Goal: Task Accomplishment & Management: Manage account settings

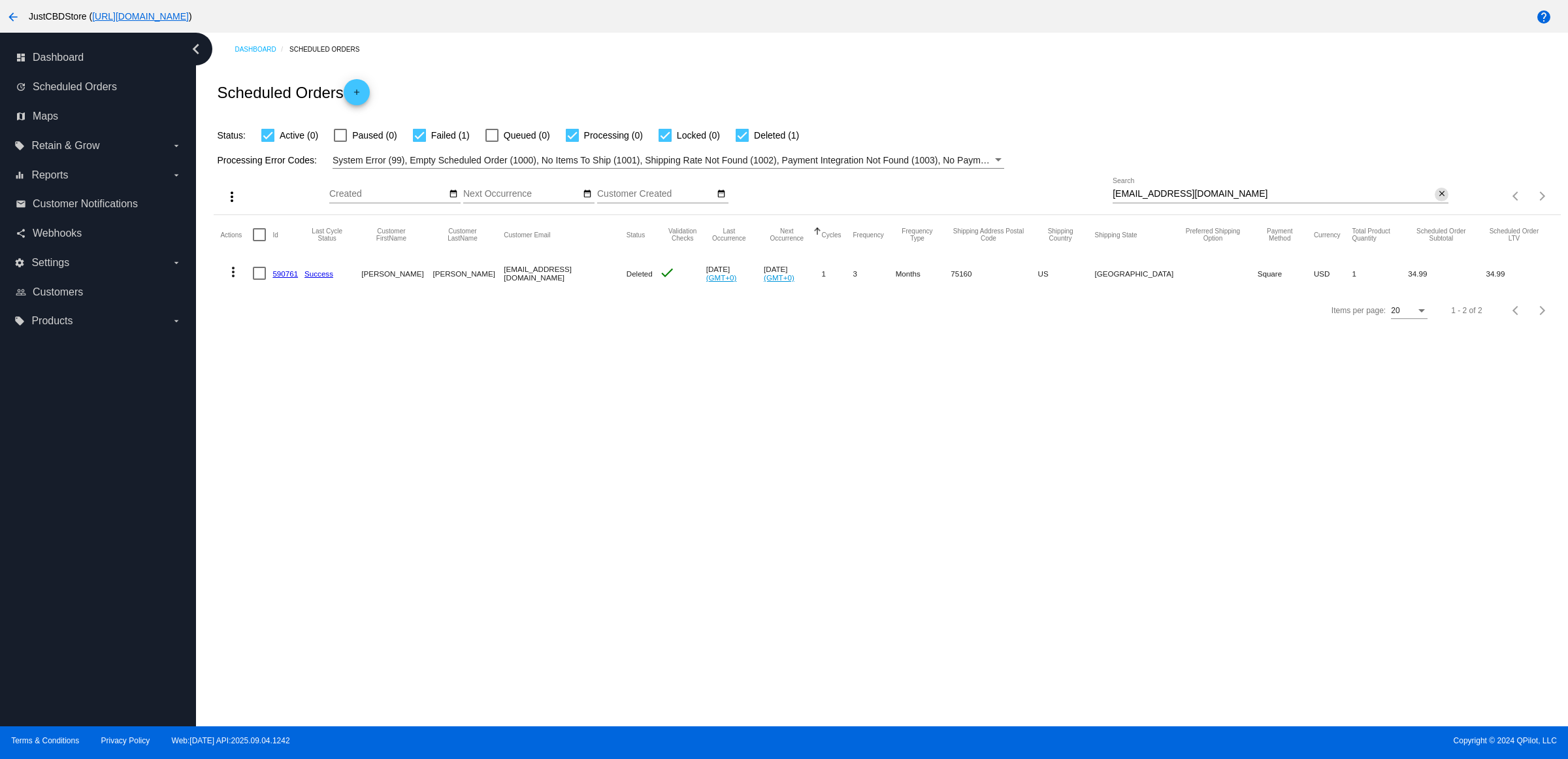
click at [1439, 200] on mat-icon "close" at bounding box center [1442, 194] width 9 height 10
click at [1435, 207] on mat-icon "search" at bounding box center [1441, 196] width 16 height 20
click at [1435, 200] on input "Search" at bounding box center [1281, 194] width 336 height 10
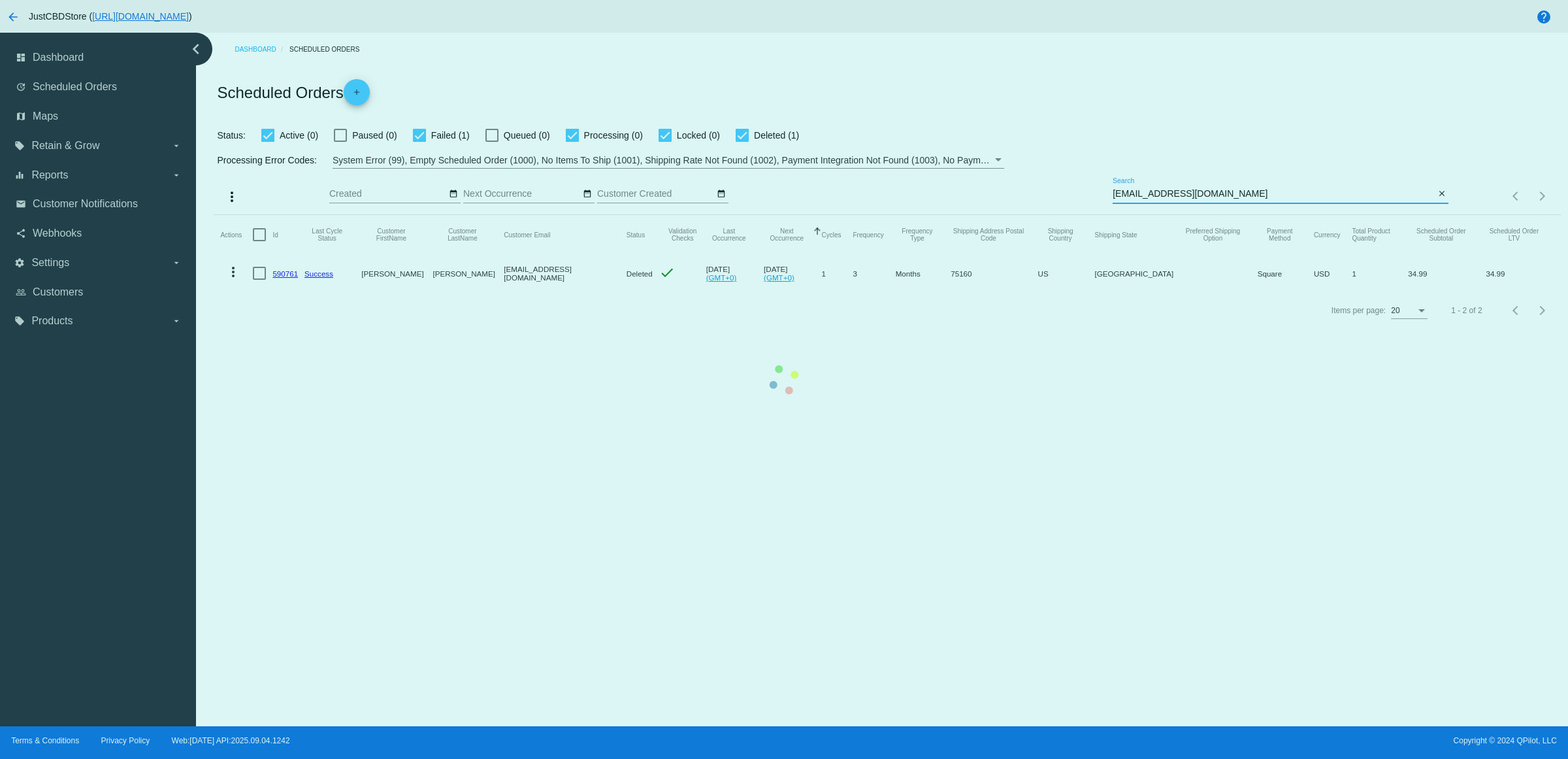
type input "Taylorcrowe31@gmail.com"
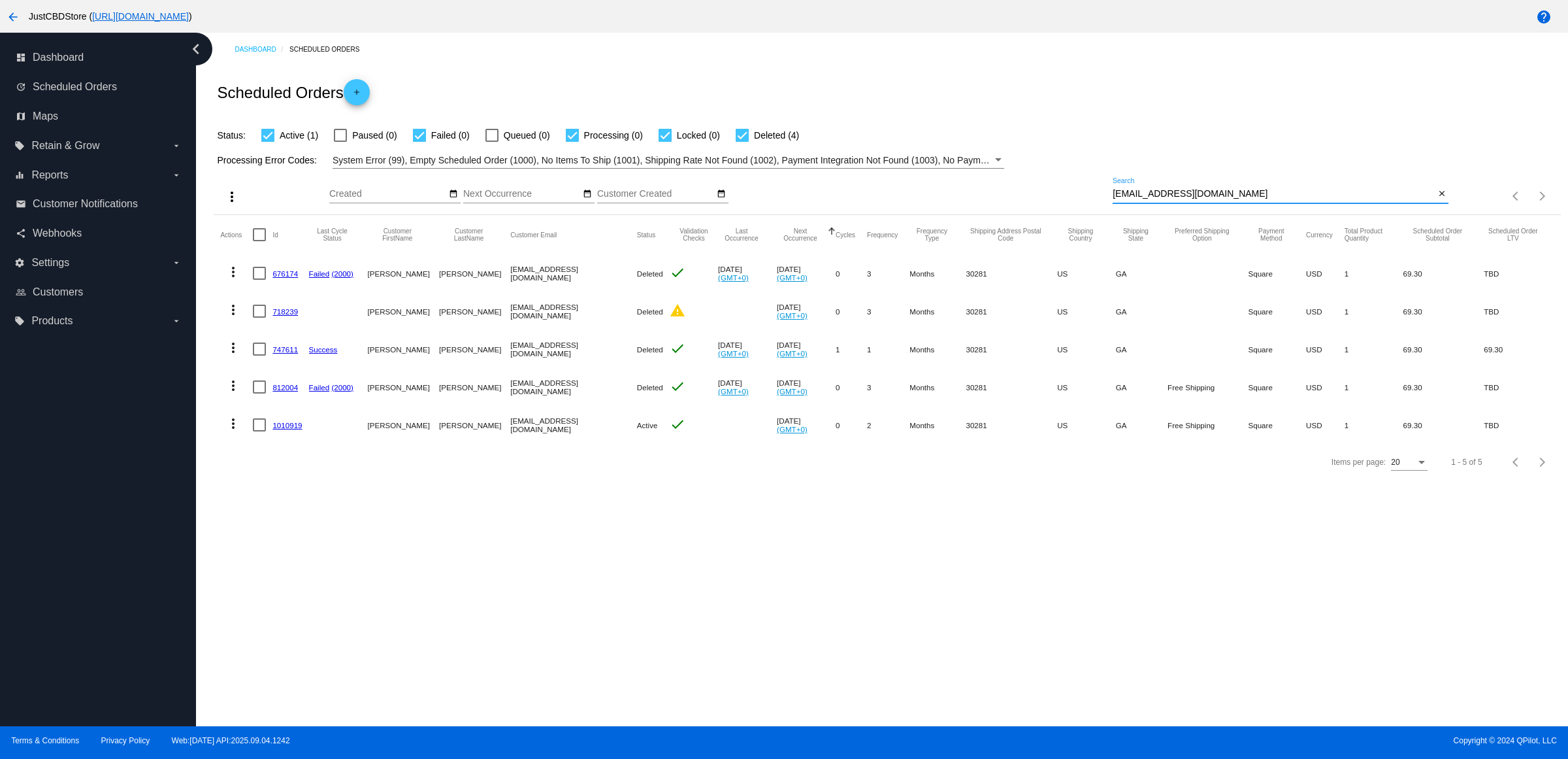
click at [287, 429] on link "1010919" at bounding box center [286, 425] width 30 height 9
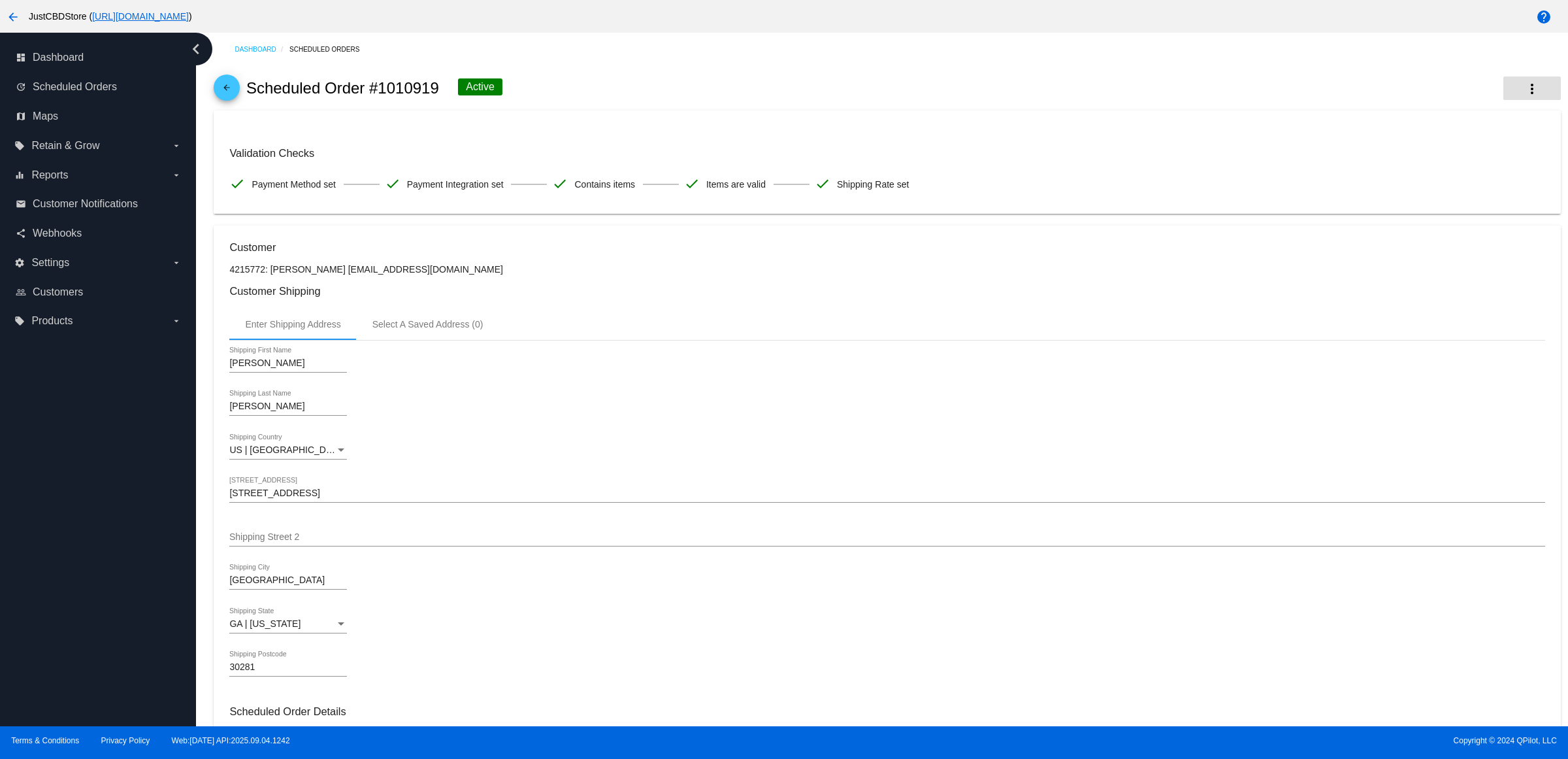
click at [1503, 85] on button "more_vert" at bounding box center [1532, 88] width 57 height 23
click at [1502, 99] on button "info View Event Logs" at bounding box center [1455, 92] width 183 height 16
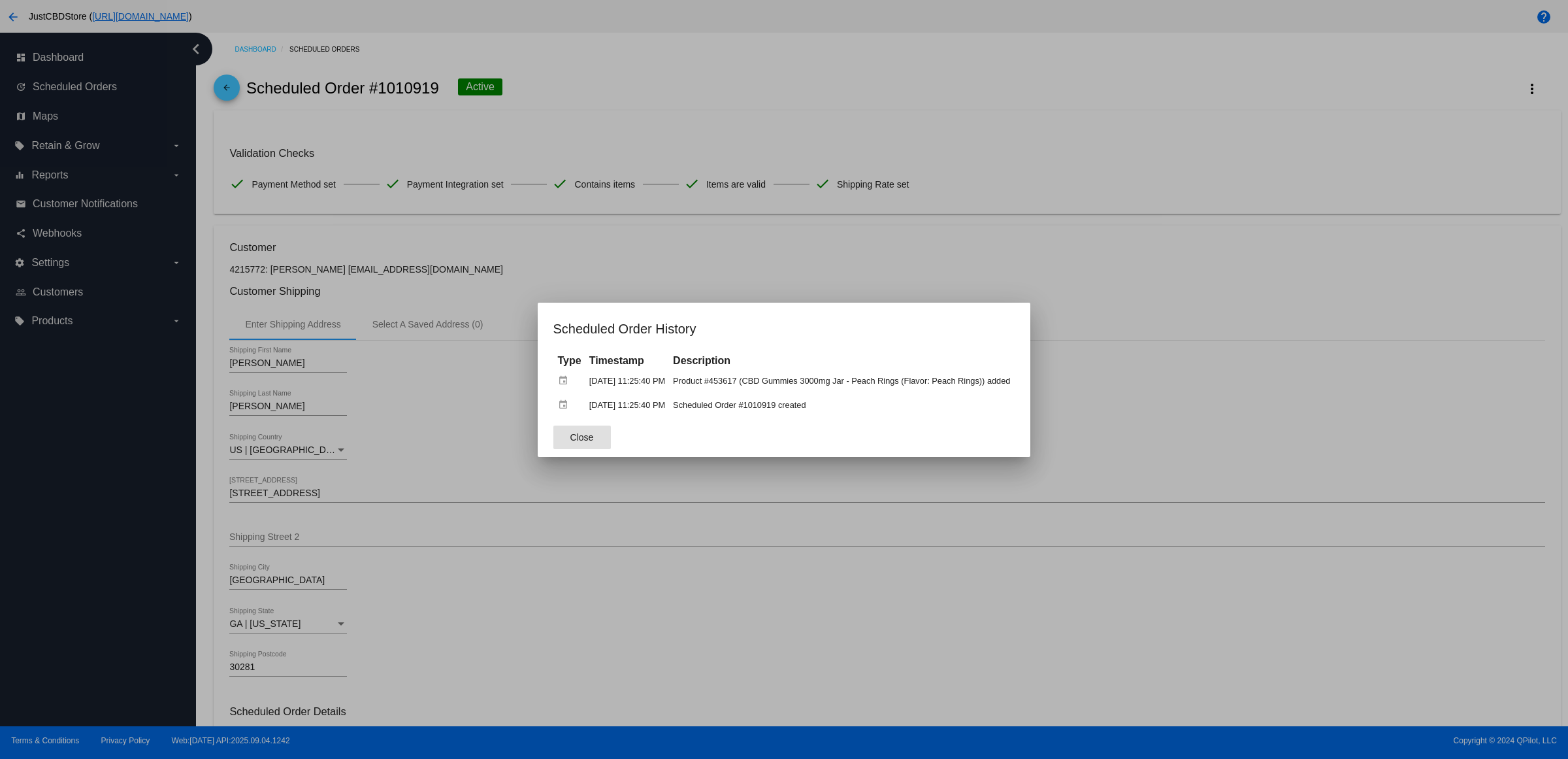
click at [1183, 271] on div at bounding box center [784, 379] width 1568 height 759
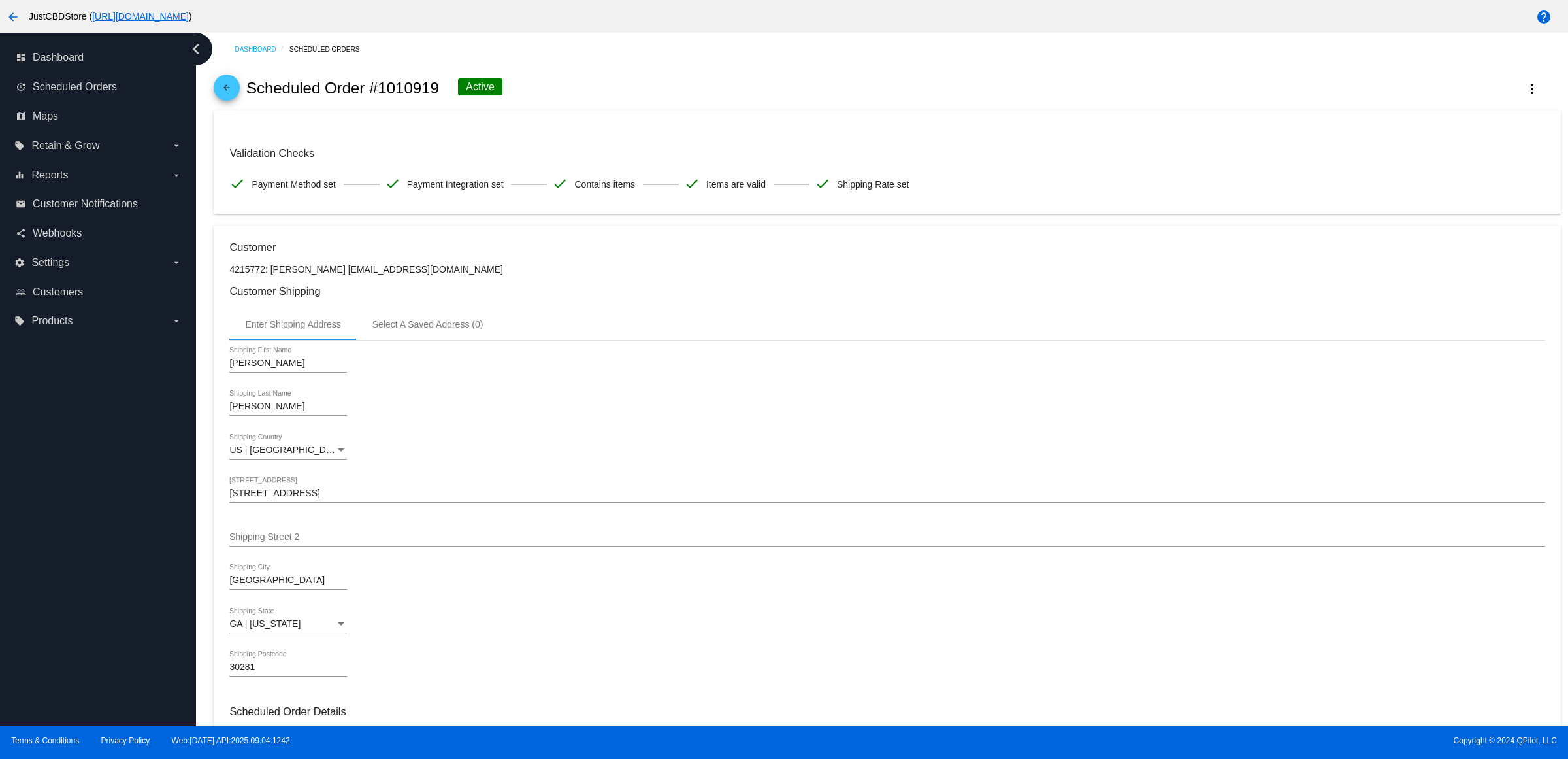
click at [240, 87] on link "arrow_back" at bounding box center [227, 87] width 26 height 26
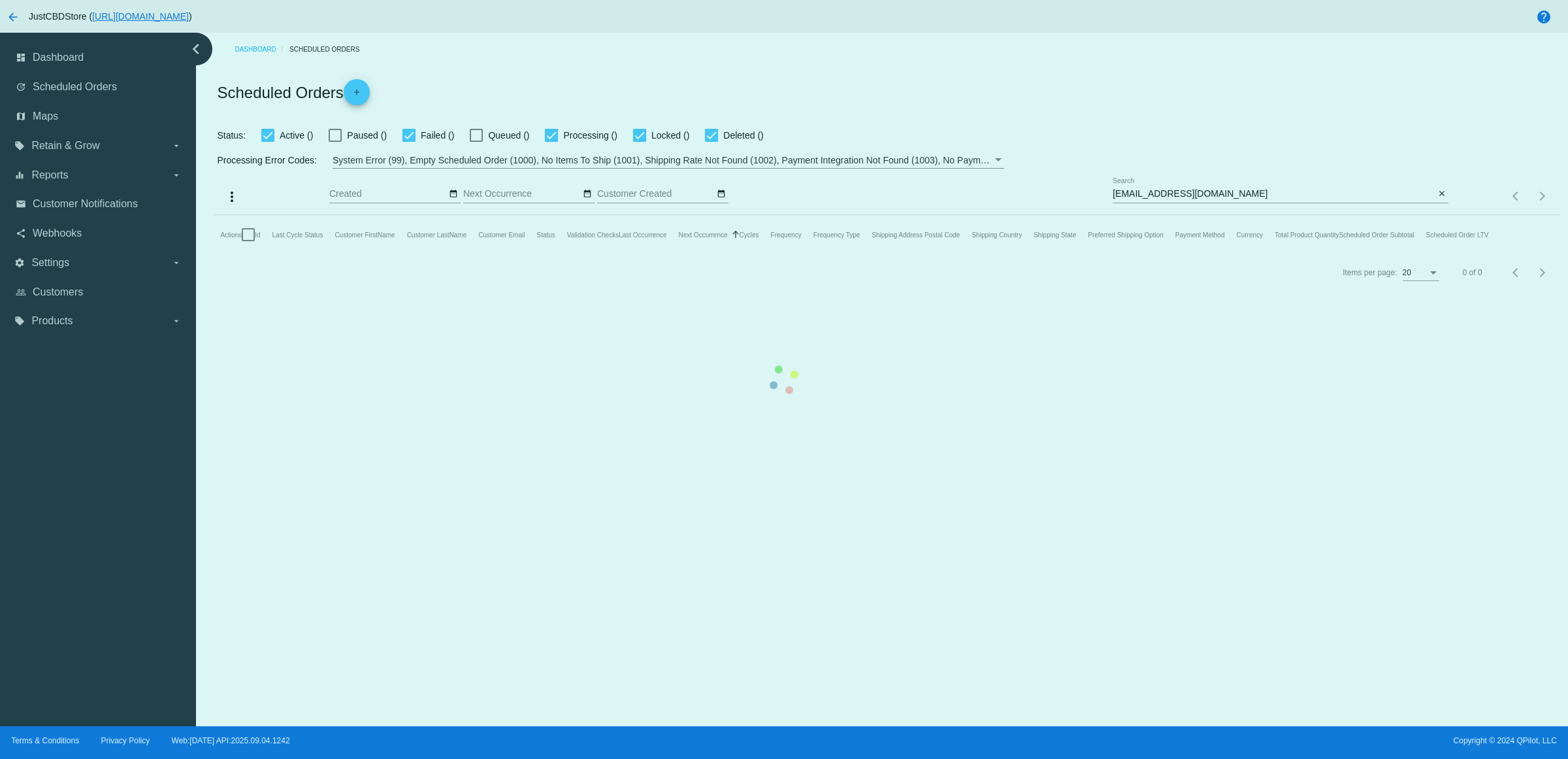
checkbox input "true"
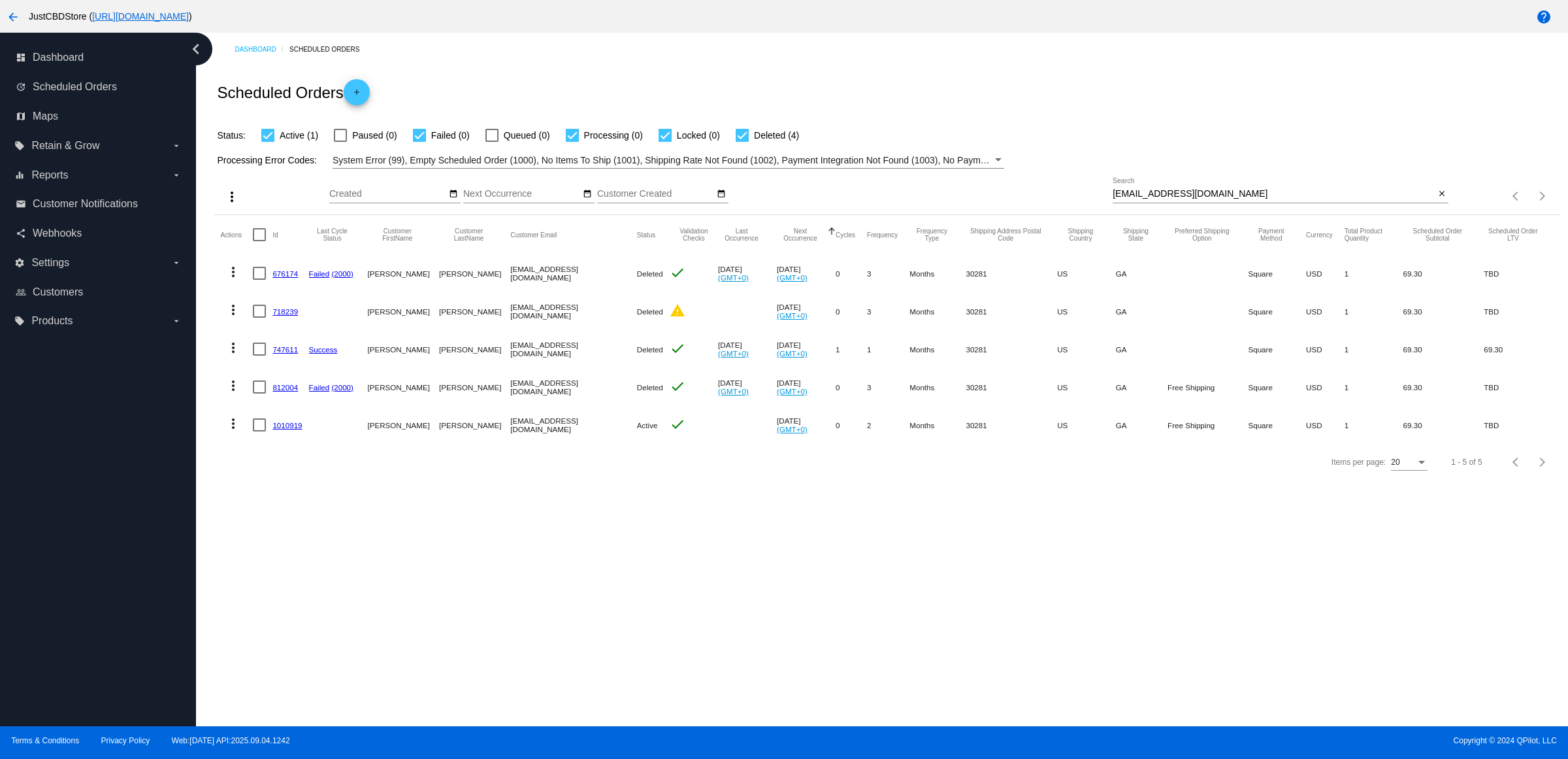
click at [302, 429] on link "1010919" at bounding box center [286, 425] width 30 height 9
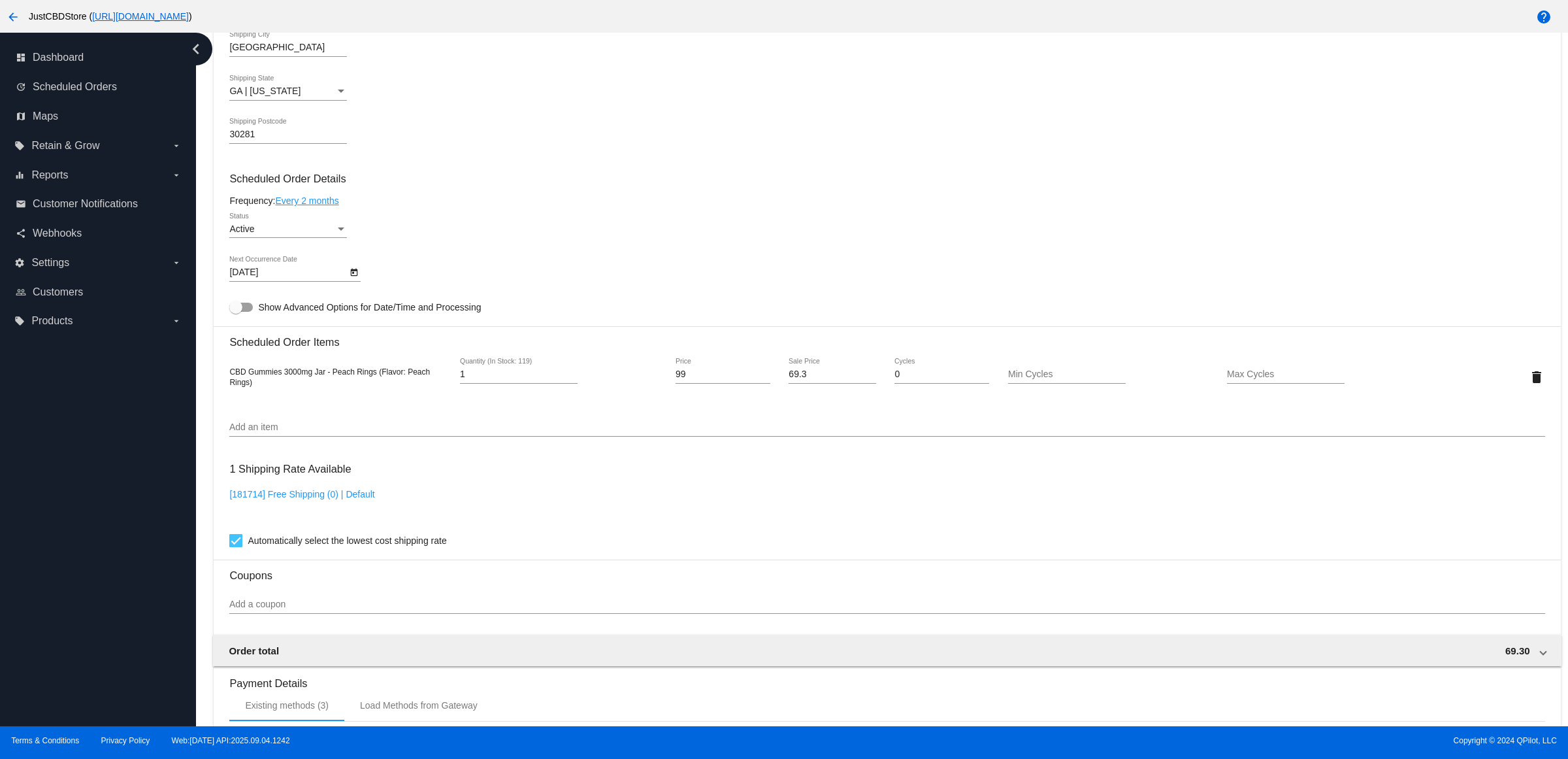
scroll to position [249, 0]
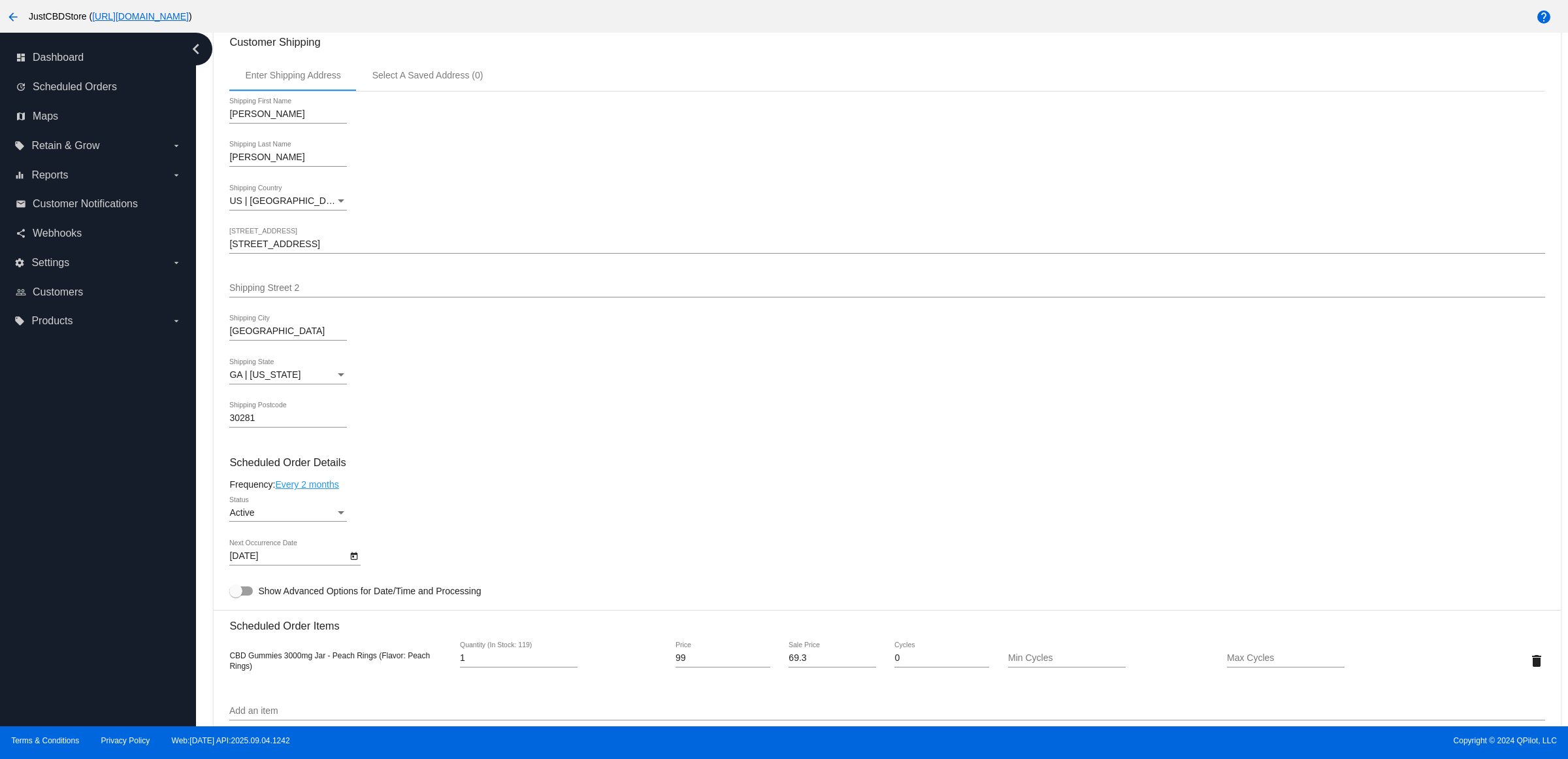
click at [335, 518] on div "Active" at bounding box center [282, 512] width 106 height 10
click at [326, 554] on span "Paused" at bounding box center [292, 555] width 117 height 27
click at [520, 468] on h3 "Scheduled Order Details" at bounding box center [887, 463] width 1315 height 13
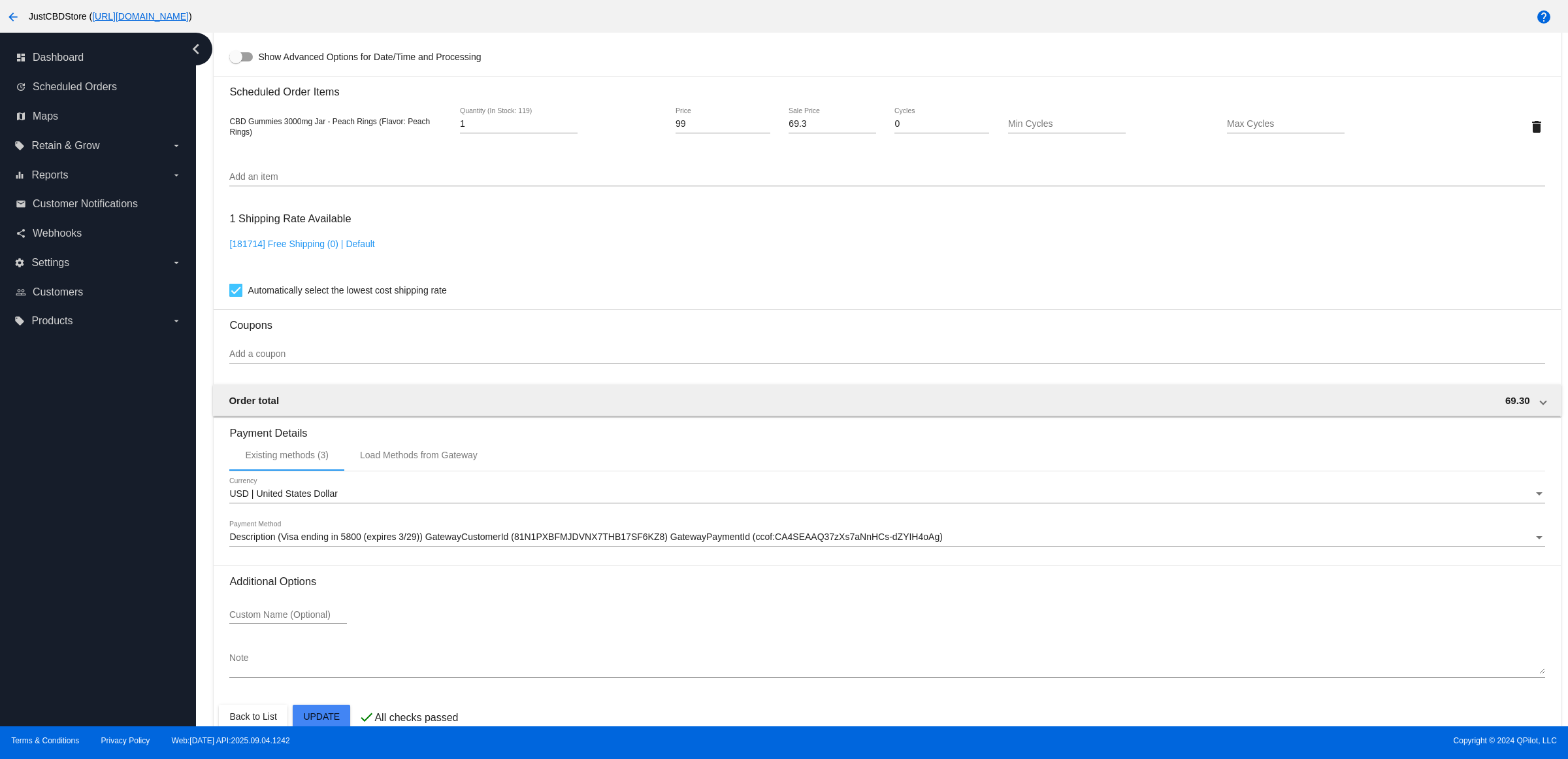
scroll to position [821, 0]
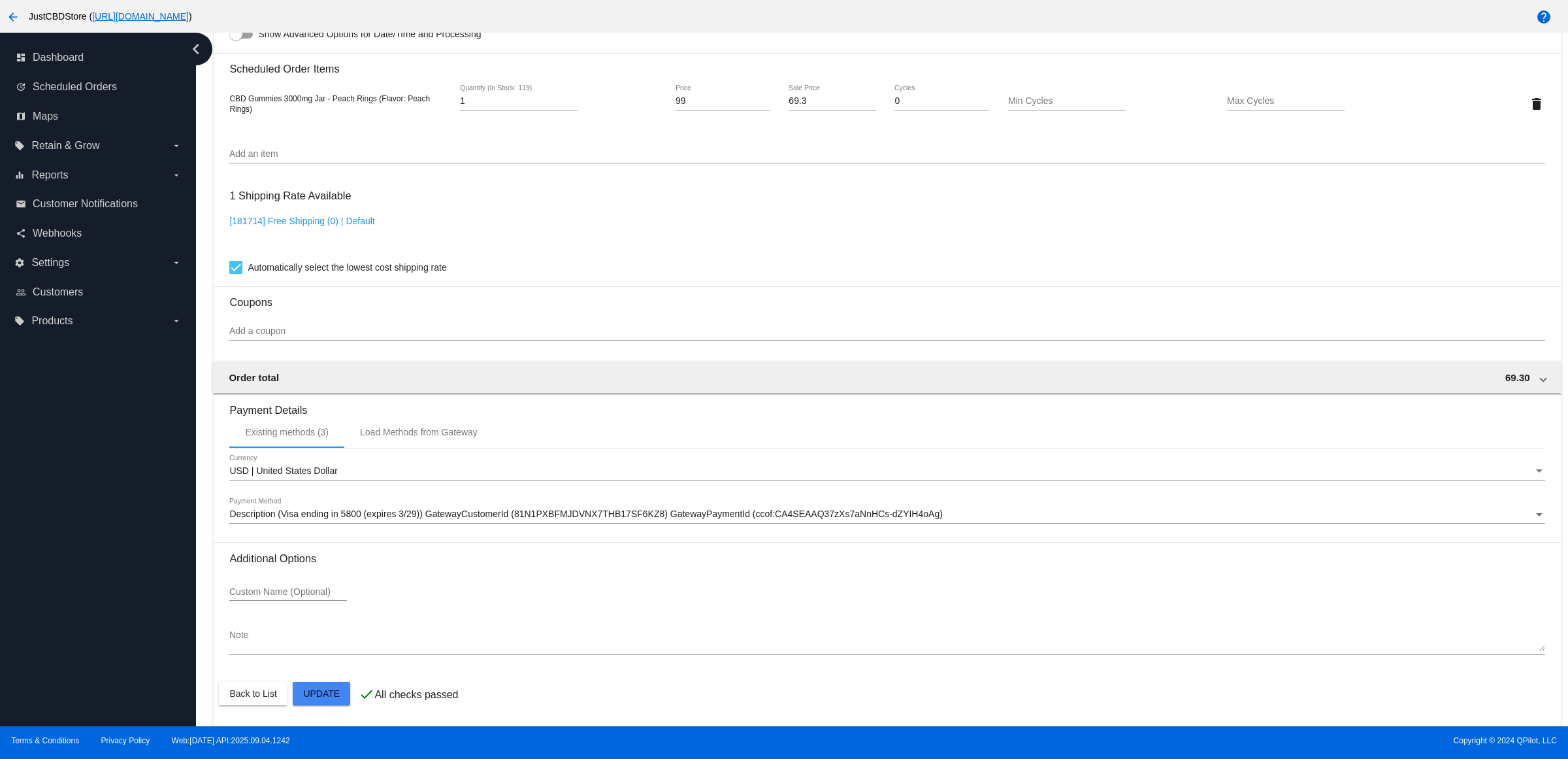
click at [330, 694] on mat-card "Customer 4215772: Taylor Crowe Taylorcrowe31@gmail.com Customer Shipping Enter …" at bounding box center [887, 73] width 1347 height 1307
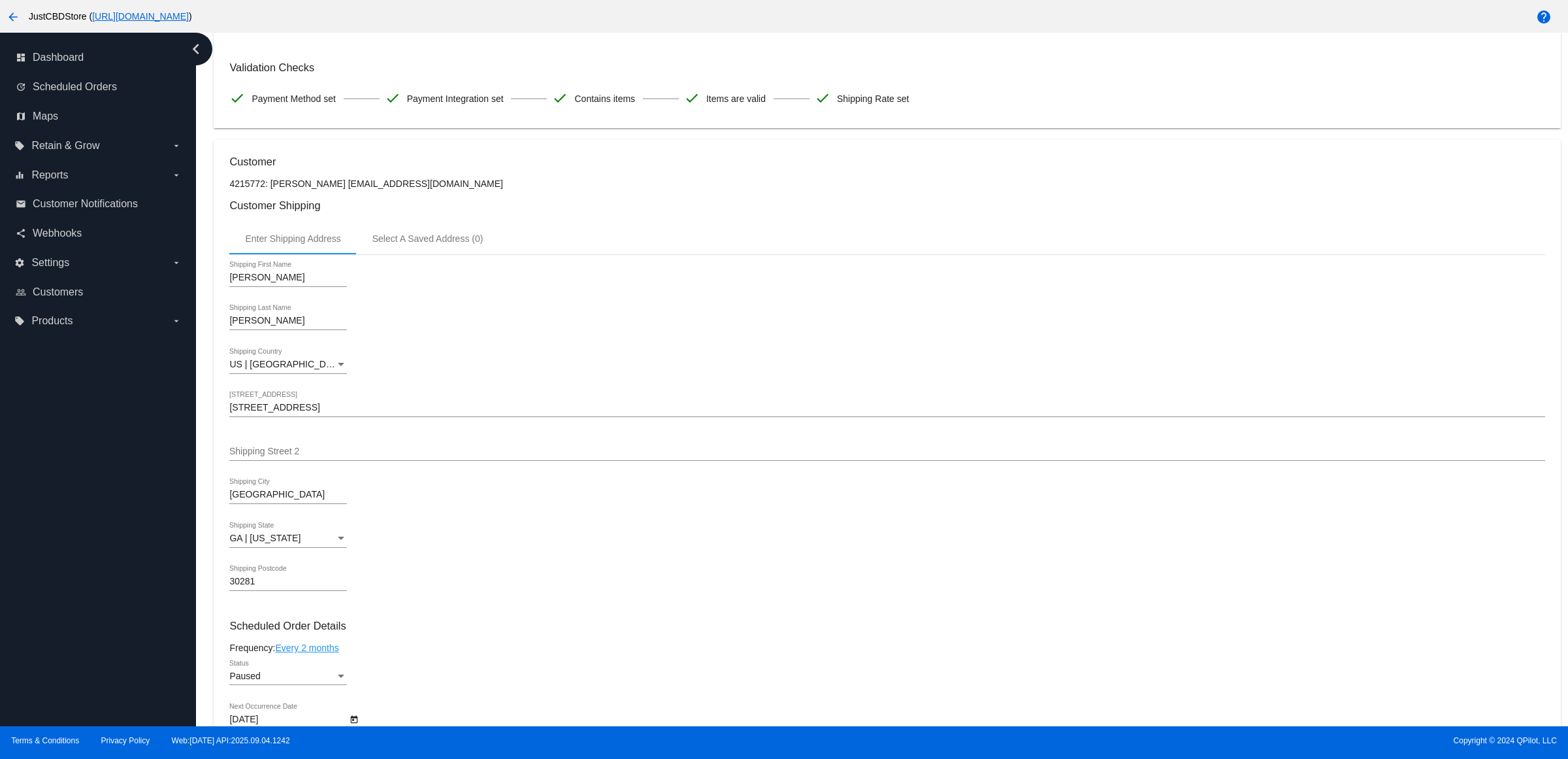
scroll to position [0, 0]
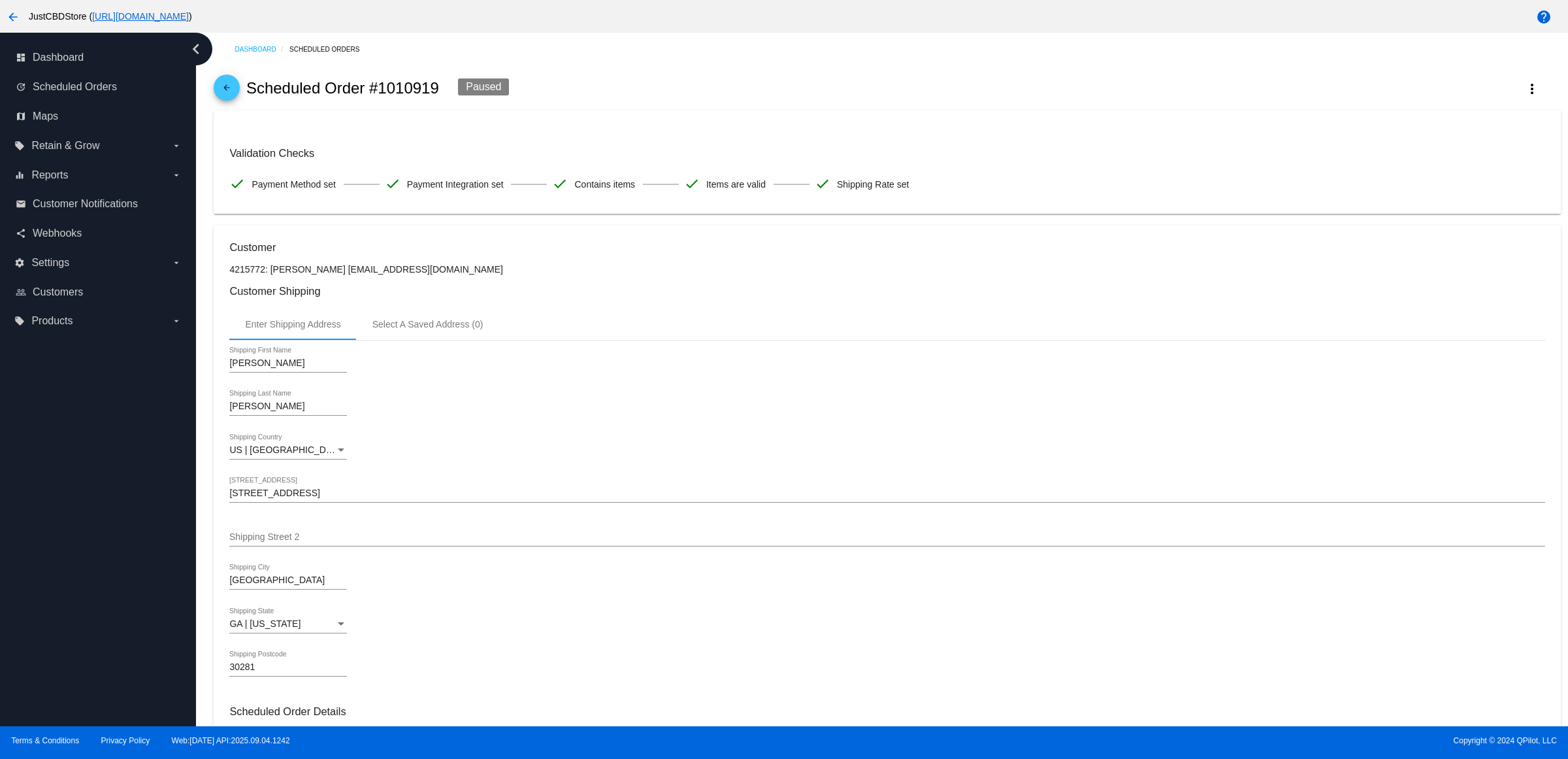
click at [900, 340] on div "Enter Shipping Address Select A Saved Address (0)" at bounding box center [887, 324] width 1315 height 31
click at [230, 90] on span "arrow_back" at bounding box center [227, 90] width 16 height 32
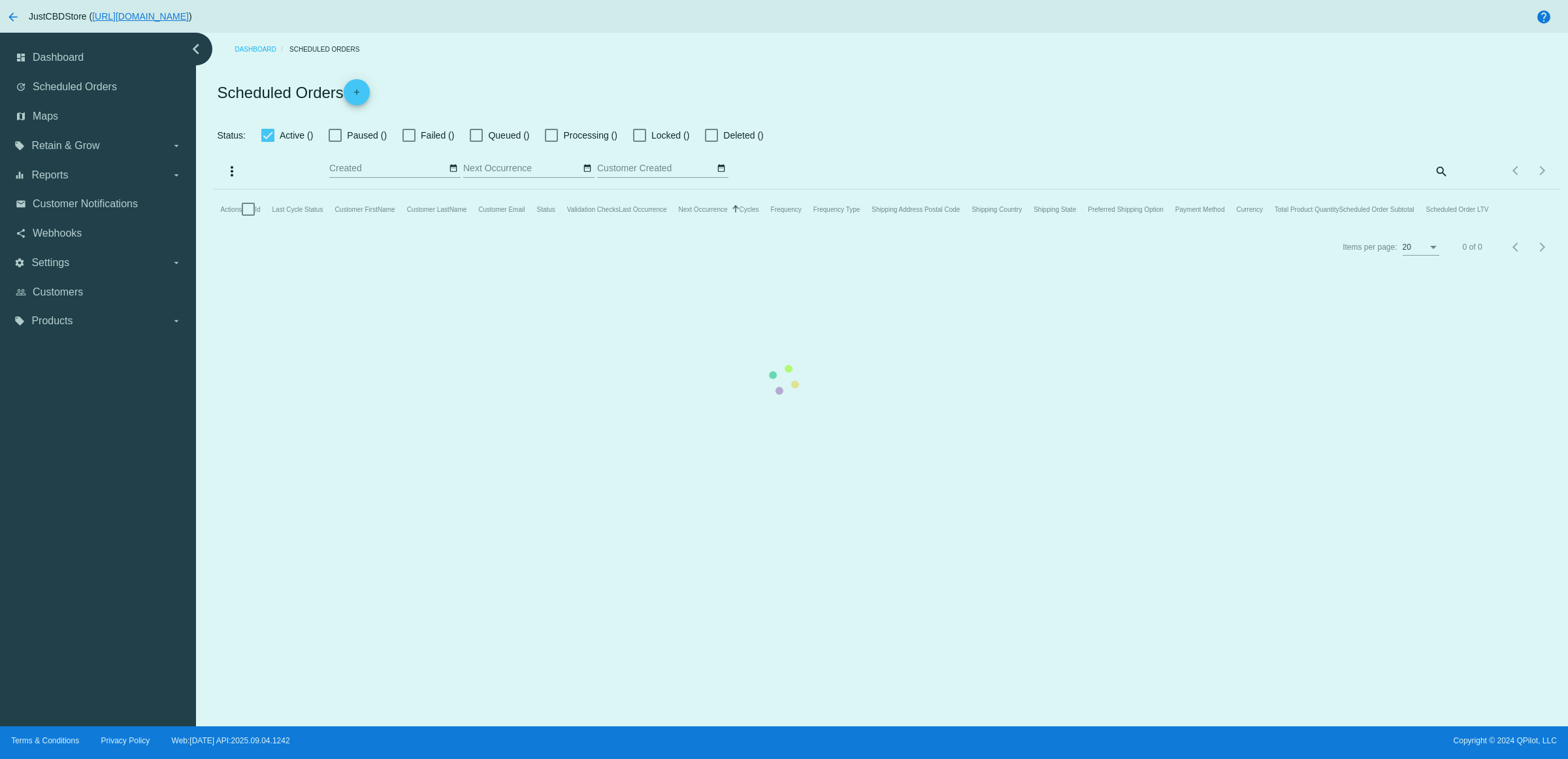
checkbox input "true"
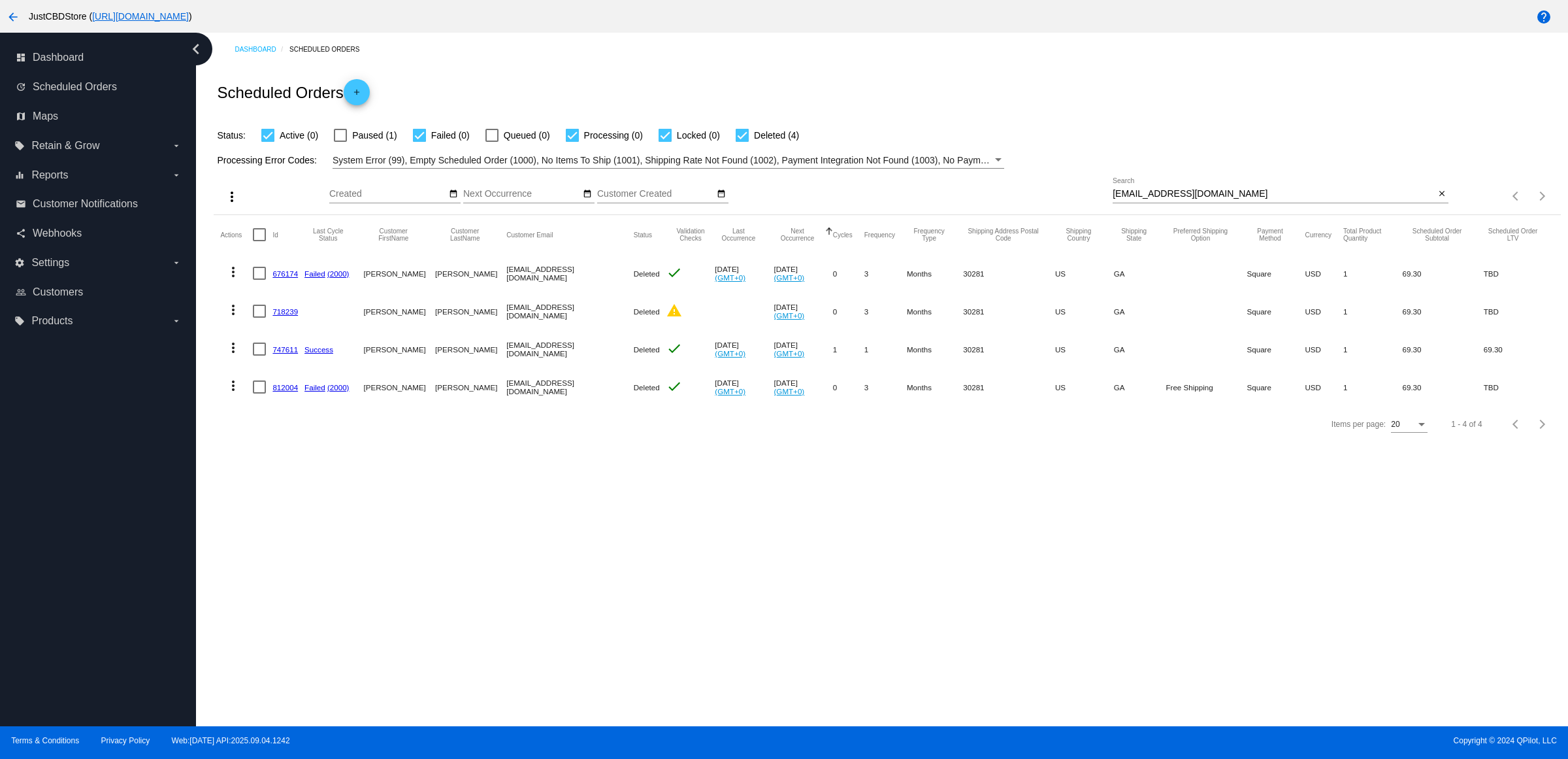
click at [1428, 200] on input "Taylorcrowe31@gmail.com" at bounding box center [1274, 194] width 322 height 10
click at [1441, 200] on mat-icon "close" at bounding box center [1442, 194] width 9 height 10
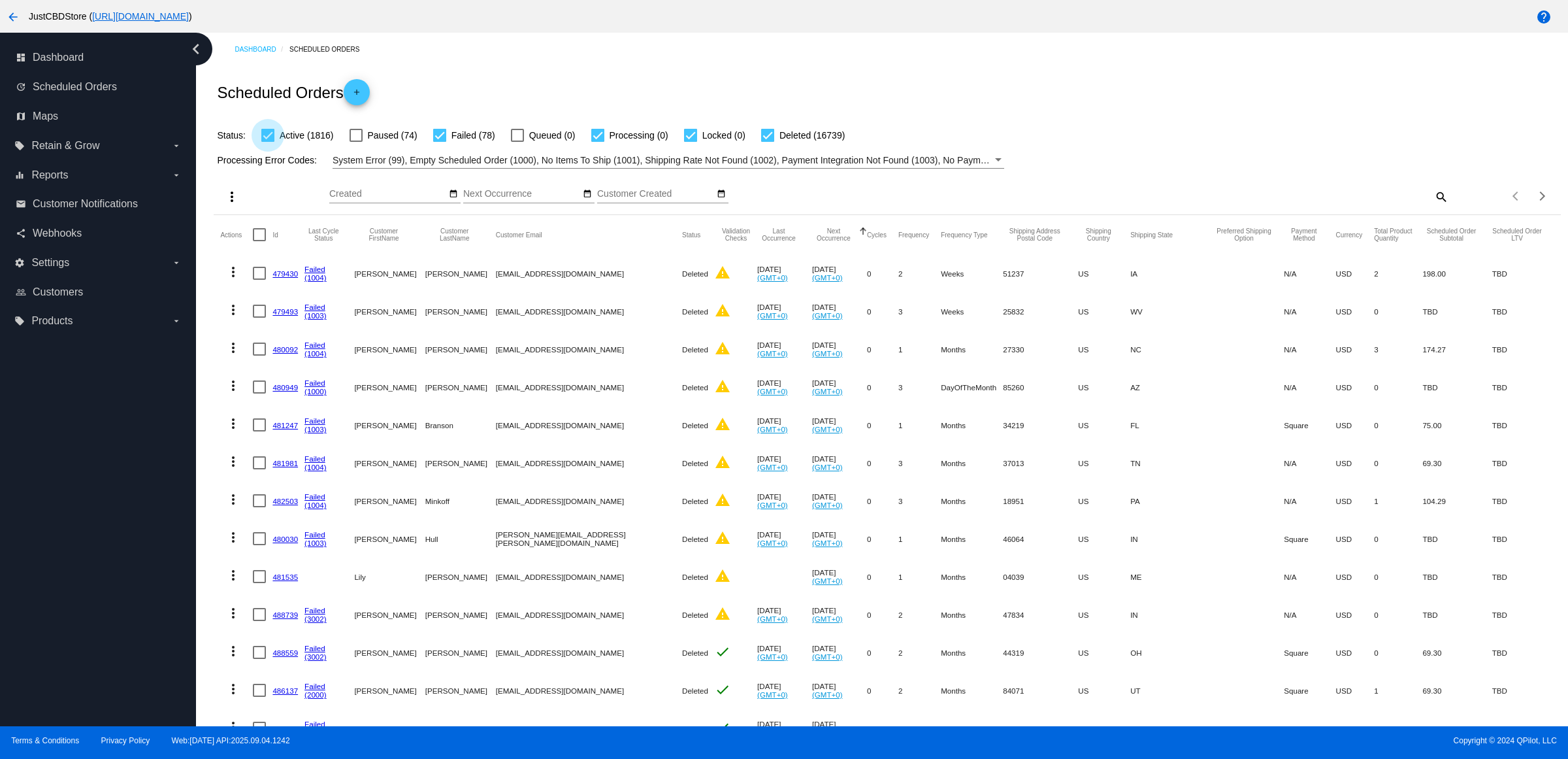
click at [298, 143] on span "Active (1816)" at bounding box center [306, 136] width 53 height 16
click at [268, 143] on input "Active (1816)" at bounding box center [267, 142] width 1 height 1
checkbox input "false"
click at [604, 142] on div at bounding box center [598, 135] width 13 height 13
click at [598, 143] on input "Processing (0)" at bounding box center [597, 142] width 1 height 1
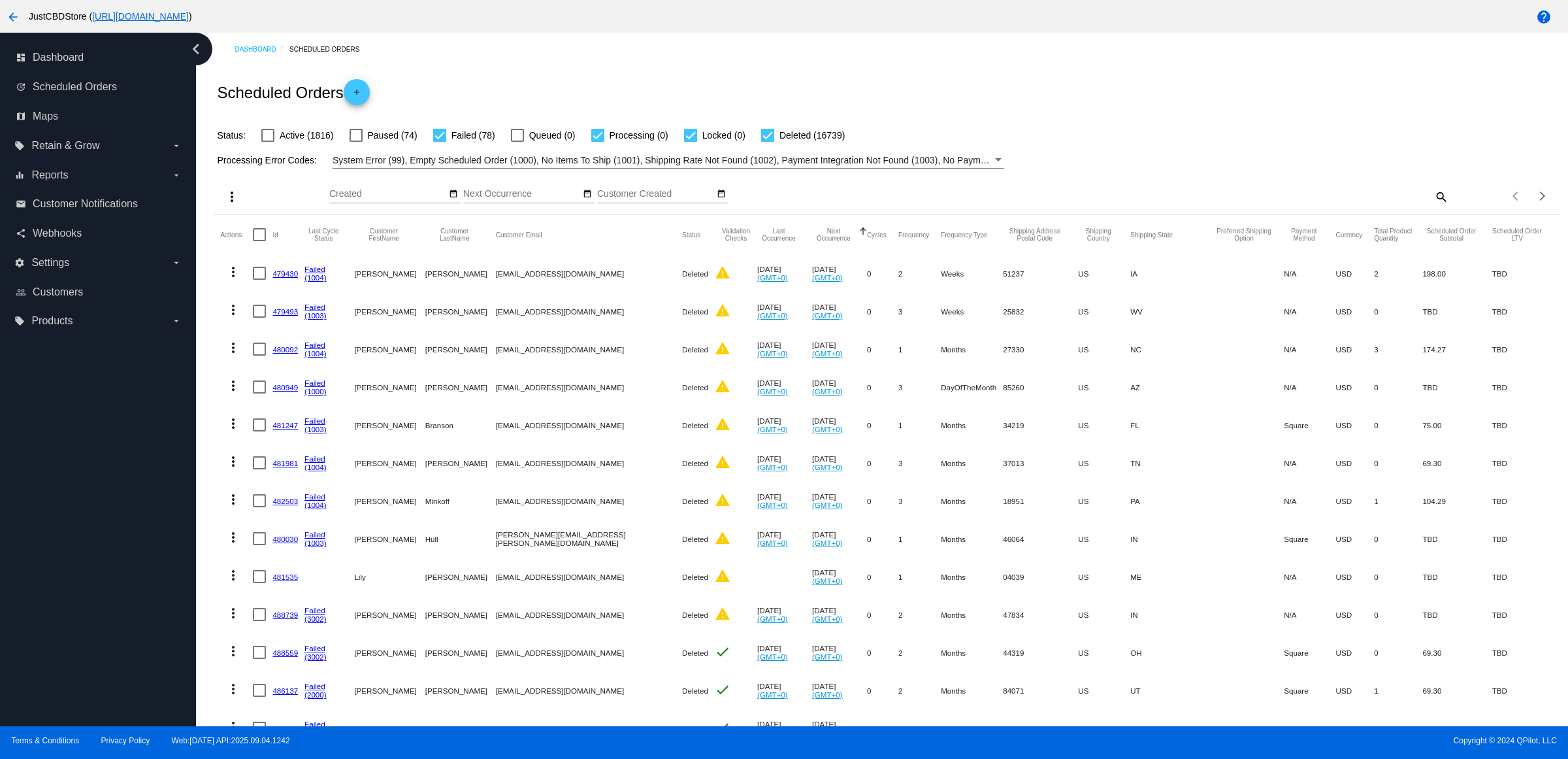
checkbox input "false"
click at [745, 143] on span "Locked (0)" at bounding box center [724, 136] width 43 height 16
click at [691, 143] on input "Locked (0)" at bounding box center [690, 142] width 1 height 1
checkbox input "false"
click at [845, 143] on span "Deleted (16739)" at bounding box center [812, 136] width 65 height 16
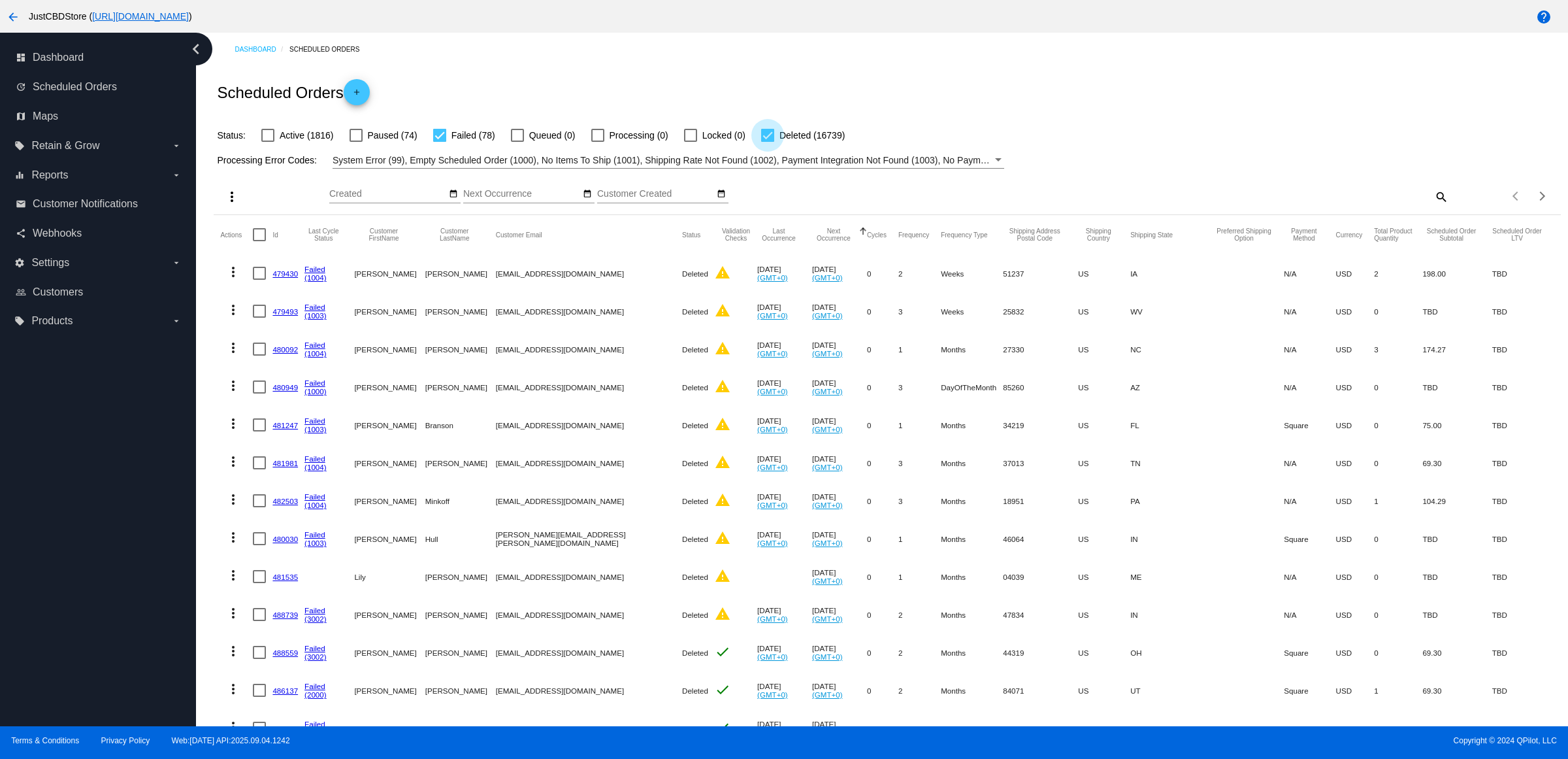
click at [768, 143] on input "Deleted (16739)" at bounding box center [767, 142] width 1 height 1
checkbox input "false"
click at [622, 165] on span "System Error (99), Empty Scheduled Order (1000), No Items To Ship (1001), Shipp…" at bounding box center [1050, 160] width 1435 height 10
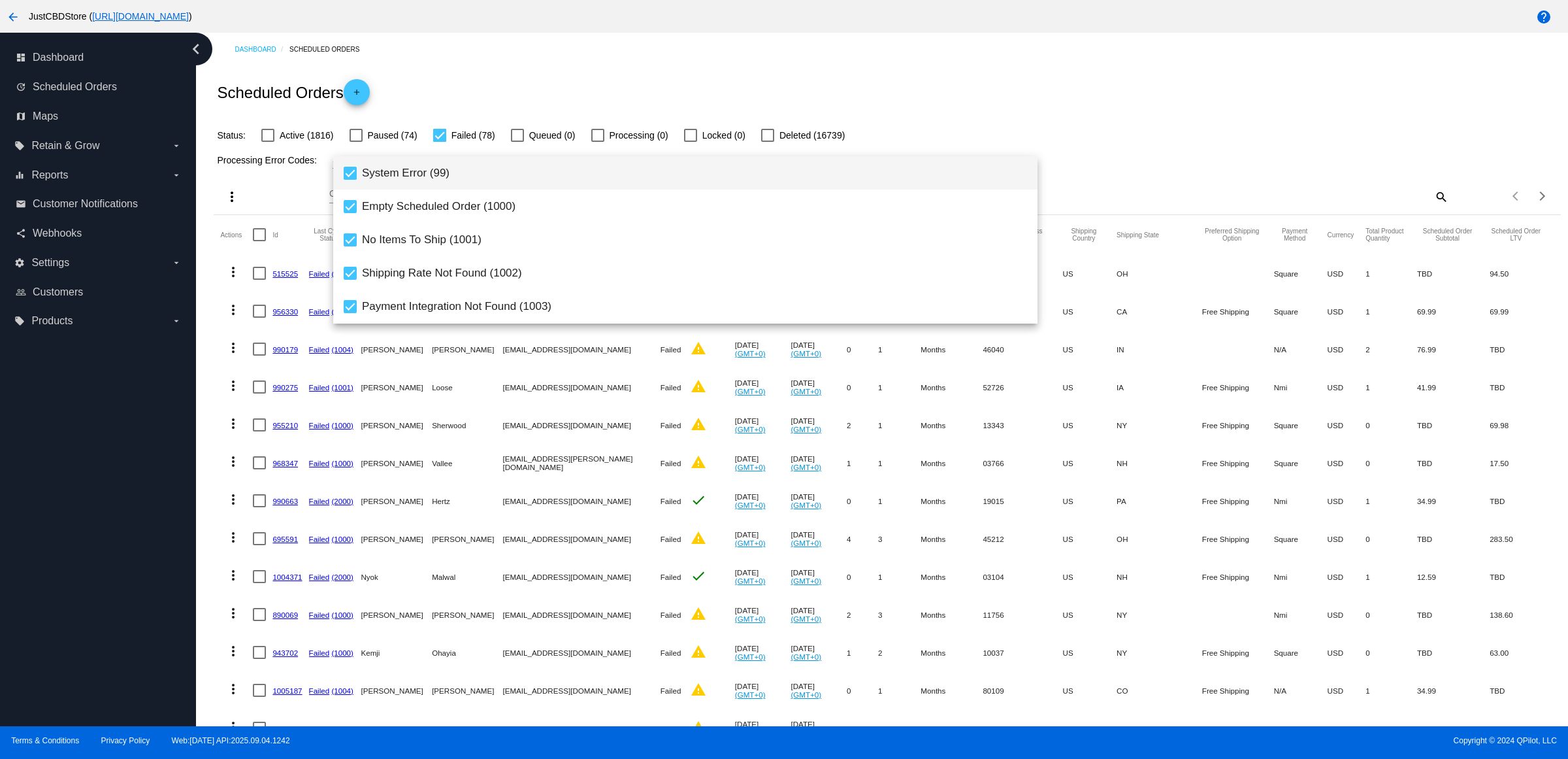
click at [494, 182] on span "System Error (99)" at bounding box center [695, 173] width 666 height 34
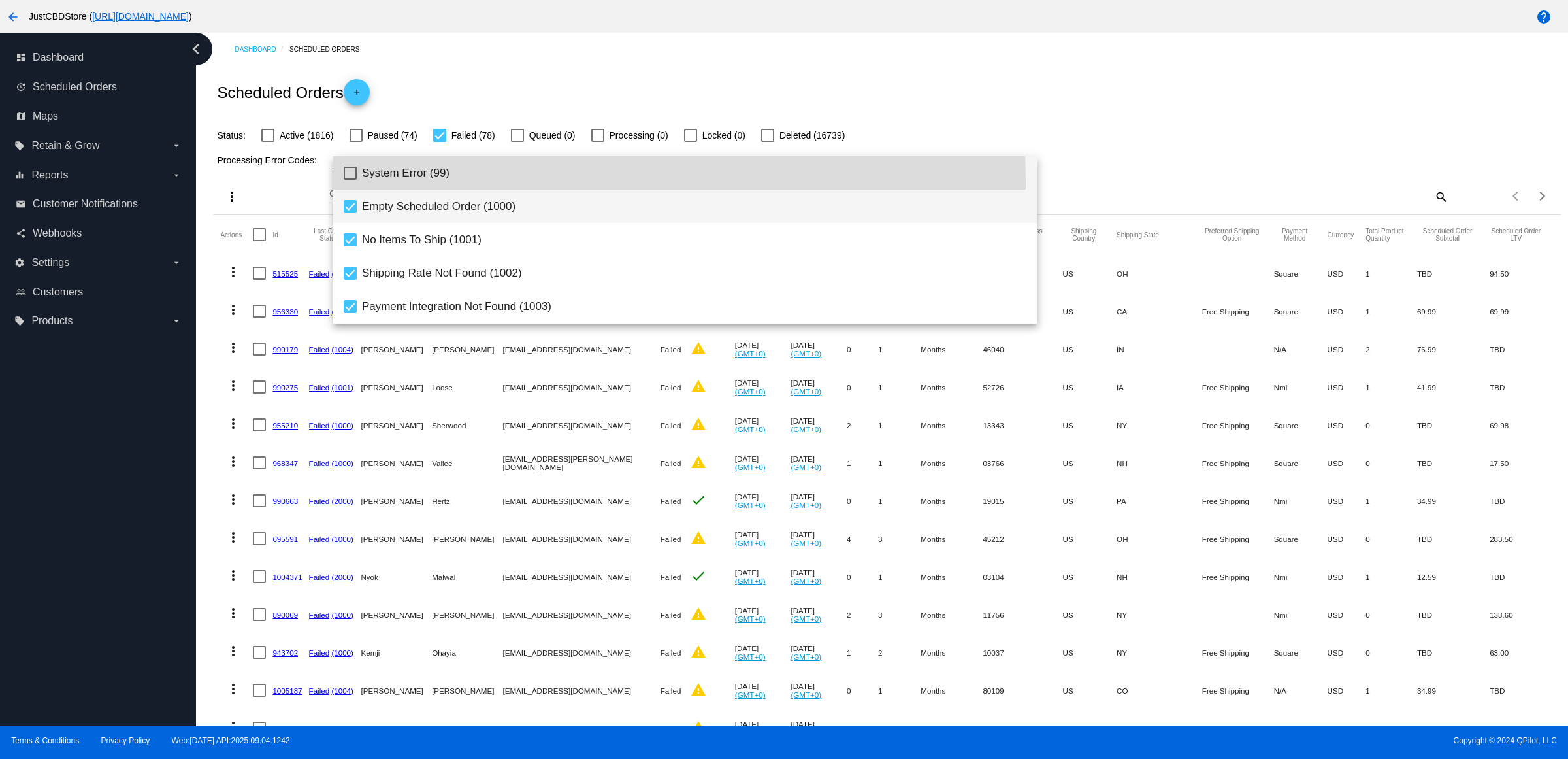
click at [508, 204] on span "Empty Scheduled Order (1000)" at bounding box center [695, 206] width 666 height 34
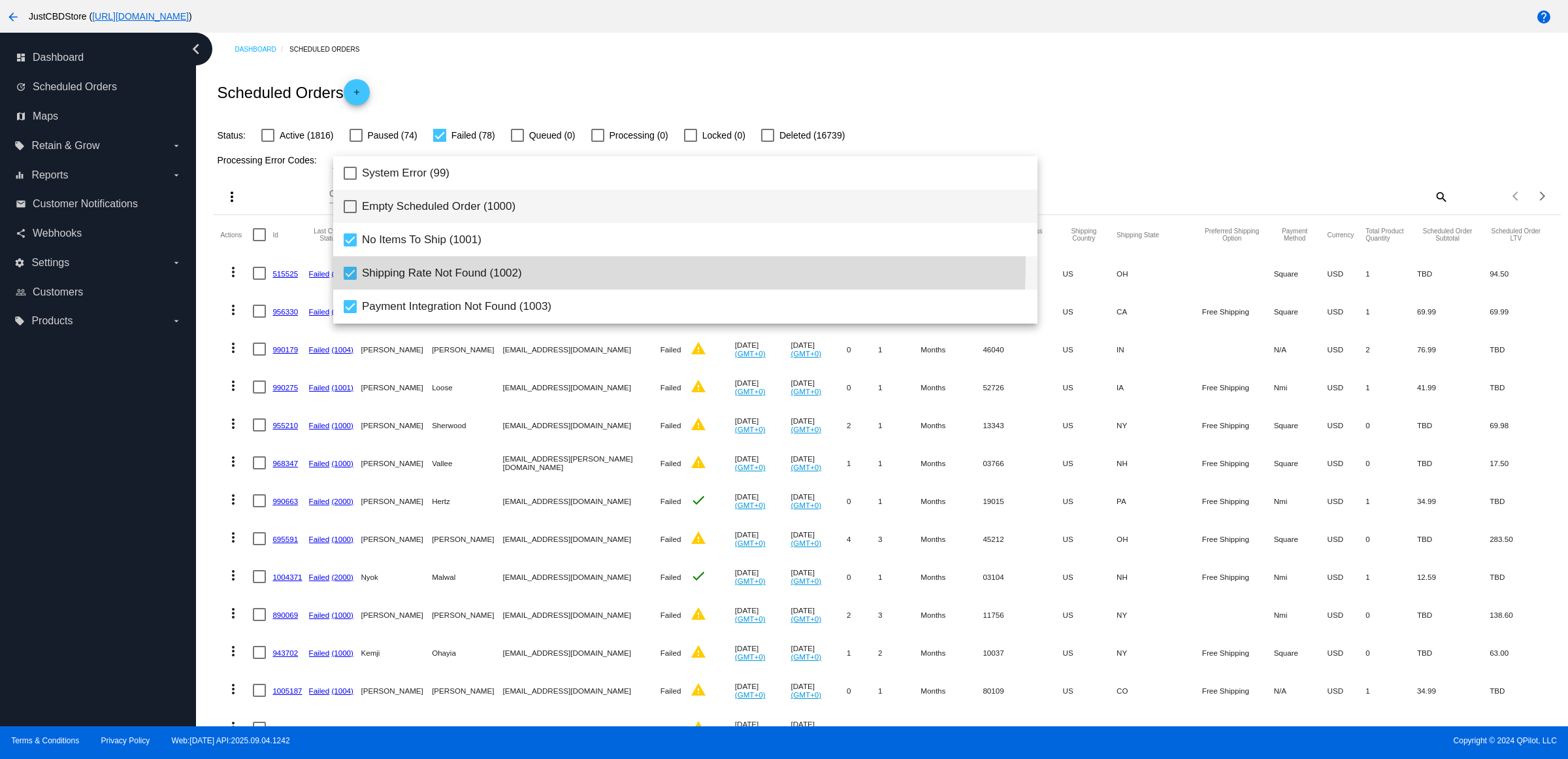
click at [532, 263] on span "Shipping Rate Not Found (1002)" at bounding box center [695, 273] width 666 height 34
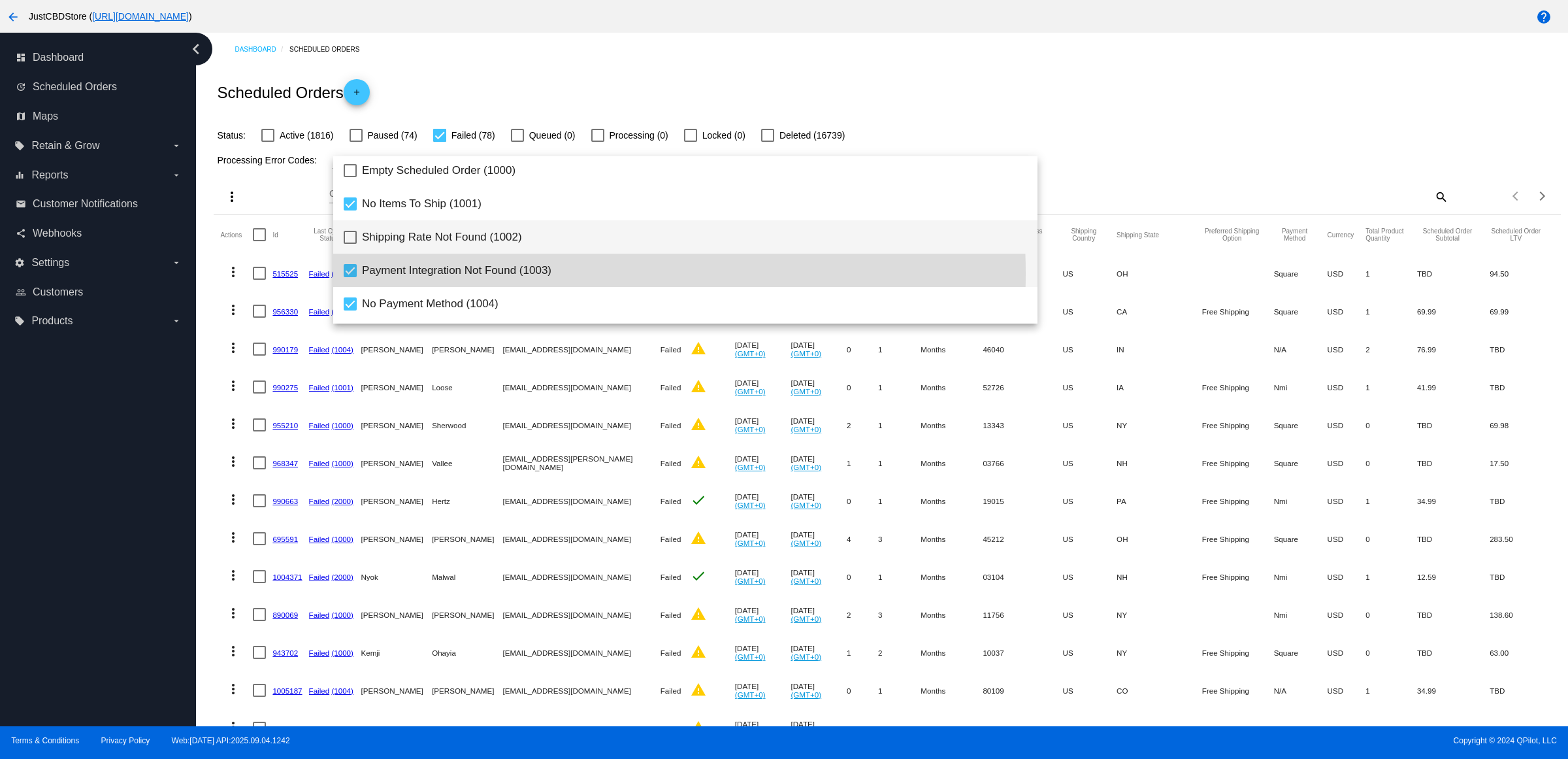
click at [529, 273] on span "Payment Integration Not Found (1003)" at bounding box center [695, 271] width 666 height 34
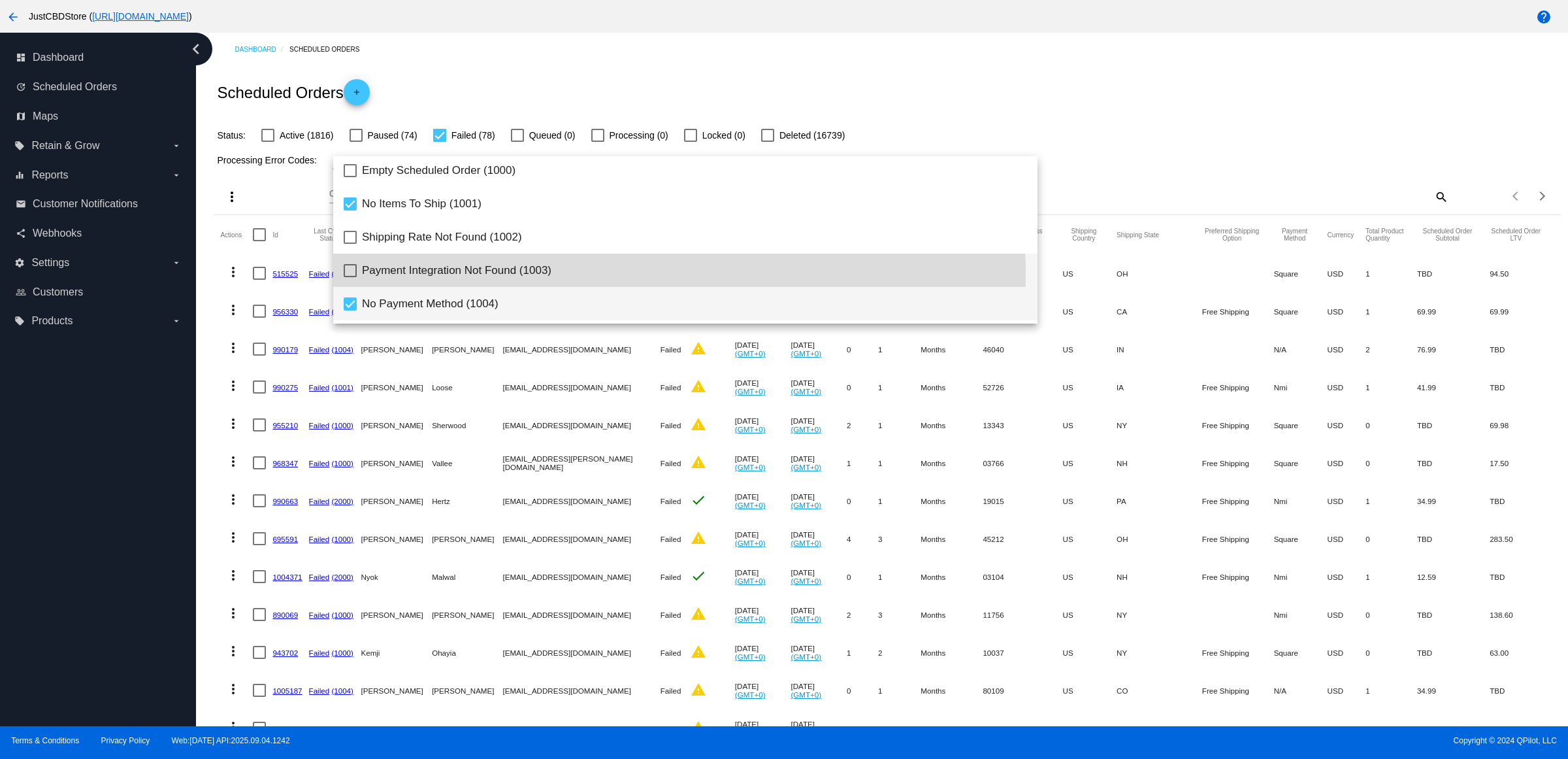
click at [520, 302] on span "No Payment Method (1004)" at bounding box center [695, 303] width 666 height 34
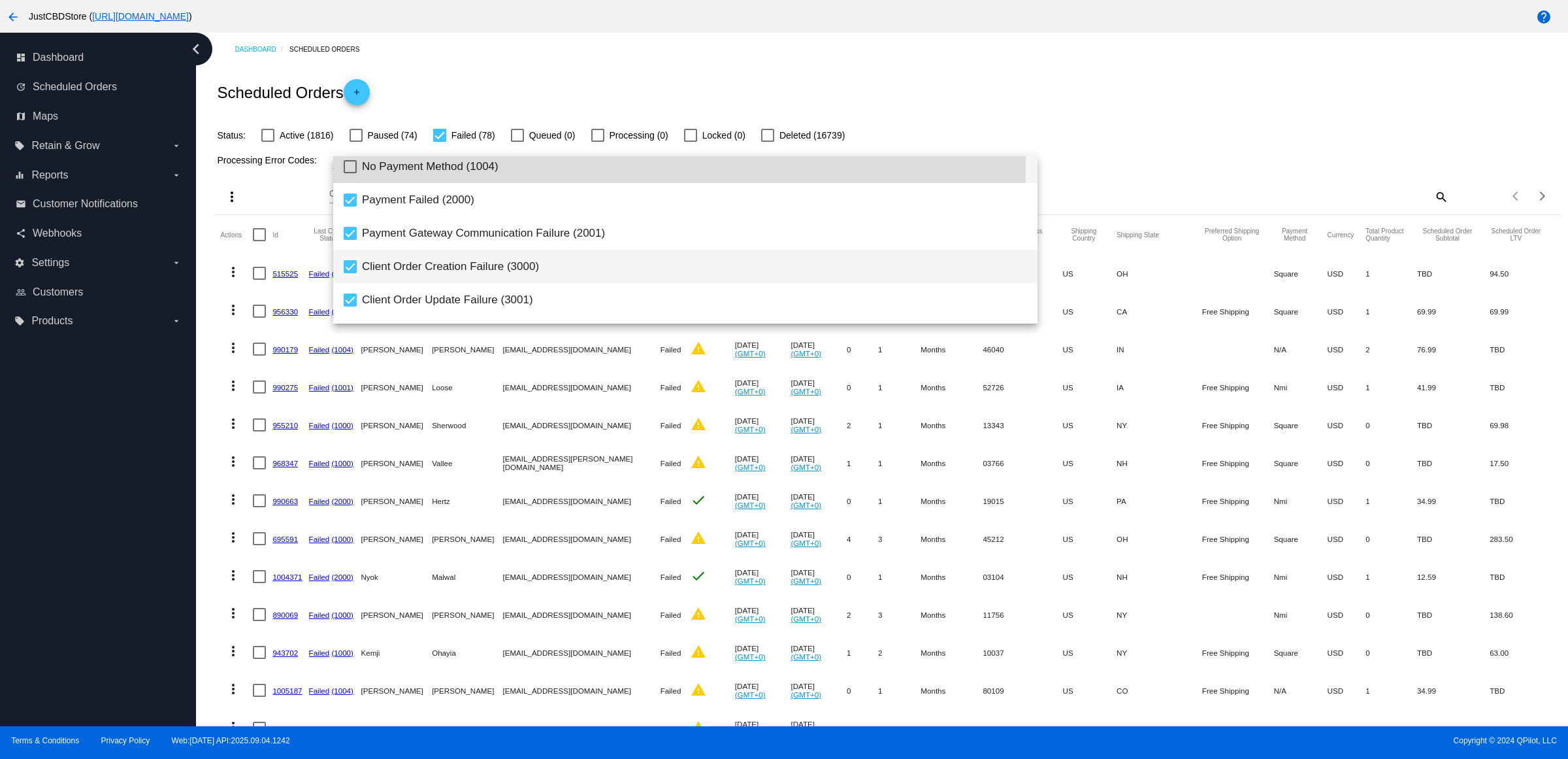
scroll to position [200, 0]
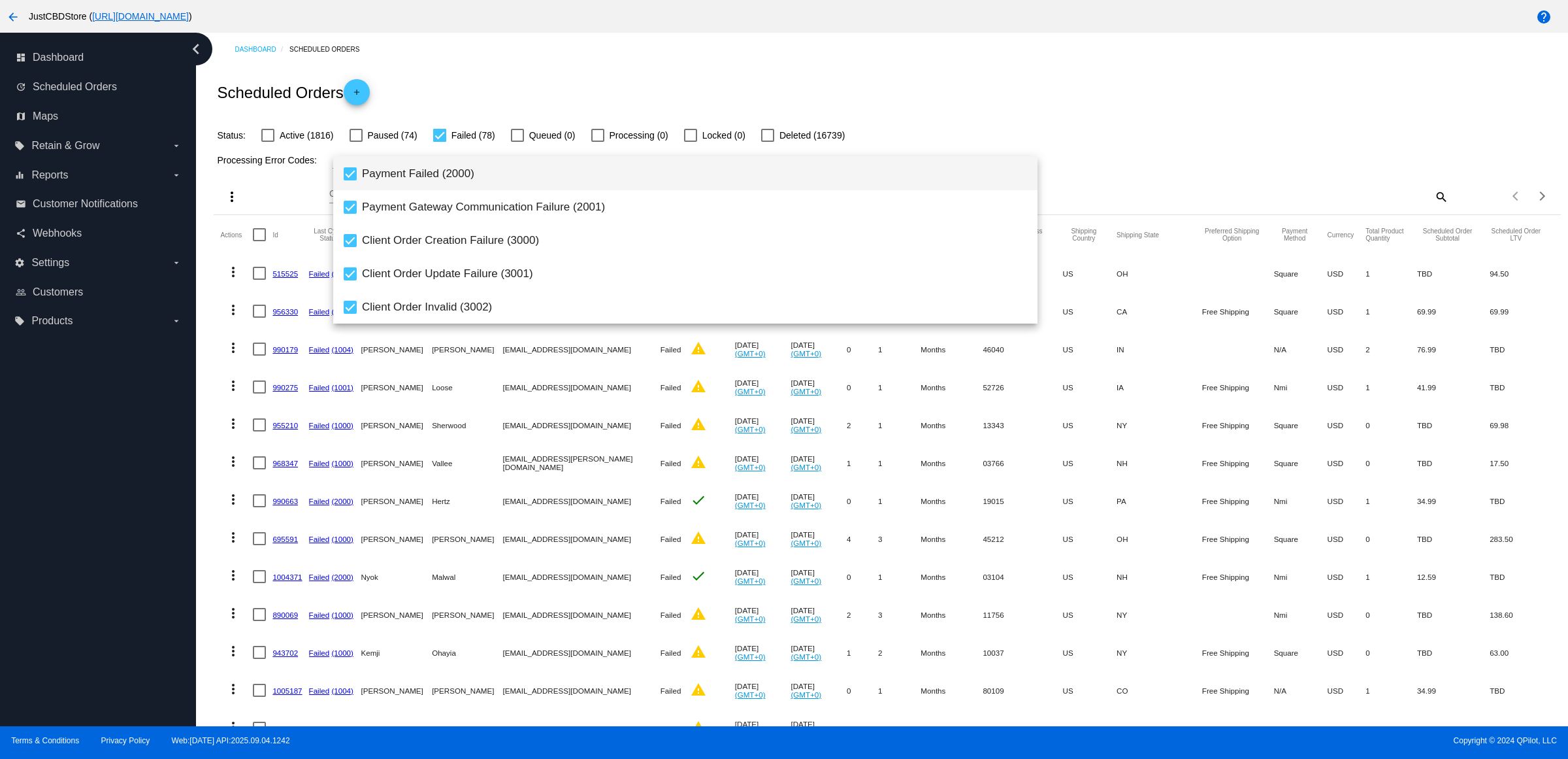
click at [495, 181] on span "Payment Failed (2000)" at bounding box center [695, 174] width 666 height 34
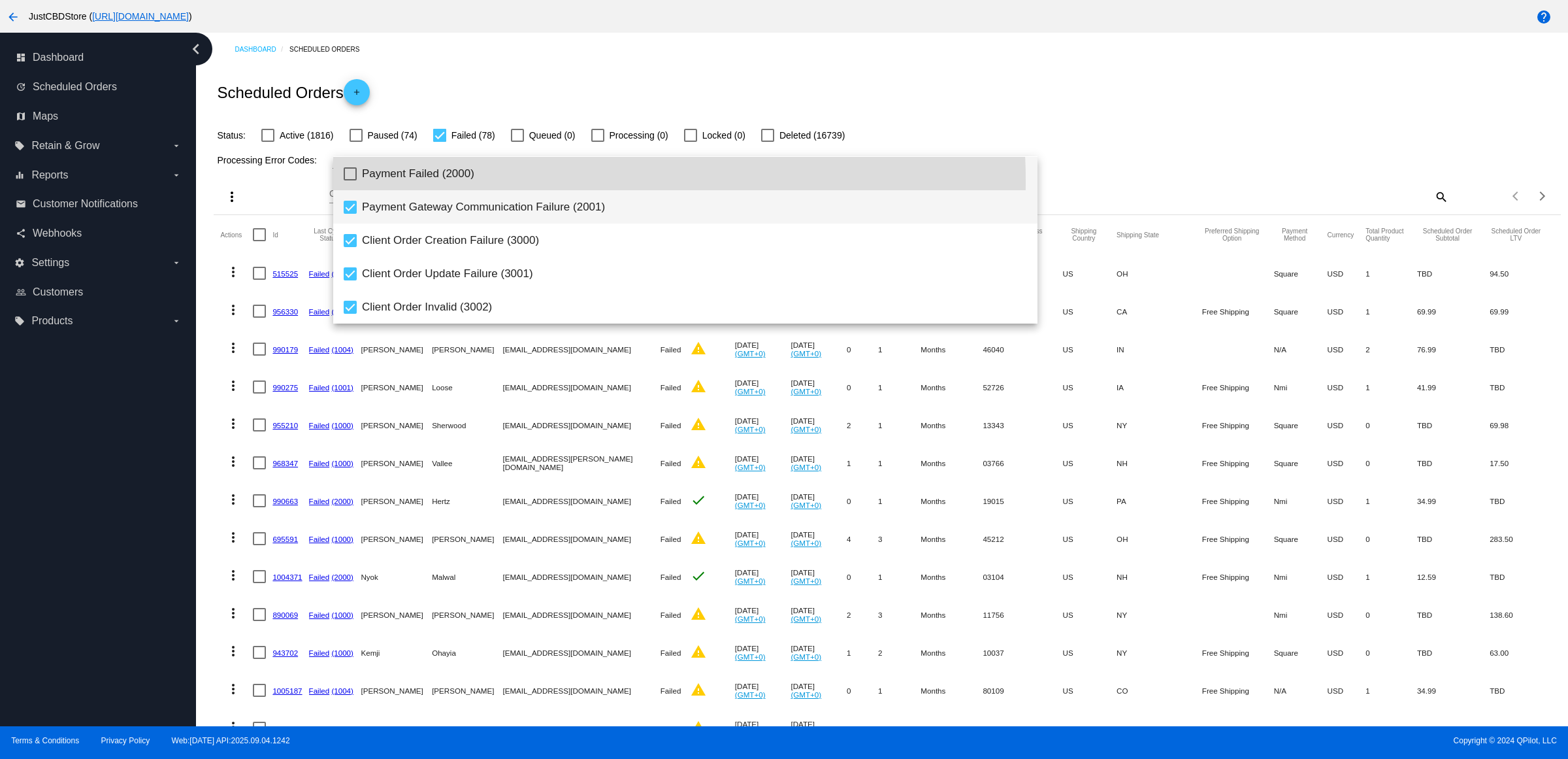
click at [515, 208] on span "Payment Gateway Communication Failure (2001)" at bounding box center [695, 207] width 666 height 34
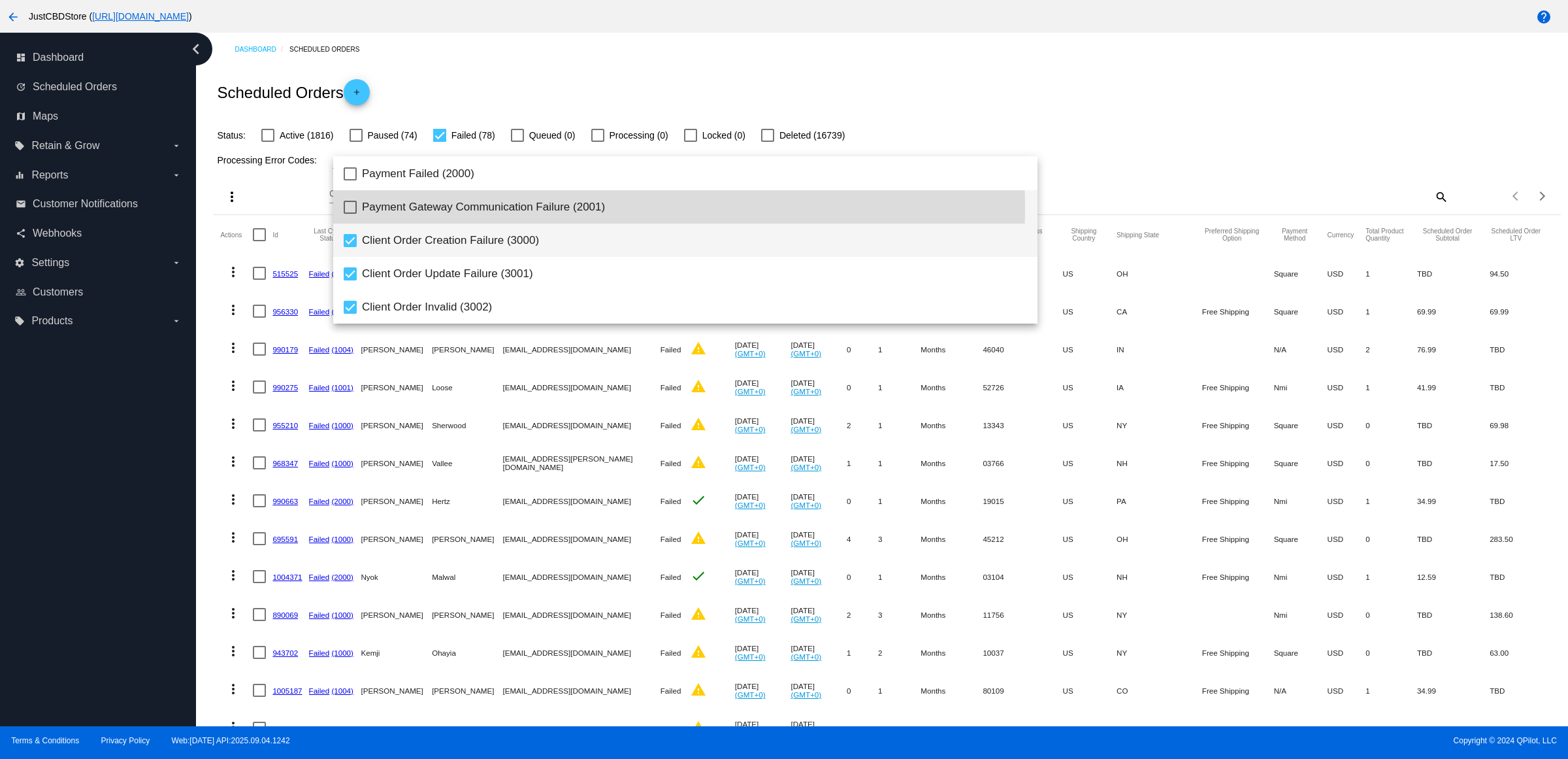
click at [518, 233] on span "Client Order Creation Failure (3000)" at bounding box center [695, 240] width 666 height 34
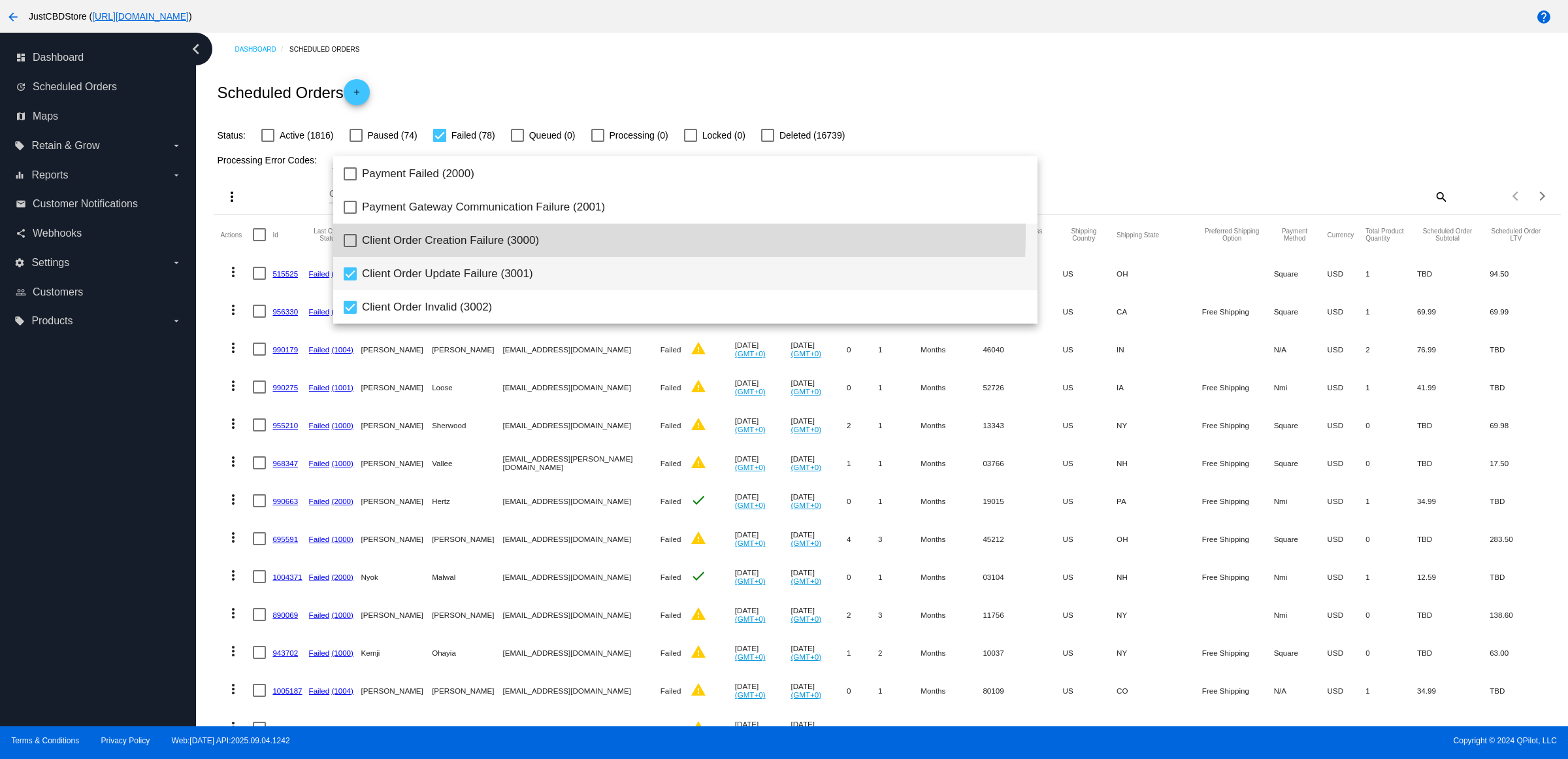
click at [519, 278] on span "Client Order Update Failure (3001)" at bounding box center [695, 274] width 666 height 34
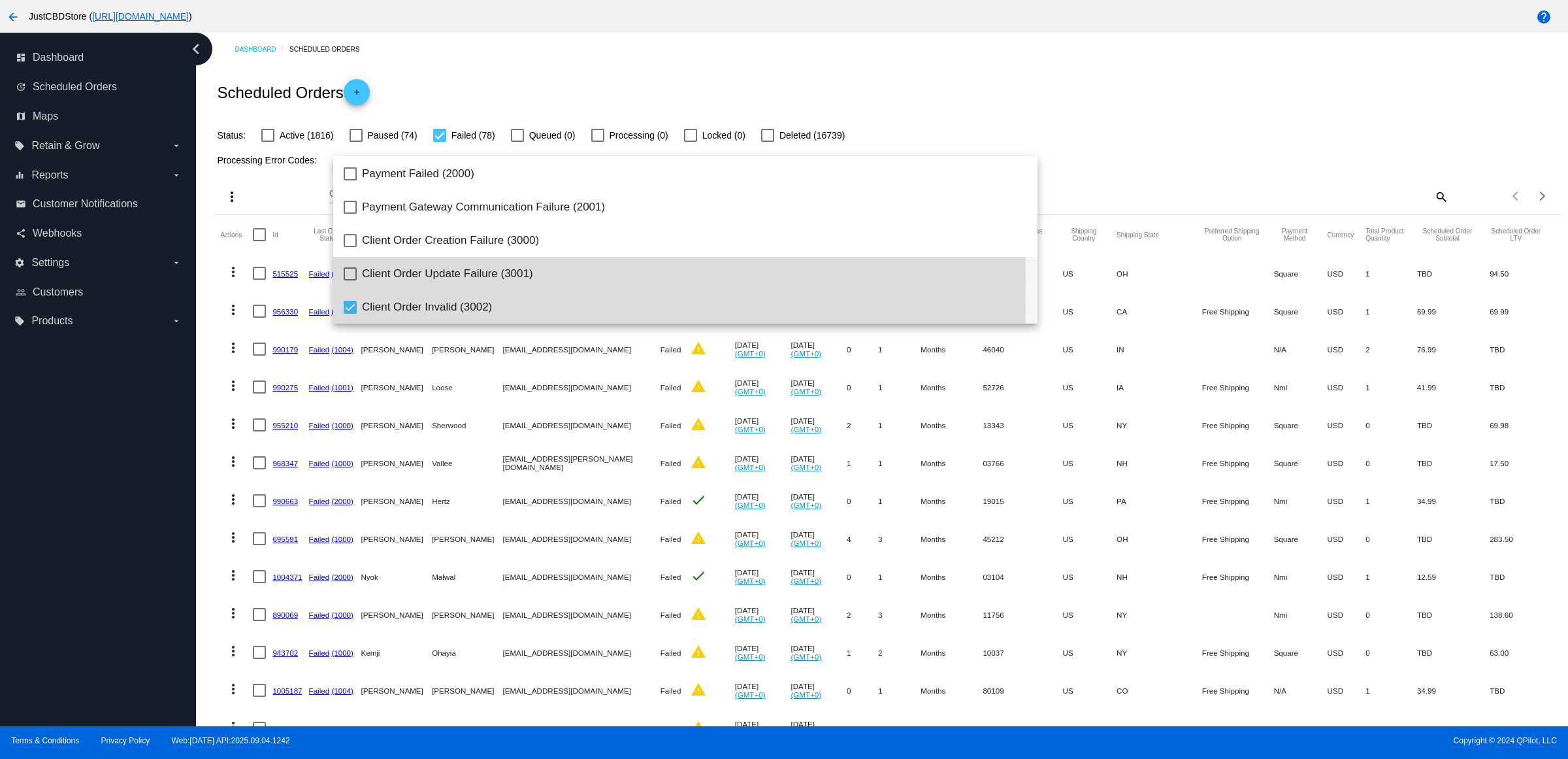
click at [508, 309] on span "Client Order Invalid (3002)" at bounding box center [695, 307] width 666 height 34
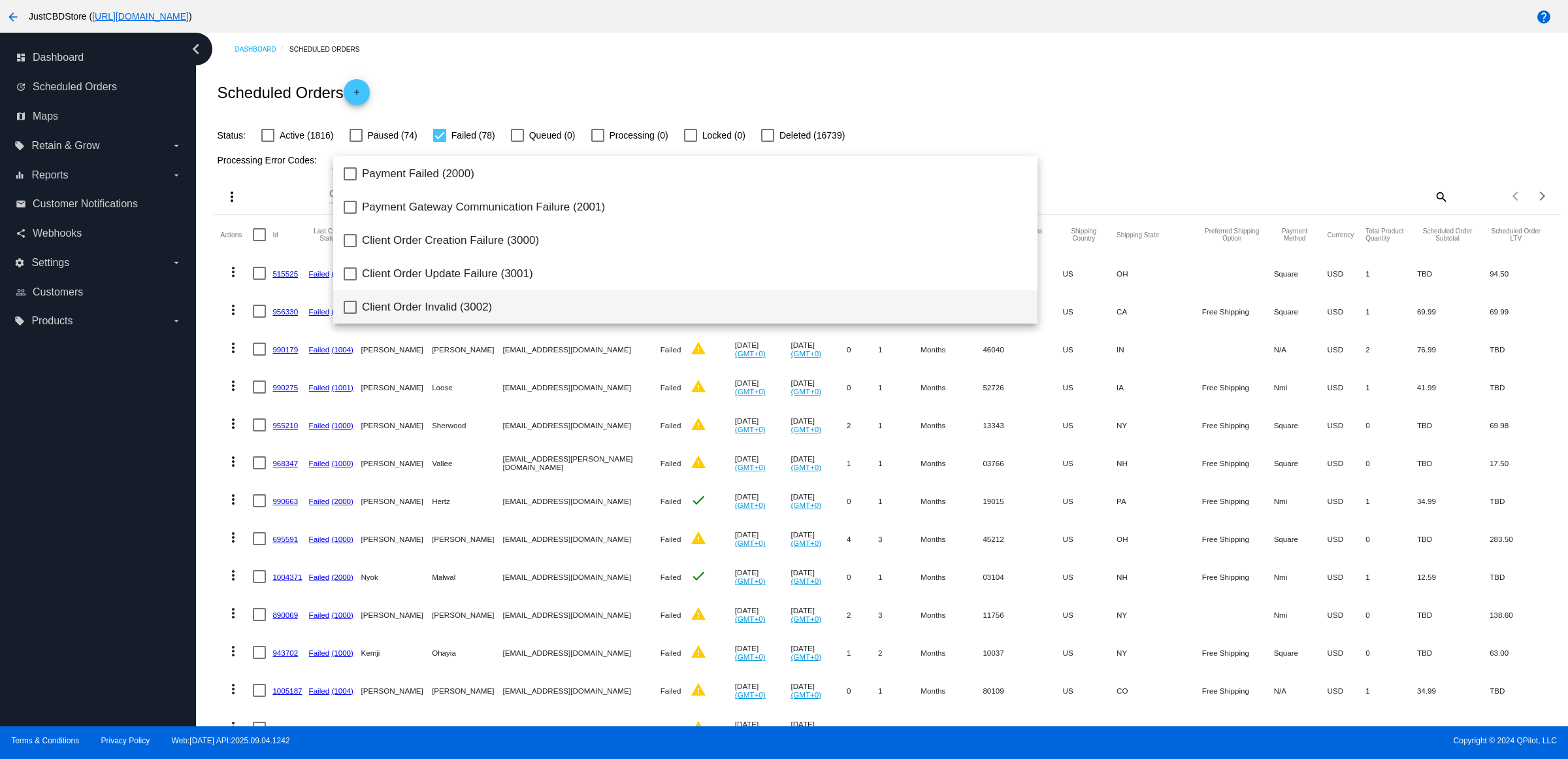
click at [1050, 66] on div at bounding box center [784, 379] width 1568 height 759
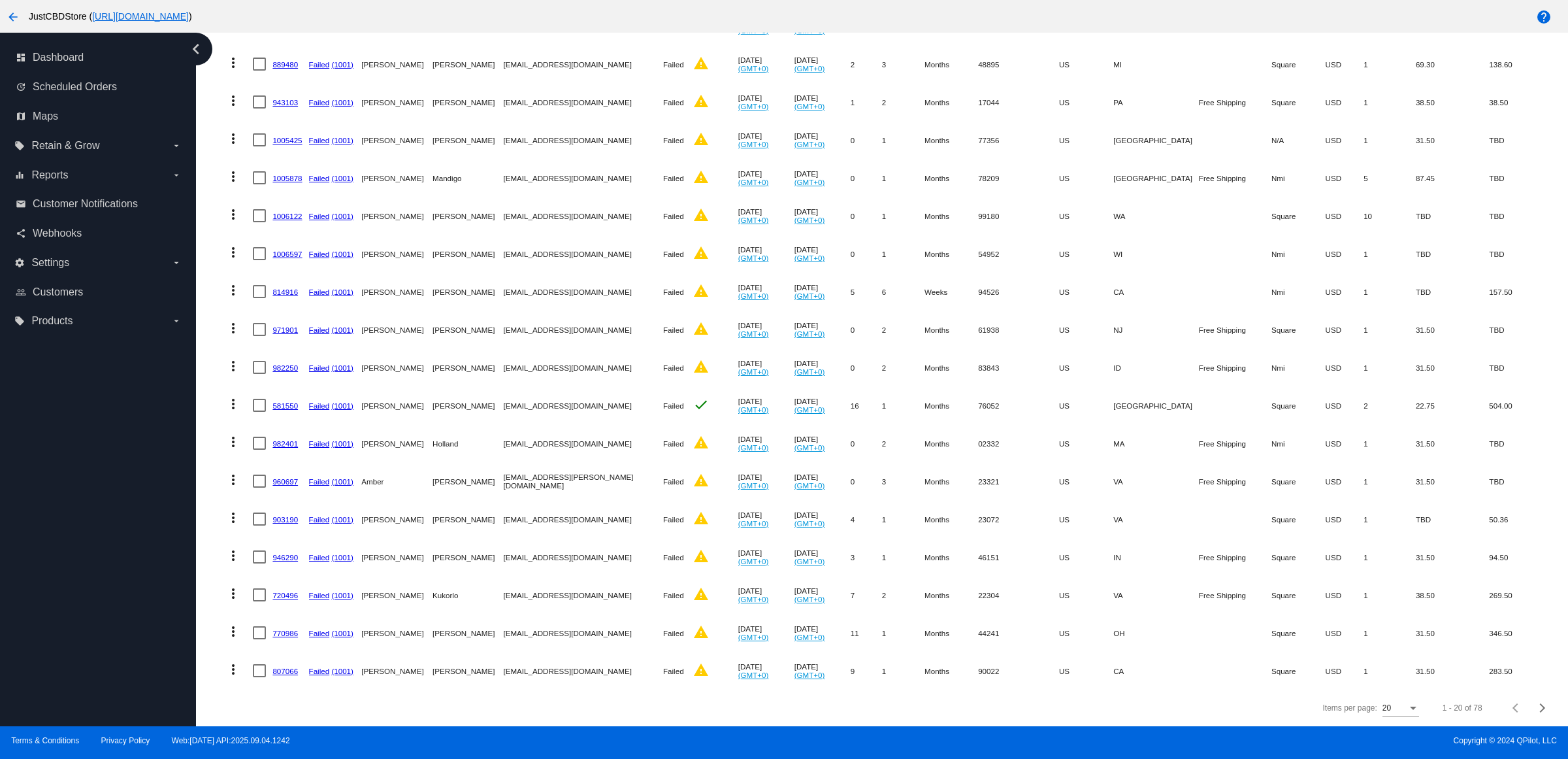
scroll to position [0, 0]
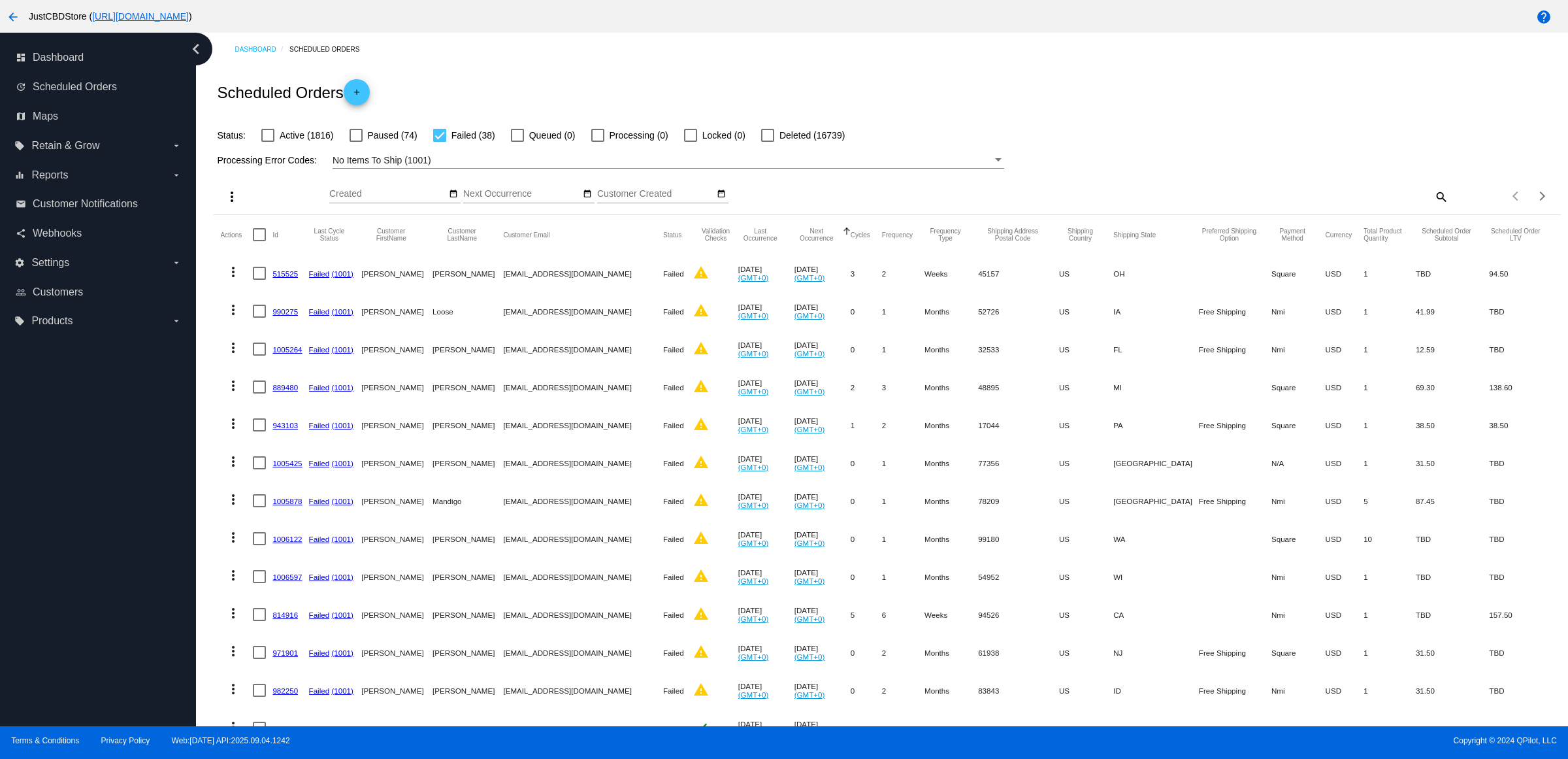
click at [294, 278] on link "515525" at bounding box center [285, 273] width 26 height 9
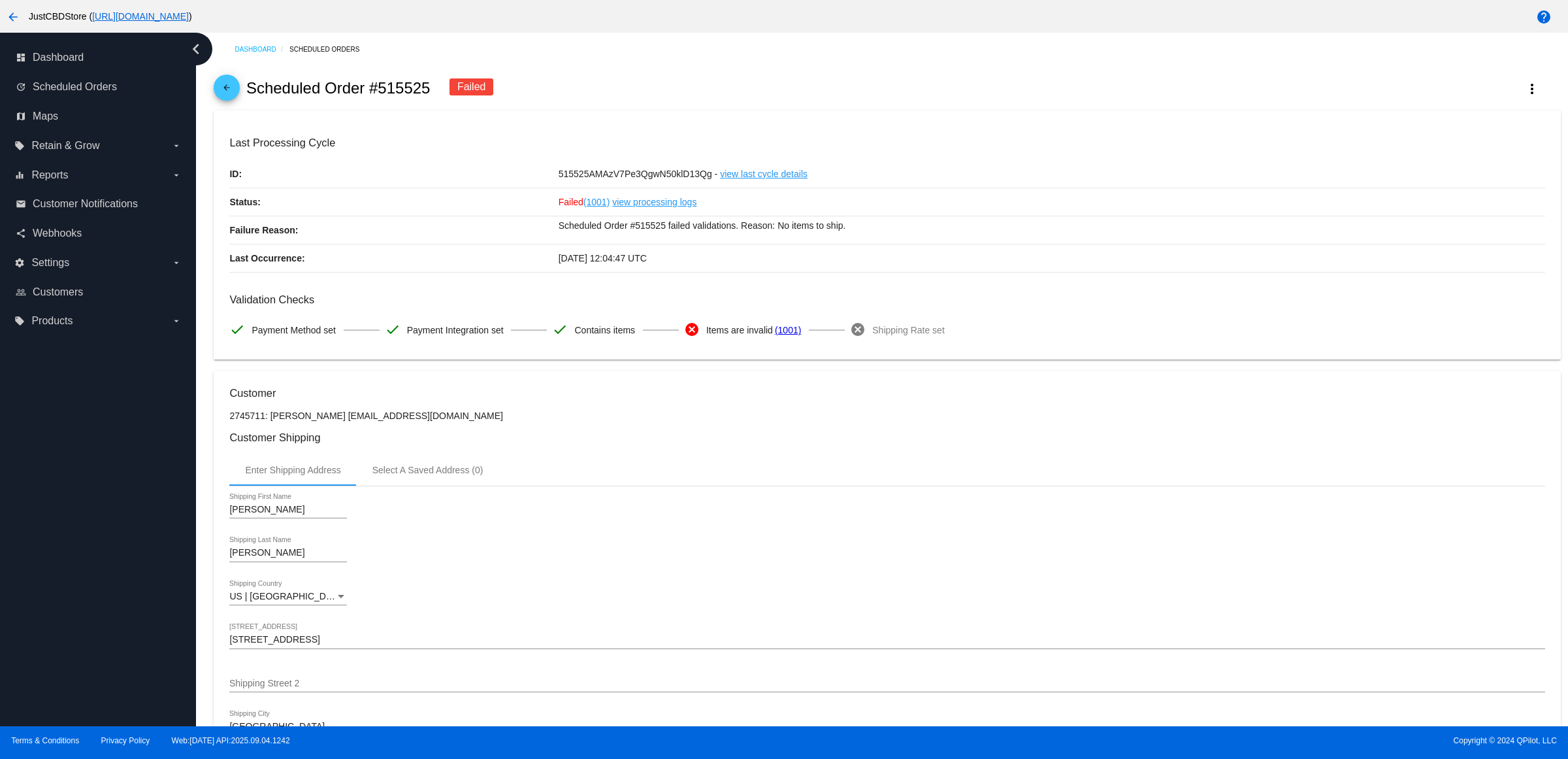
scroll to position [654, 0]
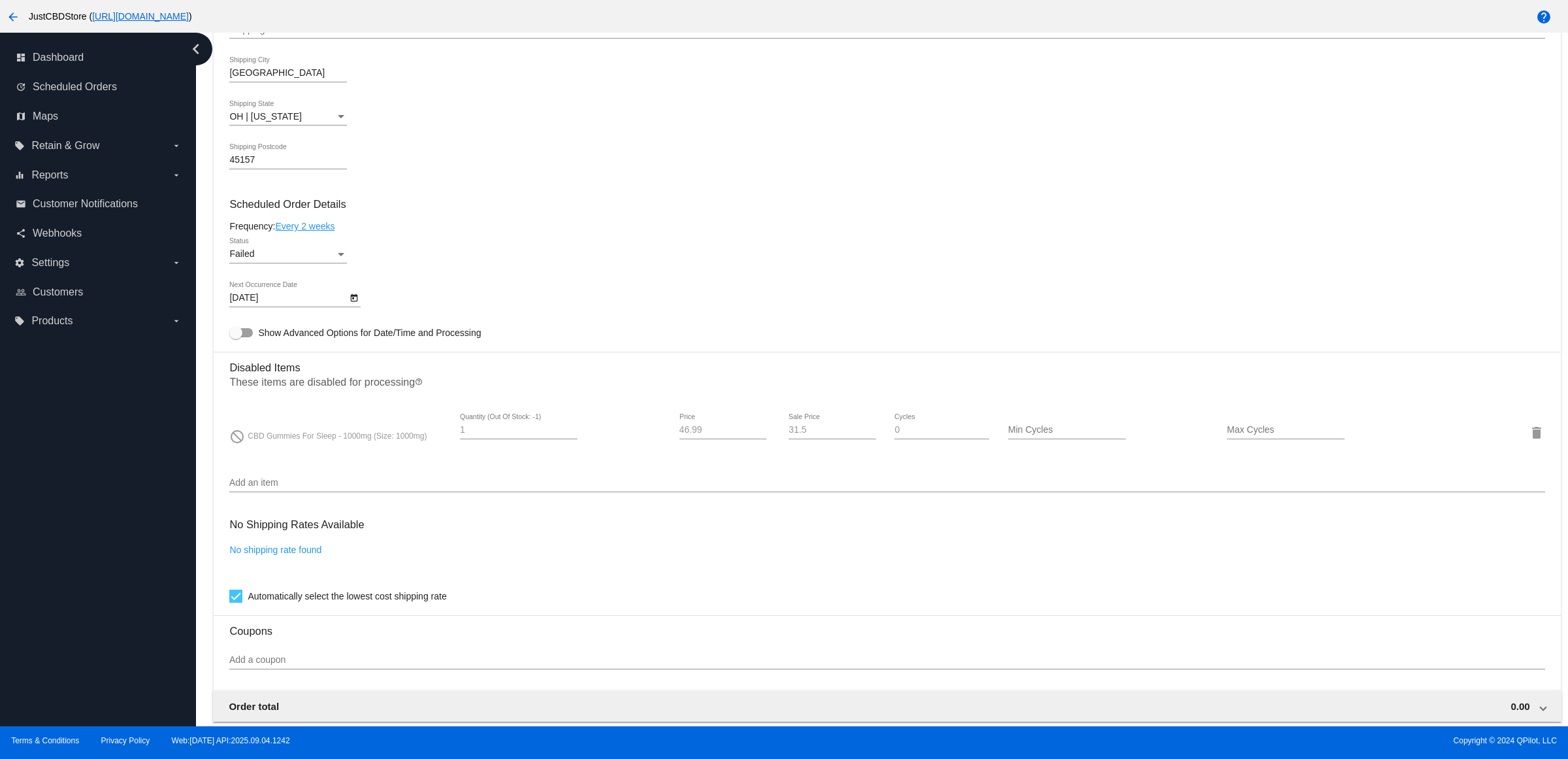
click at [359, 306] on icon "Open calendar" at bounding box center [353, 298] width 9 height 16
click at [416, 348] on button "Next month" at bounding box center [411, 350] width 26 height 26
click at [413, 350] on button "Next month" at bounding box center [411, 350] width 26 height 26
click at [243, 485] on div "19" at bounding box center [251, 482] width 23 height 23
type input "10/19/2025"
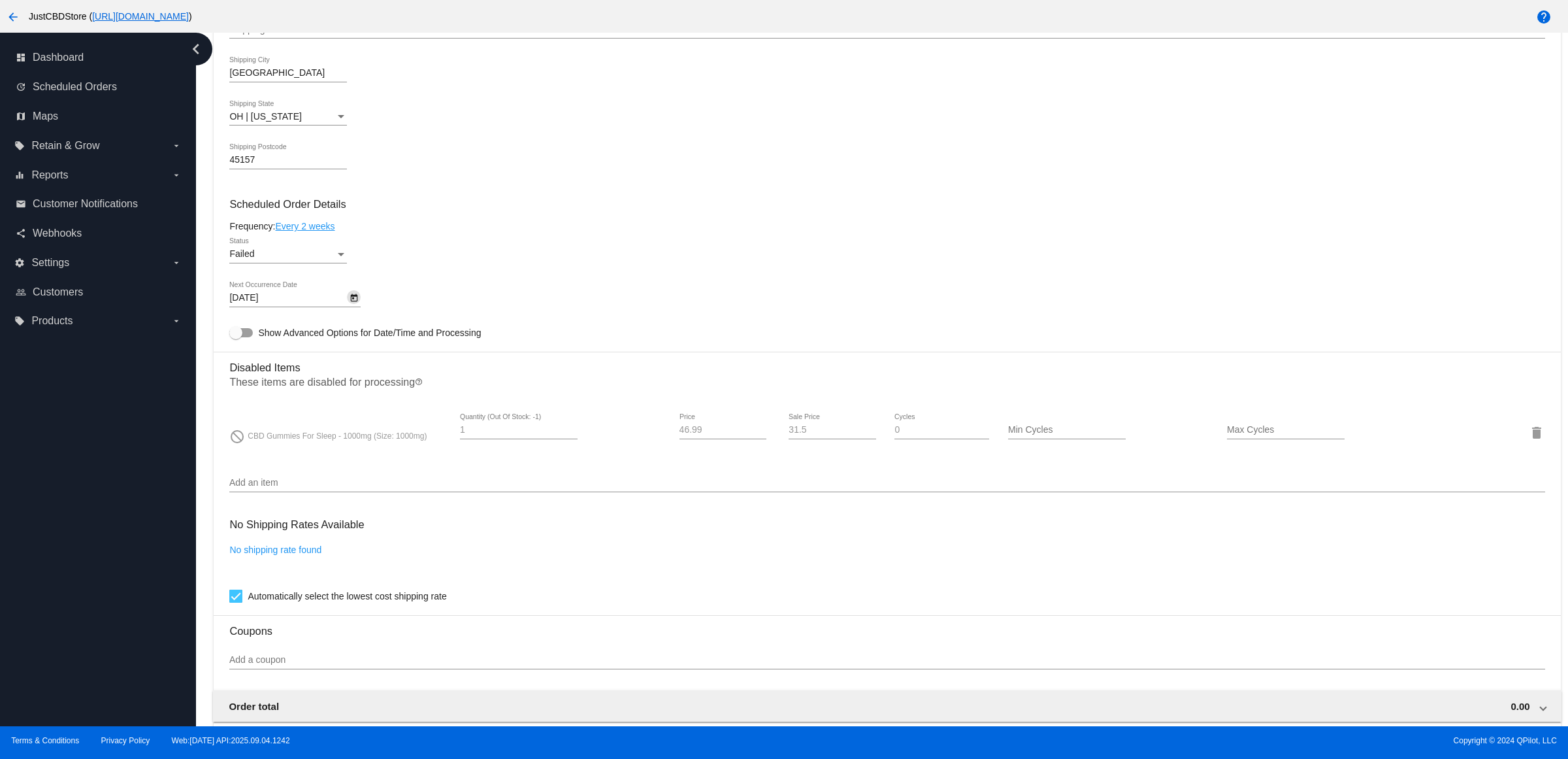
click at [319, 259] on div "Failed" at bounding box center [282, 254] width 106 height 10
click at [331, 222] on span "Active" at bounding box center [292, 214] width 117 height 27
click at [536, 231] on mat-card-content "Customer 2745711: Samuel Leo Cunningham slcunningham55@yahoo.com Customer Shipp…" at bounding box center [887, 364] width 1315 height 1261
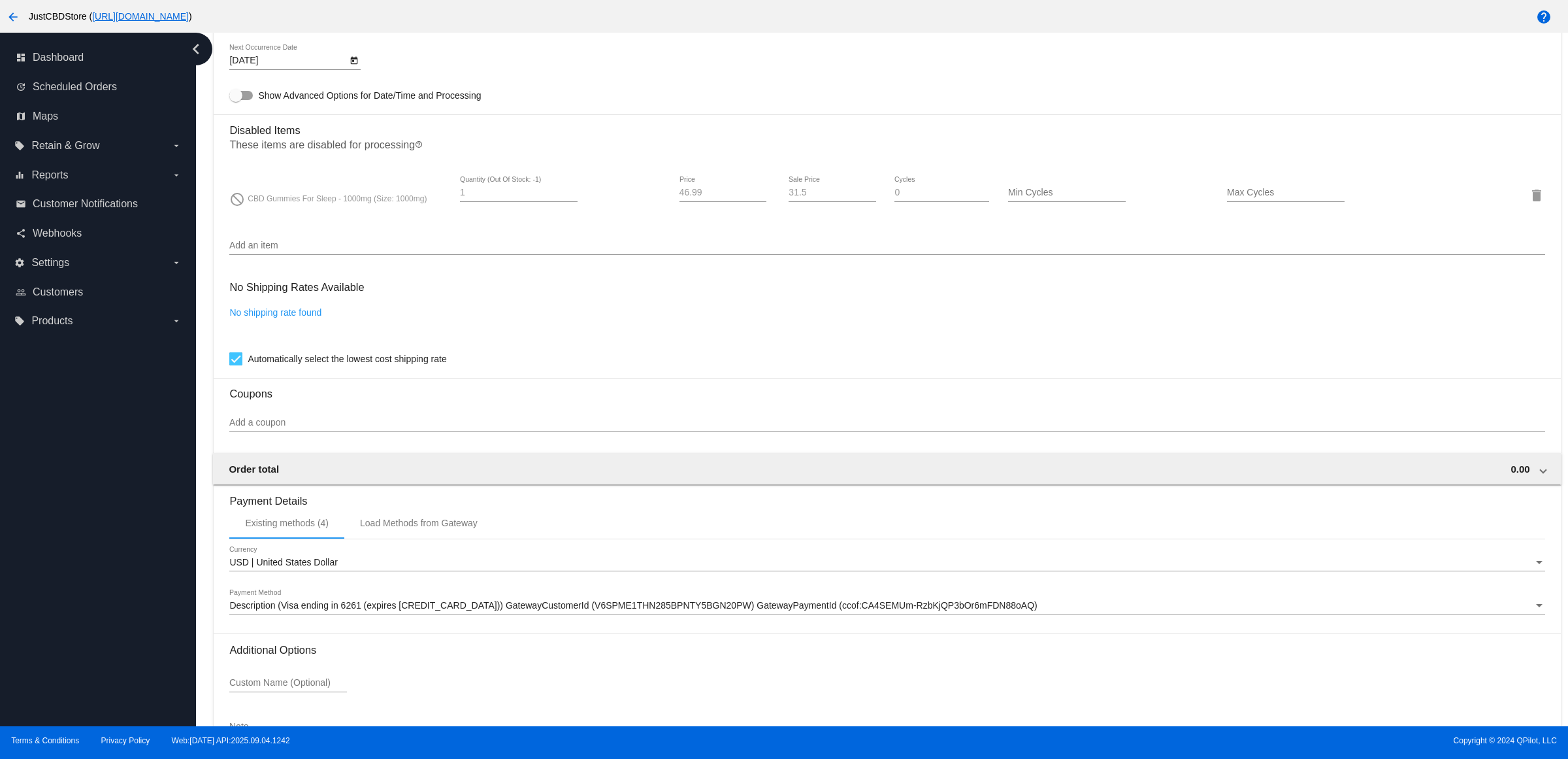
scroll to position [1004, 0]
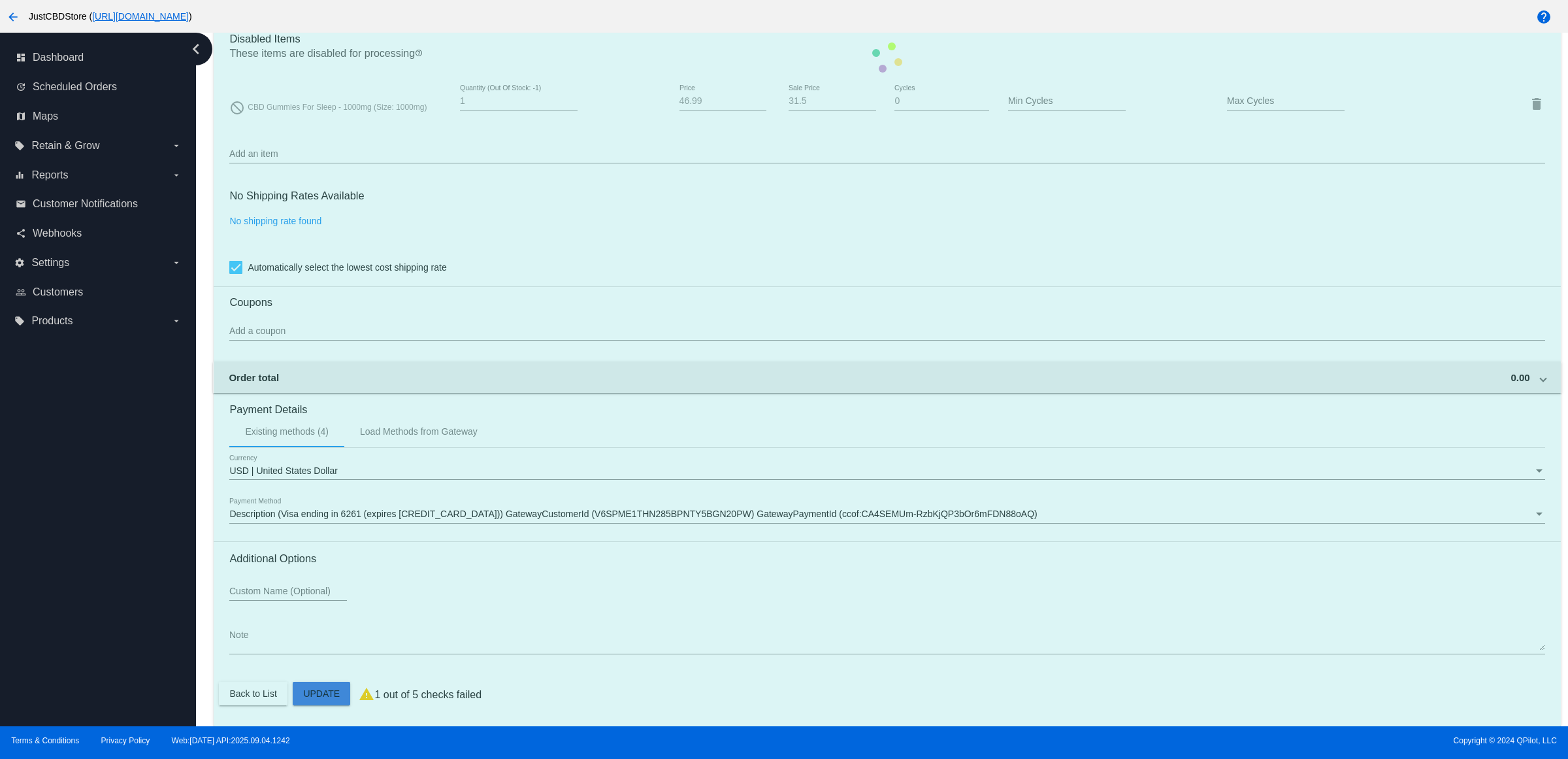
click at [331, 690] on mat-card "Customer 2745711: Samuel Leo Cunningham slcunningham55@yahoo.com Customer Shipp…" at bounding box center [887, 57] width 1347 height 1337
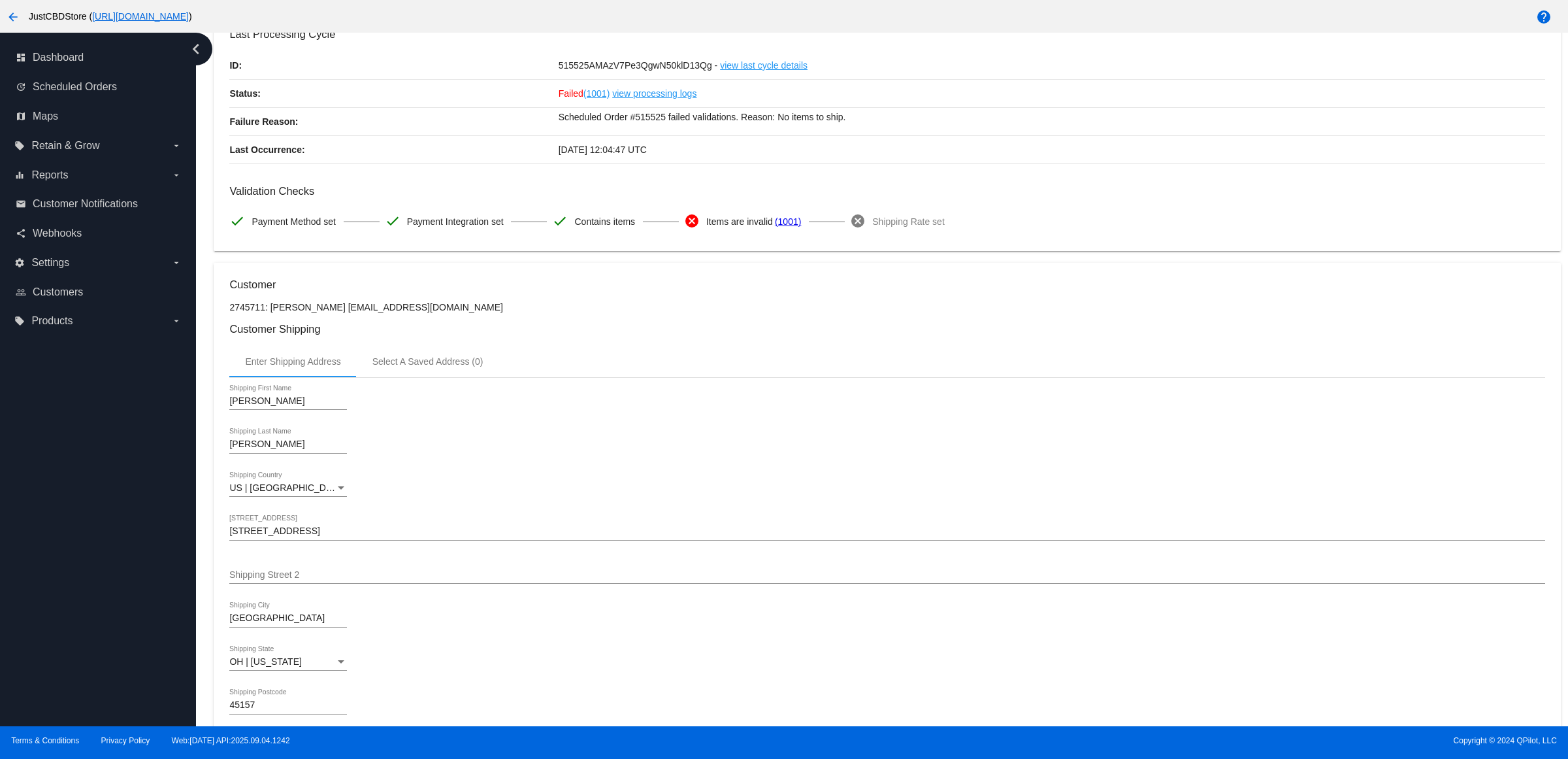
scroll to position [0, 0]
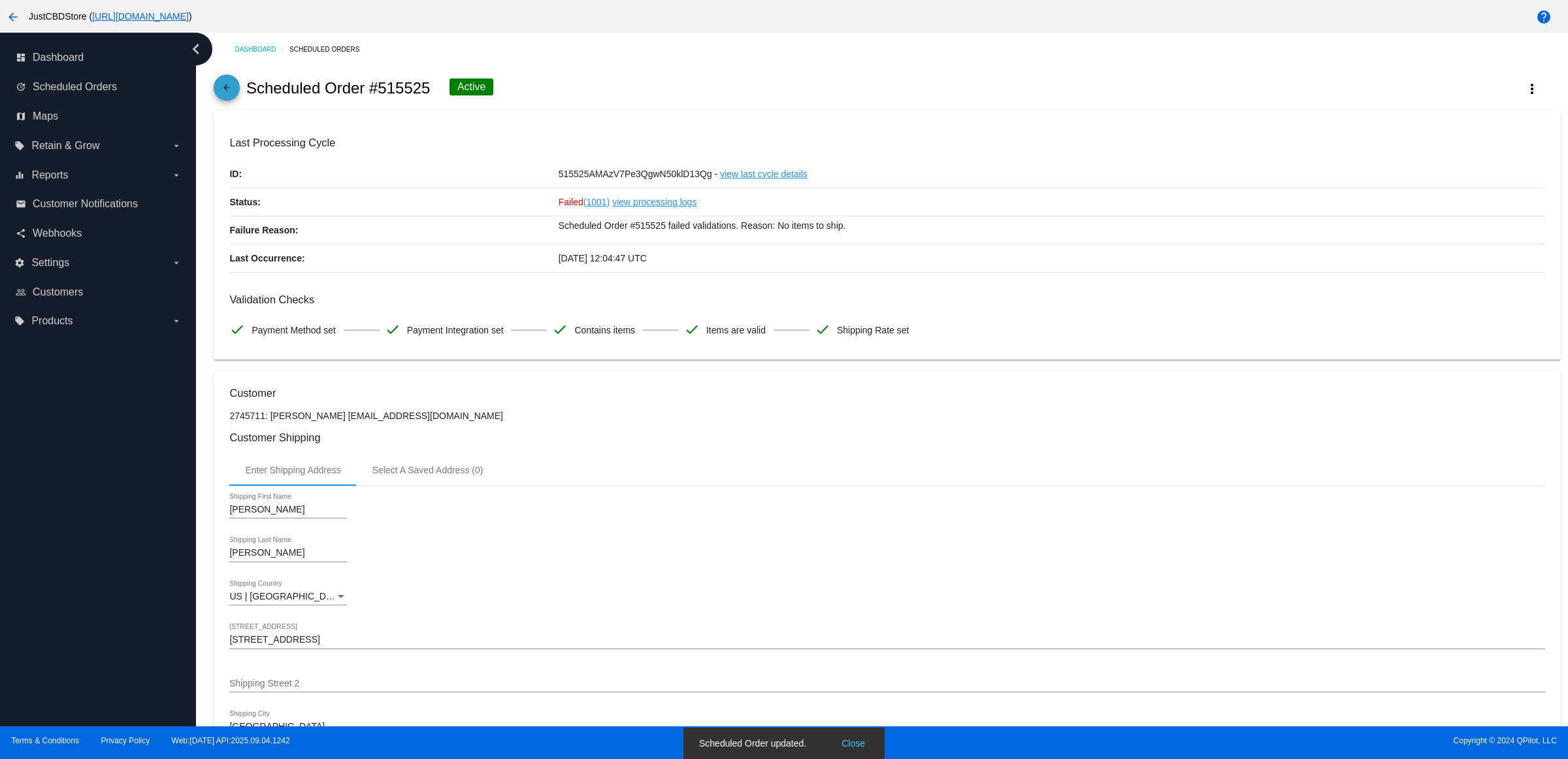
click at [235, 98] on mat-icon "arrow_back" at bounding box center [227, 91] width 16 height 16
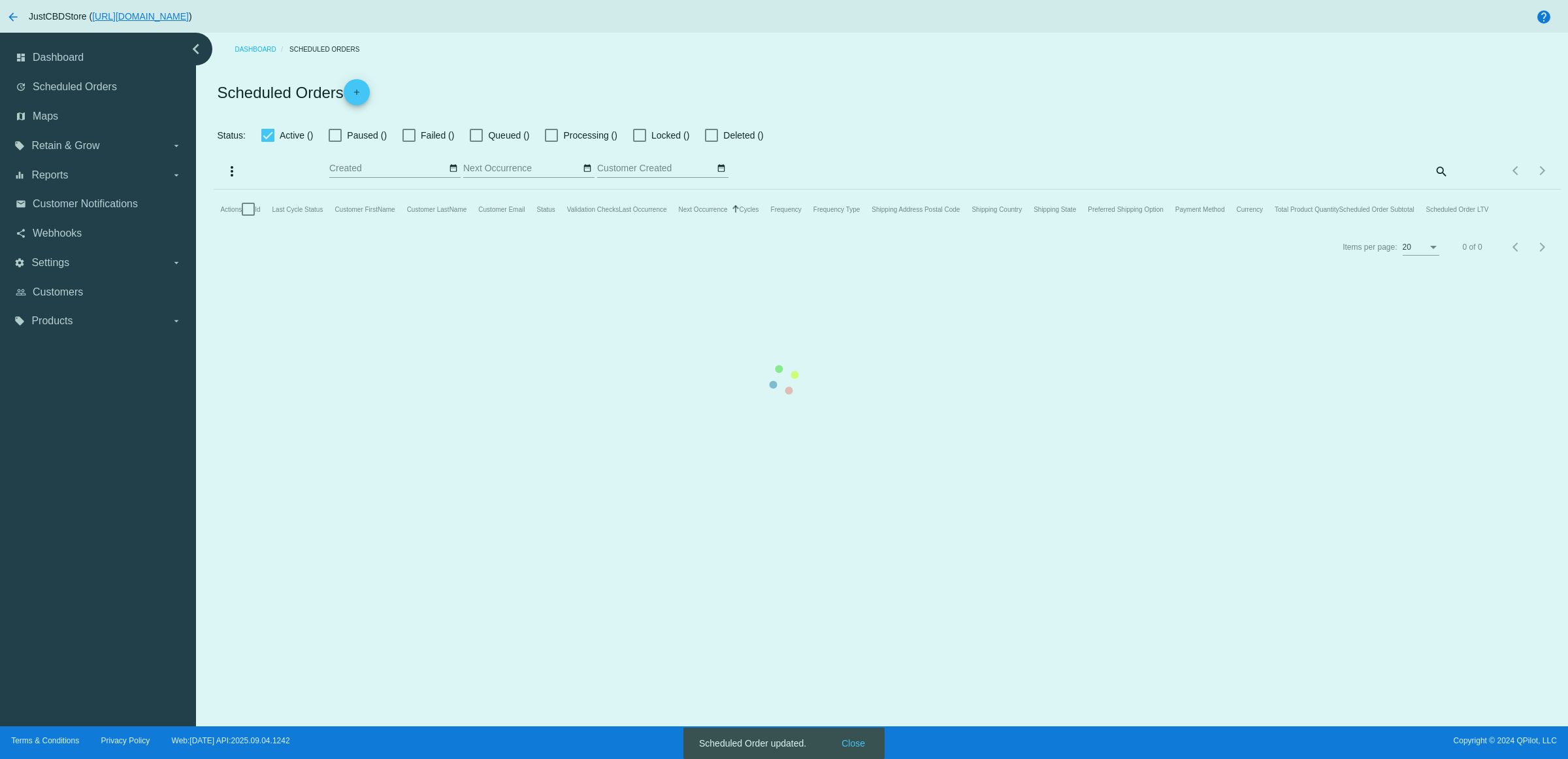
checkbox input "false"
checkbox input "true"
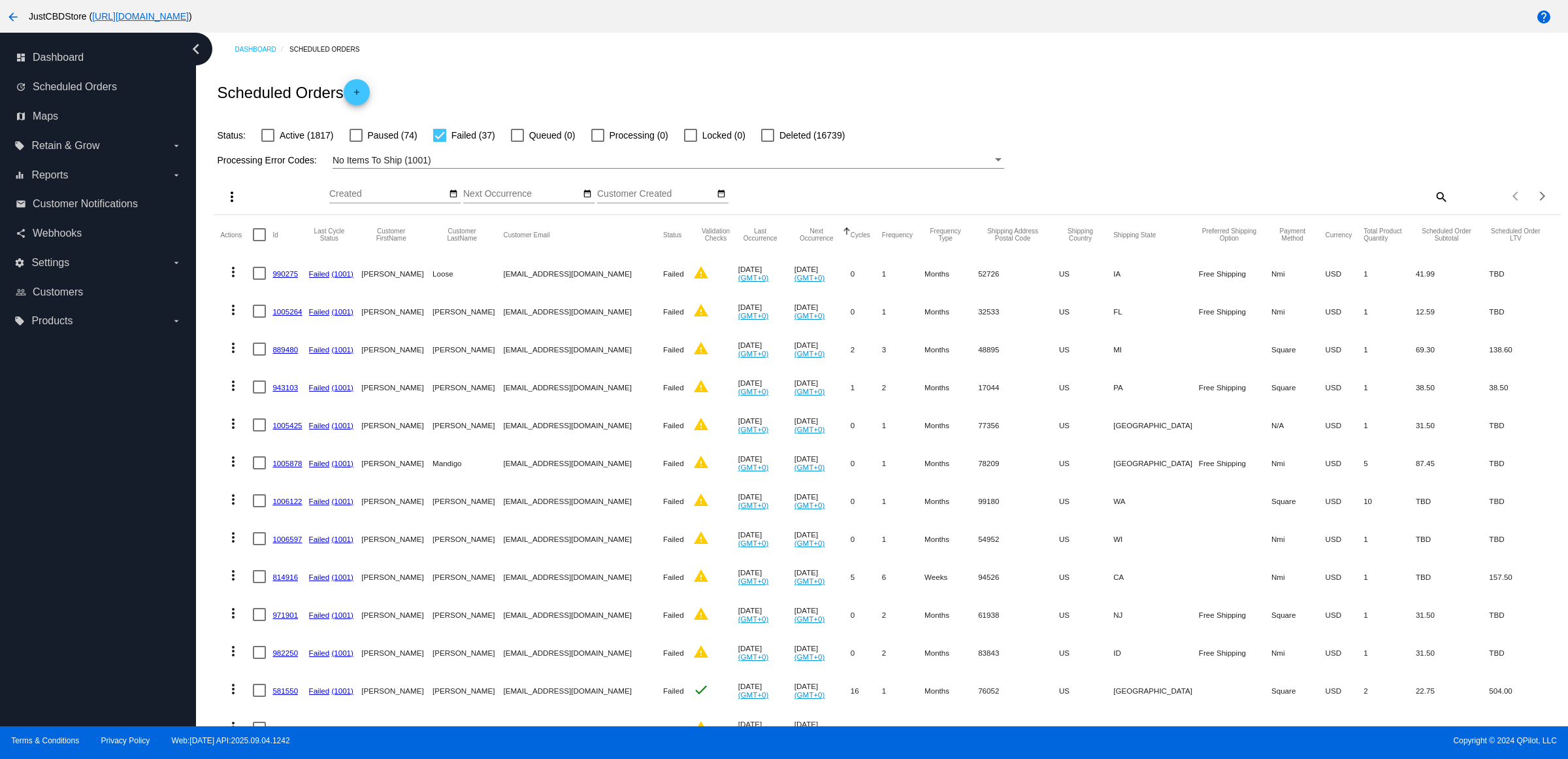
click at [298, 278] on link "990275" at bounding box center [285, 273] width 26 height 9
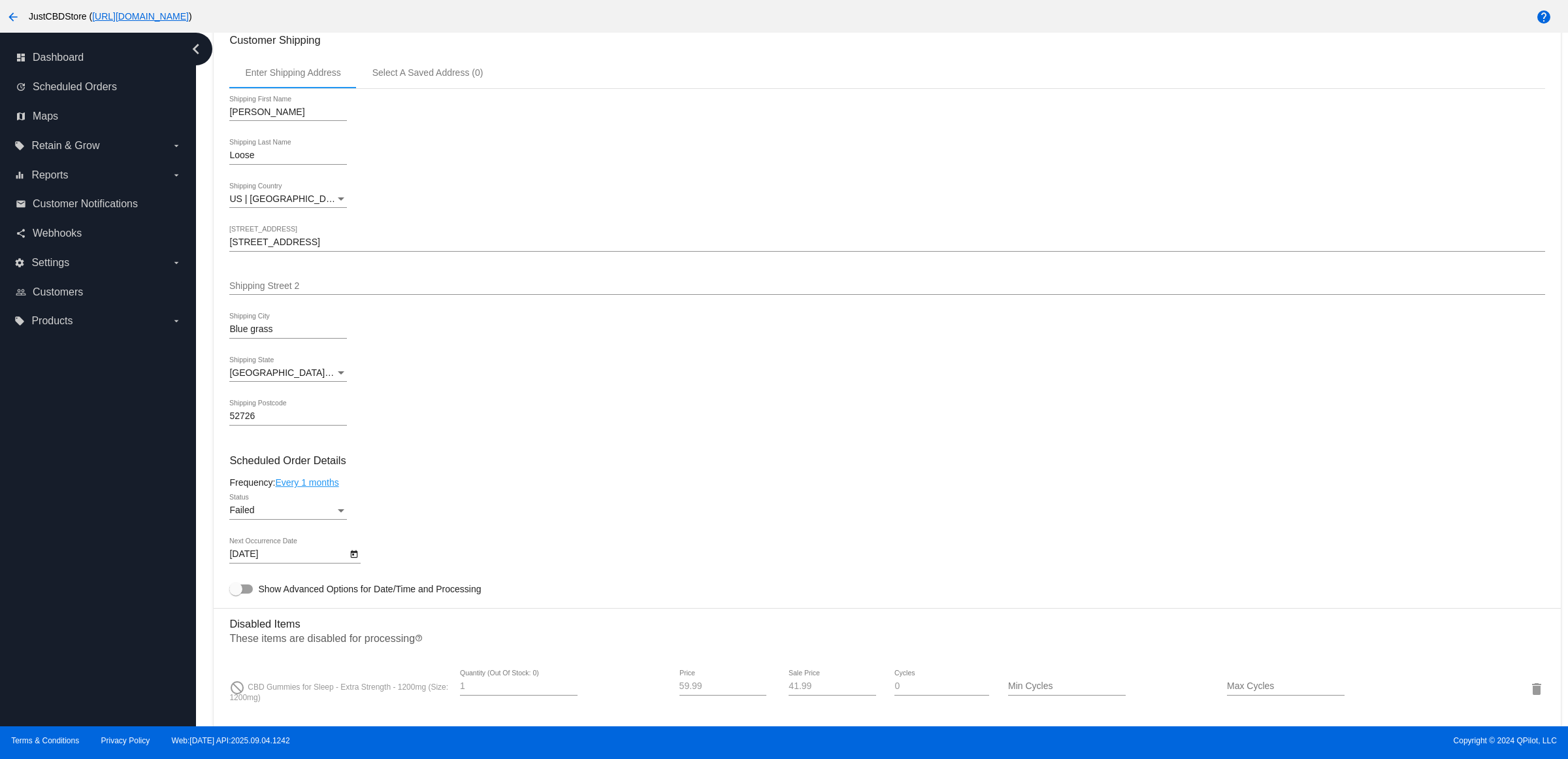
scroll to position [654, 0]
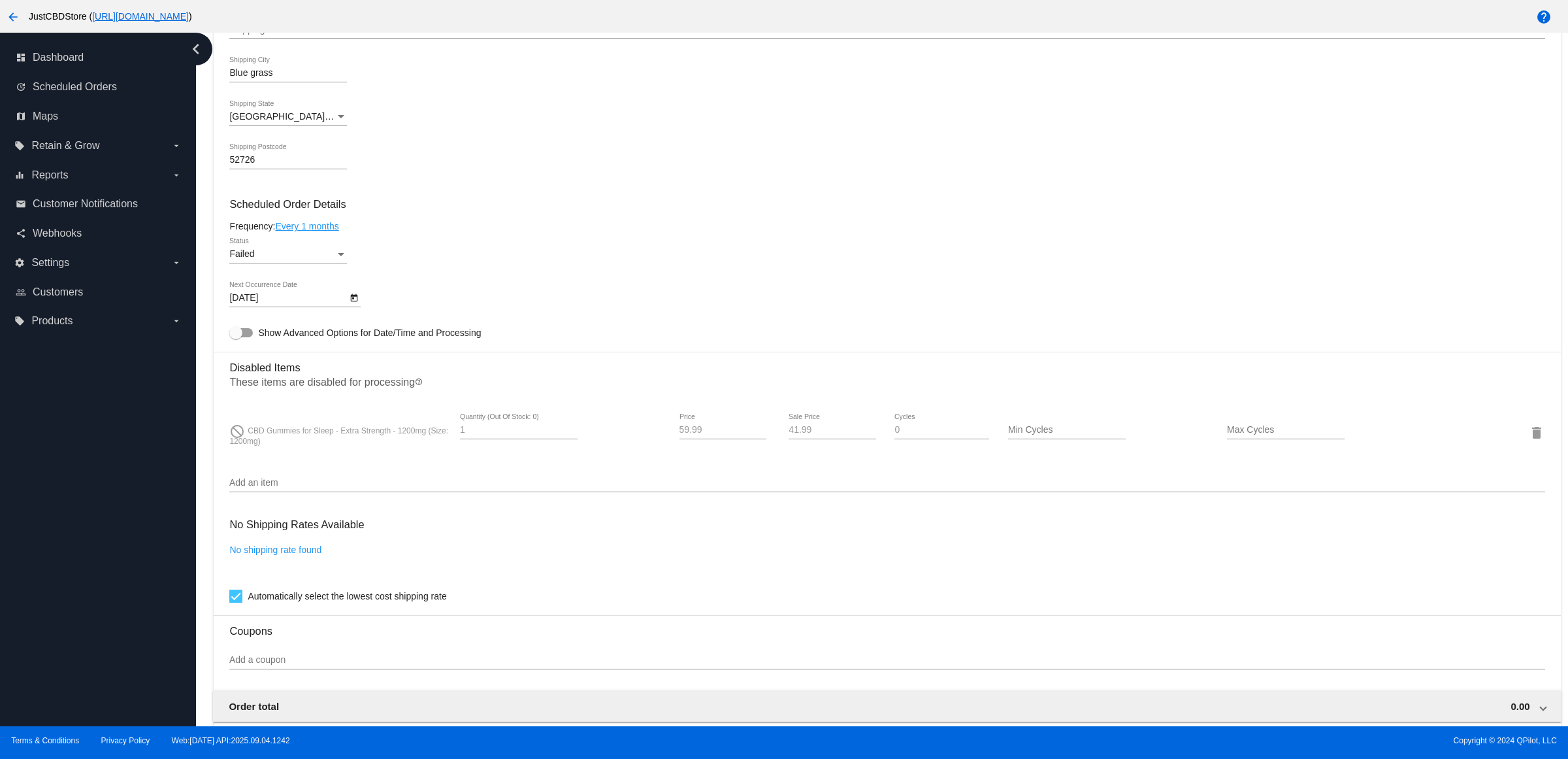
click at [359, 306] on icon "Open calendar" at bounding box center [353, 298] width 9 height 16
click at [413, 346] on button "Next month" at bounding box center [411, 350] width 26 height 26
click at [328, 508] on div "29" at bounding box center [330, 508] width 23 height 23
type input "10/29/2025"
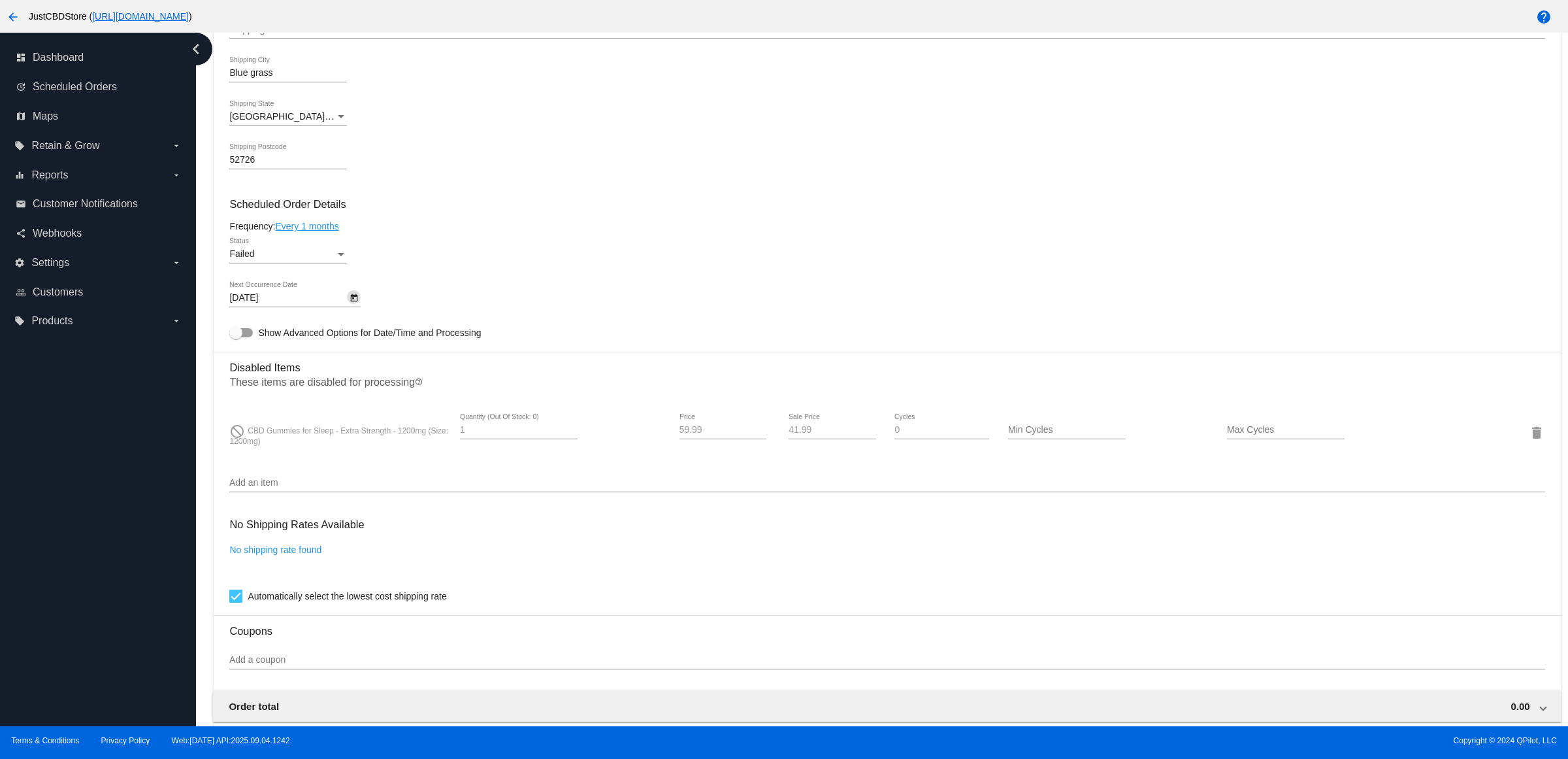
click at [334, 259] on div "Failed" at bounding box center [282, 254] width 106 height 10
click at [338, 215] on span "Active" at bounding box center [292, 214] width 117 height 27
click at [580, 211] on h3 "Scheduled Order Details" at bounding box center [887, 204] width 1315 height 13
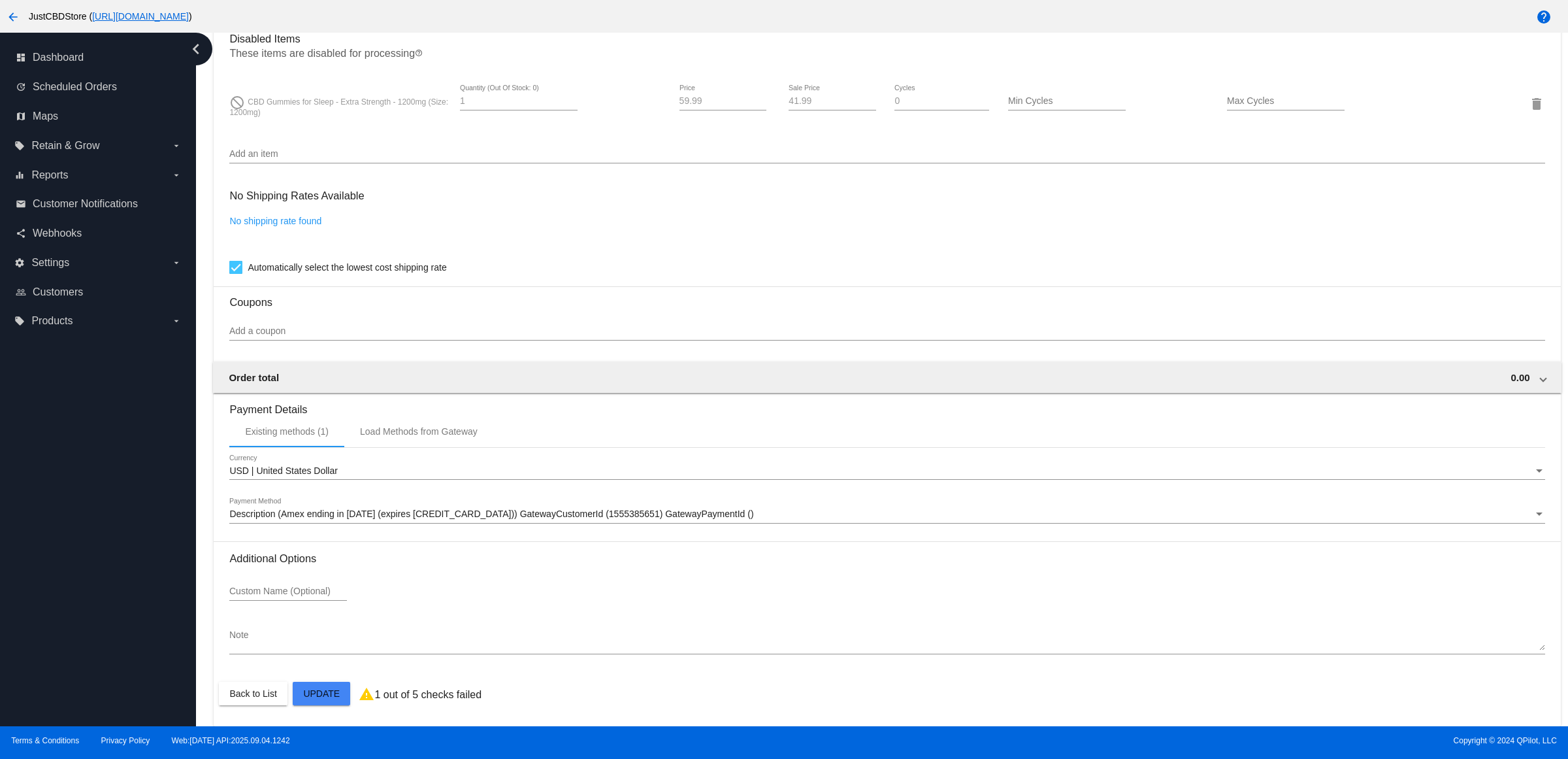
click at [346, 696] on mat-card "Customer 6695791: Joshua Loose jpl8142@gmail.com Customer Shipping Enter Shippi…" at bounding box center [887, 57] width 1347 height 1337
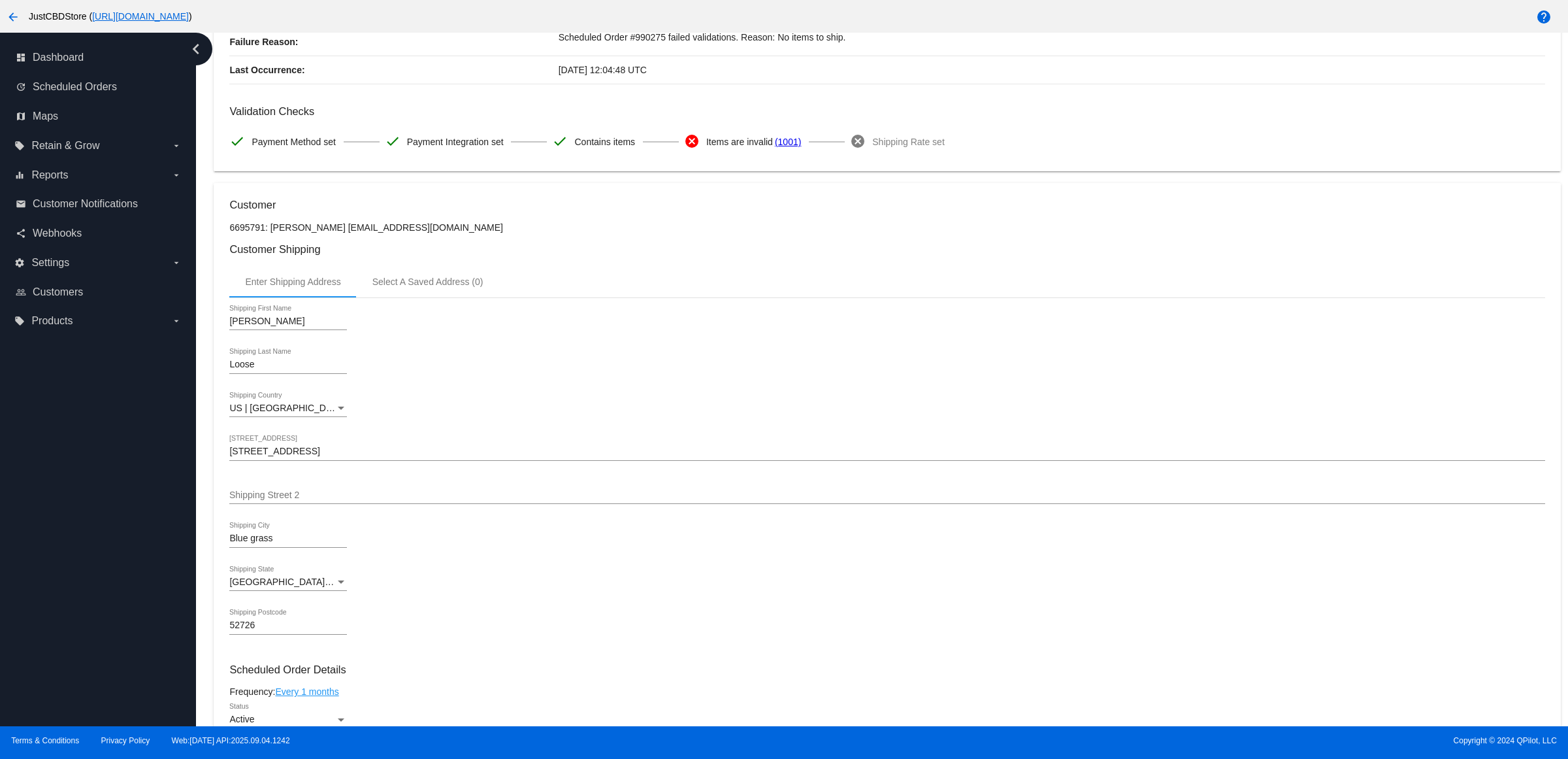
scroll to position [0, 0]
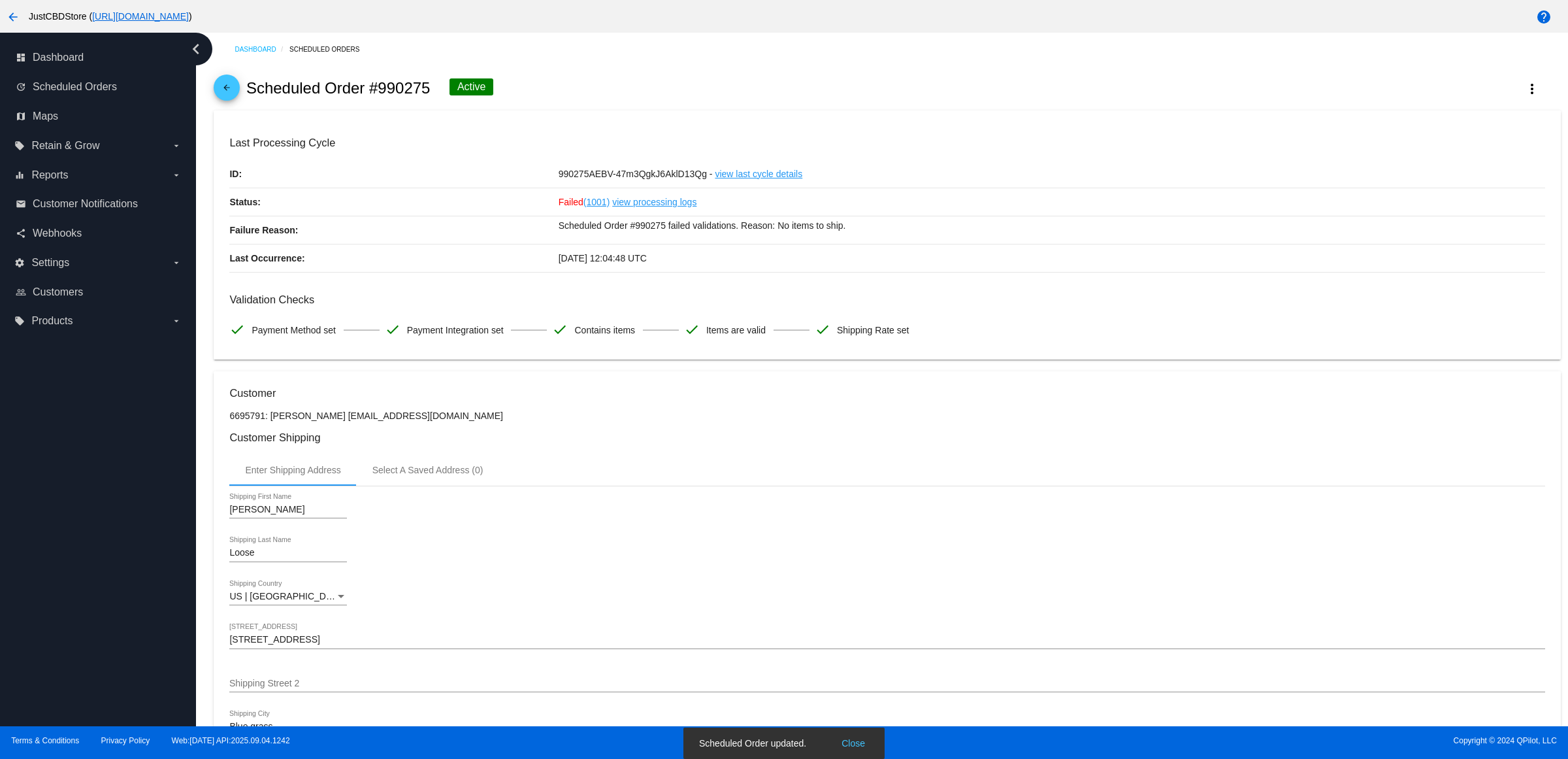
click at [231, 97] on mat-icon "arrow_back" at bounding box center [227, 91] width 16 height 16
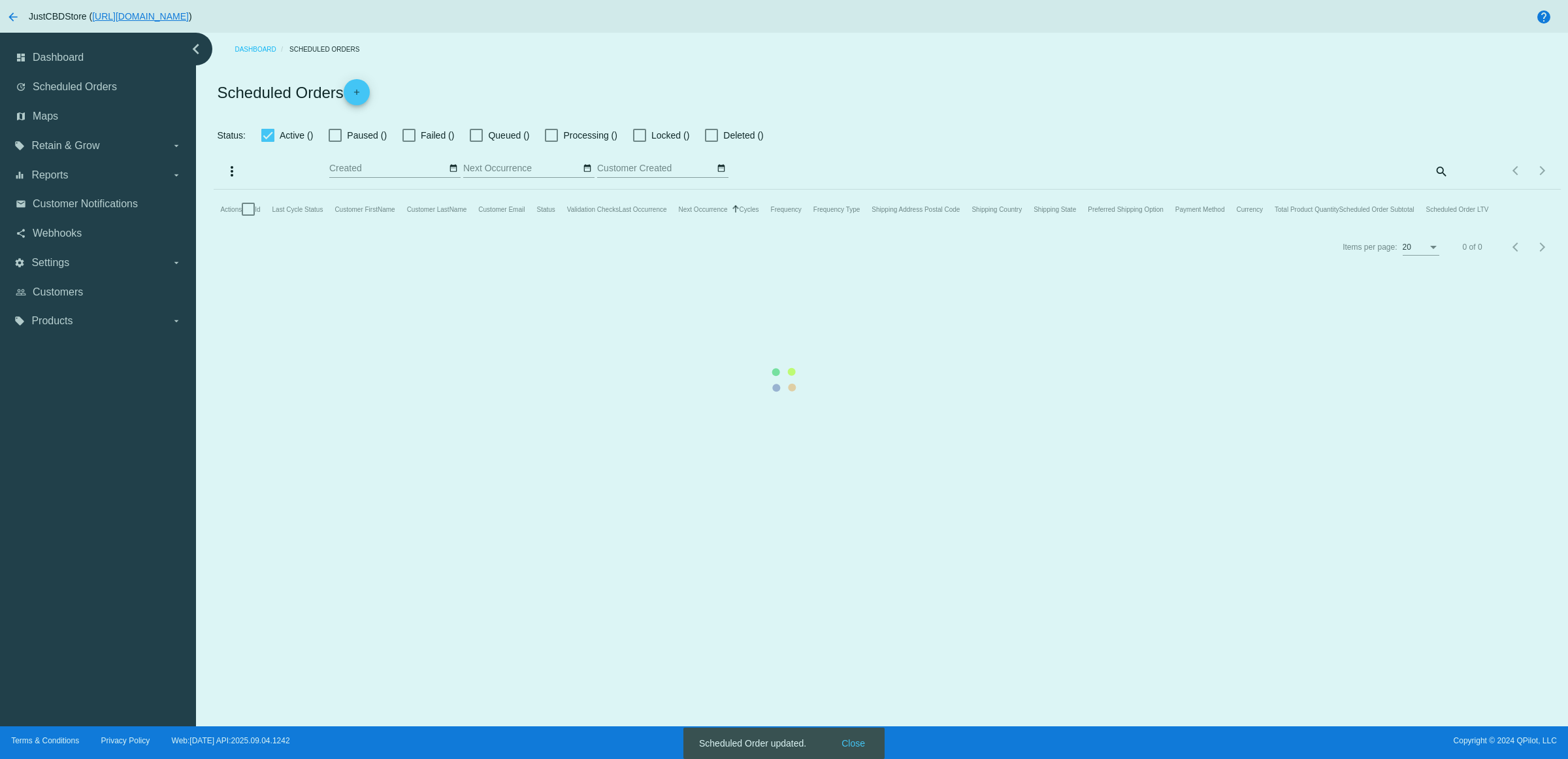
checkbox input "false"
checkbox input "true"
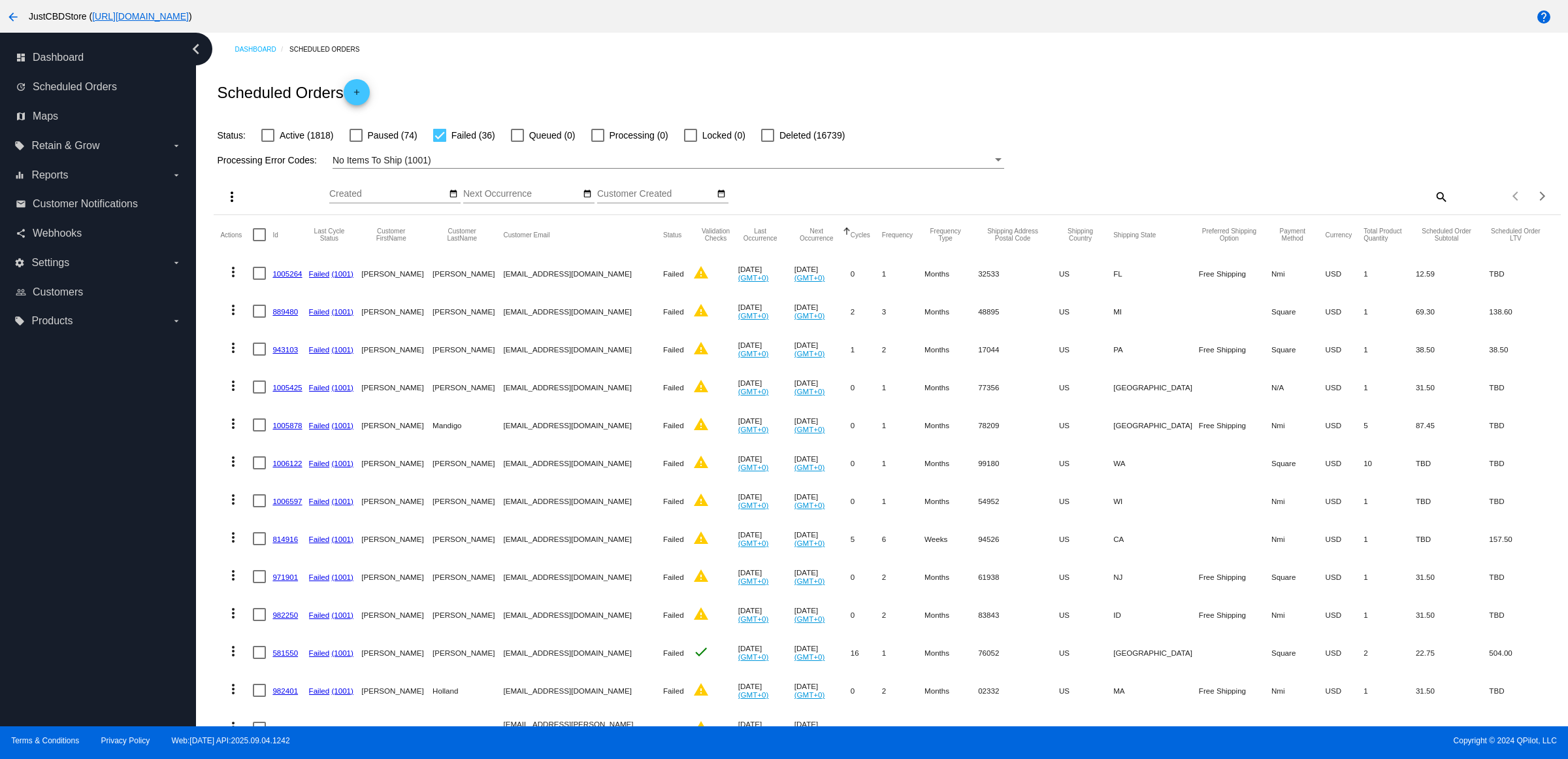
drag, startPoint x: 302, startPoint y: 298, endPoint x: 315, endPoint y: 299, distance: 13.0
click at [302, 278] on link "1005264" at bounding box center [286, 273] width 30 height 9
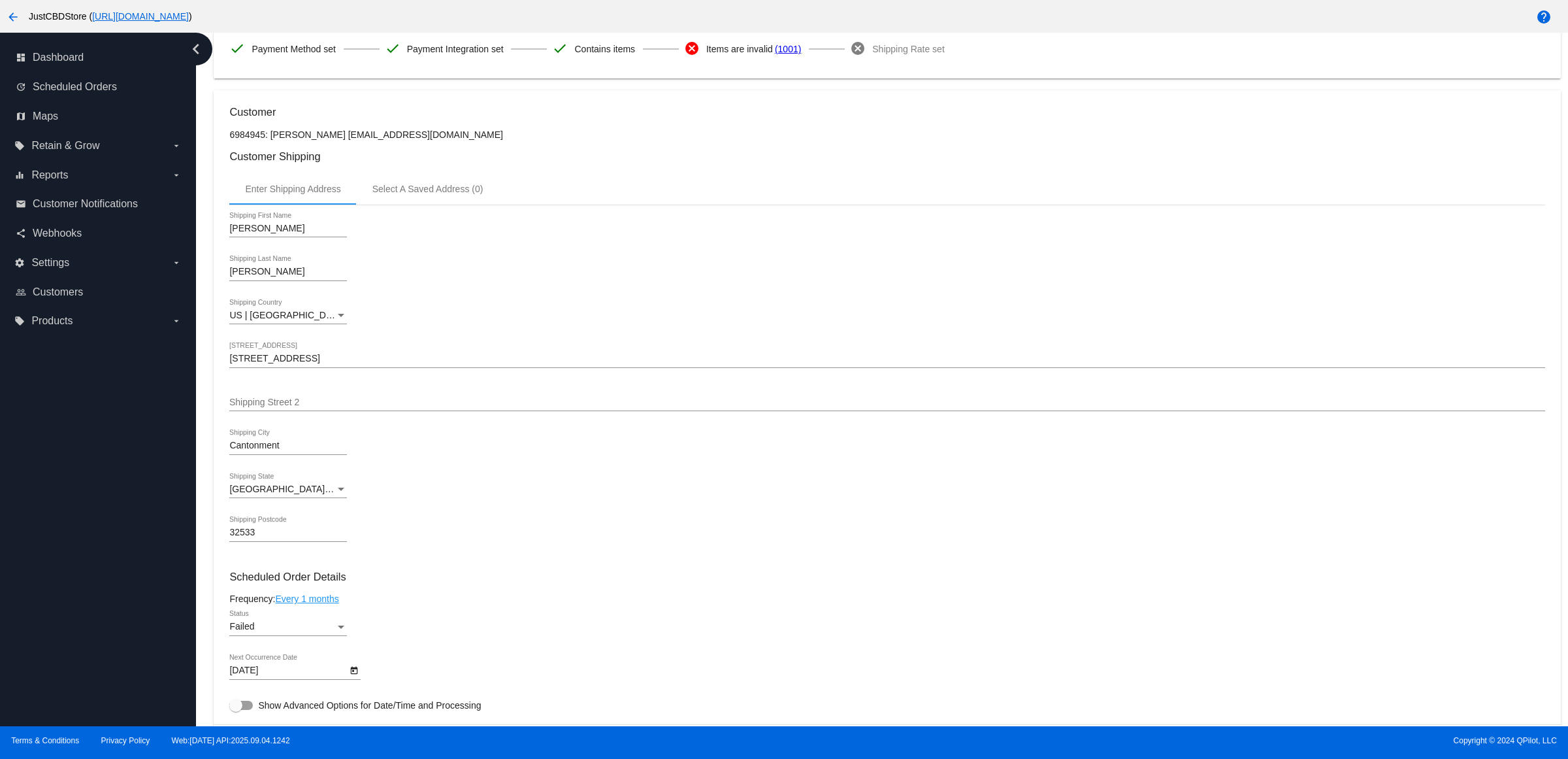
scroll to position [654, 0]
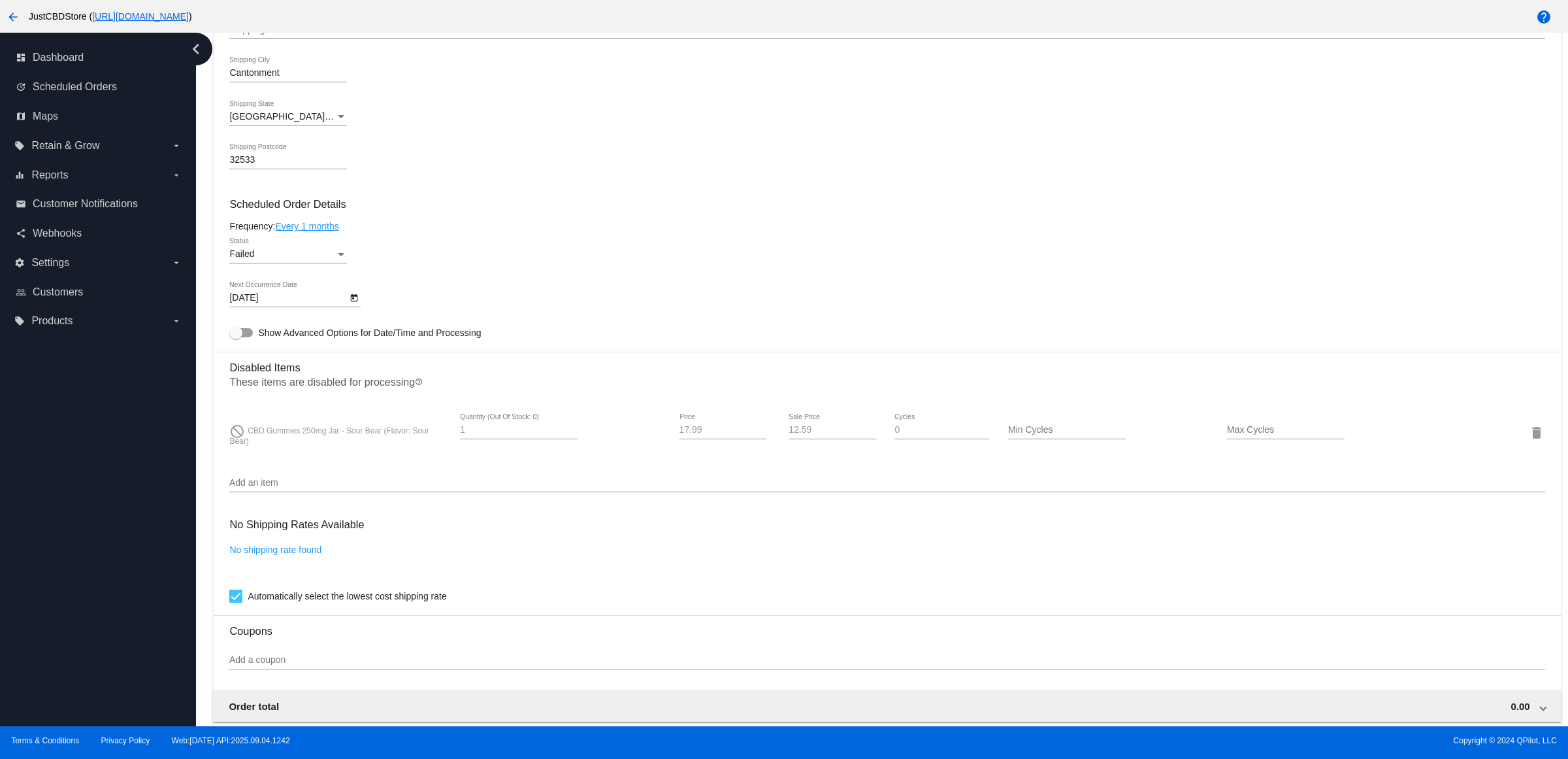
click at [359, 306] on icon "Open calendar" at bounding box center [353, 298] width 9 height 16
click at [417, 348] on button "Next month" at bounding box center [411, 350] width 26 height 26
click at [364, 403] on div "2" at bounding box center [356, 403] width 23 height 23
type input "10/2/2025"
click at [343, 259] on div "Status" at bounding box center [341, 254] width 12 height 10
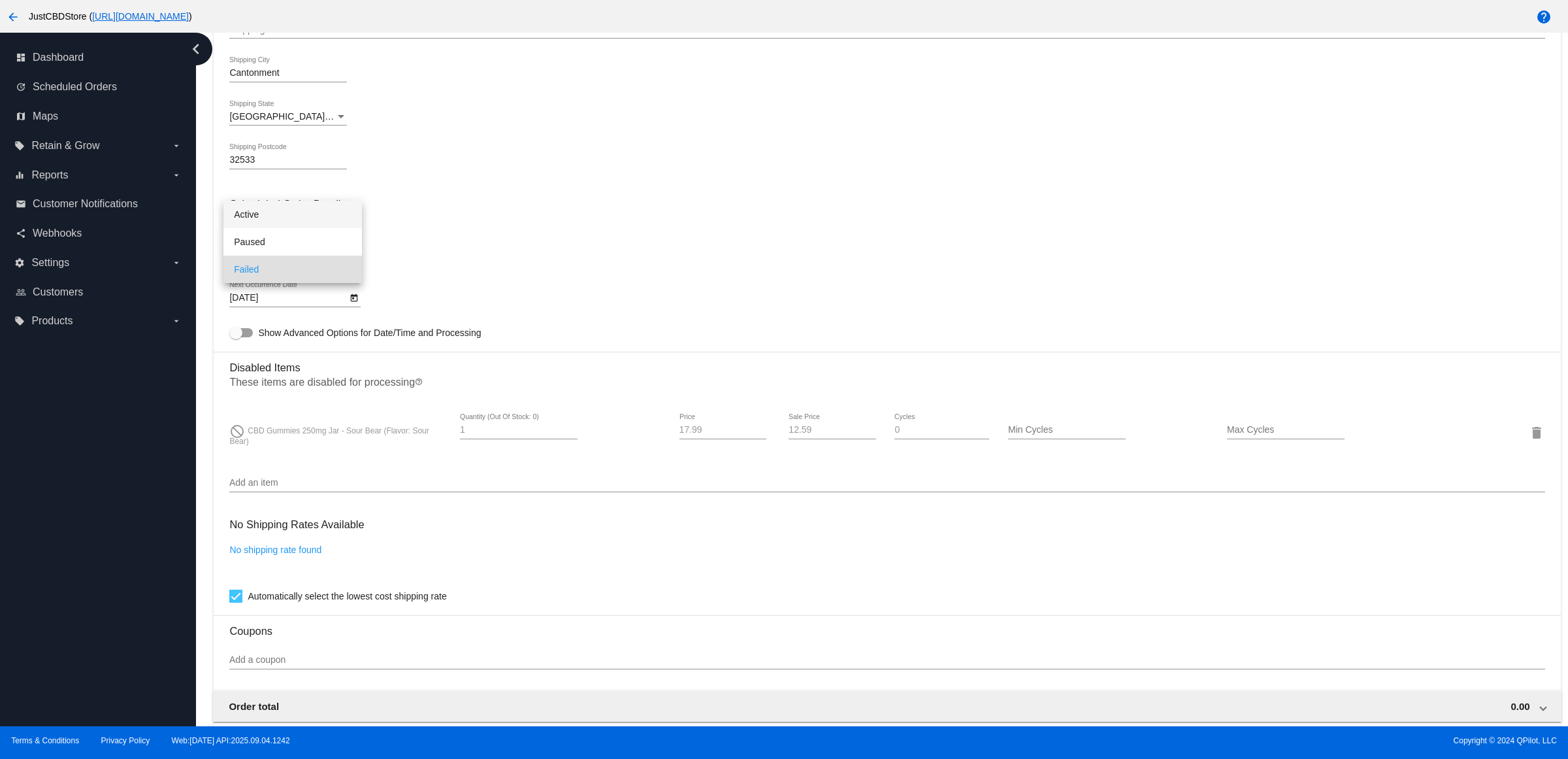
click at [334, 212] on span "Active" at bounding box center [292, 214] width 117 height 27
click at [484, 232] on mat-card-content "Customer 6984945: Melissa Rachal themitma@live.com Customer Shipping Enter Ship…" at bounding box center [887, 364] width 1315 height 1261
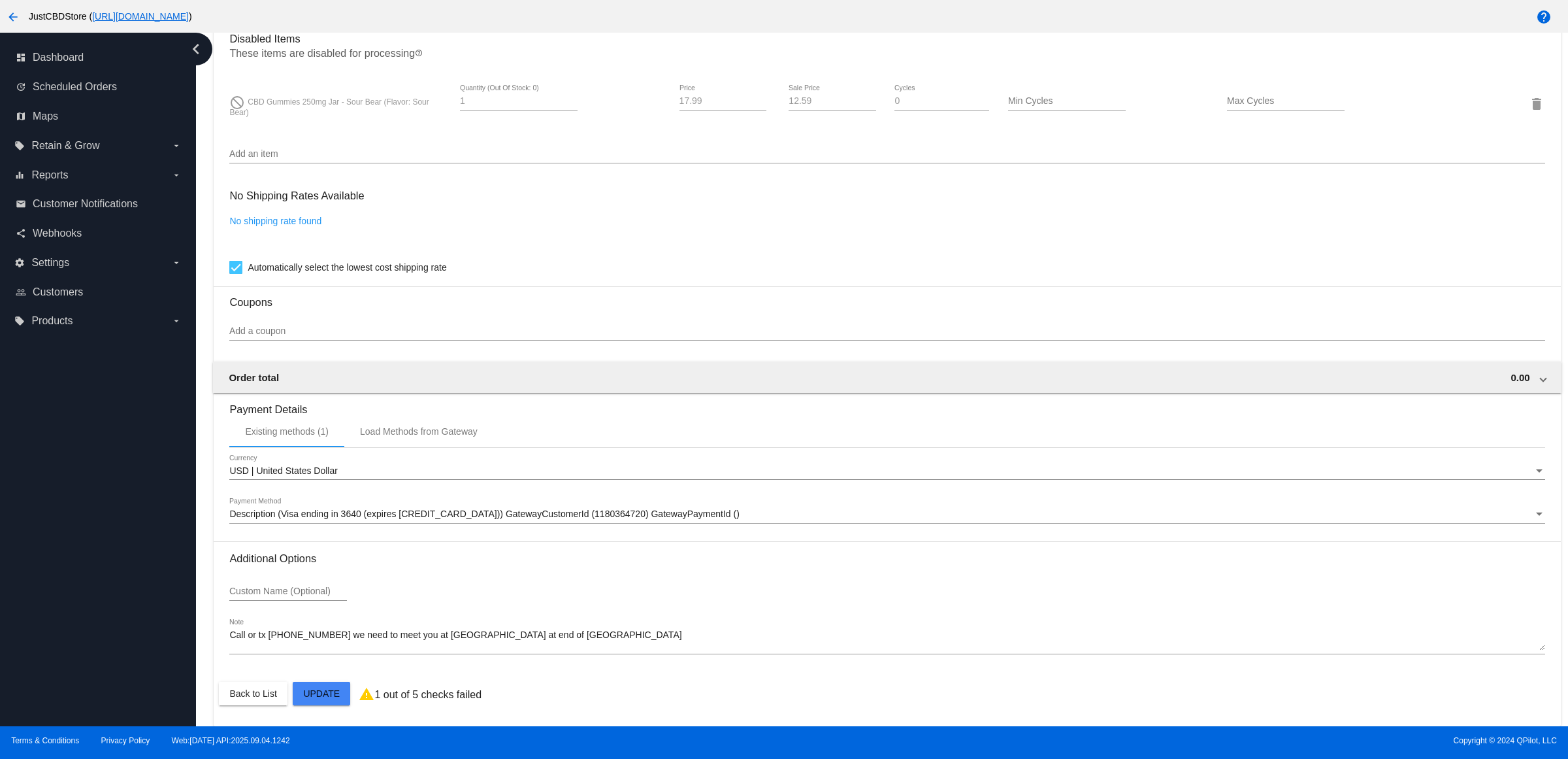
click at [334, 682] on mat-card "Customer 6984945: Melissa Rachal themitma@live.com Customer Shipping Enter Ship…" at bounding box center [887, 57] width 1347 height 1337
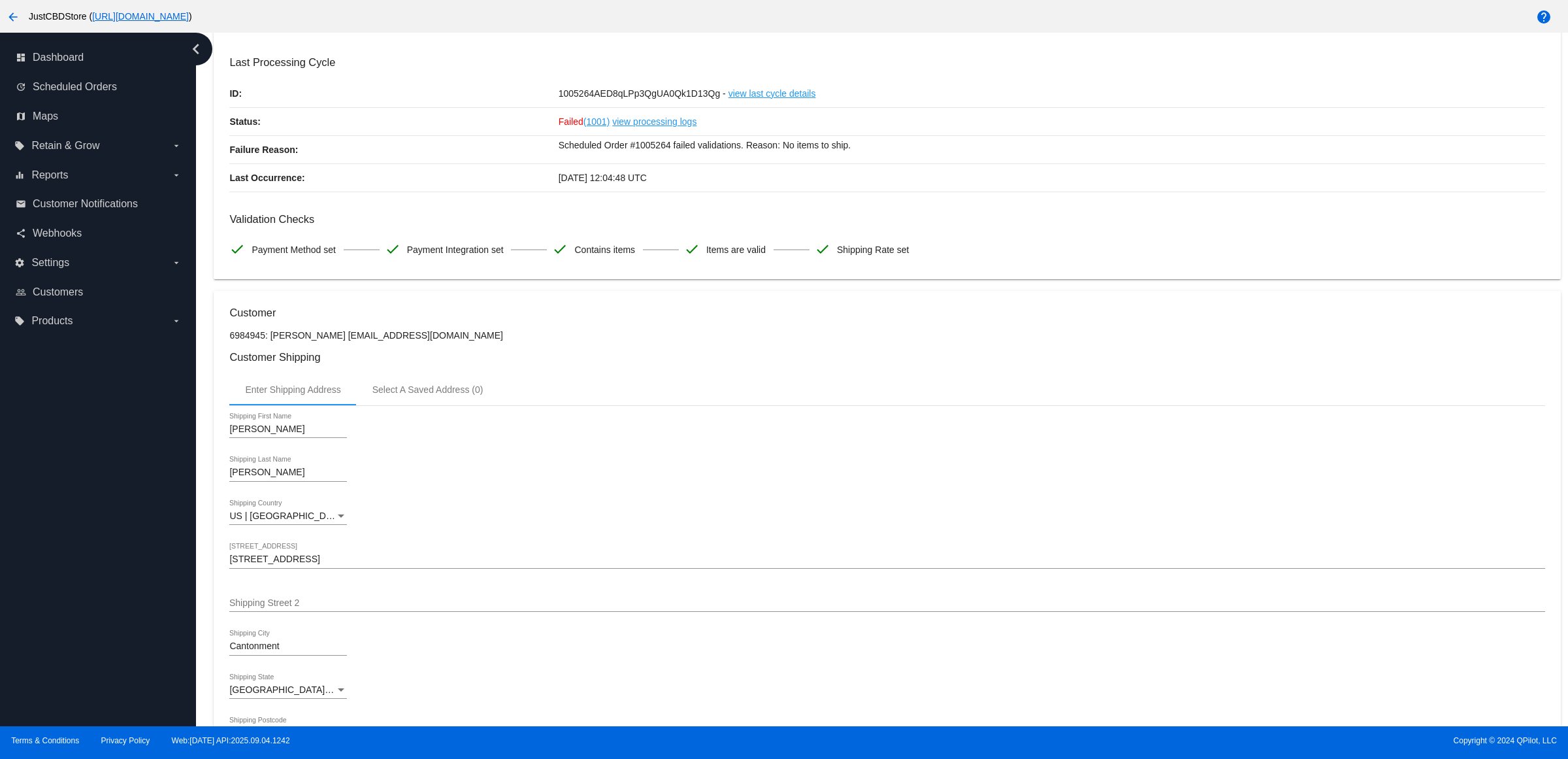
scroll to position [0, 0]
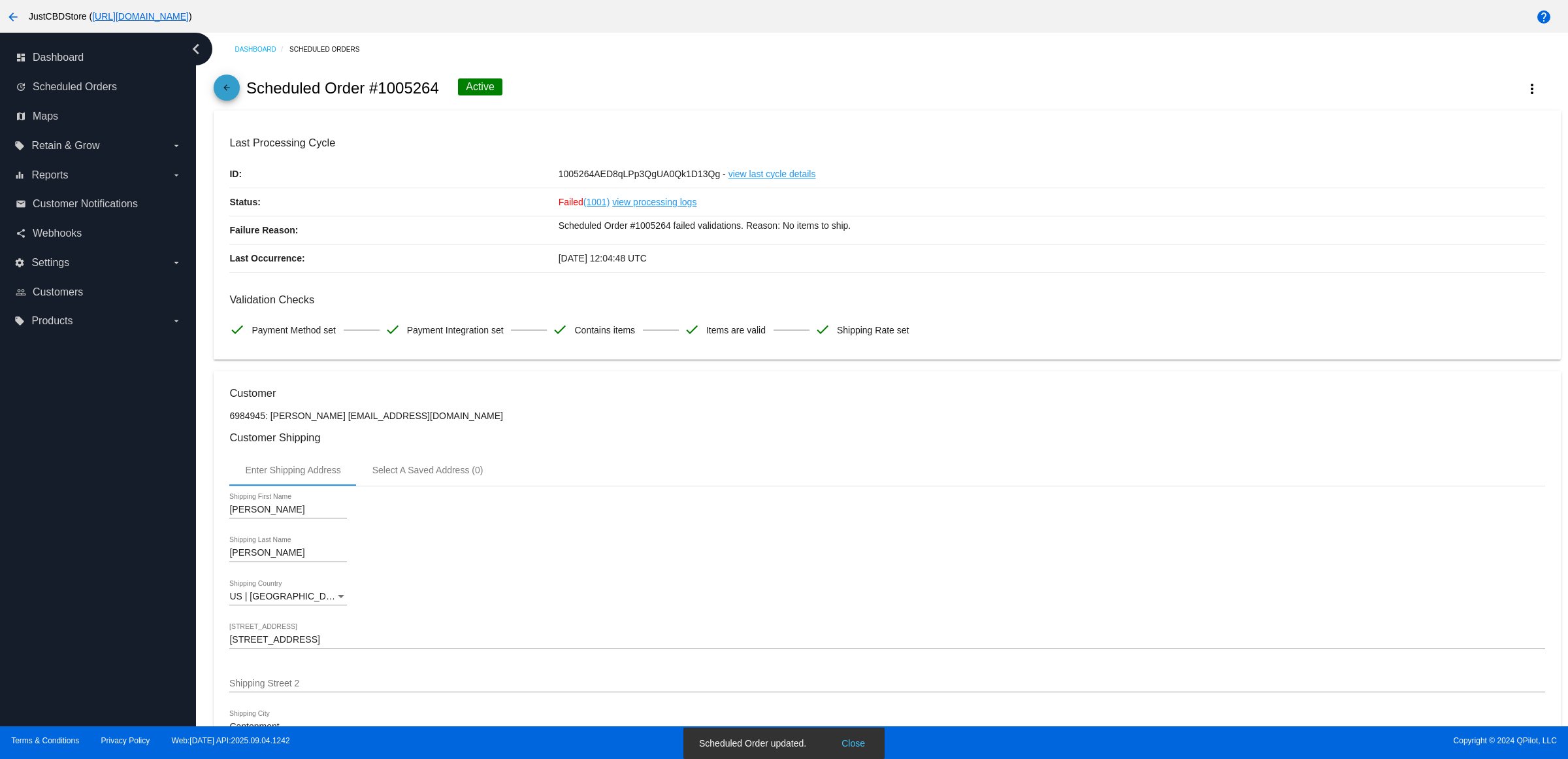
click at [235, 99] on mat-icon "arrow_back" at bounding box center [227, 91] width 16 height 16
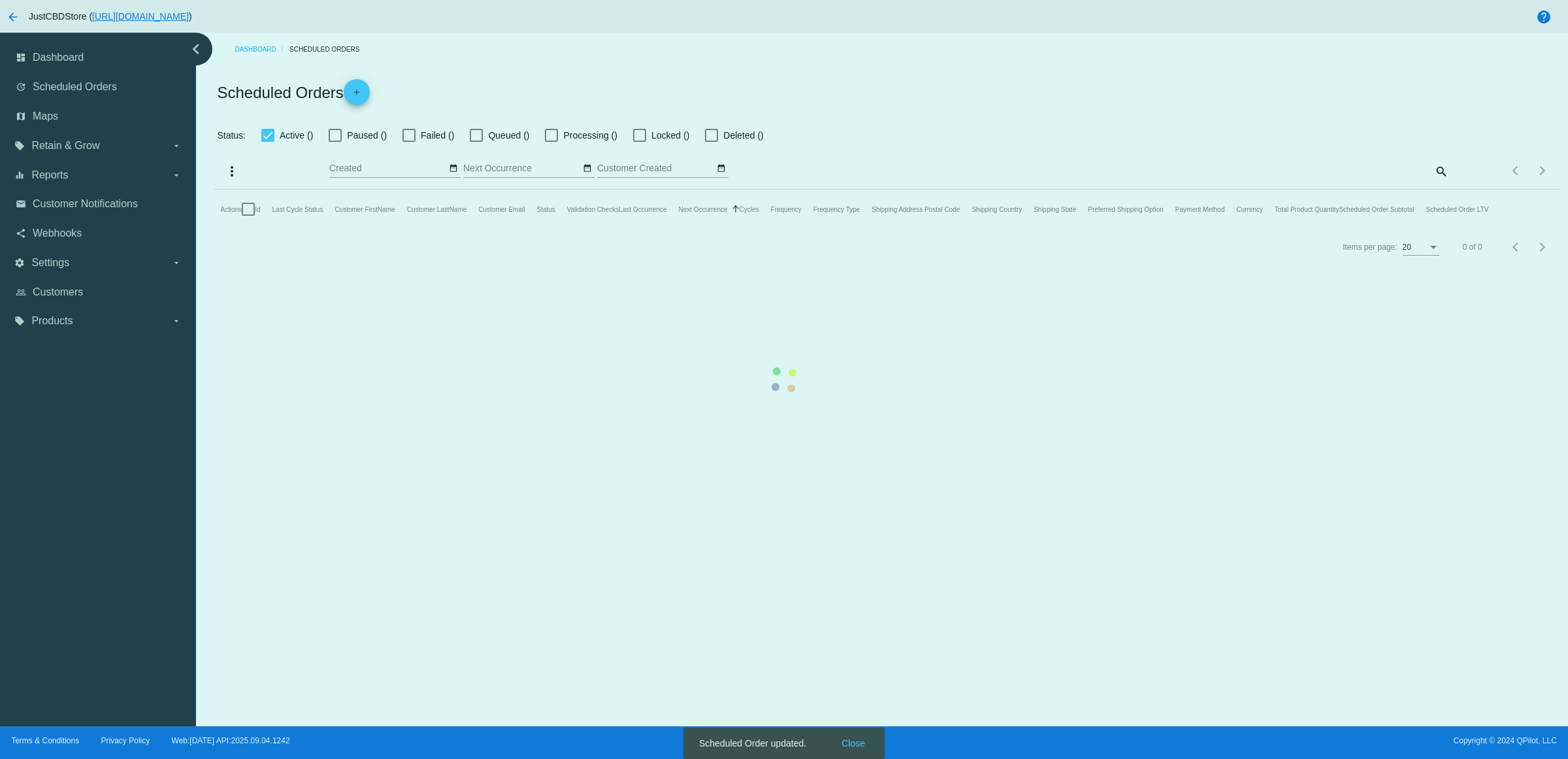
checkbox input "false"
checkbox input "true"
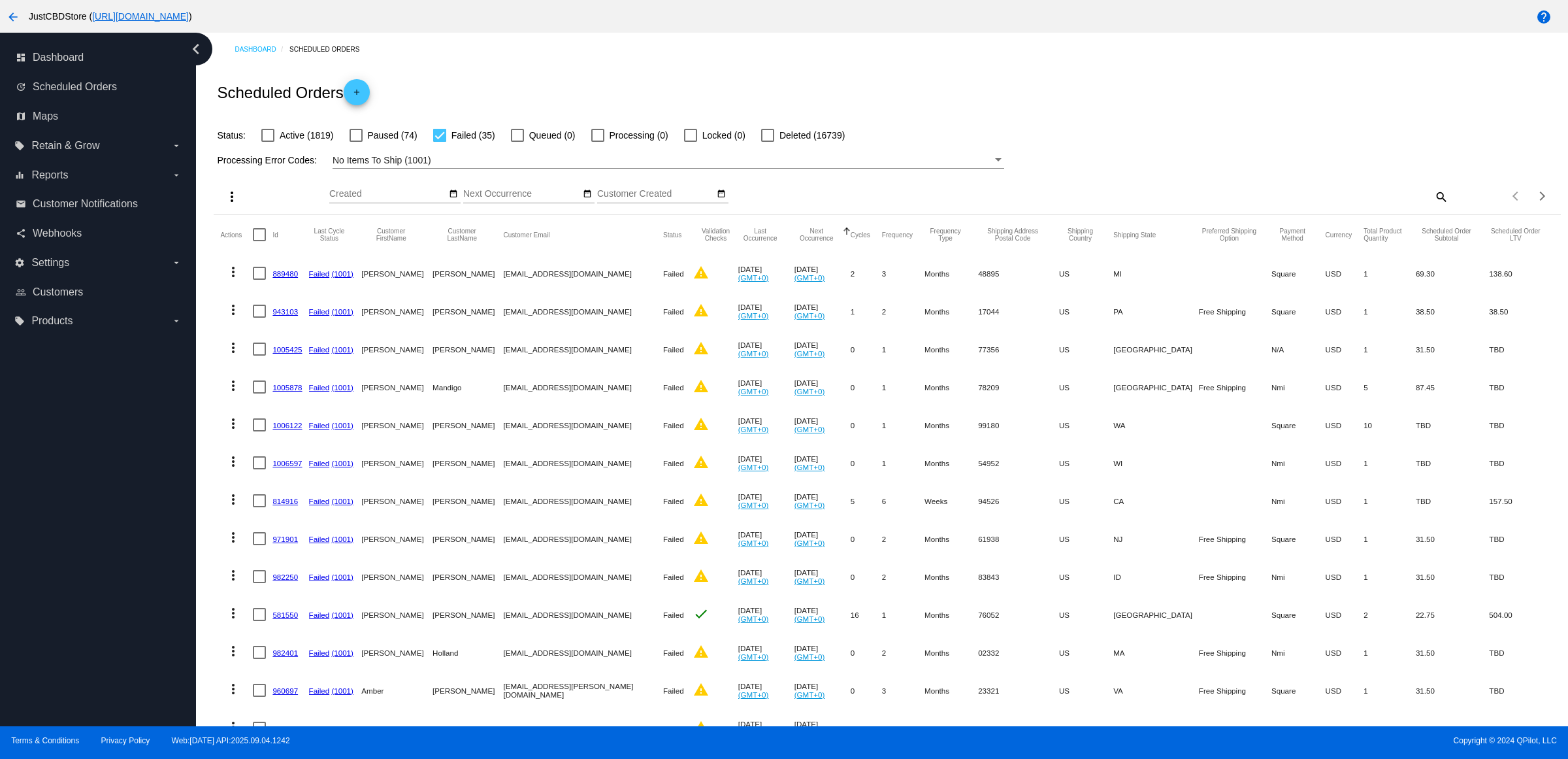
click at [290, 278] on link "889480" at bounding box center [285, 273] width 26 height 9
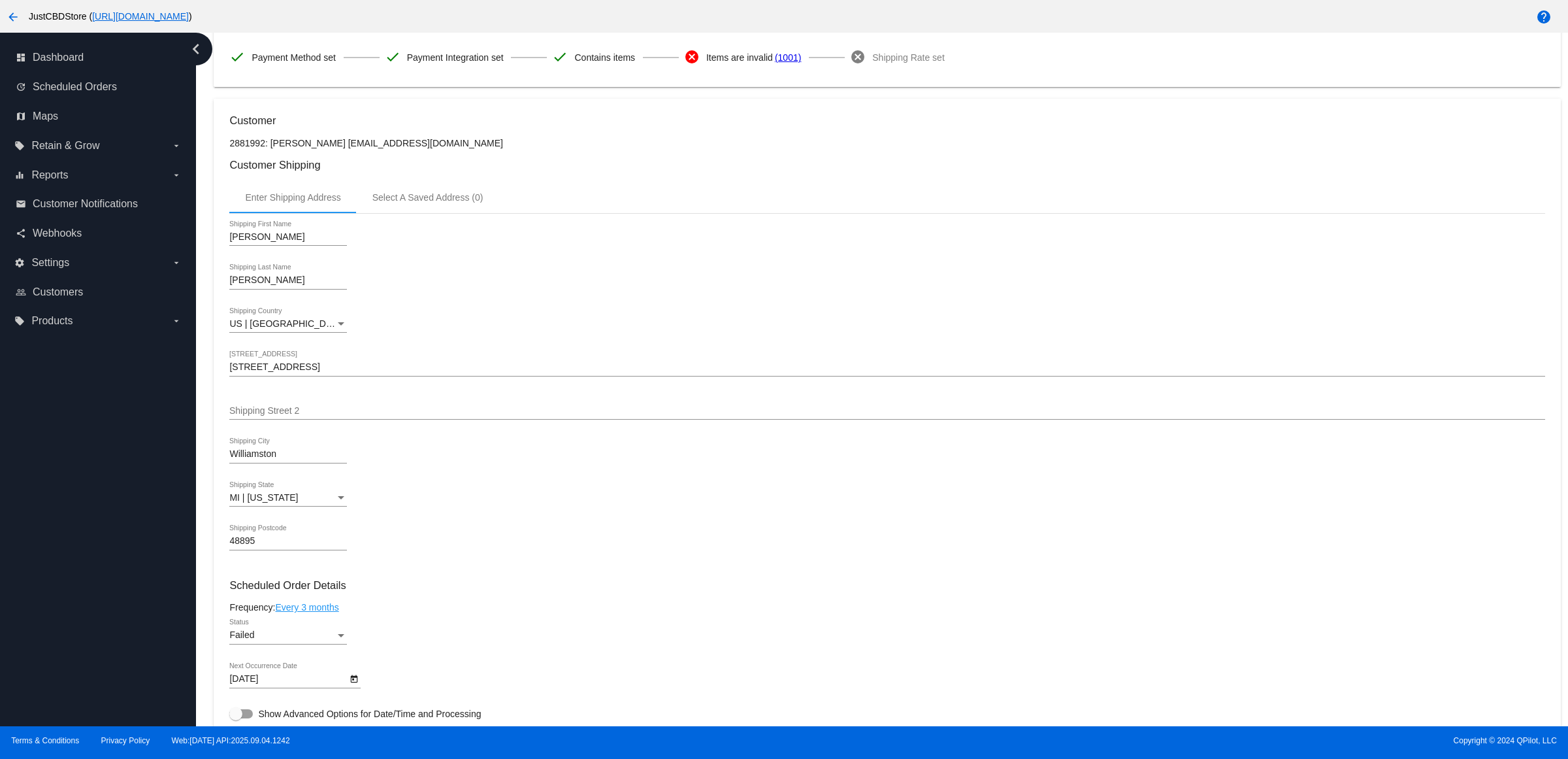
scroll to position [572, 0]
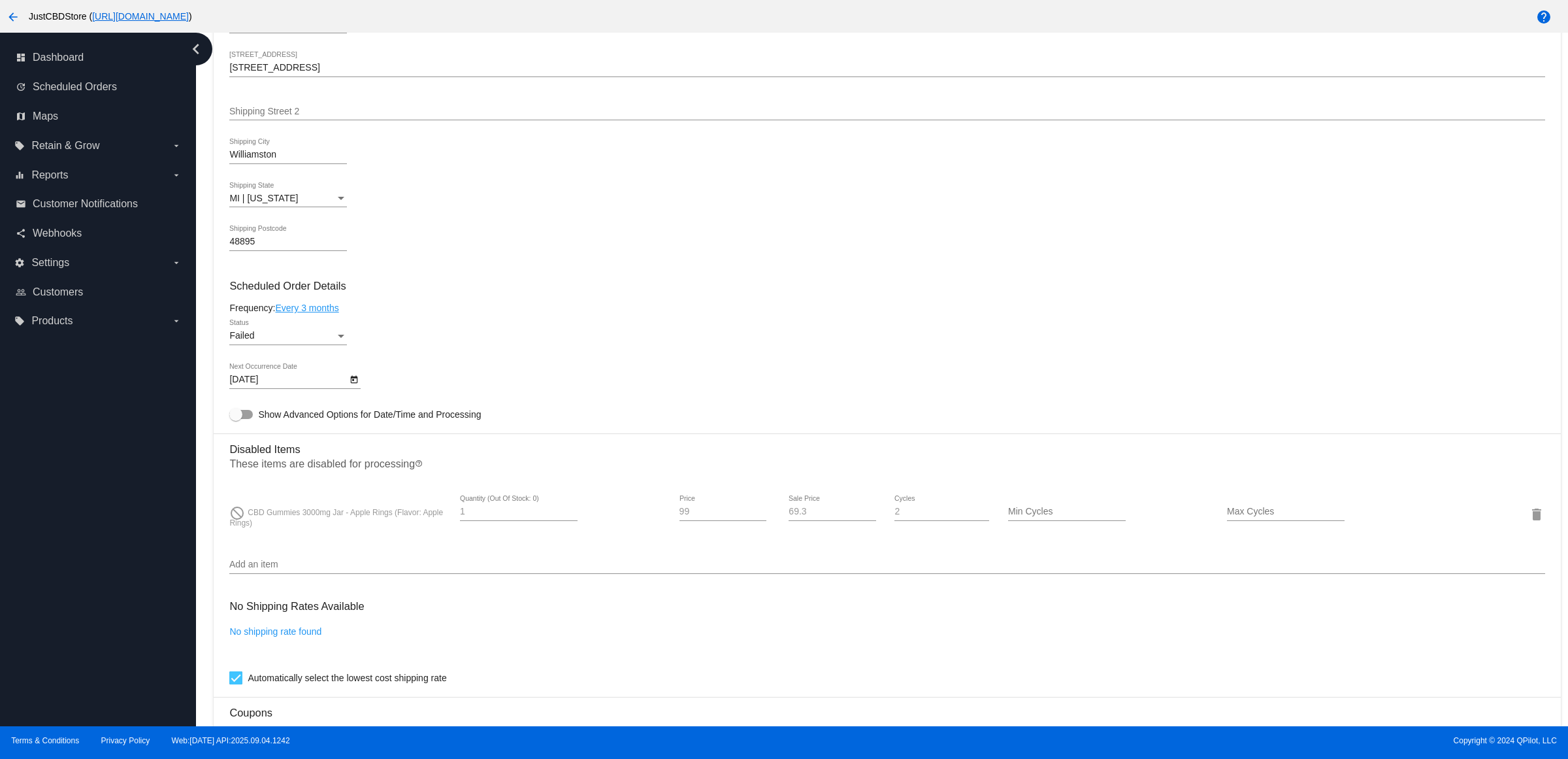
click at [355, 384] on icon "Open calendar" at bounding box center [354, 380] width 7 height 8
click at [409, 429] on button "Next month" at bounding box center [411, 431] width 26 height 26
click at [413, 430] on button "Next month" at bounding box center [411, 431] width 26 height 26
click at [338, 514] on div "3" at bounding box center [330, 511] width 23 height 23
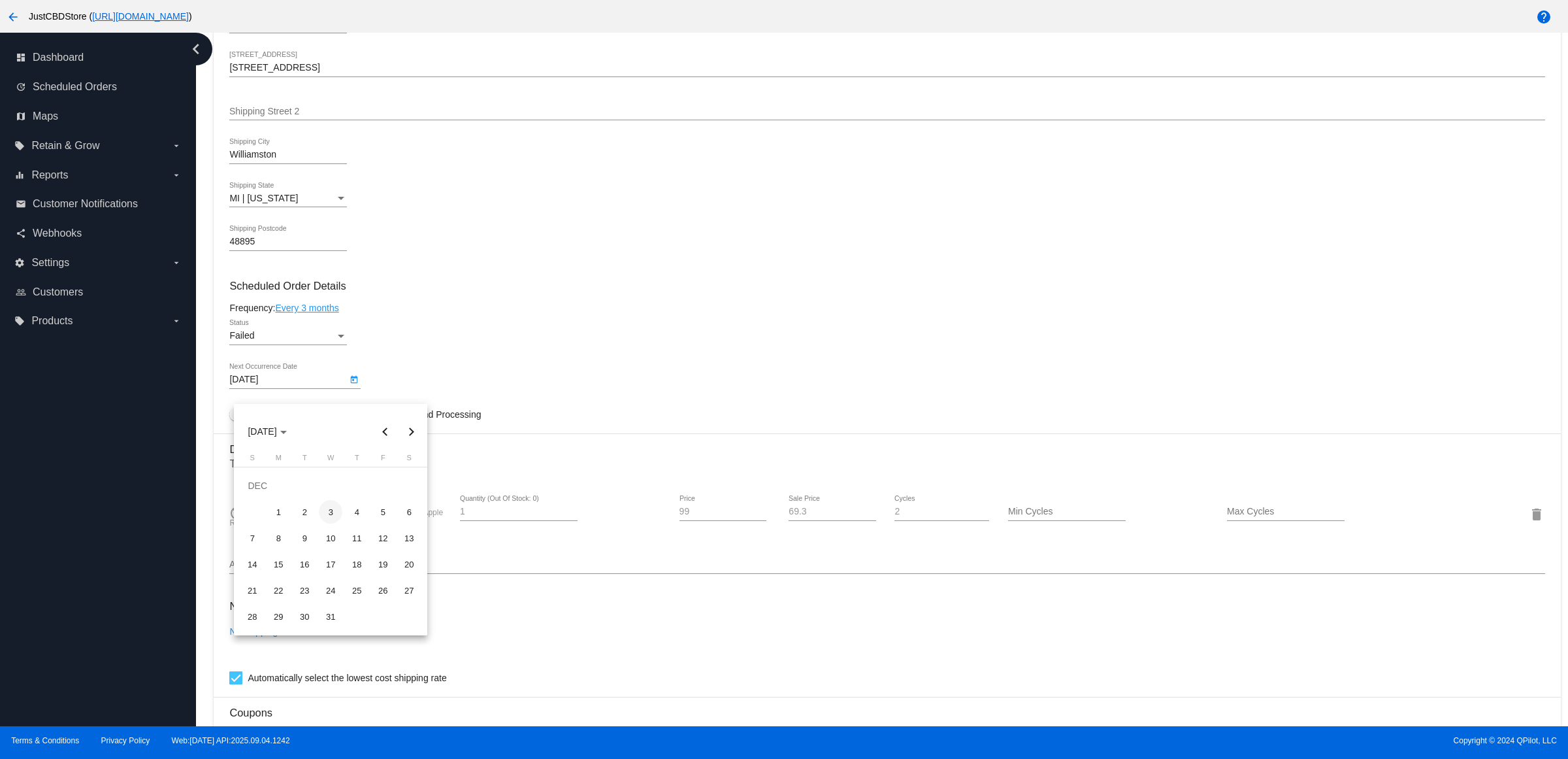
type input "12/3/2025"
click at [335, 341] on div "Failed" at bounding box center [282, 335] width 106 height 10
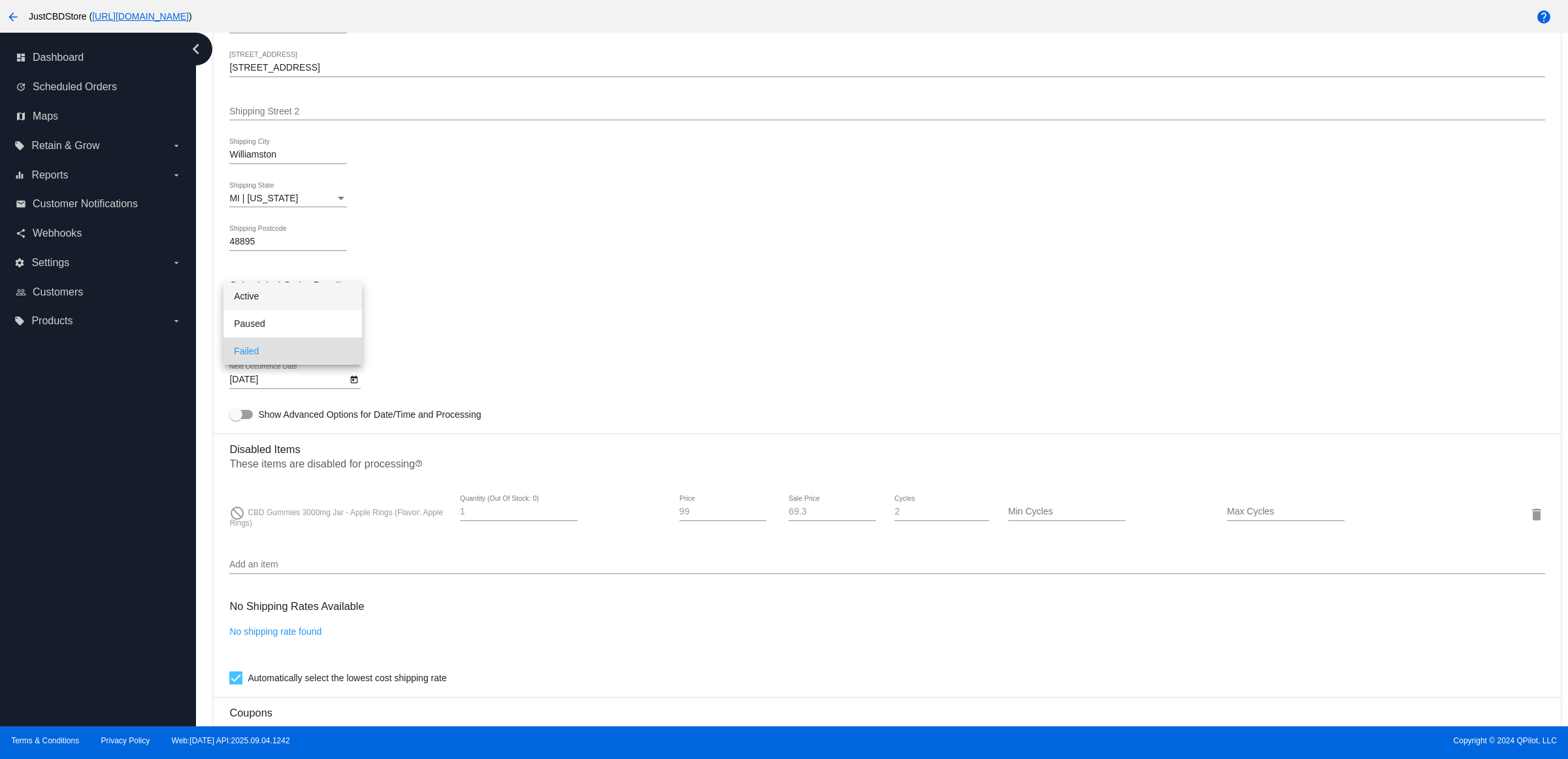
click at [337, 302] on span "Active" at bounding box center [292, 296] width 117 height 27
click at [462, 311] on mat-card-content "Customer 2881992: Stephen Tate T8boy1988@gmail.com Customer Shipping Enter Ship…" at bounding box center [887, 445] width 1315 height 1261
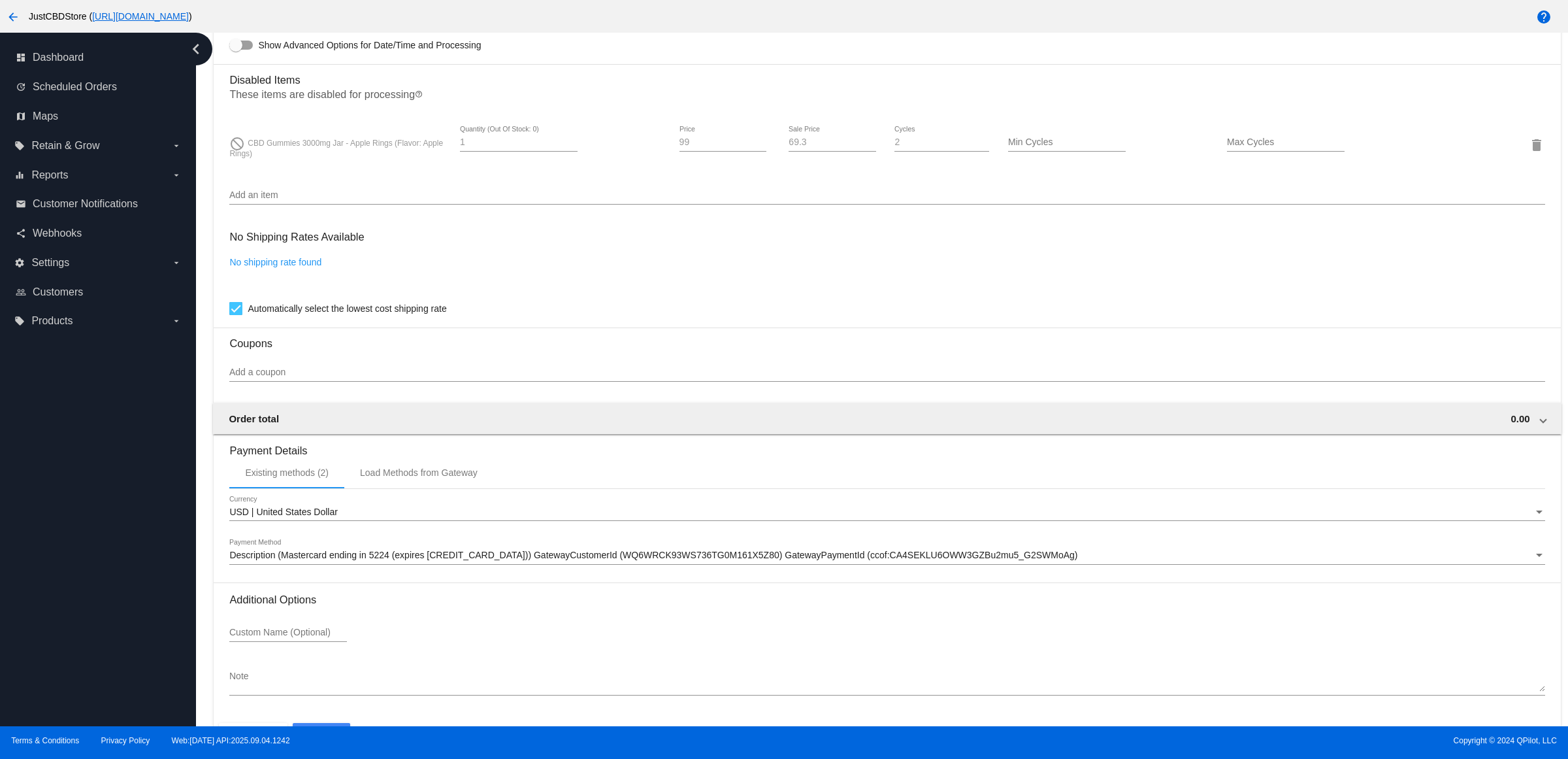
scroll to position [1004, 0]
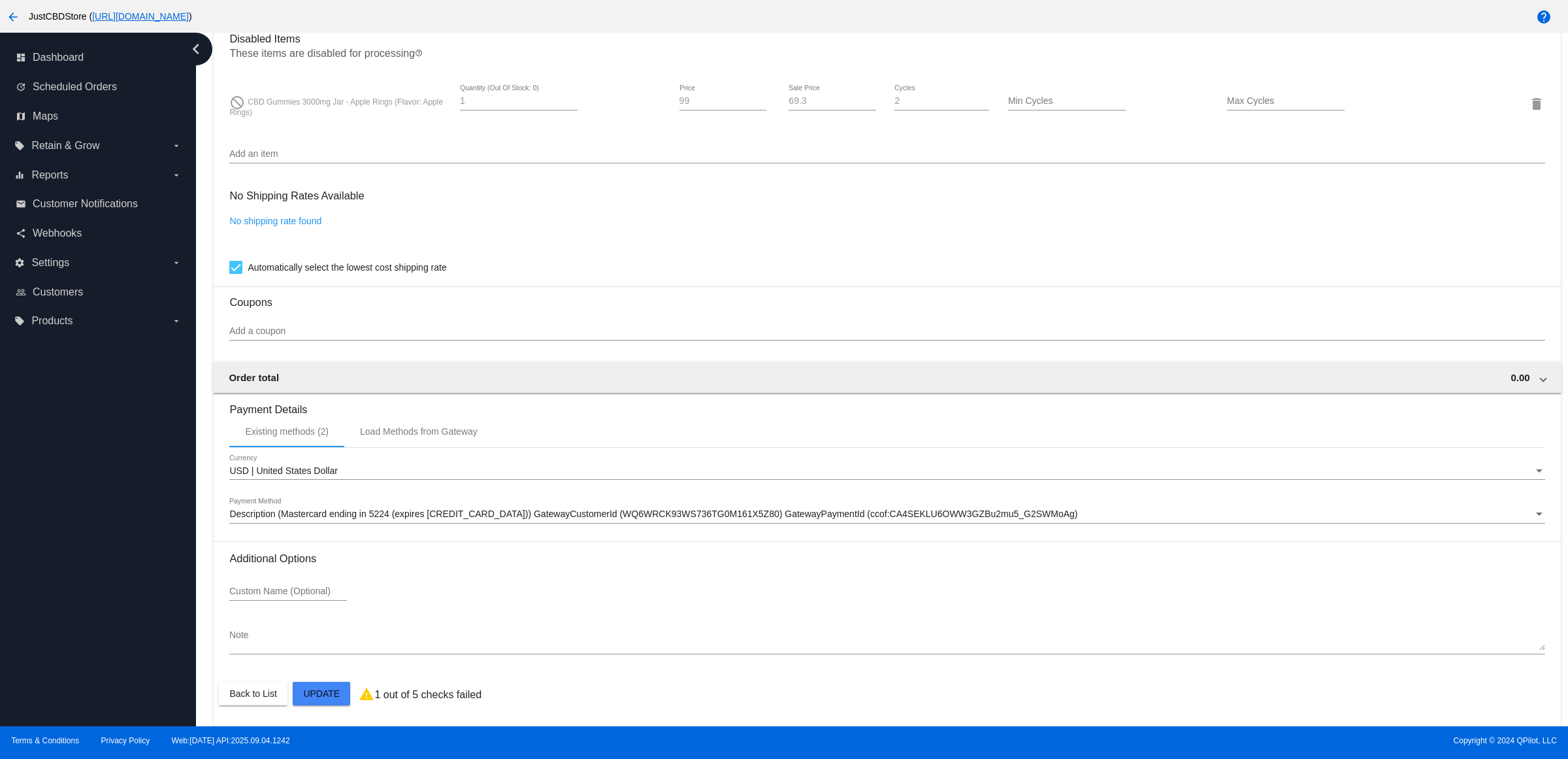
click at [311, 685] on mat-card "Customer 2881992: Stephen Tate T8boy1988@gmail.com Customer Shipping Enter Ship…" at bounding box center [887, 57] width 1347 height 1337
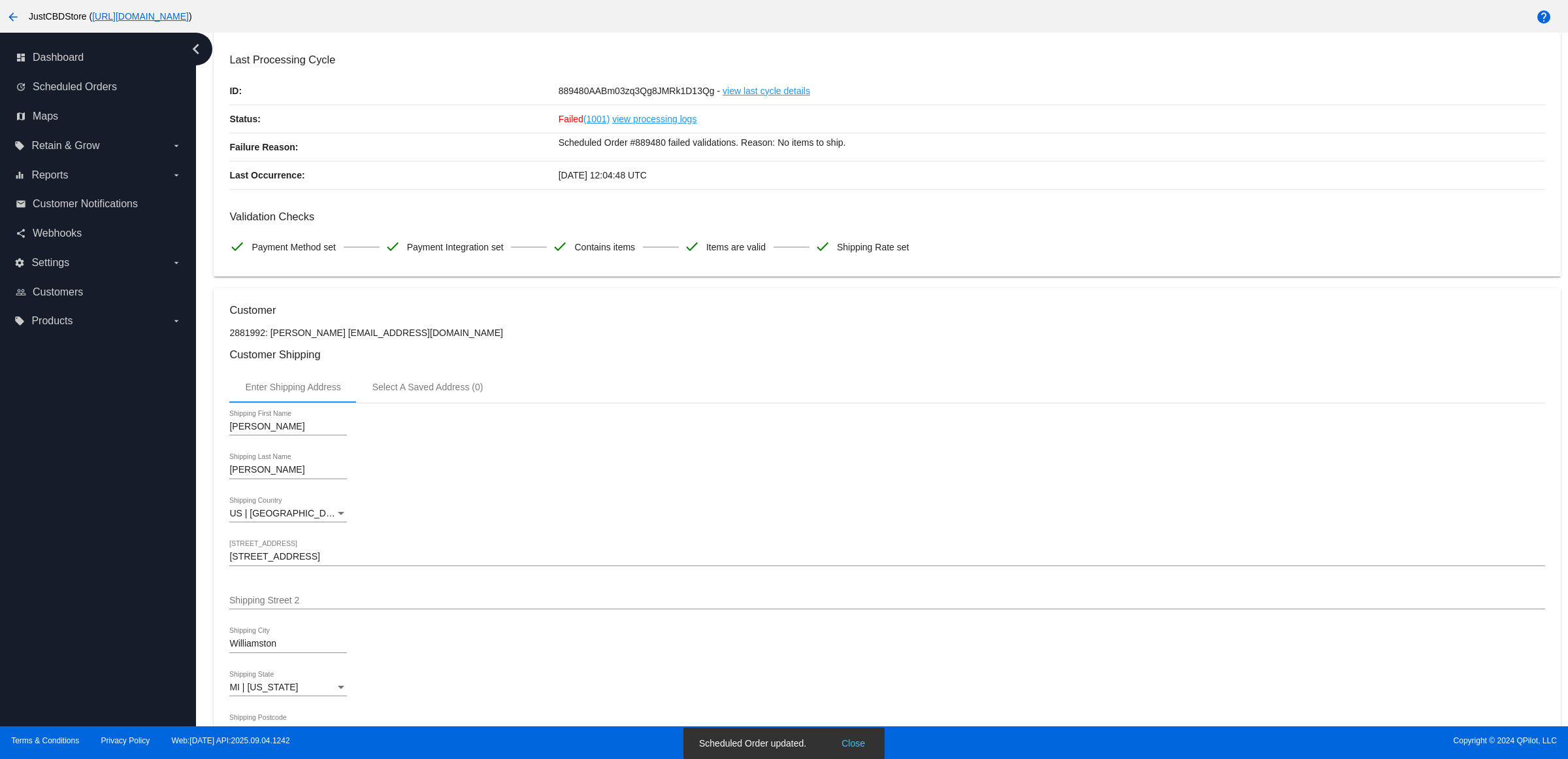
scroll to position [0, 0]
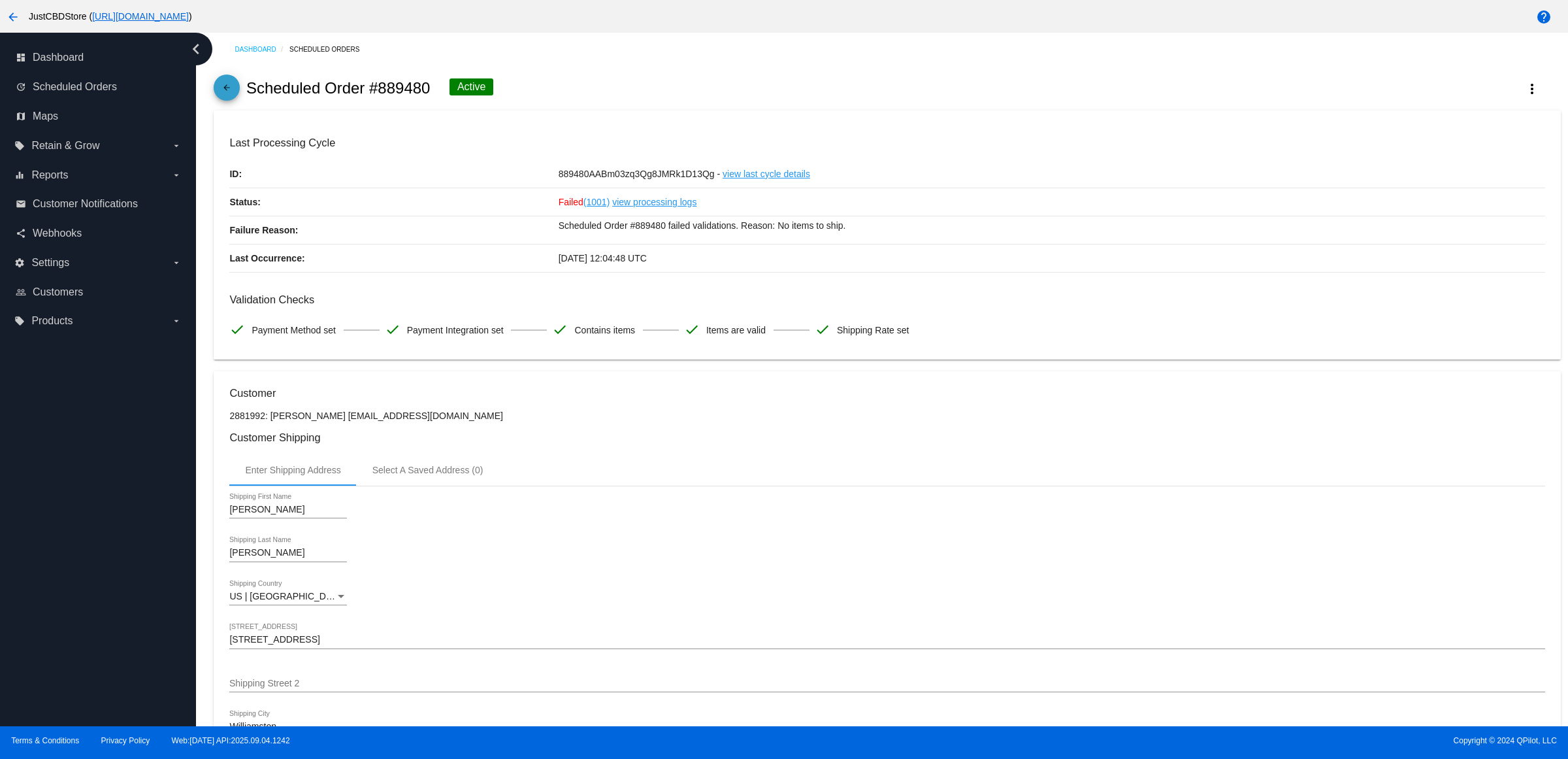
click at [235, 96] on mat-icon "arrow_back" at bounding box center [227, 91] width 16 height 16
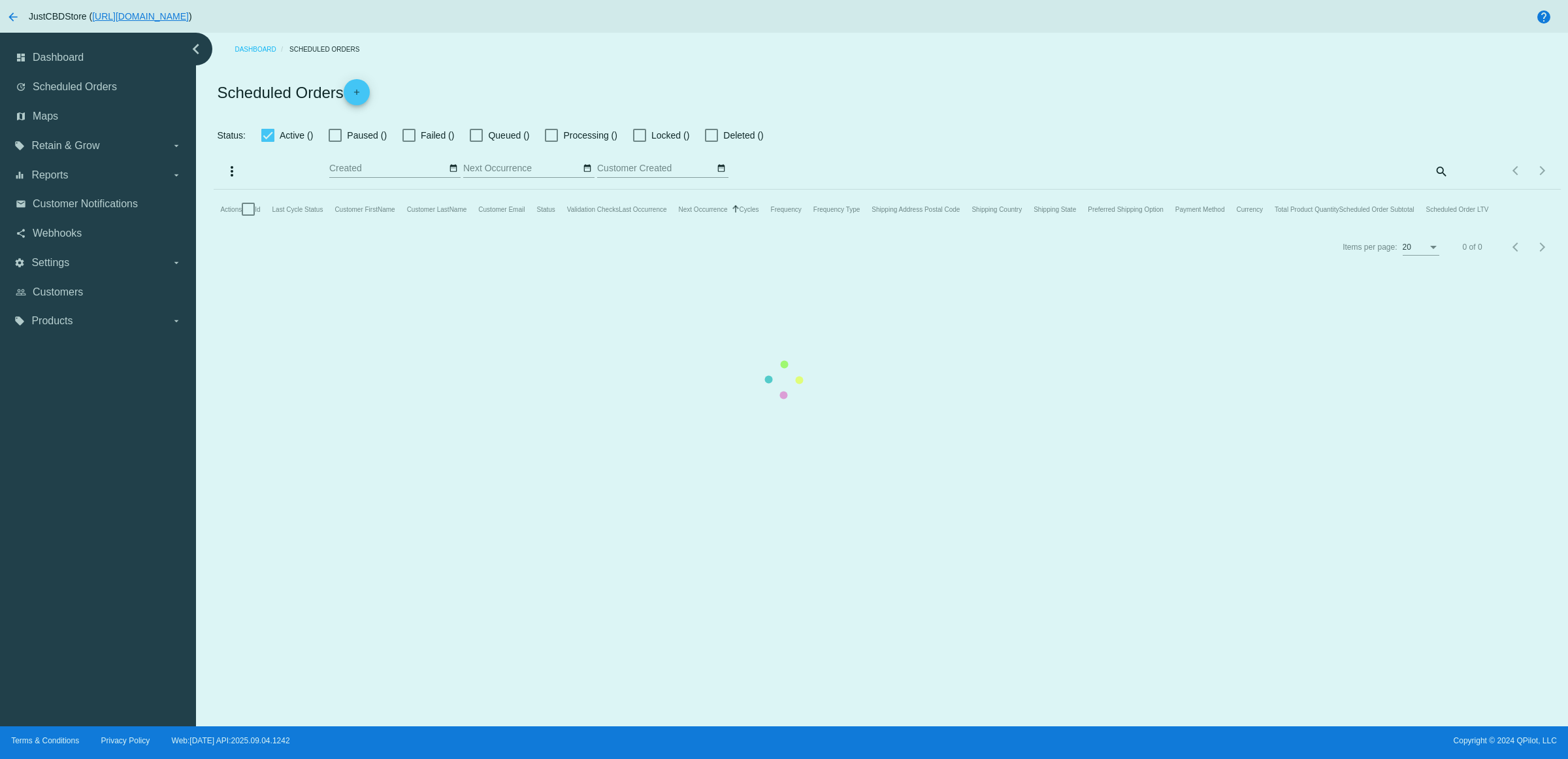
checkbox input "false"
checkbox input "true"
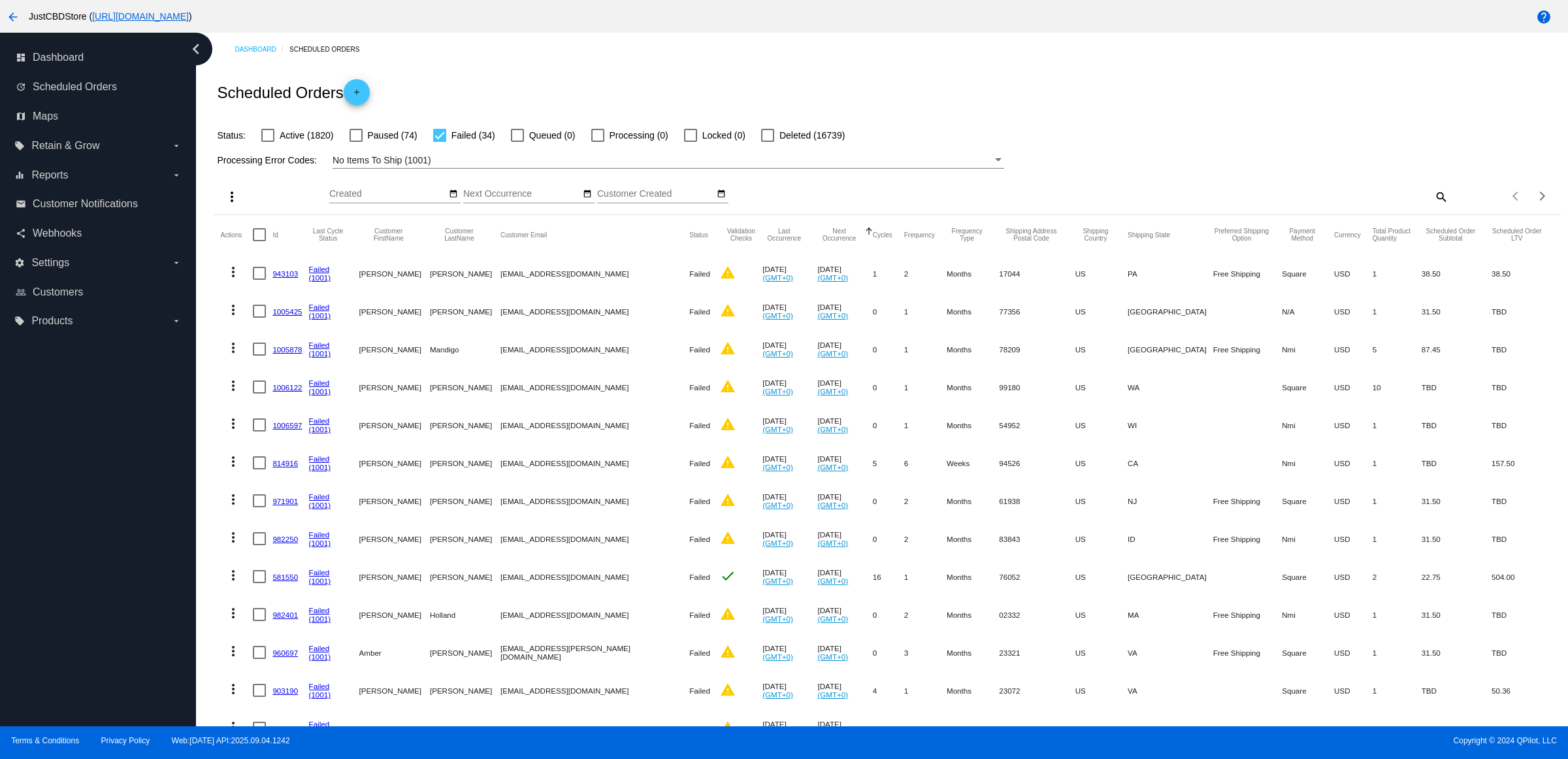
click at [298, 278] on link "943103" at bounding box center [285, 273] width 26 height 9
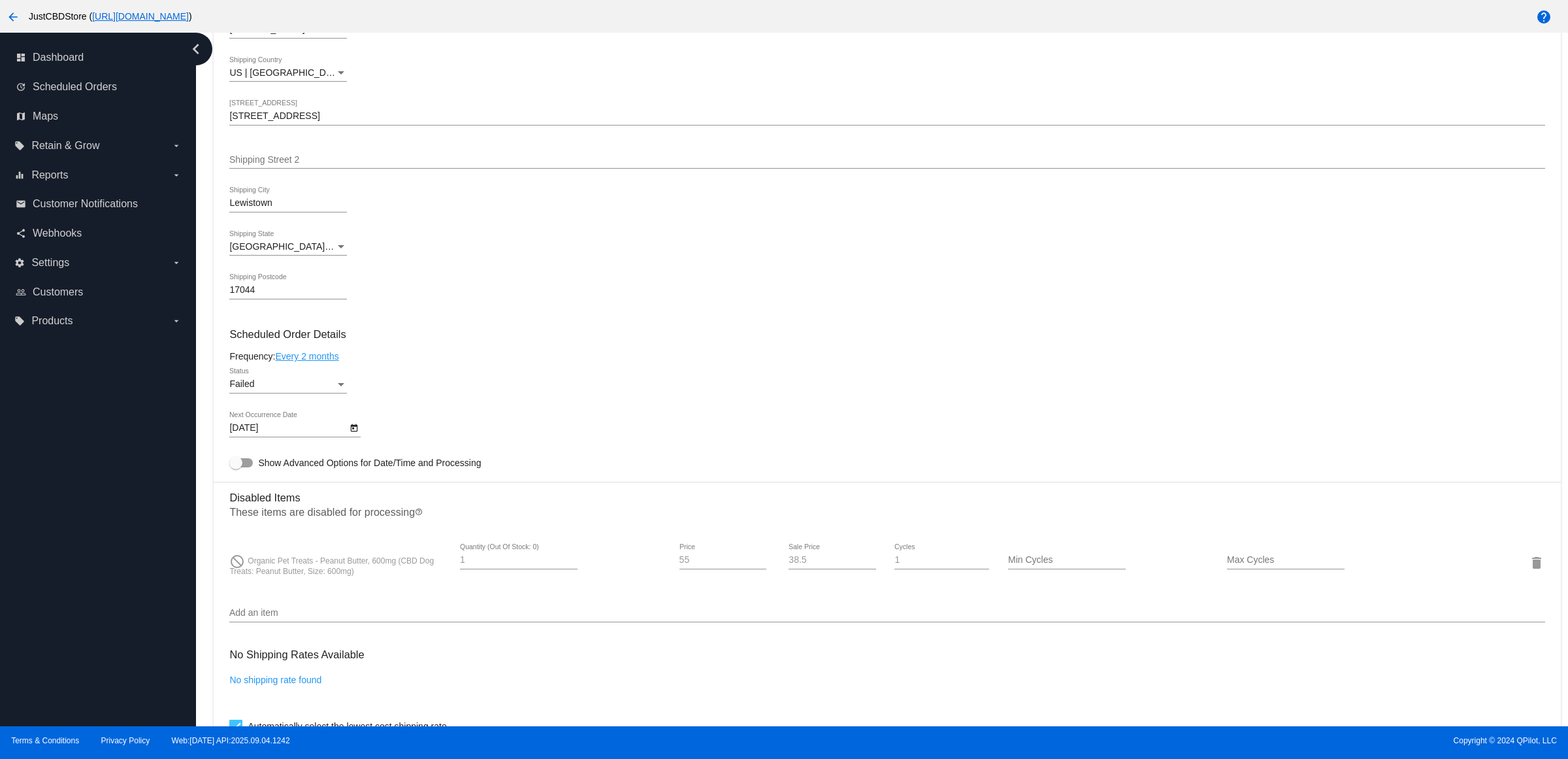
scroll to position [514, 0]
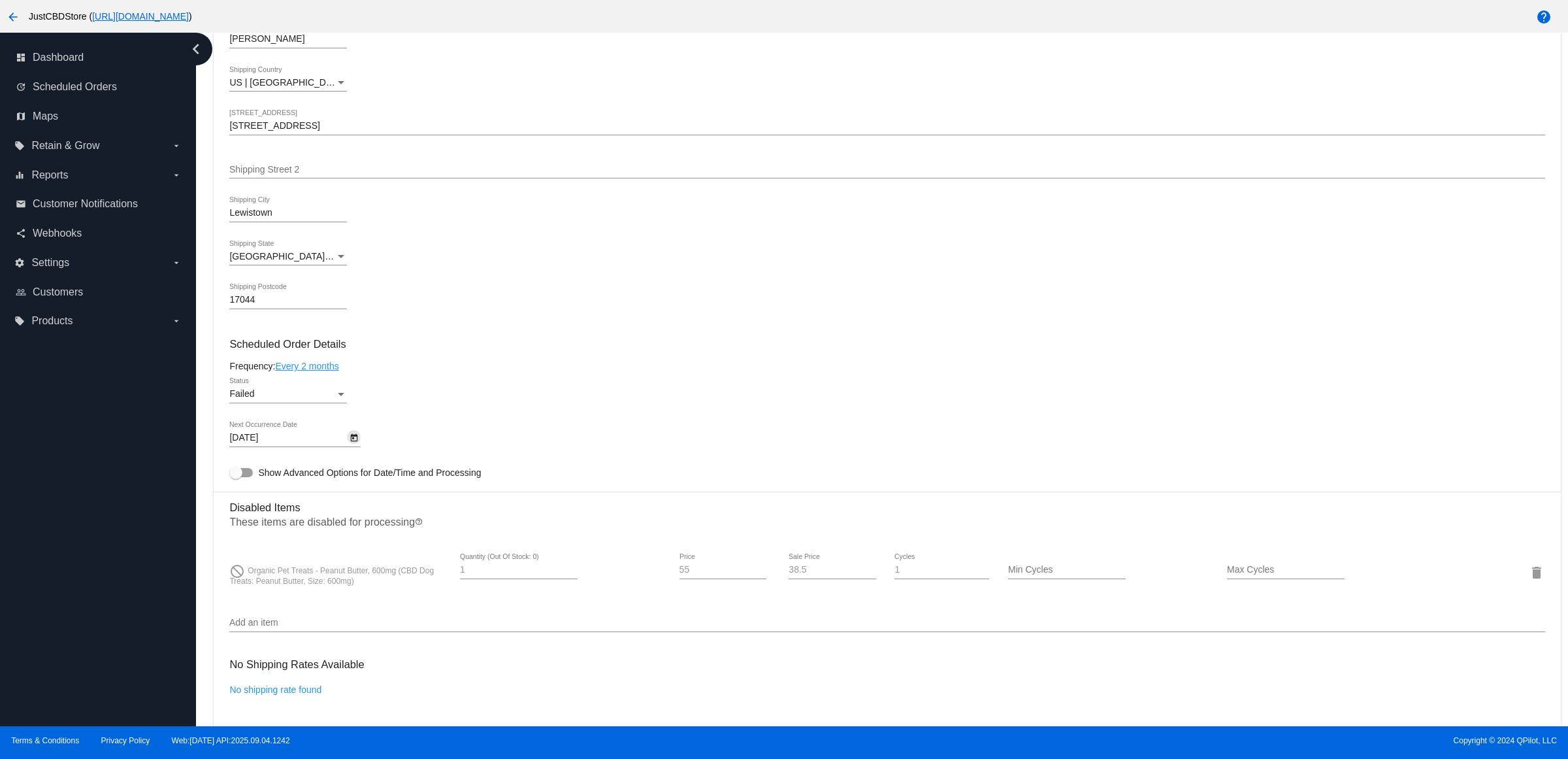
click at [354, 445] on icon "Open calendar" at bounding box center [353, 438] width 9 height 16
click at [413, 492] on button "Next month" at bounding box center [411, 489] width 26 height 26
click at [412, 488] on button "Next month" at bounding box center [411, 489] width 26 height 26
click at [283, 572] on div "3" at bounding box center [278, 569] width 23 height 23
type input "11/3/2025"
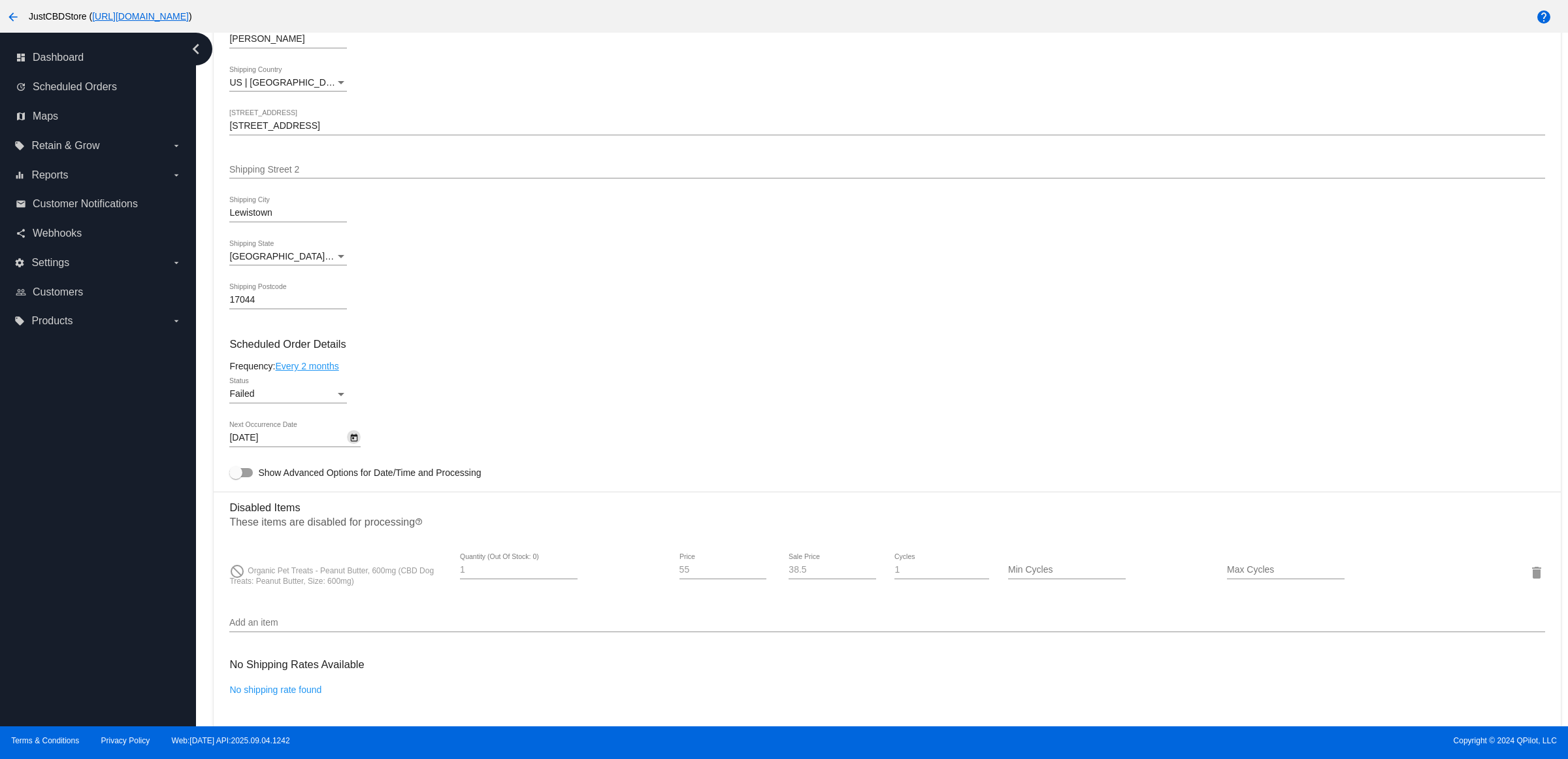
click at [326, 399] on div "Failed" at bounding box center [282, 393] width 106 height 10
click at [320, 357] on span "Active" at bounding box center [292, 354] width 117 height 27
click at [492, 350] on h3 "Scheduled Order Details" at bounding box center [887, 344] width 1315 height 13
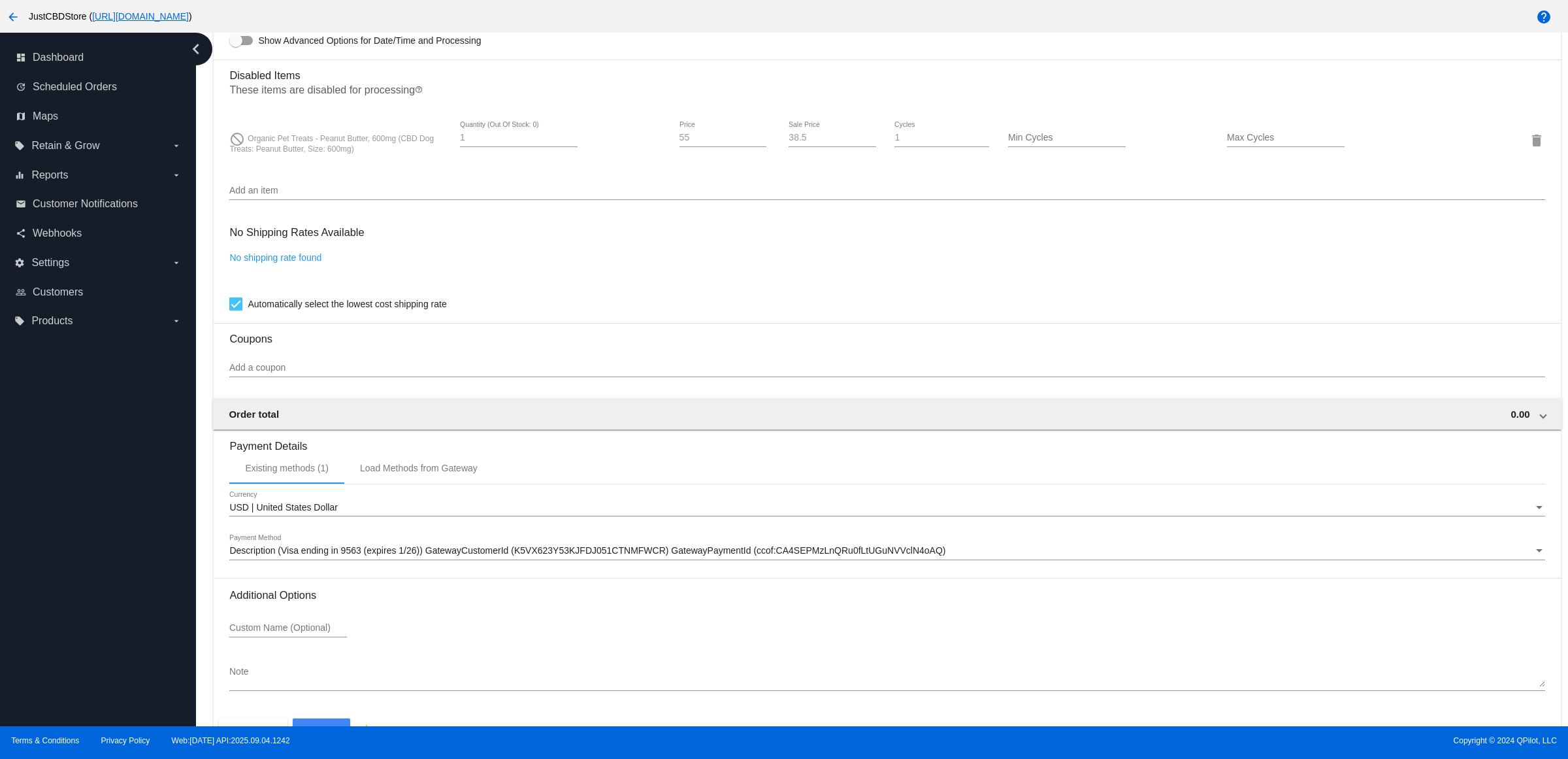
scroll to position [1004, 0]
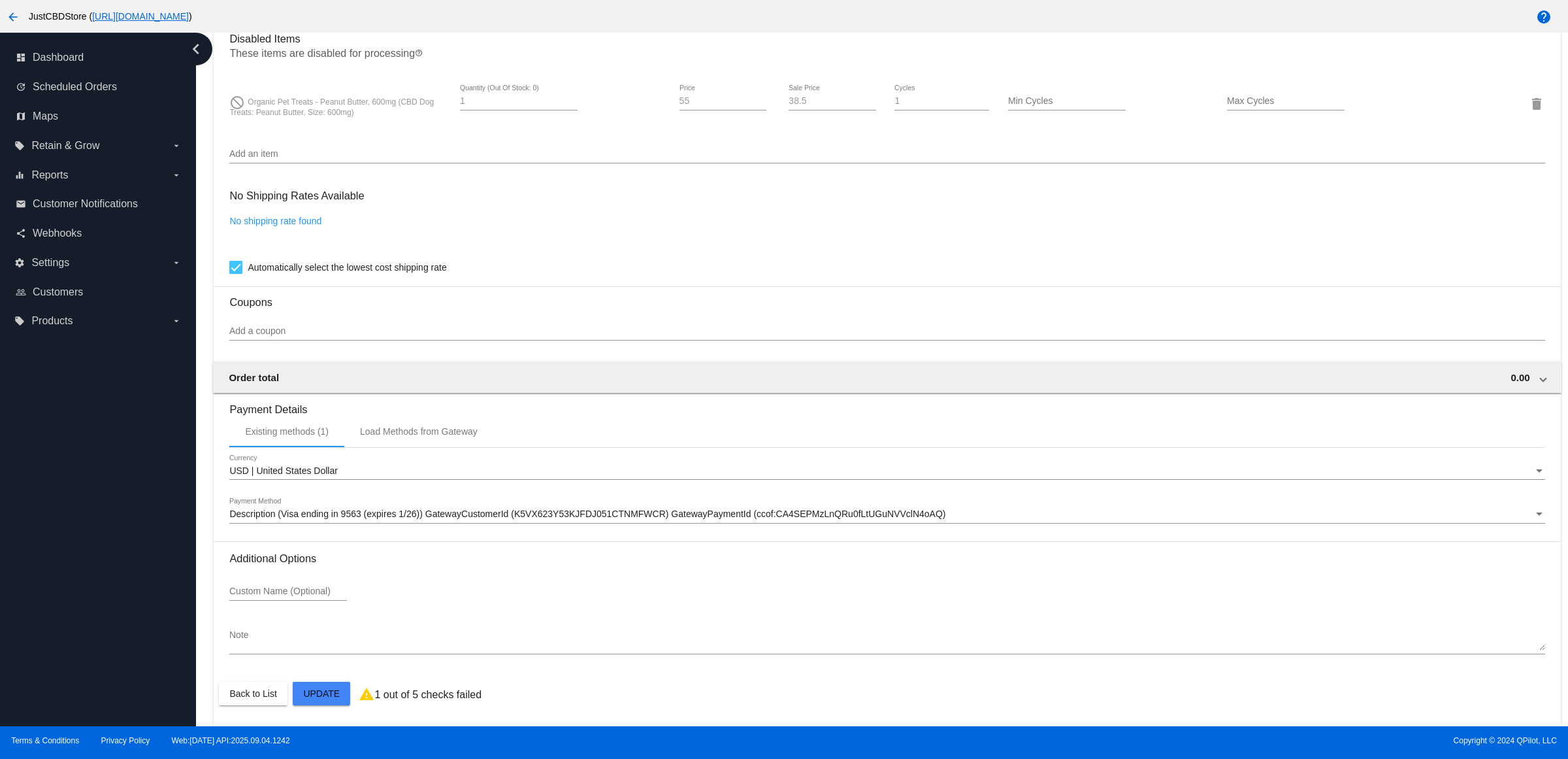
click at [318, 671] on mat-card "Customer 6738685: Jared Orr bcracefan27@comcast.net Customer Shipping Enter Shi…" at bounding box center [887, 57] width 1347 height 1337
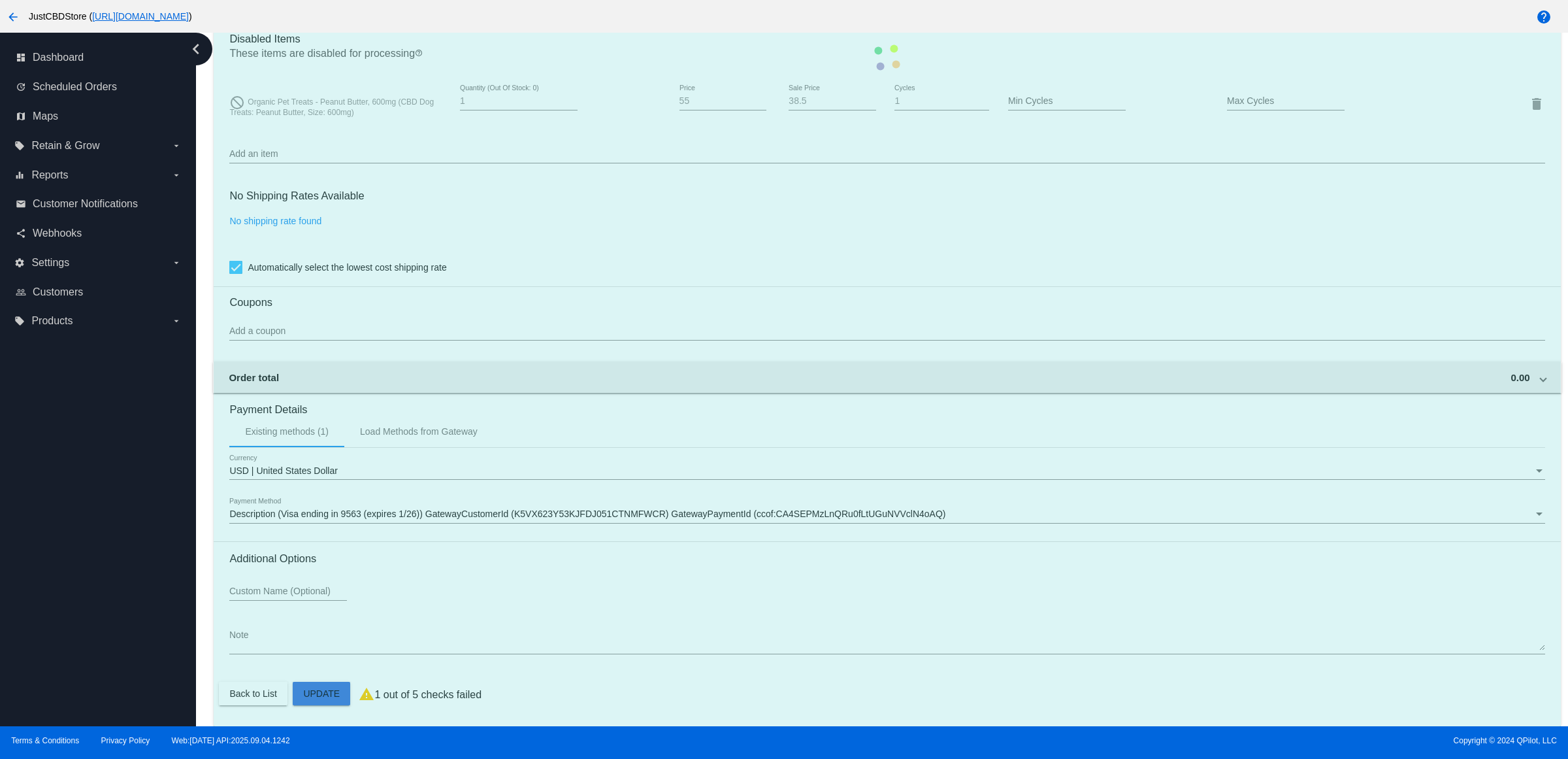
click at [325, 687] on mat-card "Customer 6738685: Jared Orr bcracefan27@comcast.net Customer Shipping Enter Shi…" at bounding box center [887, 57] width 1347 height 1337
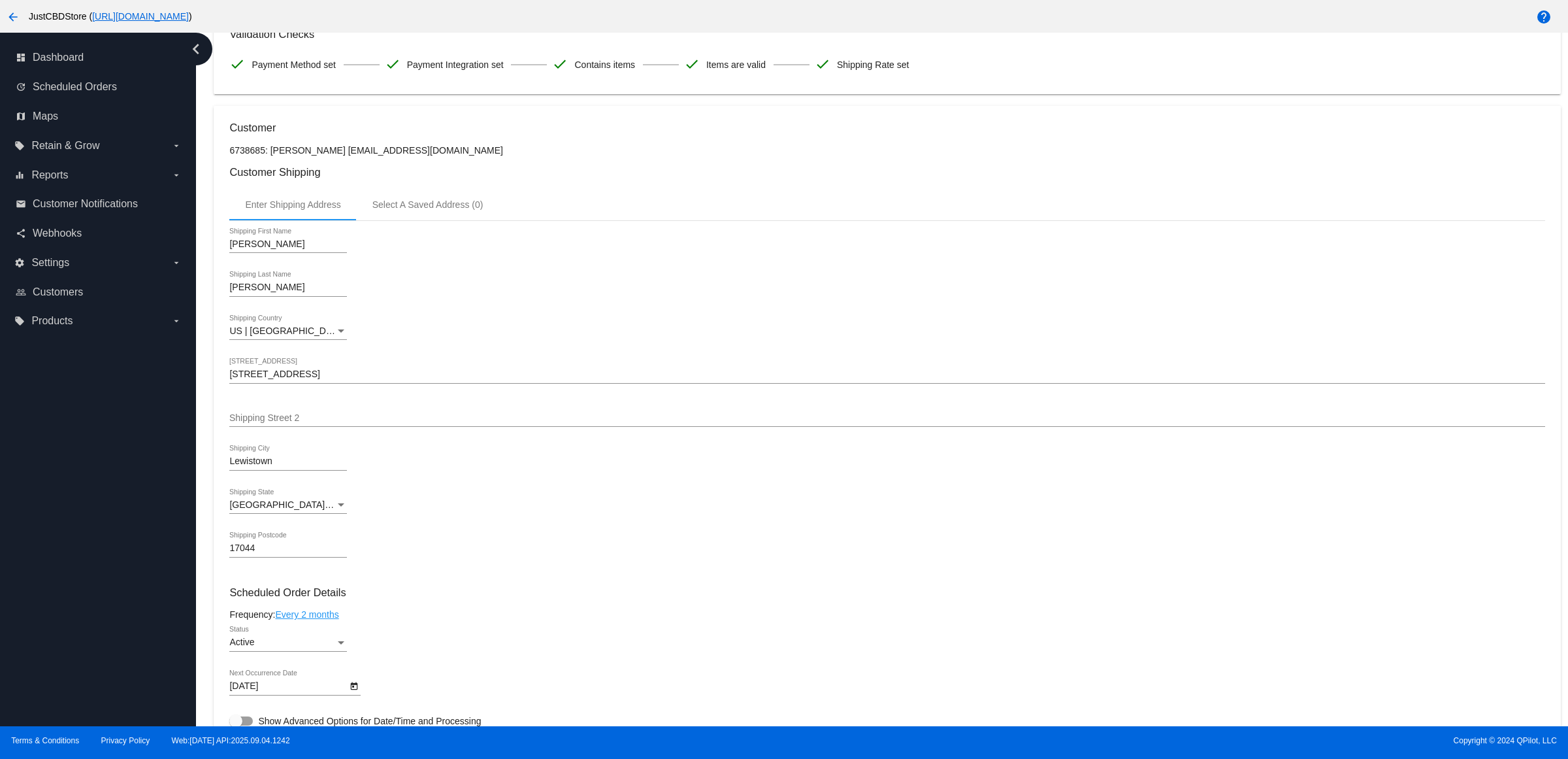
scroll to position [0, 0]
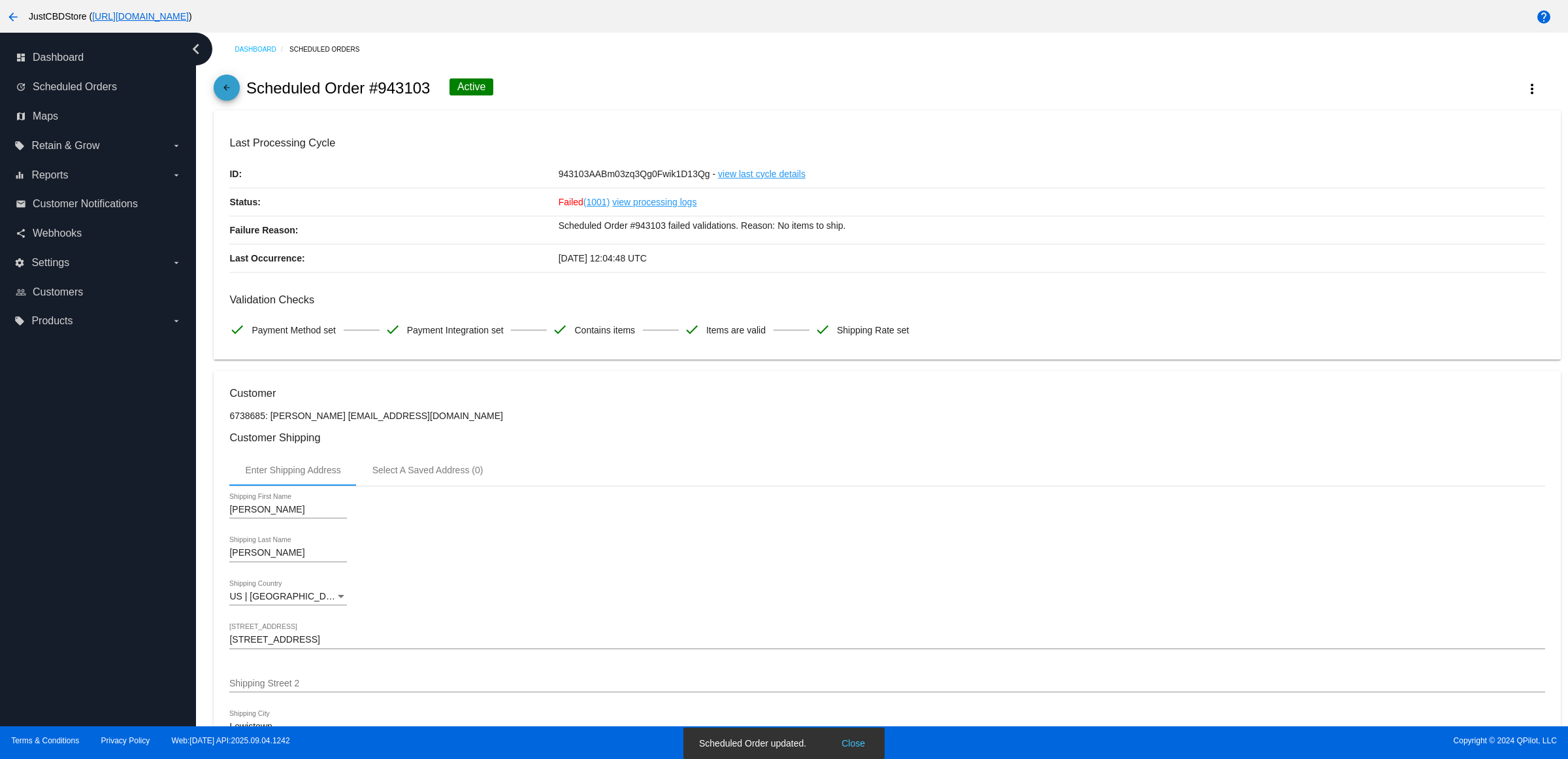
click at [220, 99] on link "arrow_back" at bounding box center [227, 87] width 26 height 26
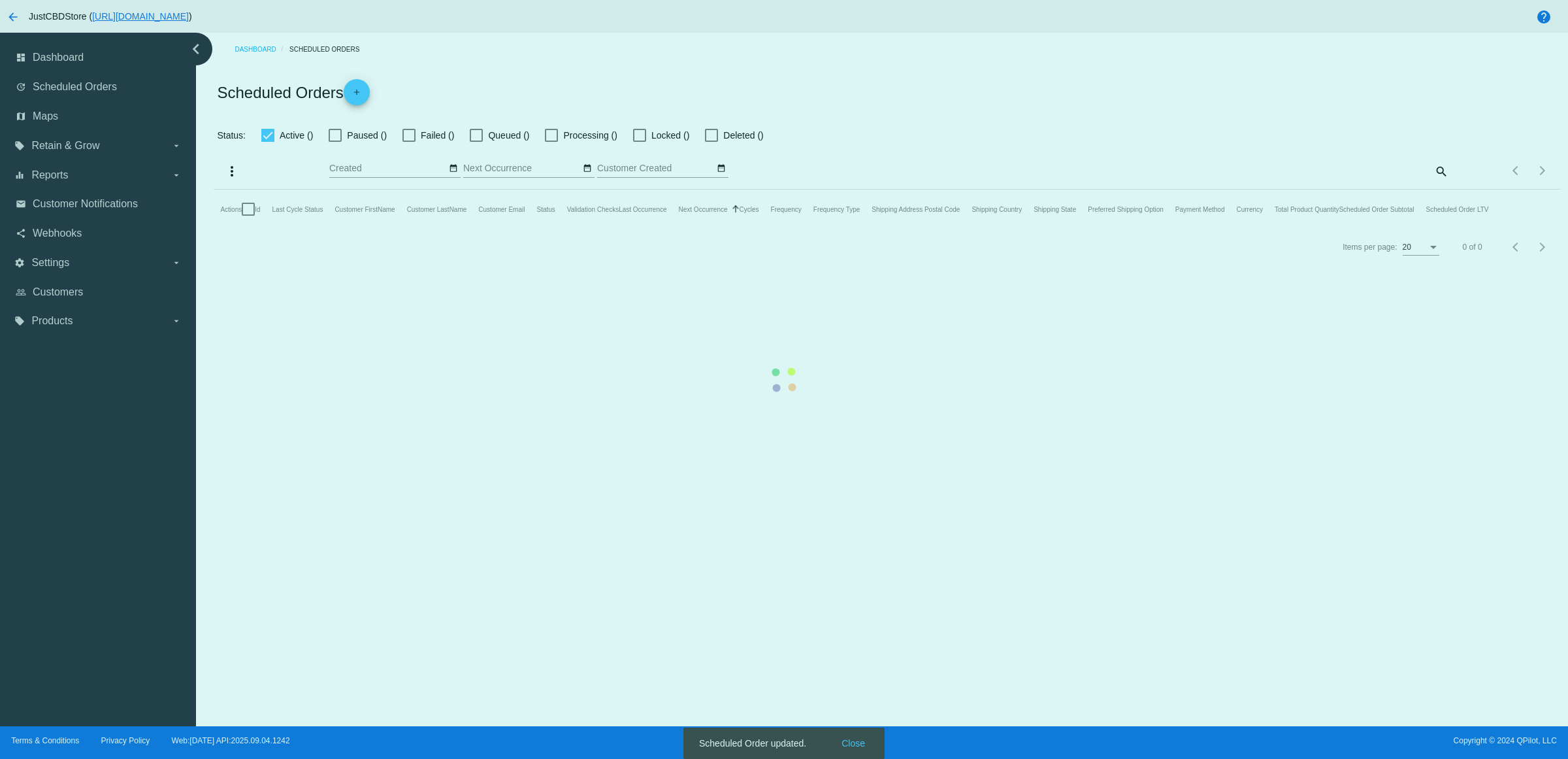
checkbox input "false"
checkbox input "true"
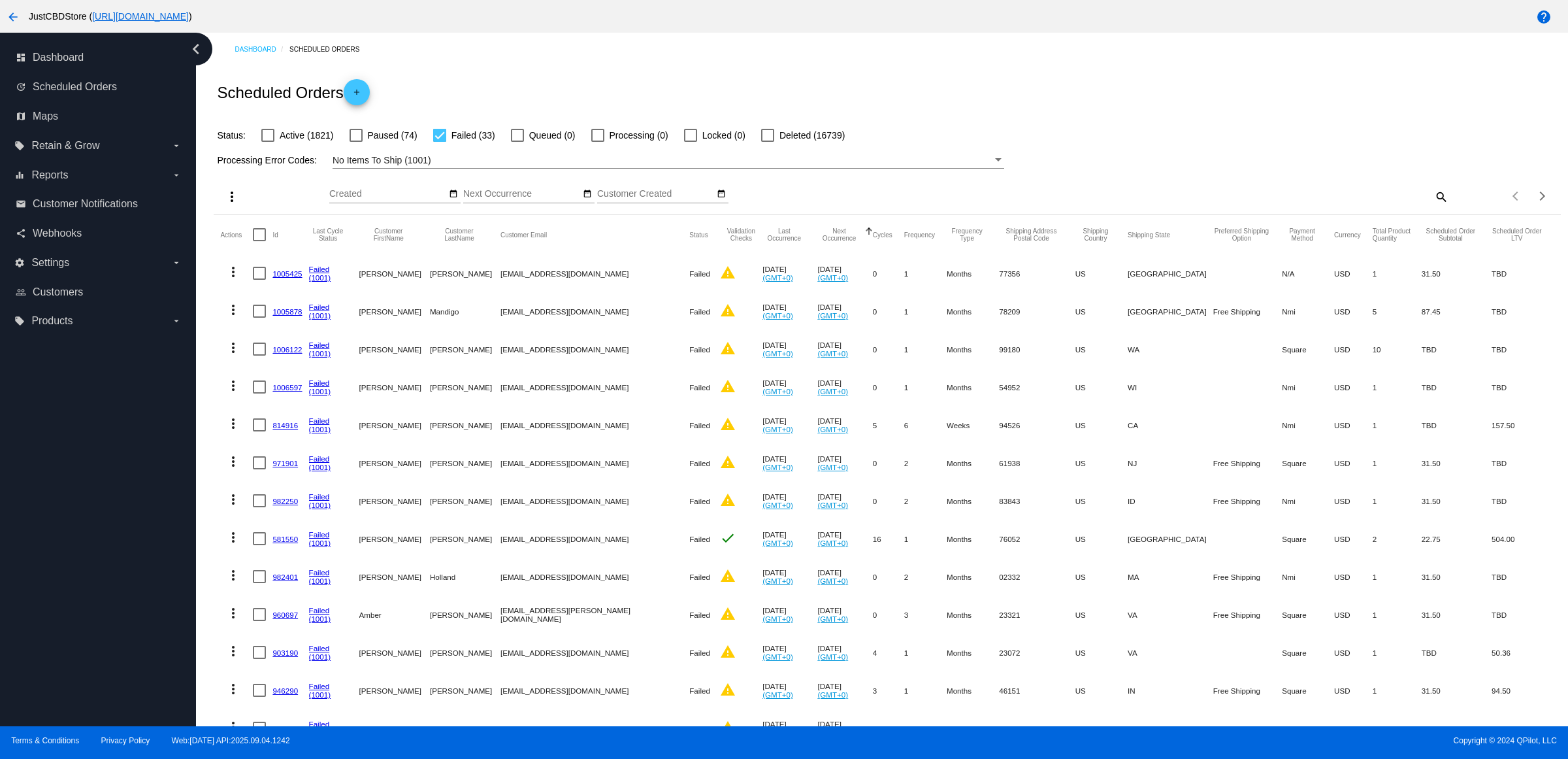
click at [298, 292] on mat-cell "1005425" at bounding box center [290, 273] width 36 height 38
click at [296, 278] on link "1005425" at bounding box center [286, 273] width 30 height 9
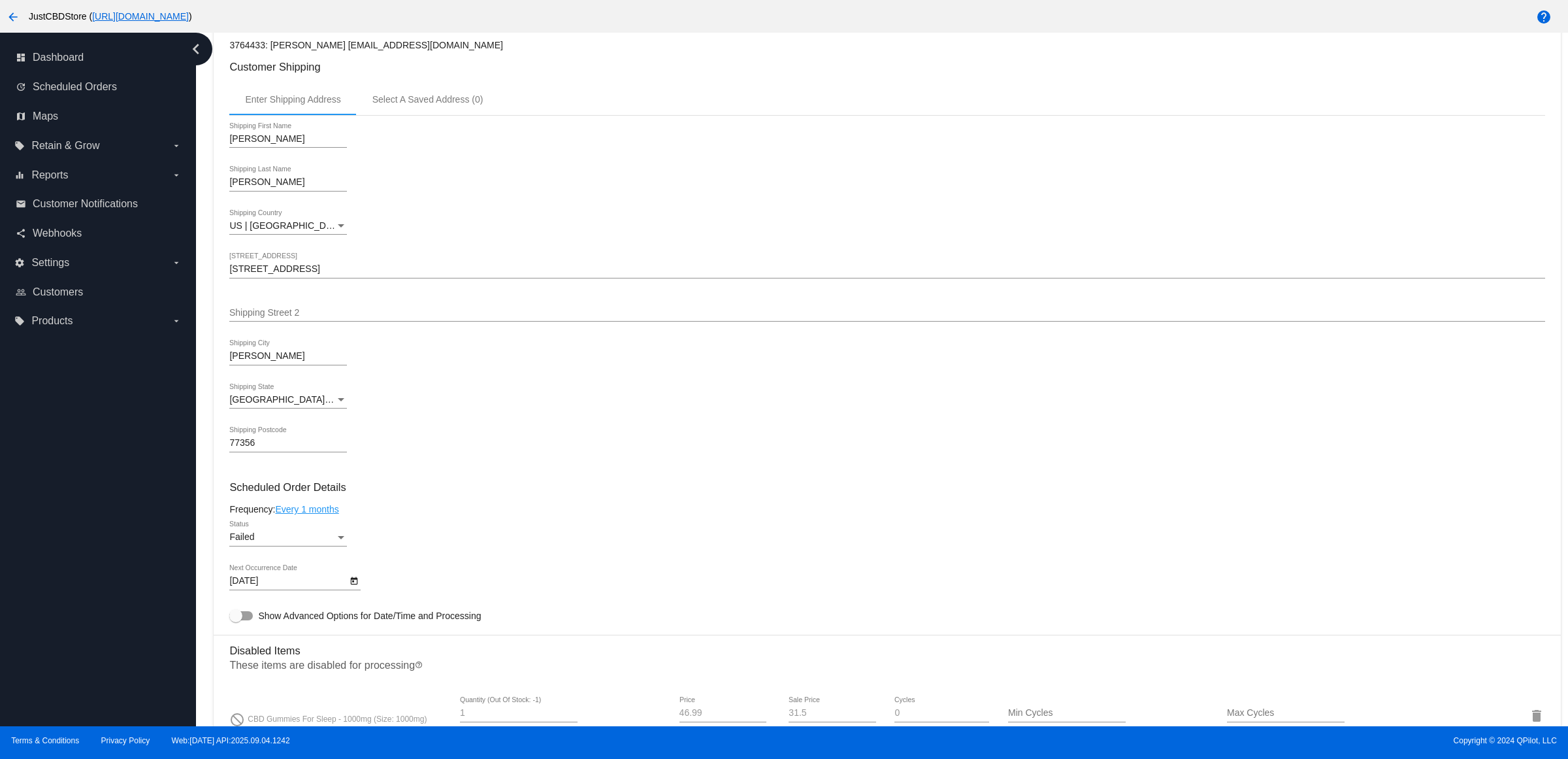
scroll to position [409, 0]
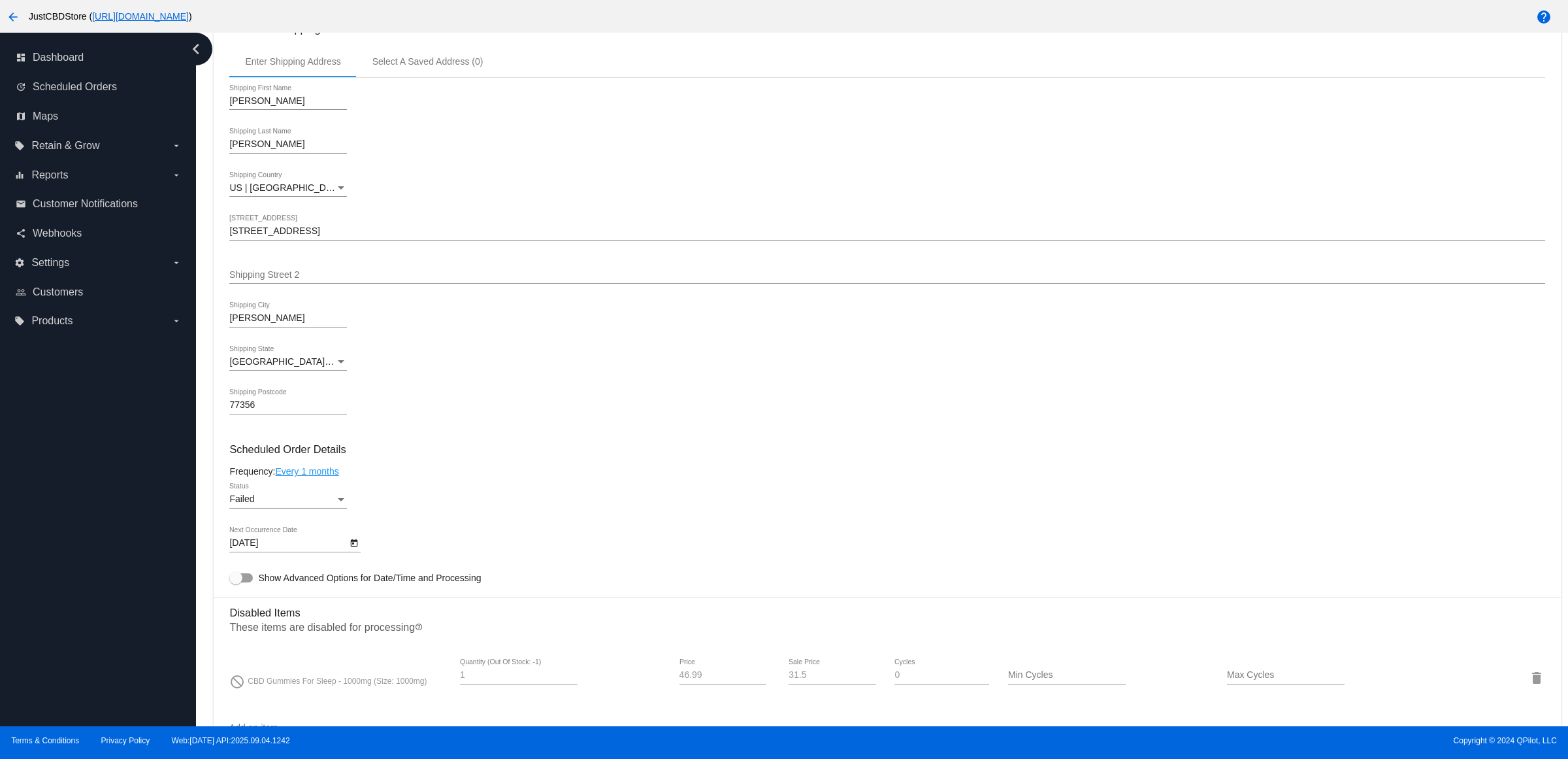
click at [353, 549] on button "Open calendar" at bounding box center [353, 542] width 14 height 14
click at [412, 347] on button "Next month" at bounding box center [411, 344] width 26 height 26
click at [377, 397] on div "3" at bounding box center [382, 398] width 23 height 23
type input "10/3/2025"
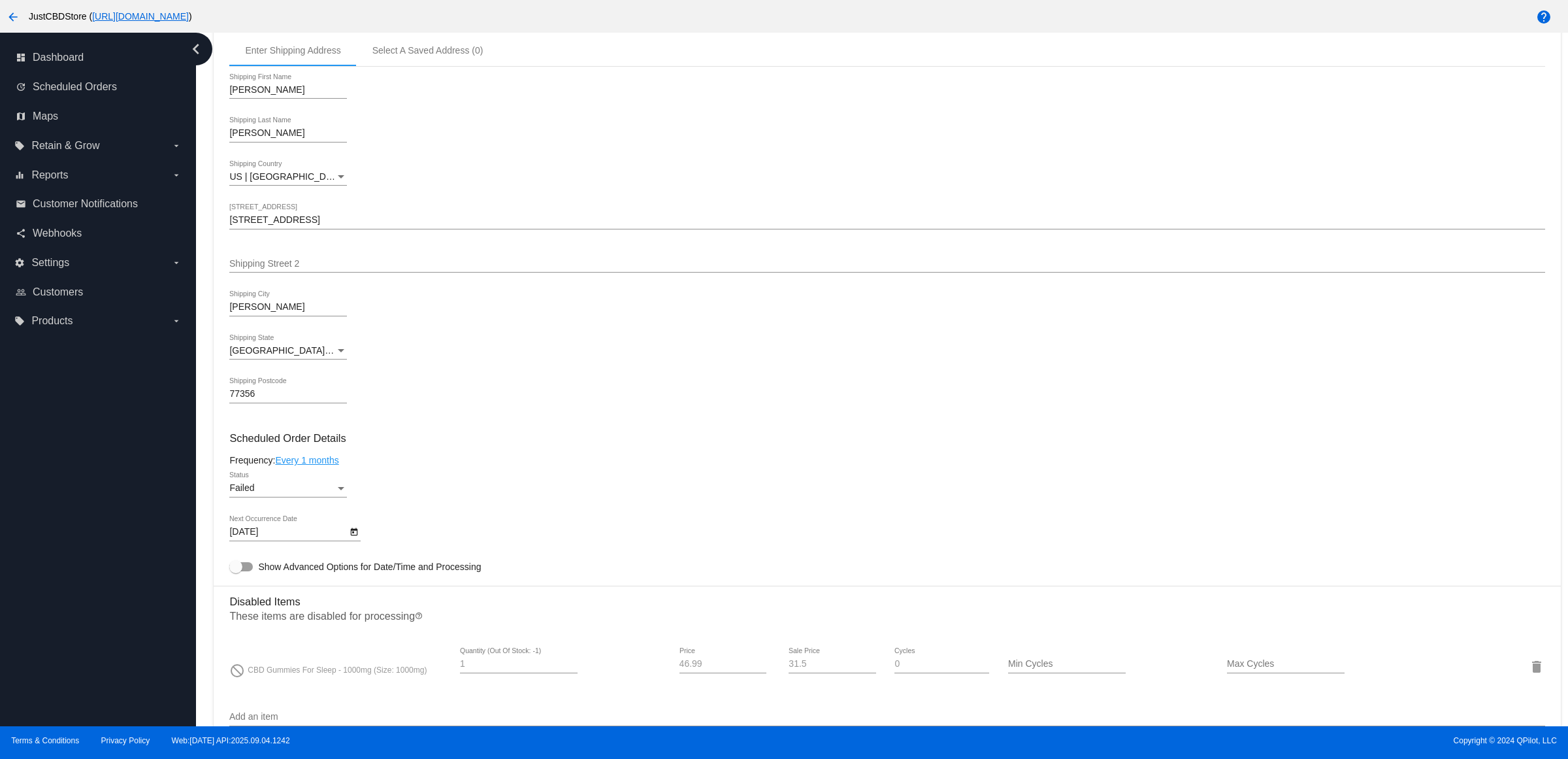
scroll to position [654, 0]
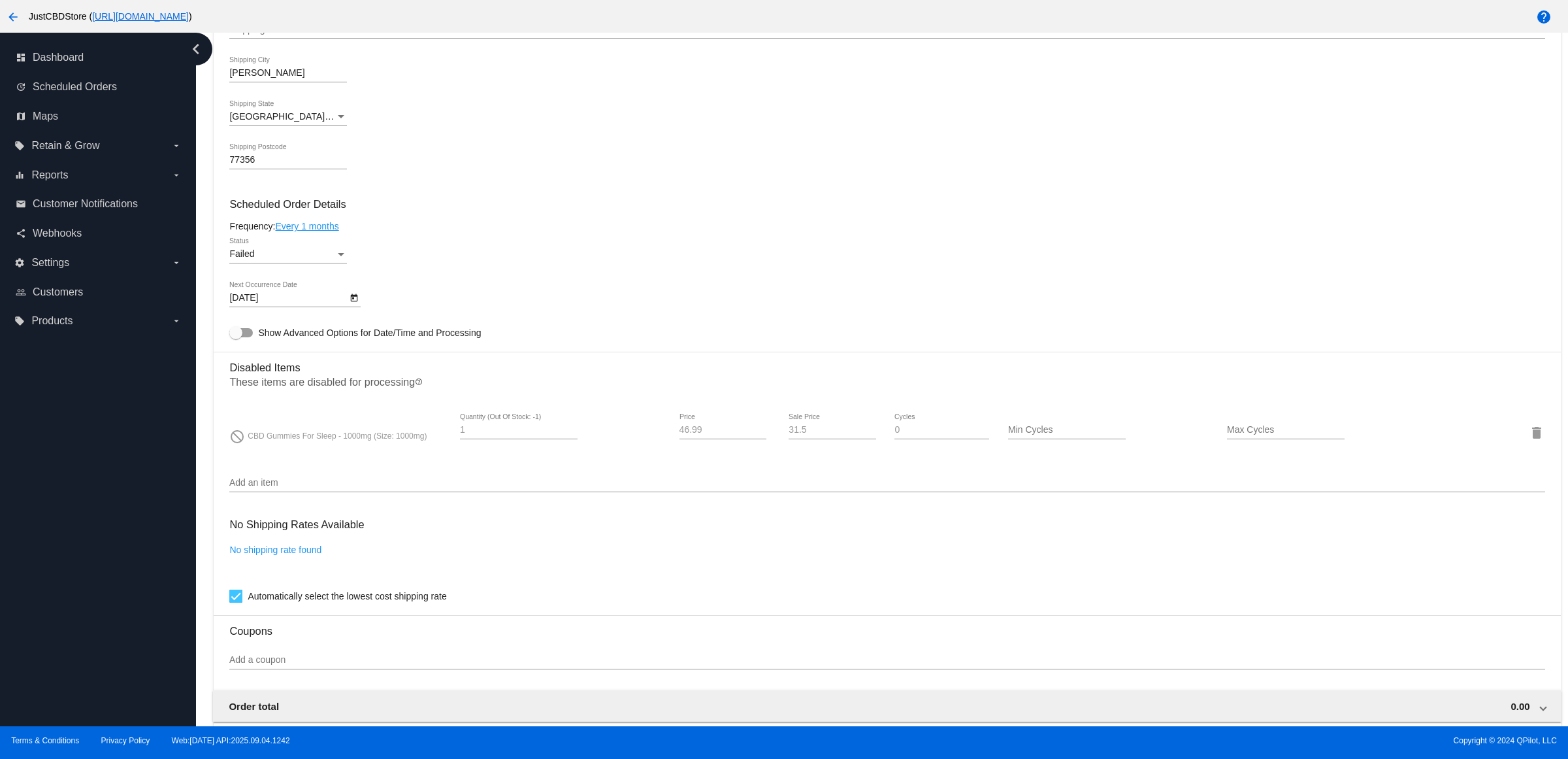
click at [308, 263] on div "Failed Status" at bounding box center [287, 251] width 117 height 26
click at [296, 204] on span "Active" at bounding box center [292, 214] width 117 height 27
drag, startPoint x: 521, startPoint y: 246, endPoint x: 478, endPoint y: 409, distance: 168.6
click at [523, 248] on mat-card-content "Customer 3764433: Michielle Conklin michiellerenee@gmail.com Customer Shipping …" at bounding box center [887, 625] width 1315 height 1783
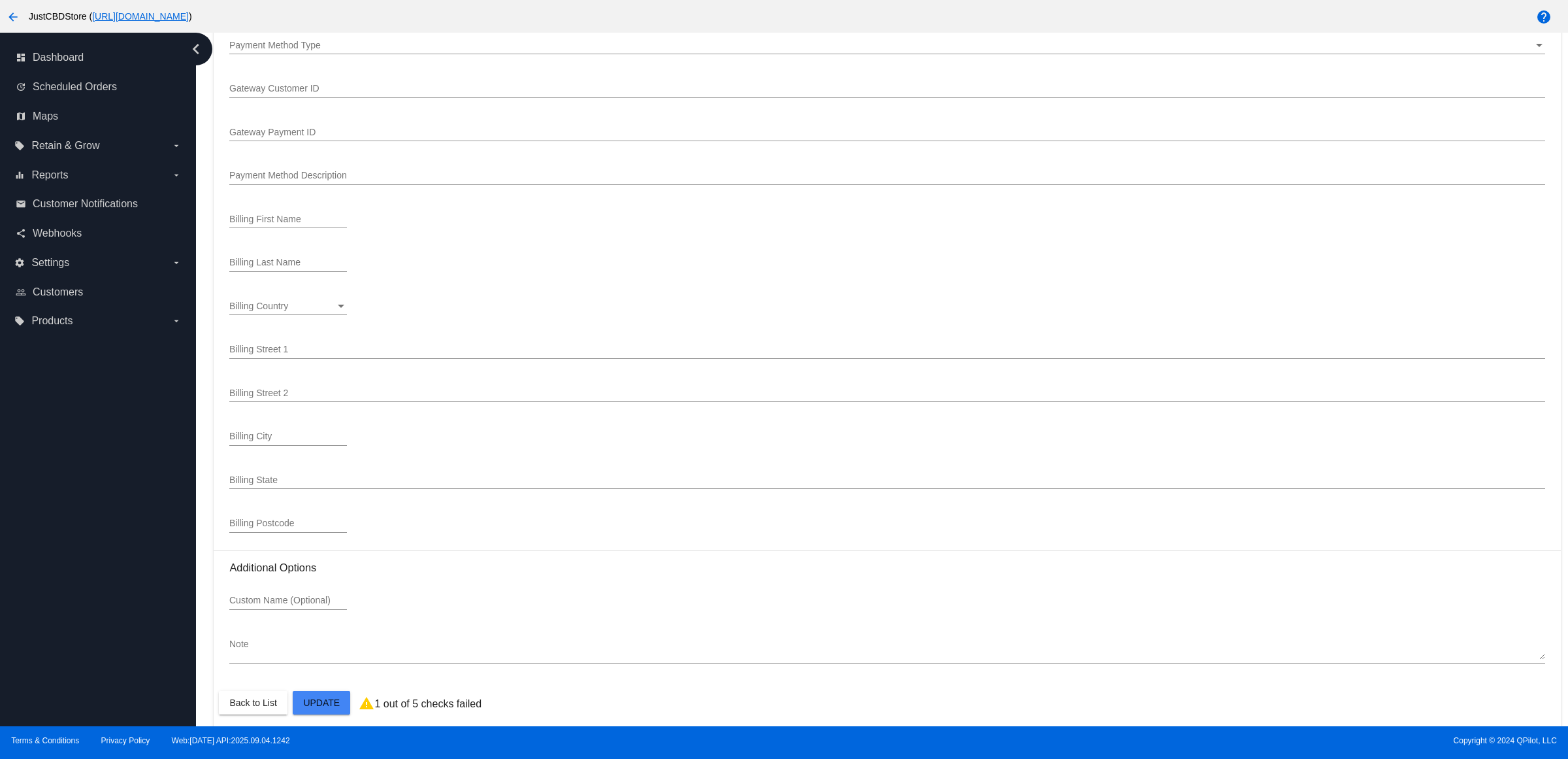
scroll to position [1527, 0]
click at [482, 602] on div "Custom Name (Optional)" at bounding box center [887, 594] width 1315 height 38
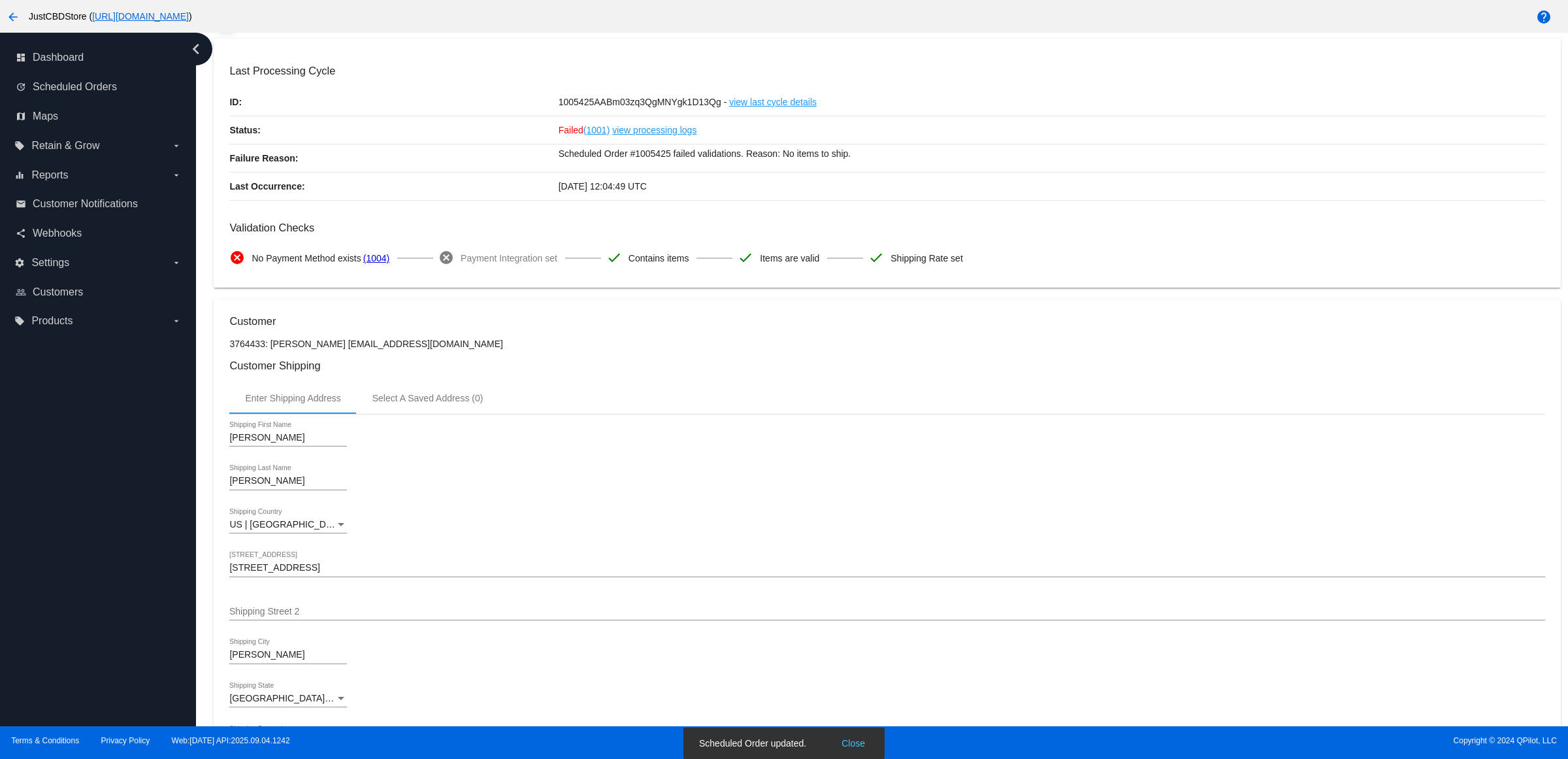
scroll to position [0, 0]
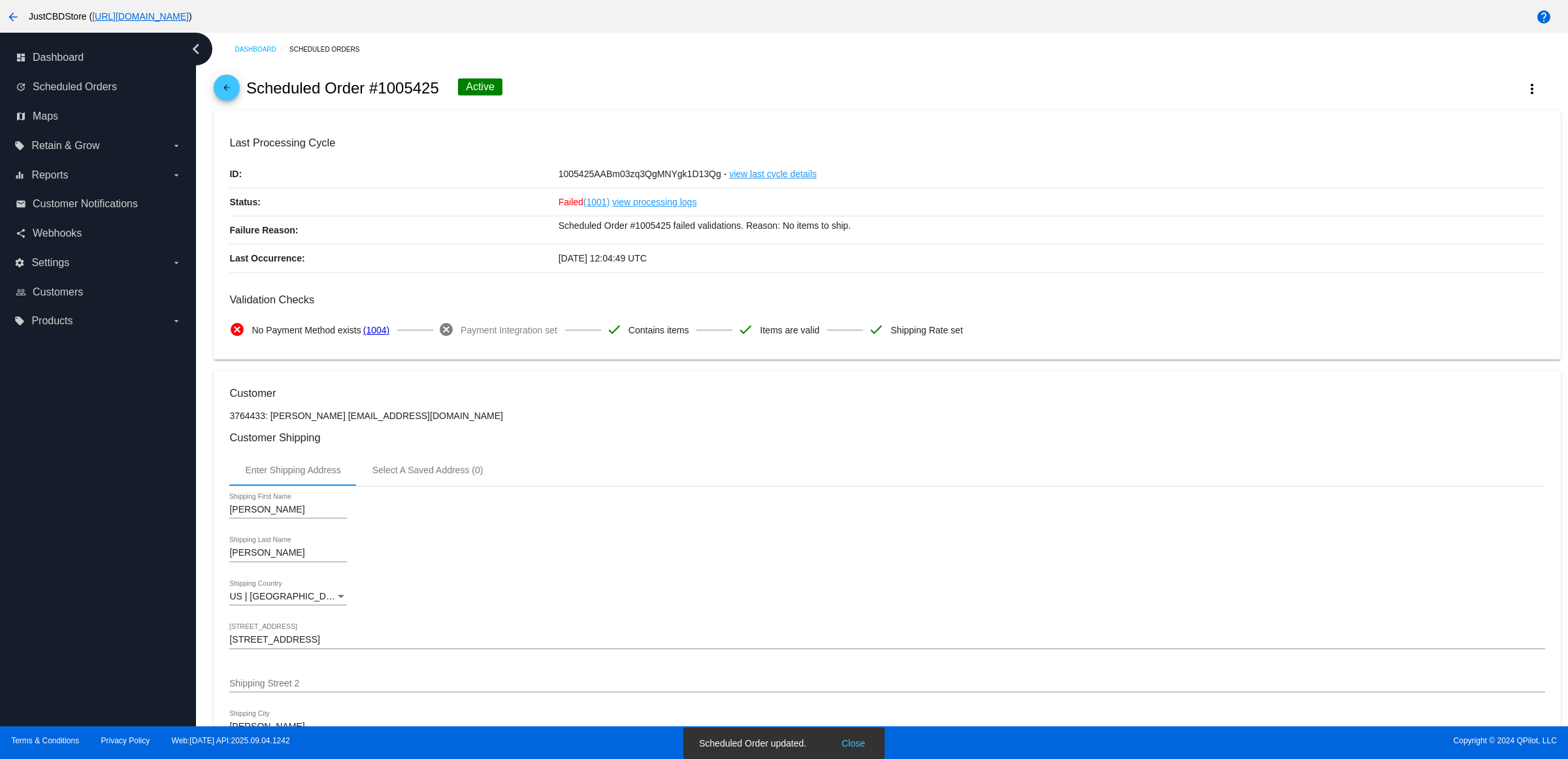
click at [295, 334] on span "No Payment Method exists" at bounding box center [306, 330] width 109 height 27
click at [302, 344] on span "No Payment Method exists" at bounding box center [306, 330] width 109 height 27
click at [229, 96] on mat-icon "arrow_back" at bounding box center [227, 91] width 16 height 16
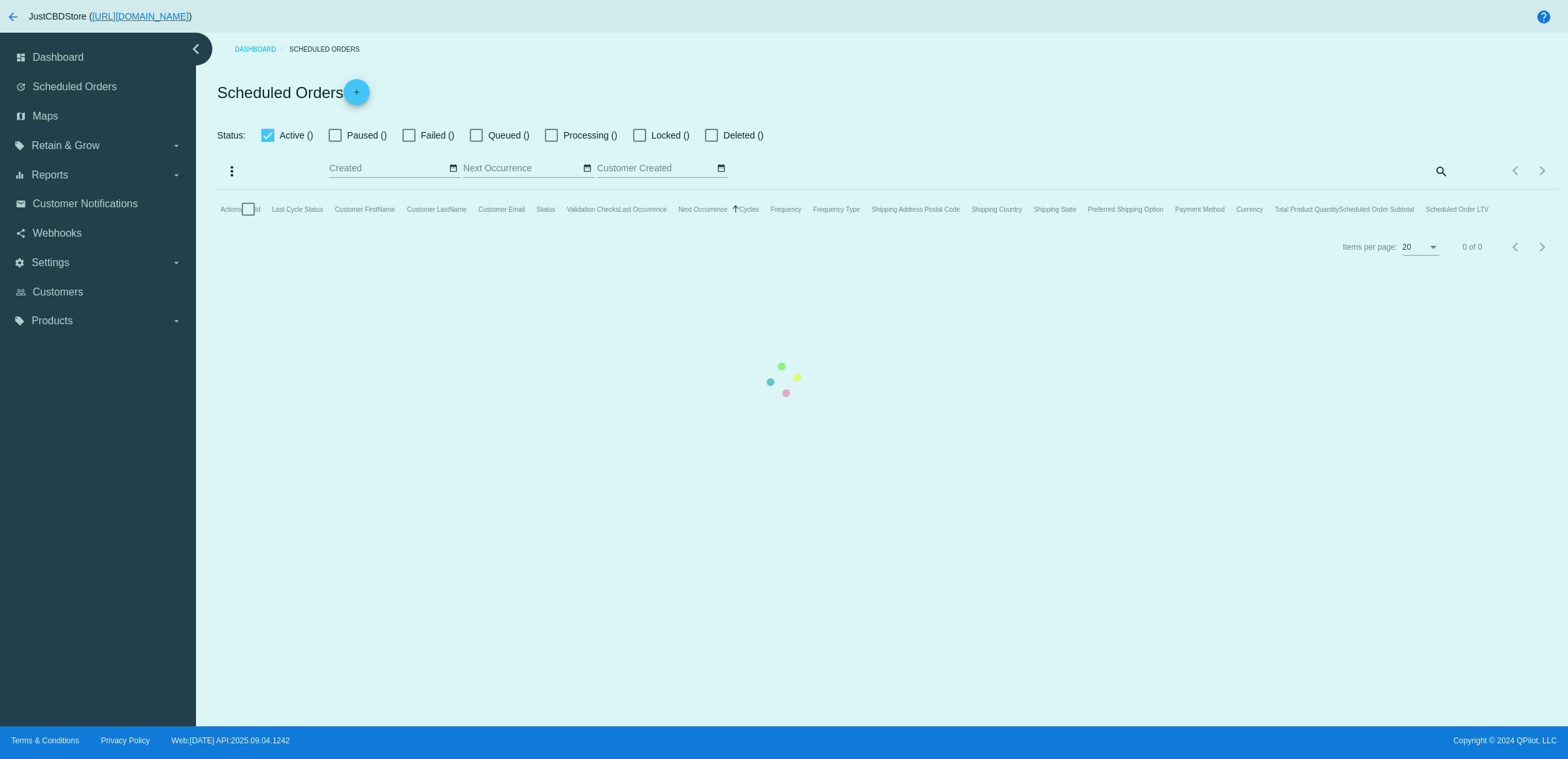
checkbox input "false"
checkbox input "true"
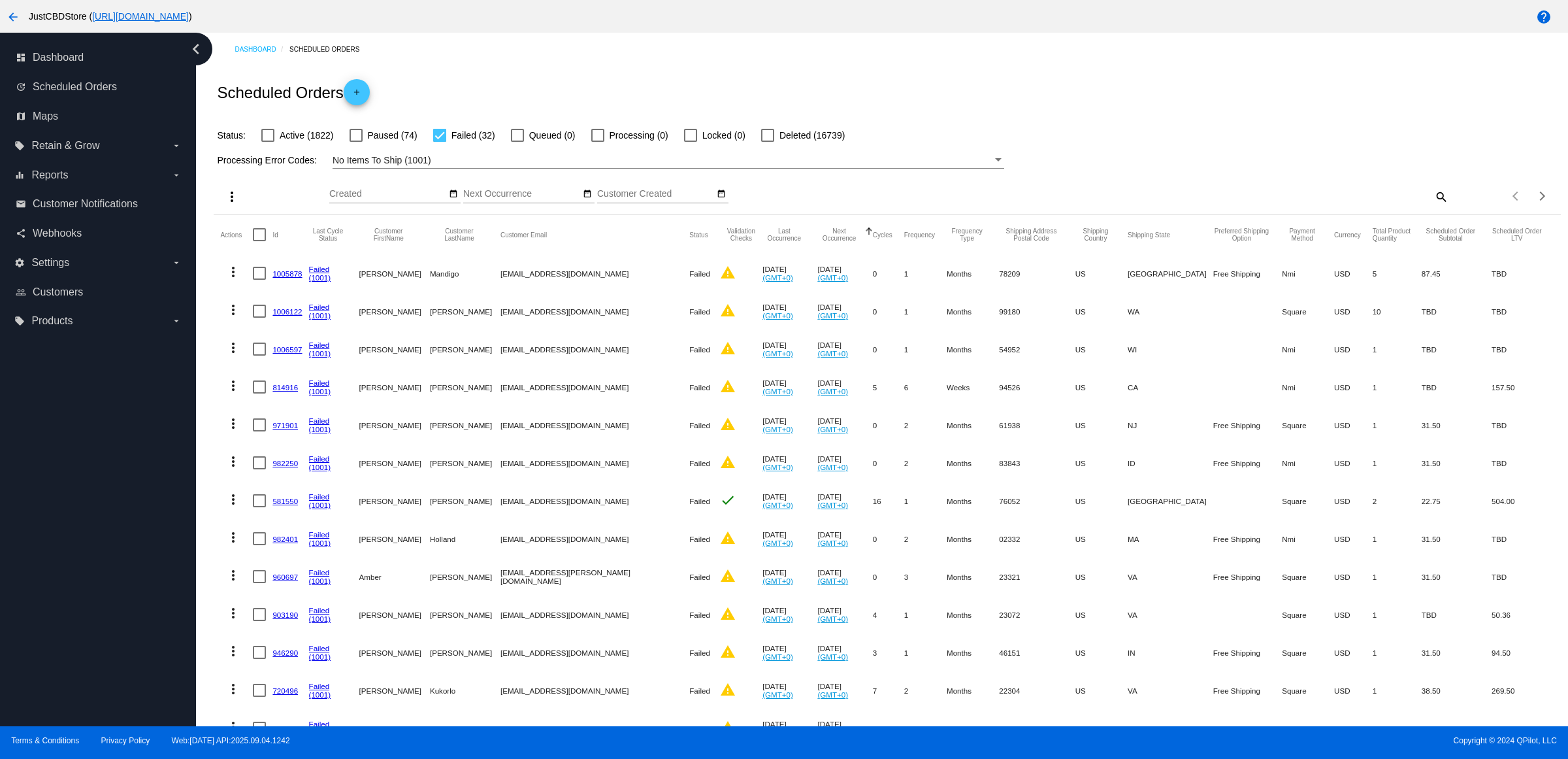
click at [290, 292] on mat-cell "1005878" at bounding box center [290, 273] width 36 height 38
click at [294, 278] on link "1005878" at bounding box center [286, 273] width 30 height 9
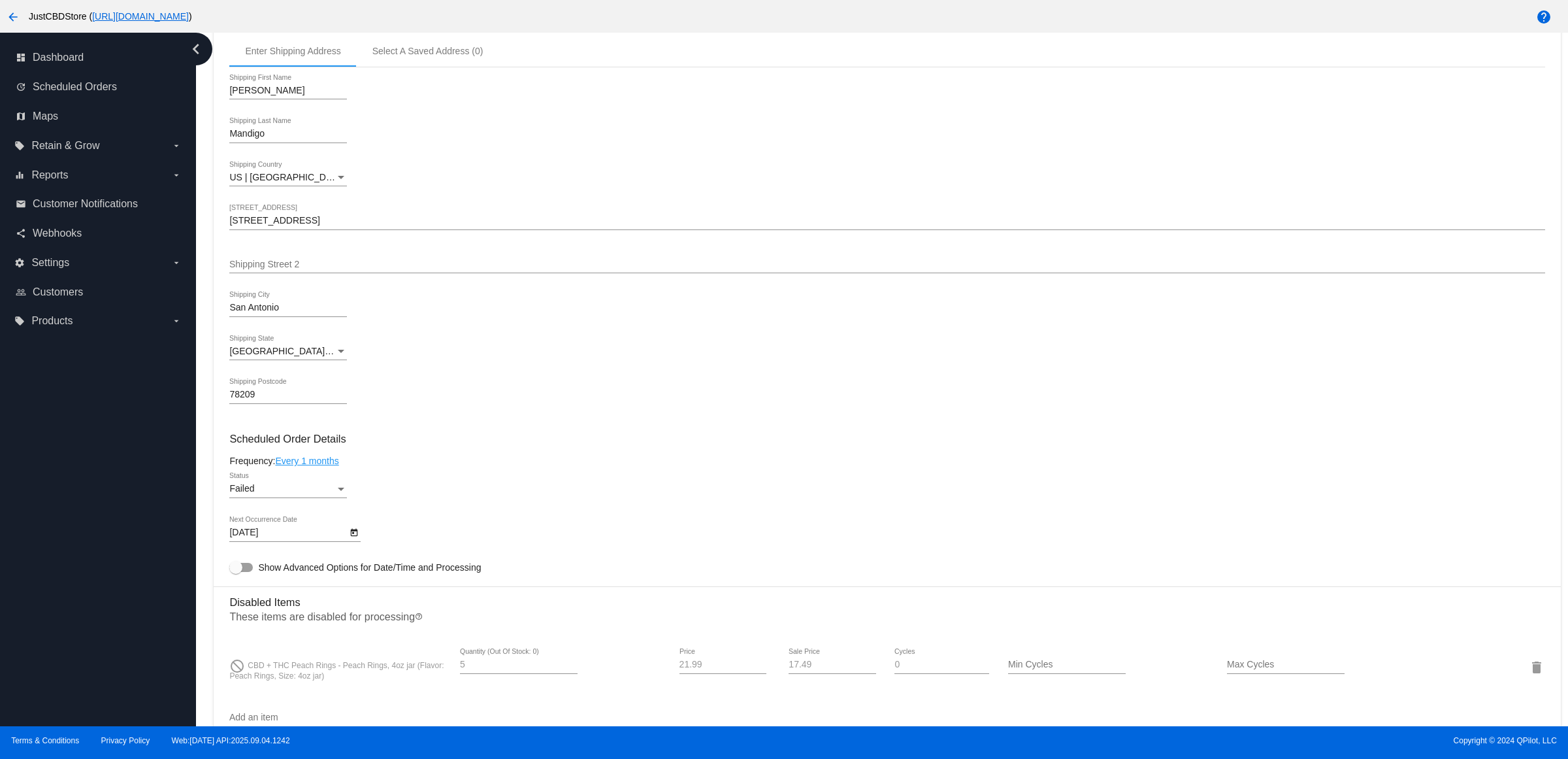
scroll to position [735, 0]
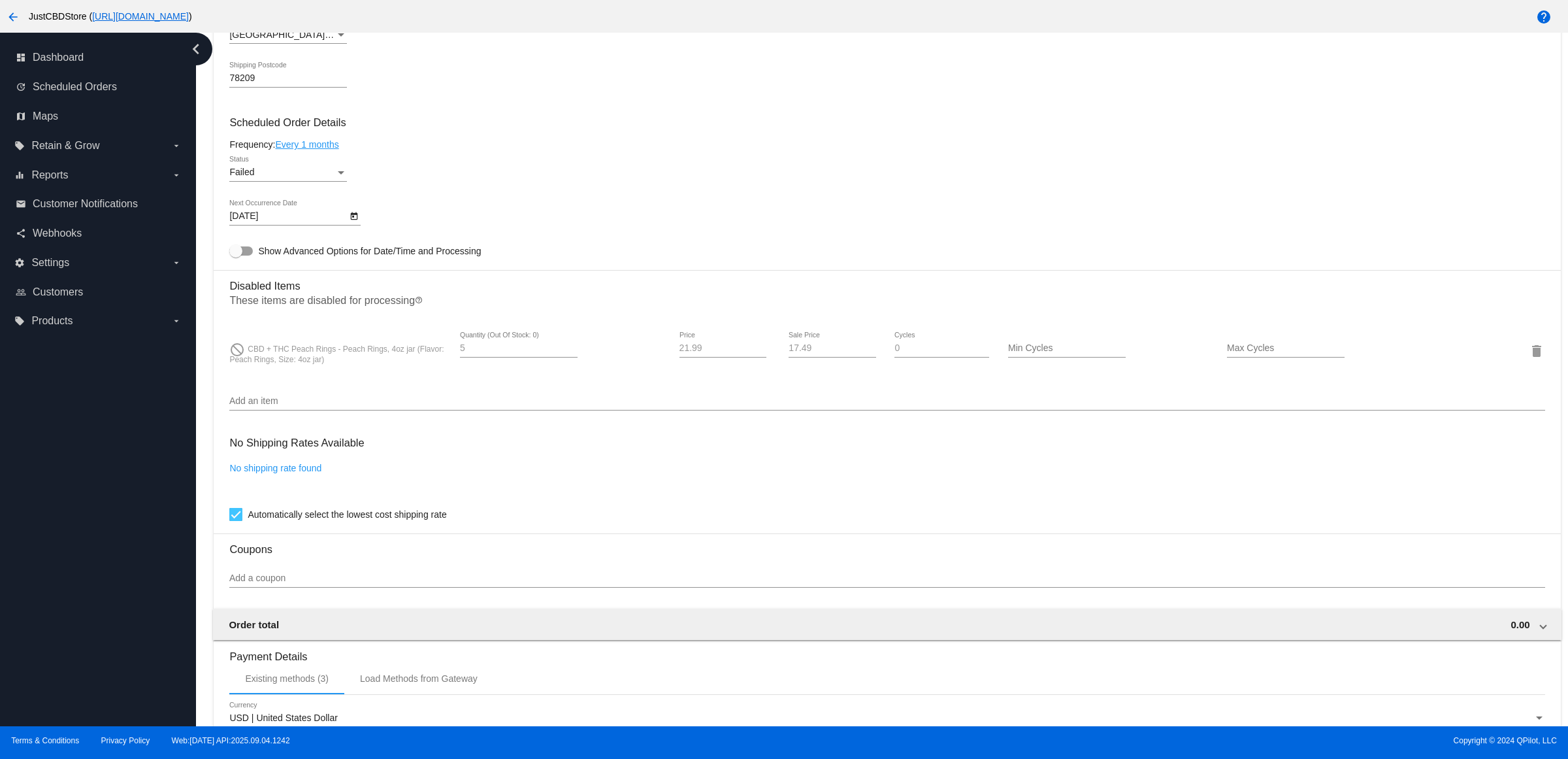
click at [345, 175] on div "Status" at bounding box center [341, 173] width 6 height 3
drag, startPoint x: 309, startPoint y: 126, endPoint x: 302, endPoint y: 128, distance: 7.3
click at [305, 126] on span "Active" at bounding box center [292, 132] width 117 height 27
click at [359, 224] on icon "Open calendar" at bounding box center [353, 216] width 9 height 16
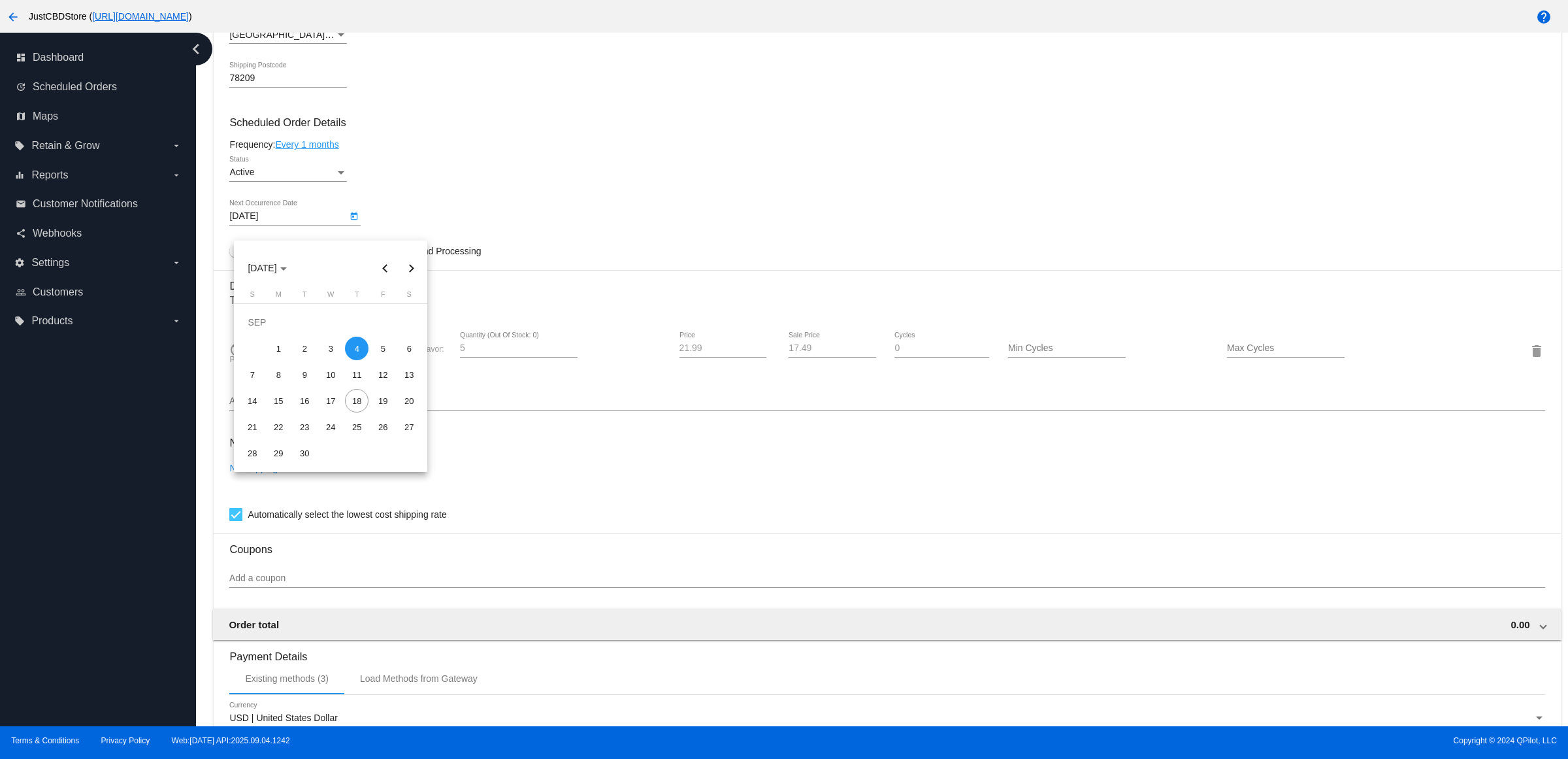
click at [409, 262] on button "Next month" at bounding box center [411, 267] width 26 height 26
click at [402, 318] on div "4" at bounding box center [409, 322] width 23 height 23
type input "10/4/2025"
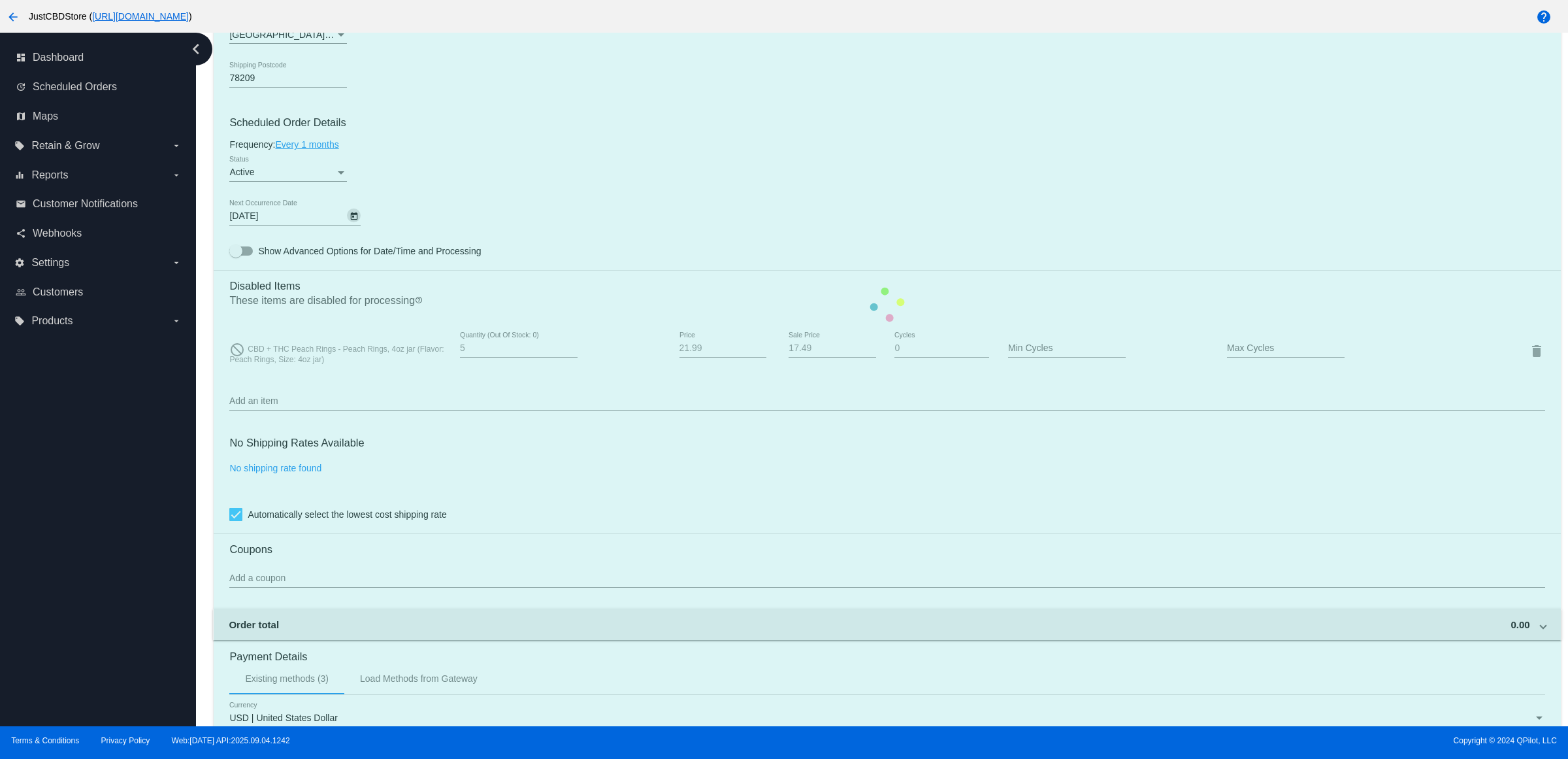
click at [468, 249] on mat-card "Customer 1972300: Molly Mandigo mmandigo346@gmail.com Customer Shipping Enter S…" at bounding box center [887, 304] width 1347 height 1337
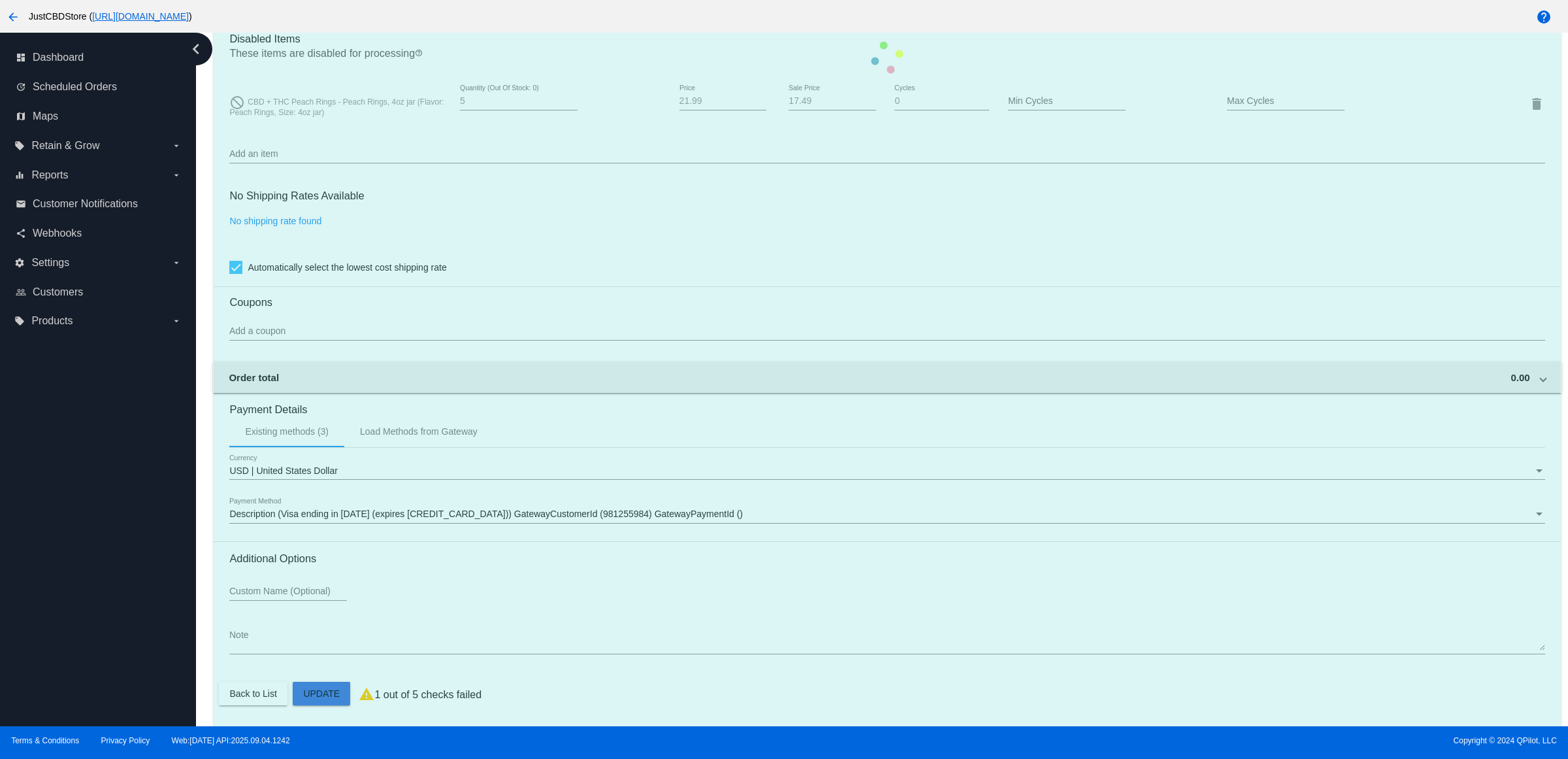
click at [312, 687] on mat-card "Customer 1972300: Molly Mandigo mmandigo346@gmail.com Customer Shipping Enter S…" at bounding box center [887, 57] width 1347 height 1337
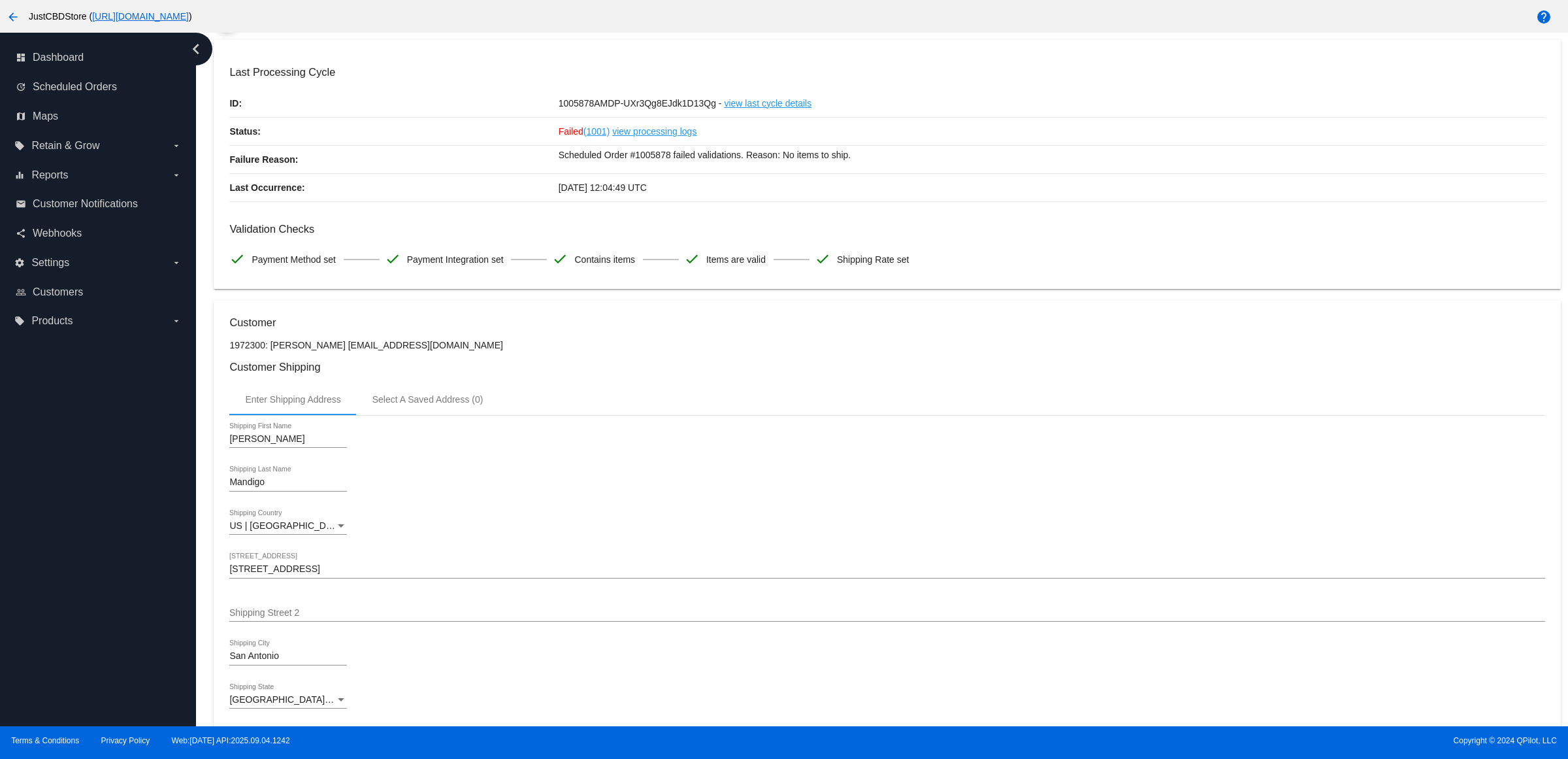
scroll to position [0, 0]
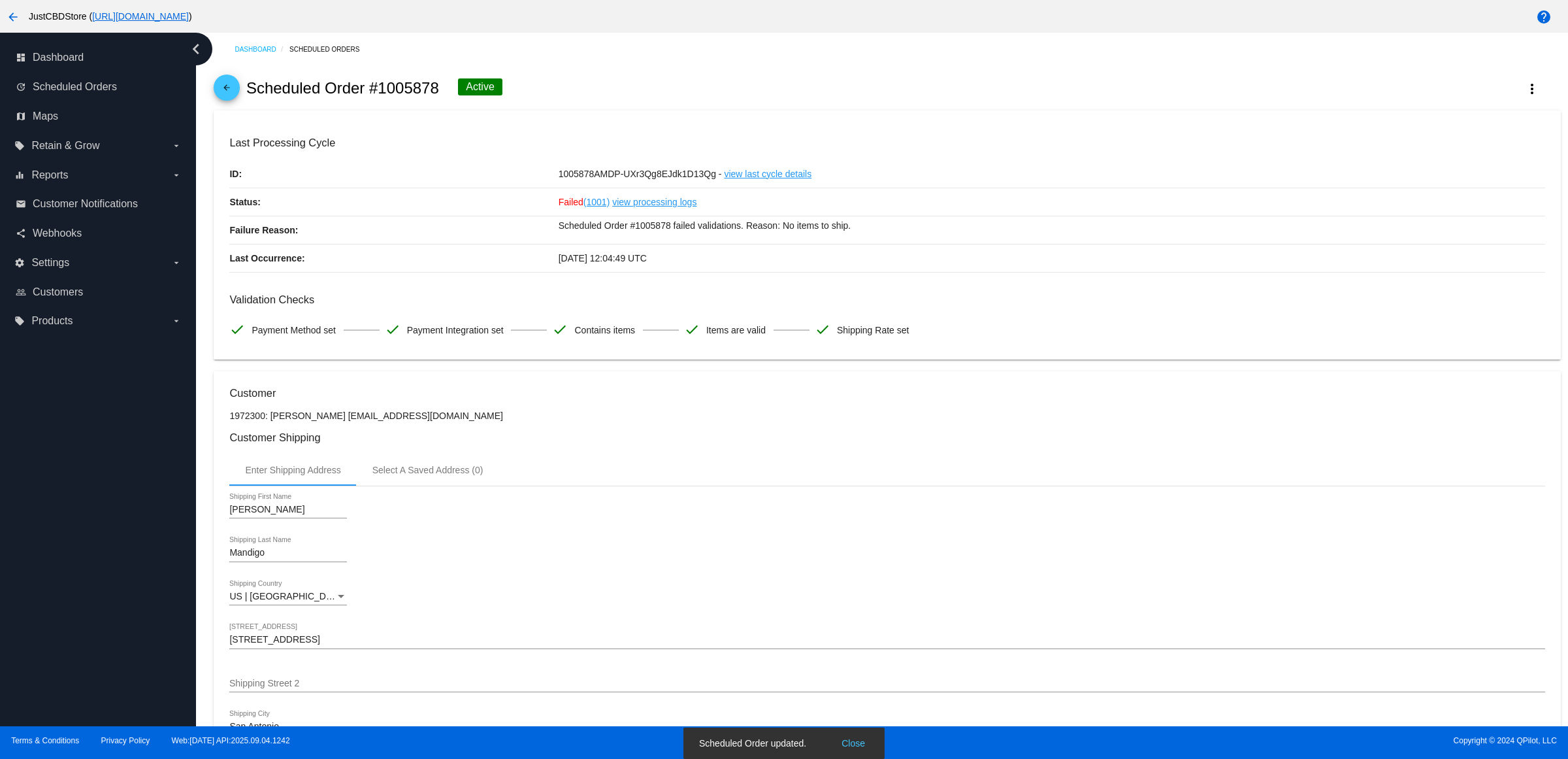
click at [230, 99] on mat-icon "arrow_back" at bounding box center [227, 91] width 16 height 16
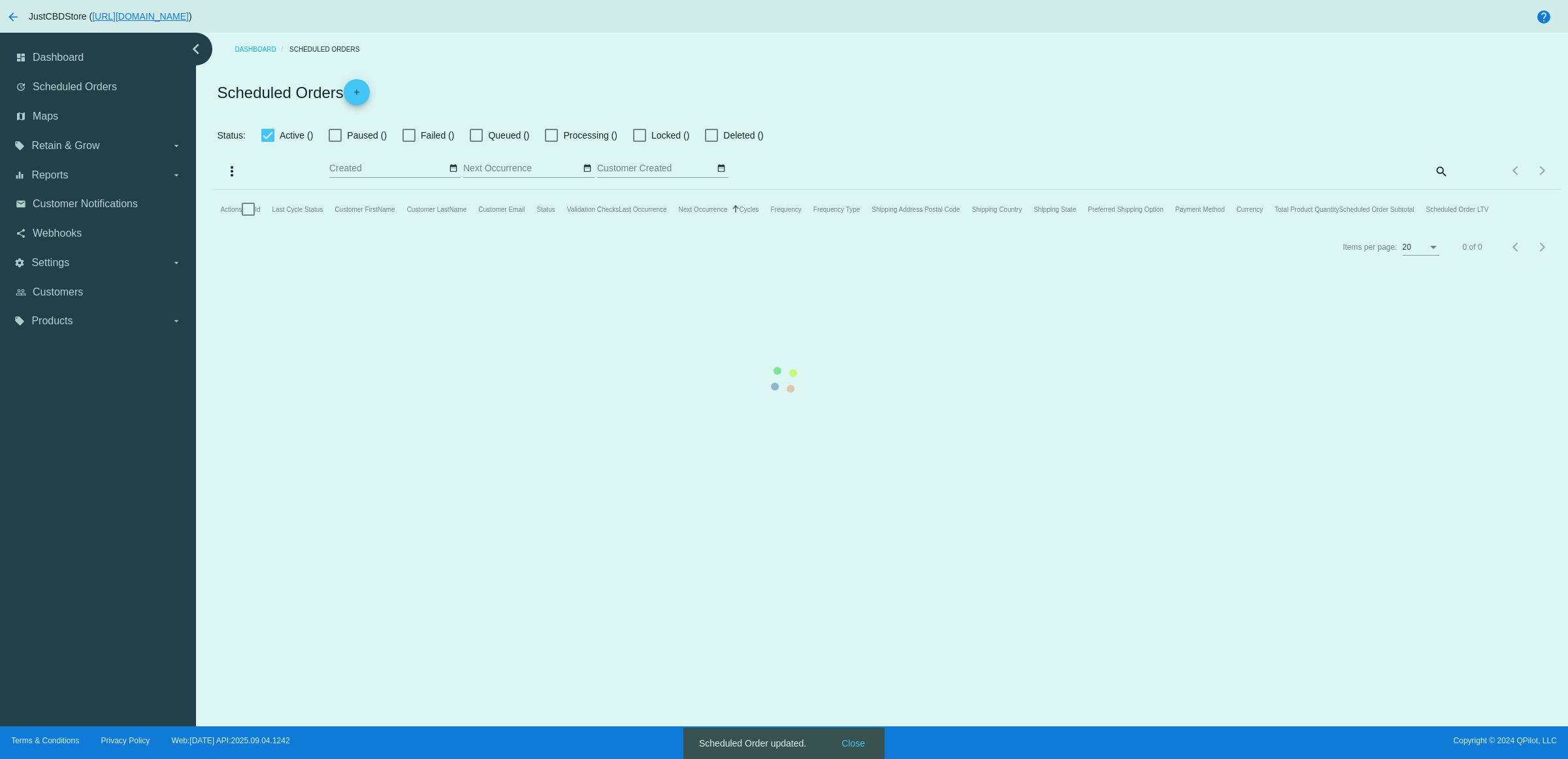
checkbox input "false"
checkbox input "true"
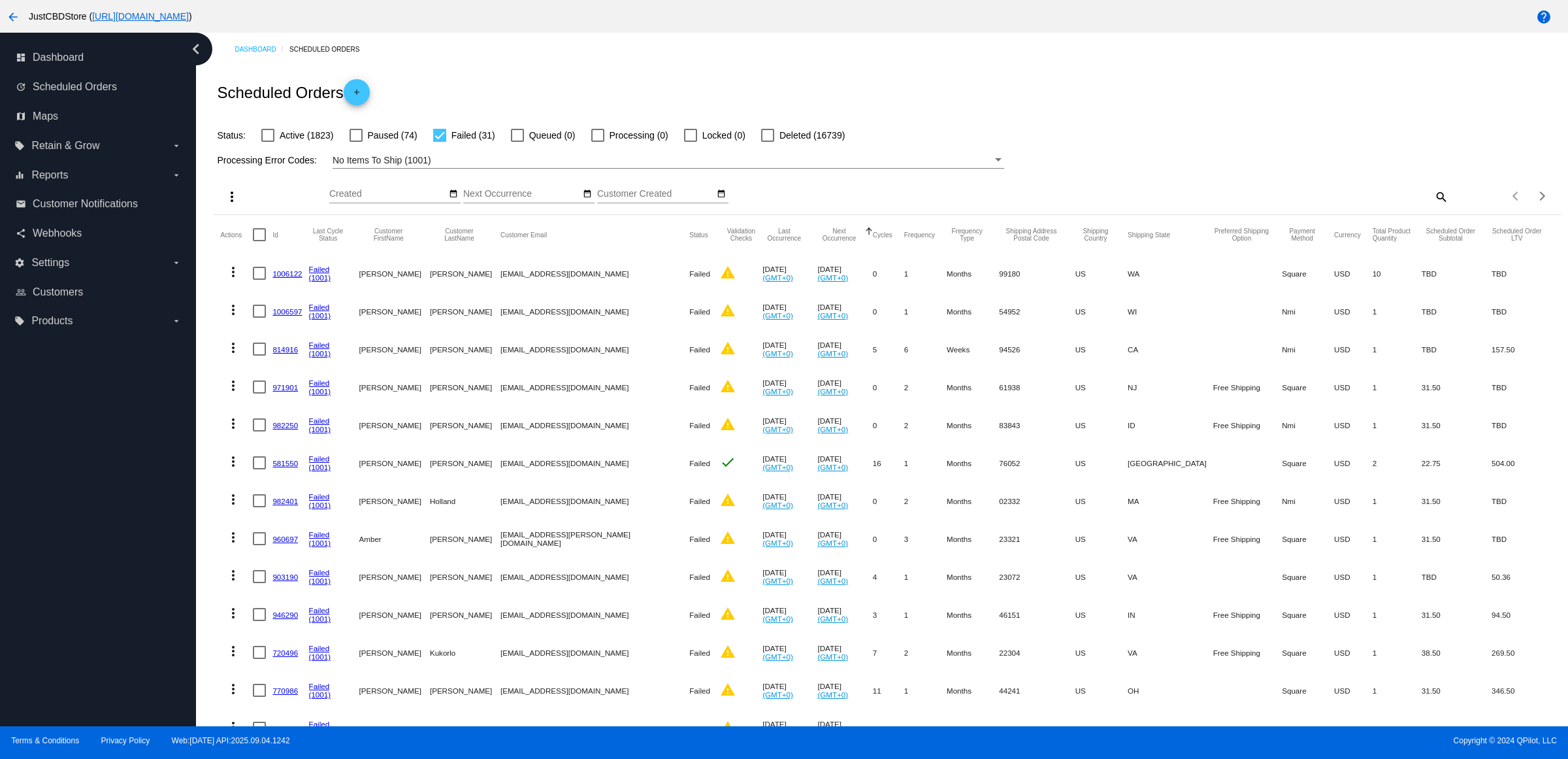
click at [298, 278] on link "1006122" at bounding box center [286, 273] width 30 height 9
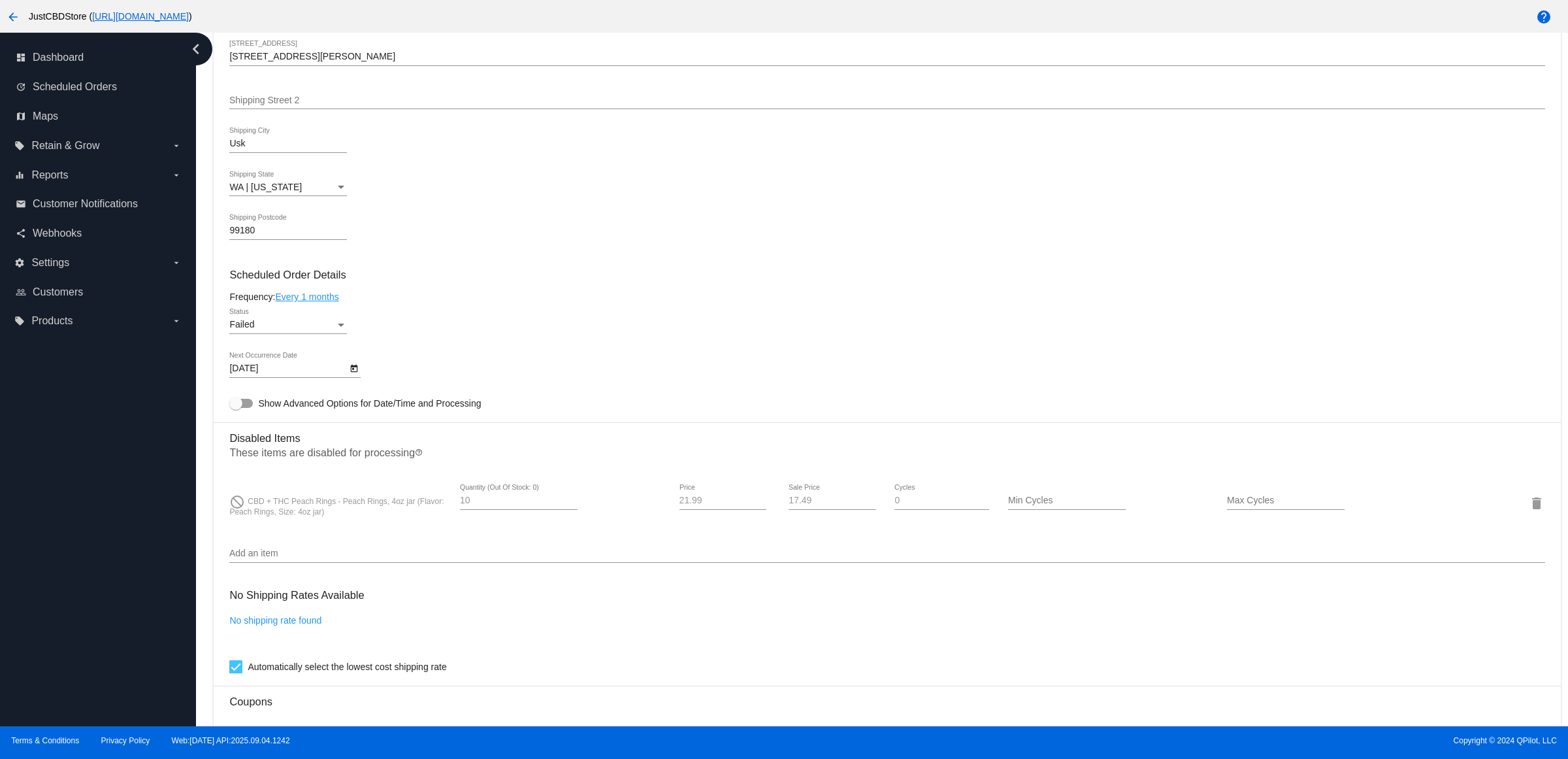
scroll to position [409, 0]
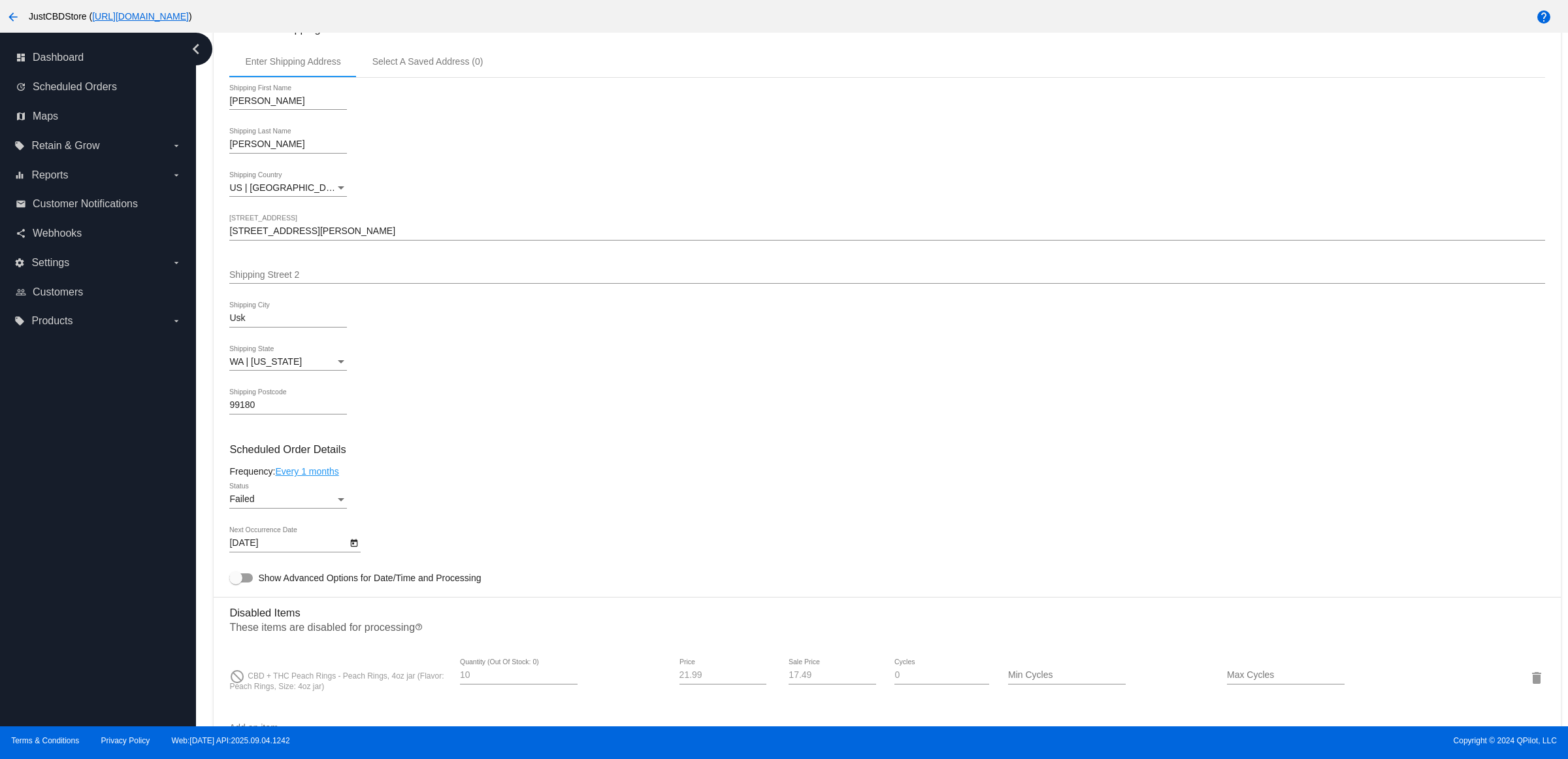
click at [367, 560] on div "9/4/2025 Next Occurrence Date" at bounding box center [887, 545] width 1315 height 38
click at [355, 547] on icon "Open calendar" at bounding box center [354, 544] width 7 height 8
click at [417, 344] on button "Next month" at bounding box center [411, 344] width 26 height 26
click at [417, 399] on div "4" at bounding box center [409, 398] width 23 height 23
type input "10/4/2025"
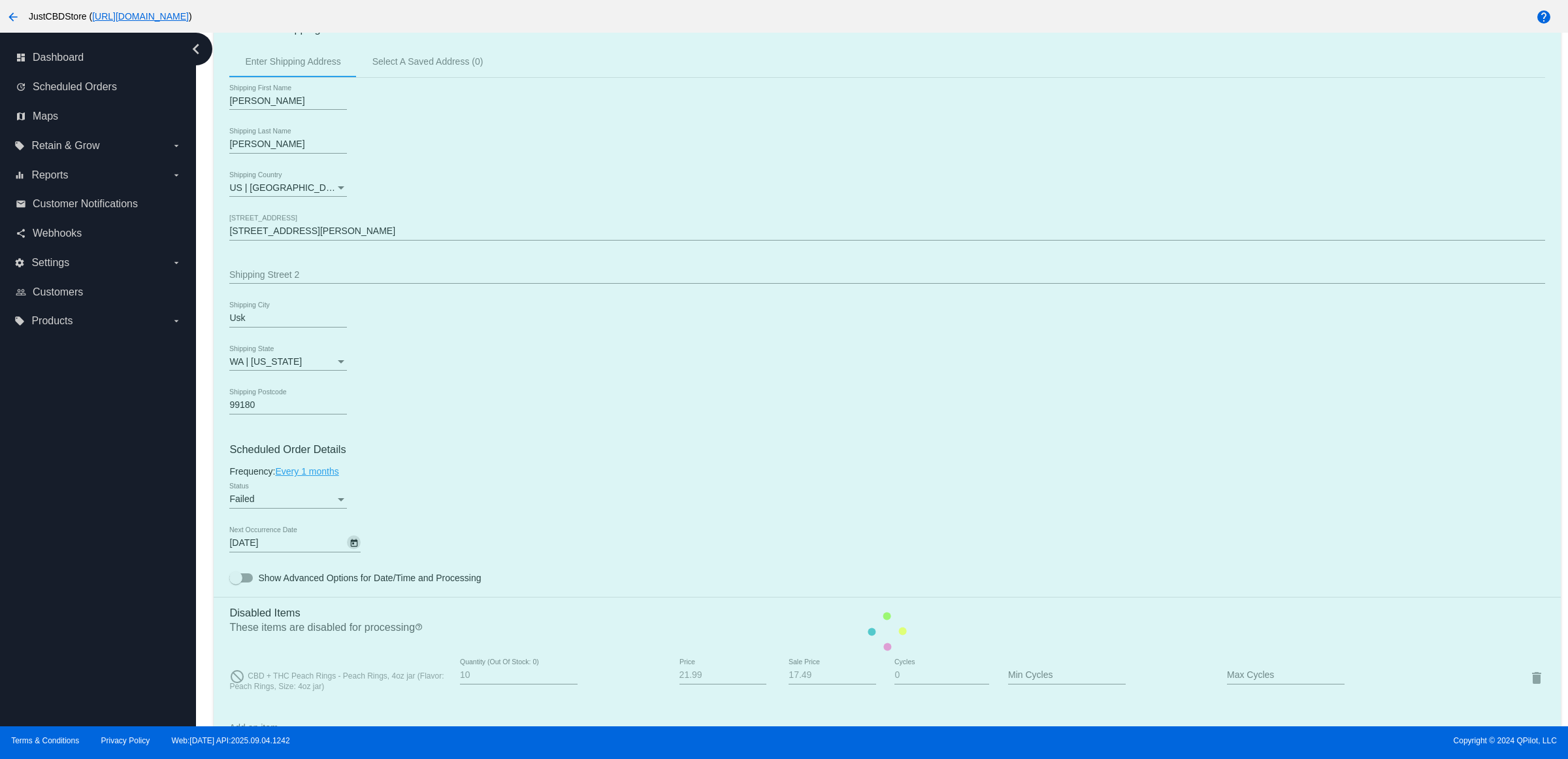
click at [492, 420] on mat-card "Customer 1816390: Debra James debrajames41@hotmail.com Customer Shipping Enter …" at bounding box center [887, 631] width 1347 height 1337
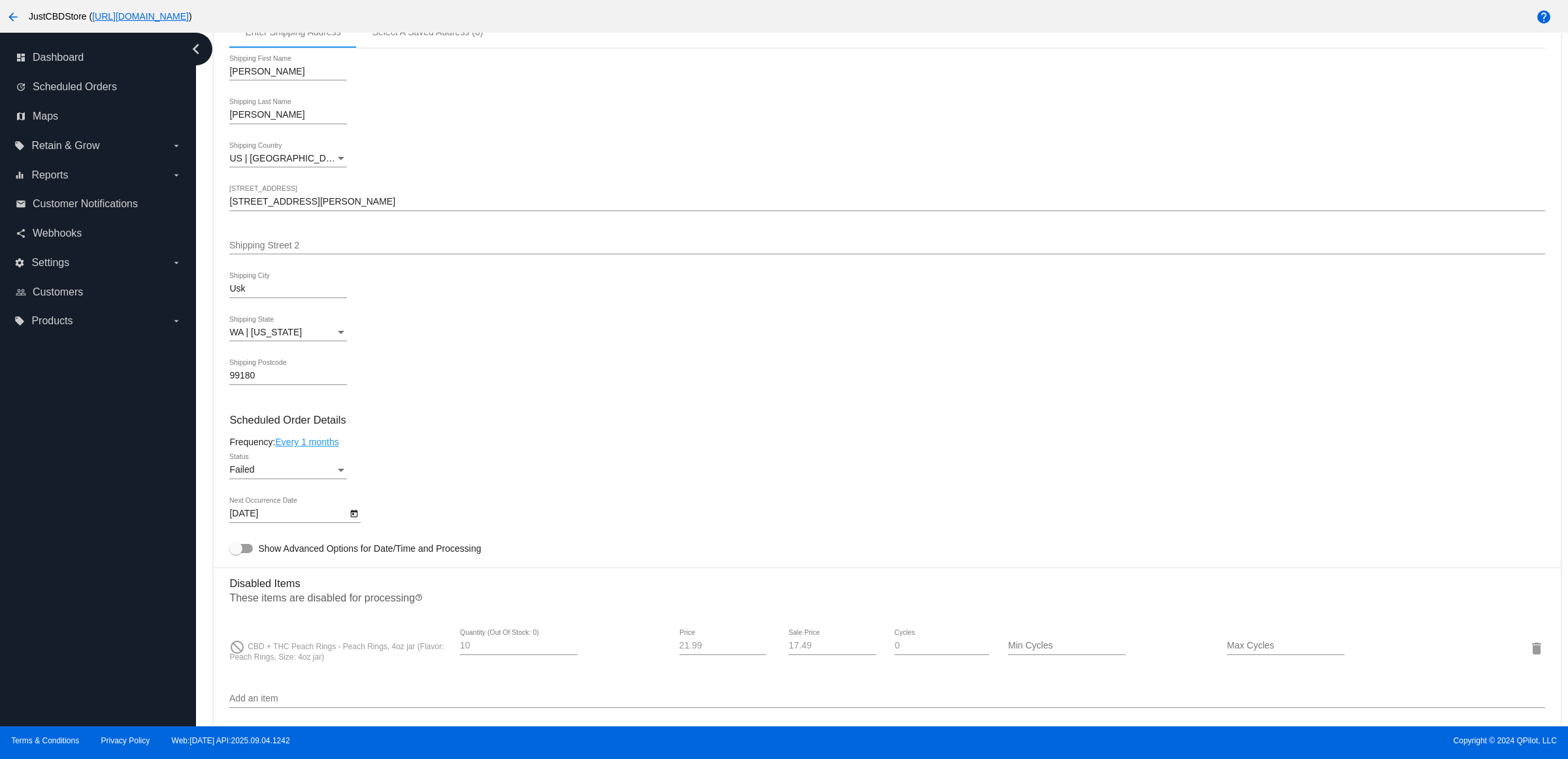
scroll to position [654, 0]
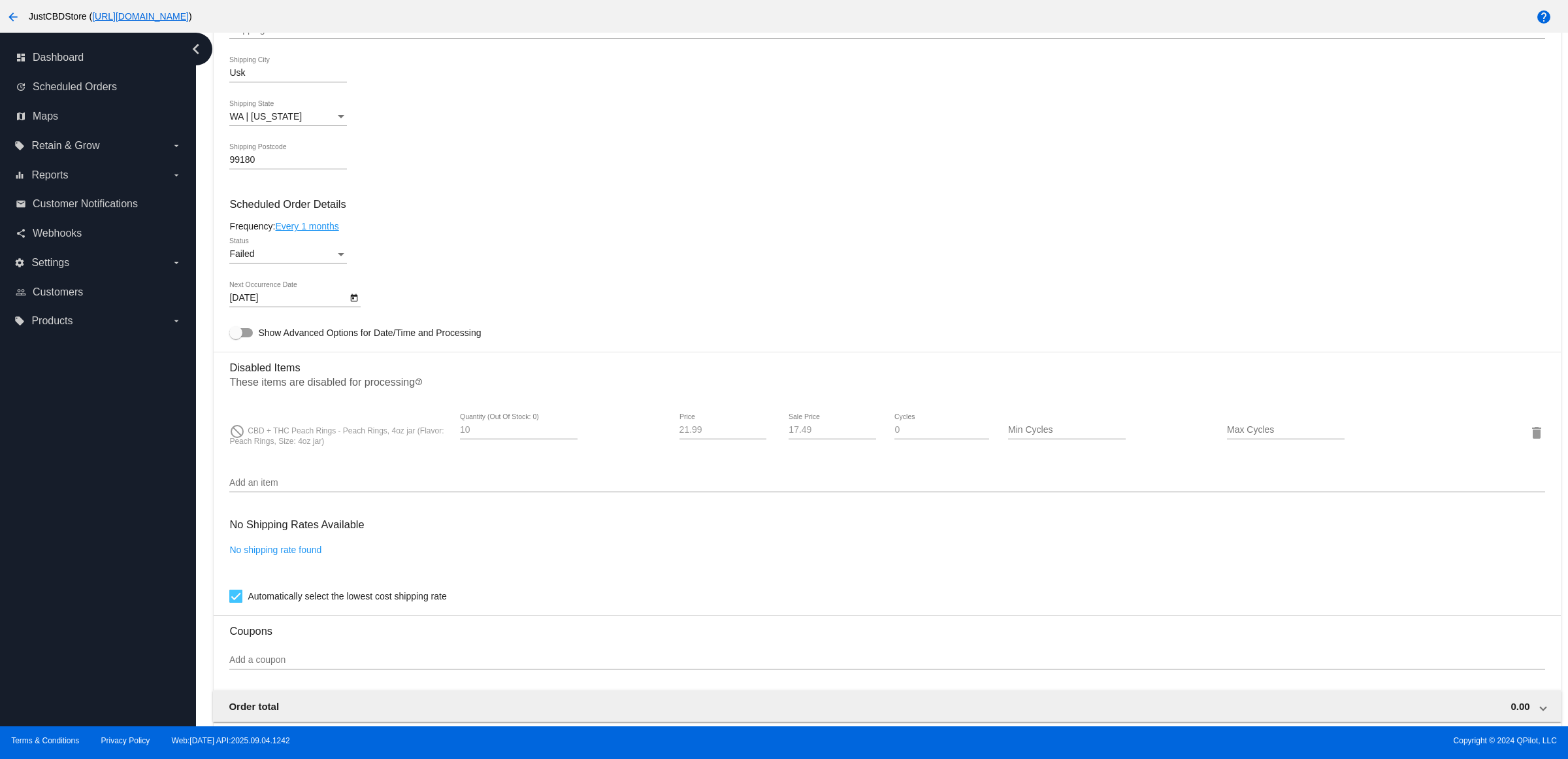
click at [294, 259] on div "Failed" at bounding box center [282, 254] width 106 height 10
click at [296, 214] on span "Active" at bounding box center [292, 214] width 117 height 27
click at [499, 233] on mat-card-content "Customer 1816390: Debra James debrajames41@hotmail.com Customer Shipping Enter …" at bounding box center [887, 364] width 1315 height 1261
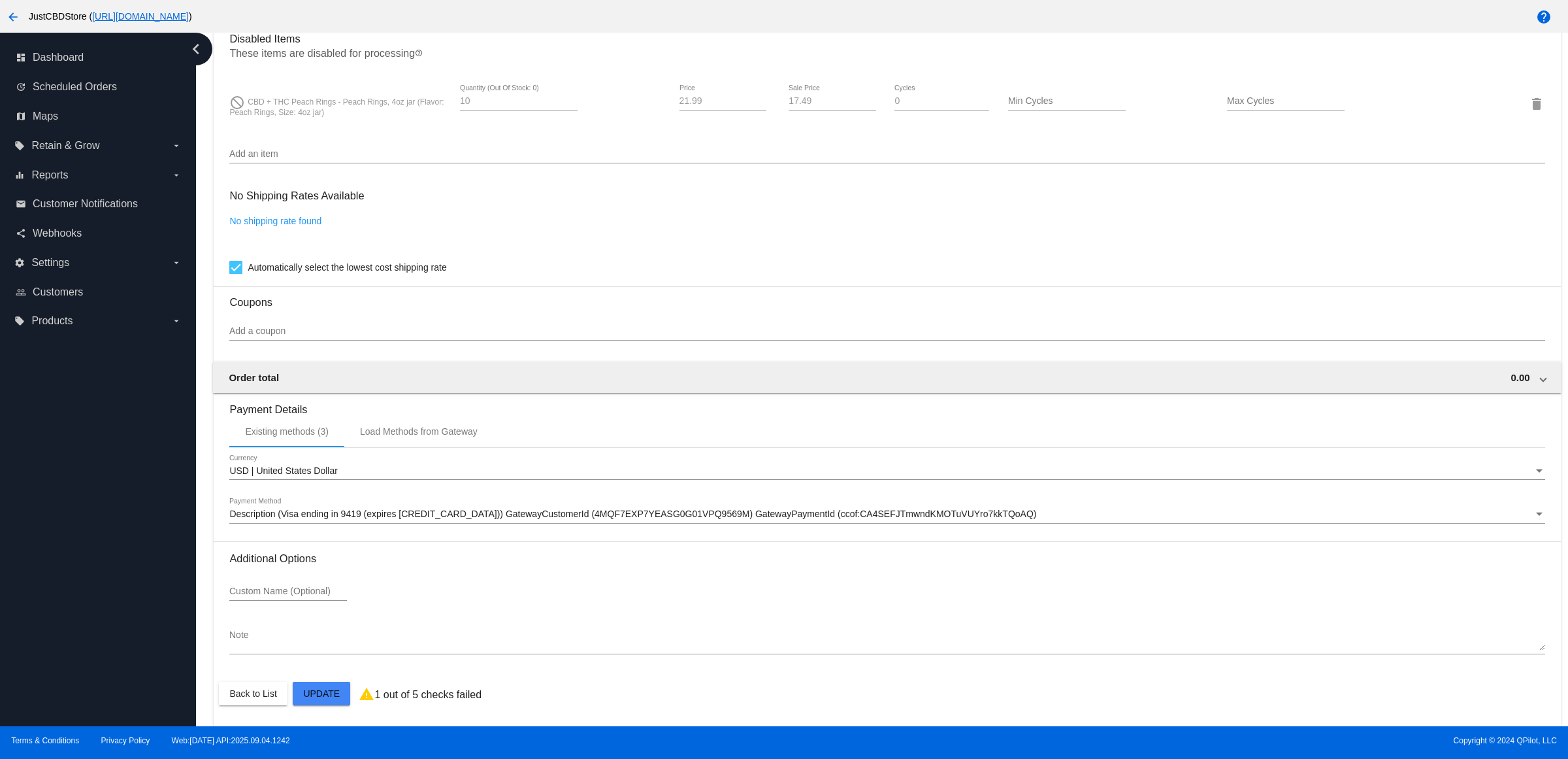
click at [337, 693] on mat-card "Customer 1816390: Debra James debrajames41@hotmail.com Customer Shipping Enter …" at bounding box center [887, 57] width 1347 height 1337
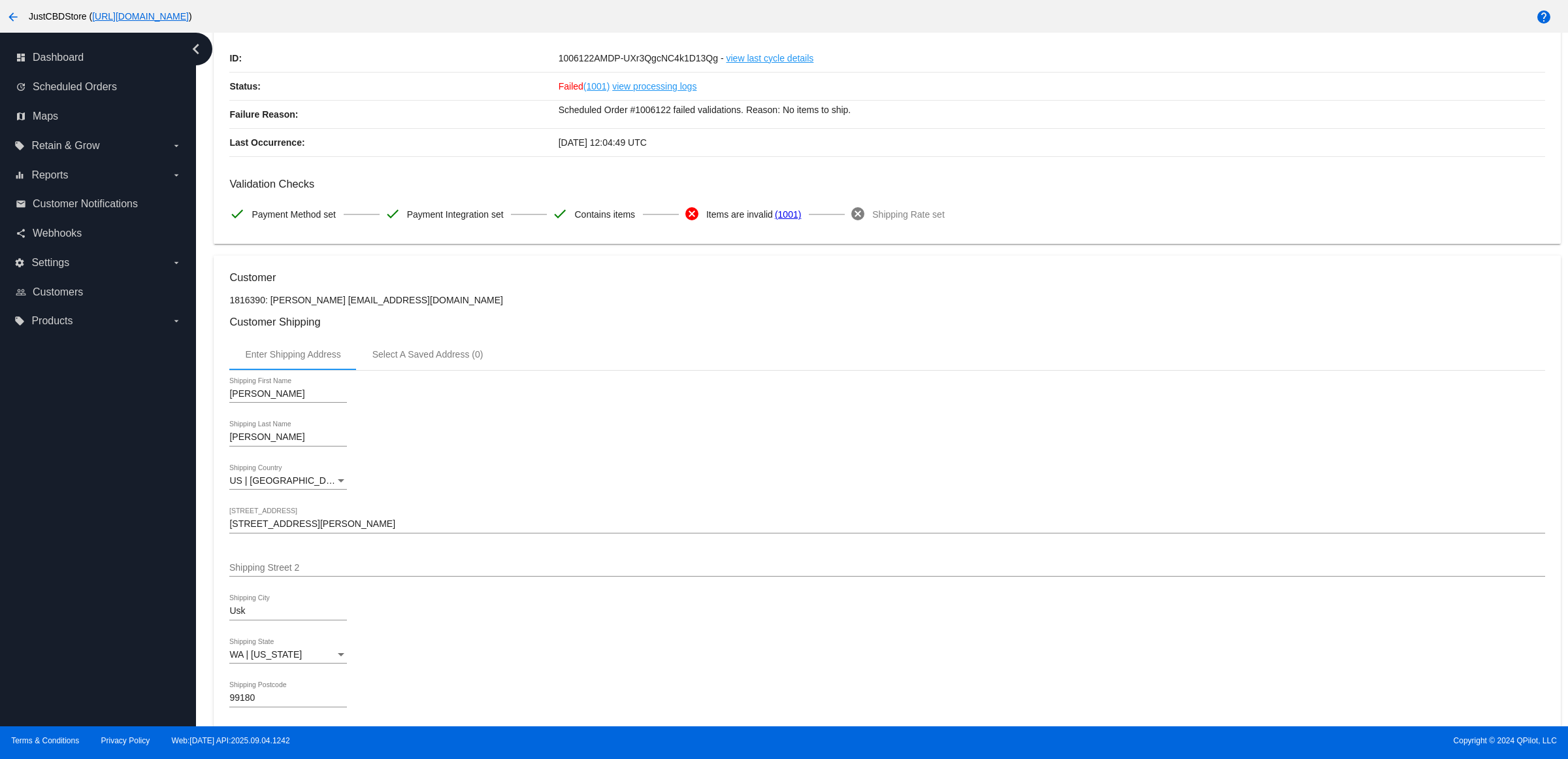
scroll to position [0, 0]
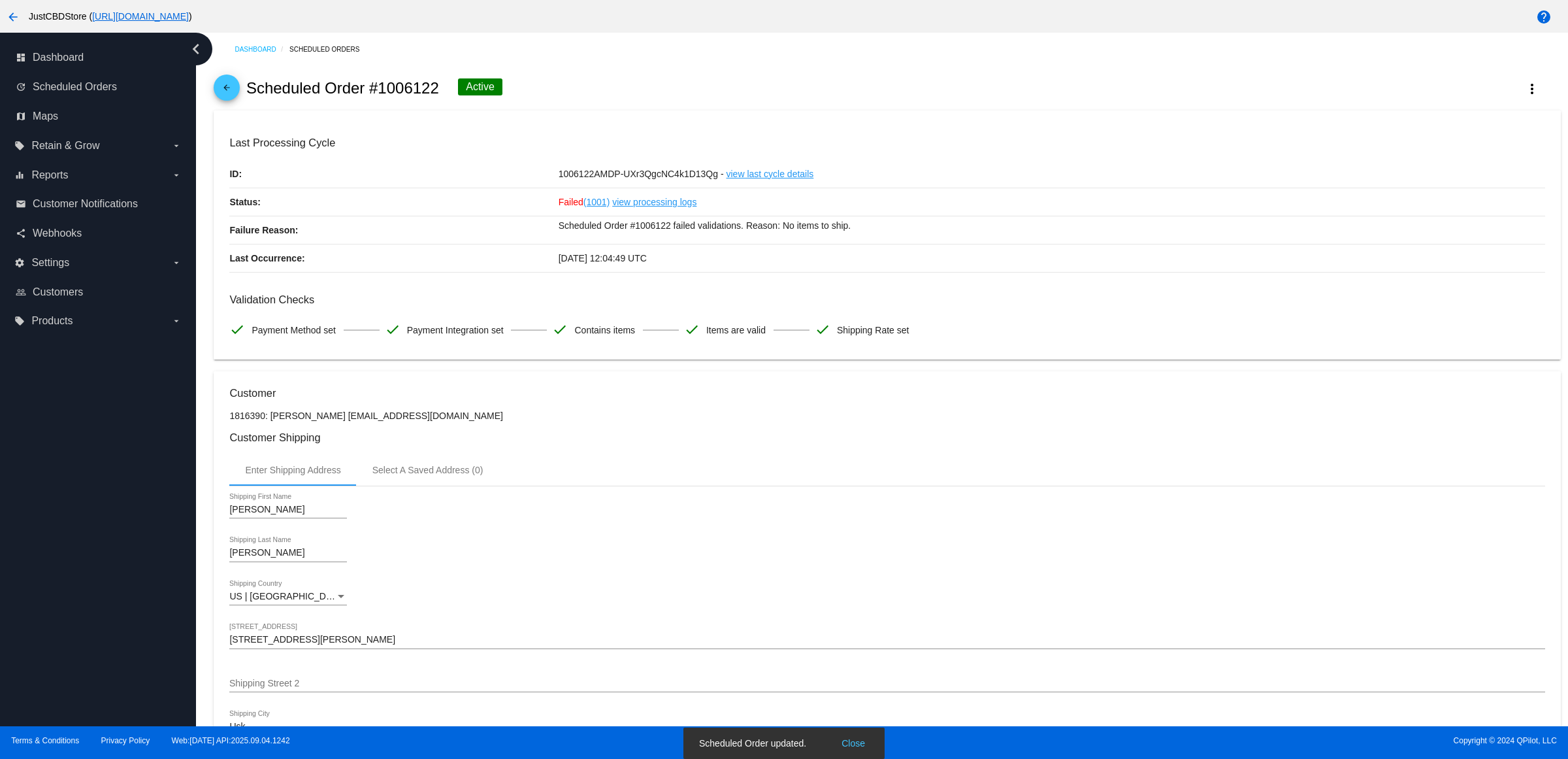
click at [231, 92] on mat-icon "arrow_back" at bounding box center [227, 91] width 16 height 16
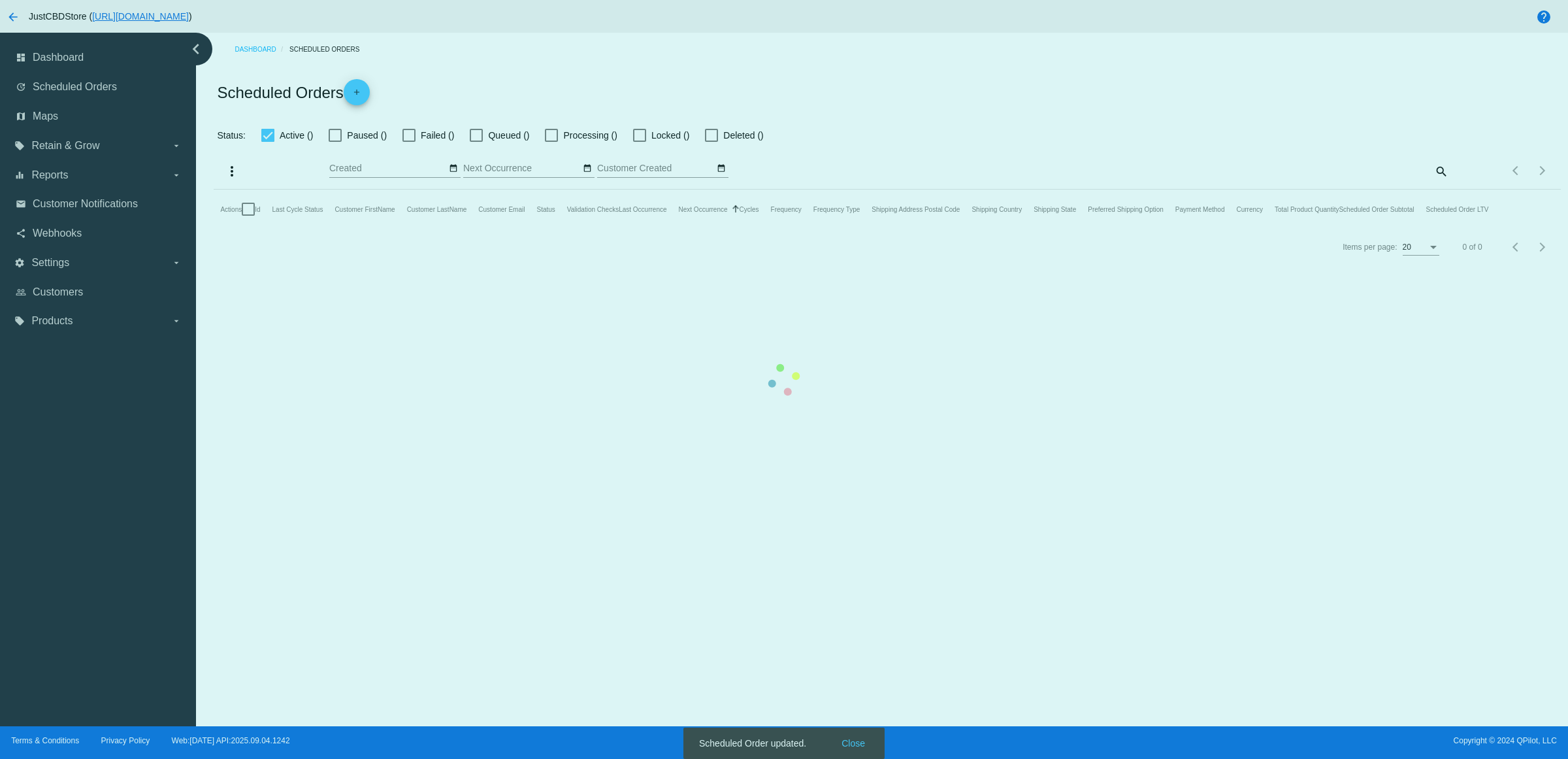
checkbox input "false"
checkbox input "true"
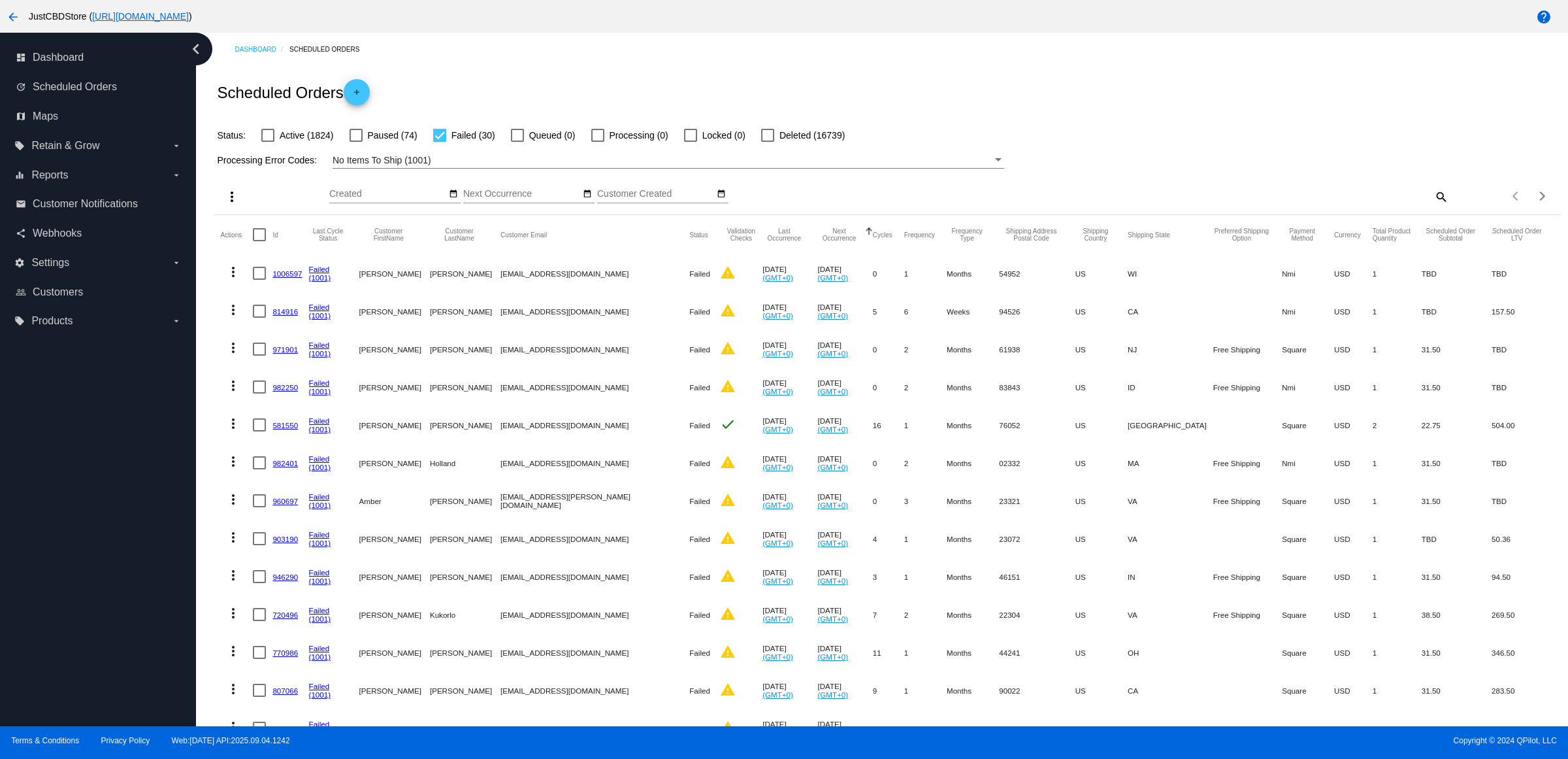
click at [302, 288] on mat-cell "1006597" at bounding box center [290, 273] width 36 height 38
click at [295, 278] on link "1006597" at bounding box center [286, 273] width 30 height 9
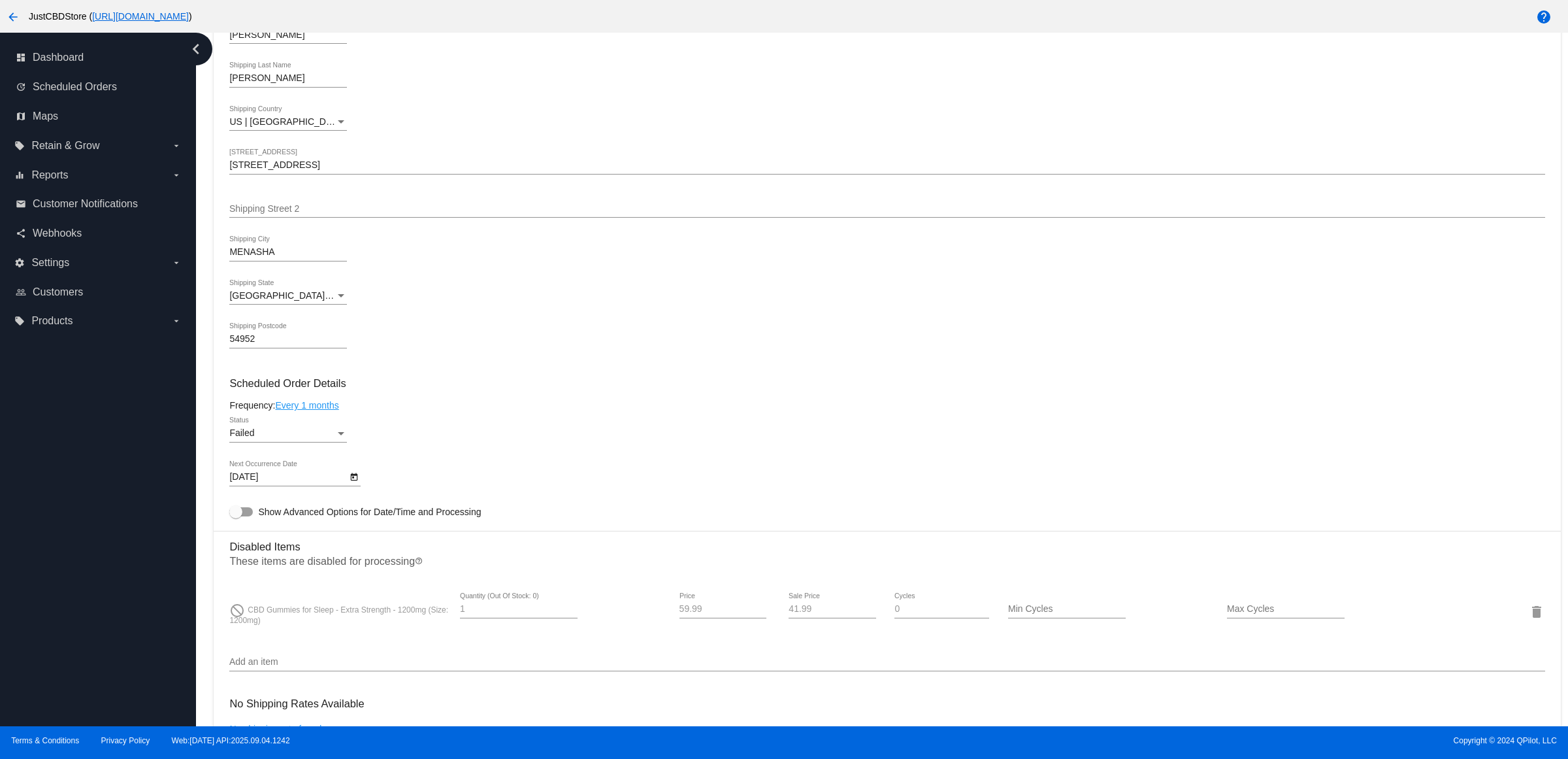
scroll to position [735, 0]
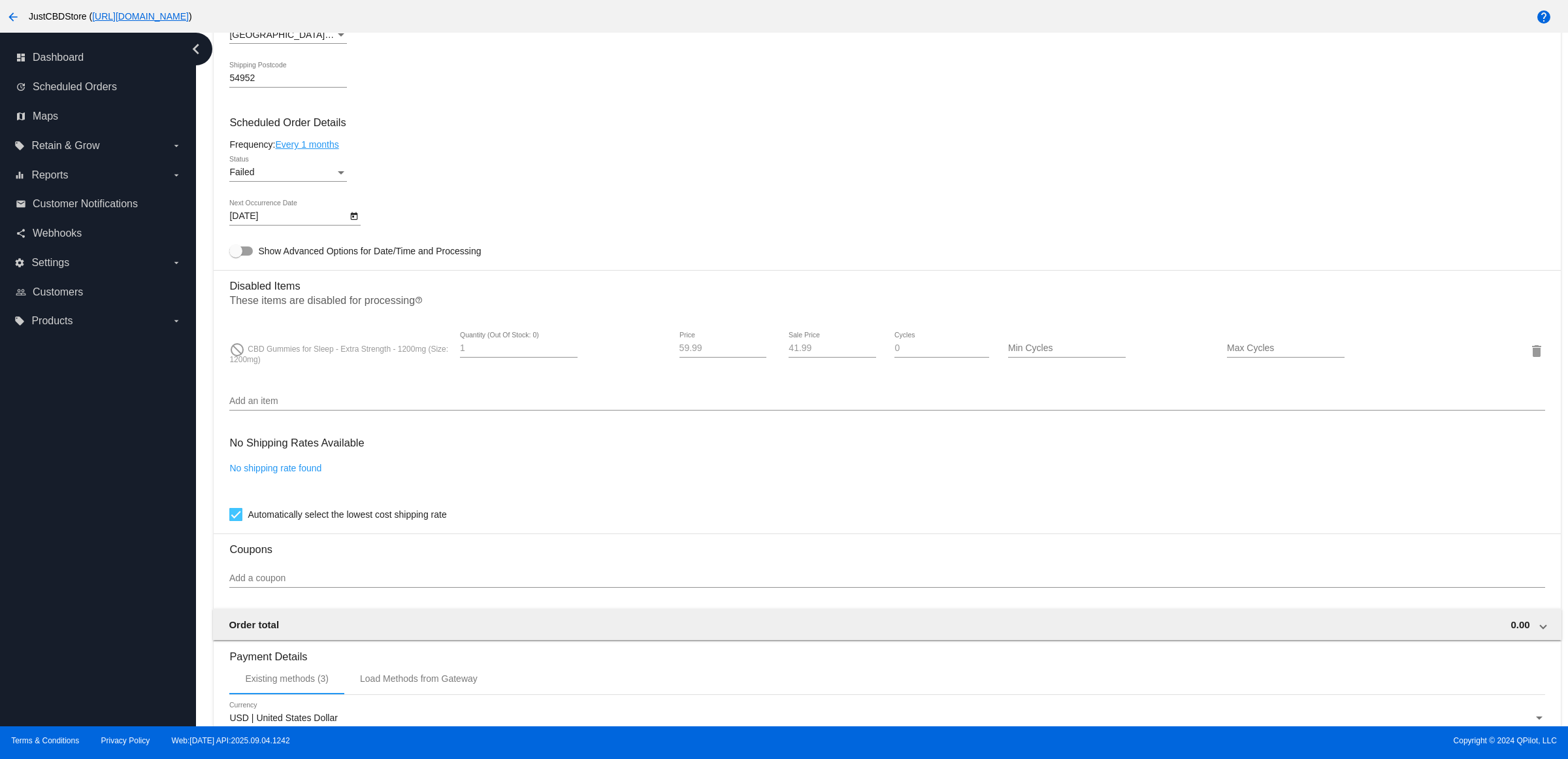
click at [328, 178] on div "Failed" at bounding box center [282, 172] width 106 height 10
click at [326, 125] on span "Active" at bounding box center [292, 132] width 117 height 27
click at [359, 224] on icon "Open calendar" at bounding box center [353, 216] width 9 height 16
click at [416, 260] on button "Next month" at bounding box center [411, 267] width 26 height 26
click at [282, 350] on div "6" at bounding box center [278, 348] width 23 height 23
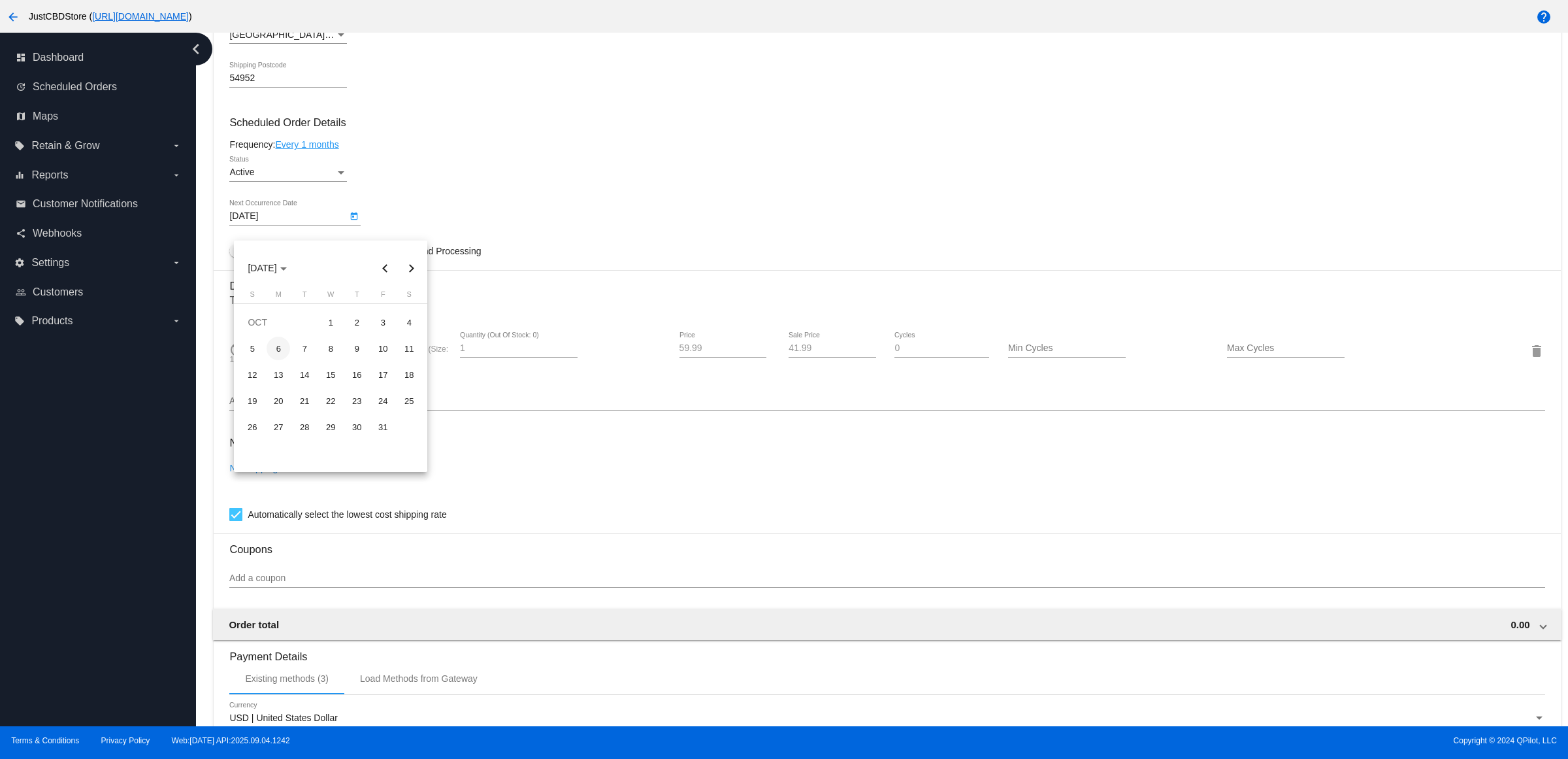
type input "10/6/2025"
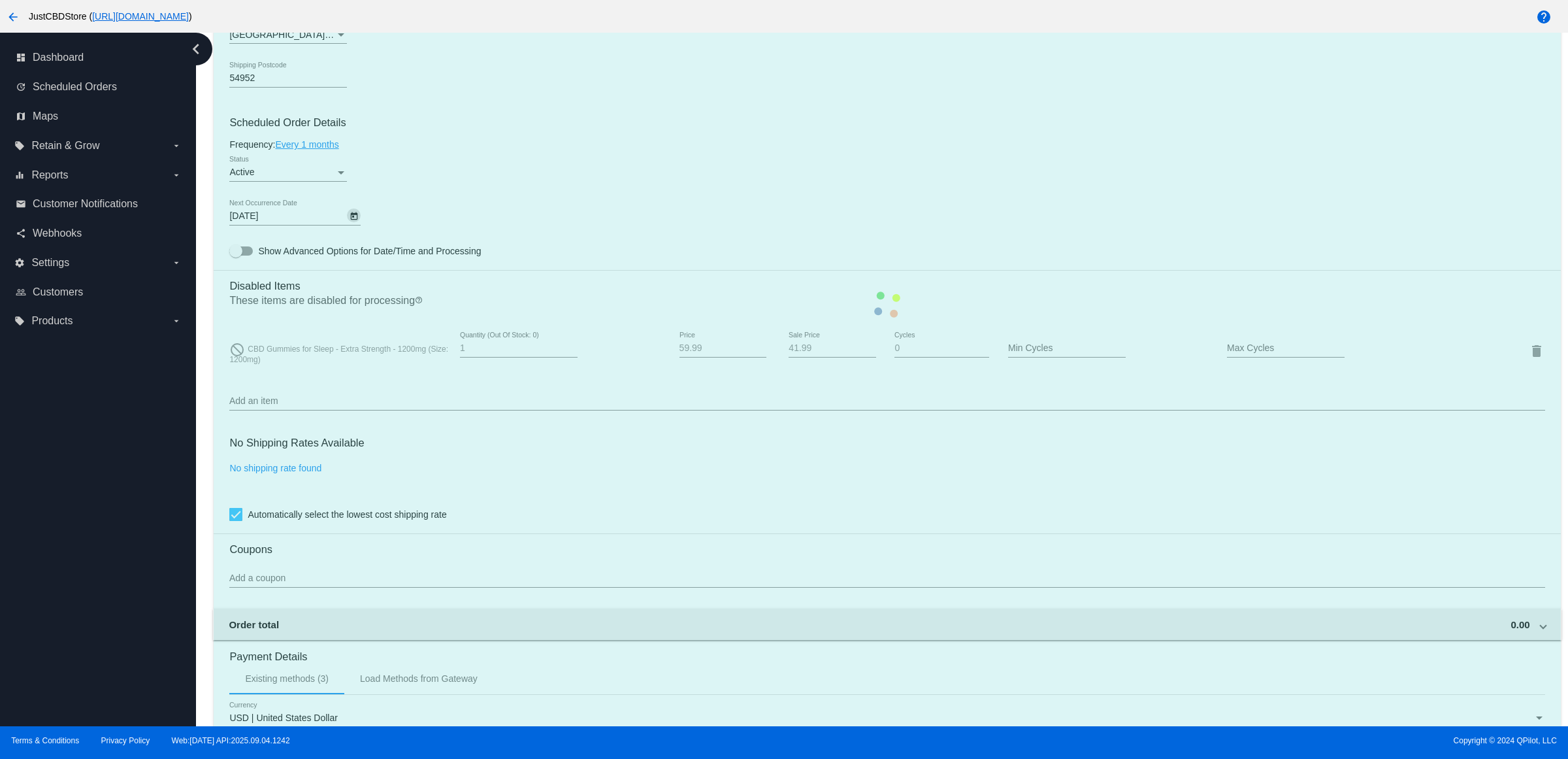
click at [598, 209] on mat-card "Customer 5799013: Daniel Malueg Rudfan32@yahoo.com Customer Shipping Enter Ship…" at bounding box center [887, 304] width 1347 height 1337
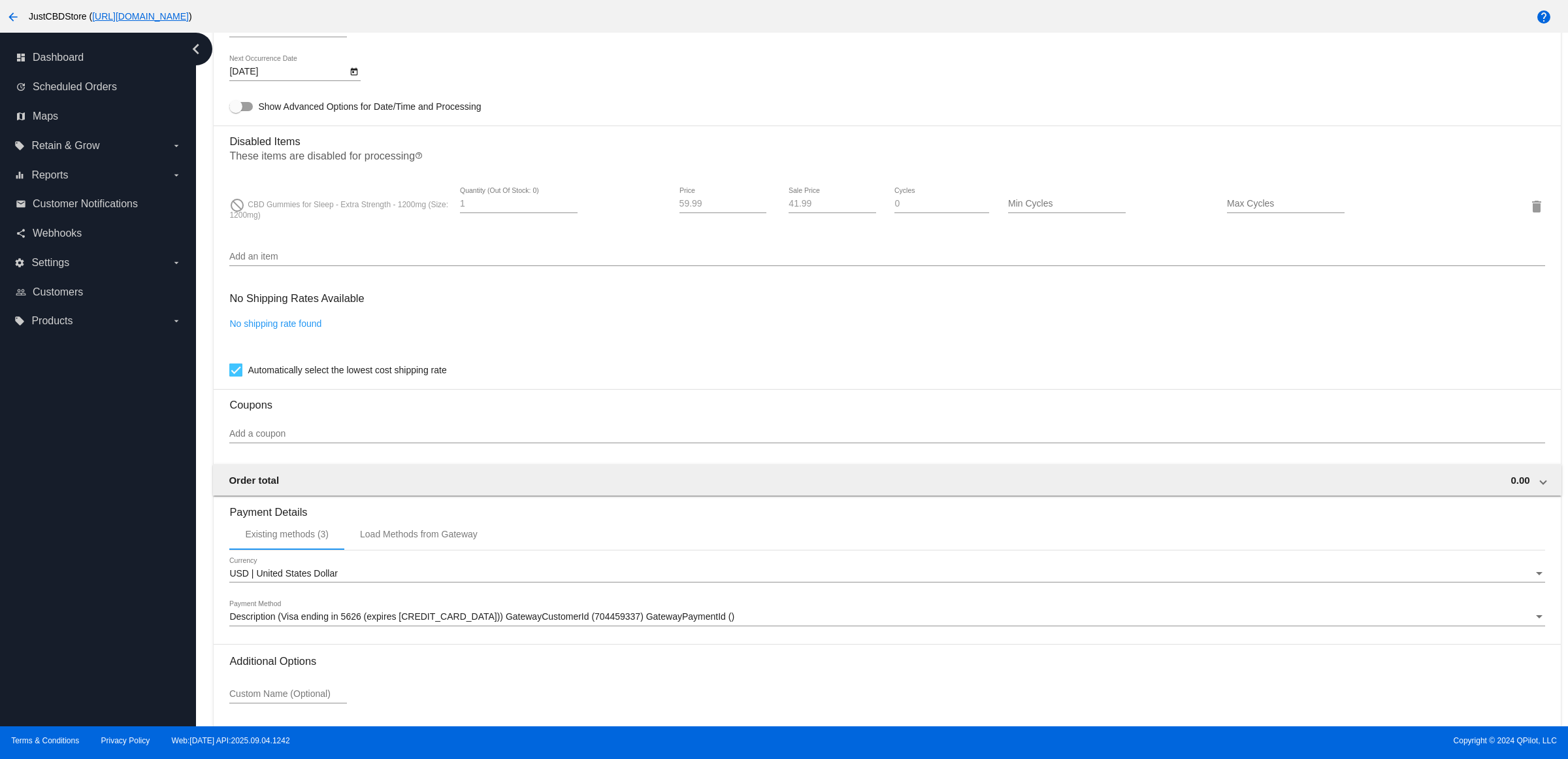
scroll to position [1004, 0]
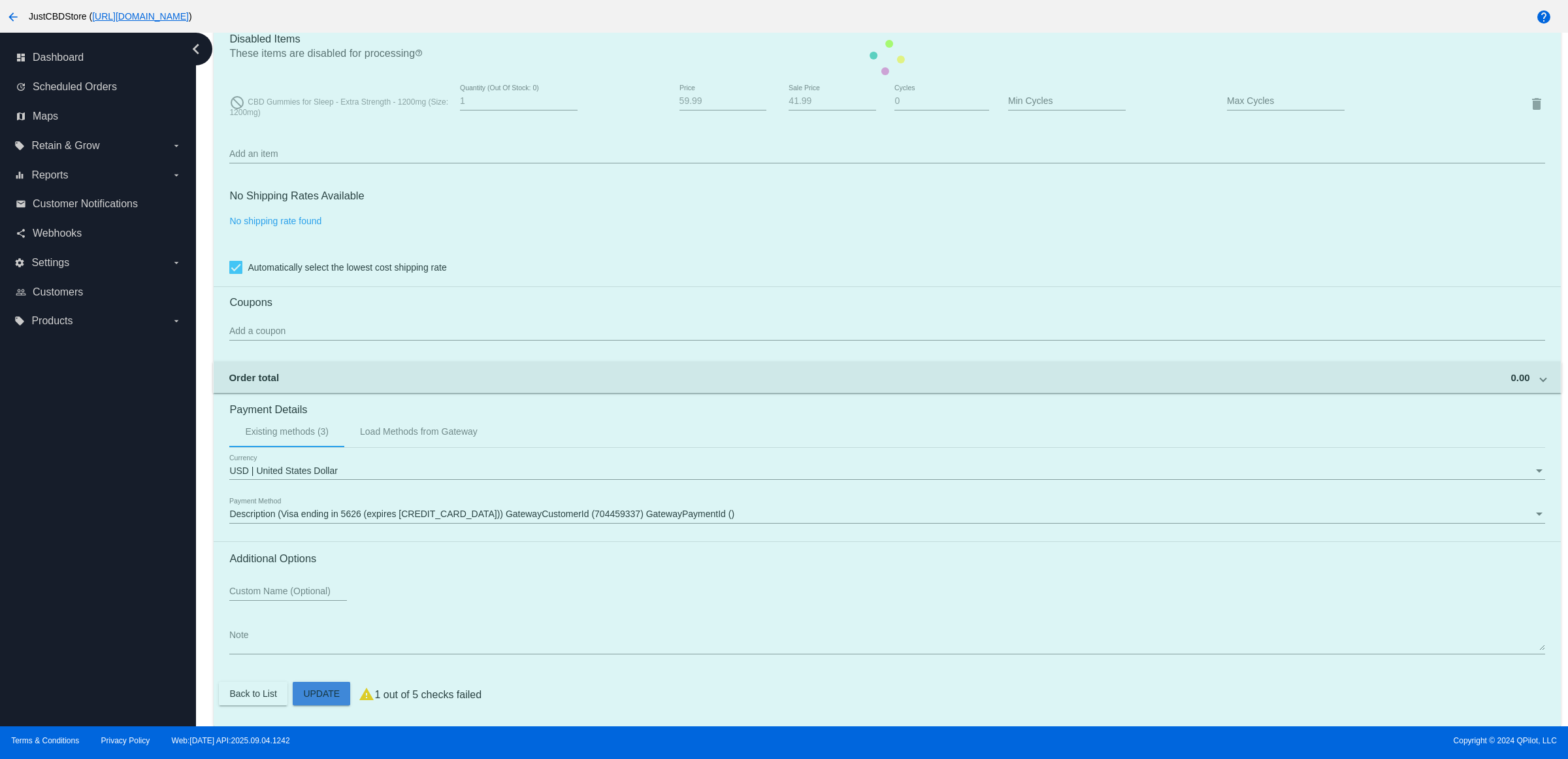
click at [327, 694] on mat-card "Customer 5799013: Daniel Malueg Rudfan32@yahoo.com Customer Shipping Enter Ship…" at bounding box center [887, 57] width 1347 height 1337
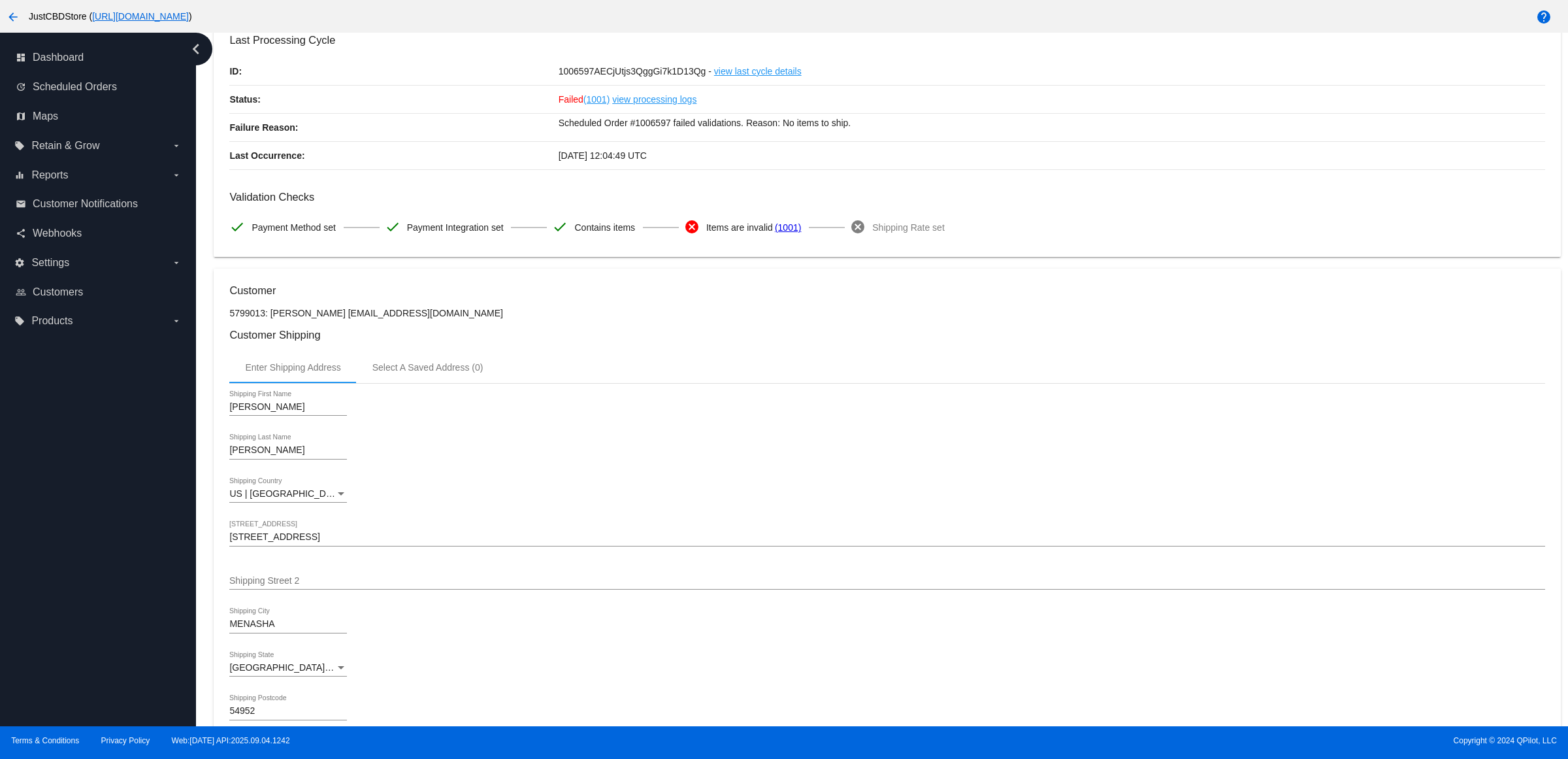
scroll to position [0, 0]
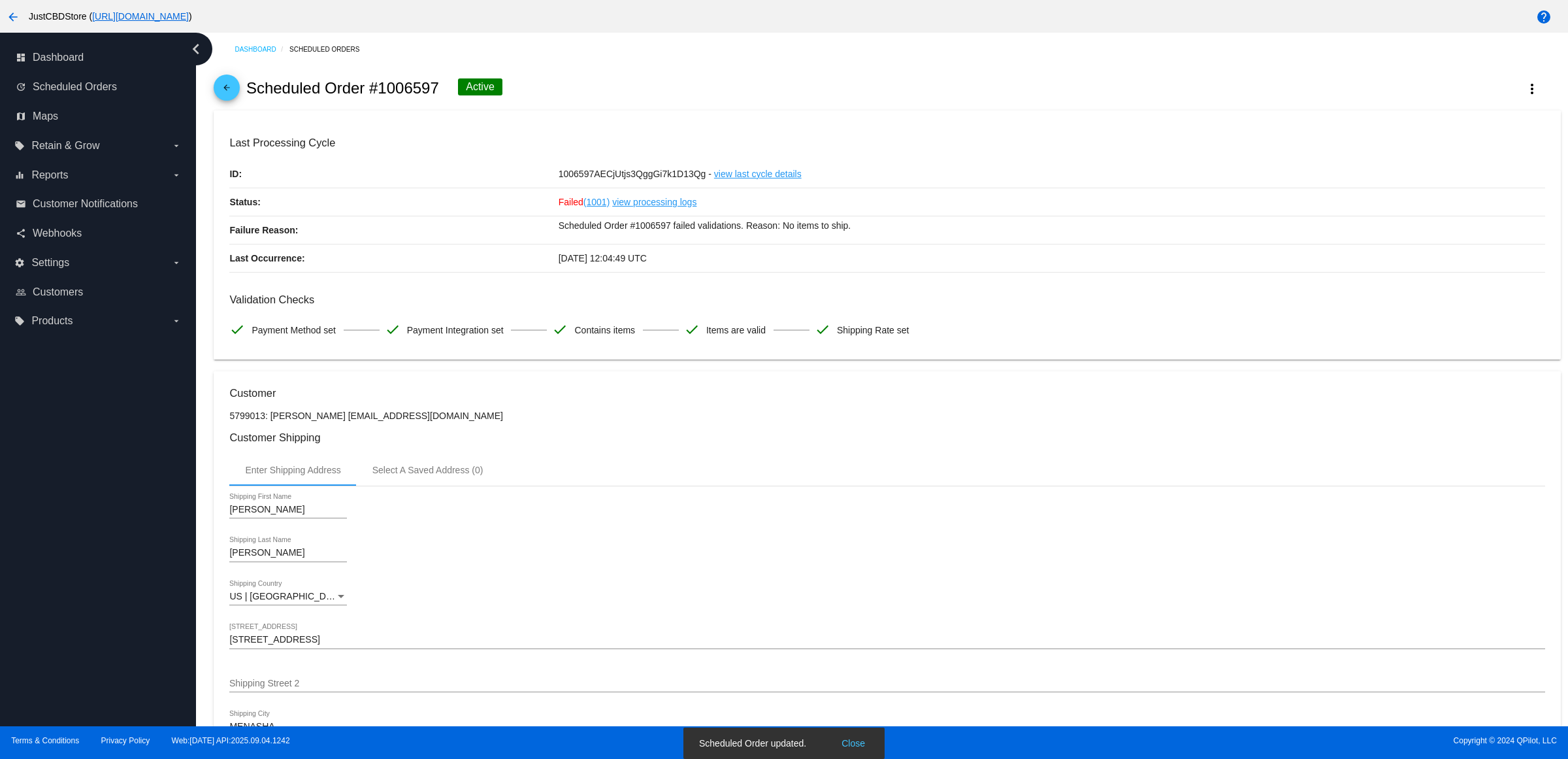
click at [233, 92] on mat-icon "arrow_back" at bounding box center [227, 91] width 16 height 16
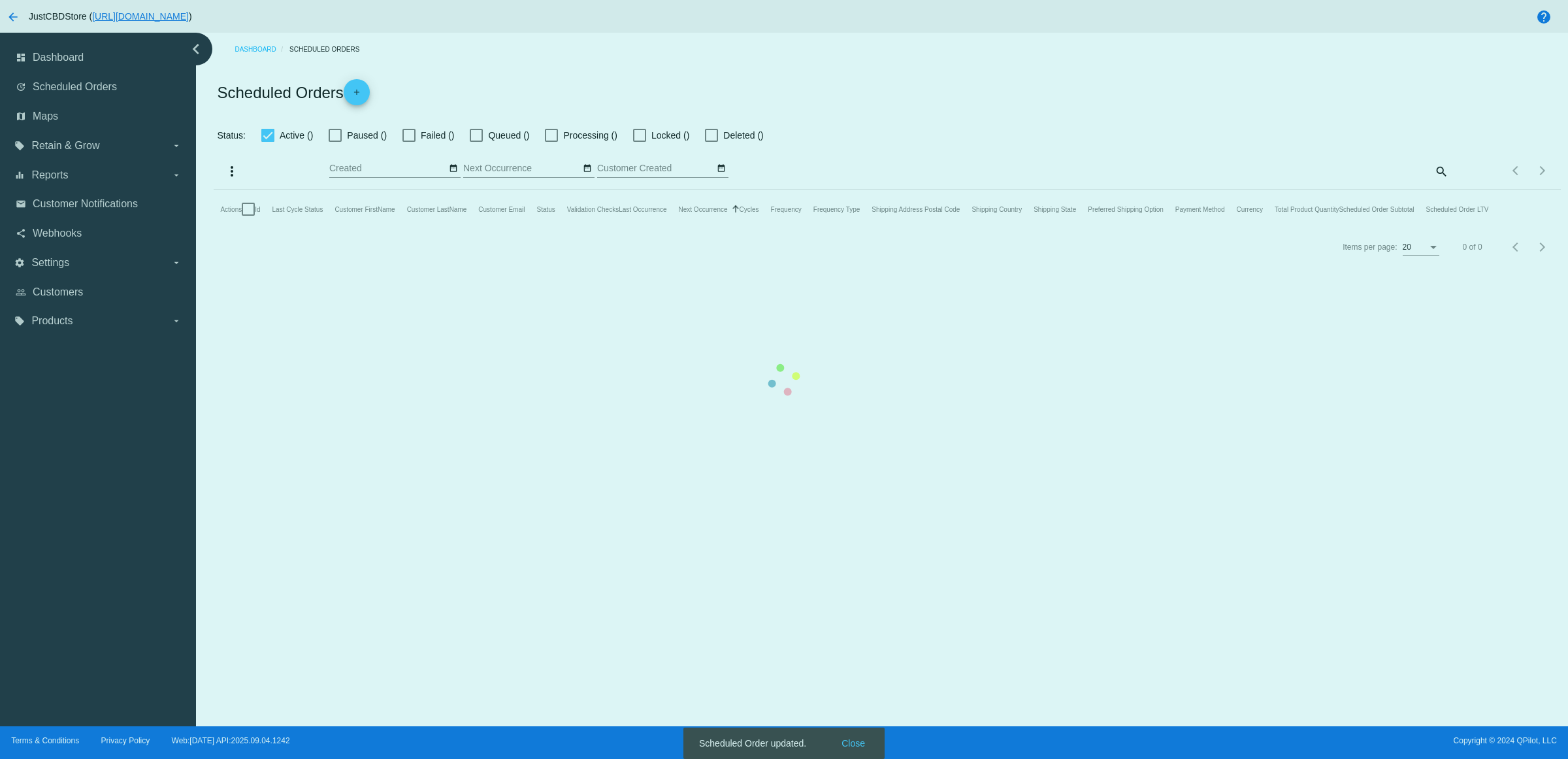
checkbox input "false"
checkbox input "true"
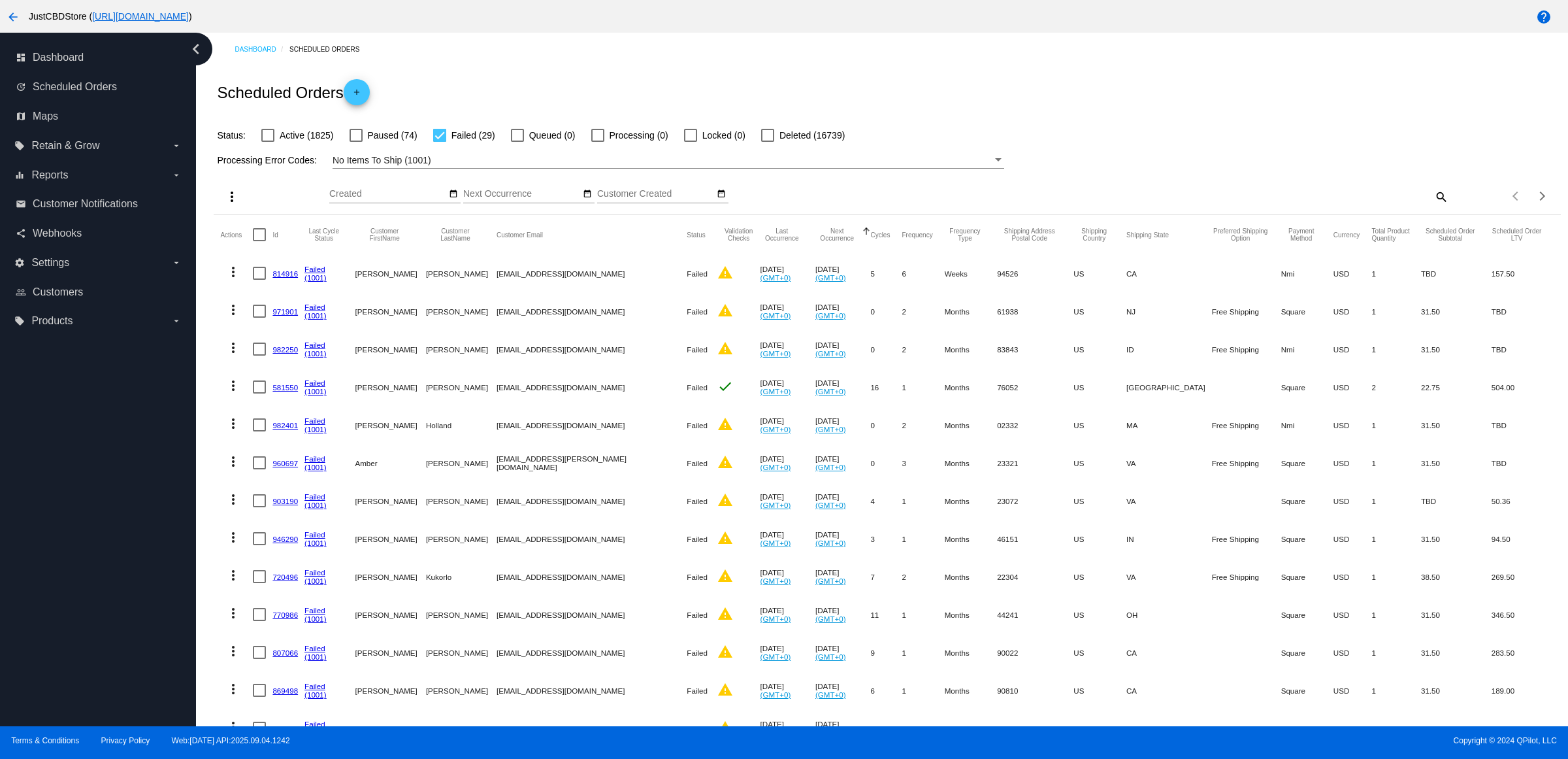
click at [294, 278] on link "814916" at bounding box center [285, 273] width 26 height 9
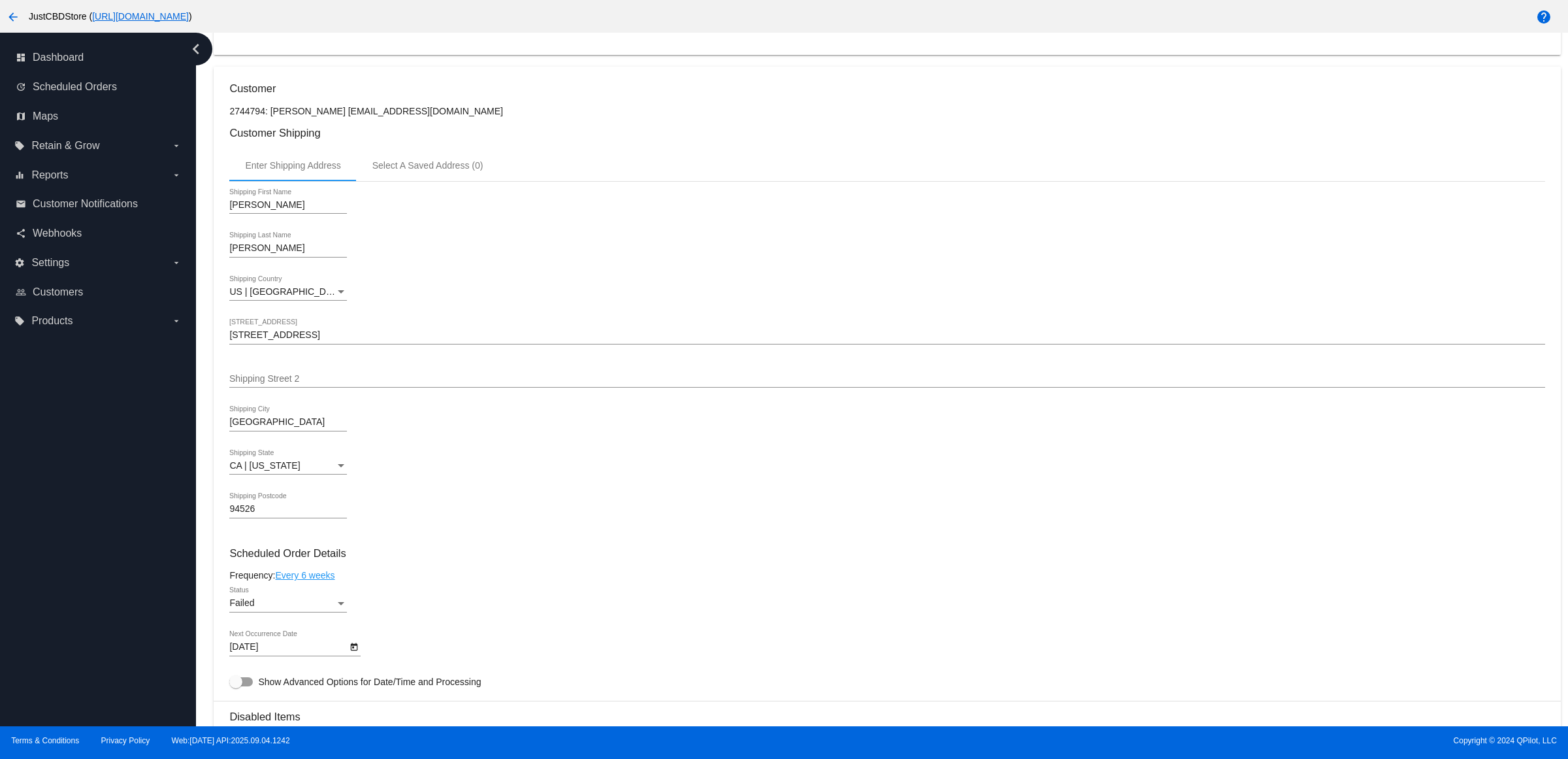
scroll to position [654, 0]
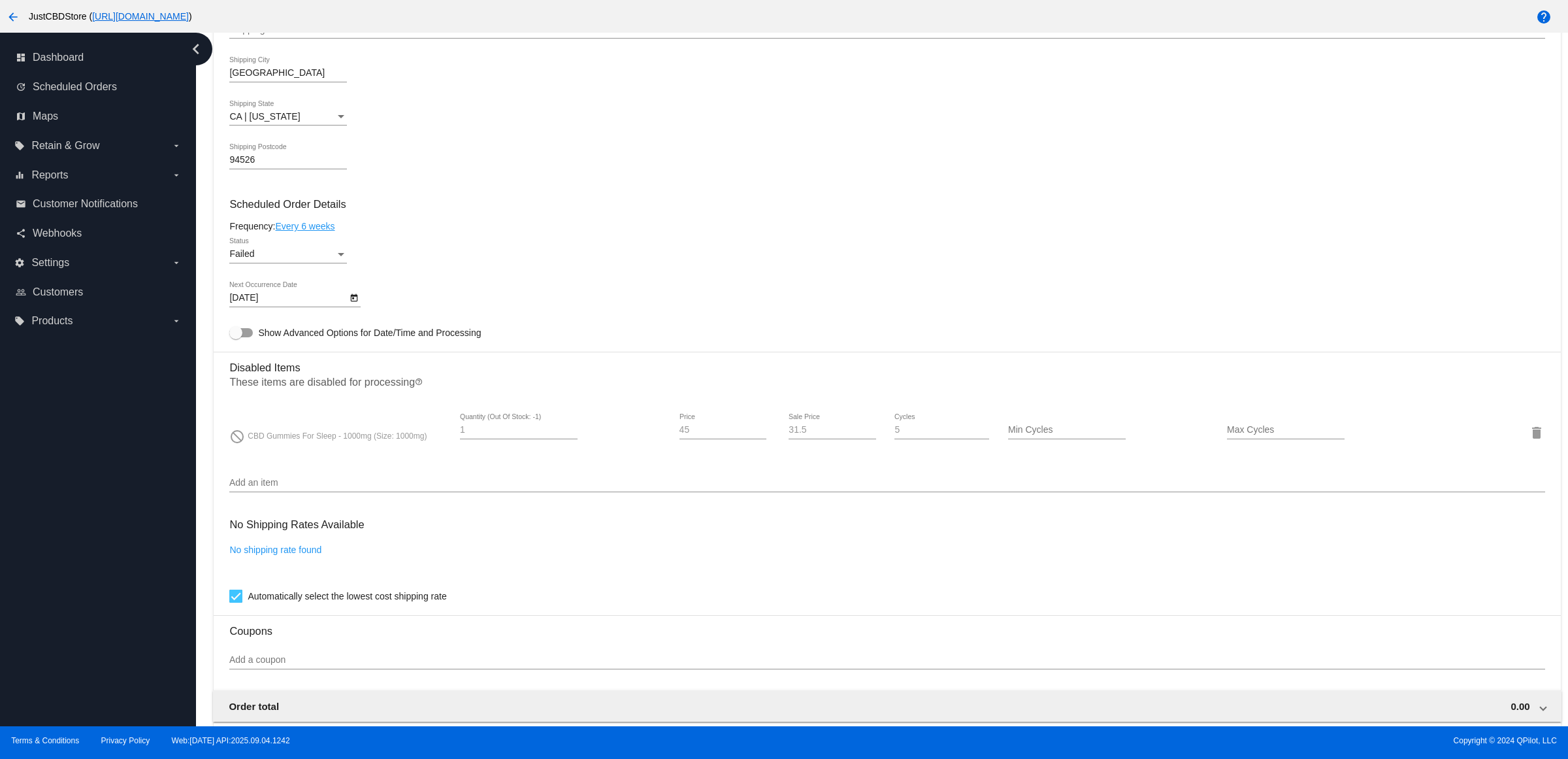
click at [359, 306] on icon "Open calendar" at bounding box center [353, 298] width 9 height 16
click at [418, 347] on button "Next month" at bounding box center [411, 350] width 26 height 26
click at [276, 482] on div "20" at bounding box center [278, 482] width 23 height 23
type input "10/20/2025"
click at [323, 259] on div "Failed" at bounding box center [282, 254] width 106 height 10
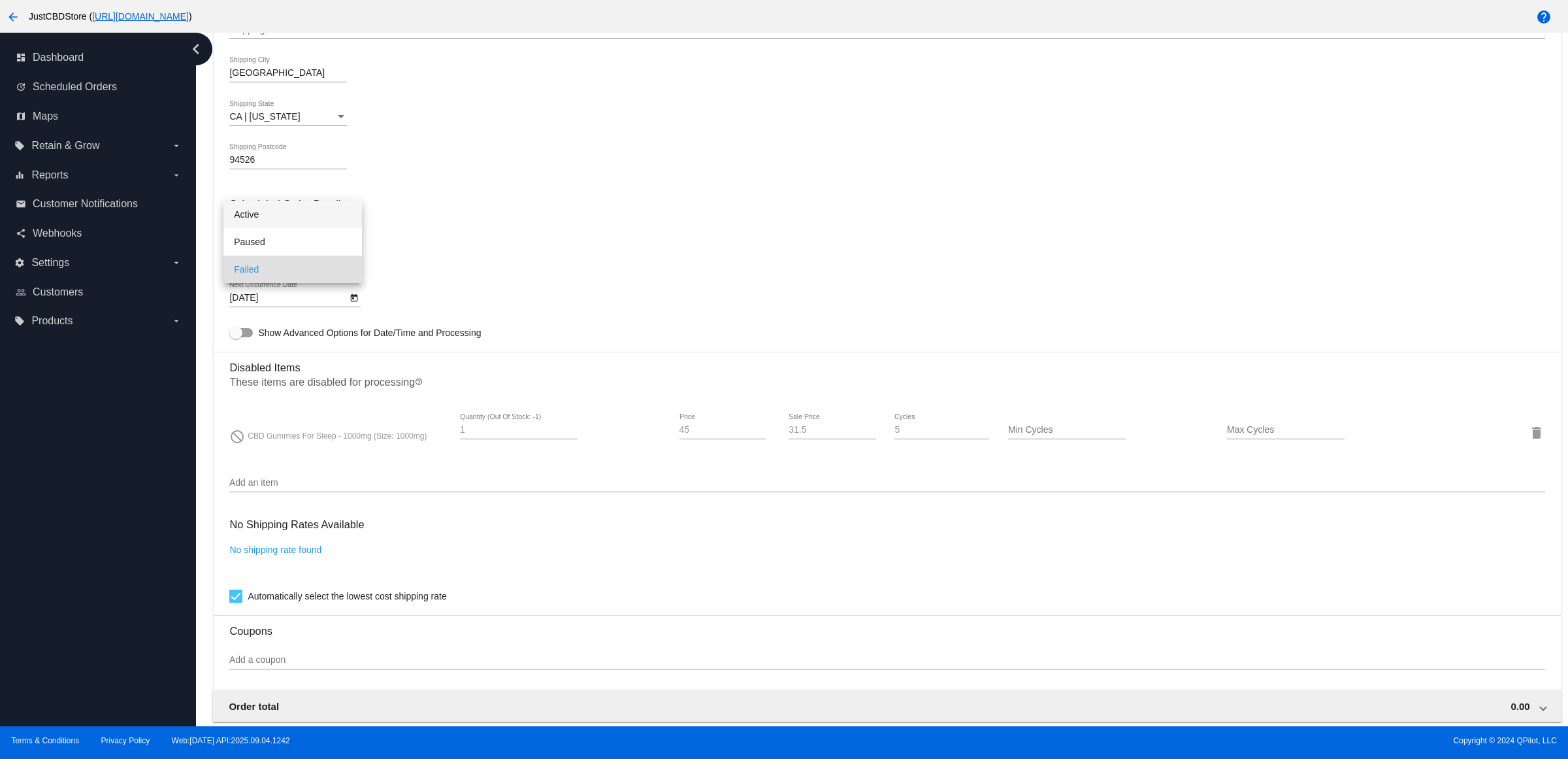
click at [322, 210] on span "Active" at bounding box center [292, 214] width 117 height 27
click at [478, 231] on div "Frequency: Every 6 weeks" at bounding box center [887, 226] width 1315 height 10
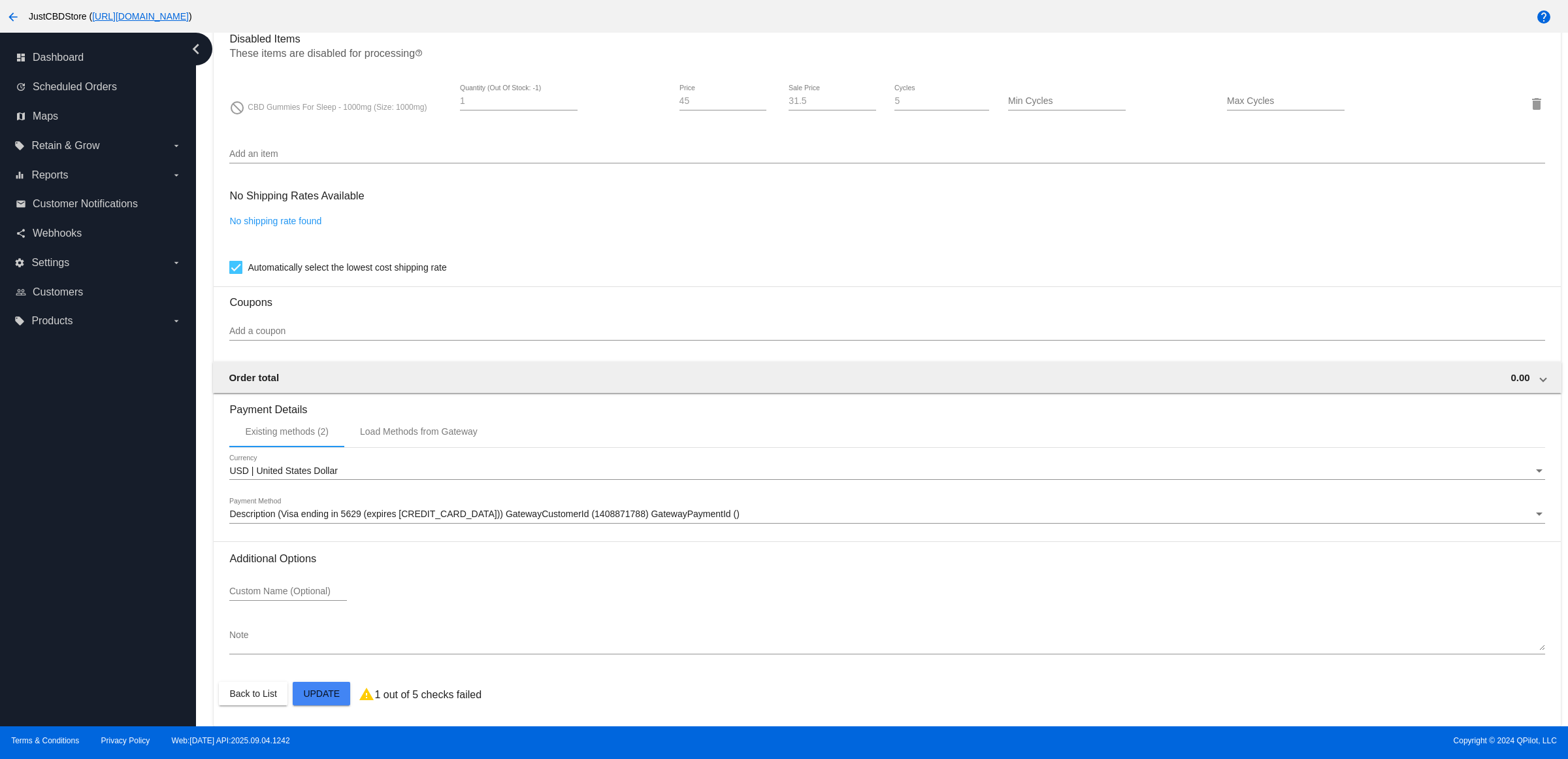
drag, startPoint x: 318, startPoint y: 690, endPoint x: 327, endPoint y: 690, distance: 9.0
click at [319, 690] on mat-card "Customer 2744794: Leslie Broussard LB0424@aol.com Customer Shipping Enter Shipp…" at bounding box center [887, 57] width 1347 height 1337
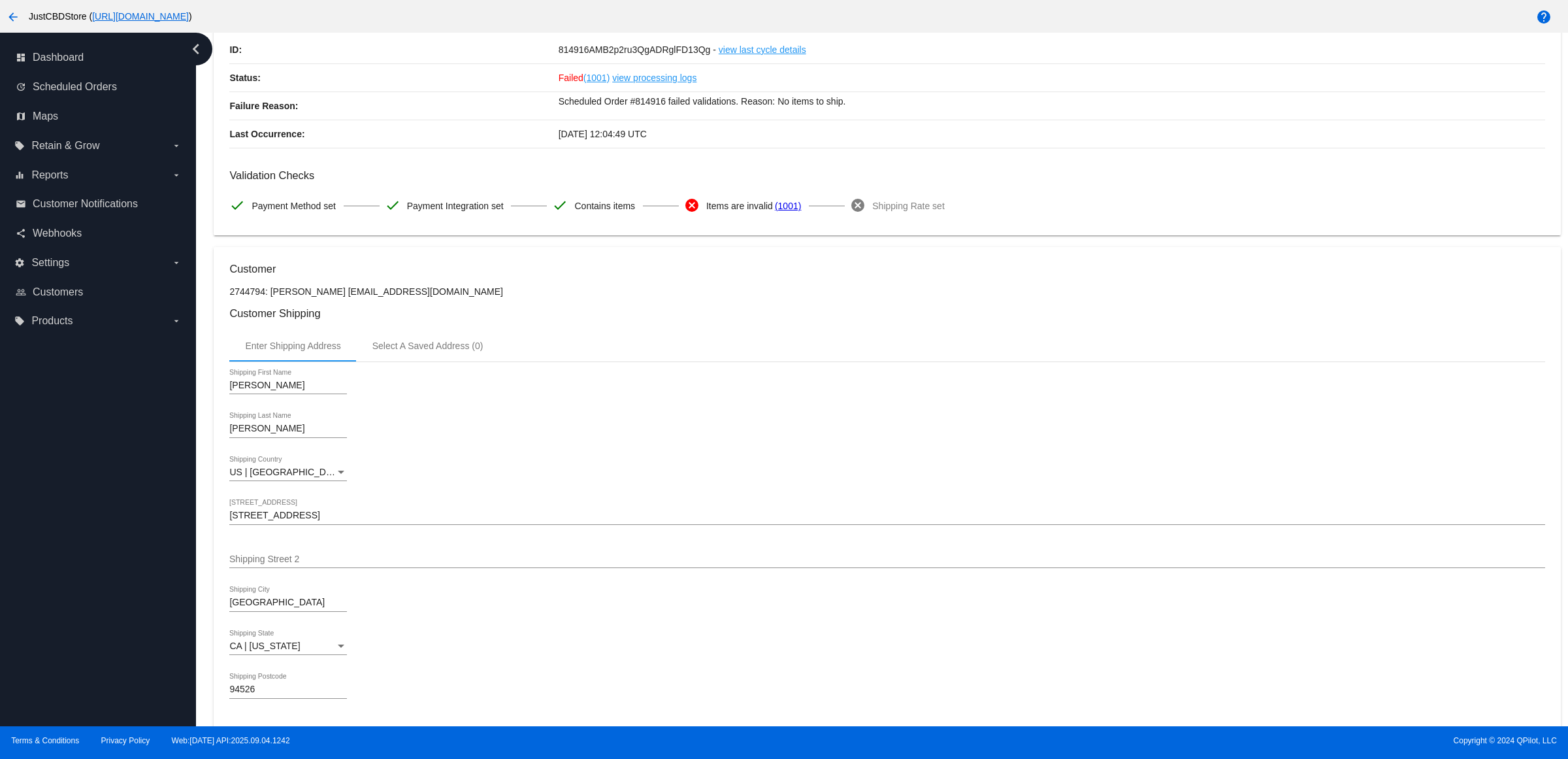
scroll to position [0, 0]
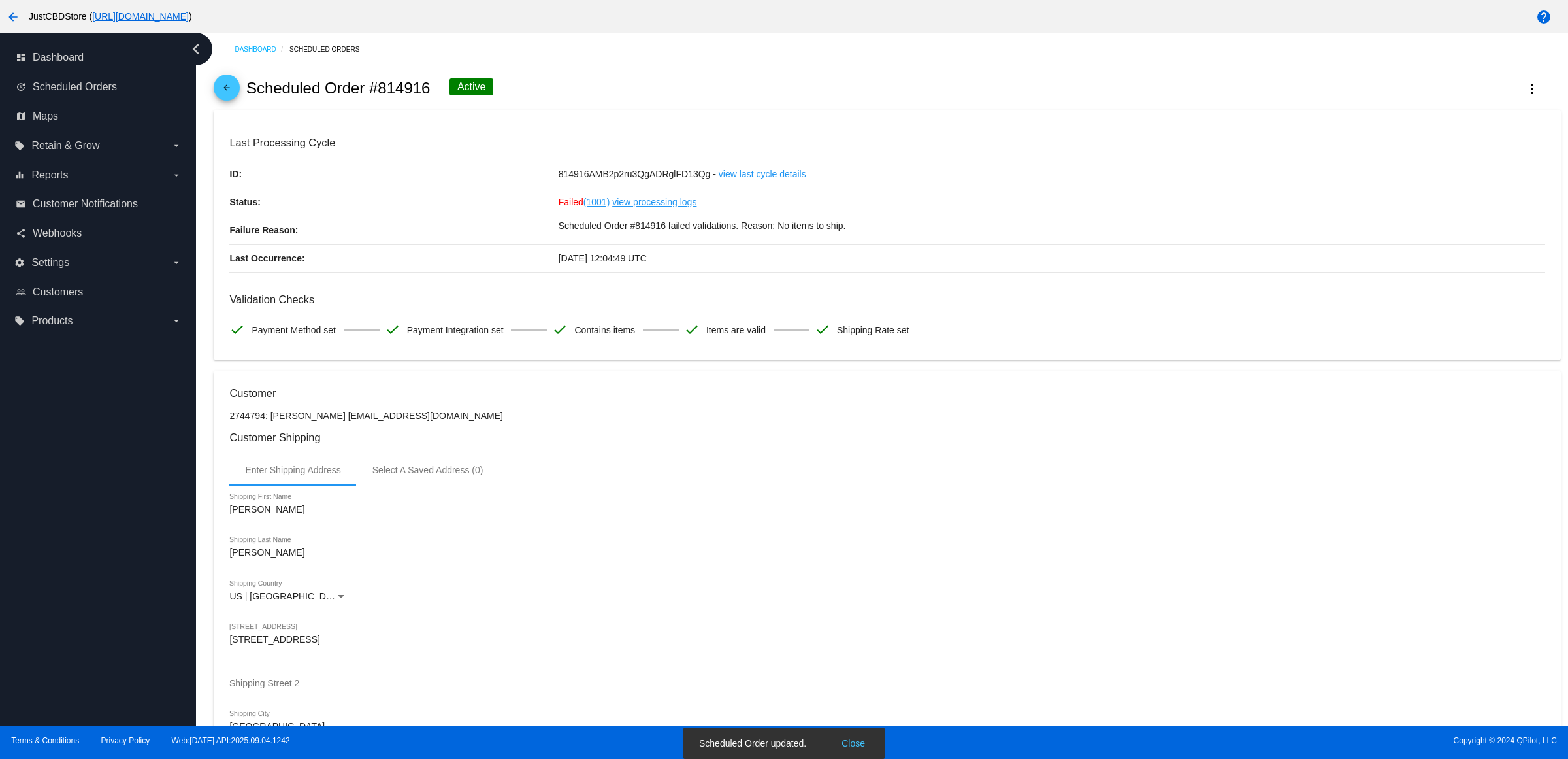
click at [247, 101] on div "arrow_back Scheduled Order #814916 Active more_vert" at bounding box center [887, 89] width 1347 height 45
click at [235, 99] on mat-icon "arrow_back" at bounding box center [227, 91] width 16 height 16
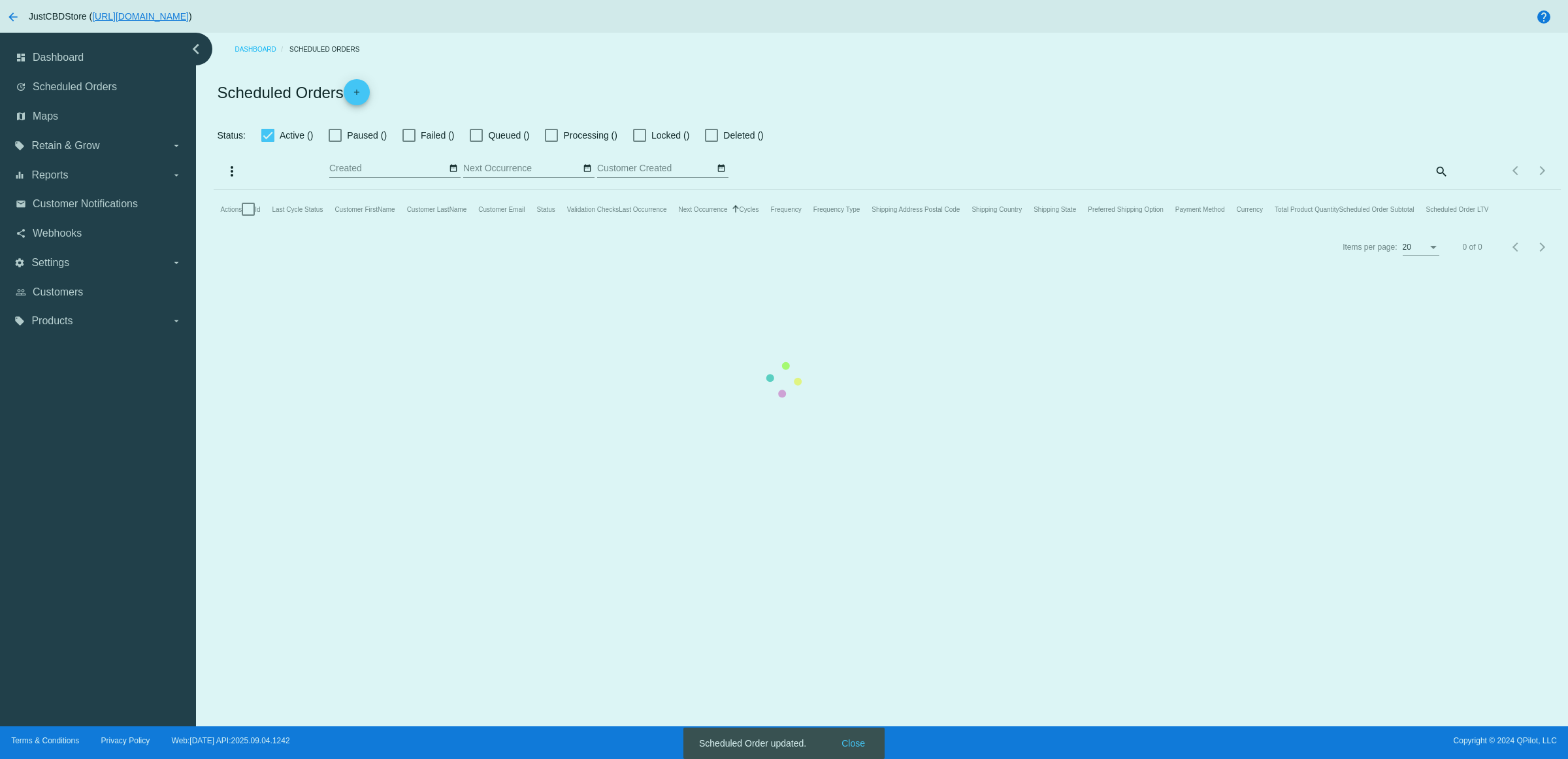
checkbox input "false"
checkbox input "true"
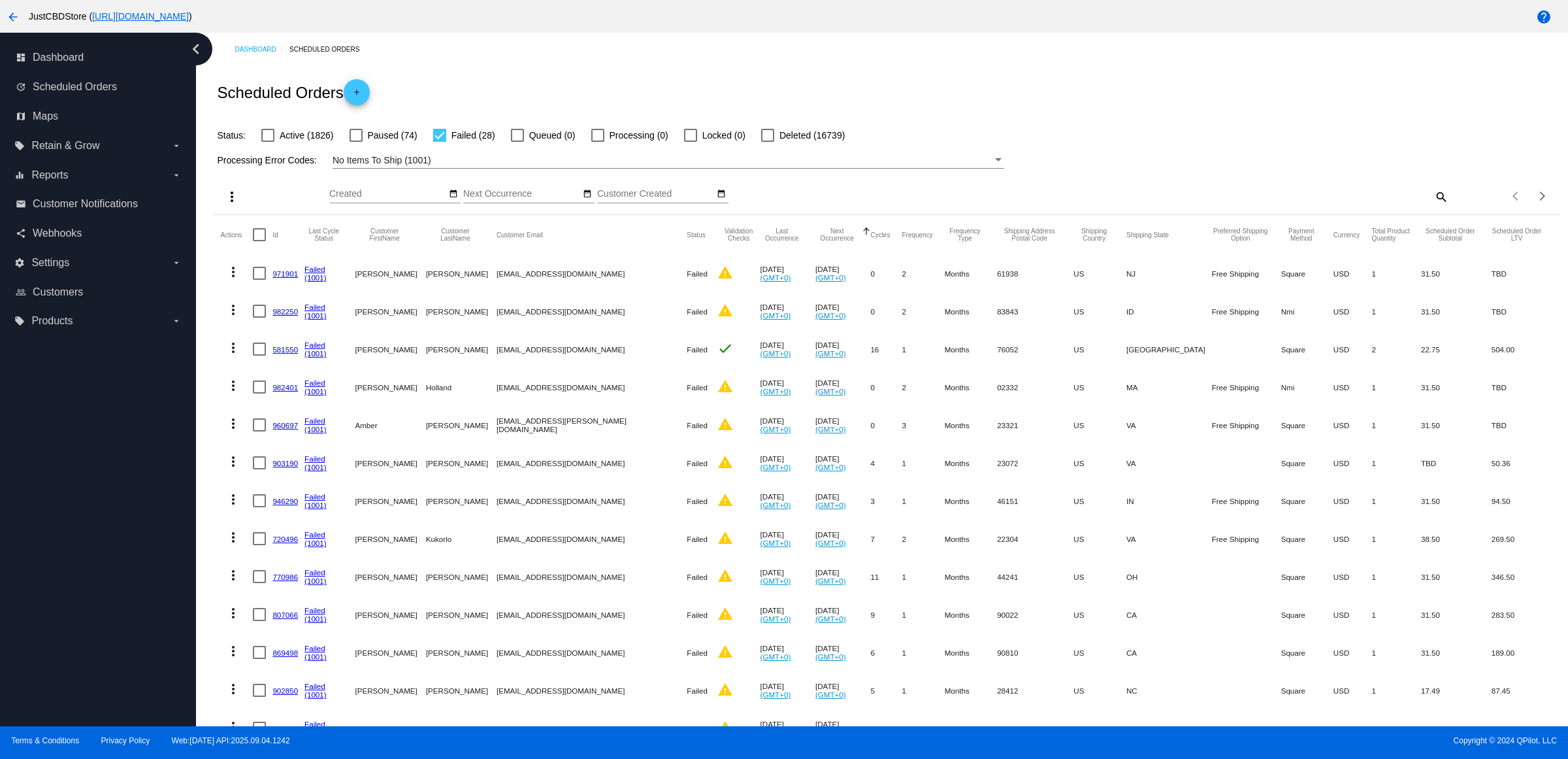
click at [290, 292] on mat-cell "971901" at bounding box center [288, 273] width 32 height 38
click at [296, 278] on link "971901" at bounding box center [285, 273] width 26 height 9
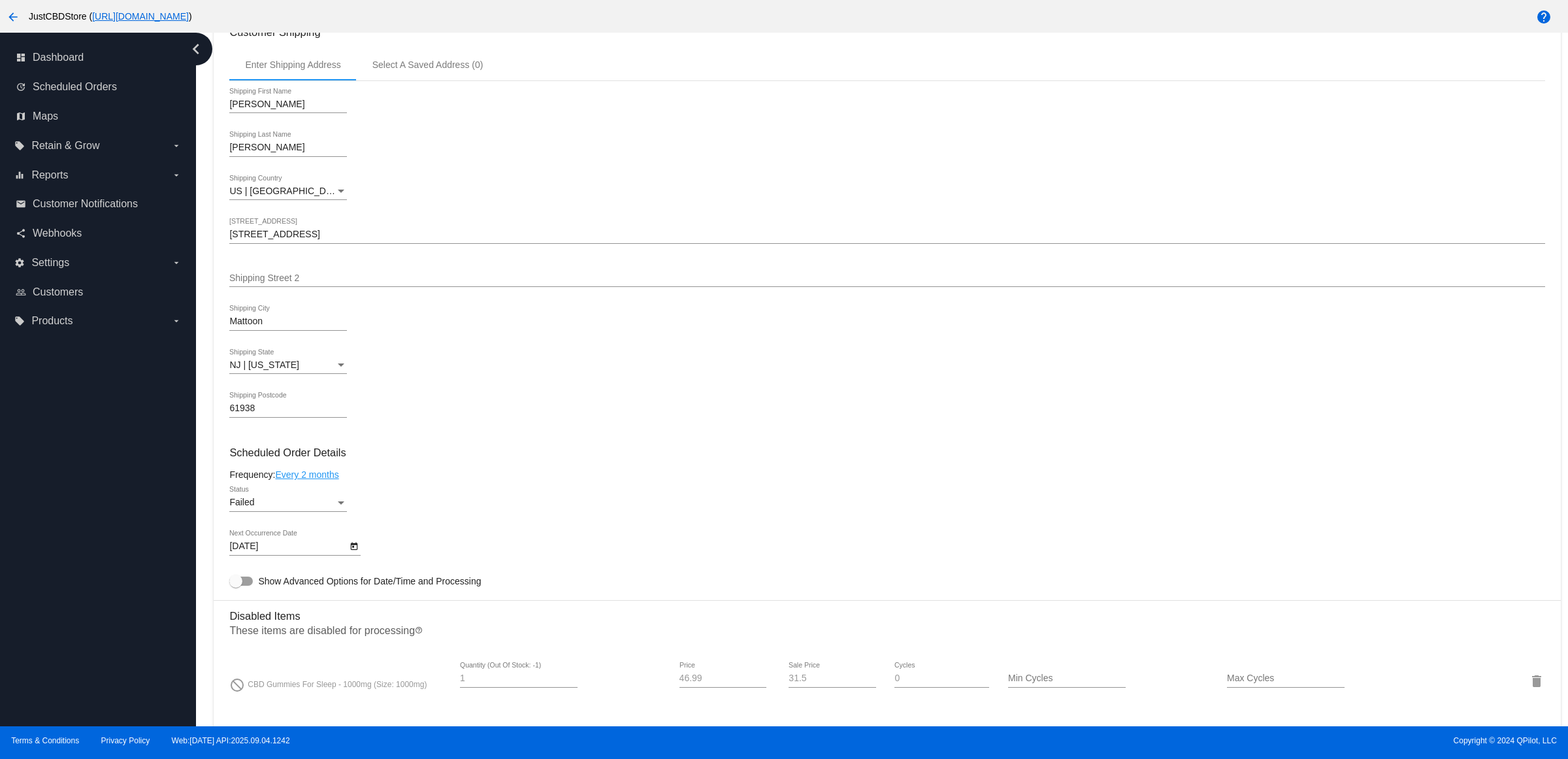
scroll to position [654, 0]
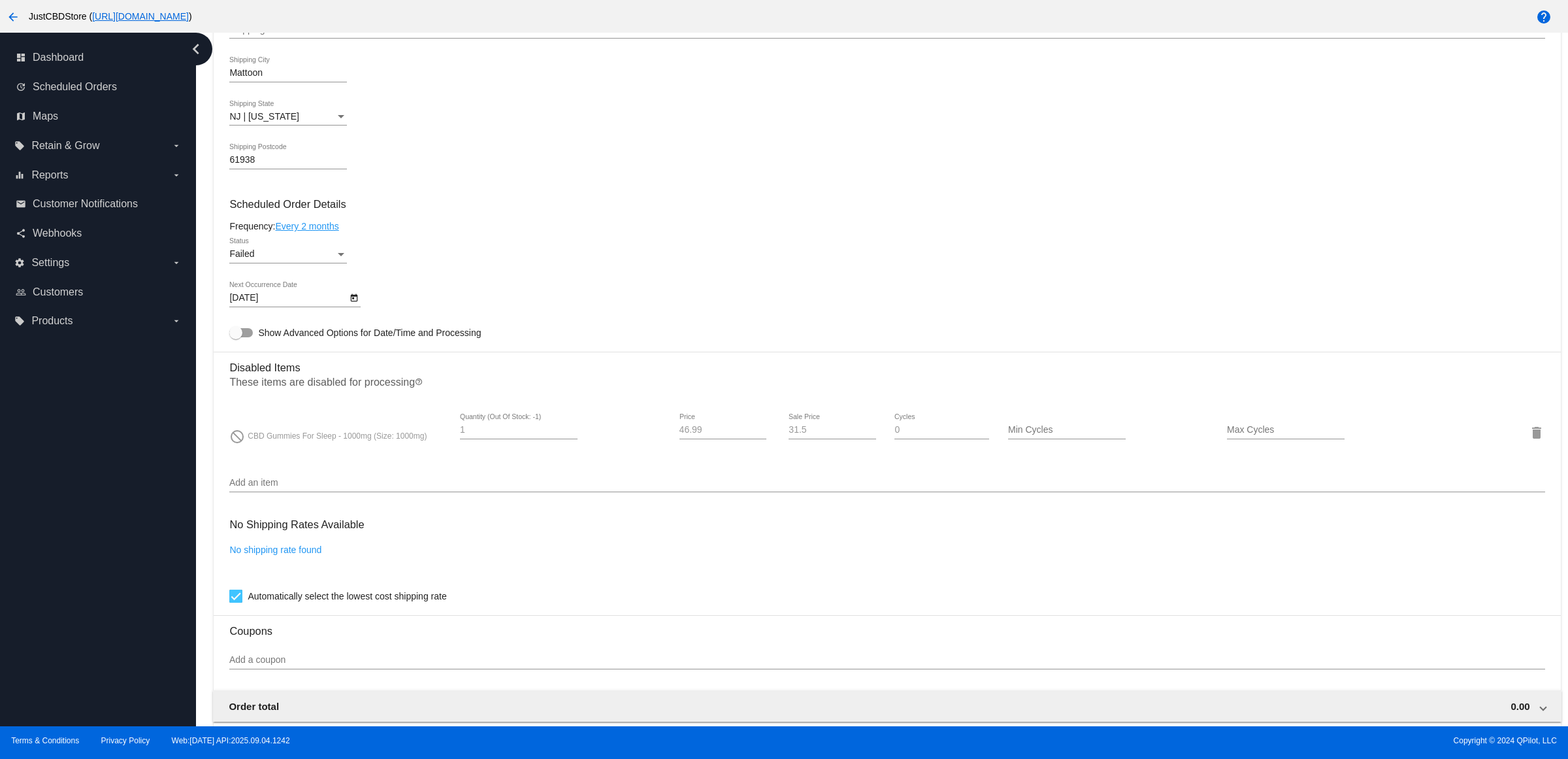
click at [308, 263] on div "Failed Status" at bounding box center [287, 251] width 117 height 26
click at [293, 212] on span "Active" at bounding box center [292, 214] width 117 height 27
click at [353, 307] on div at bounding box center [294, 306] width 132 height 1
click at [358, 306] on icon "Open calendar" at bounding box center [353, 298] width 9 height 16
click at [409, 346] on button "Next month" at bounding box center [411, 350] width 26 height 26
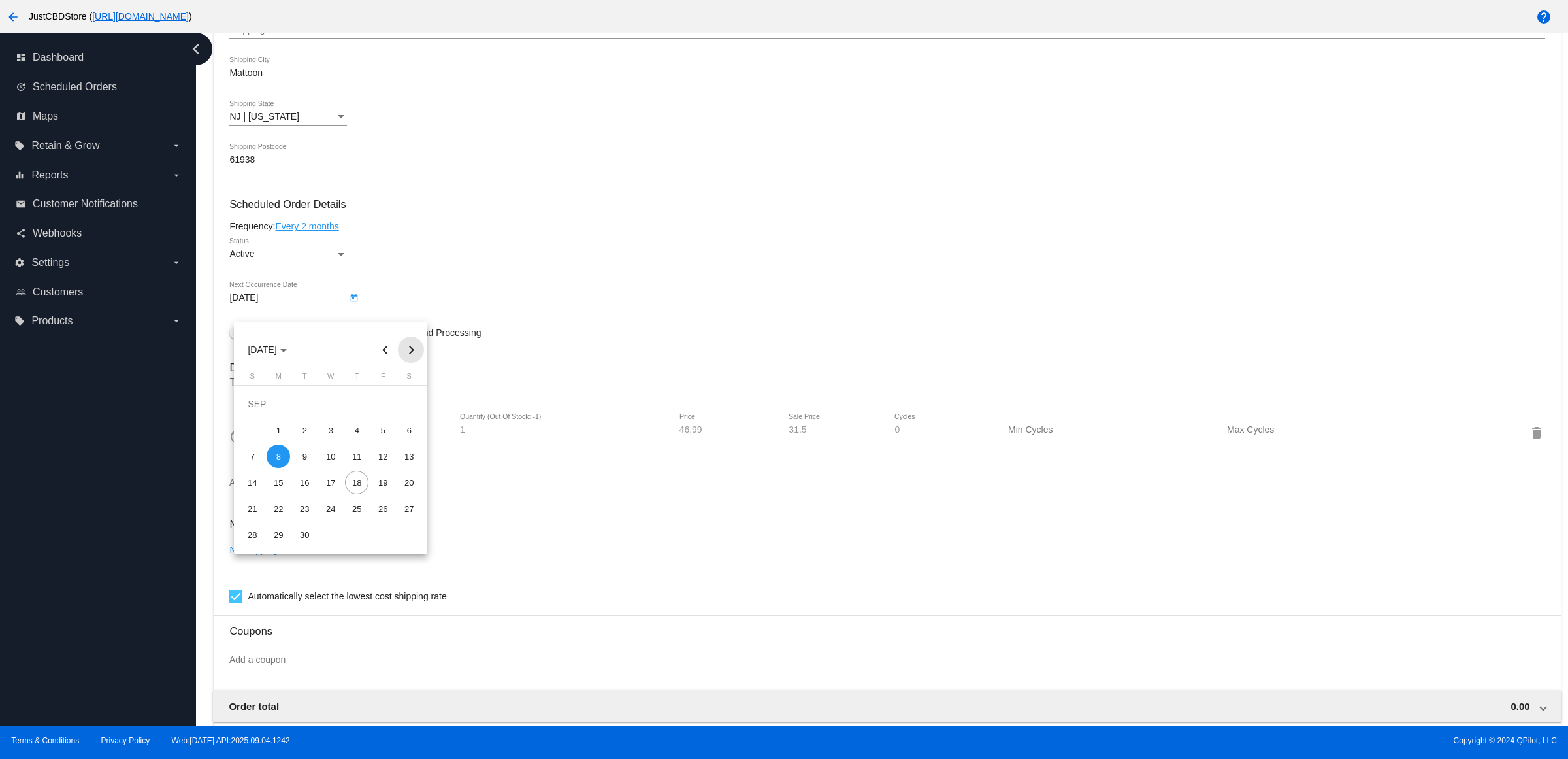
click at [409, 346] on button "Next month" at bounding box center [411, 350] width 26 height 26
click at [409, 427] on div "8" at bounding box center [409, 429] width 23 height 23
type input "11/8/2025"
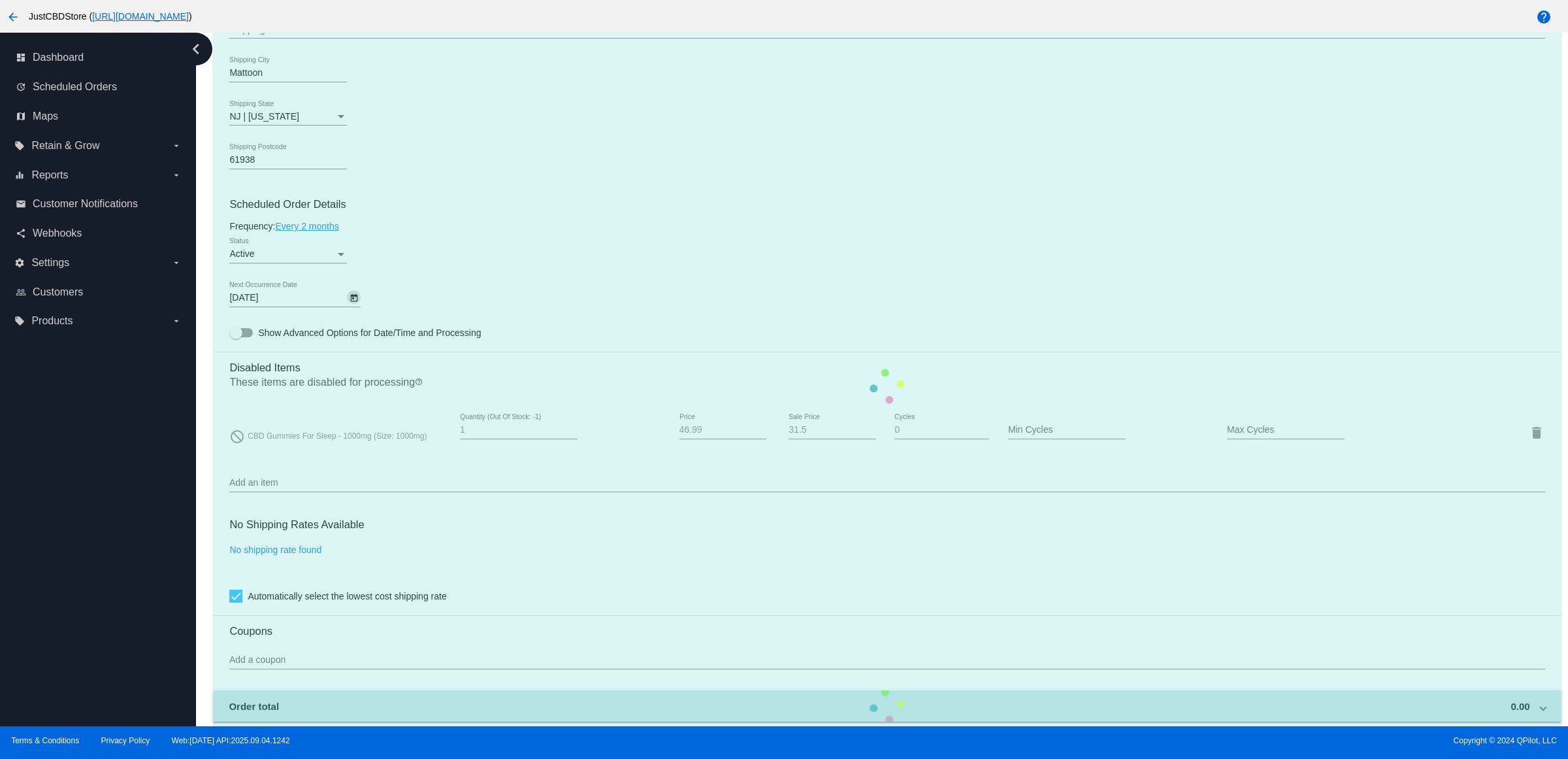
click at [471, 293] on mat-card "Customer 1972704: Courtney Considine courtneyconsidine@gmail.com Customer Shipp…" at bounding box center [887, 385] width 1347 height 1337
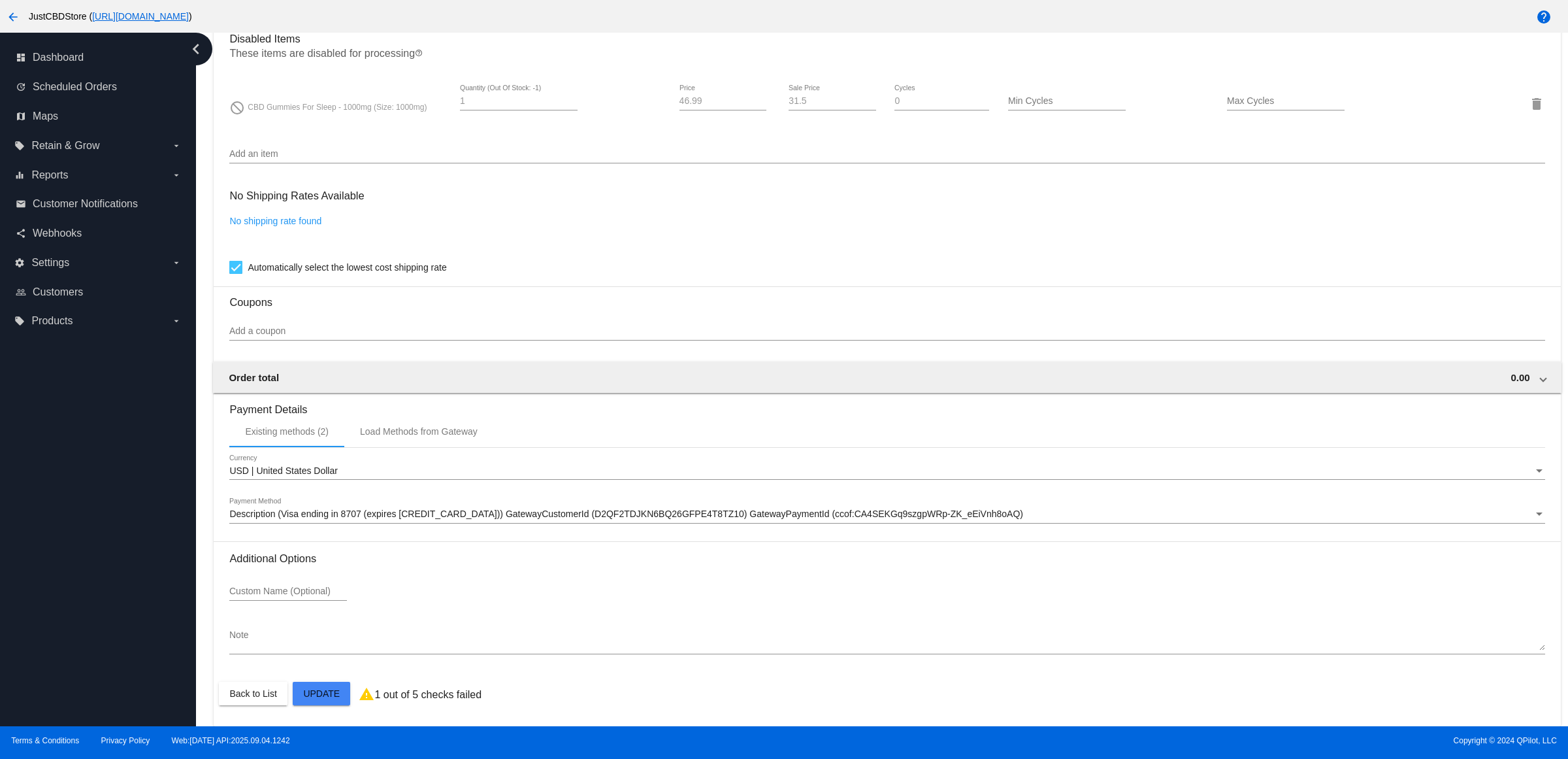
click at [334, 685] on mat-card "Customer 1972704: Courtney Considine courtneyconsidine@gmail.com Customer Shipp…" at bounding box center [887, 57] width 1347 height 1337
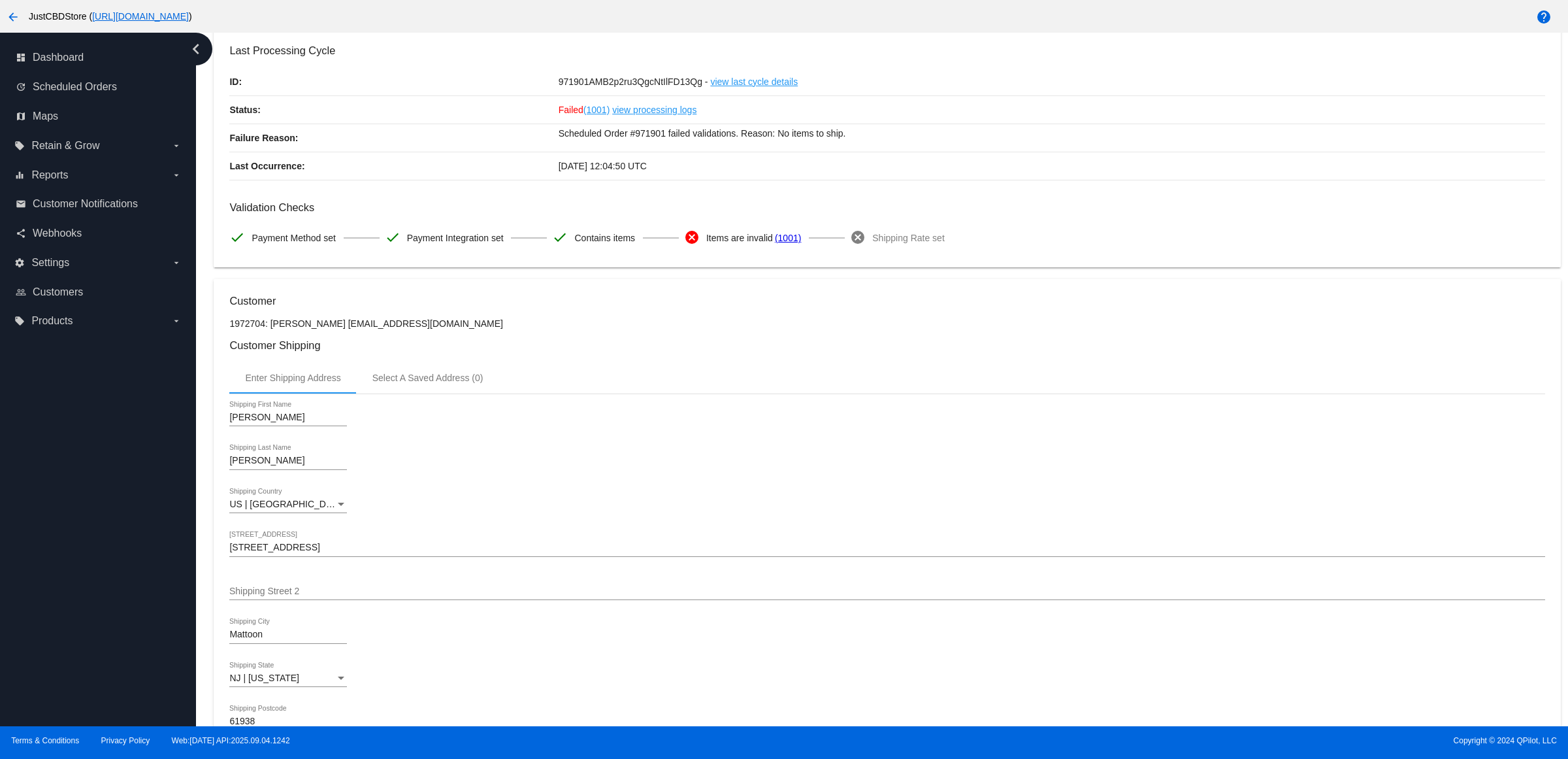
scroll to position [0, 0]
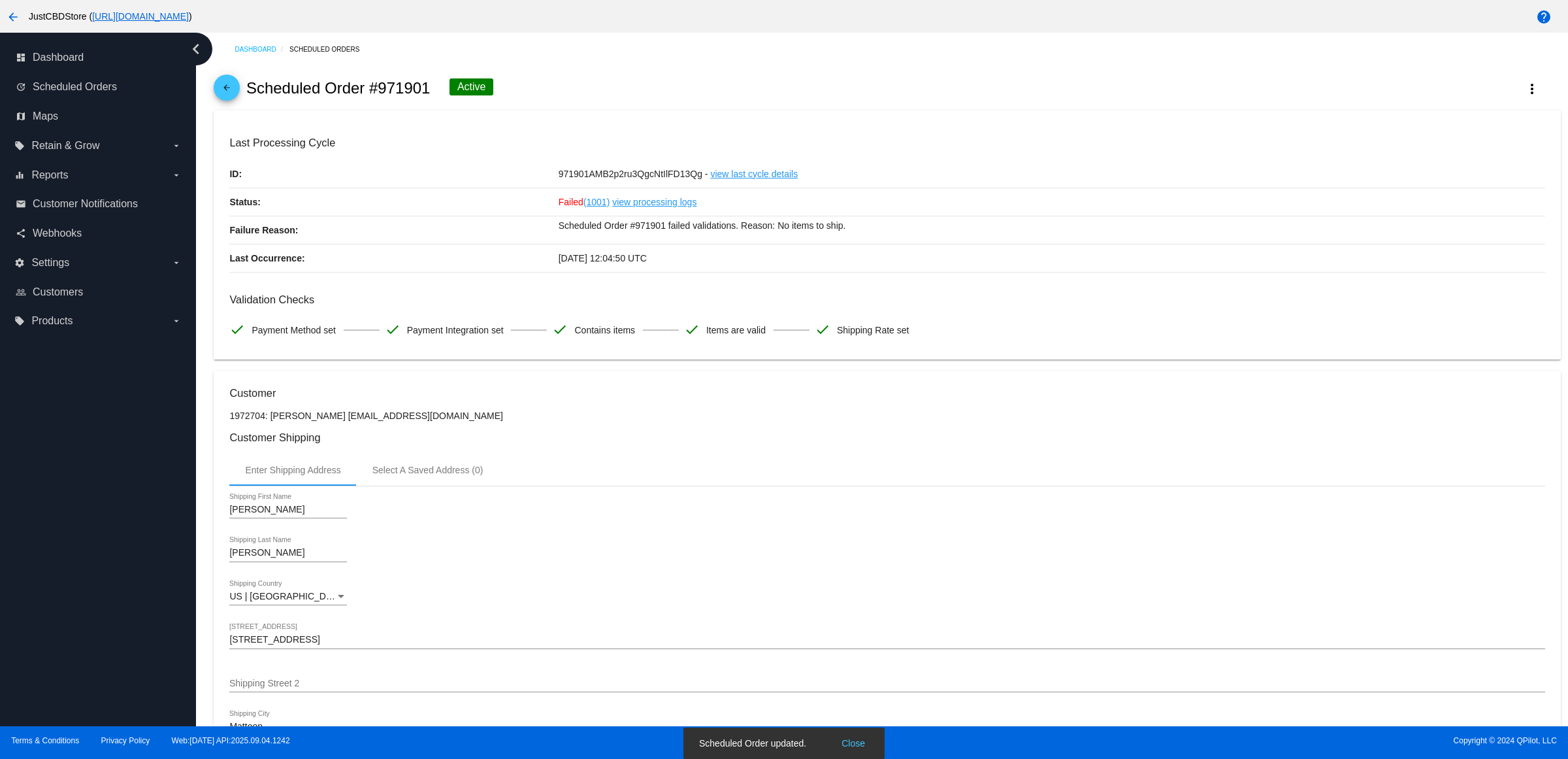
click at [227, 89] on span "arrow_back" at bounding box center [227, 90] width 16 height 32
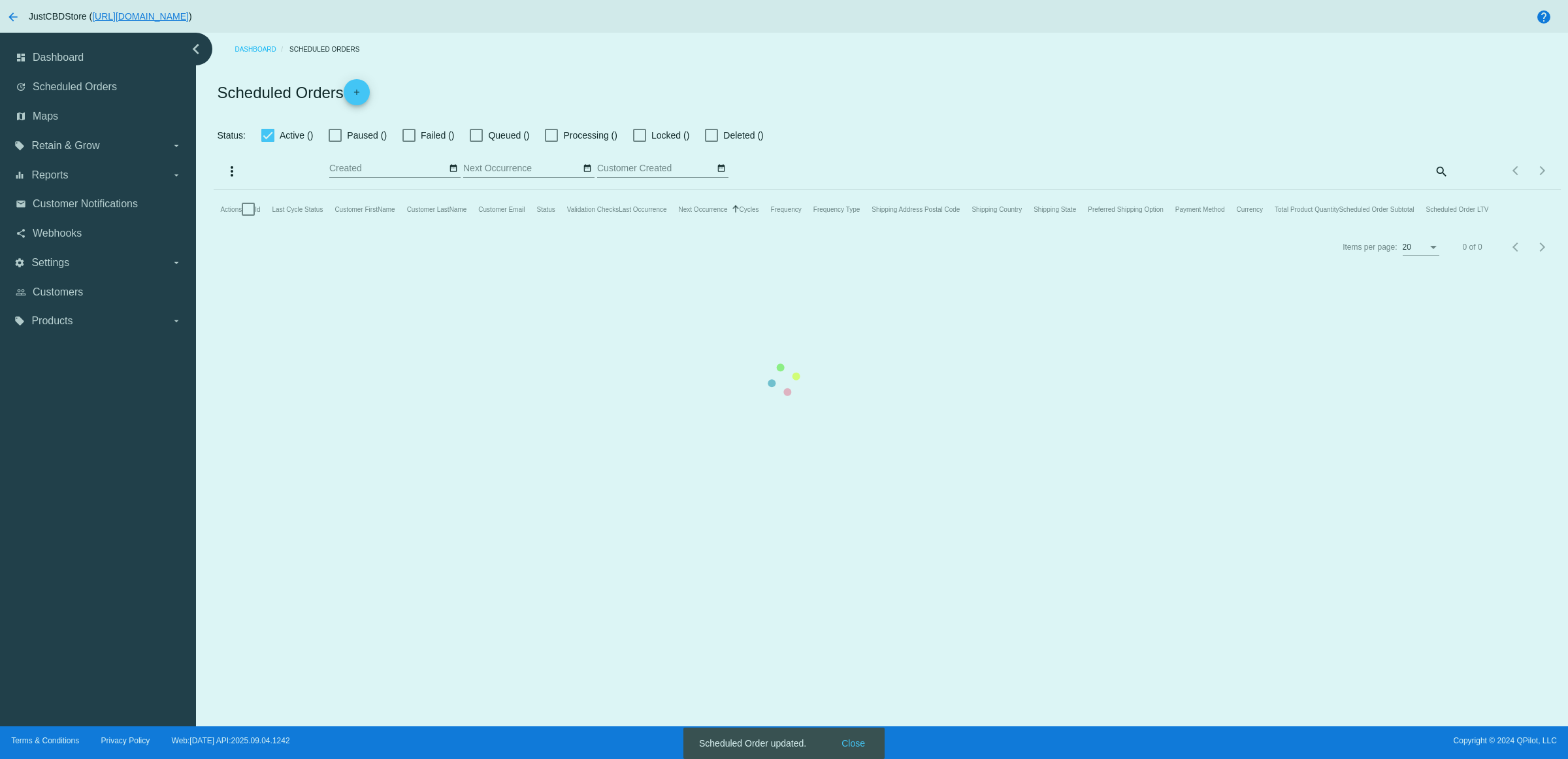
checkbox input "false"
checkbox input "true"
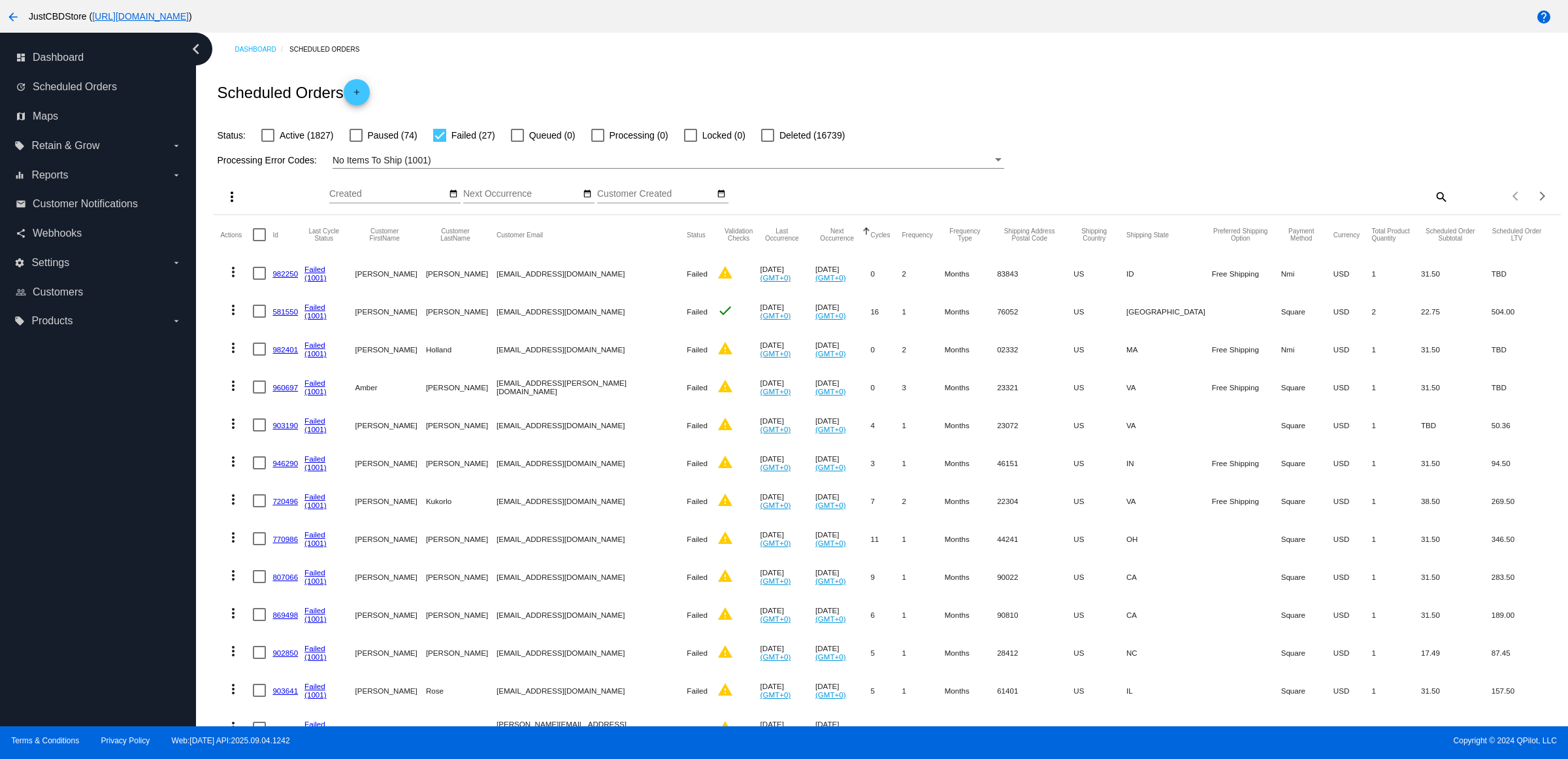
click at [289, 278] on link "982250" at bounding box center [285, 273] width 26 height 9
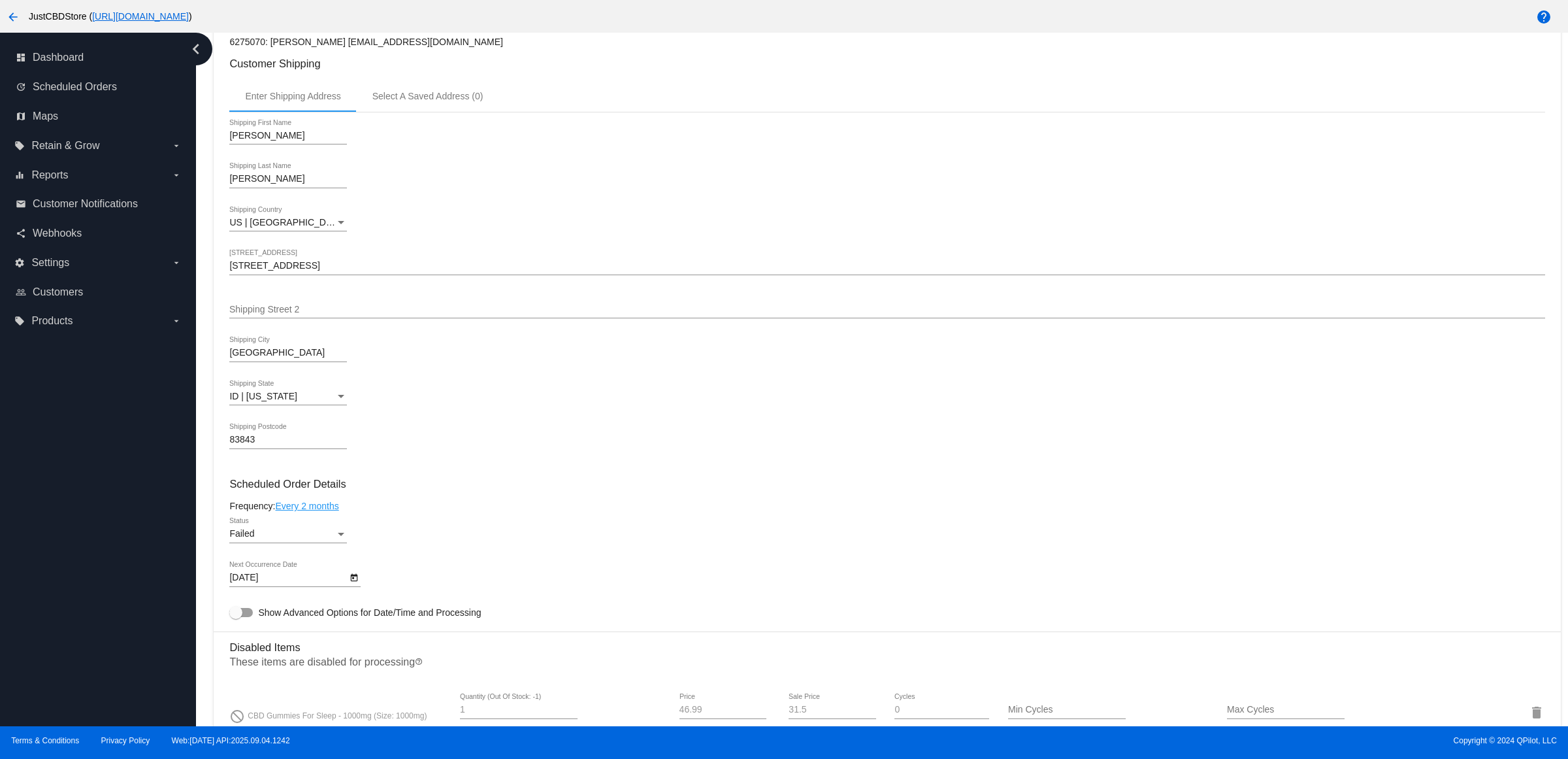
scroll to position [654, 0]
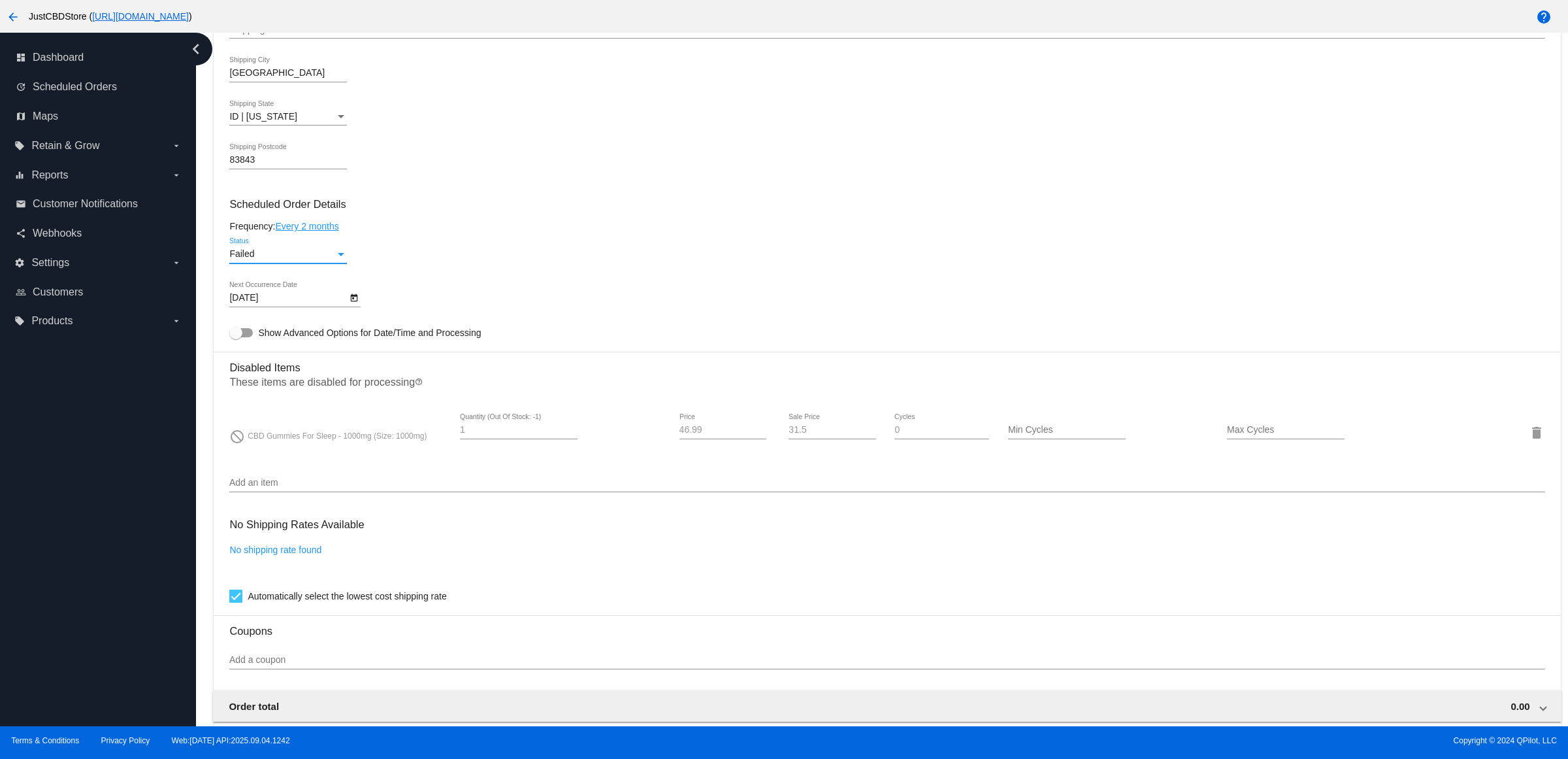
click at [335, 259] on div "Failed" at bounding box center [282, 254] width 106 height 10
click at [442, 269] on div at bounding box center [784, 379] width 1568 height 759
click at [356, 306] on icon "Open calendar" at bounding box center [353, 298] width 9 height 16
click at [409, 348] on button "Next month" at bounding box center [411, 350] width 26 height 26
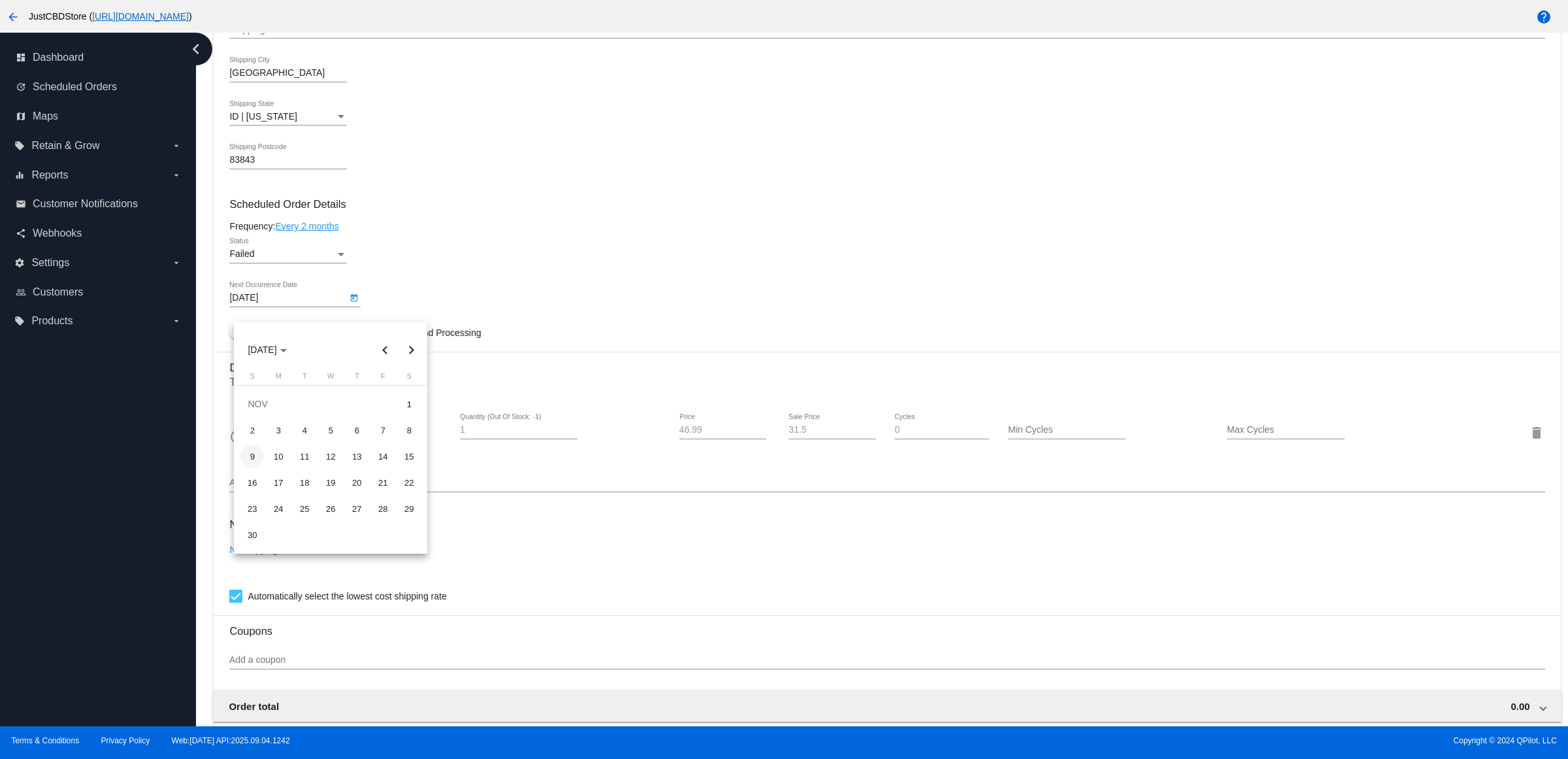
click at [247, 457] on div "9" at bounding box center [251, 456] width 23 height 23
type input "11/9/2025"
click at [311, 259] on div "Failed" at bounding box center [282, 254] width 106 height 10
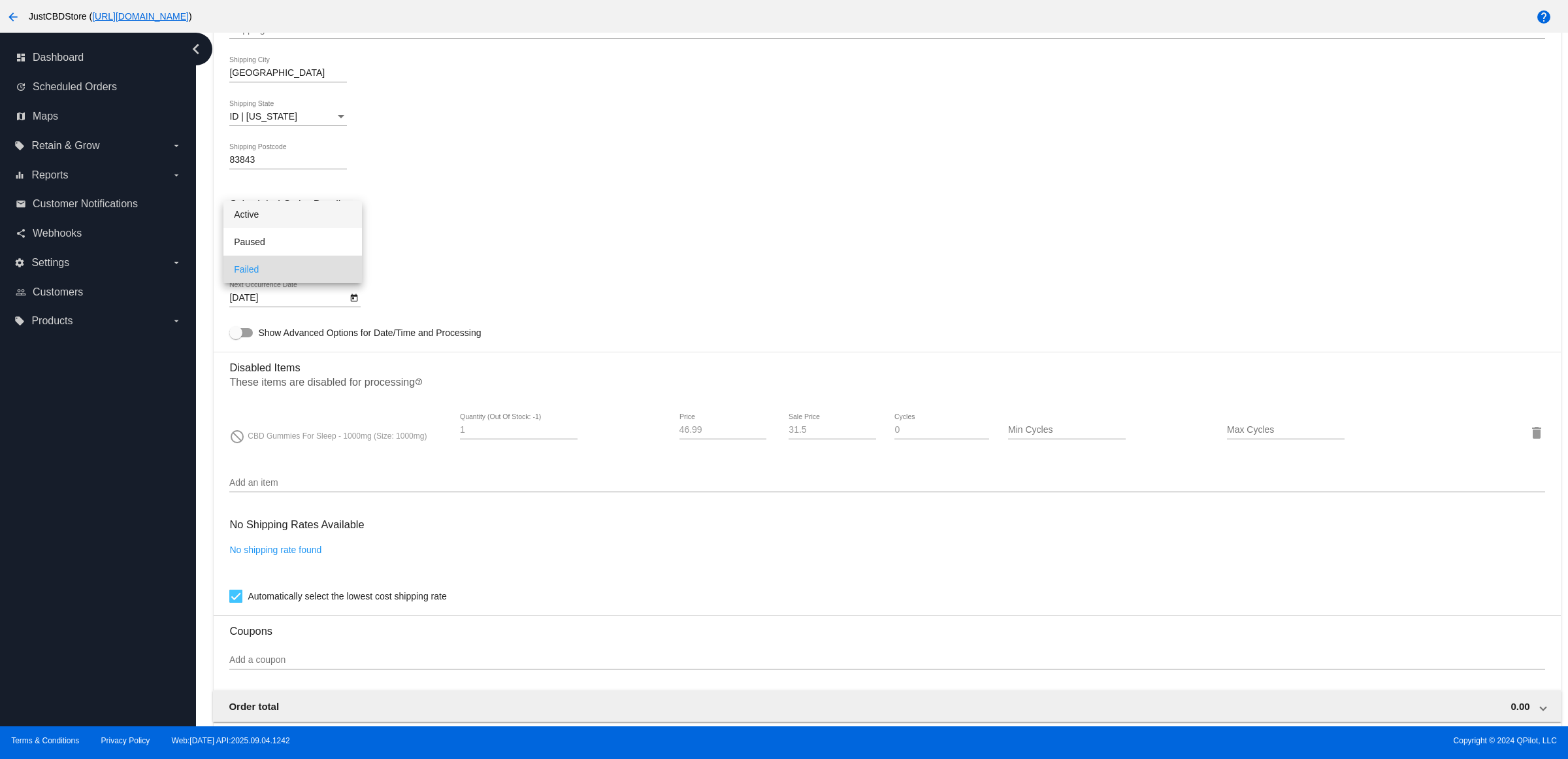
click at [299, 219] on span "Active" at bounding box center [292, 214] width 117 height 27
click at [415, 227] on mat-card-content "Customer 6275070: Patricia Clyde patclyde2@gmail.com Customer Shipping Enter Sh…" at bounding box center [887, 364] width 1315 height 1261
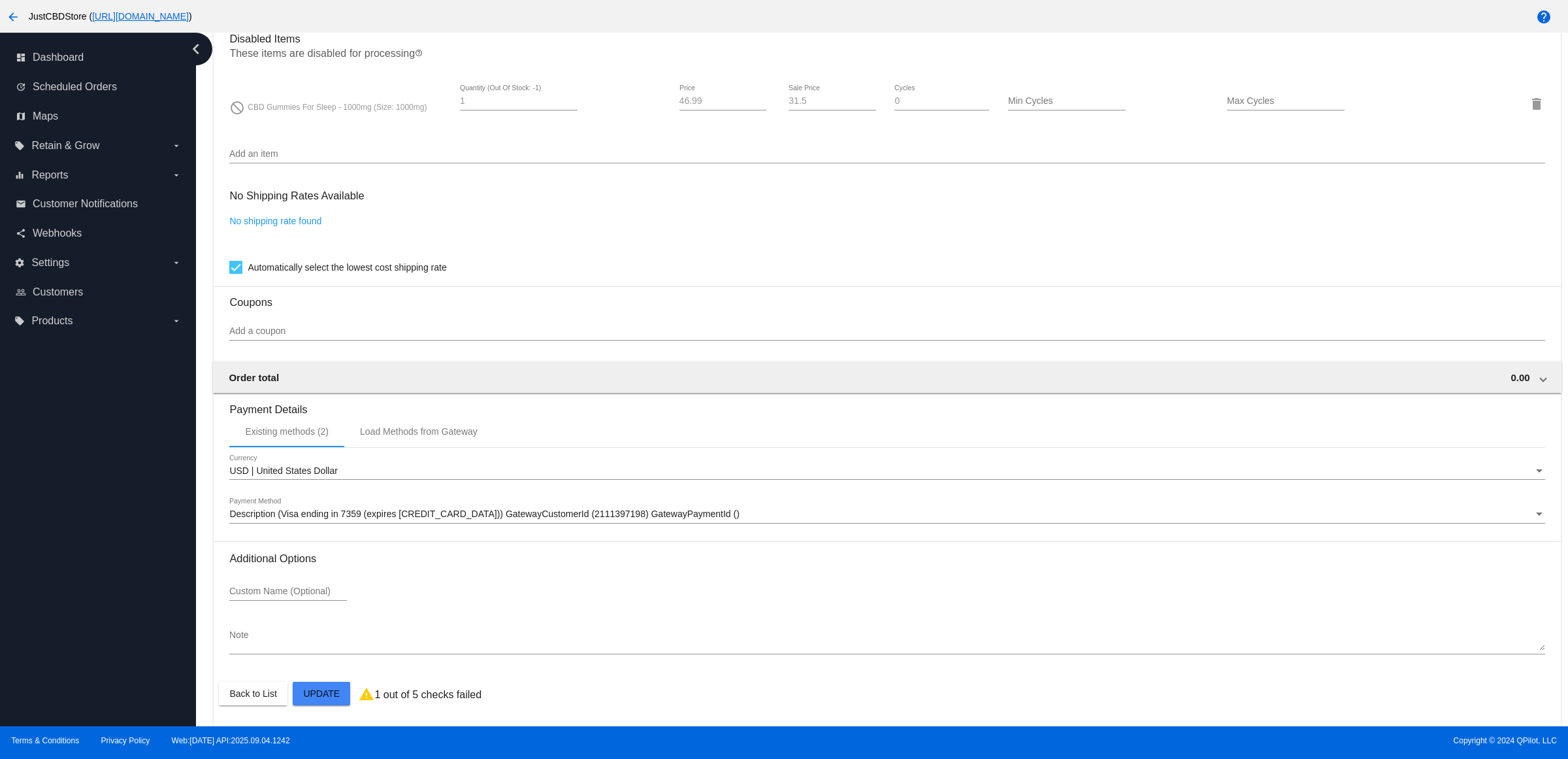
click at [316, 691] on mat-card "Customer 6275070: Patricia Clyde patclyde2@gmail.com Customer Shipping Enter Sh…" at bounding box center [887, 57] width 1347 height 1337
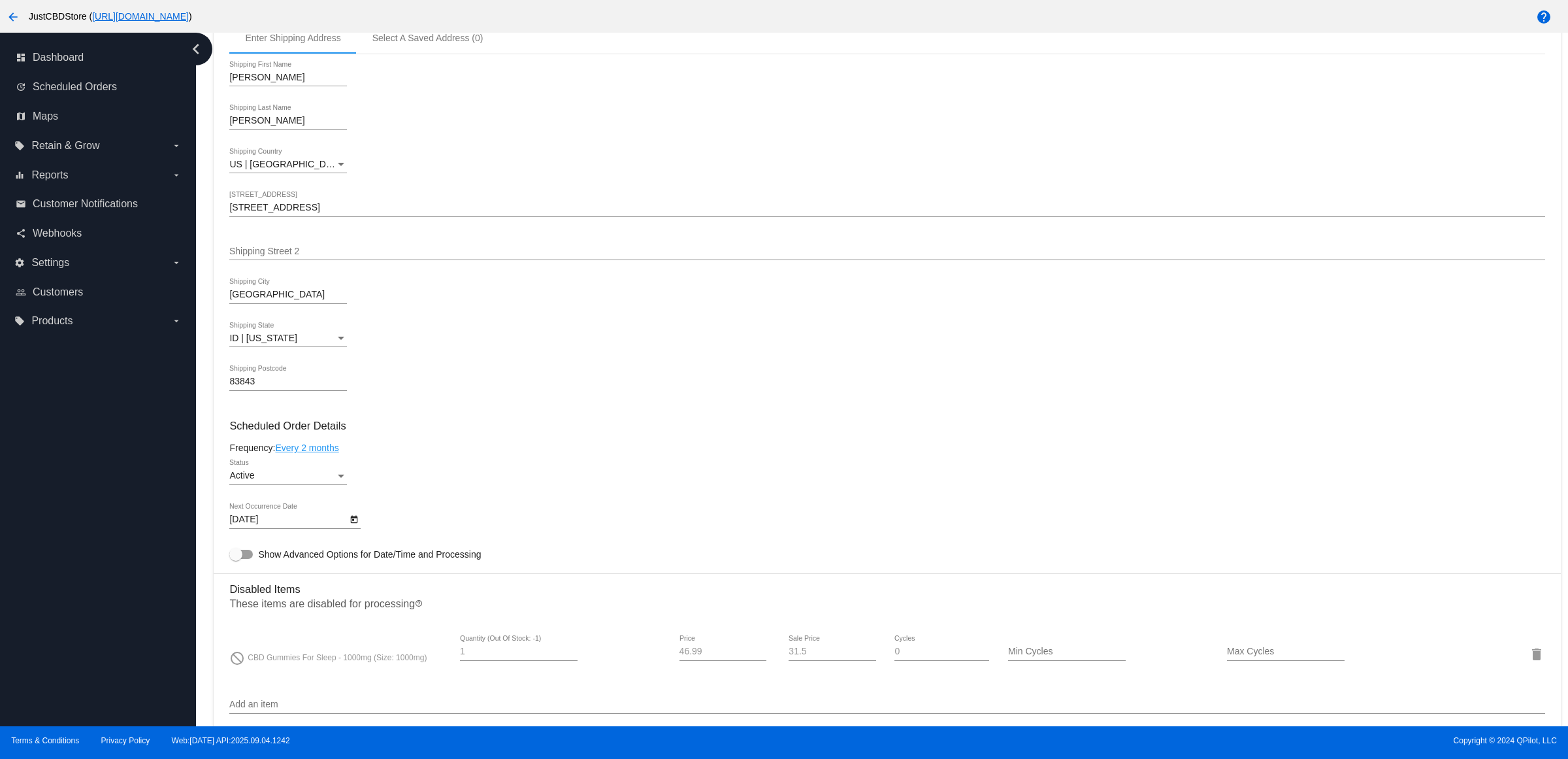
scroll to position [0, 0]
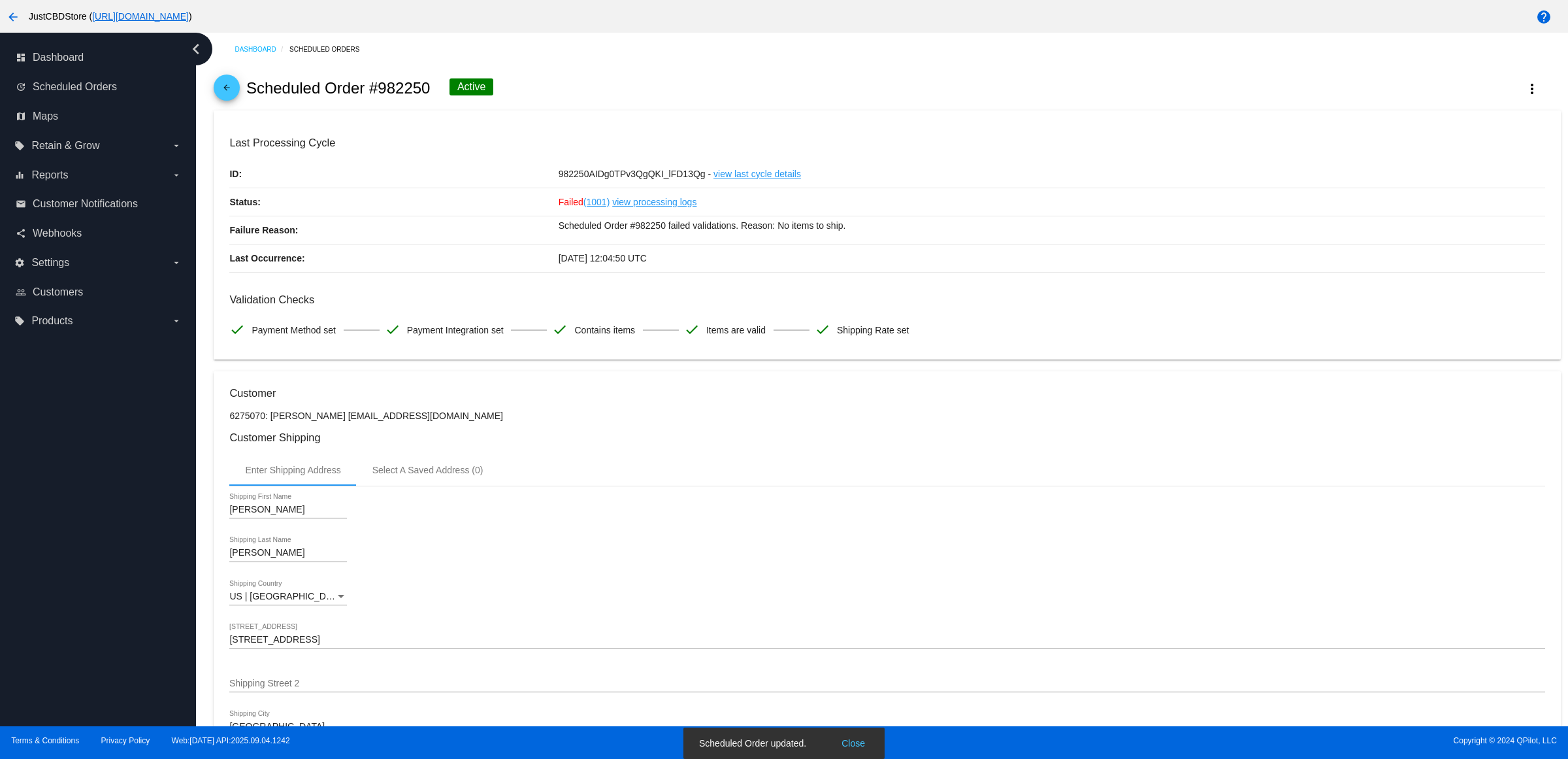
click at [235, 96] on mat-icon "arrow_back" at bounding box center [227, 91] width 16 height 16
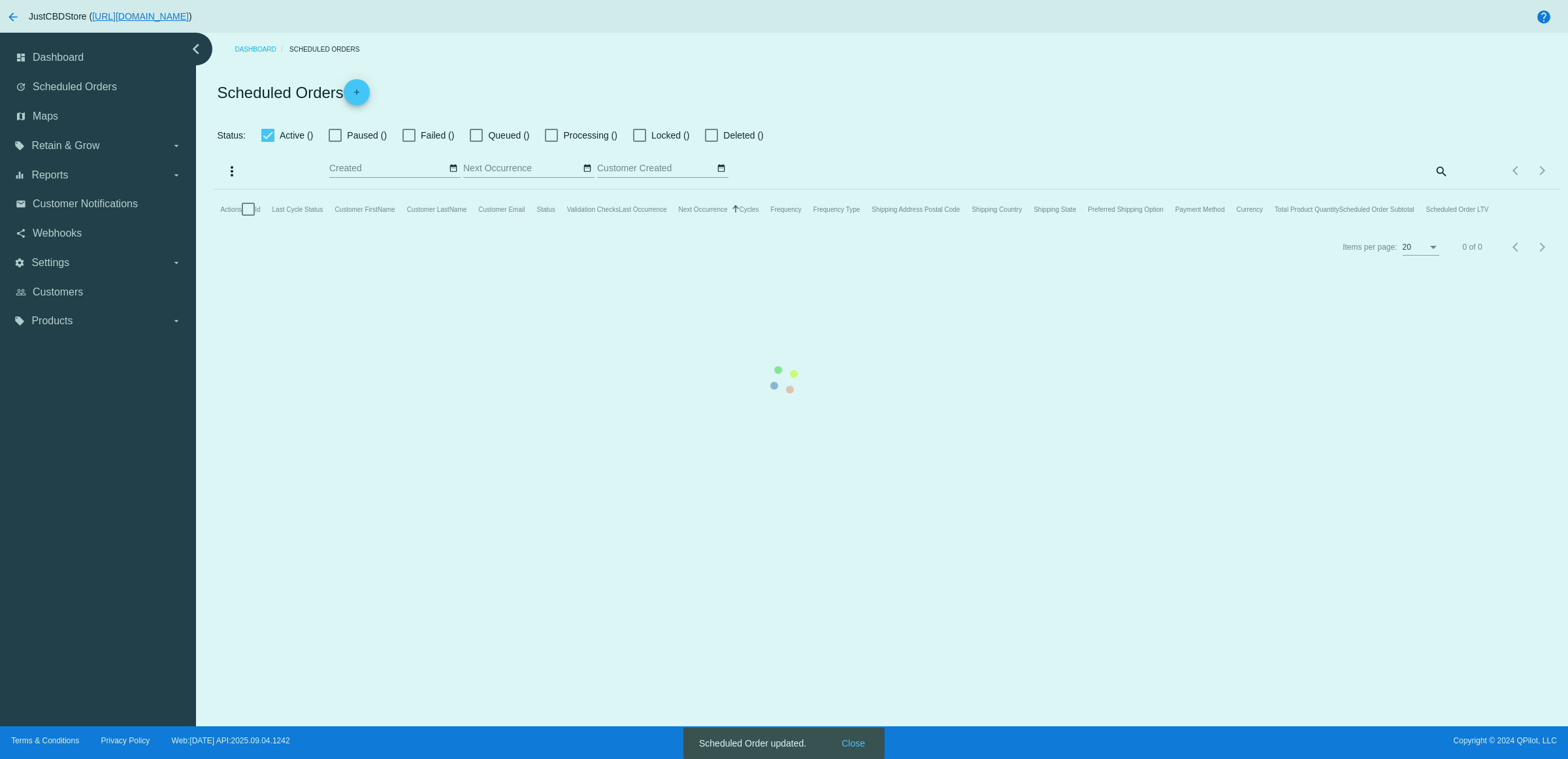
checkbox input "false"
checkbox input "true"
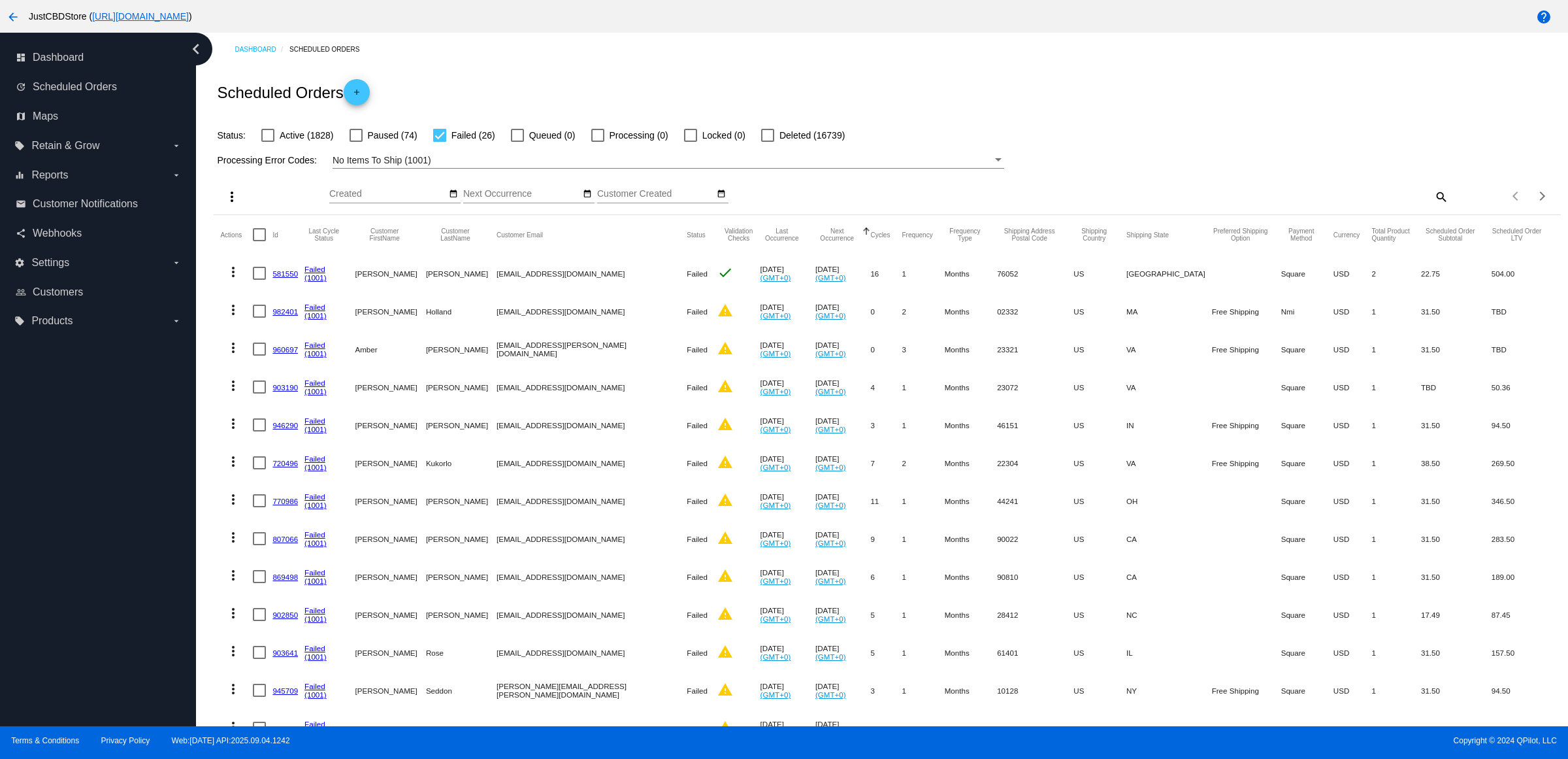
click at [293, 278] on link "581550" at bounding box center [285, 273] width 26 height 9
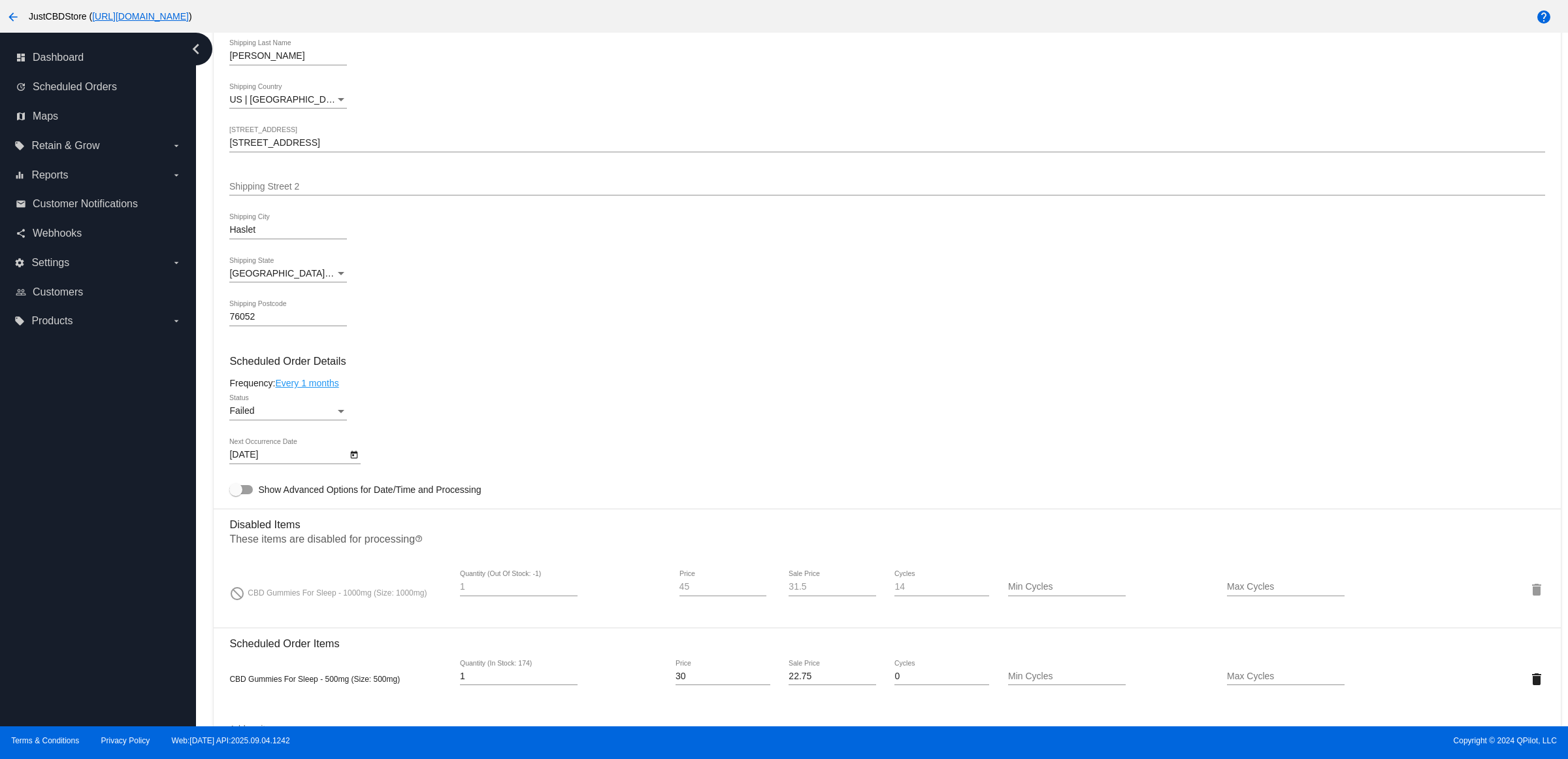
scroll to position [735, 0]
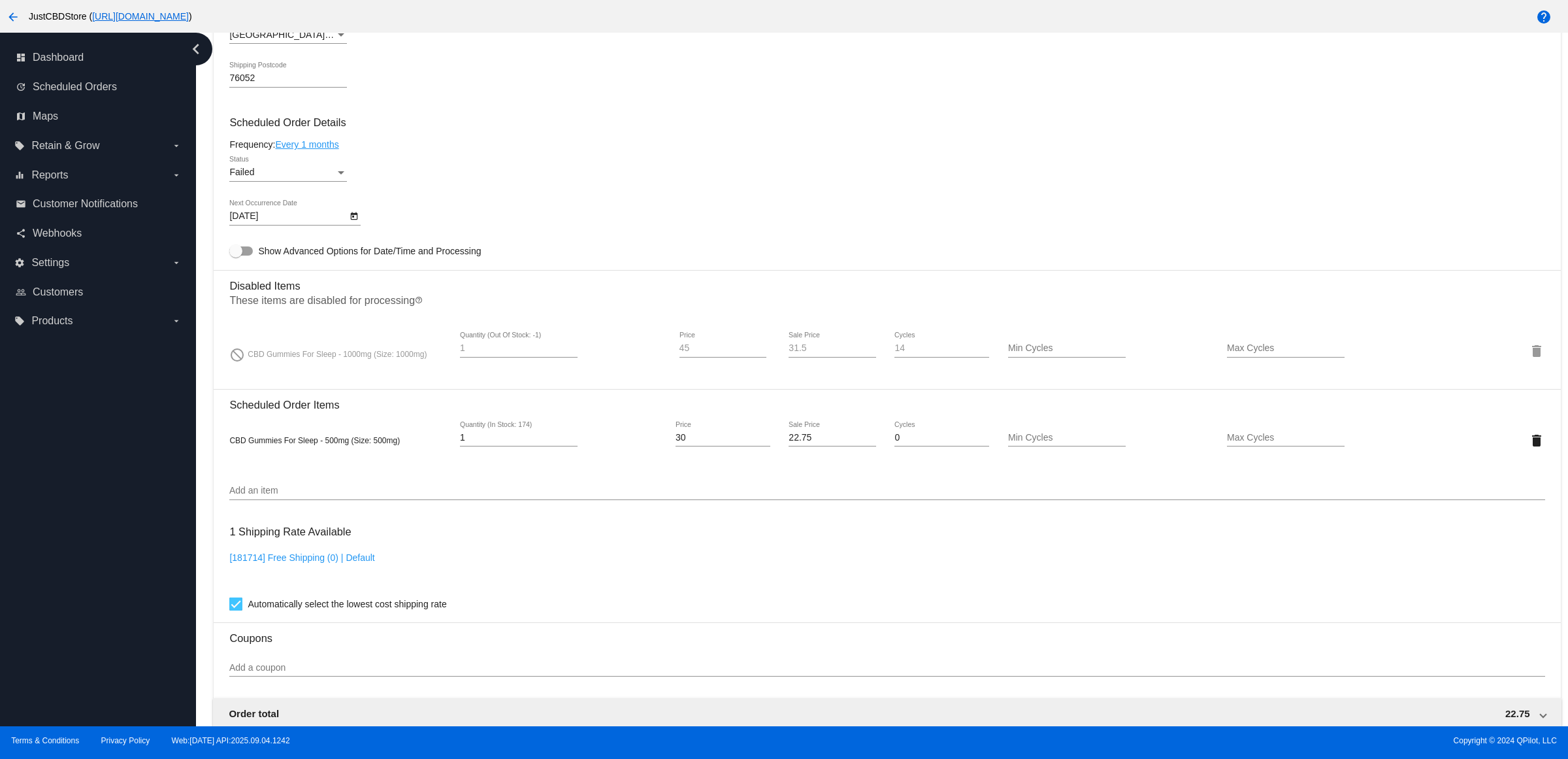
click at [353, 224] on icon "Open calendar" at bounding box center [353, 216] width 9 height 16
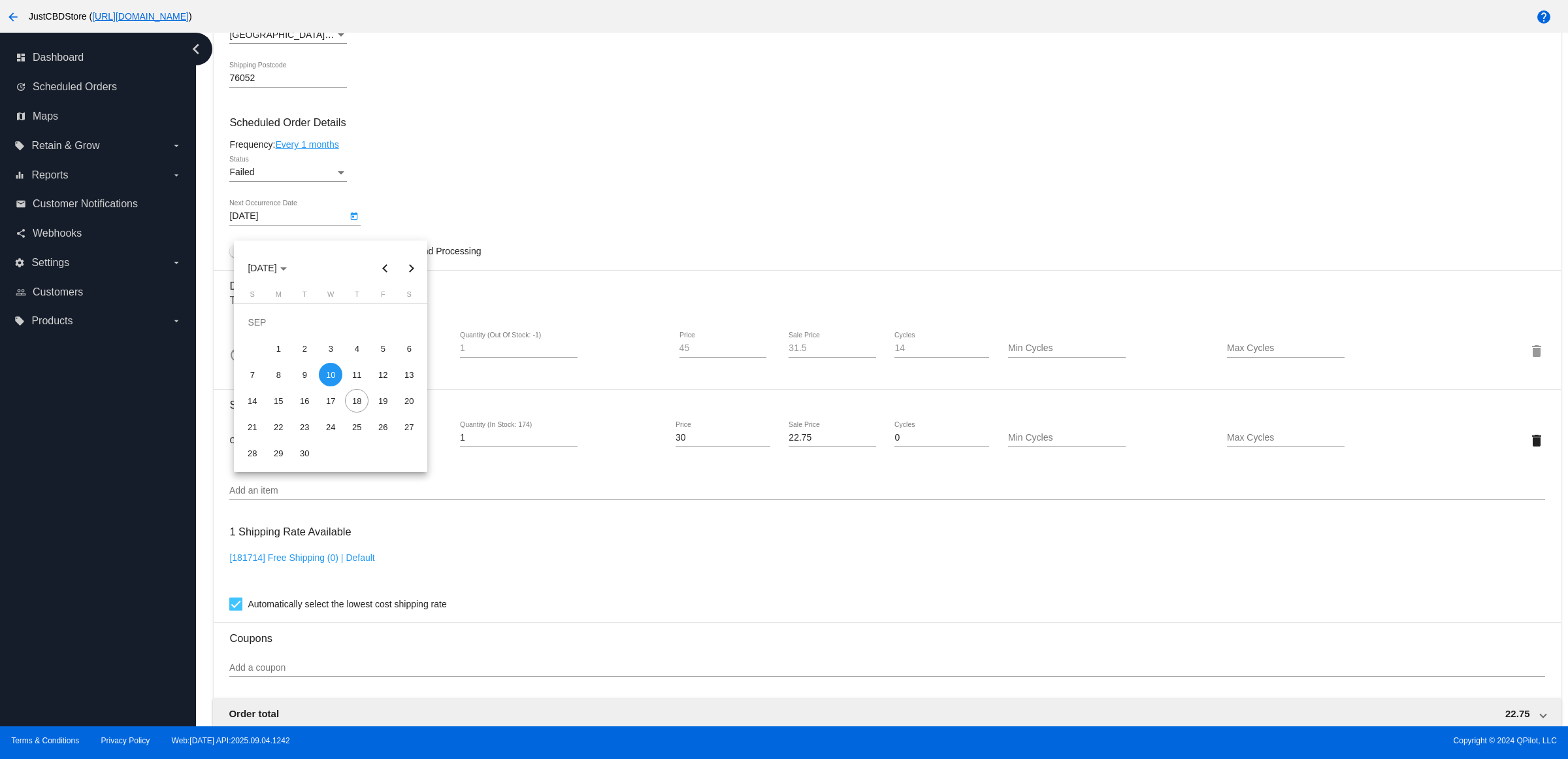
click at [415, 260] on button "Next month" at bounding box center [411, 267] width 26 height 26
click at [389, 351] on div "10" at bounding box center [382, 348] width 23 height 23
type input "10/10/2025"
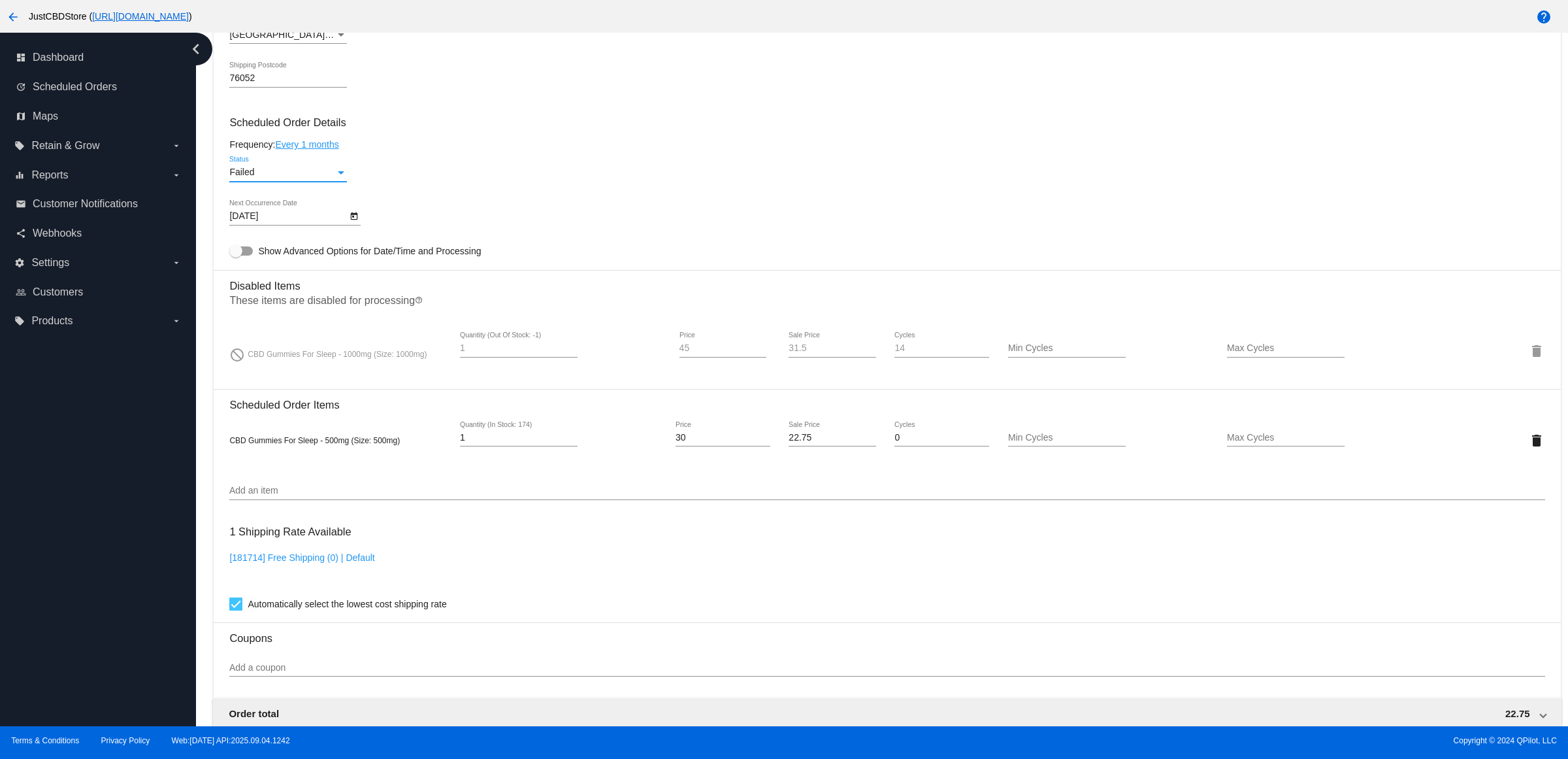
click at [335, 178] on div "Failed" at bounding box center [282, 172] width 106 height 10
click at [343, 139] on span "Active" at bounding box center [292, 132] width 117 height 27
click at [460, 128] on h3 "Scheduled Order Details" at bounding box center [887, 123] width 1315 height 13
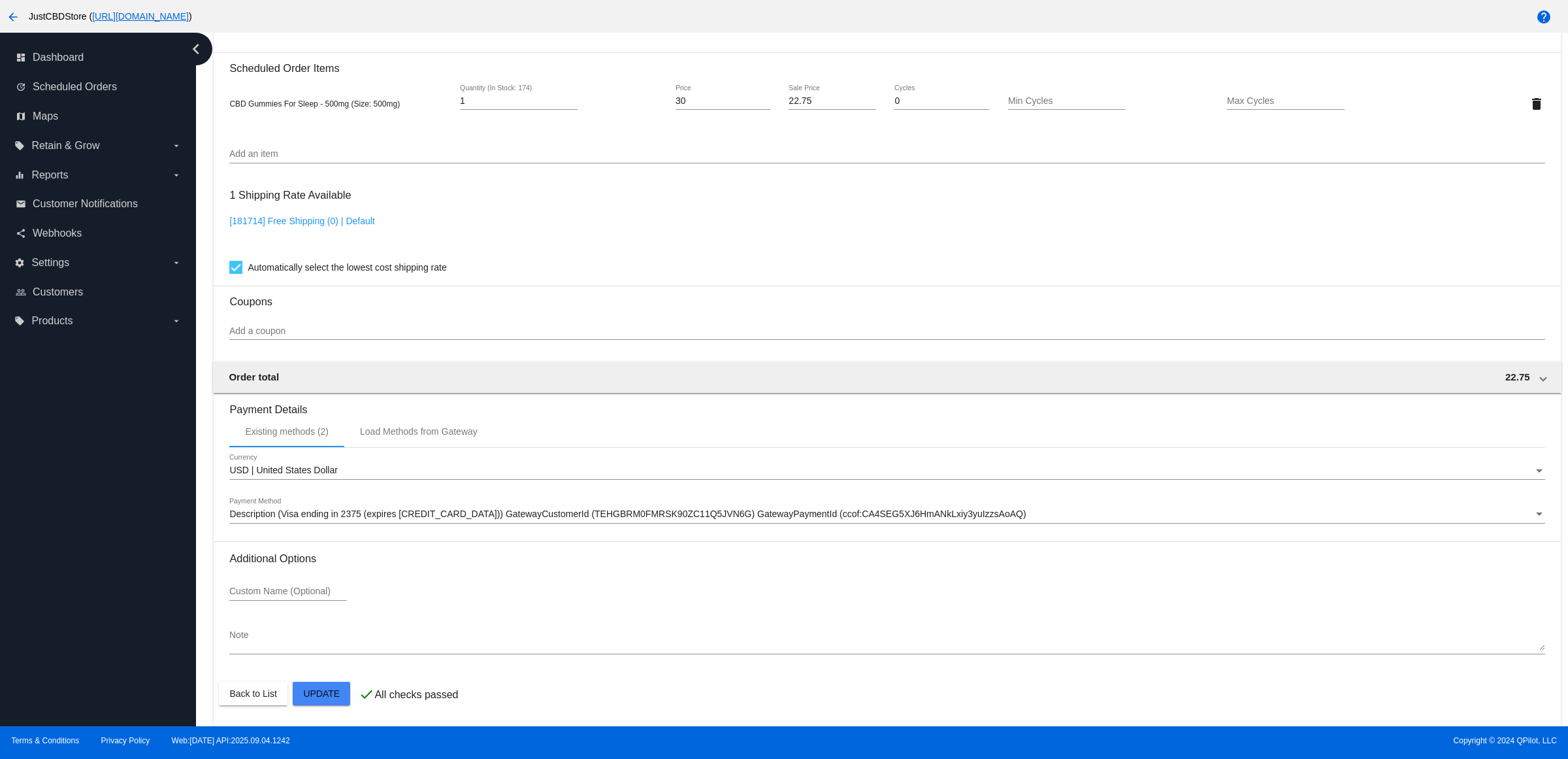
click at [341, 694] on mat-card "Customer 3636903: Scott Bender patchman1164@gmail.com Customer Shipping Enter S…" at bounding box center [887, 12] width 1347 height 1426
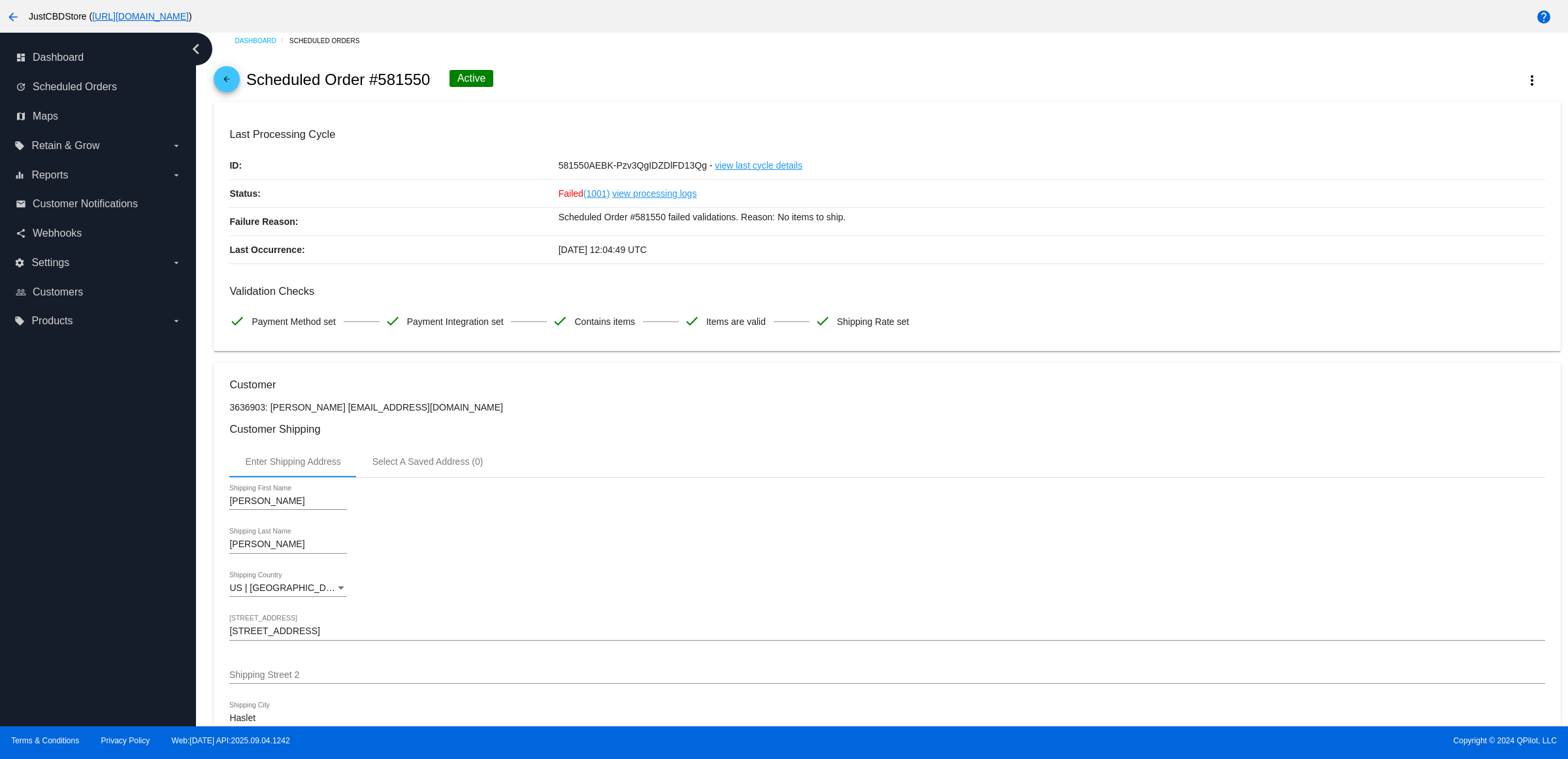
scroll to position [0, 0]
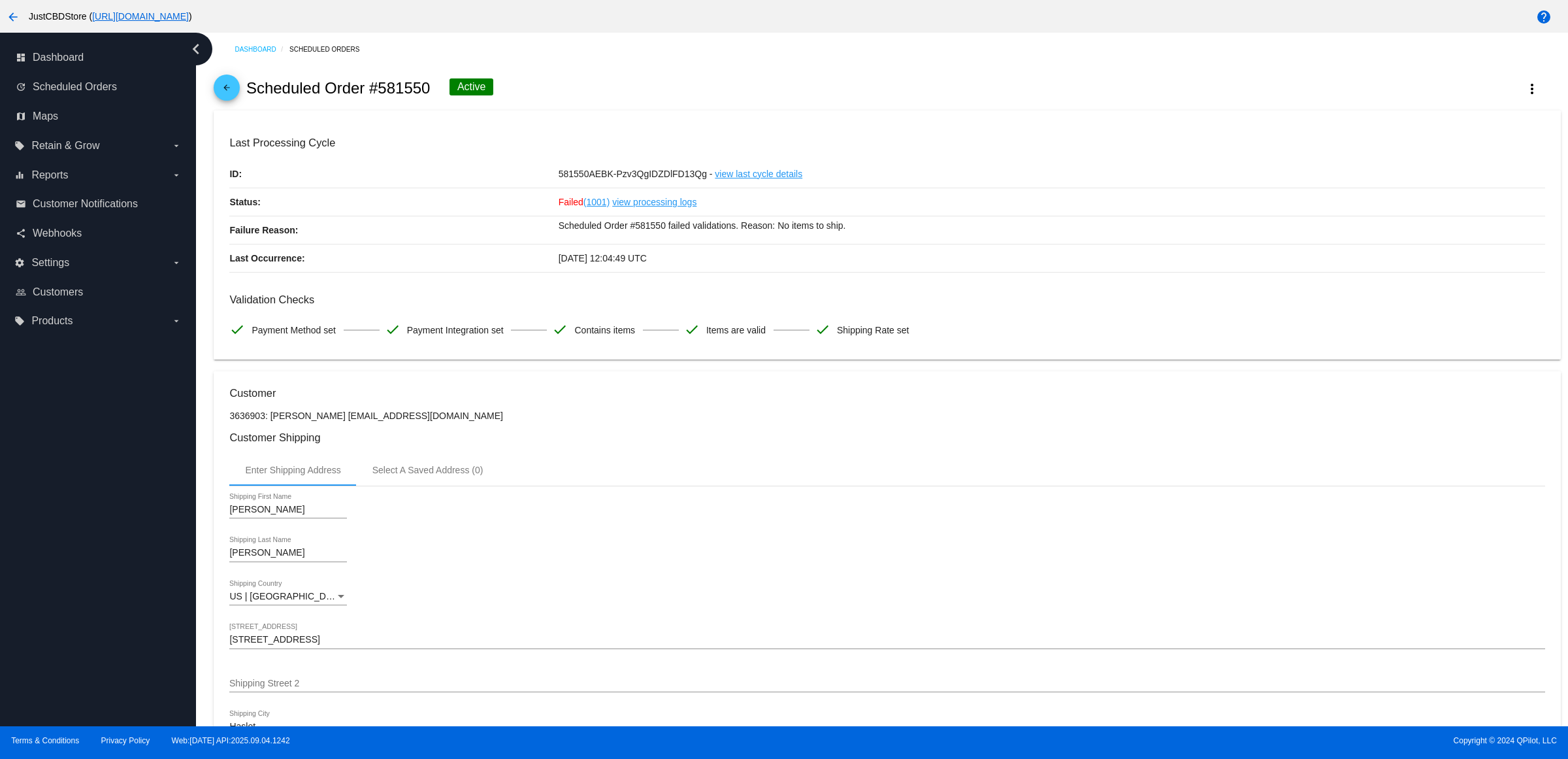
click at [233, 99] on mat-icon "arrow_back" at bounding box center [227, 91] width 16 height 16
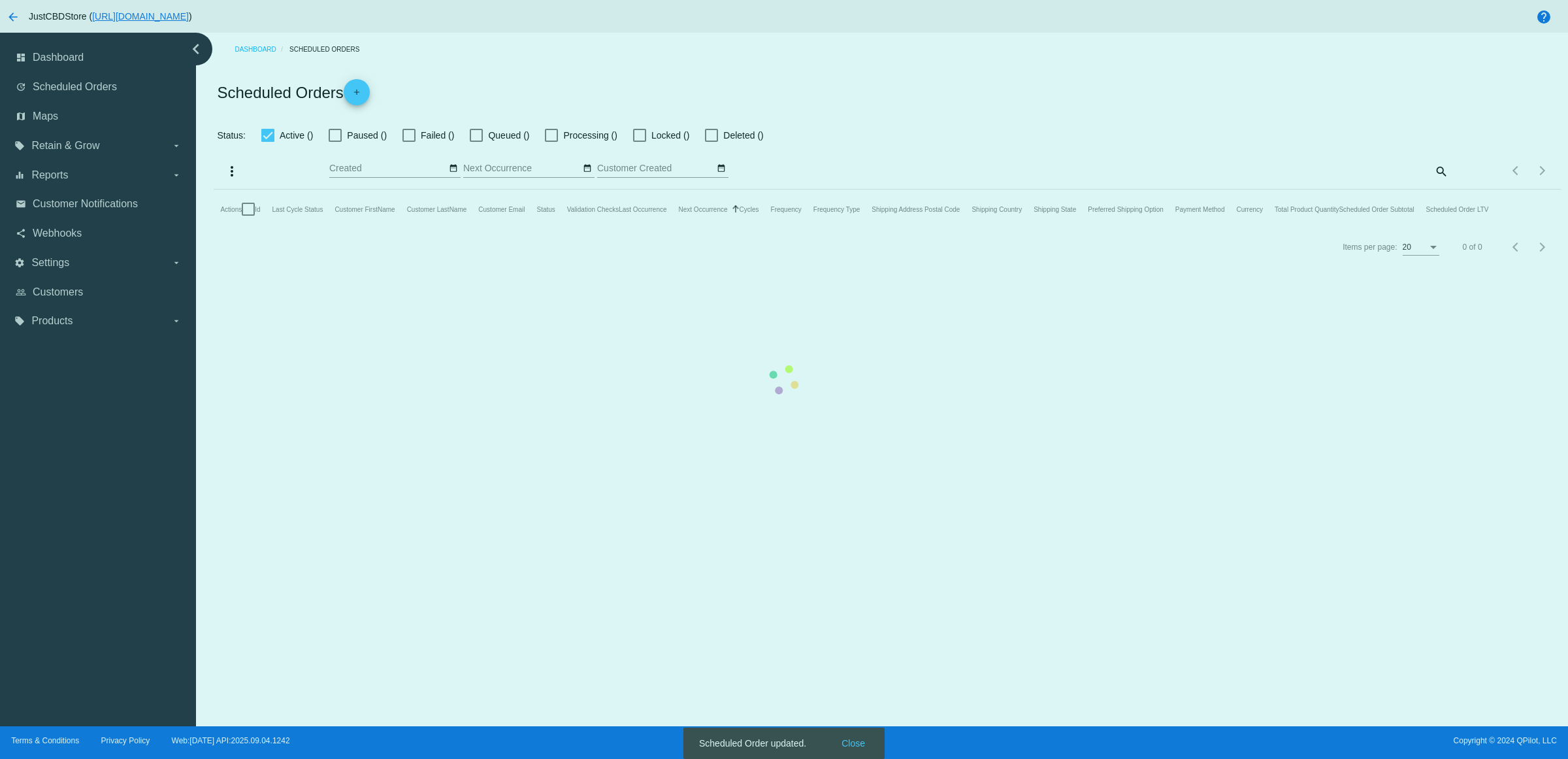
checkbox input "false"
checkbox input "true"
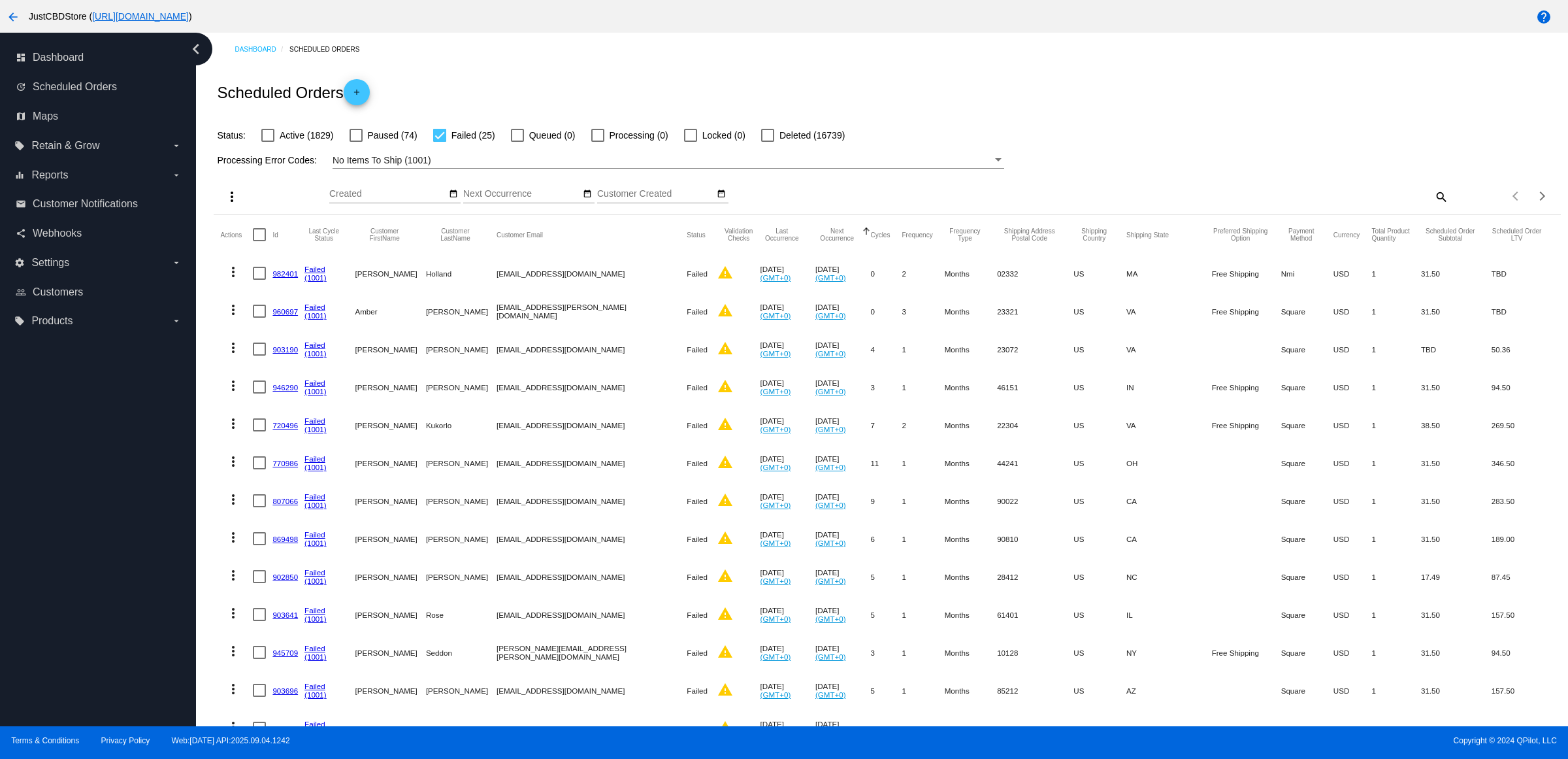
click at [284, 278] on link "982401" at bounding box center [285, 273] width 26 height 9
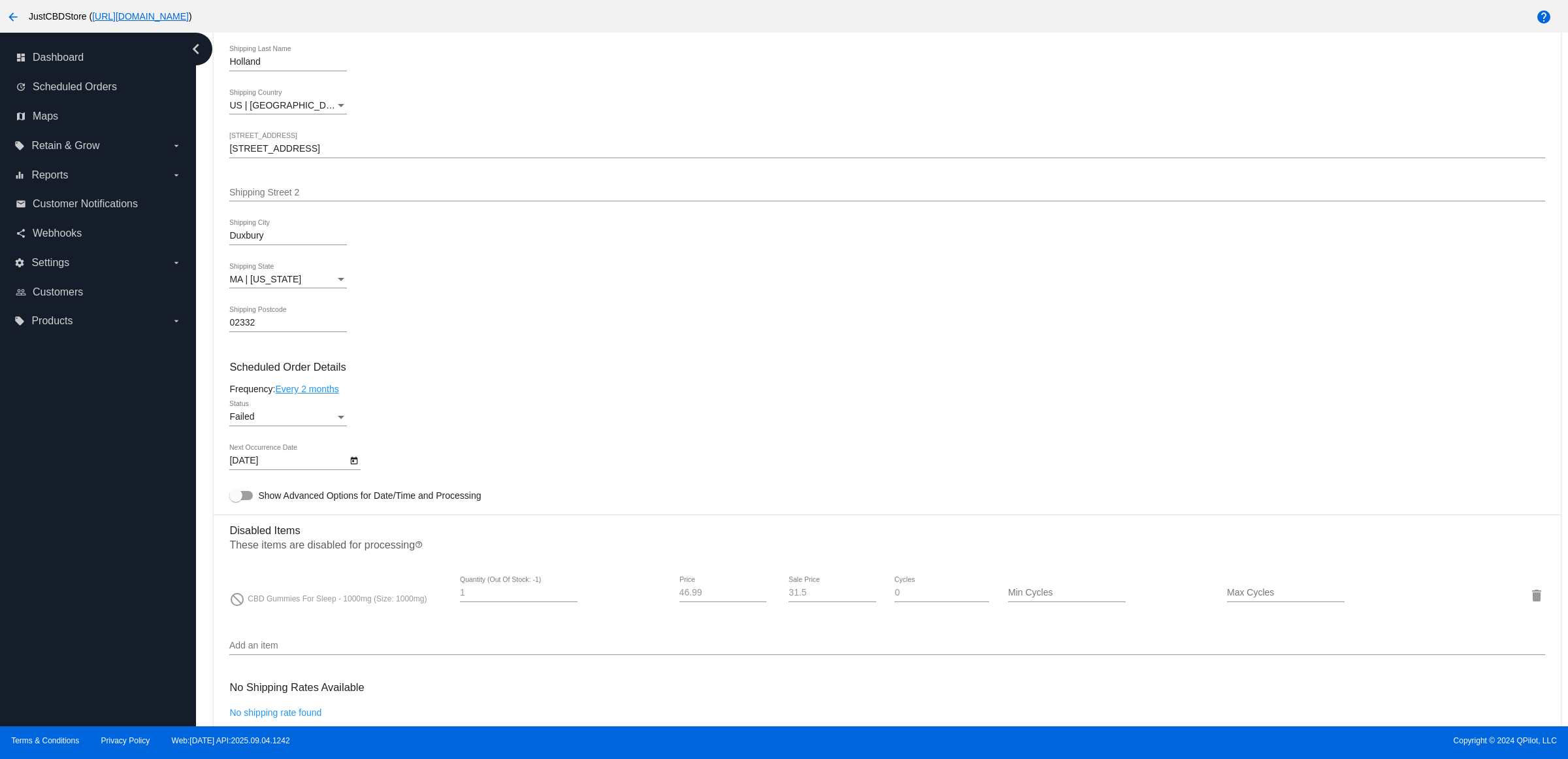
scroll to position [490, 0]
click at [352, 468] on button "Open calendar" at bounding box center [353, 460] width 14 height 14
click at [412, 508] on button "Next month" at bounding box center [411, 512] width 26 height 26
click at [285, 615] on div "10" at bounding box center [278, 619] width 23 height 23
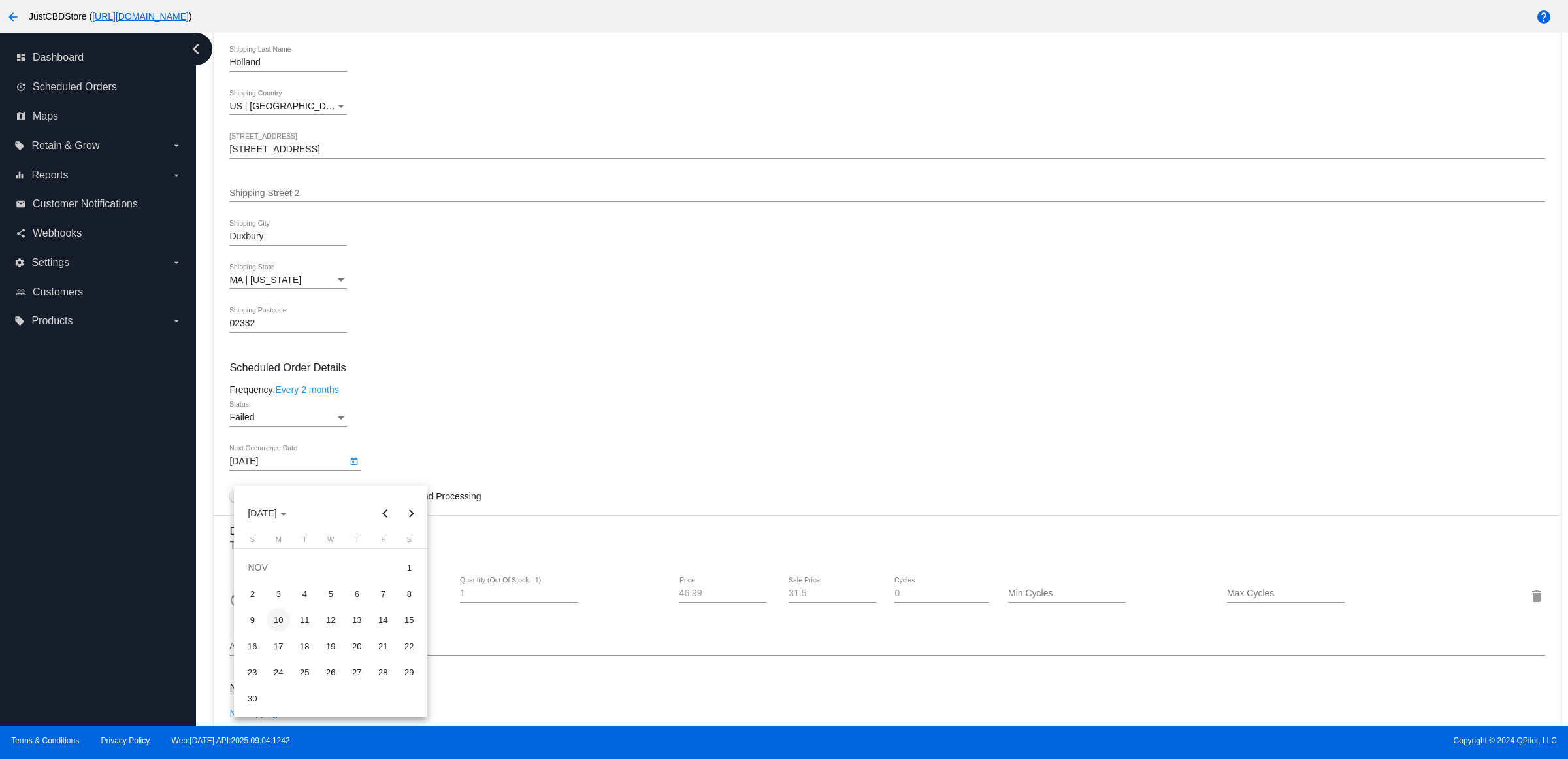
type input "11/10/2025"
click at [345, 420] on div "Status" at bounding box center [341, 418] width 6 height 3
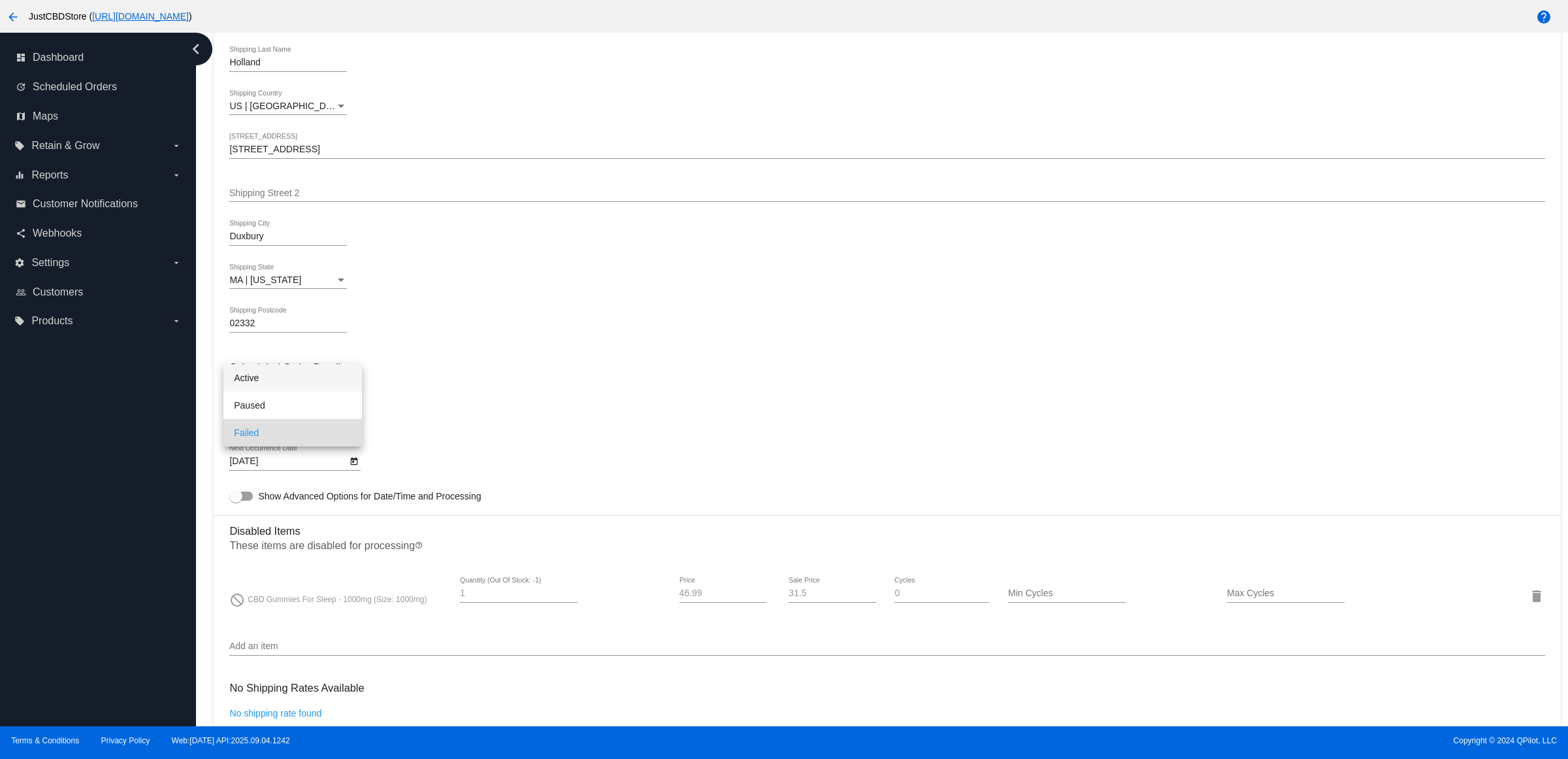
drag, startPoint x: 294, startPoint y: 377, endPoint x: 305, endPoint y: 378, distance: 11.0
click at [294, 378] on span "Active" at bounding box center [292, 378] width 117 height 27
click at [469, 374] on h3 "Scheduled Order Details" at bounding box center [887, 368] width 1315 height 13
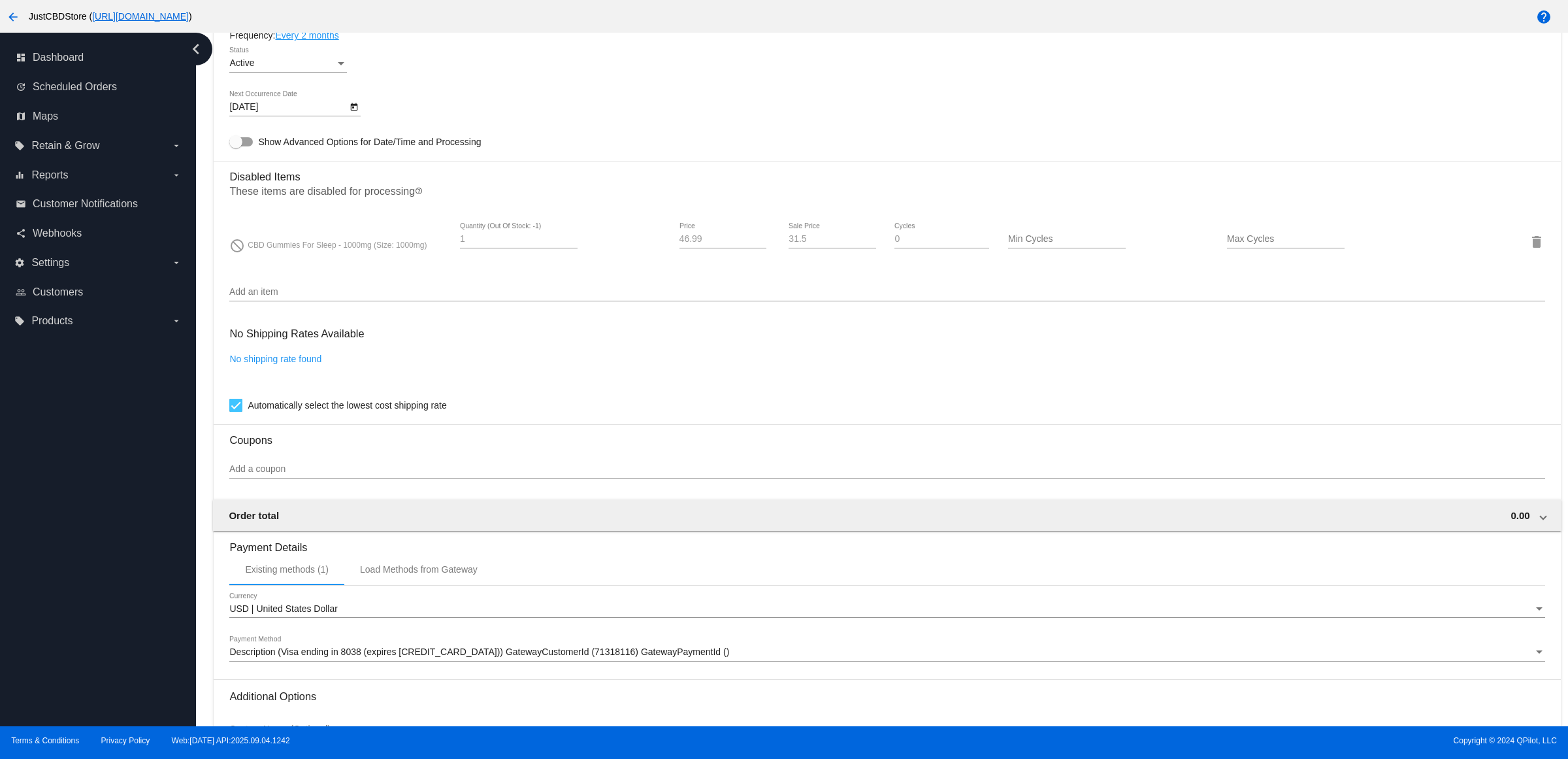
scroll to position [1004, 0]
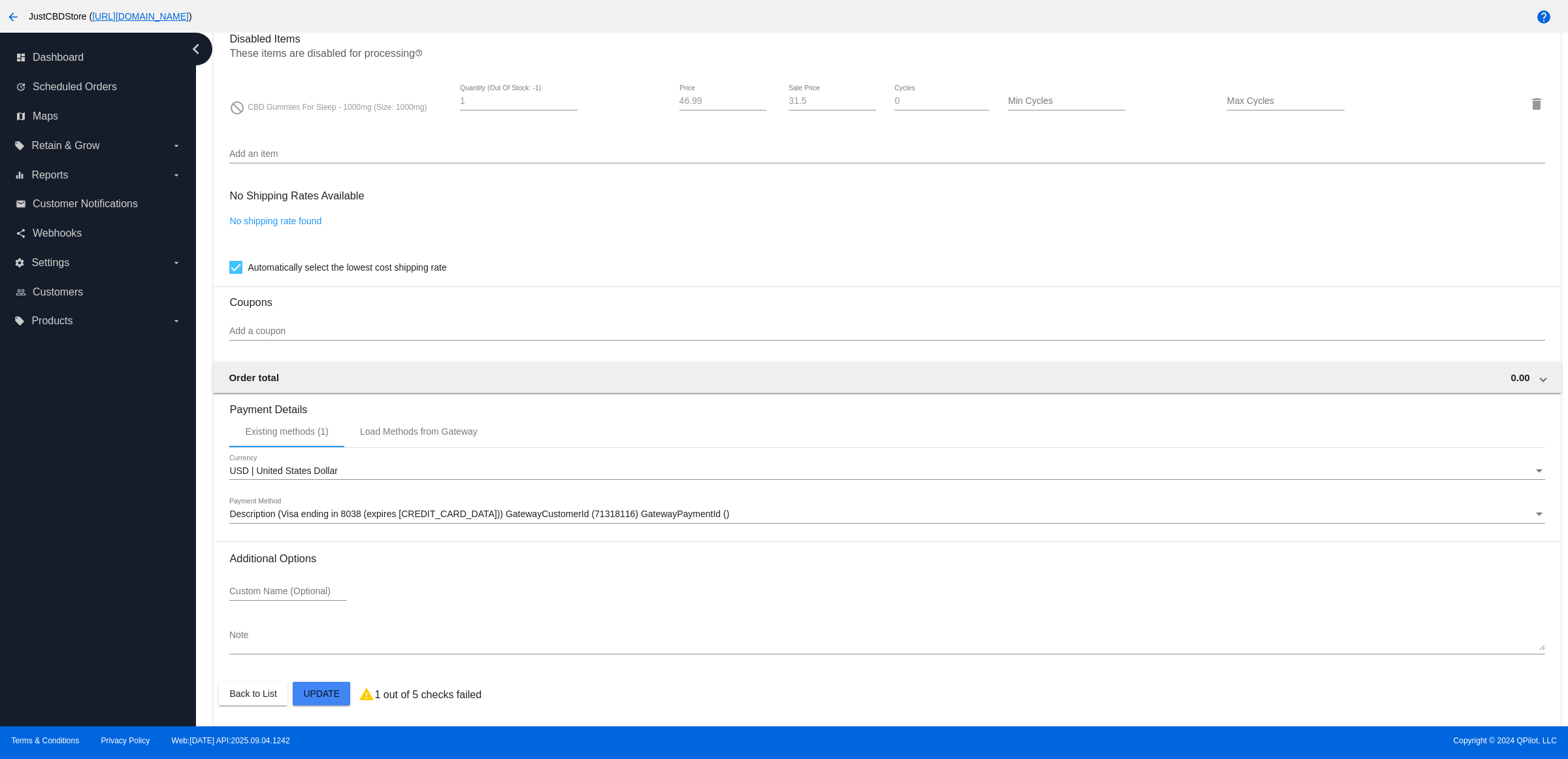
click at [345, 698] on mat-card "Customer 6834267: Bonnie Holland bwholland500@yahoo.com Customer Shipping Enter…" at bounding box center [887, 57] width 1347 height 1337
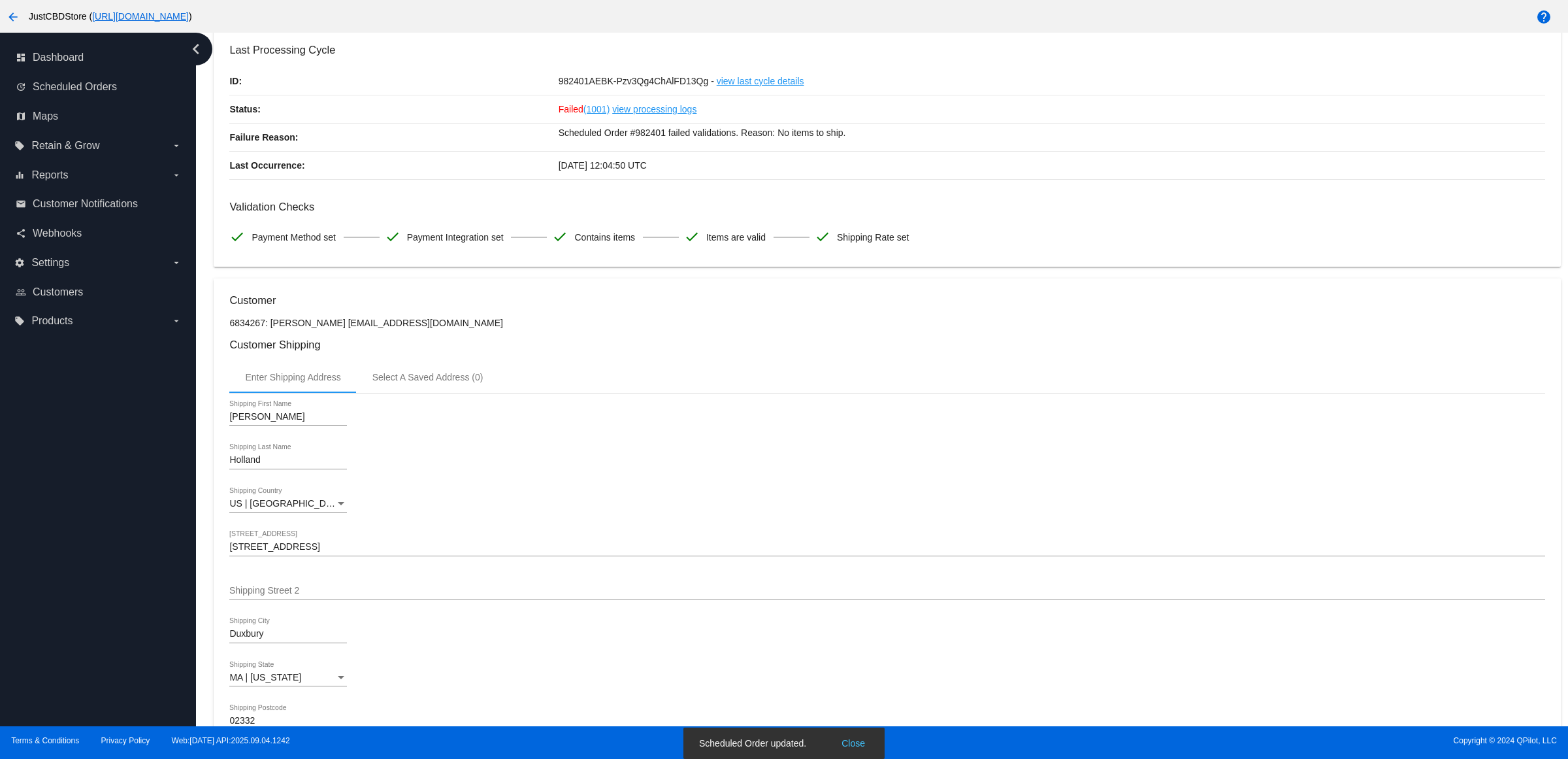
scroll to position [0, 0]
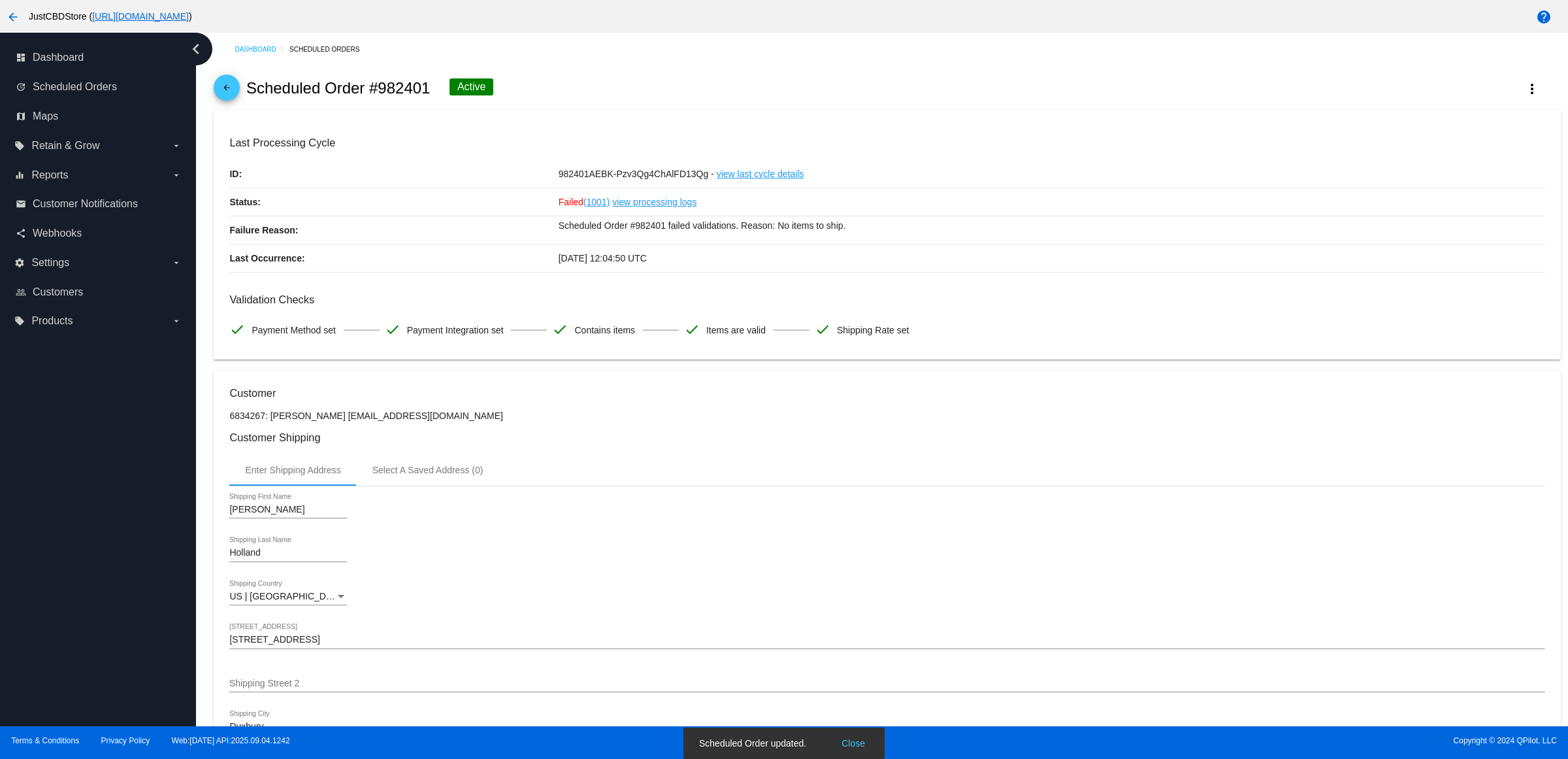
click at [233, 93] on mat-icon "arrow_back" at bounding box center [227, 91] width 16 height 16
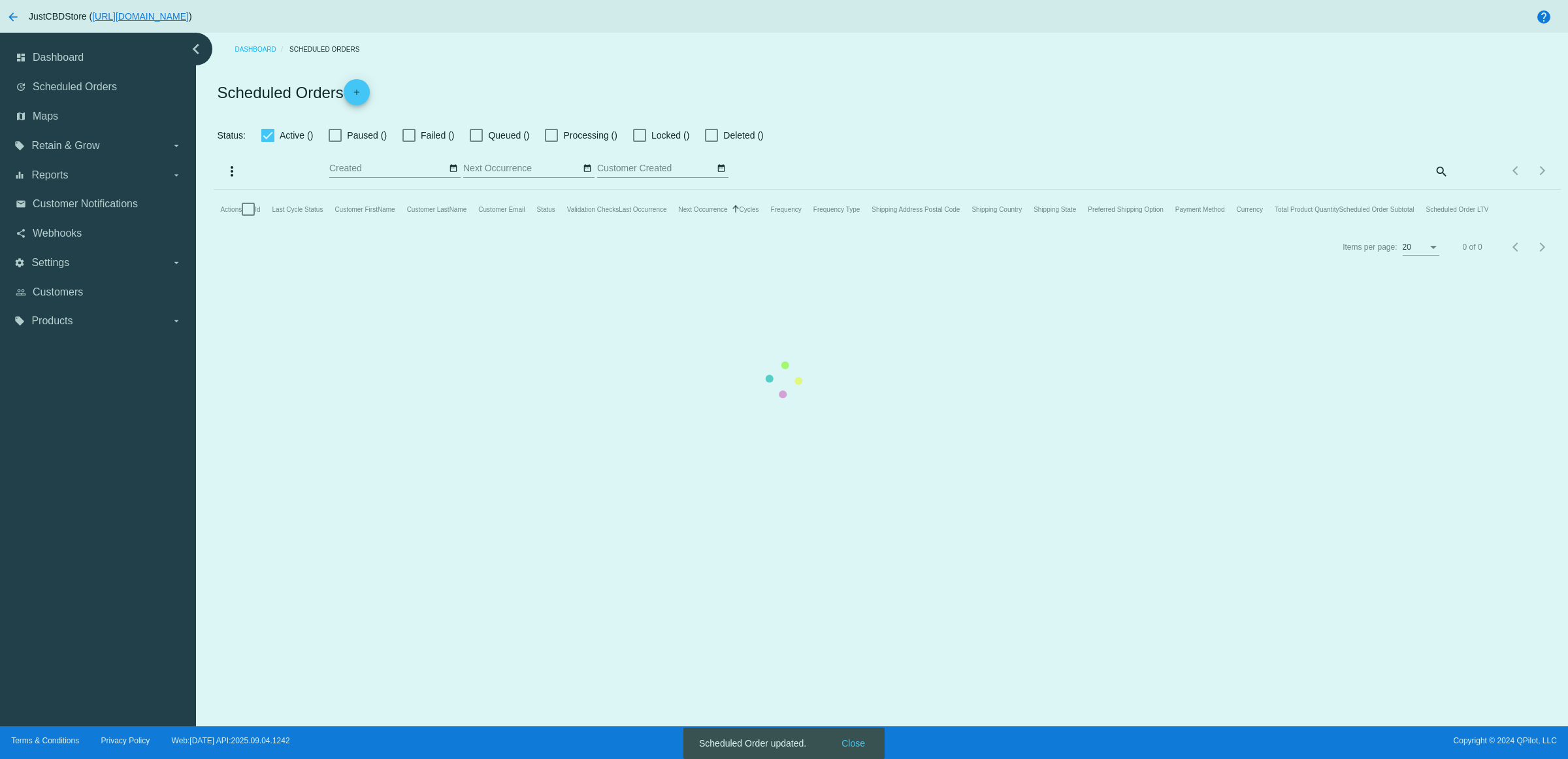
checkbox input "false"
checkbox input "true"
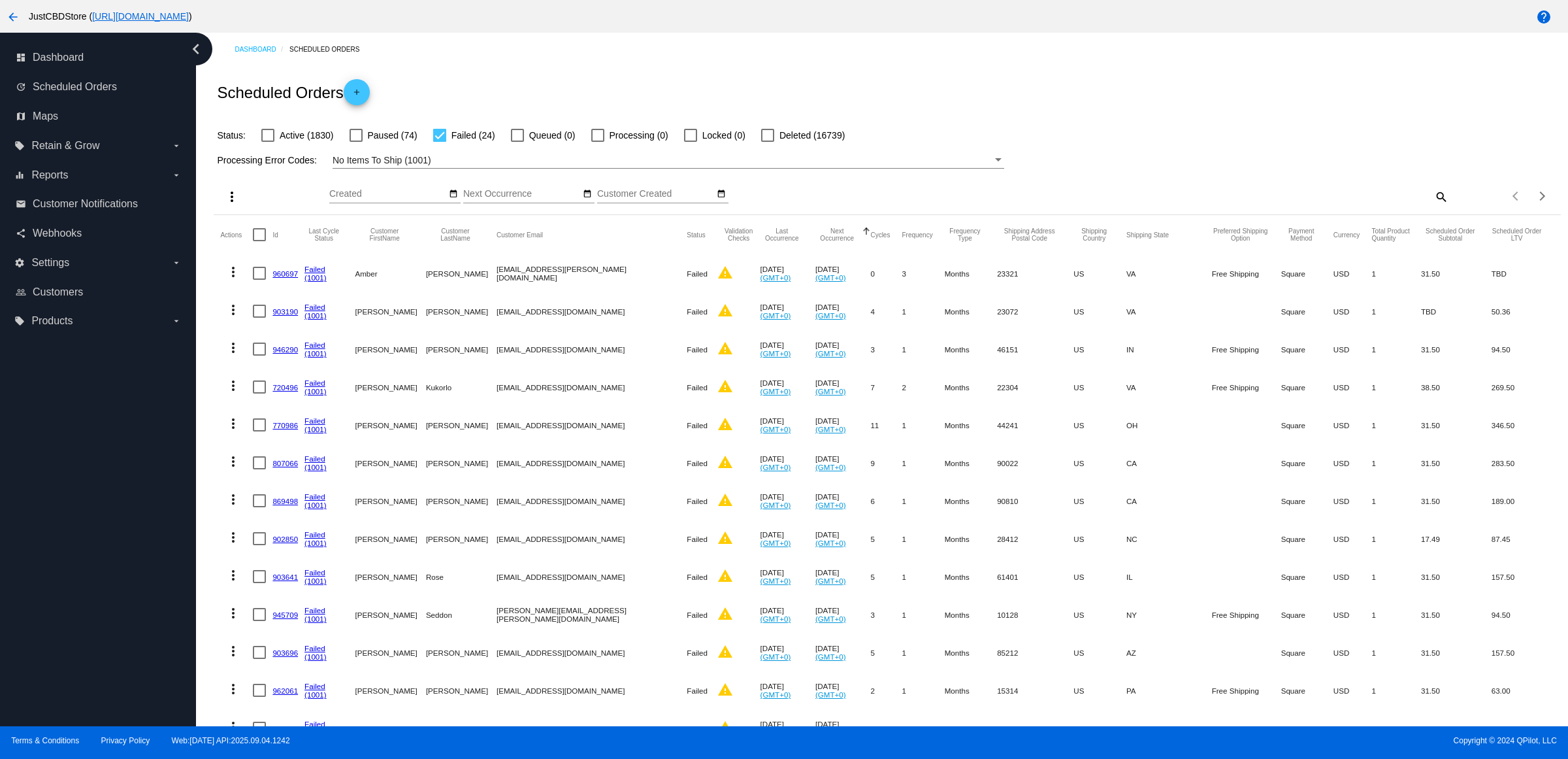
click at [292, 278] on link "960697" at bounding box center [285, 273] width 26 height 9
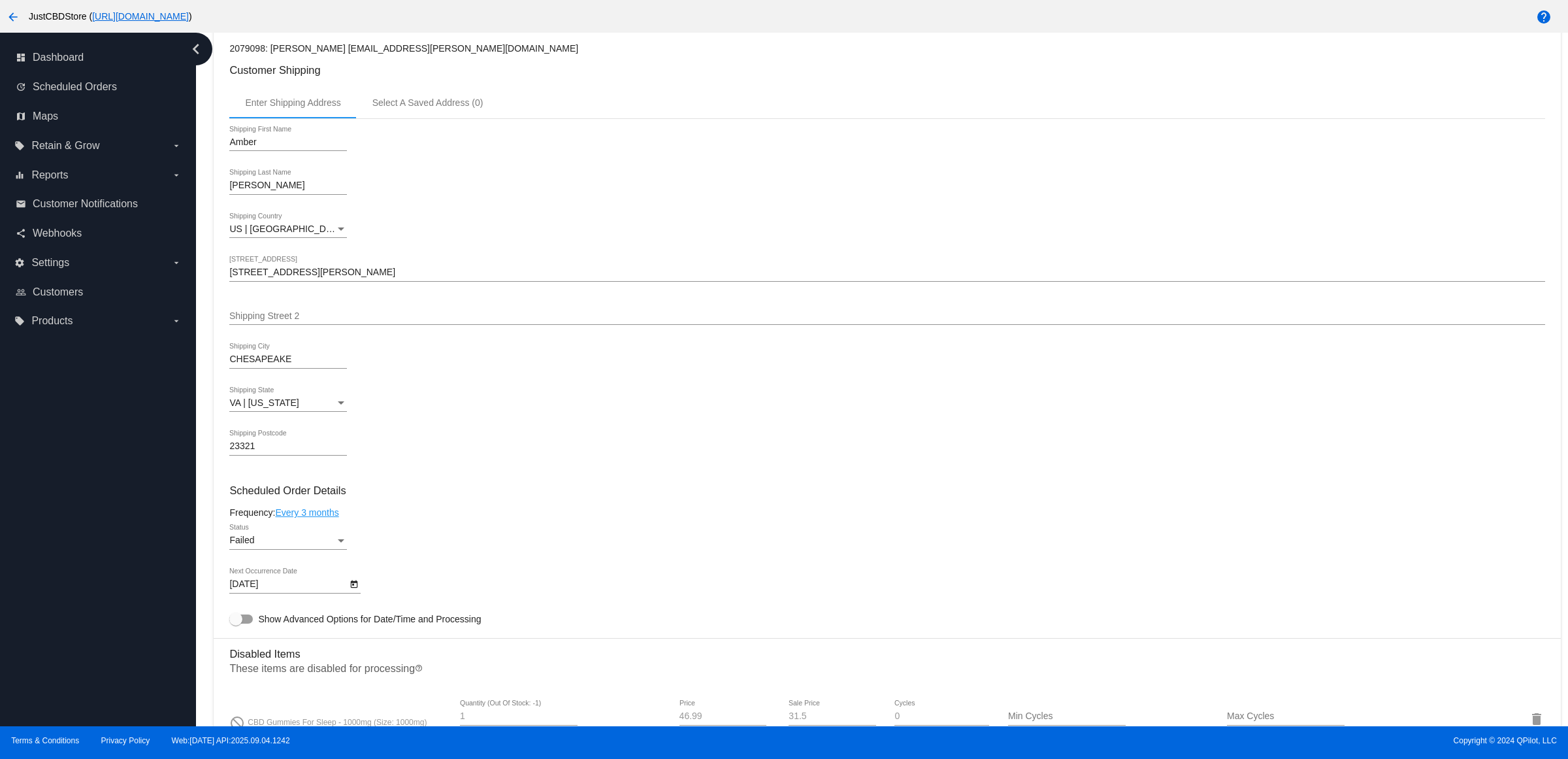
scroll to position [572, 0]
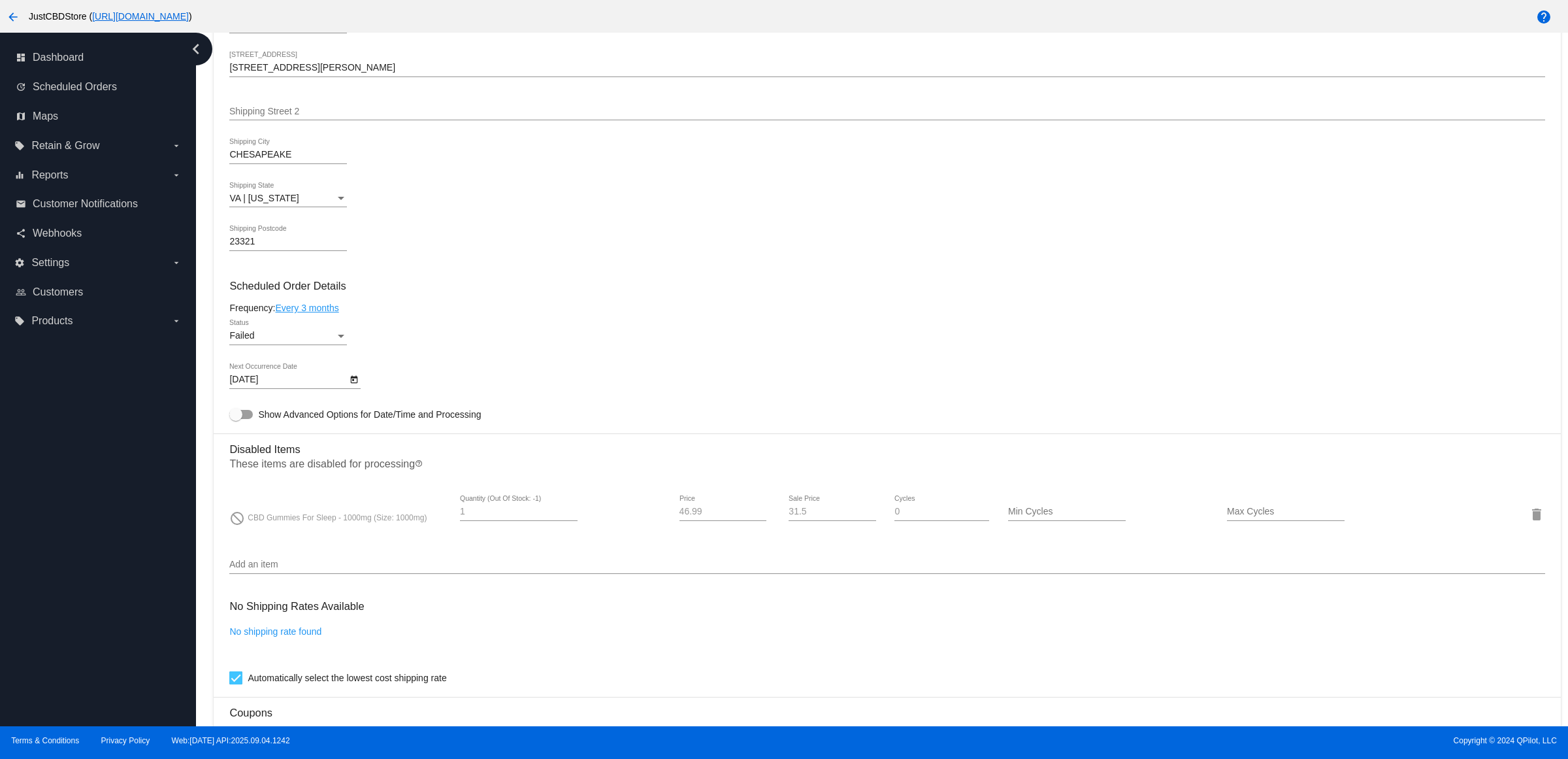
click at [345, 338] on div "Status" at bounding box center [341, 336] width 6 height 3
click at [357, 393] on div at bounding box center [784, 379] width 1568 height 759
click at [358, 384] on icon "Open calendar" at bounding box center [354, 380] width 7 height 8
click at [407, 425] on button "Next month" at bounding box center [411, 431] width 26 height 26
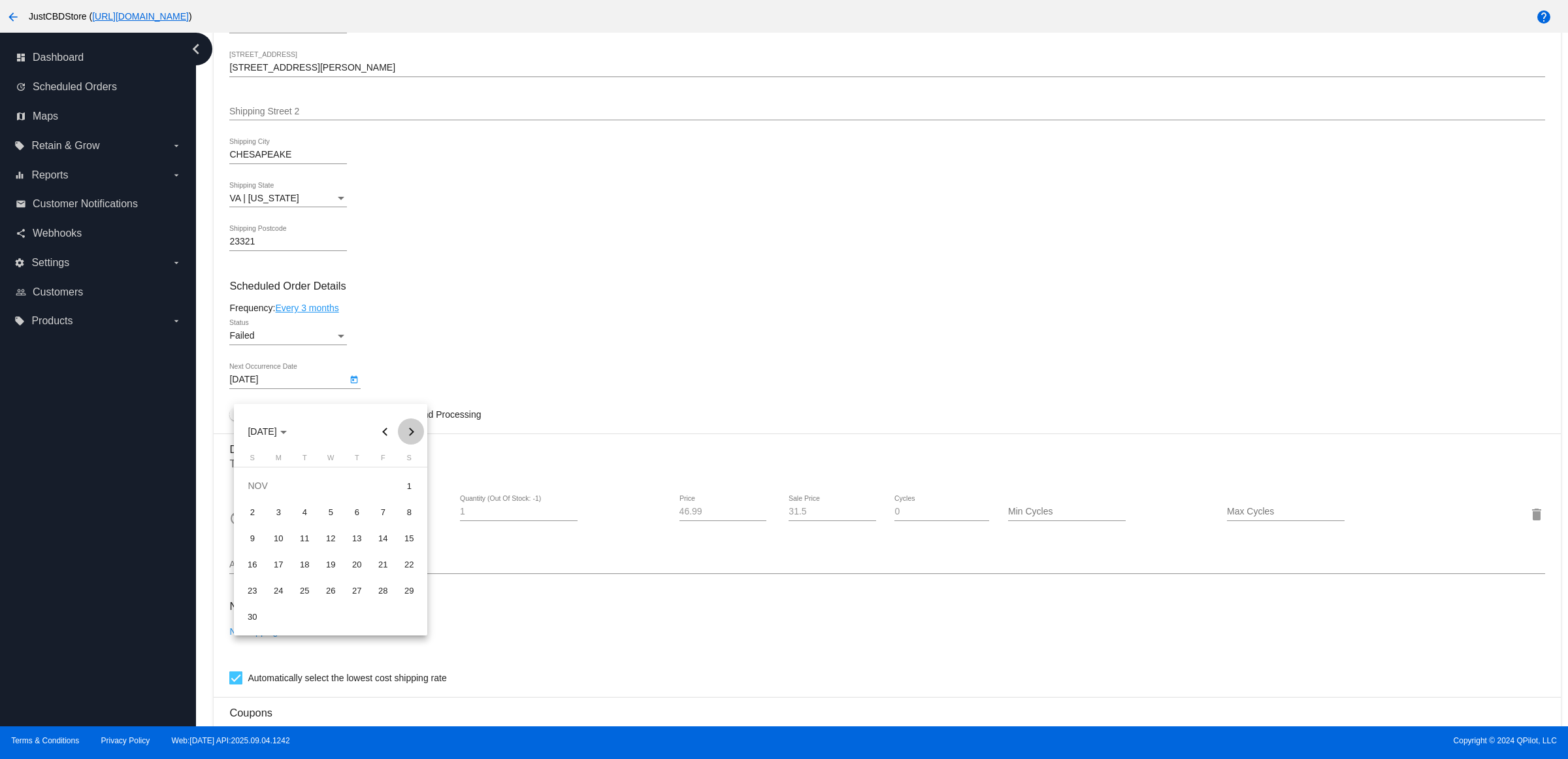
click at [407, 425] on button "Next month" at bounding box center [411, 431] width 26 height 26
click at [354, 540] on div "11" at bounding box center [356, 537] width 23 height 23
type input "12/11/2025"
click at [345, 341] on div "Status" at bounding box center [341, 335] width 12 height 10
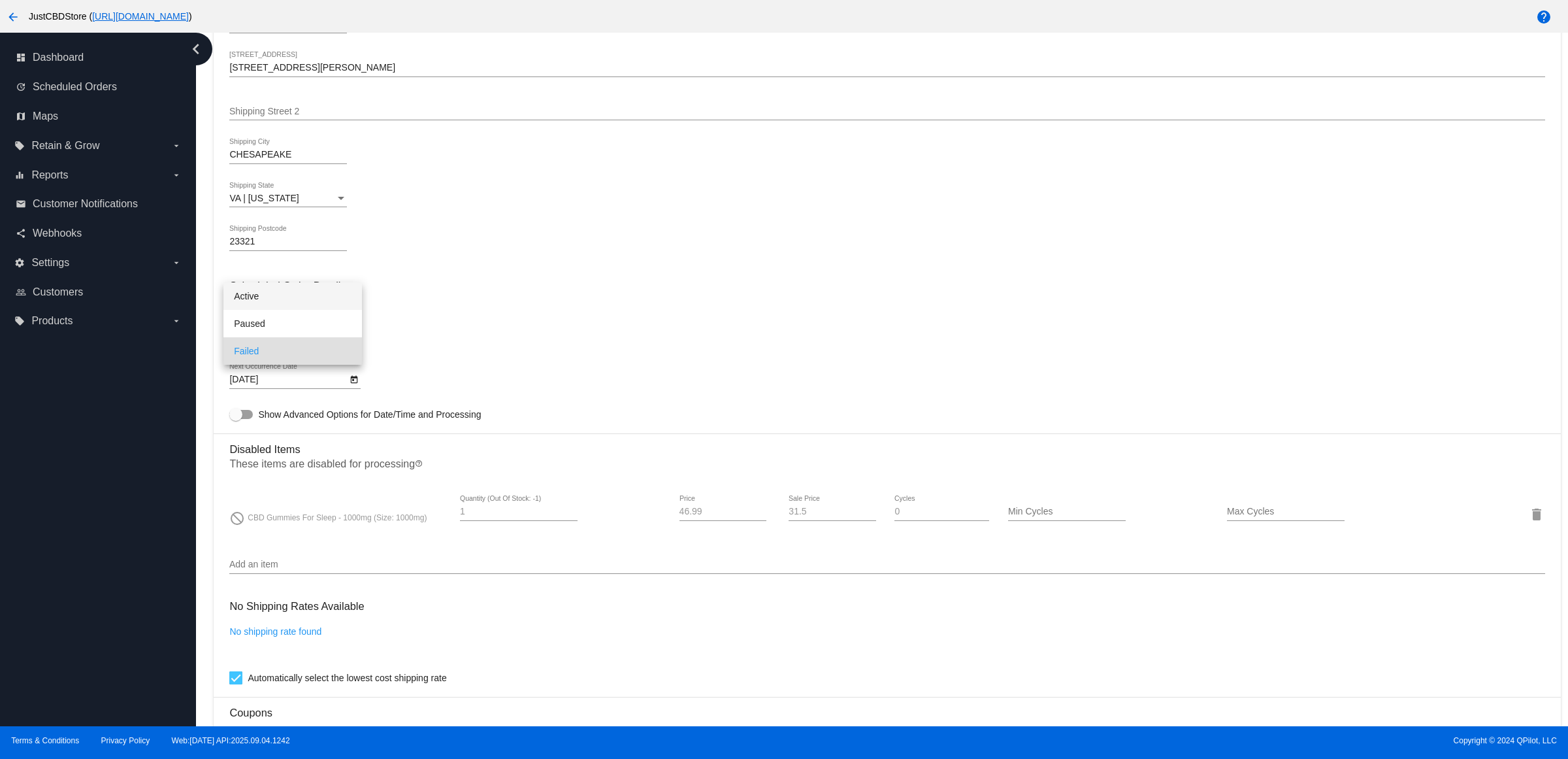
click at [314, 295] on span "Active" at bounding box center [292, 296] width 117 height 27
drag, startPoint x: 438, startPoint y: 299, endPoint x: 439, endPoint y: 334, distance: 35.0
click at [439, 292] on h3 "Scheduled Order Details" at bounding box center [887, 286] width 1315 height 13
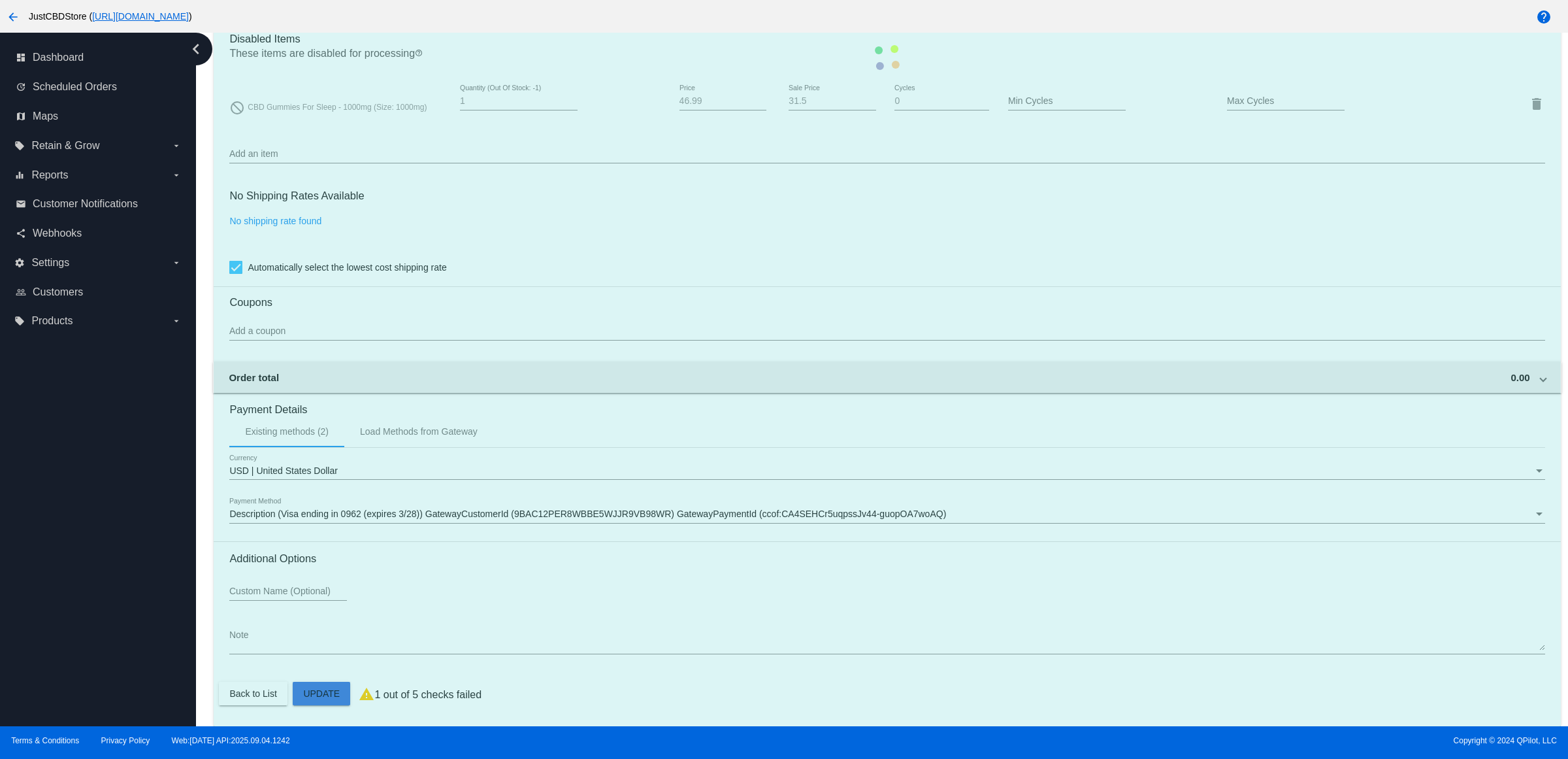
click at [334, 698] on mat-card "Customer 2079098: Amber Smith alhowren@cox.net Customer Shipping Enter Shipping…" at bounding box center [887, 57] width 1347 height 1337
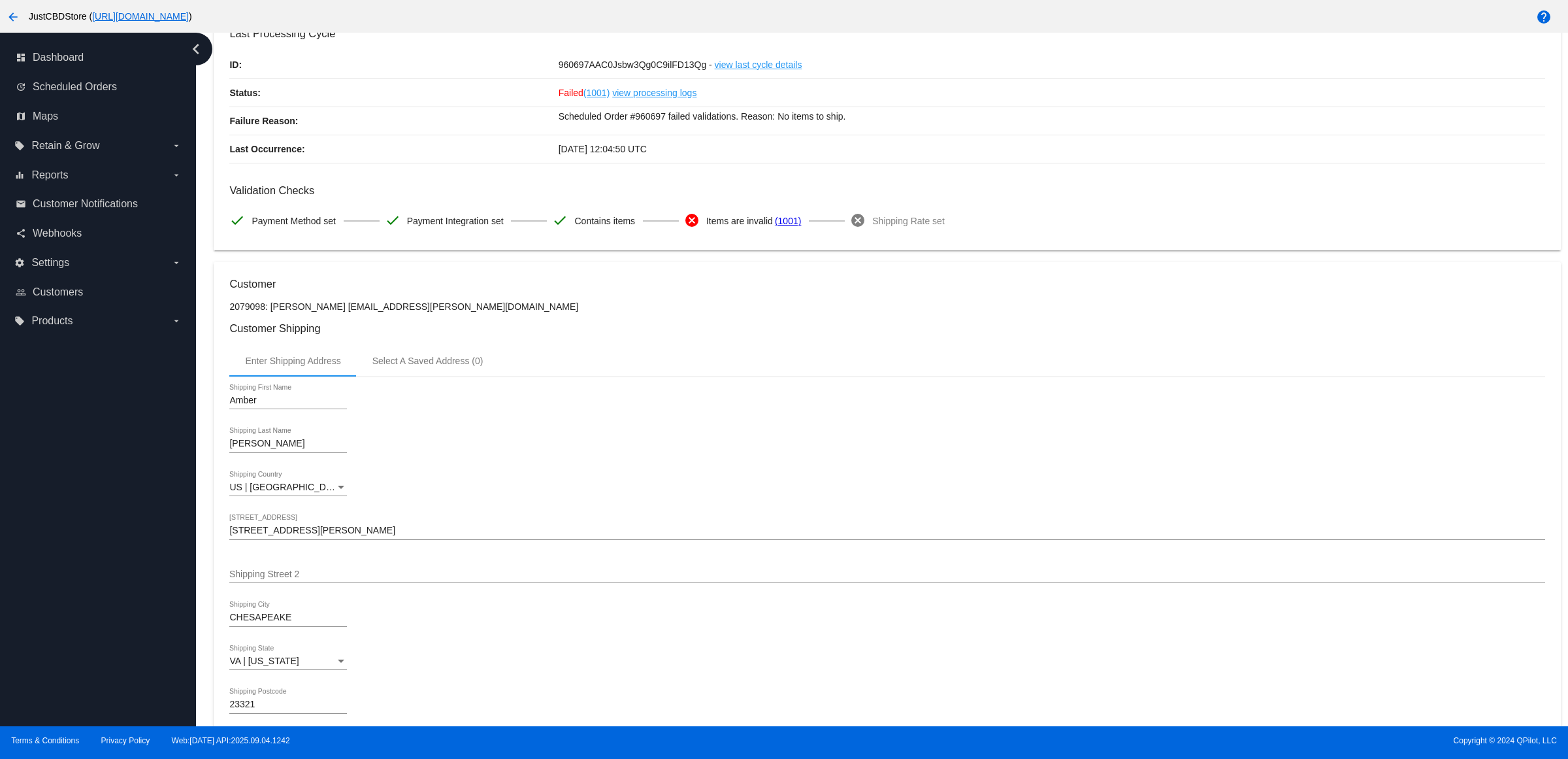
scroll to position [0, 0]
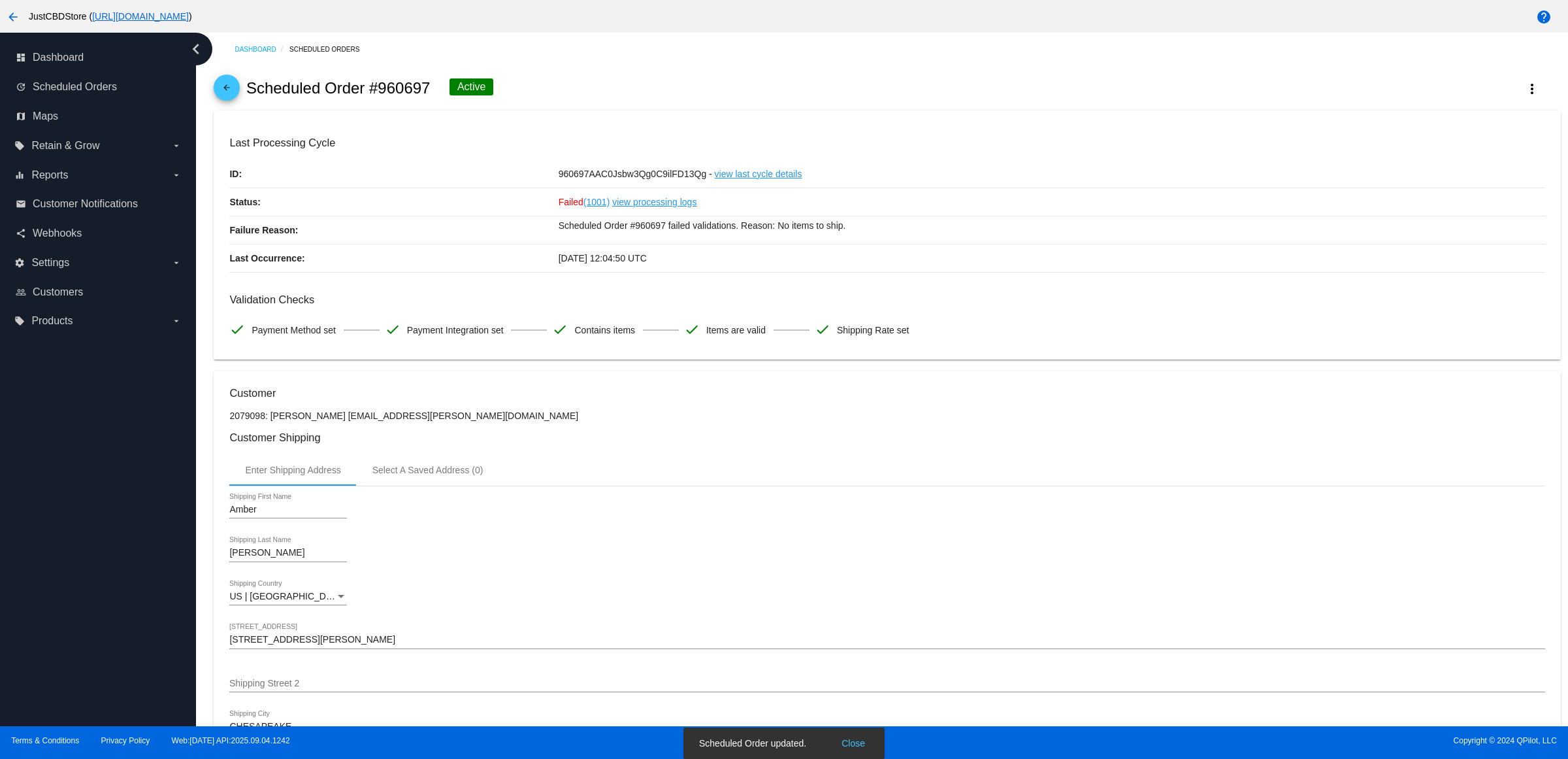
click at [235, 106] on span "arrow_back" at bounding box center [227, 90] width 16 height 32
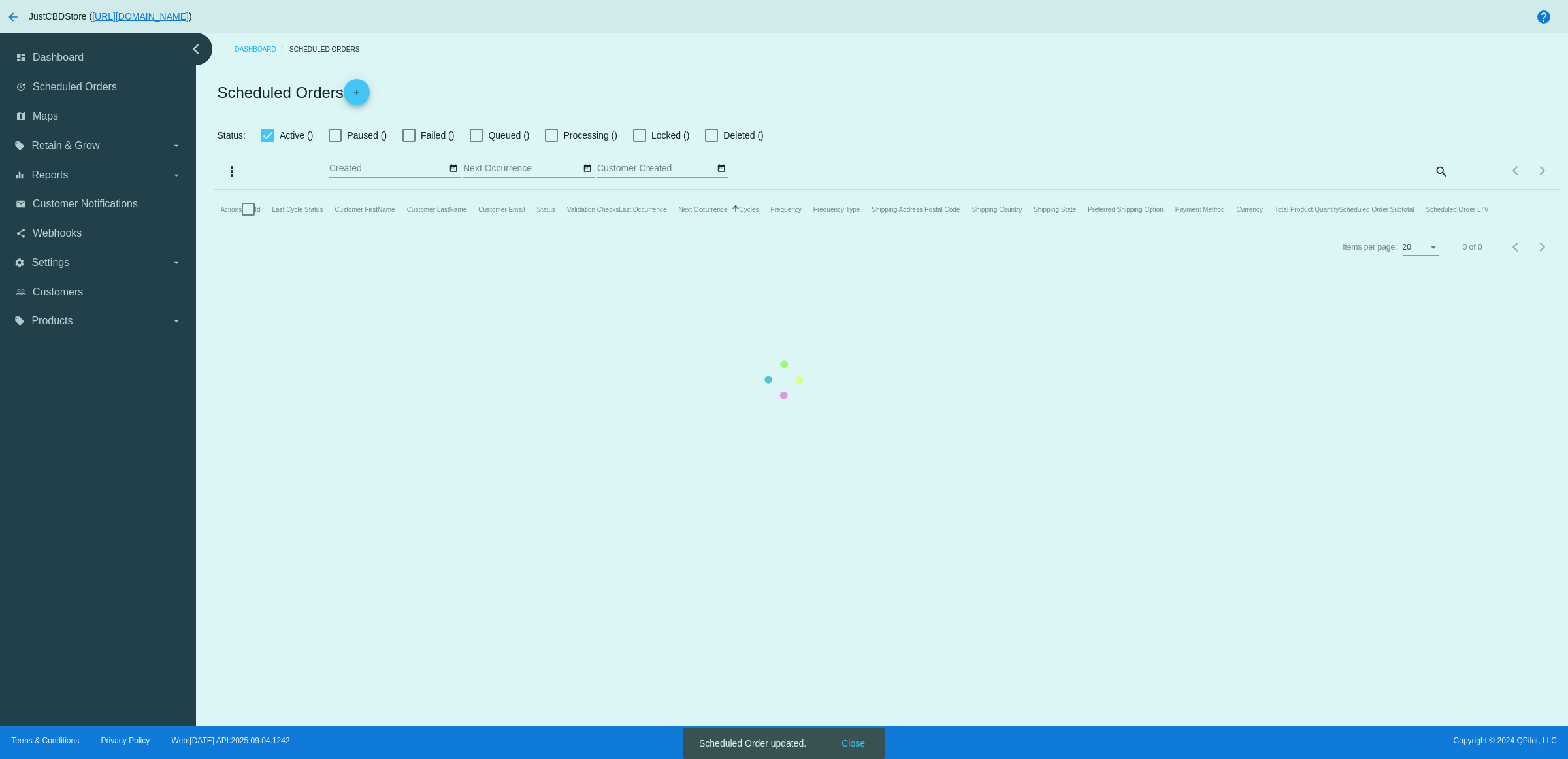
checkbox input "false"
checkbox input "true"
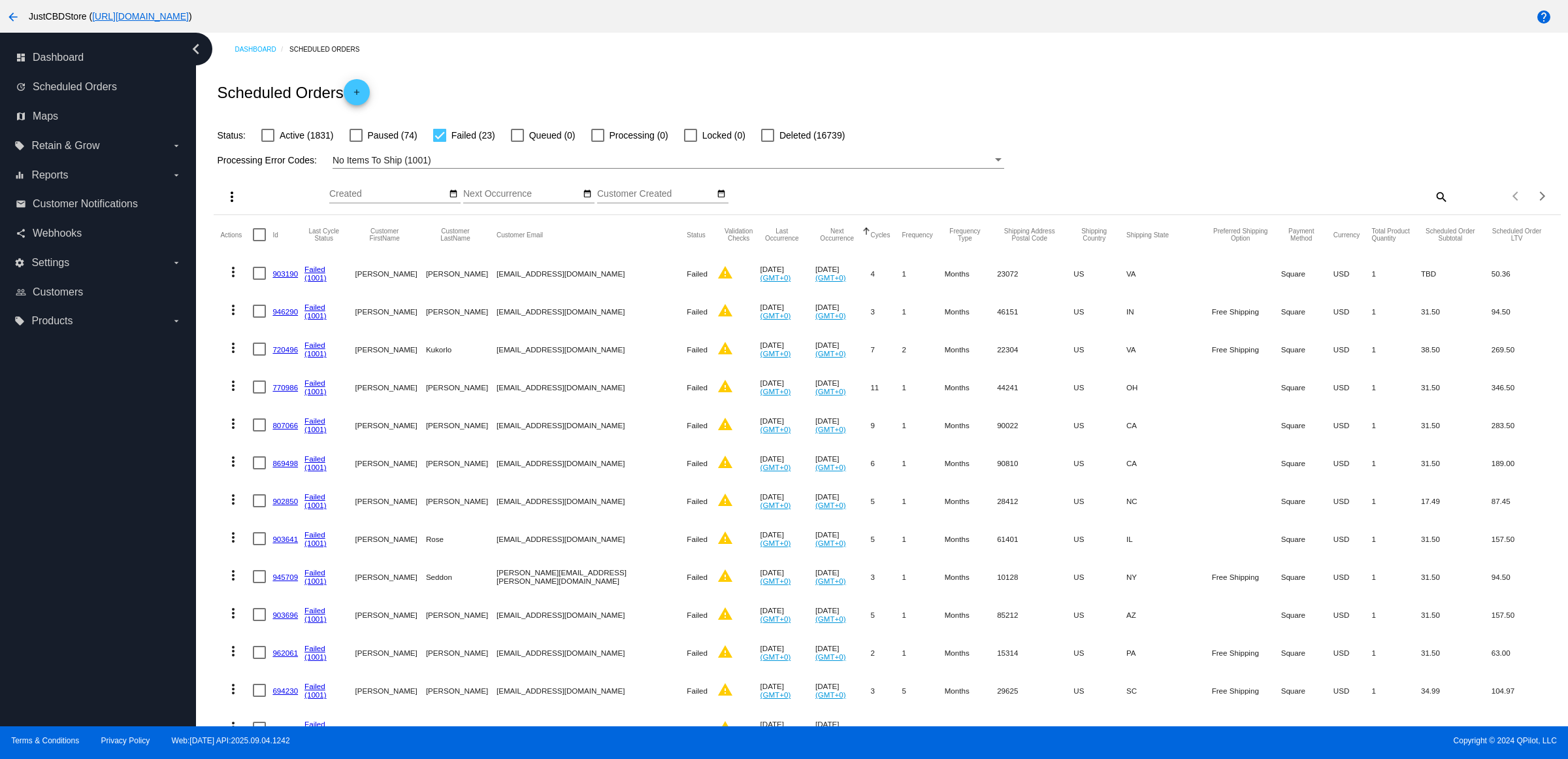
click at [298, 278] on link "903190" at bounding box center [285, 273] width 26 height 9
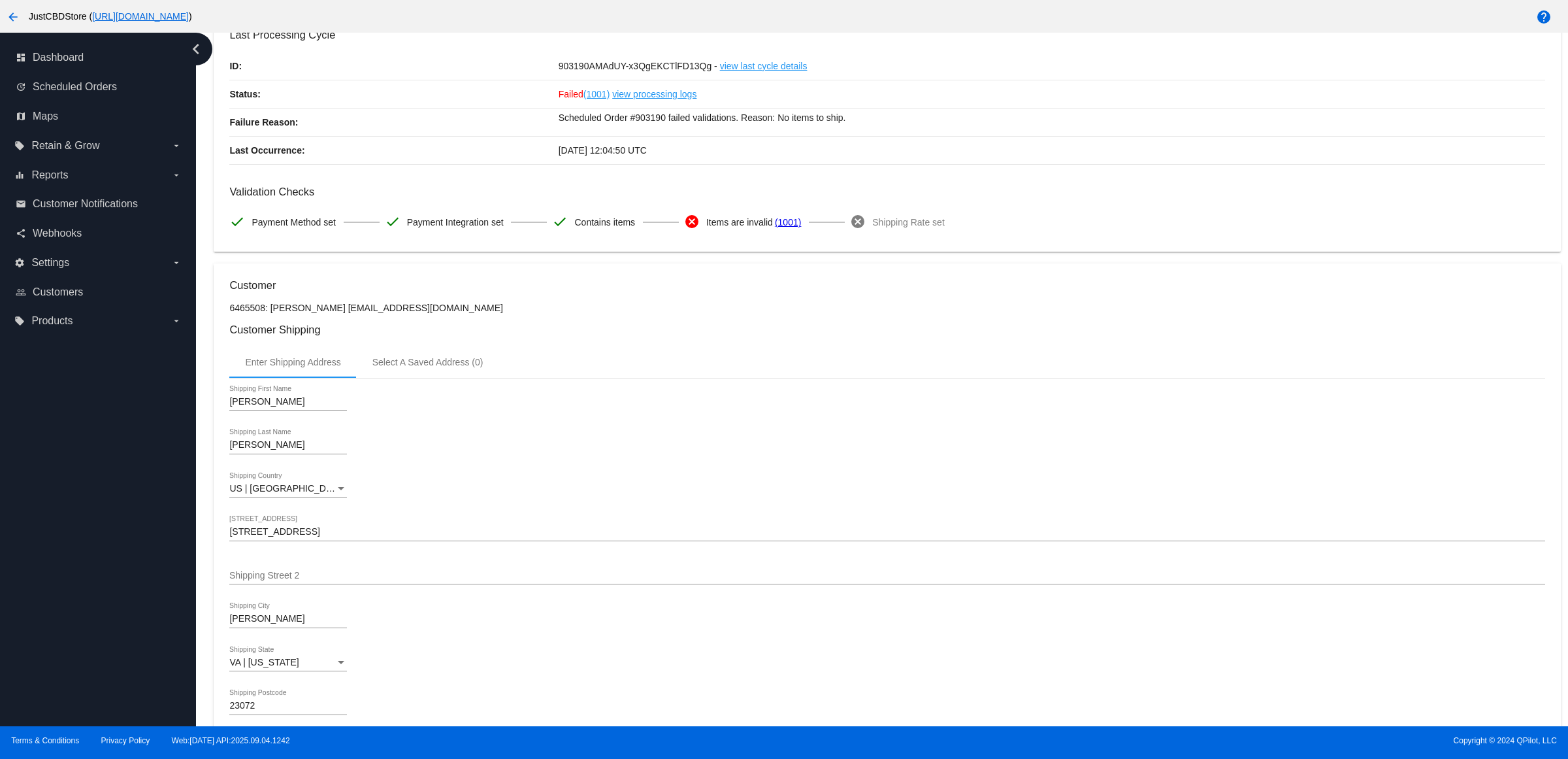
scroll to position [654, 0]
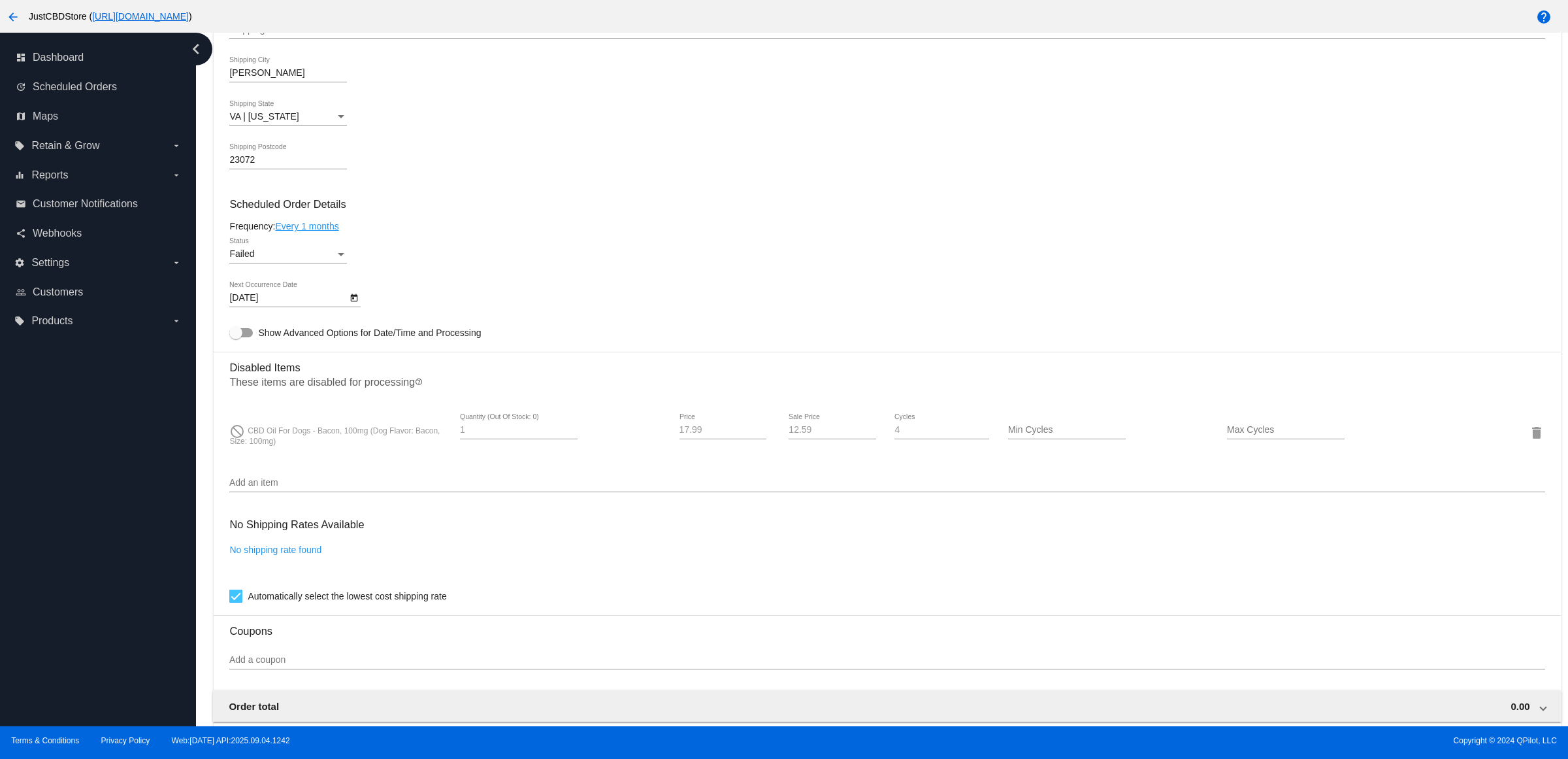
click at [366, 316] on div "9/12/2025 Next Occurrence Date" at bounding box center [887, 300] width 1315 height 38
click at [371, 318] on div "9/12/2025 Next Occurrence Date" at bounding box center [887, 300] width 1315 height 38
click at [361, 304] on div at bounding box center [353, 297] width 14 height 14
click at [357, 302] on icon "Open calendar" at bounding box center [354, 298] width 7 height 8
click at [413, 350] on button "Next month" at bounding box center [411, 350] width 26 height 26
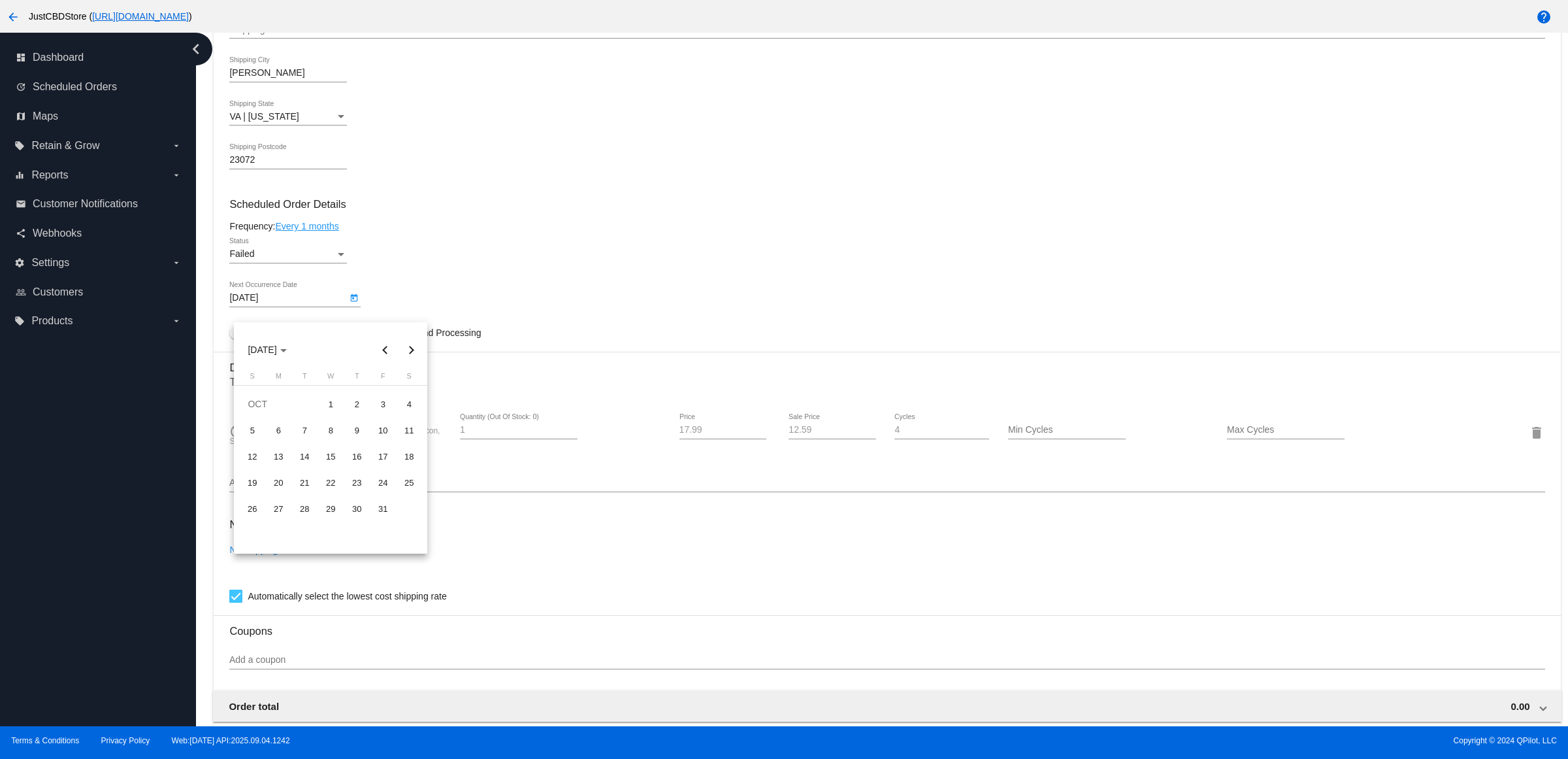
drag, startPoint x: 251, startPoint y: 458, endPoint x: 251, endPoint y: 446, distance: 12.0
click at [251, 457] on div "12" at bounding box center [251, 456] width 23 height 23
type input "10/12/2025"
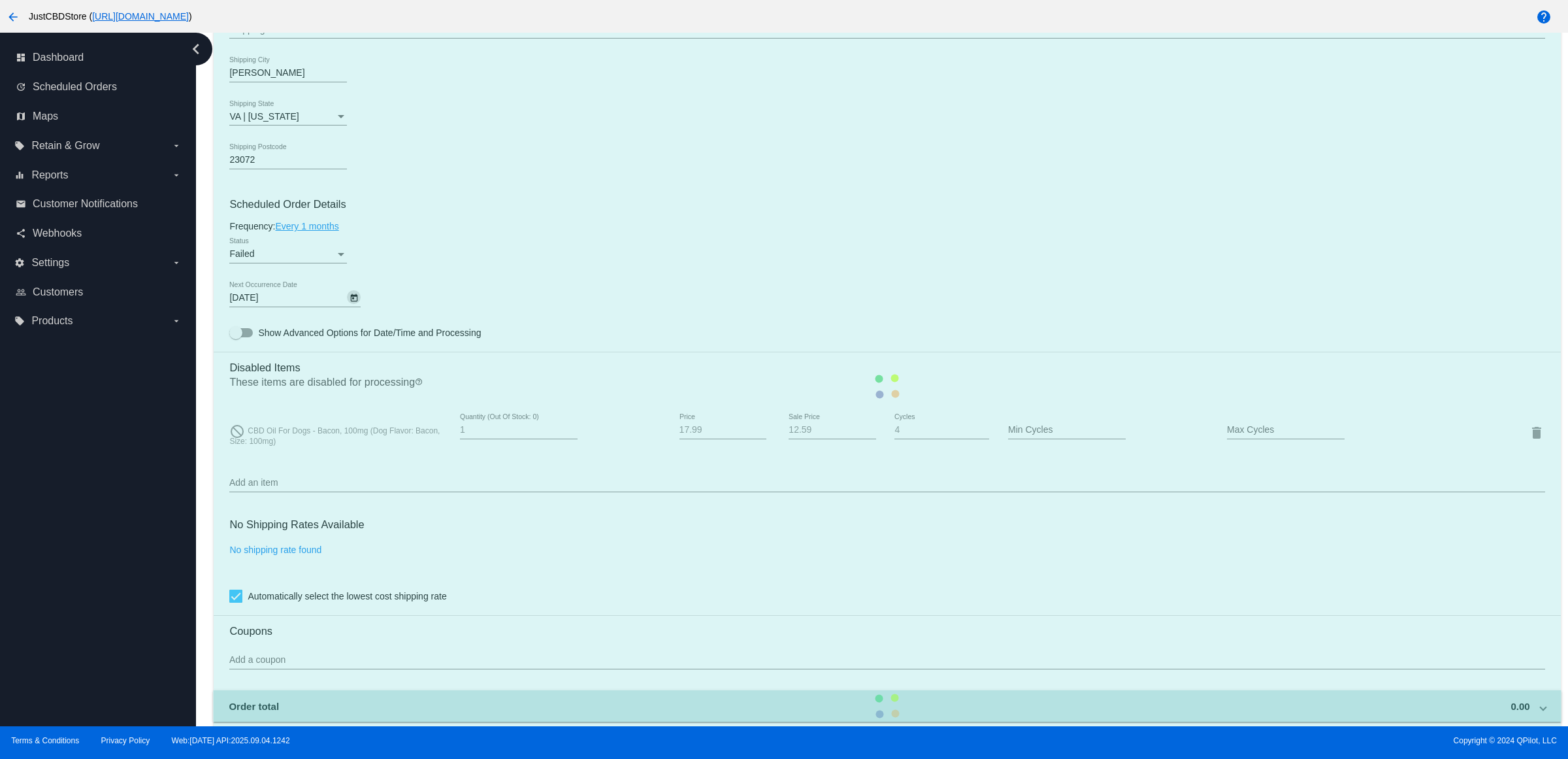
click at [283, 263] on mat-card "Customer 6465508: Leonard Miller libeerty@tni.net Customer Shipping Enter Shipp…" at bounding box center [887, 385] width 1347 height 1337
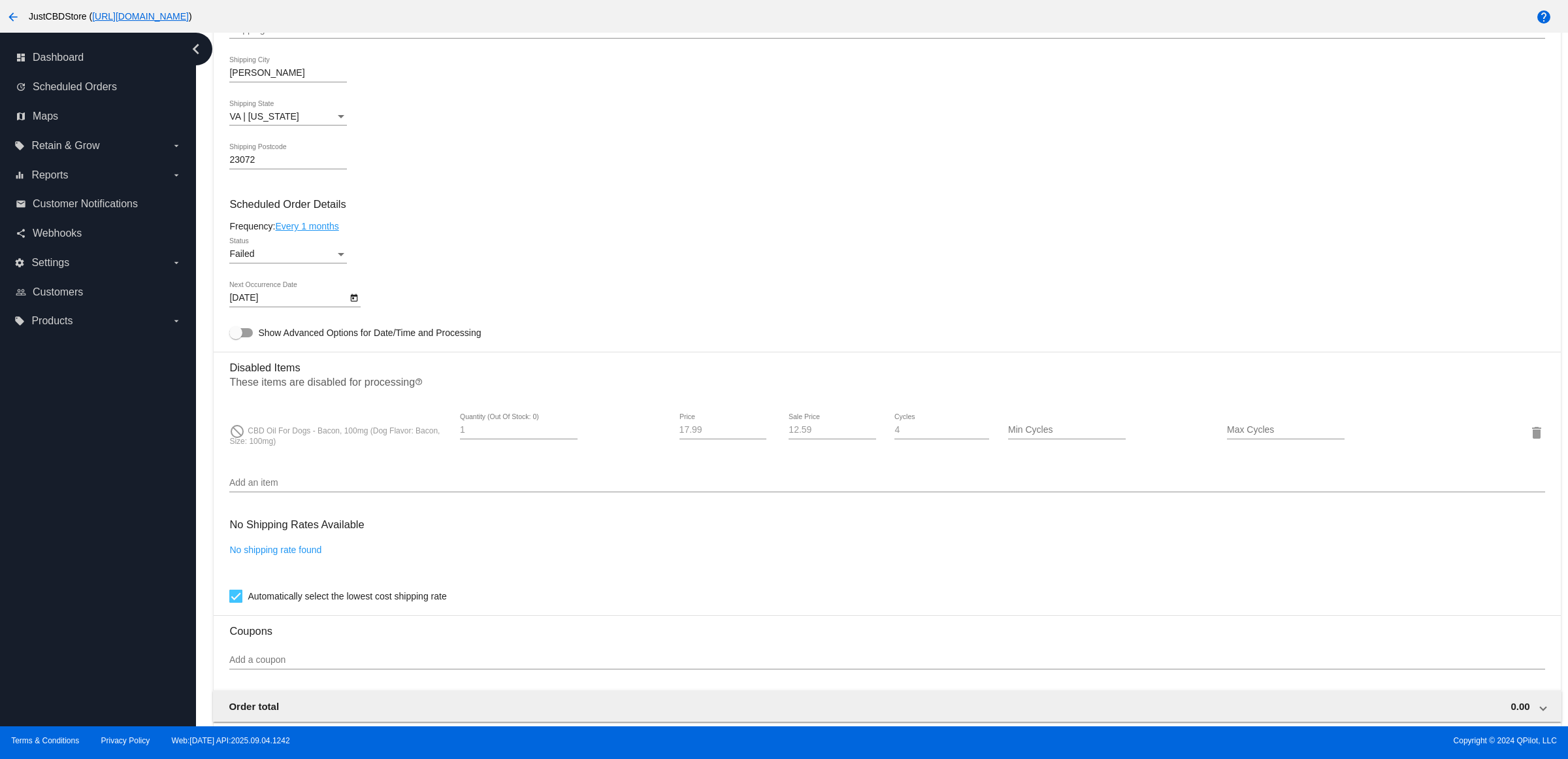
click at [284, 259] on div "Failed" at bounding box center [282, 254] width 106 height 10
click at [270, 183] on div at bounding box center [784, 379] width 1568 height 759
click at [289, 211] on mat-card-content "Customer 6465508: Leonard Miller libeerty@tni.net Customer Shipping Enter Shipp…" at bounding box center [887, 364] width 1315 height 1261
click at [322, 259] on div "Failed" at bounding box center [282, 254] width 106 height 10
click at [312, 218] on span "Active" at bounding box center [292, 214] width 117 height 27
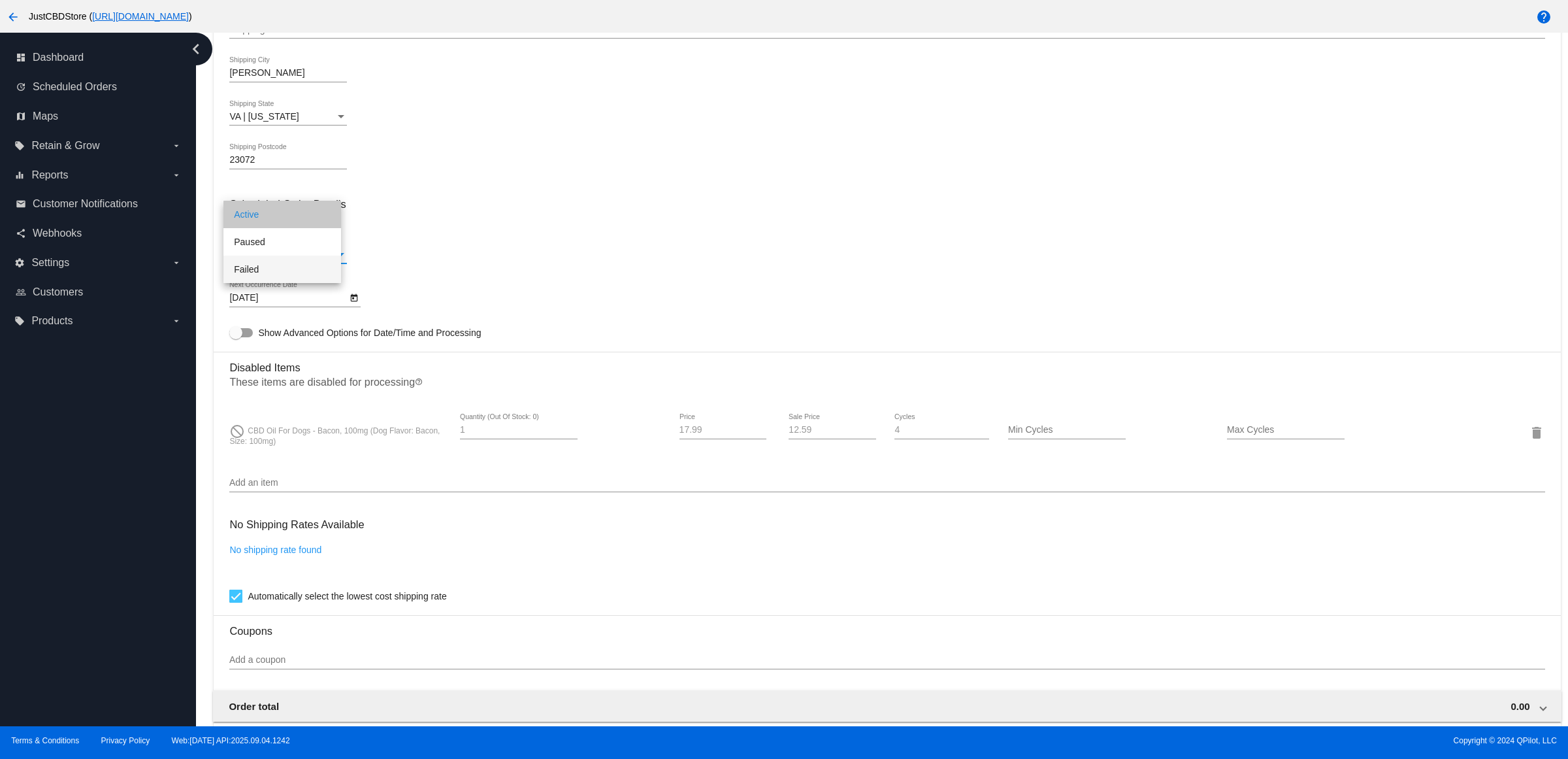
drag, startPoint x: 576, startPoint y: 249, endPoint x: 567, endPoint y: 255, distance: 10.8
click at [576, 250] on mat-card-content "Customer 6465508: Leonard Miller libeerty@tni.net Customer Shipping Enter Shipp…" at bounding box center [887, 364] width 1315 height 1261
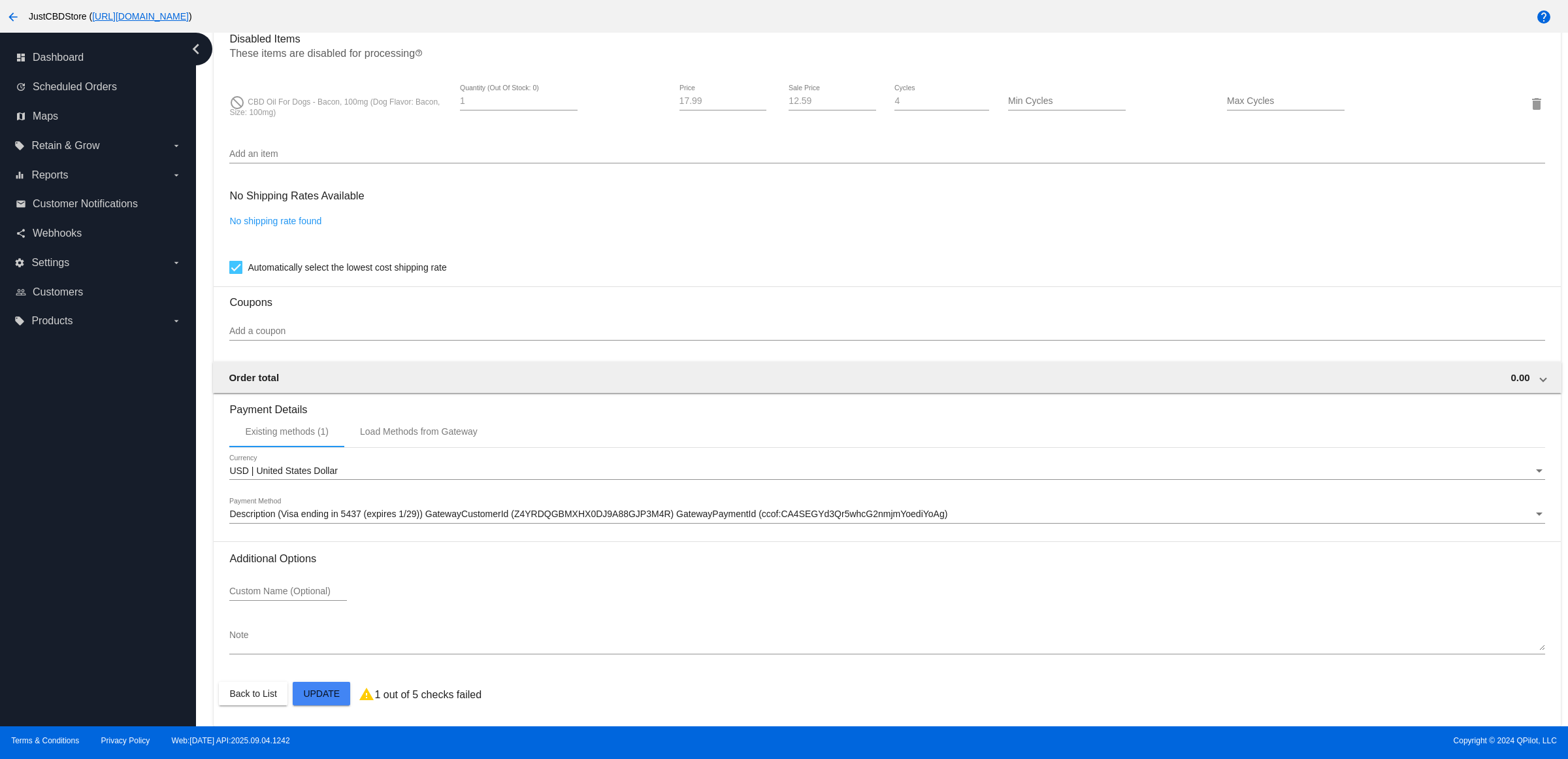
click at [338, 696] on mat-card "Customer 6465508: Leonard Miller libeerty@tni.net Customer Shipping Enter Shipp…" at bounding box center [887, 57] width 1347 height 1337
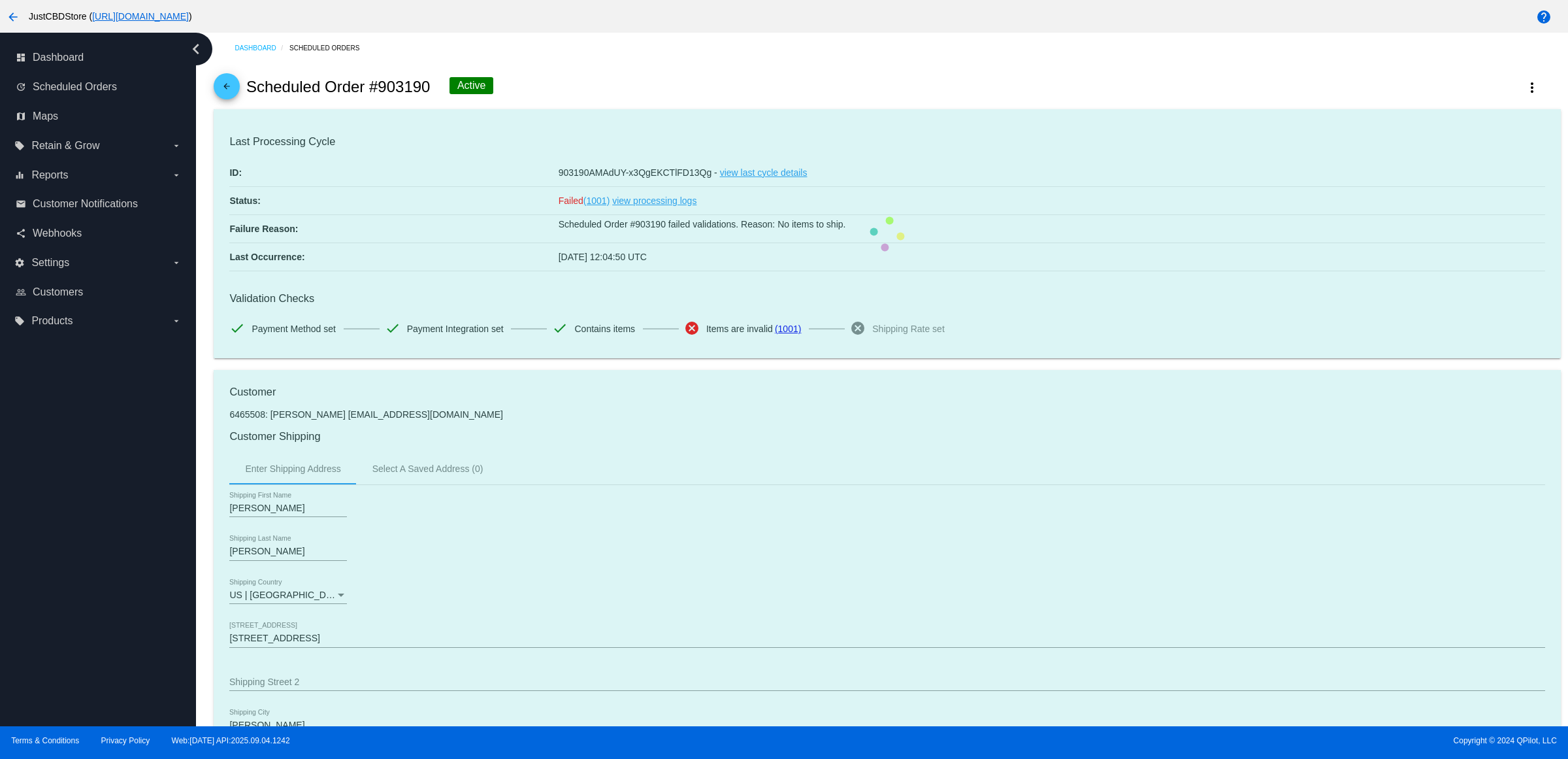
scroll to position [0, 0]
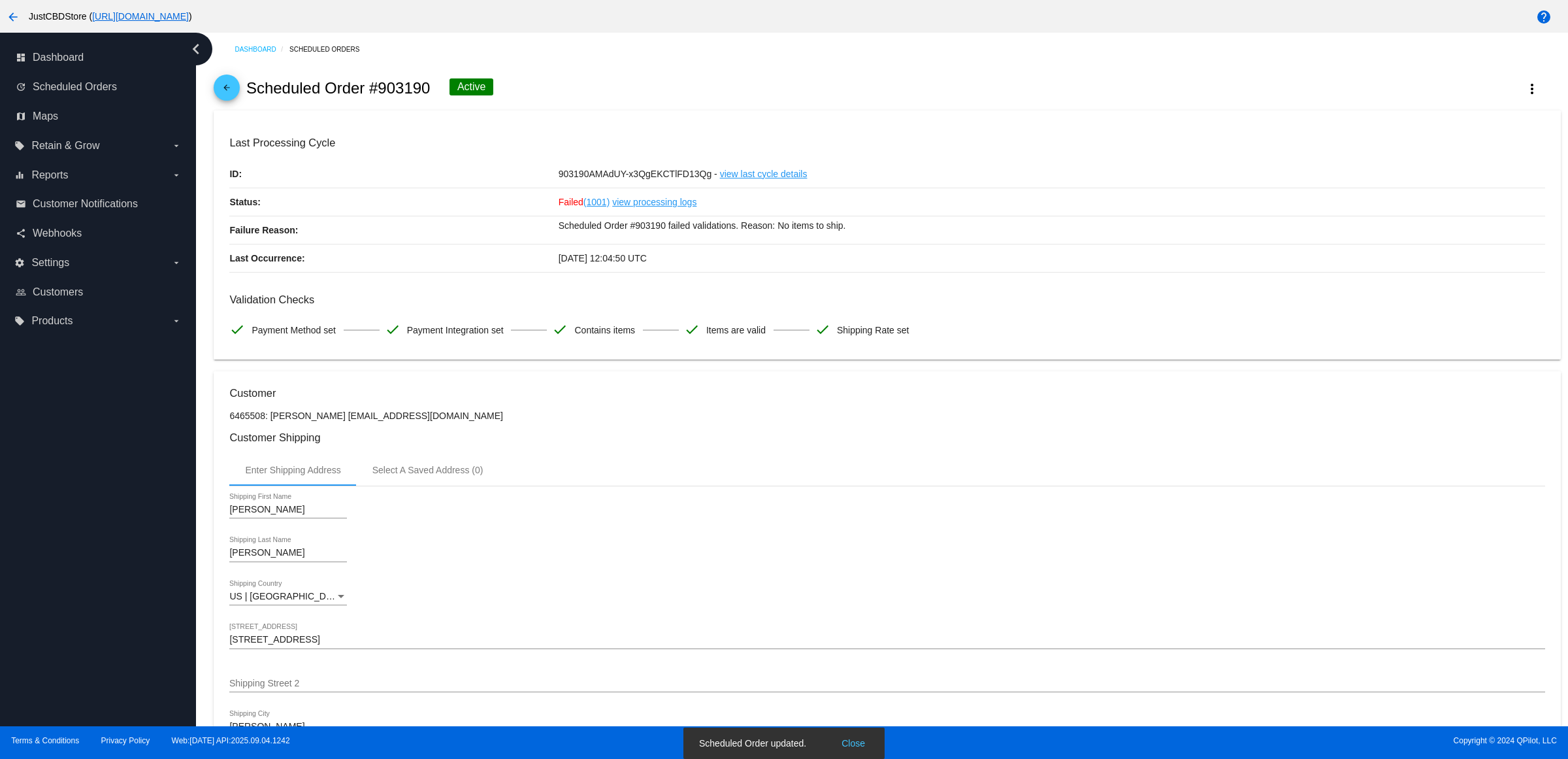
click at [235, 93] on mat-icon "arrow_back" at bounding box center [227, 91] width 16 height 16
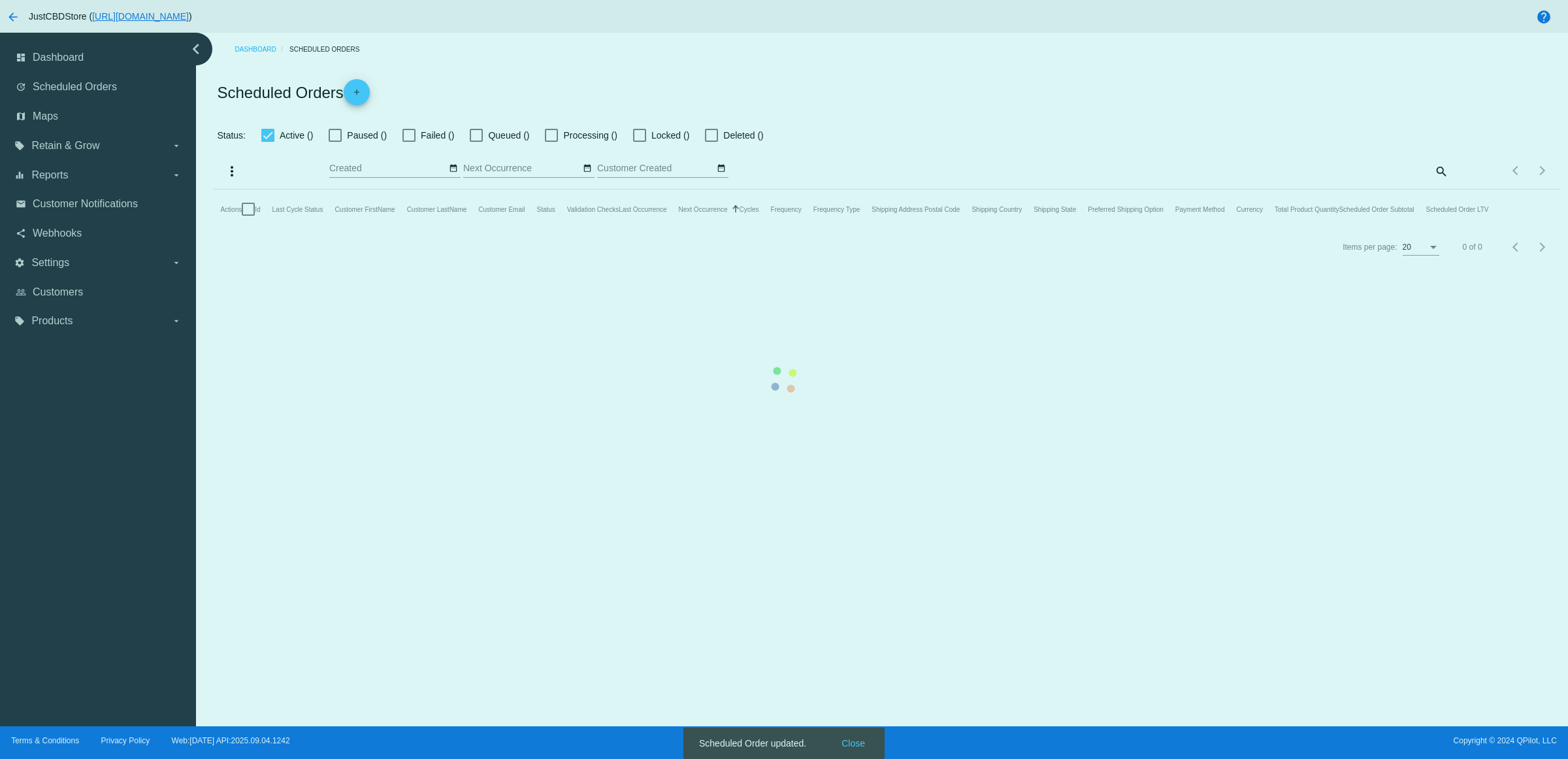
checkbox input "false"
checkbox input "true"
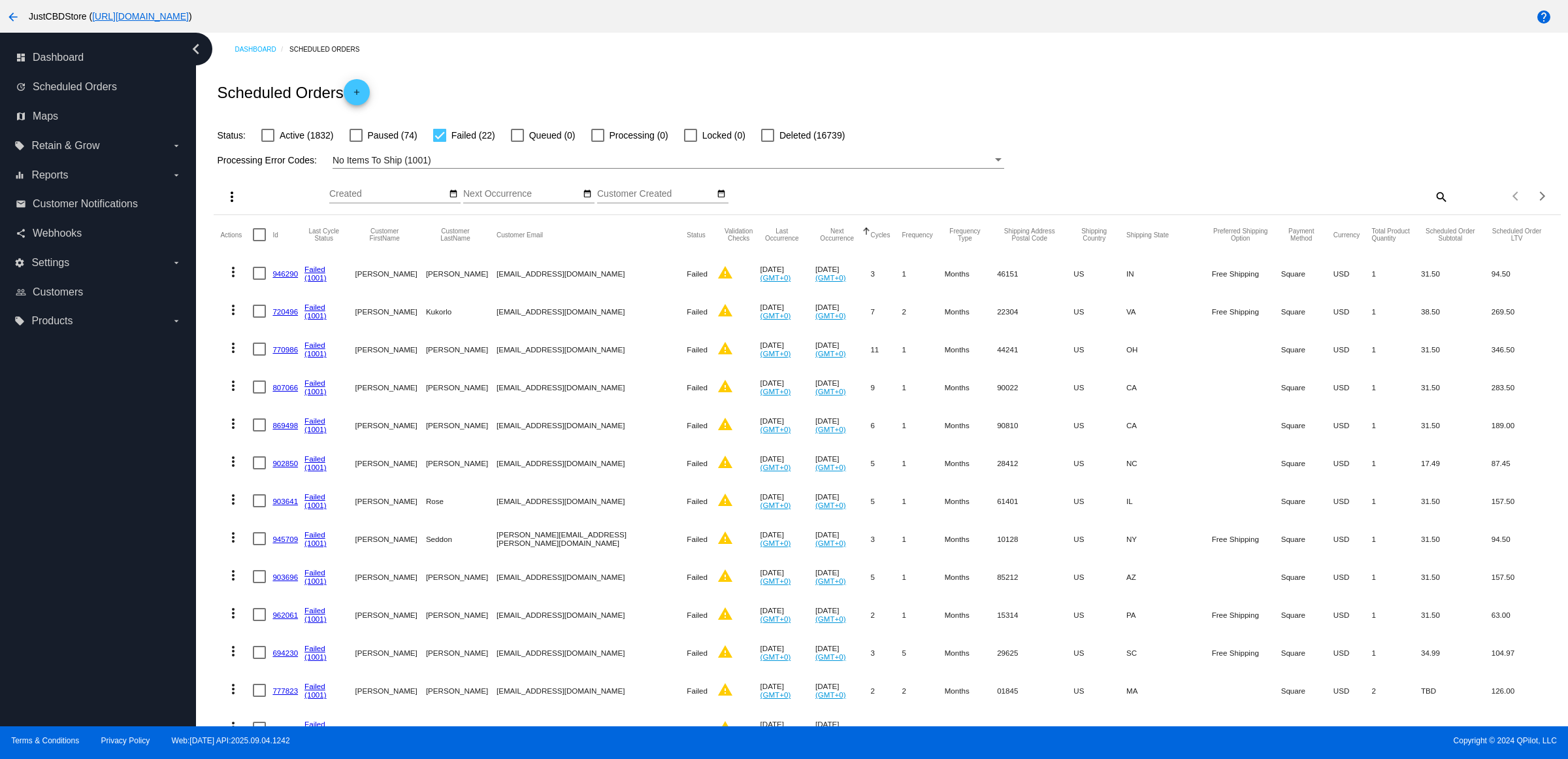
click at [295, 278] on link "946290" at bounding box center [285, 273] width 26 height 9
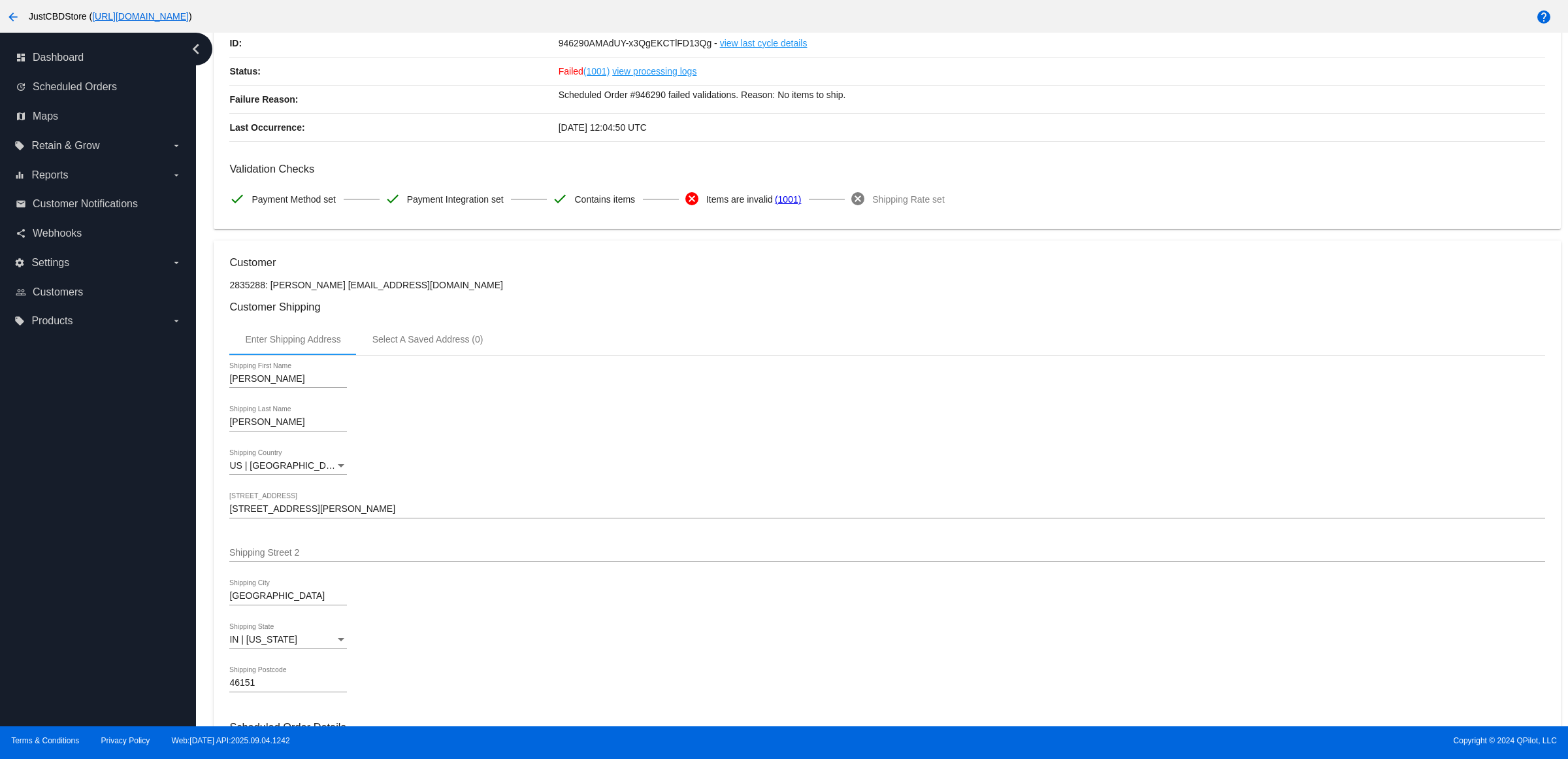
scroll to position [572, 0]
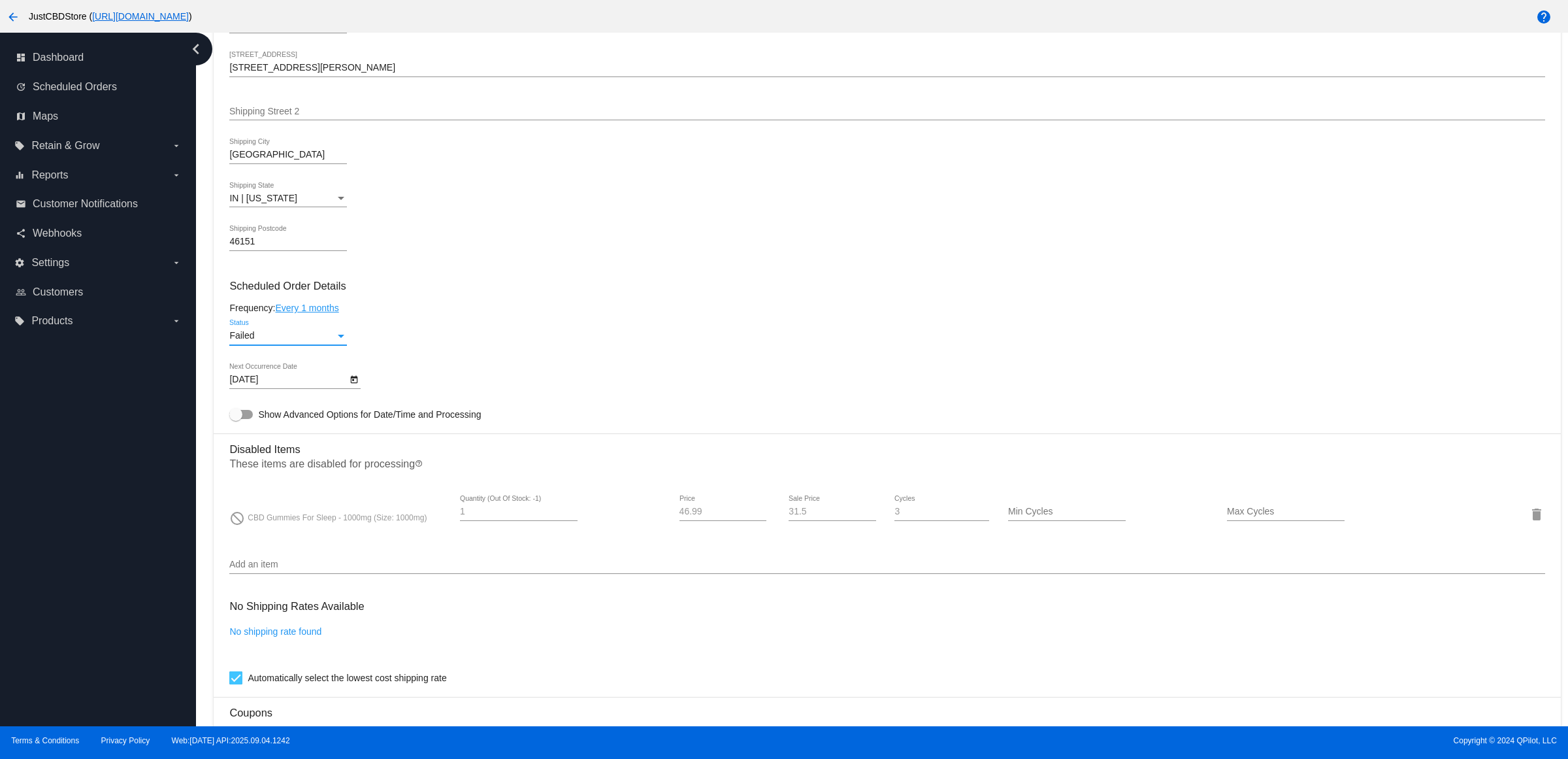
click at [345, 341] on div "Status" at bounding box center [341, 335] width 12 height 10
click at [314, 289] on span "Active" at bounding box center [292, 296] width 117 height 27
click at [358, 384] on icon "Open calendar" at bounding box center [354, 380] width 7 height 8
click at [413, 433] on button "Next month" at bounding box center [411, 431] width 26 height 26
click at [252, 540] on div "12" at bounding box center [251, 537] width 23 height 23
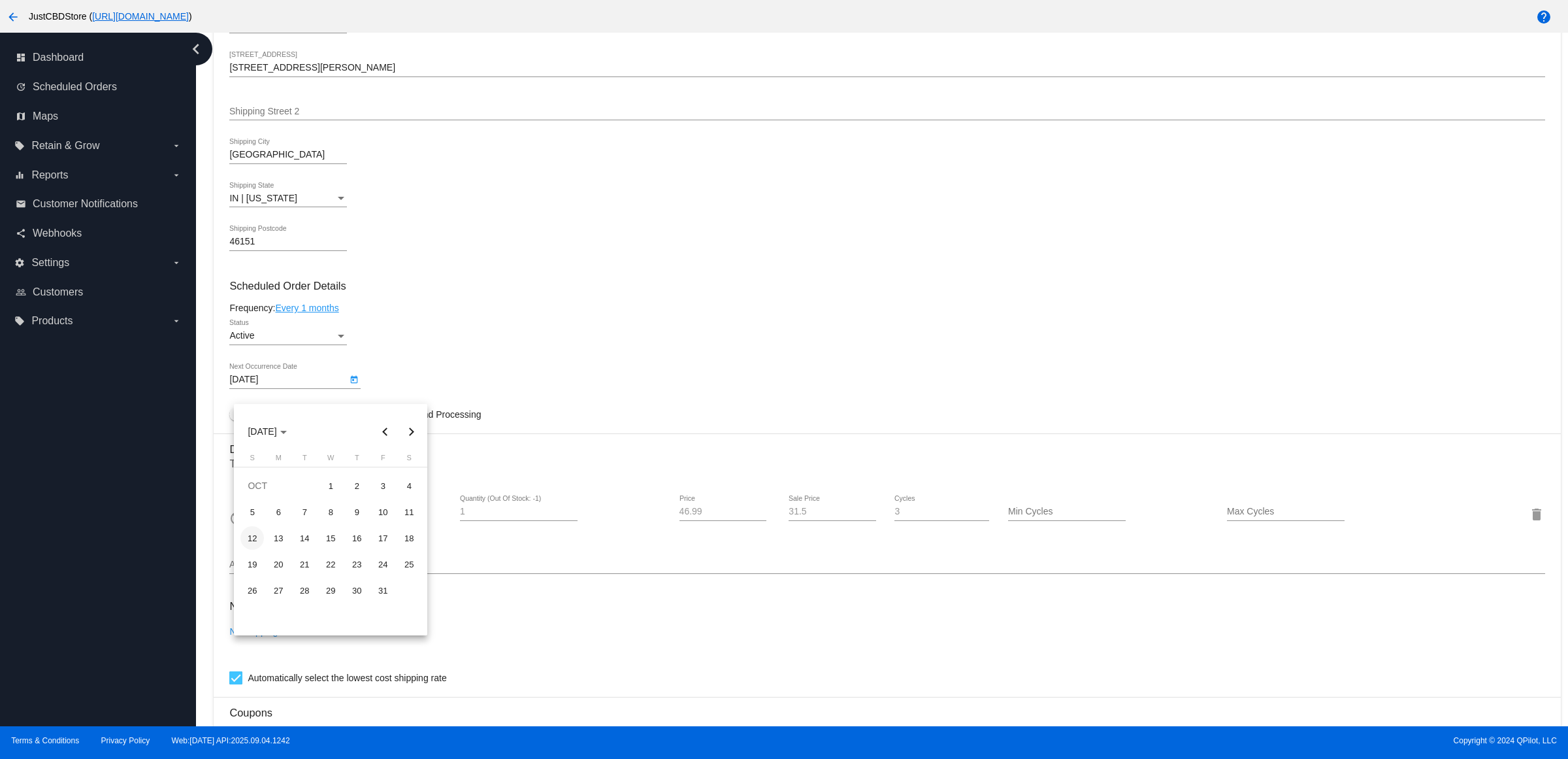
type input "10/12/2025"
click at [514, 213] on div "IN | Indiana Shipping State" at bounding box center [887, 200] width 1315 height 38
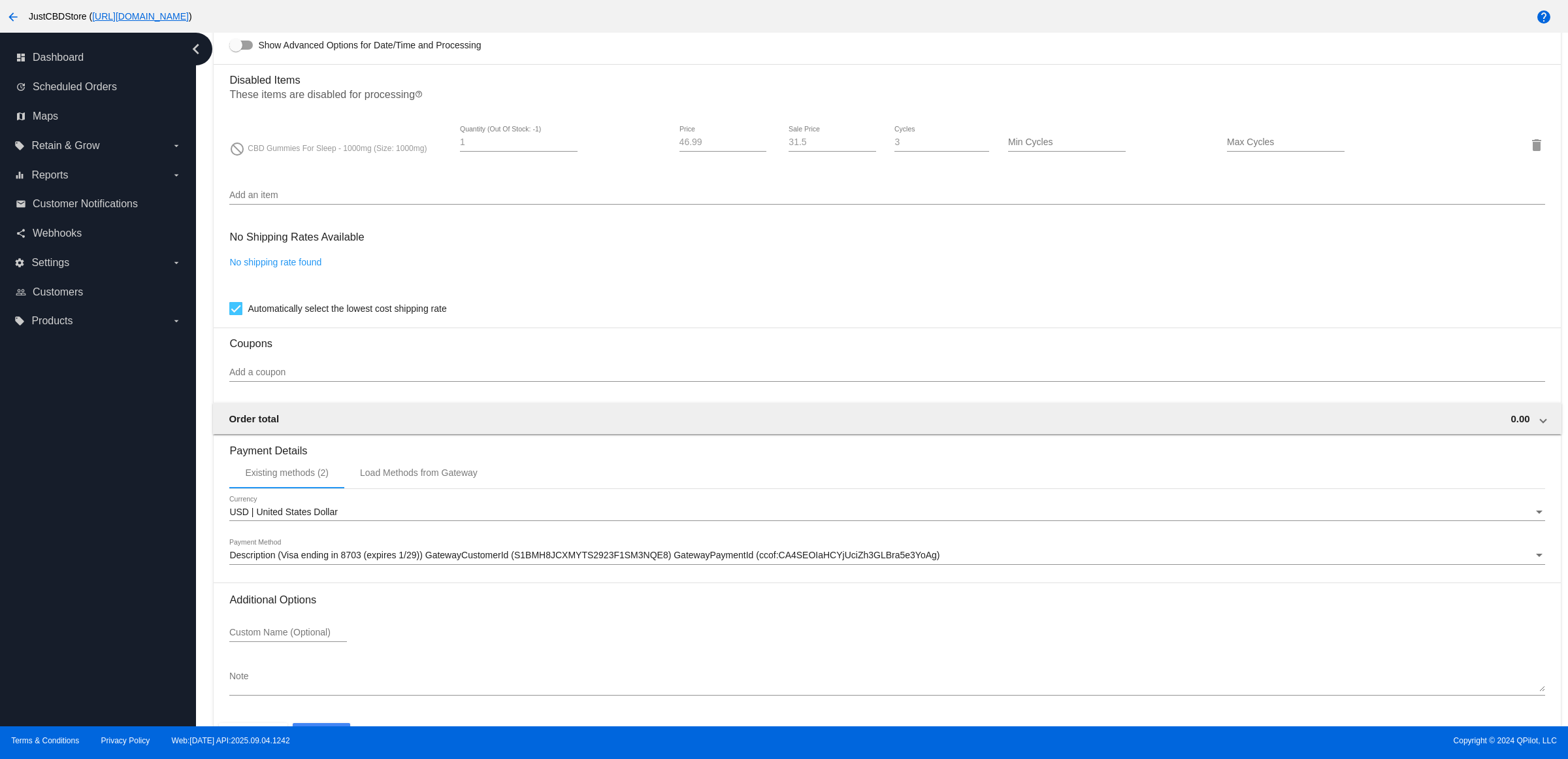
scroll to position [1004, 0]
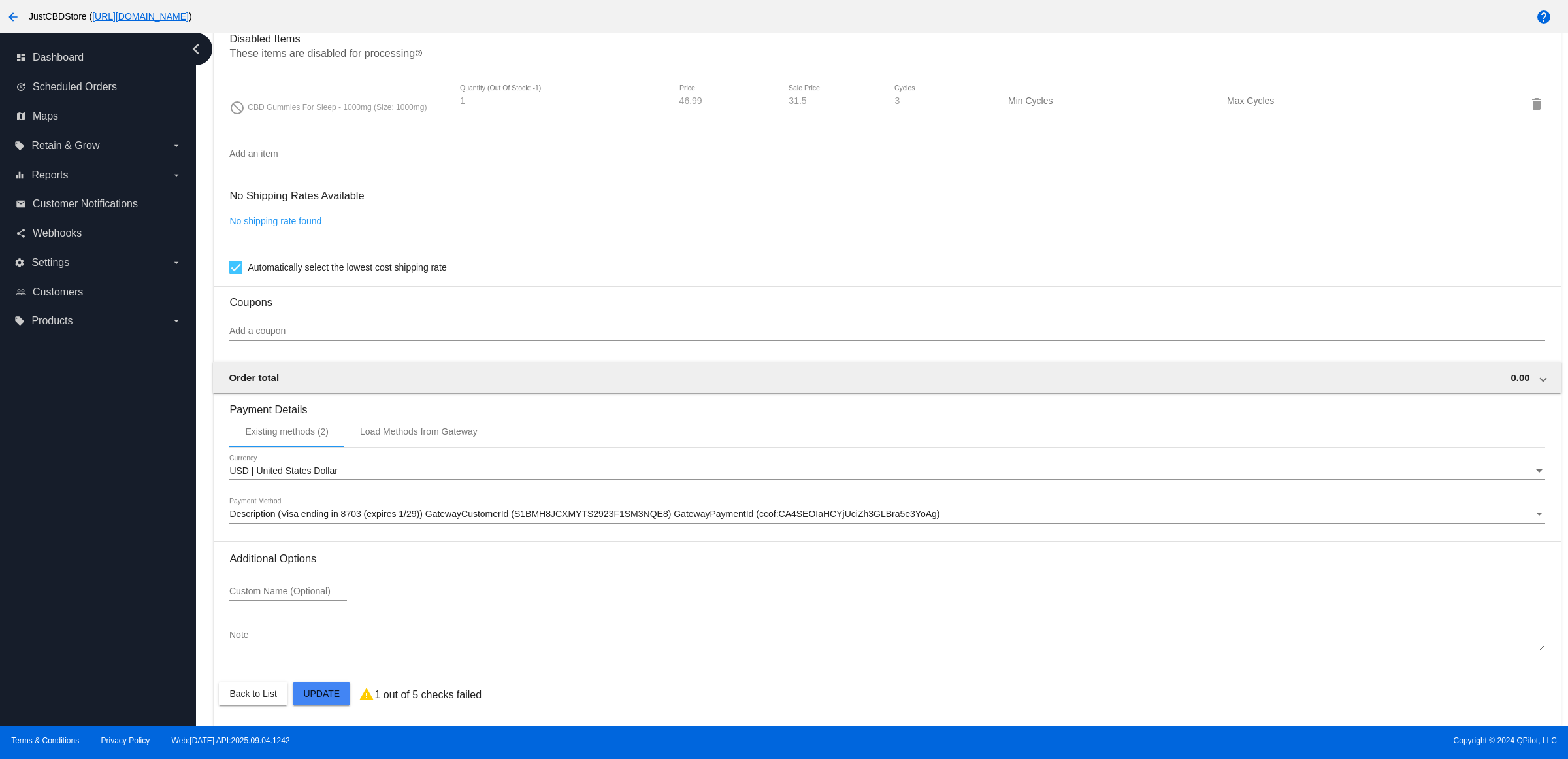
click at [326, 696] on mat-card "Customer 2835288: Ronald Hulen ronh1200@gmail.com Customer Shipping Enter Shipp…" at bounding box center [887, 57] width 1347 height 1337
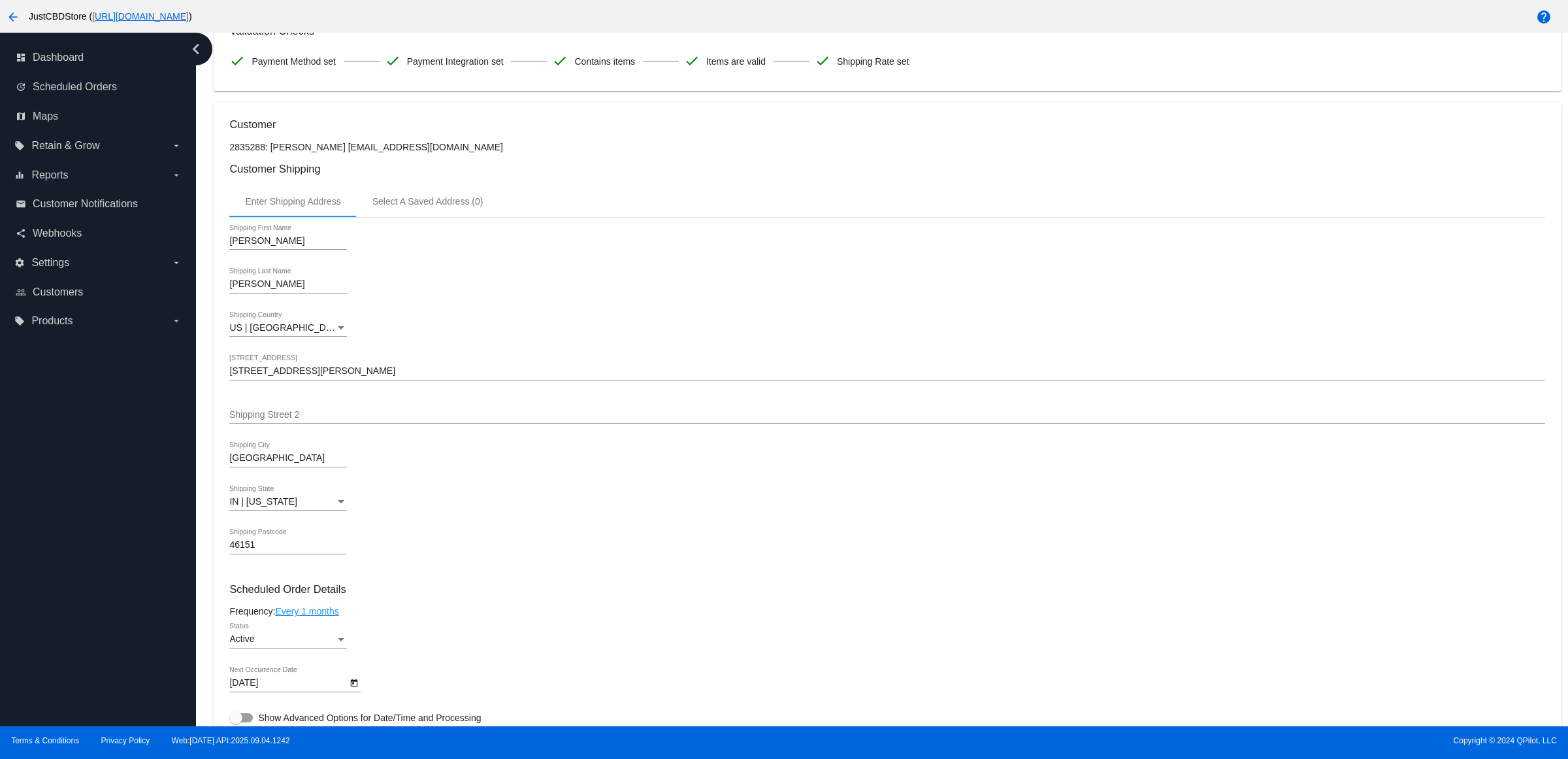
scroll to position [0, 0]
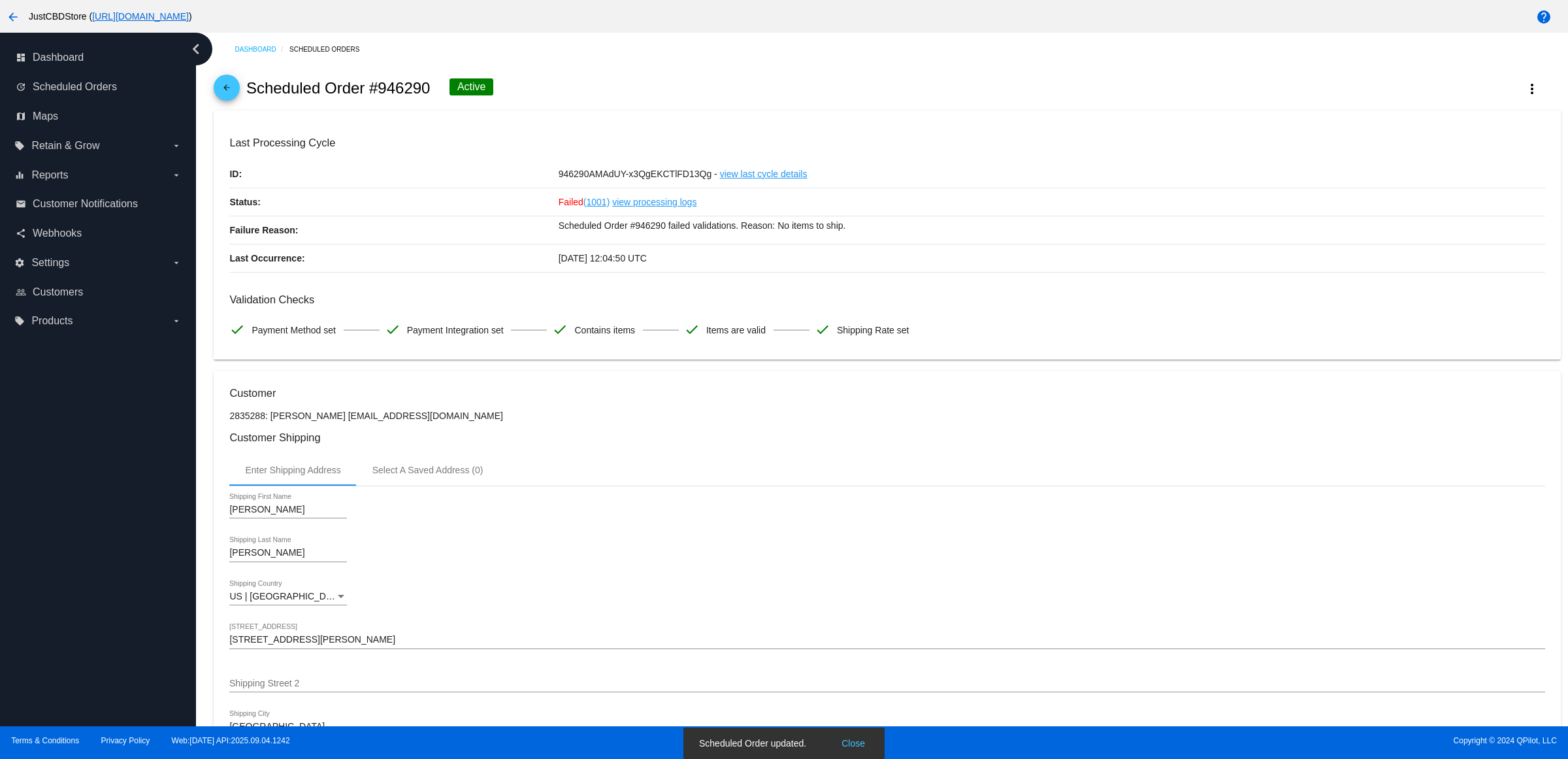
click at [226, 99] on mat-icon "arrow_back" at bounding box center [227, 91] width 16 height 16
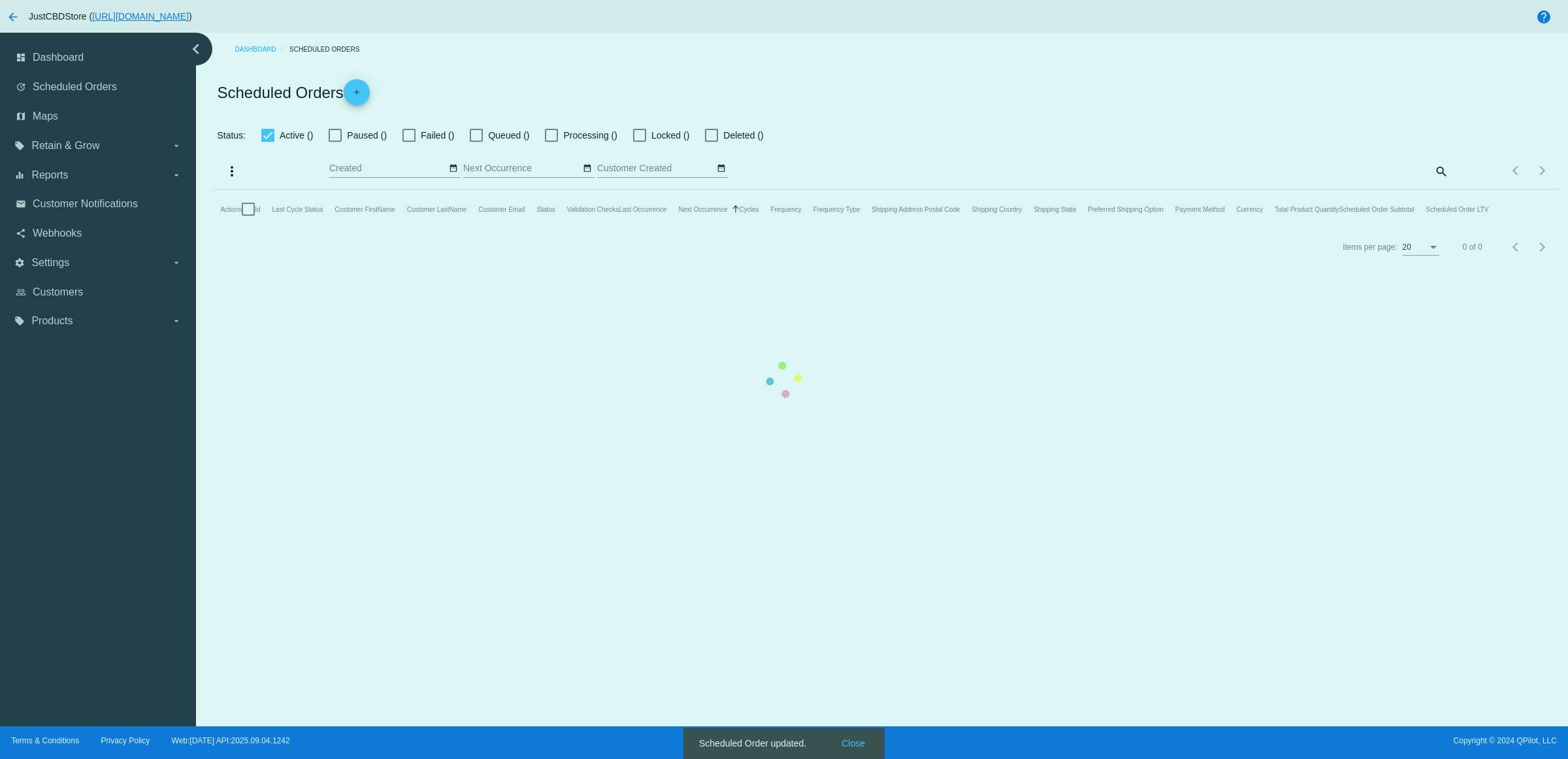
checkbox input "false"
checkbox input "true"
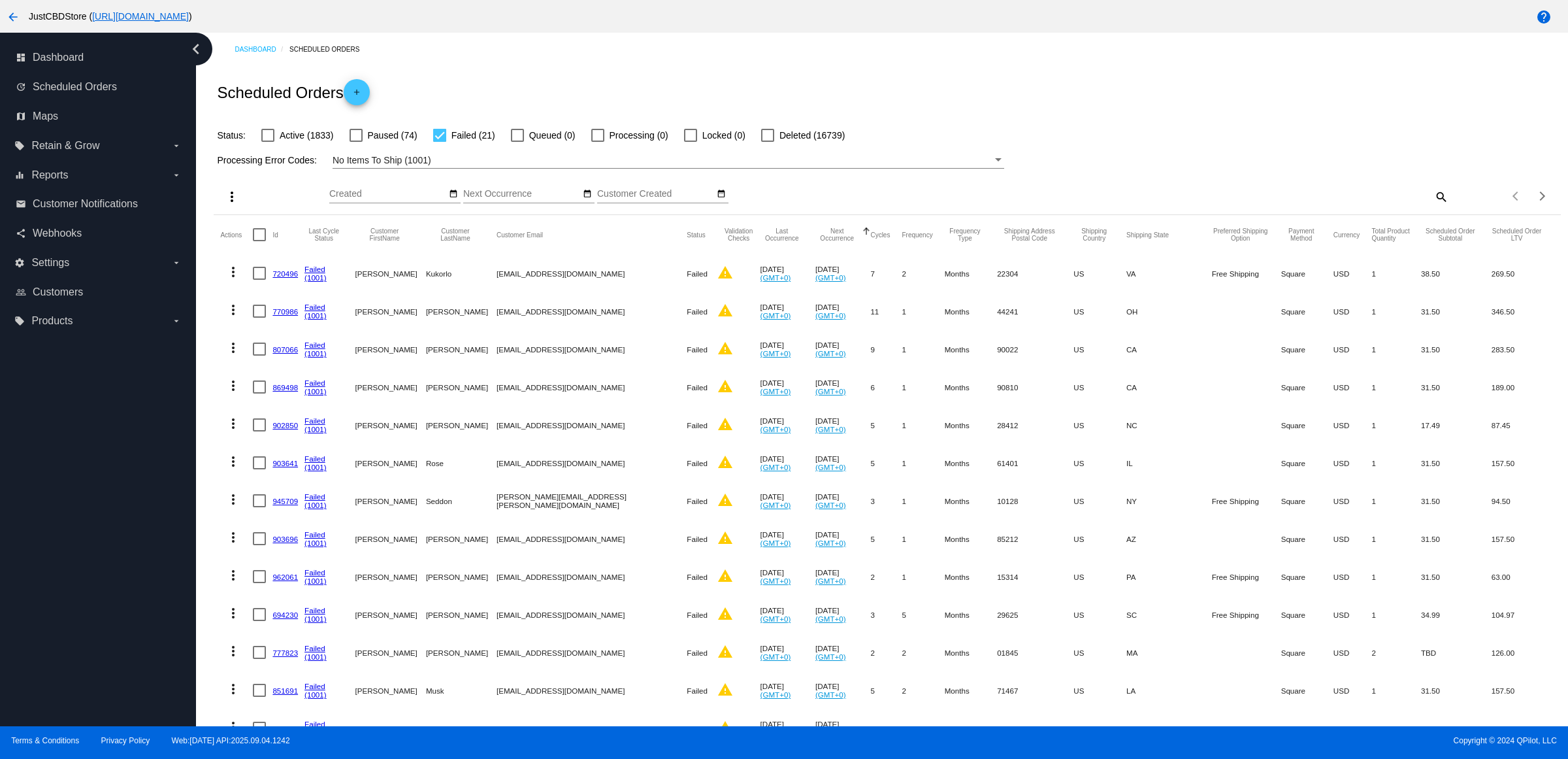
click at [295, 292] on mat-cell "720496" at bounding box center [288, 273] width 32 height 38
click at [294, 278] on link "720496" at bounding box center [285, 273] width 26 height 9
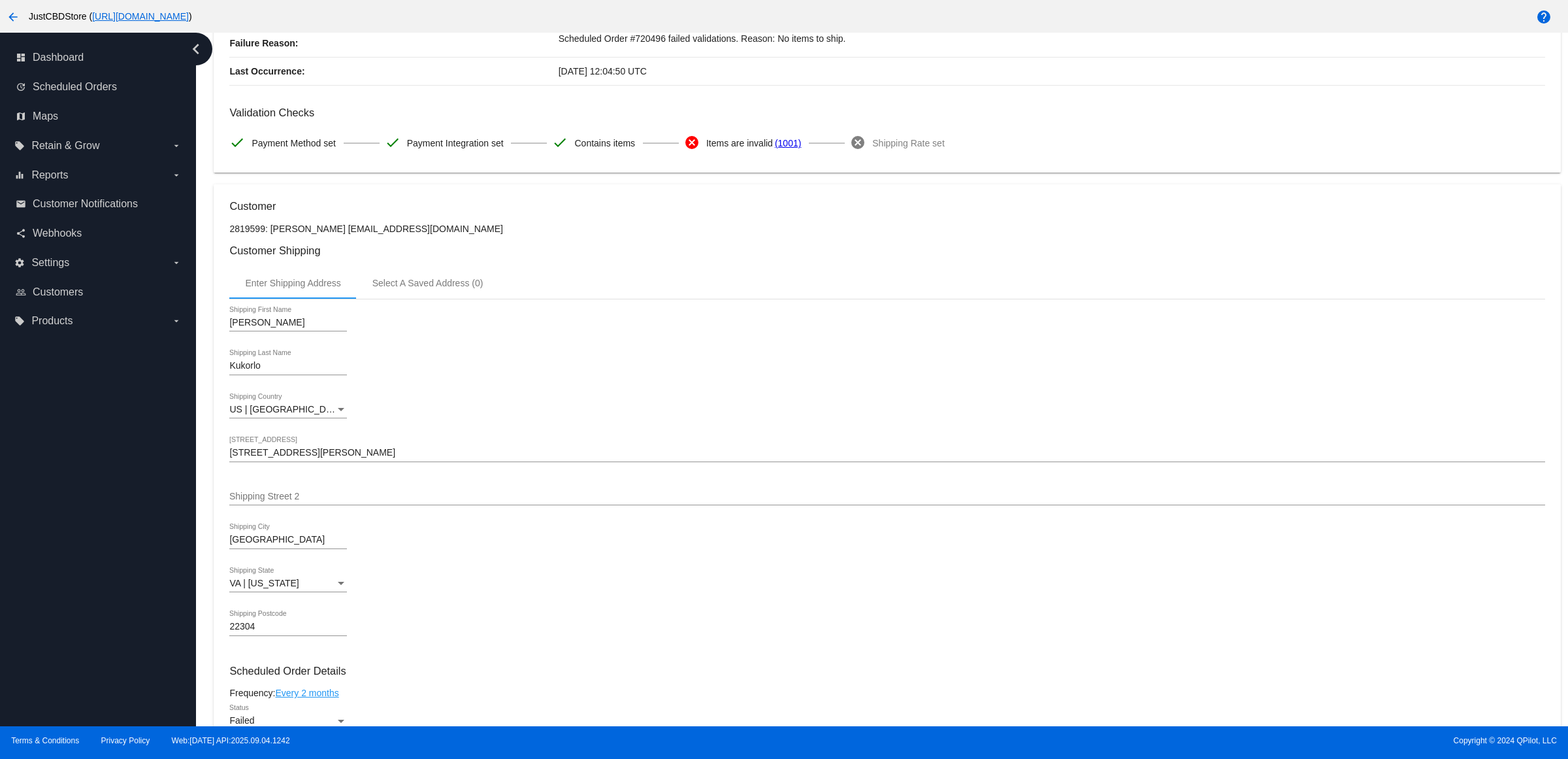
scroll to position [654, 0]
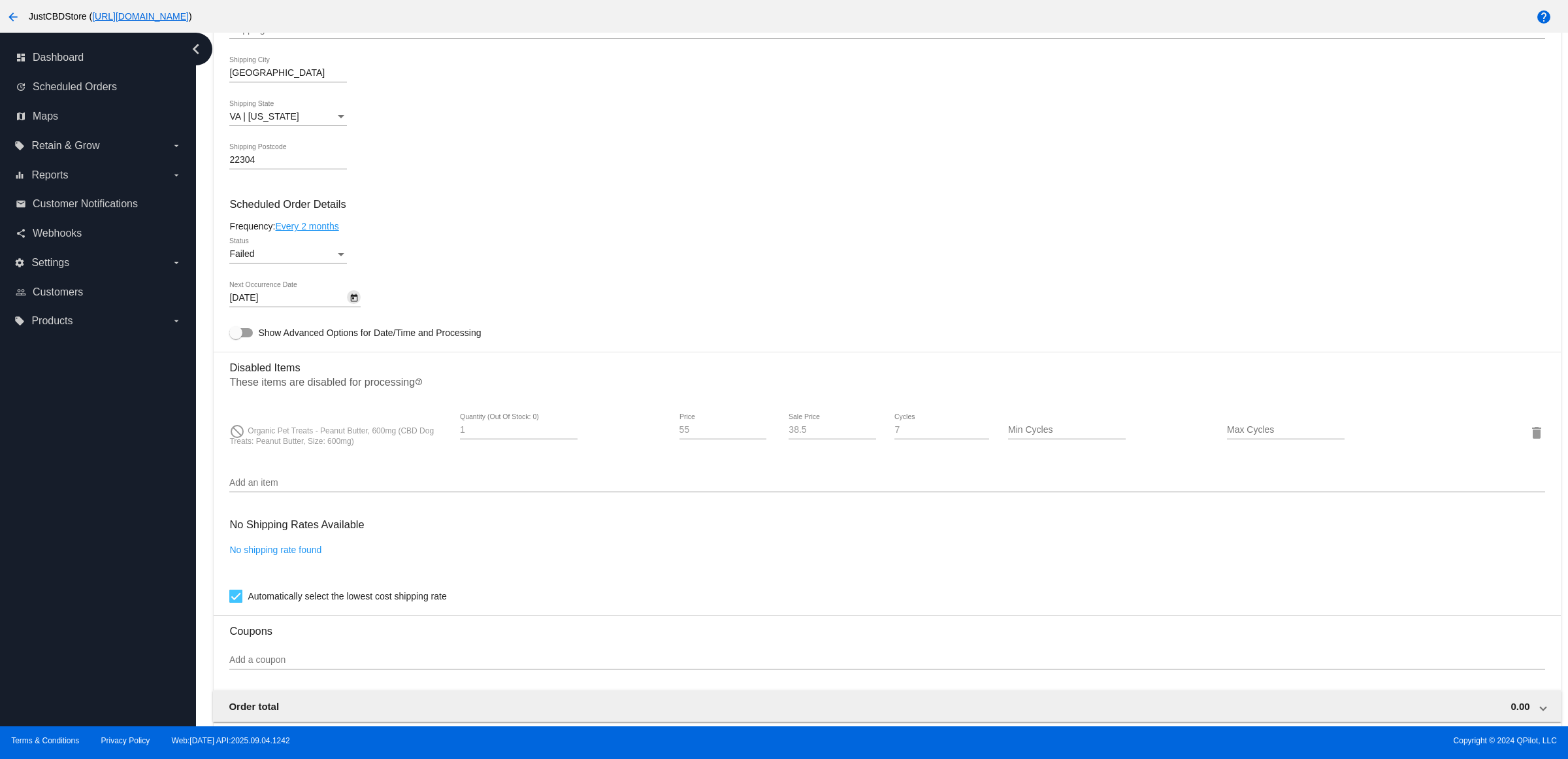
click at [356, 302] on icon "Open calendar" at bounding box center [354, 298] width 7 height 8
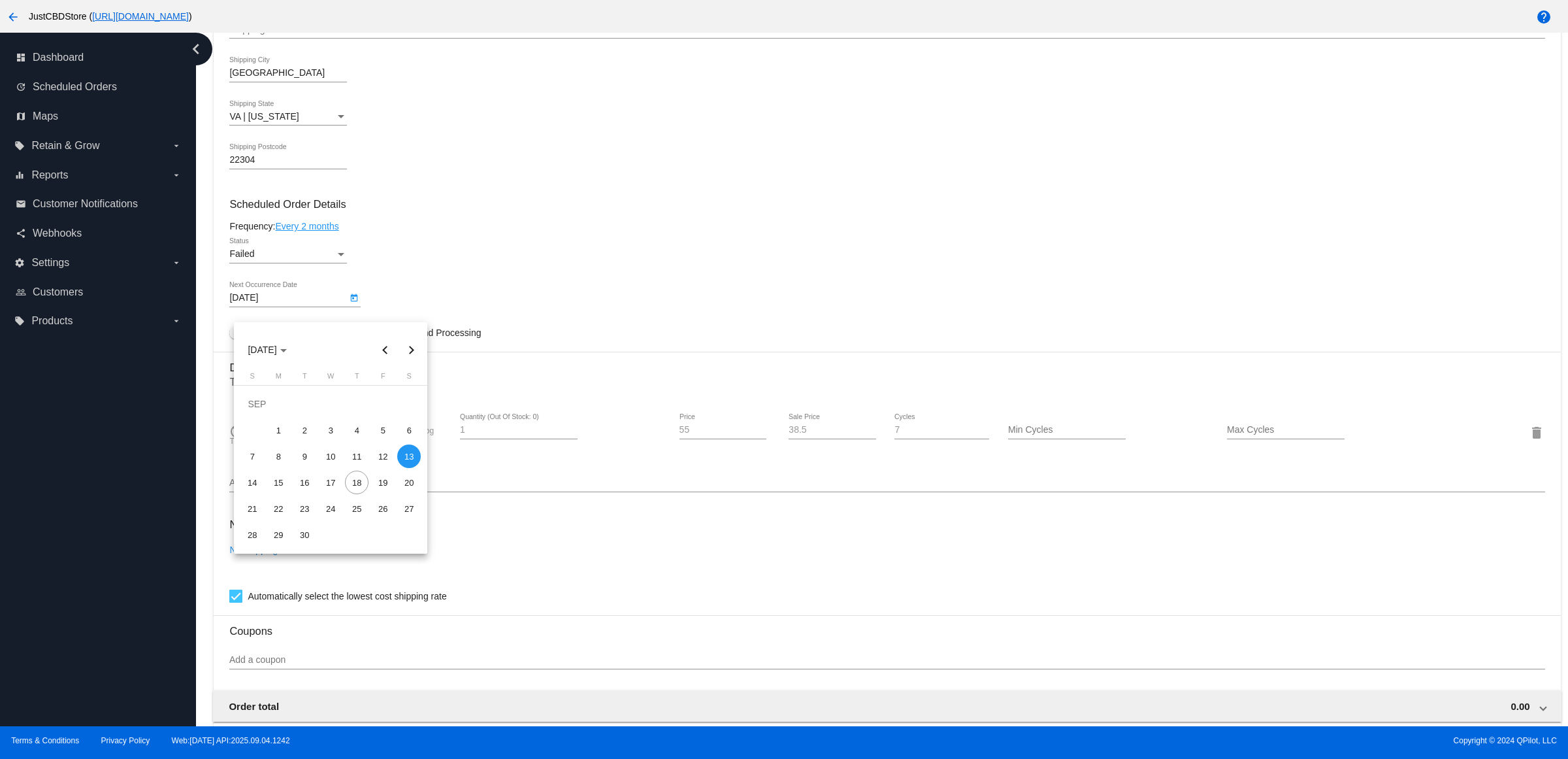
click at [409, 348] on button "Next month" at bounding box center [411, 350] width 26 height 26
drag, startPoint x: 409, startPoint y: 348, endPoint x: 409, endPoint y: 357, distance: 9.0
click at [410, 348] on button "Next month" at bounding box center [411, 350] width 26 height 26
click at [358, 457] on div "13" at bounding box center [356, 456] width 23 height 23
type input "11/13/2025"
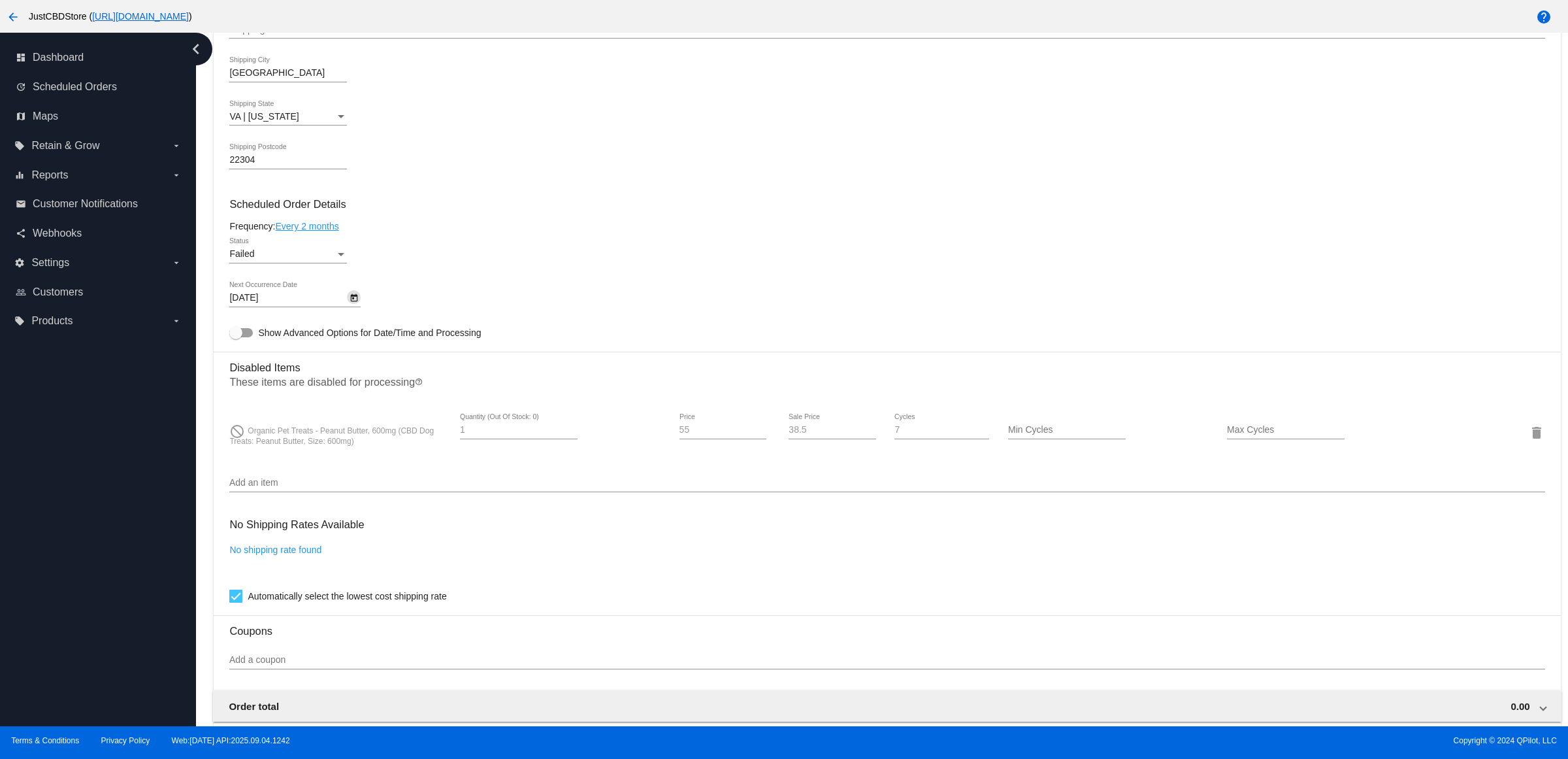
click at [323, 259] on div "Failed" at bounding box center [282, 254] width 106 height 10
click at [323, 223] on span "Active" at bounding box center [292, 214] width 117 height 27
drag, startPoint x: 505, startPoint y: 239, endPoint x: 504, endPoint y: 352, distance: 113.0
click at [505, 231] on div "Frequency: Every 2 months" at bounding box center [887, 226] width 1315 height 10
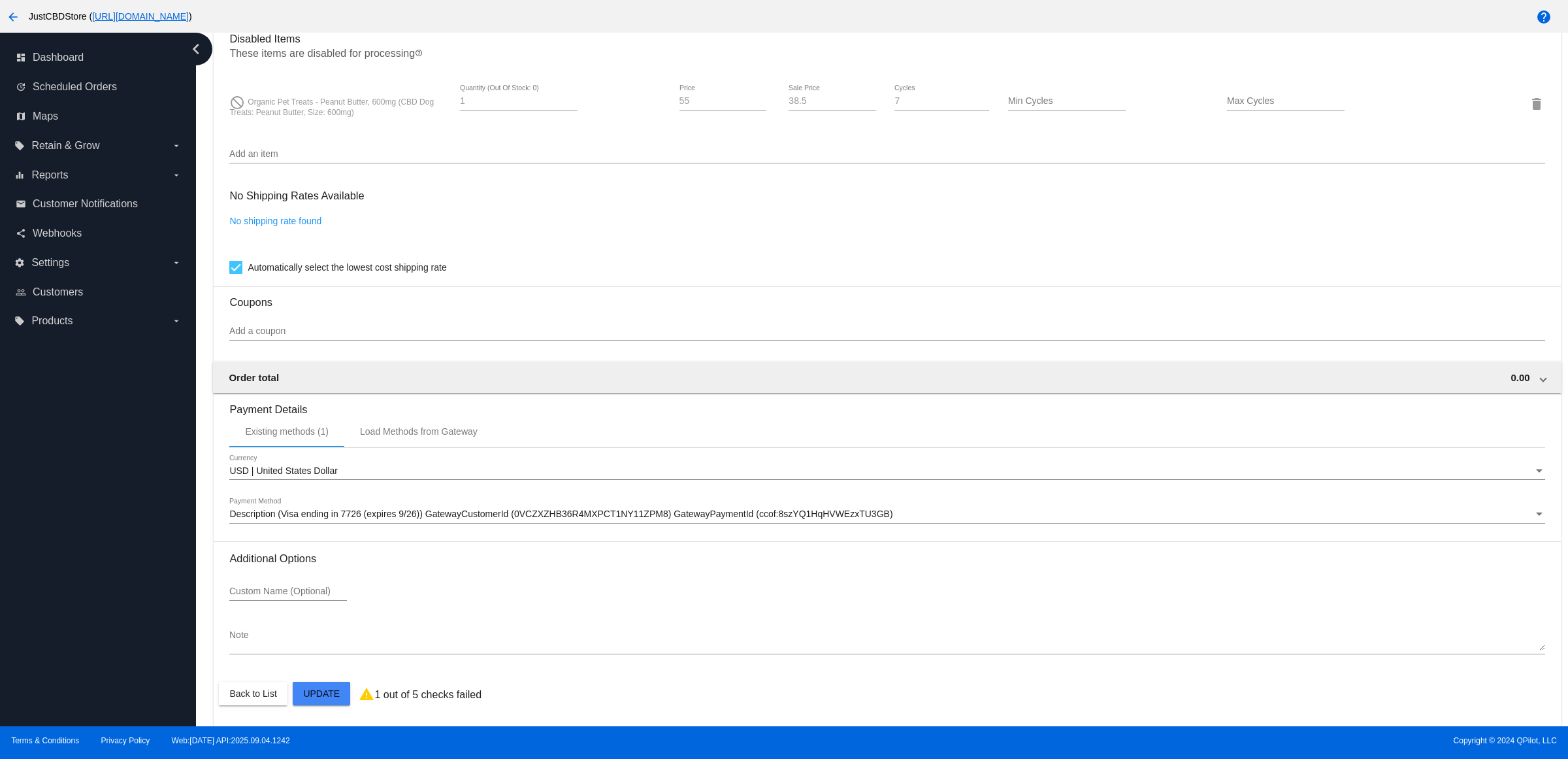
click at [320, 690] on mat-card "Customer 2819599: Jennifer Kukorlo jlkukorlo@yahoo.com Customer Shipping Enter …" at bounding box center [887, 57] width 1347 height 1337
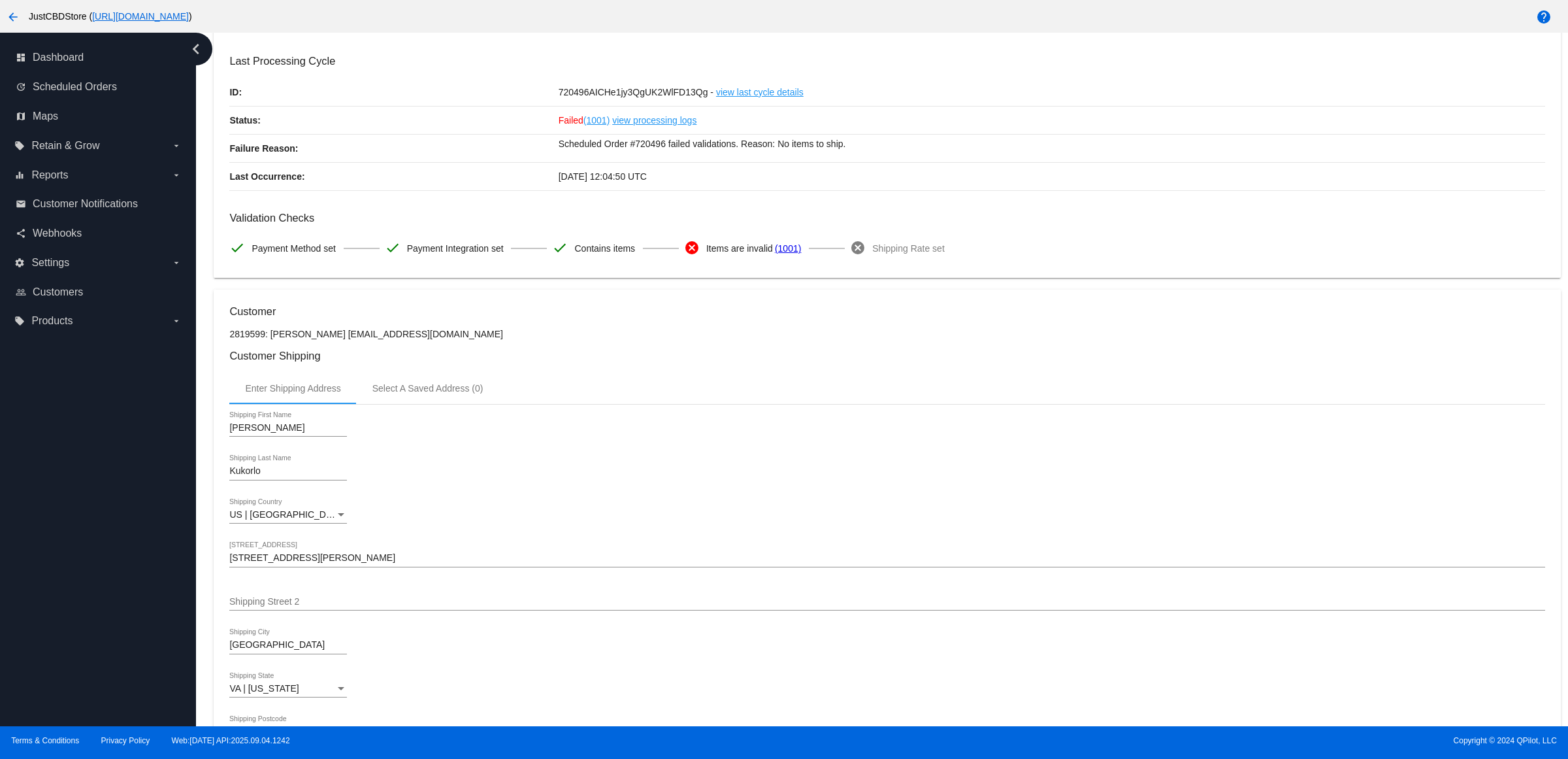
scroll to position [0, 0]
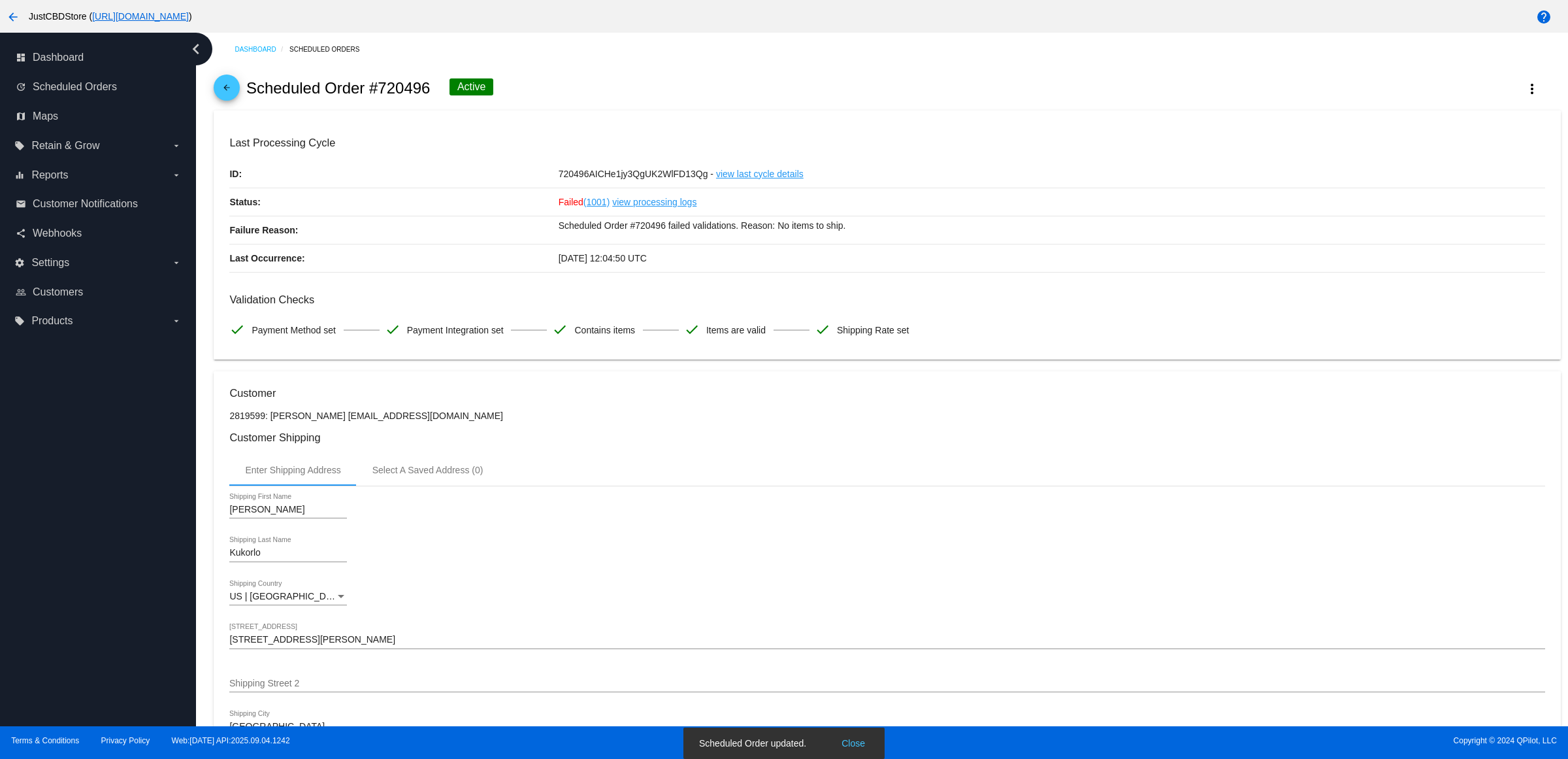
click at [229, 99] on mat-icon "arrow_back" at bounding box center [227, 91] width 16 height 16
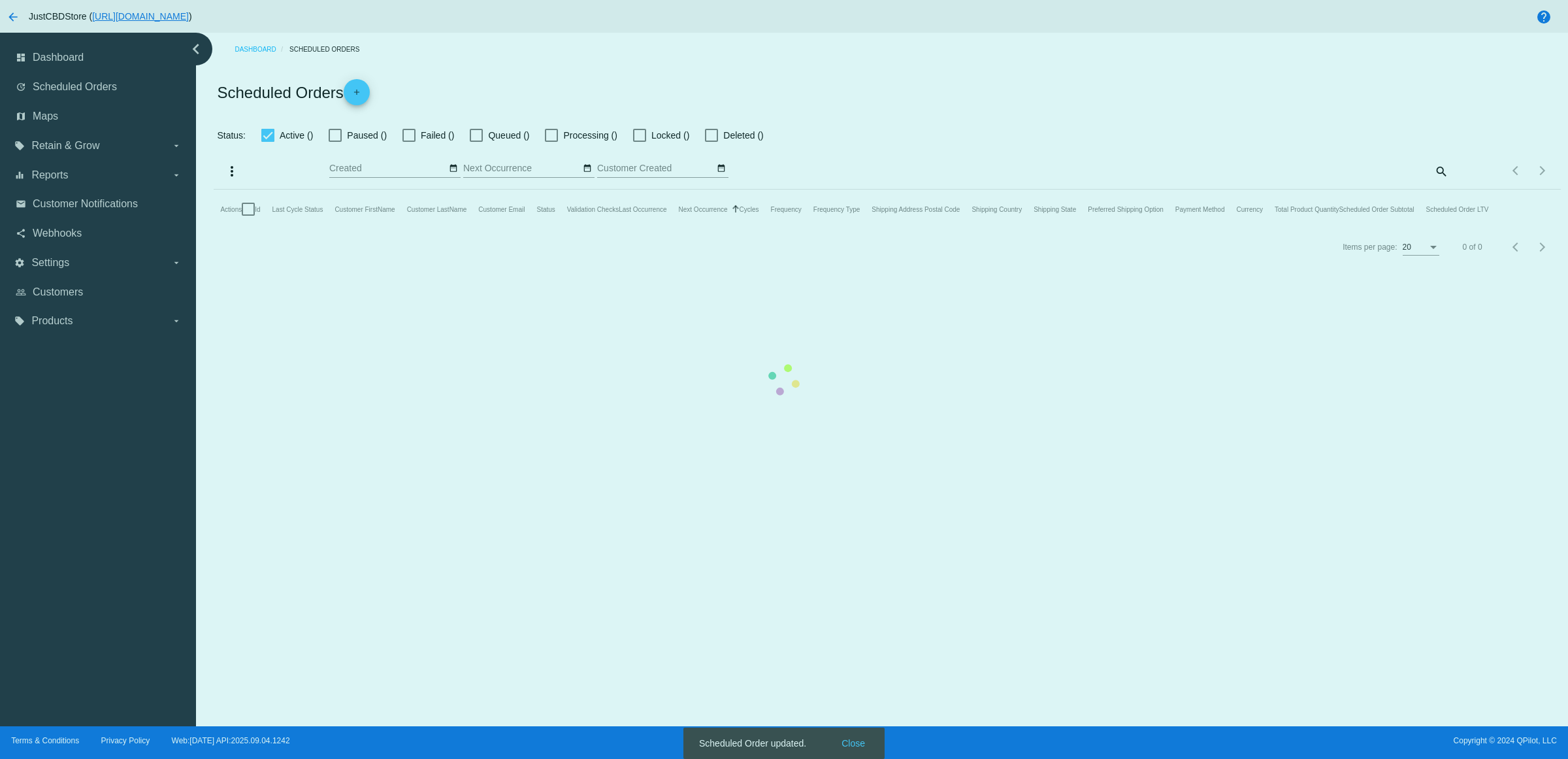
checkbox input "false"
checkbox input "true"
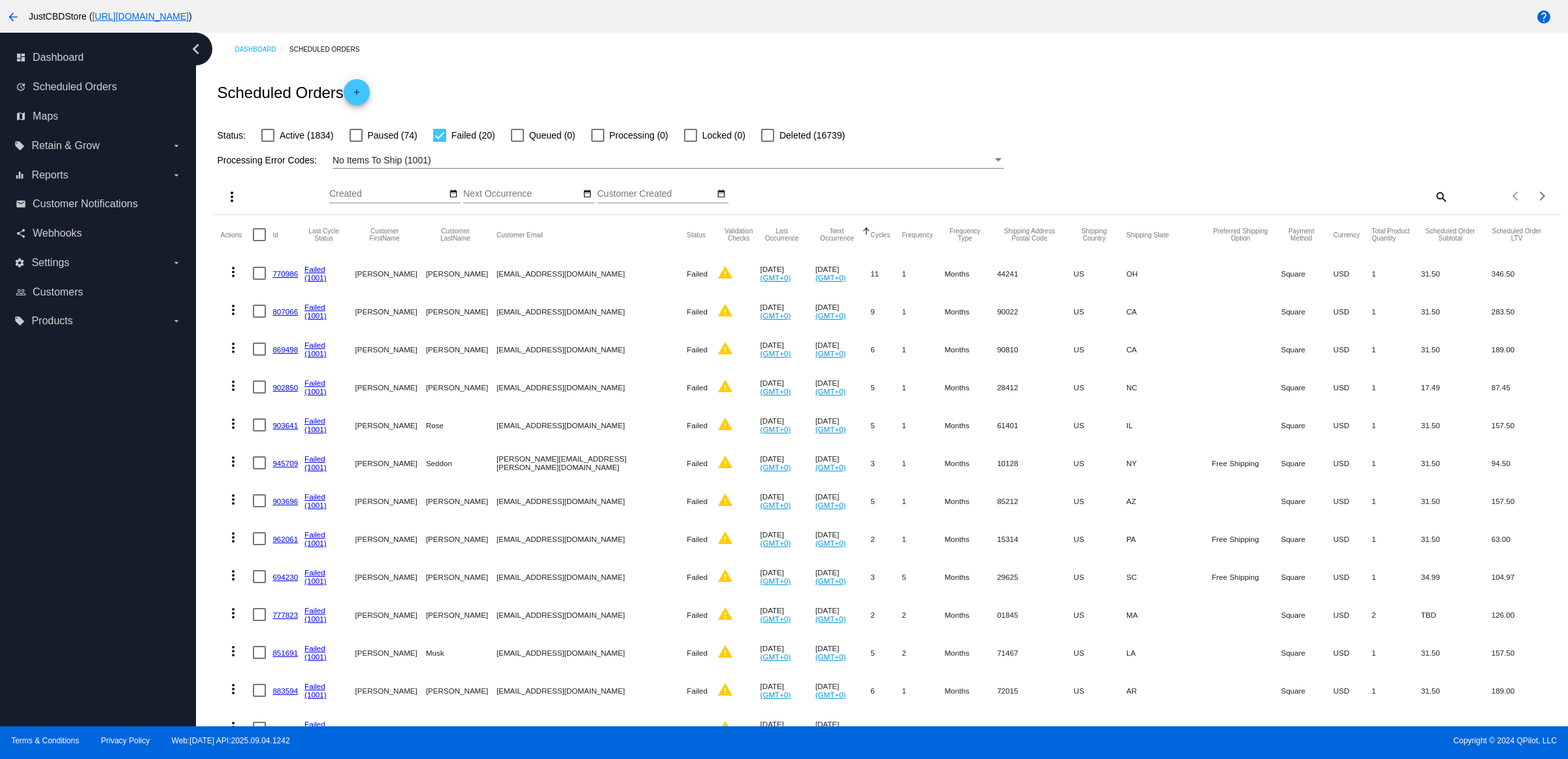
click at [858, 194] on div "Sep Jan Feb Mar Apr Su Mo" at bounding box center [721, 196] width 784 height 38
click at [288, 292] on mat-cell "770986" at bounding box center [288, 273] width 32 height 38
click at [290, 278] on link "770986" at bounding box center [285, 273] width 26 height 9
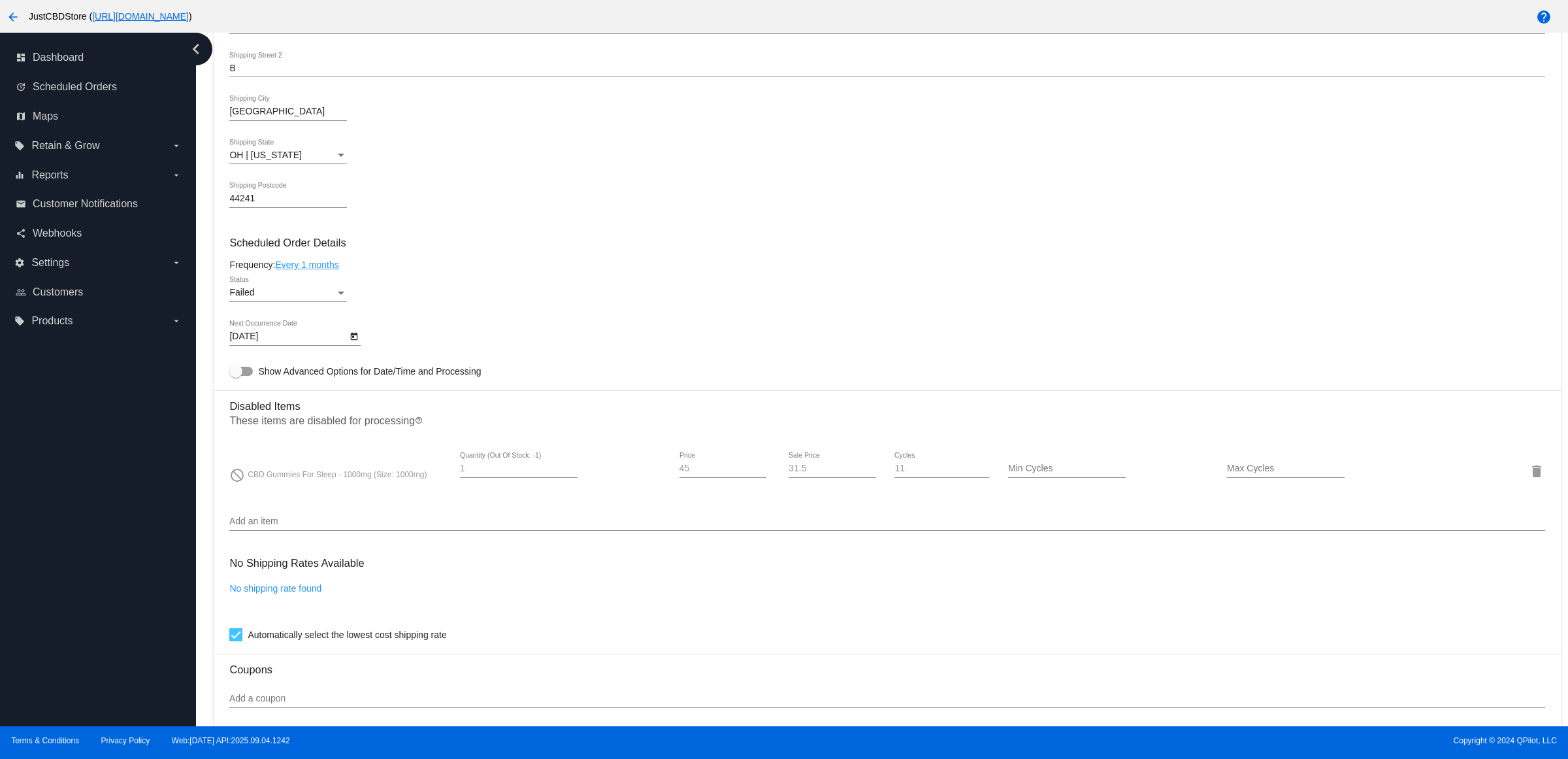
scroll to position [595, 0]
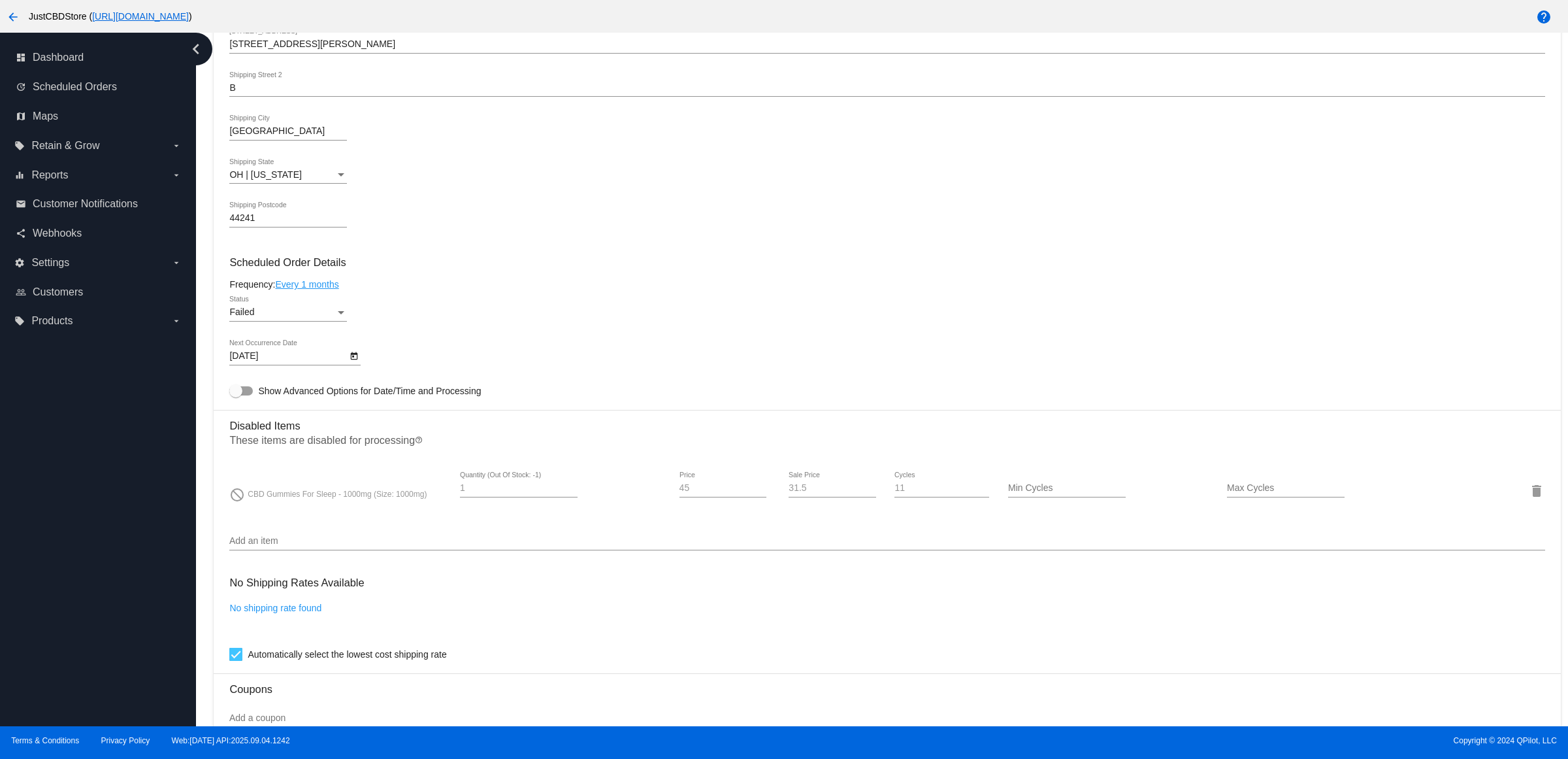
click at [357, 364] on icon "Open calendar" at bounding box center [353, 356] width 9 height 16
click at [409, 410] on button "Next month" at bounding box center [411, 408] width 26 height 26
click at [279, 516] on div "13" at bounding box center [278, 514] width 23 height 23
type input "10/13/2025"
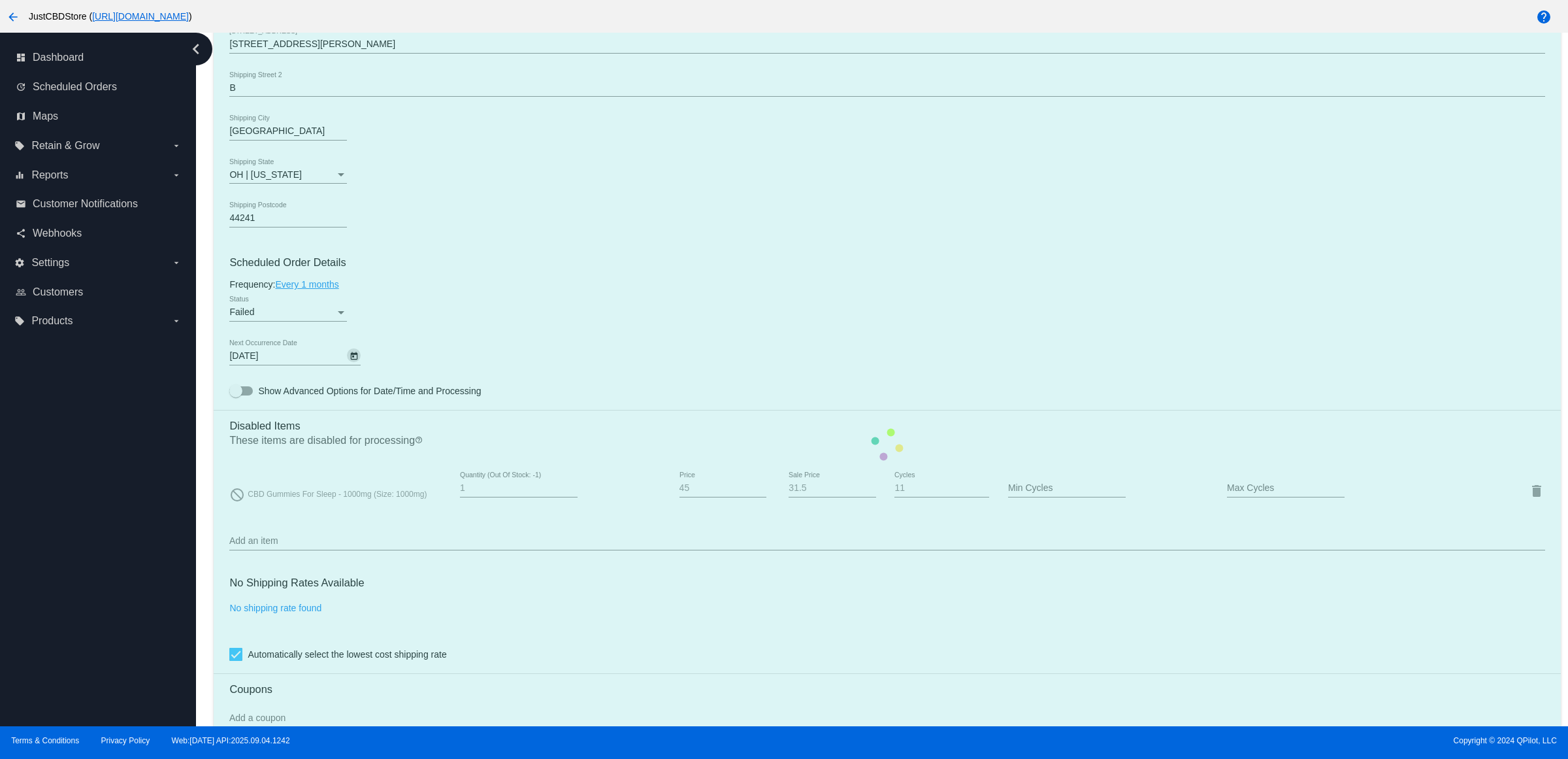
click at [348, 335] on mat-card "Customer 2726624: Michelle Wassam wassam9879@aol.com Customer Shipping Enter Sh…" at bounding box center [887, 444] width 1347 height 1337
click at [348, 325] on mat-card "Customer 2726624: Michelle Wassam wassam9879@aol.com Customer Shipping Enter Sh…" at bounding box center [887, 444] width 1347 height 1337
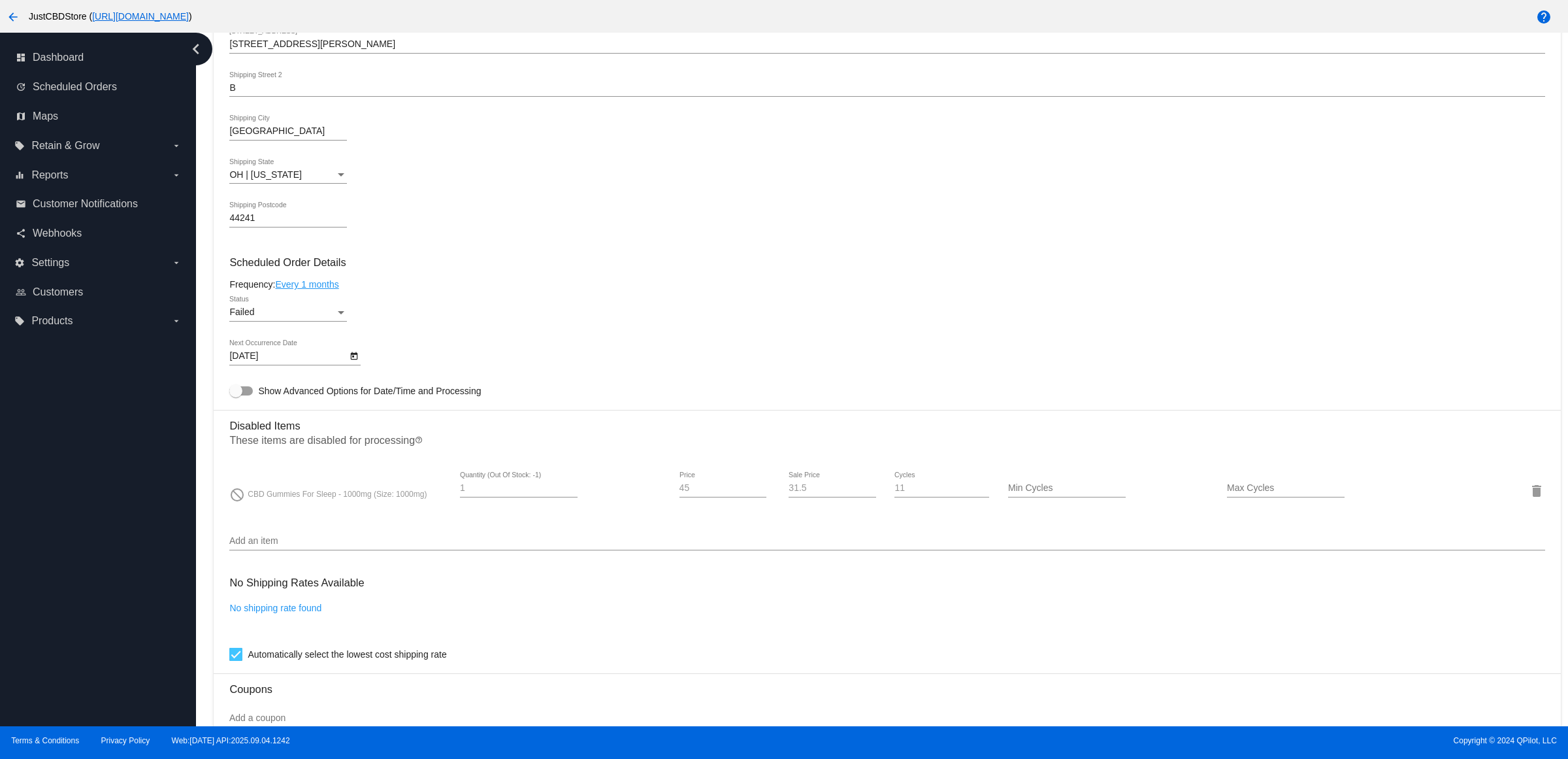
click at [345, 314] on div "Status" at bounding box center [341, 313] width 6 height 3
click at [330, 271] on span "Active" at bounding box center [292, 272] width 117 height 27
drag, startPoint x: 500, startPoint y: 284, endPoint x: 494, endPoint y: 293, distance: 10.8
click at [496, 287] on mat-card-content "Customer 2726624: Michelle Wassam wassam9879@aol.com Customer Shipping Enter Sh…" at bounding box center [887, 422] width 1315 height 1261
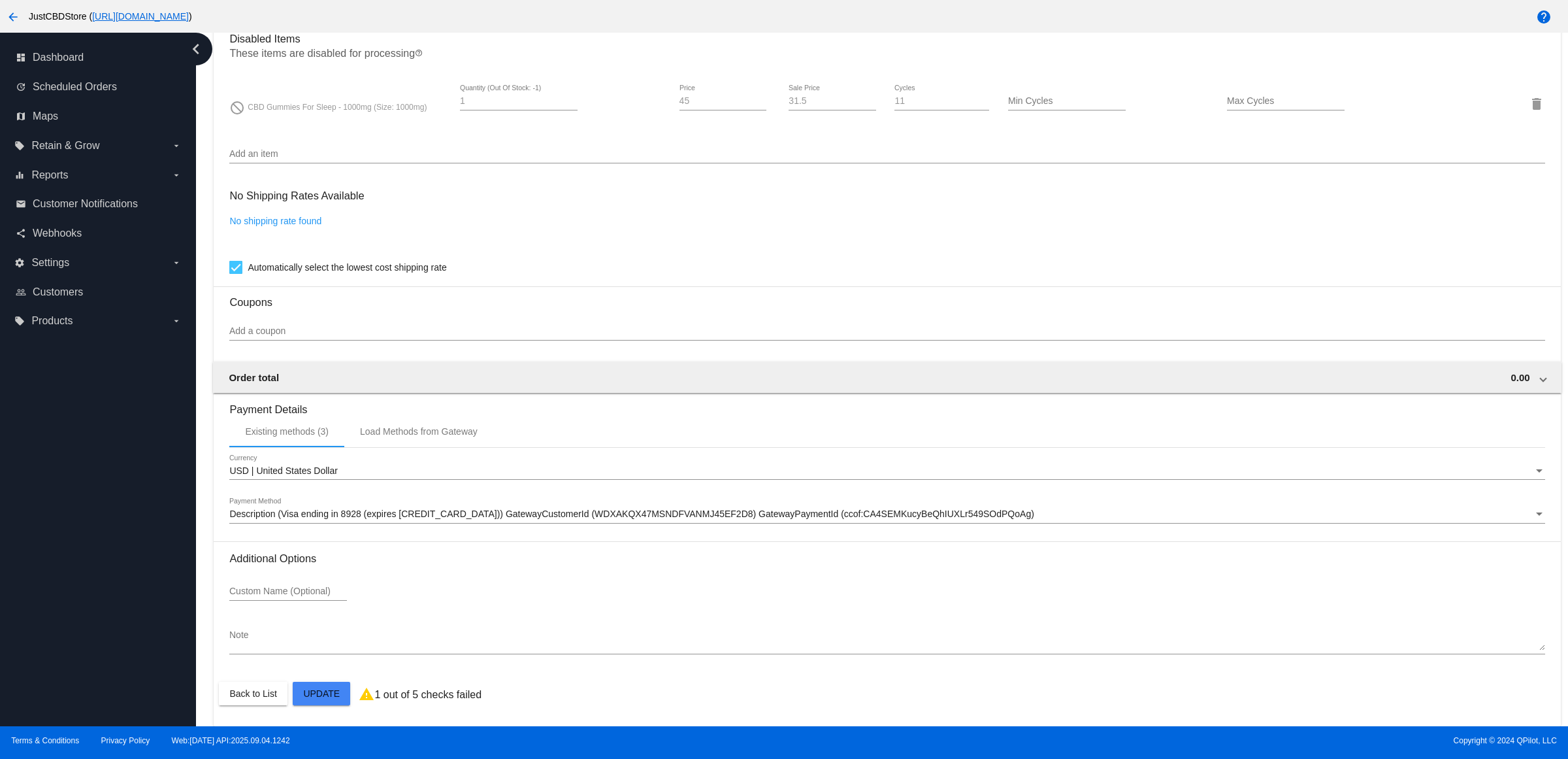
click at [342, 698] on mat-card "Customer 2726624: Michelle Wassam wassam9879@aol.com Customer Shipping Enter Sh…" at bounding box center [887, 57] width 1347 height 1337
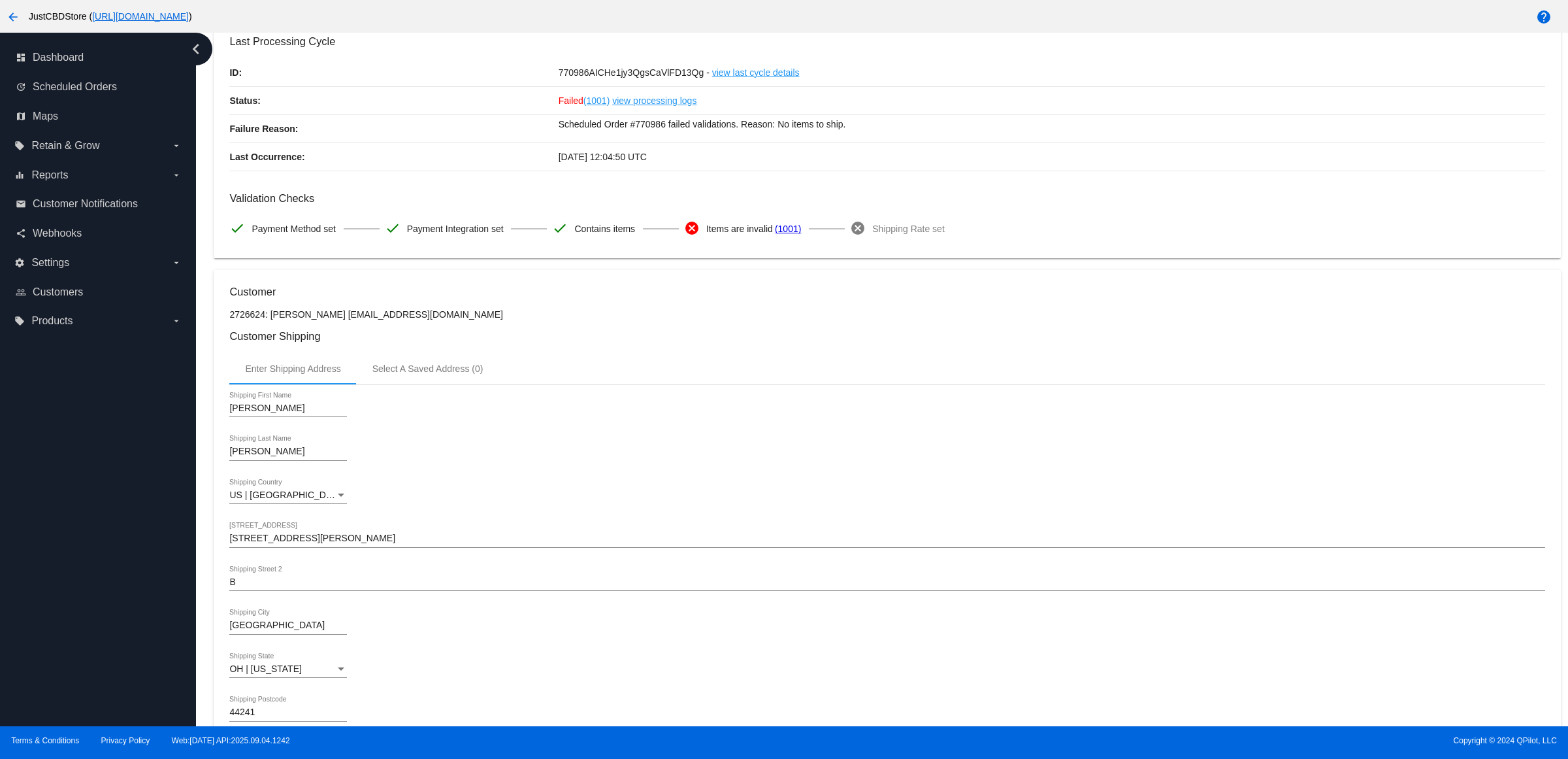
scroll to position [0, 0]
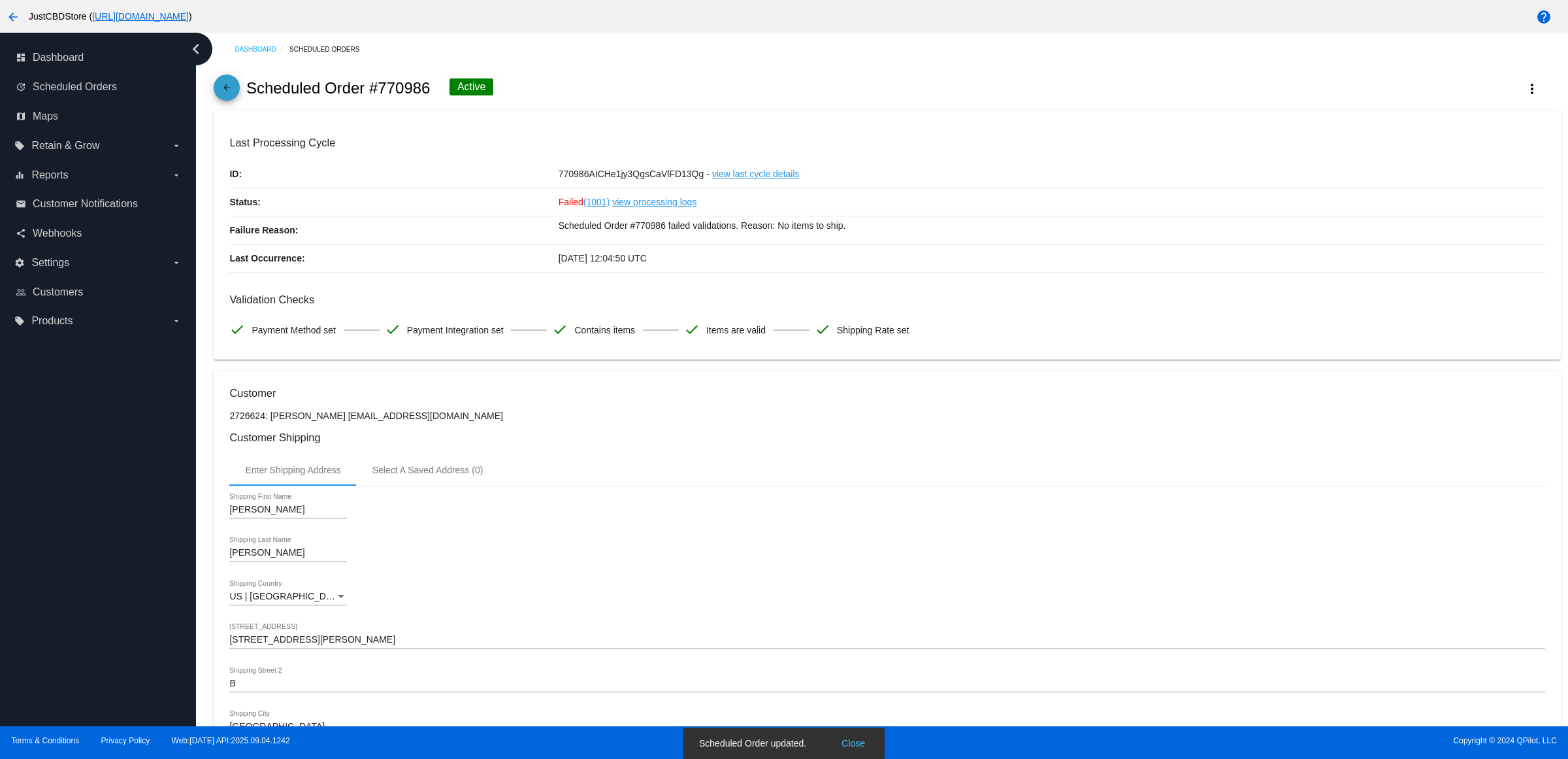
click at [233, 95] on mat-icon "arrow_back" at bounding box center [227, 91] width 16 height 16
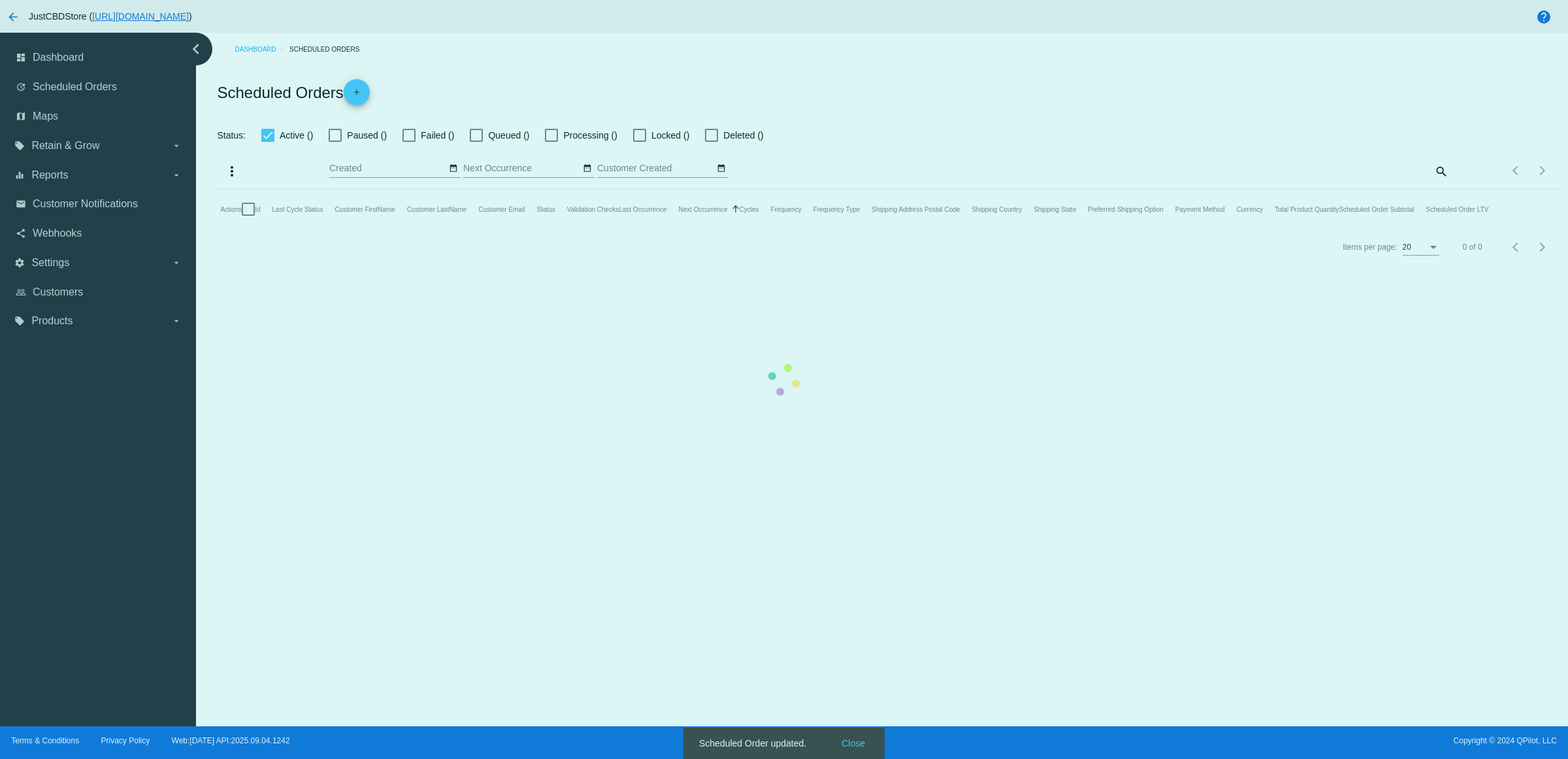
checkbox input "false"
checkbox input "true"
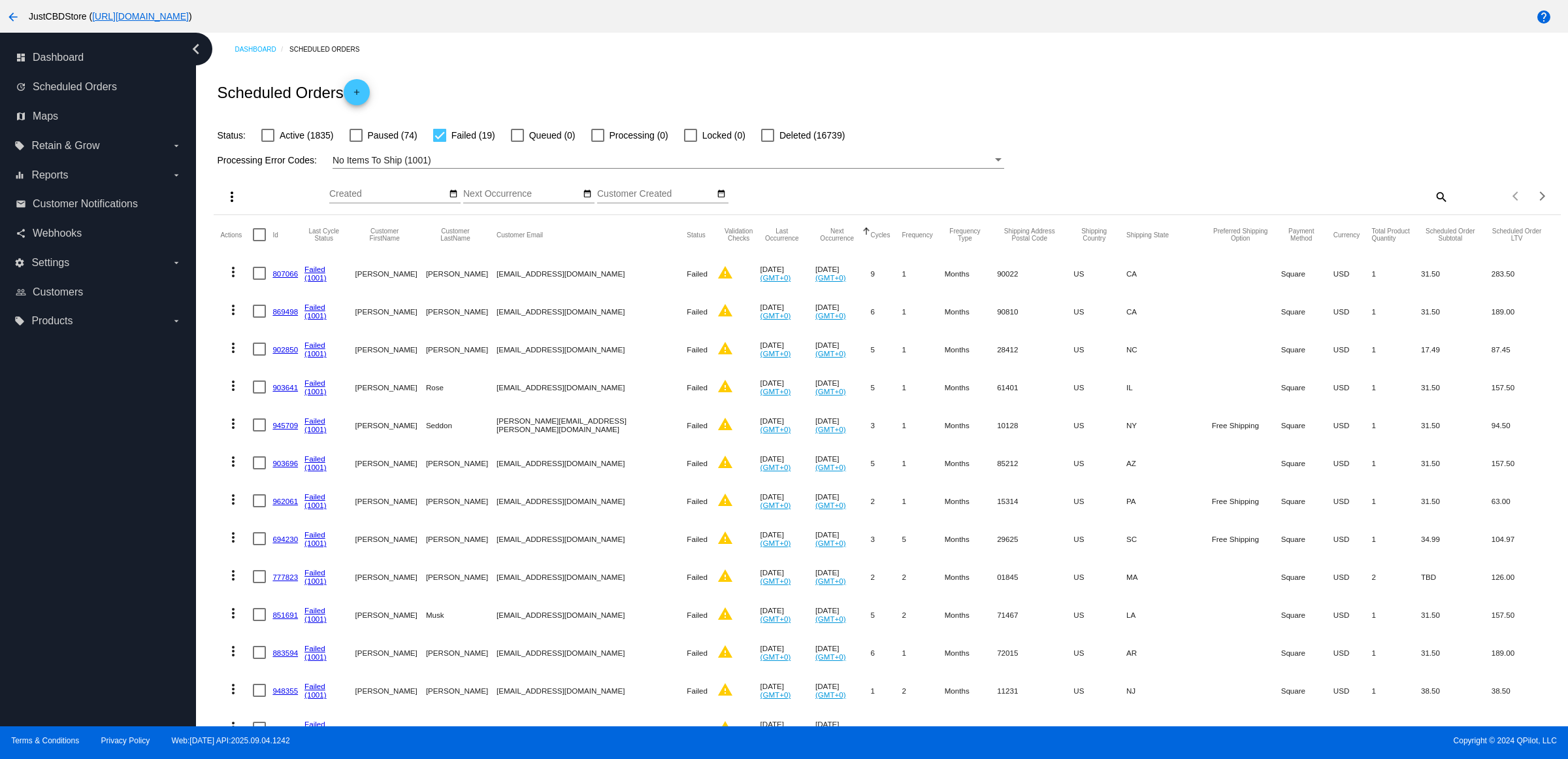
click at [288, 278] on link "807066" at bounding box center [285, 273] width 26 height 9
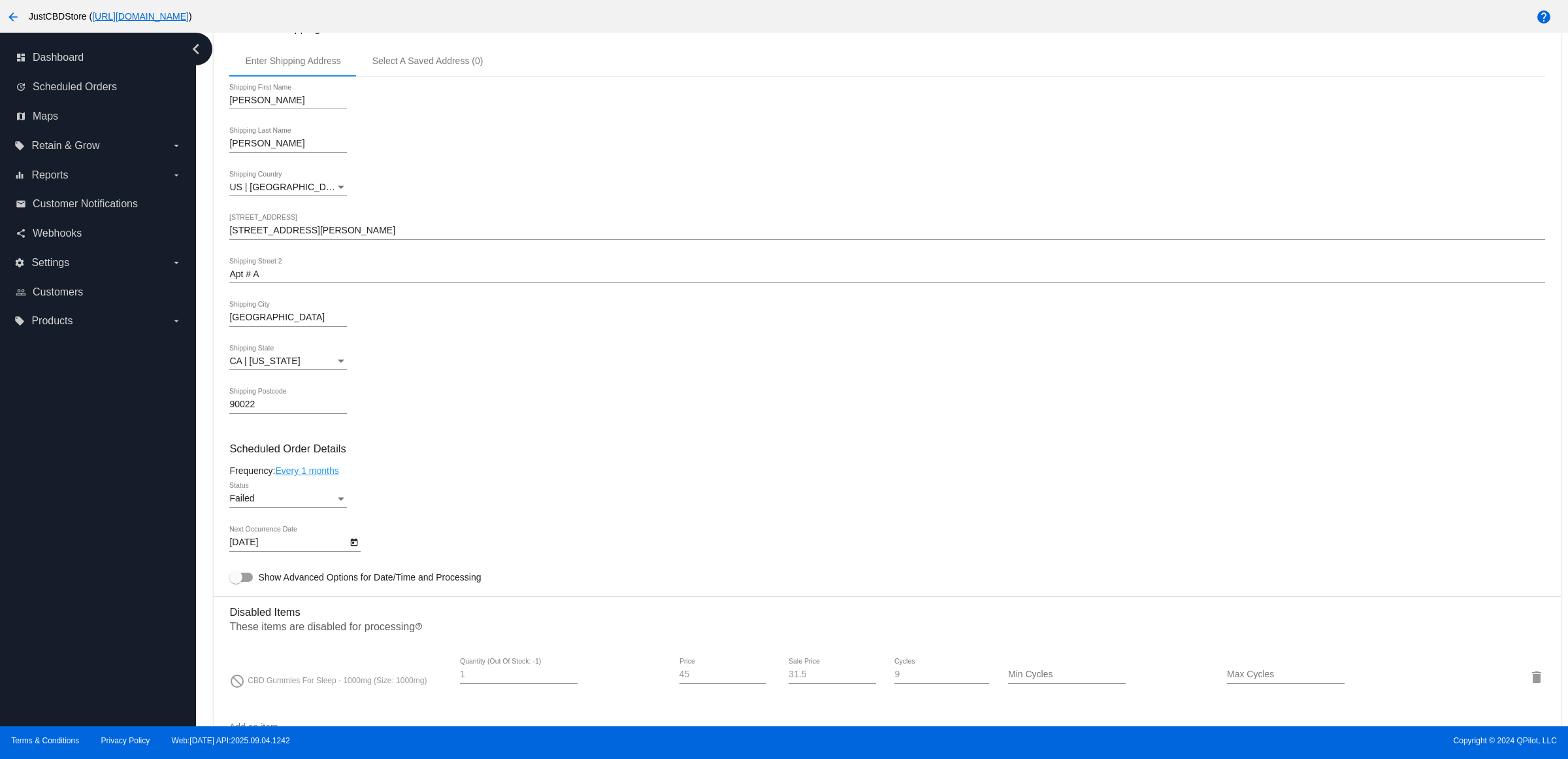
scroll to position [654, 0]
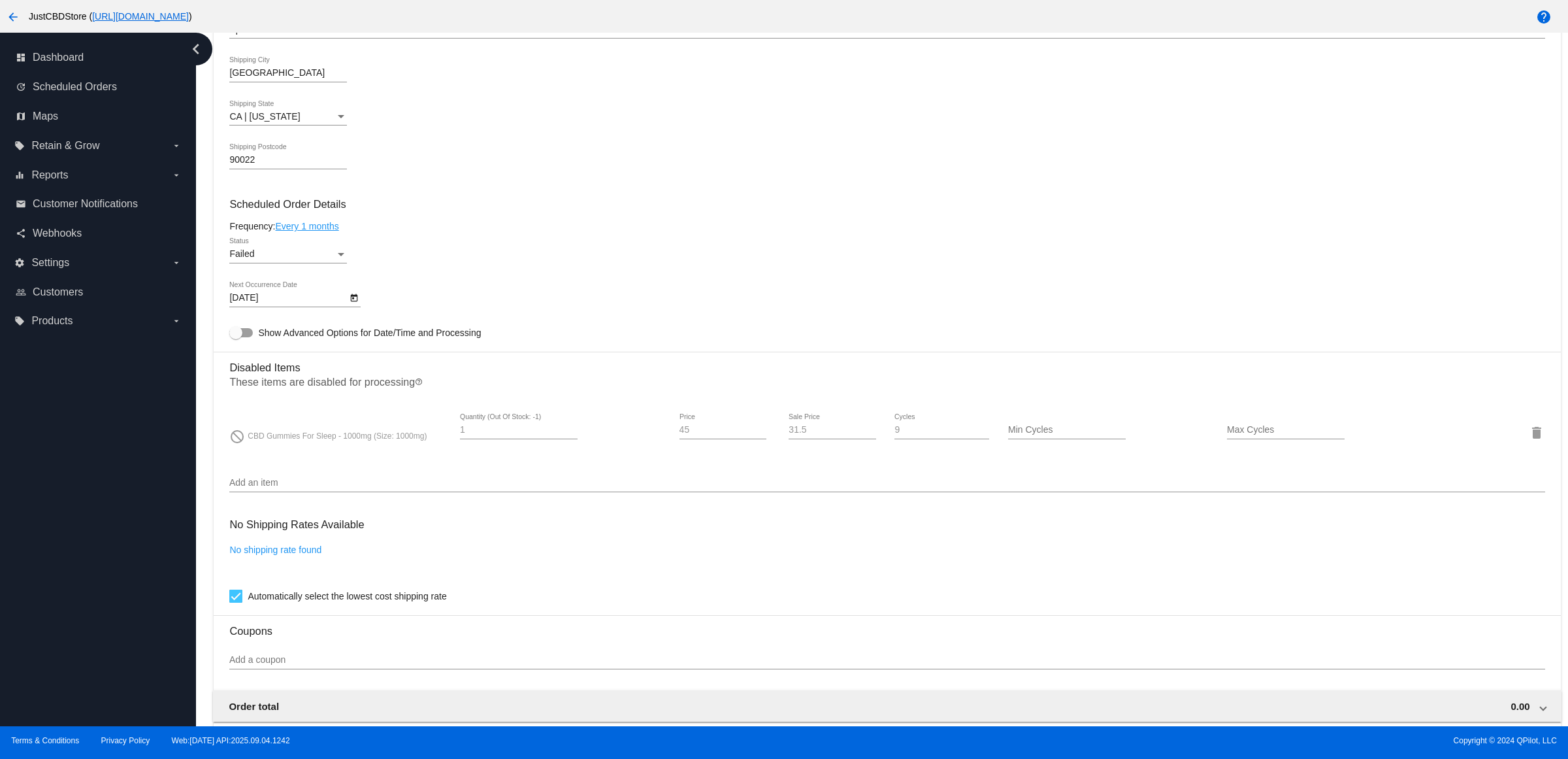
click at [358, 302] on icon "Open calendar" at bounding box center [354, 298] width 7 height 8
click at [413, 348] on button "Next month" at bounding box center [411, 350] width 26 height 26
click at [279, 461] on div "13" at bounding box center [278, 456] width 23 height 23
type input "10/13/2025"
click at [298, 259] on div "Failed" at bounding box center [282, 254] width 106 height 10
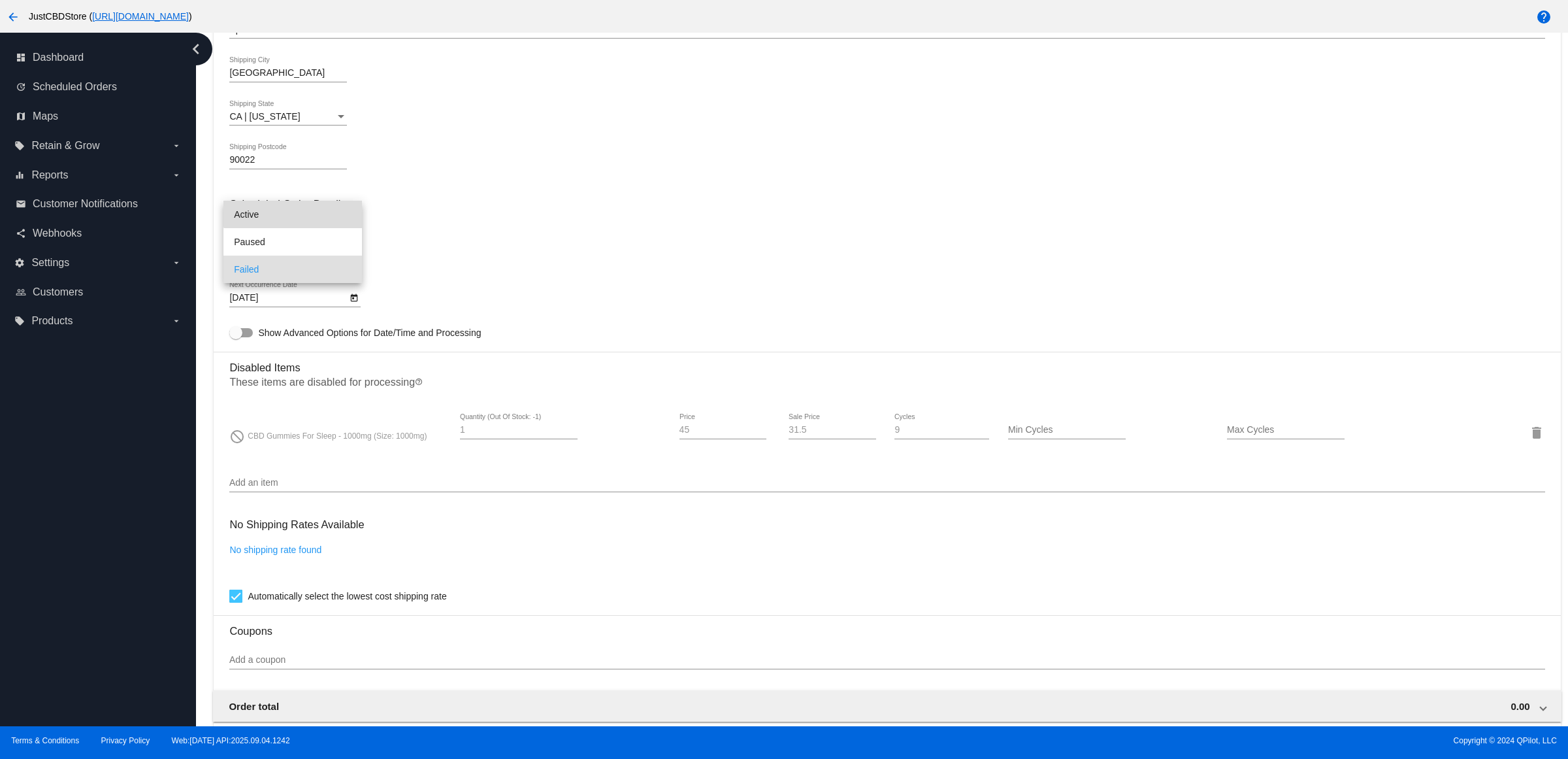
click at [298, 209] on span "Active" at bounding box center [292, 214] width 117 height 27
drag, startPoint x: 593, startPoint y: 247, endPoint x: 575, endPoint y: 290, distance: 46.6
click at [594, 247] on mat-card-content "Customer 1811254: Annabelle Gonzalez bellag57@yahoo.com Customer Shipping Enter…" at bounding box center [887, 364] width 1315 height 1261
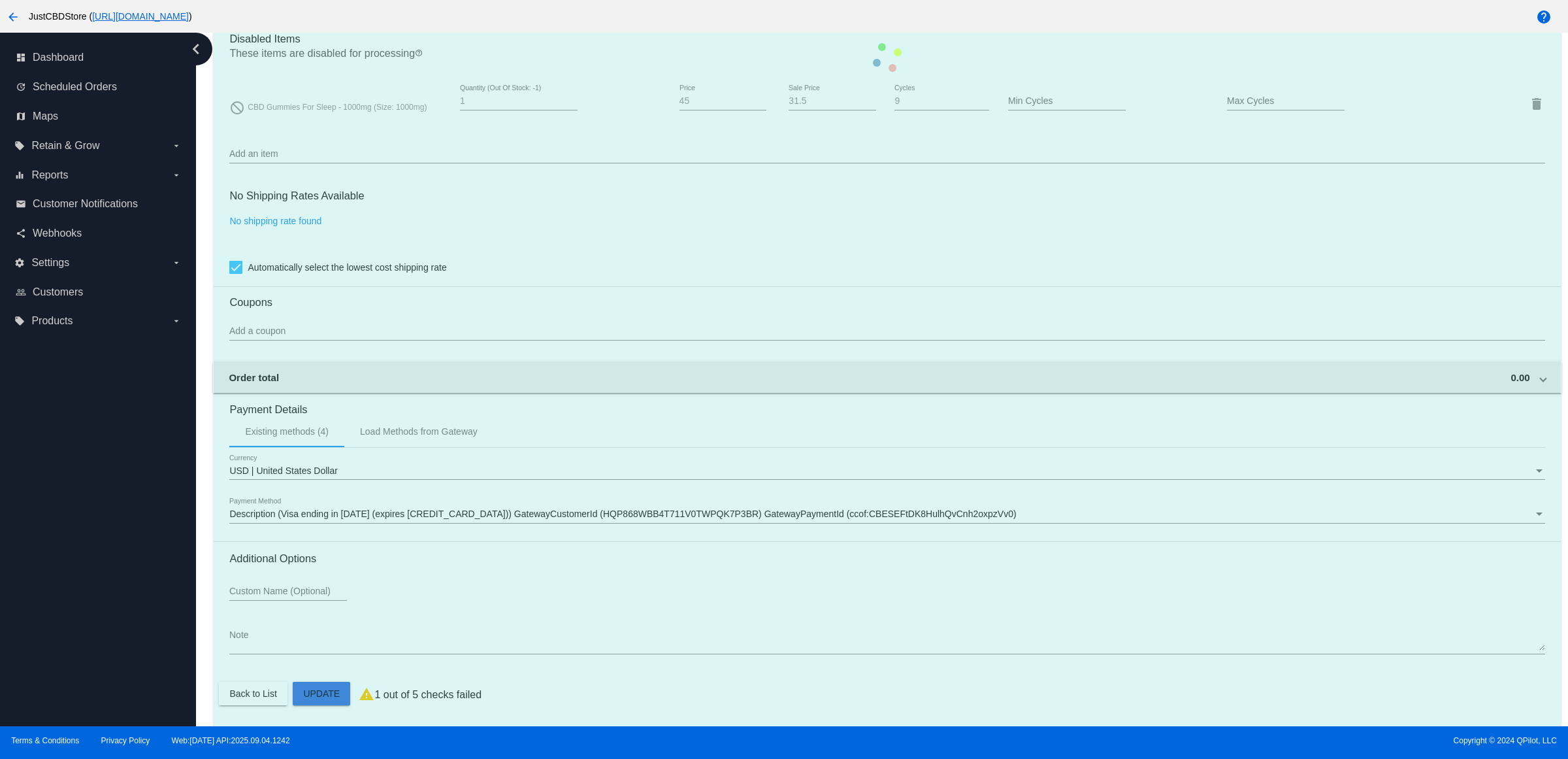
click at [341, 687] on mat-card "Customer 1811254: Annabelle Gonzalez bellag57@yahoo.com Customer Shipping Enter…" at bounding box center [887, 57] width 1347 height 1337
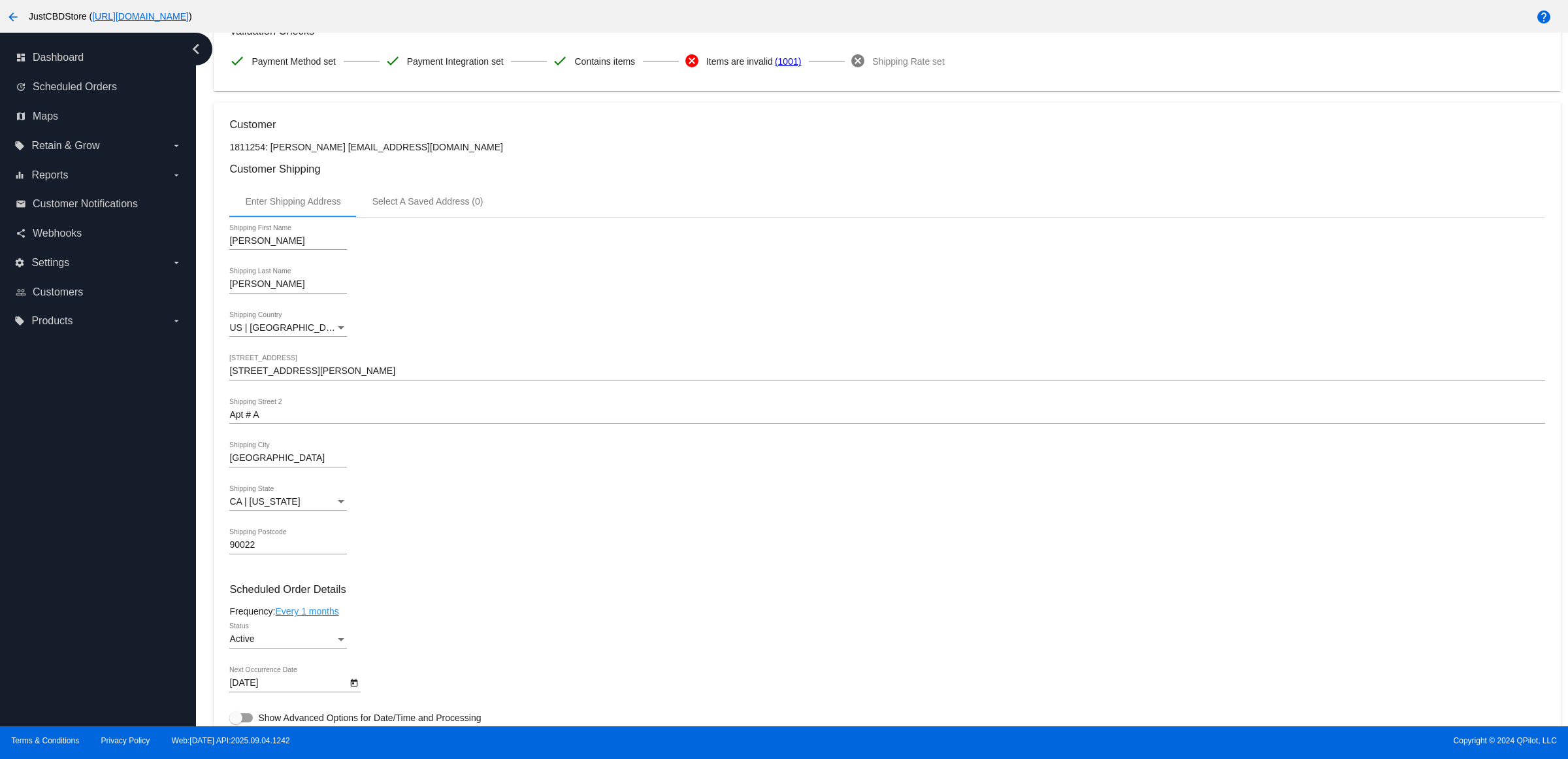
scroll to position [0, 0]
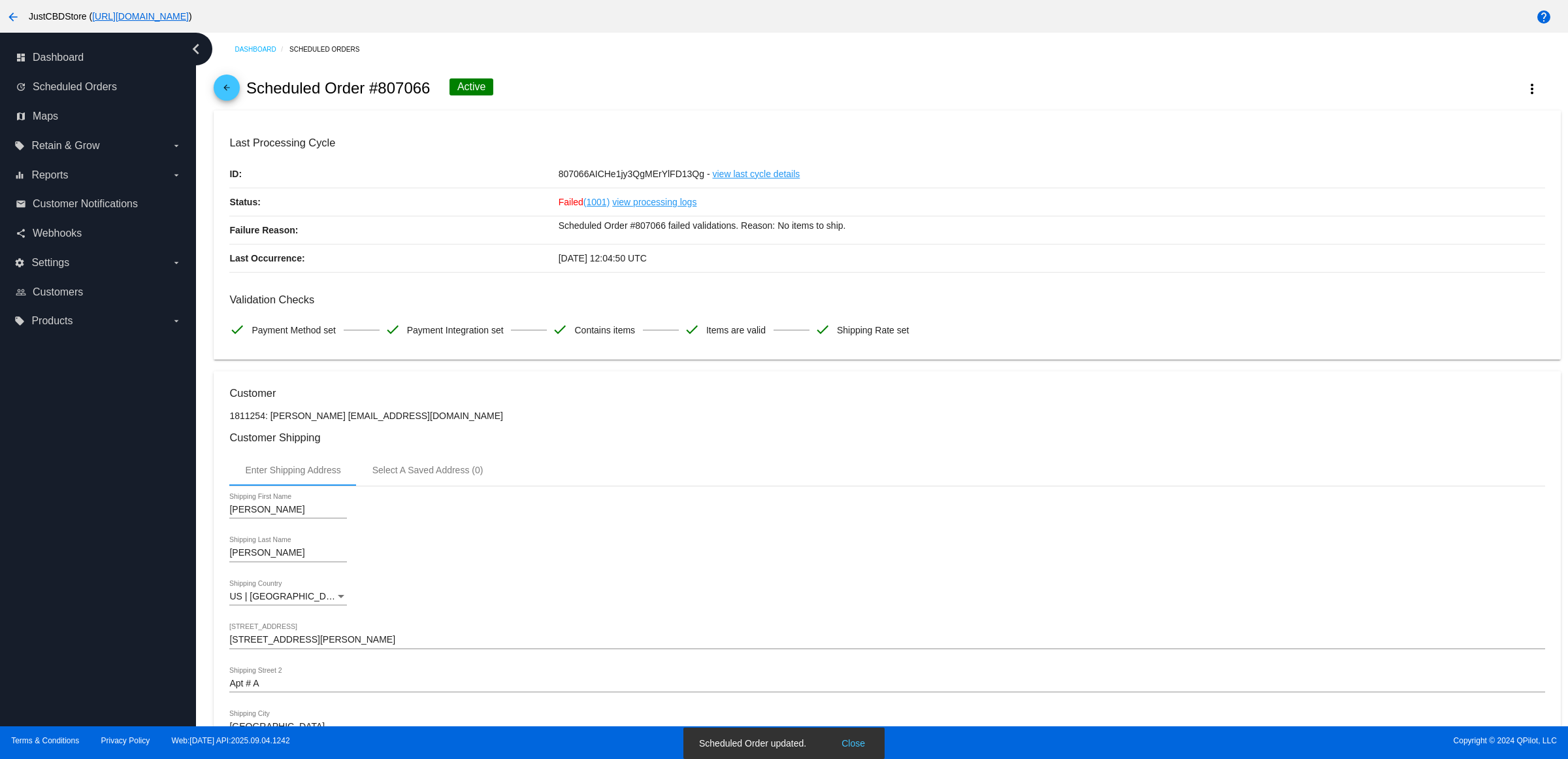
click at [235, 95] on mat-icon "arrow_back" at bounding box center [227, 91] width 16 height 16
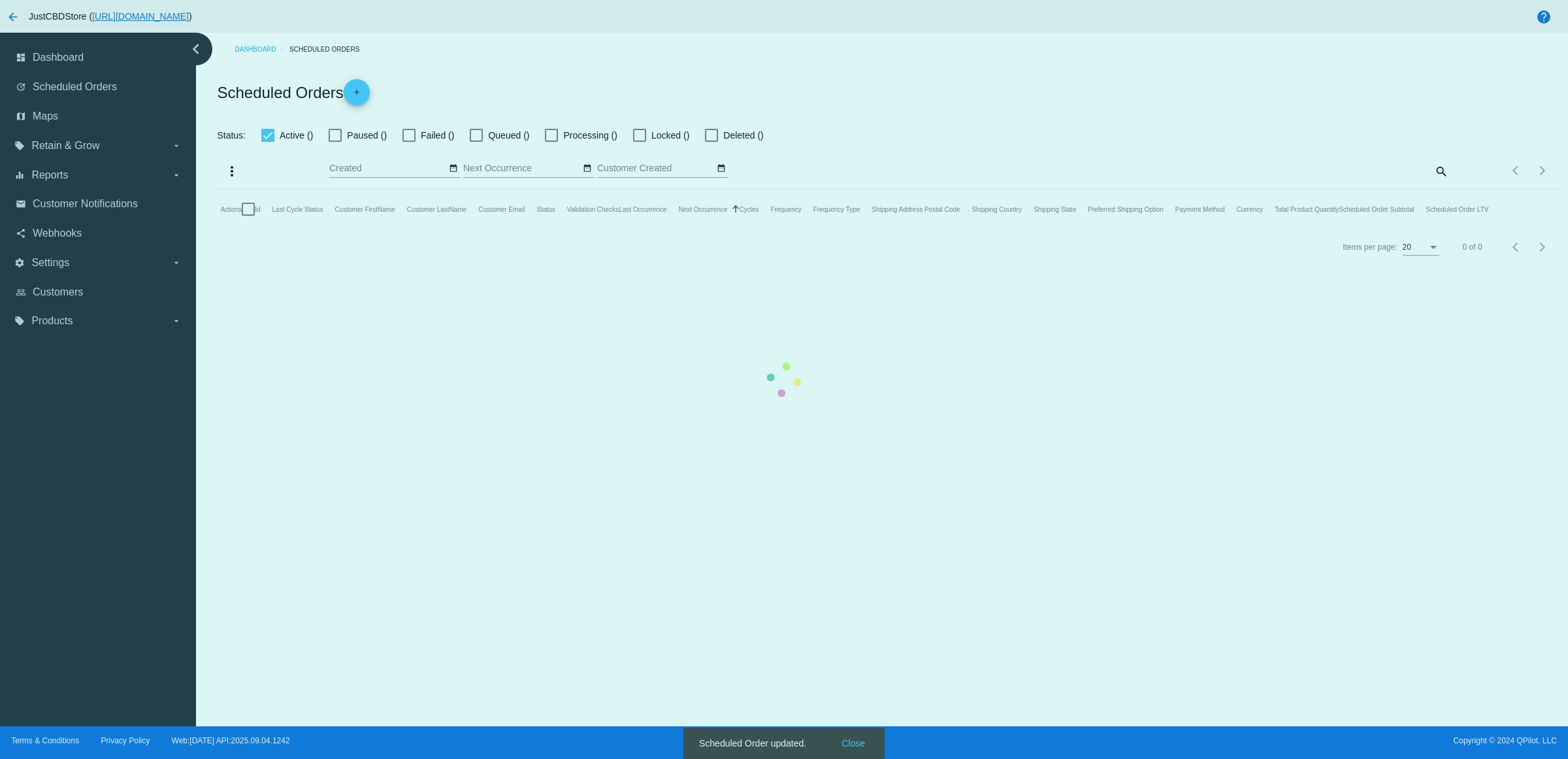
checkbox input "false"
checkbox input "true"
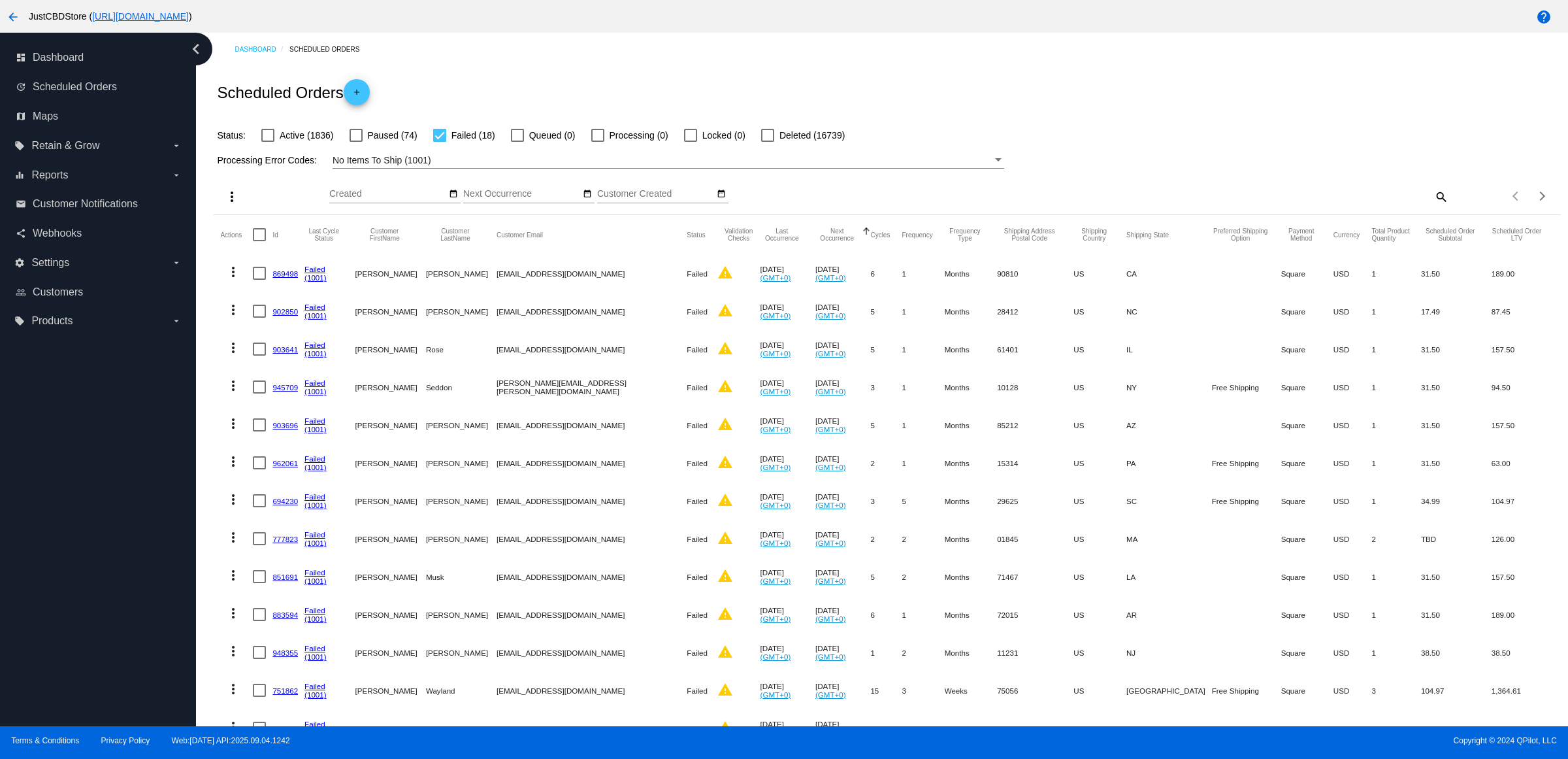
click at [298, 278] on link "869498" at bounding box center [285, 273] width 26 height 9
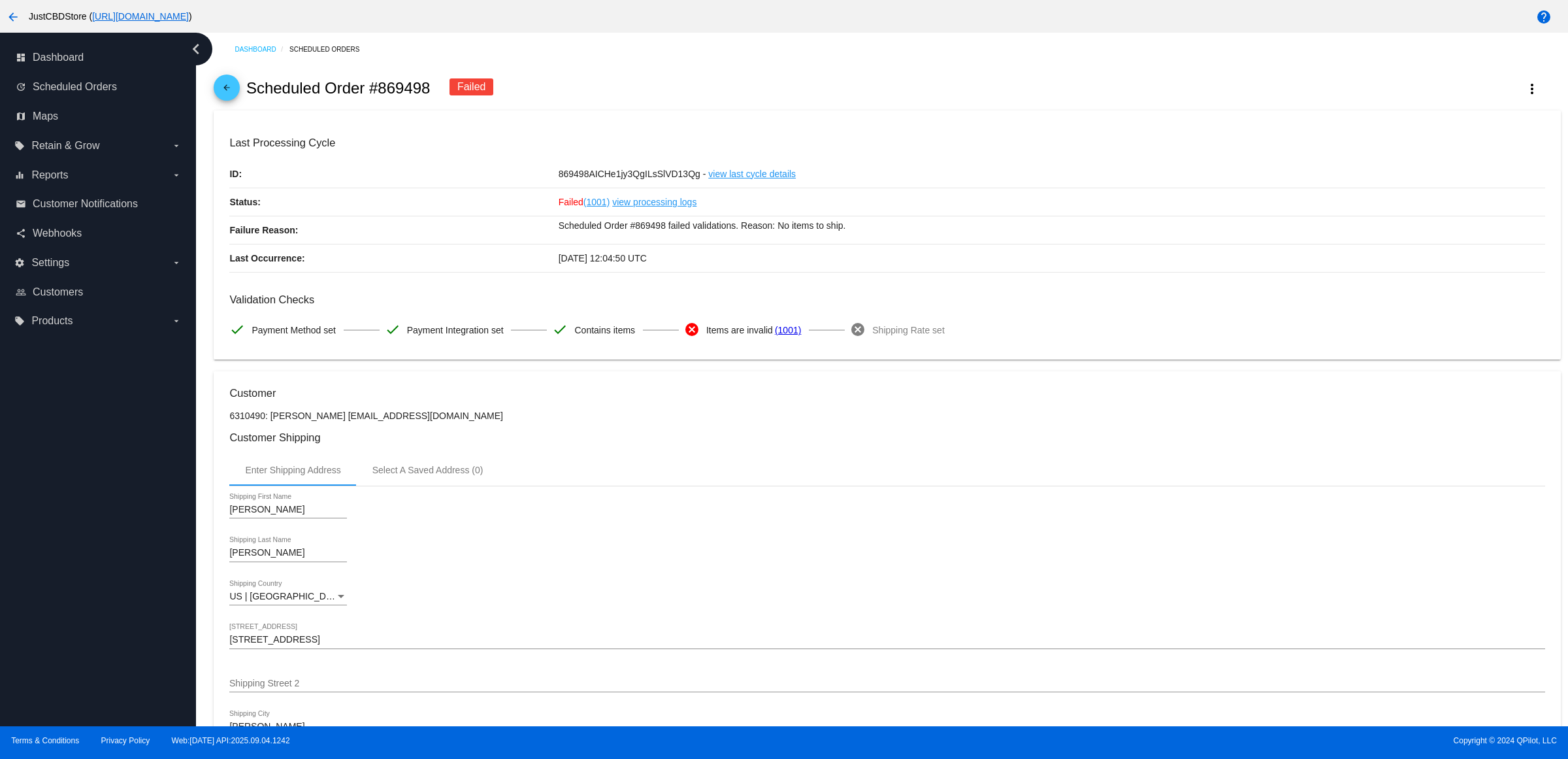
scroll to position [654, 0]
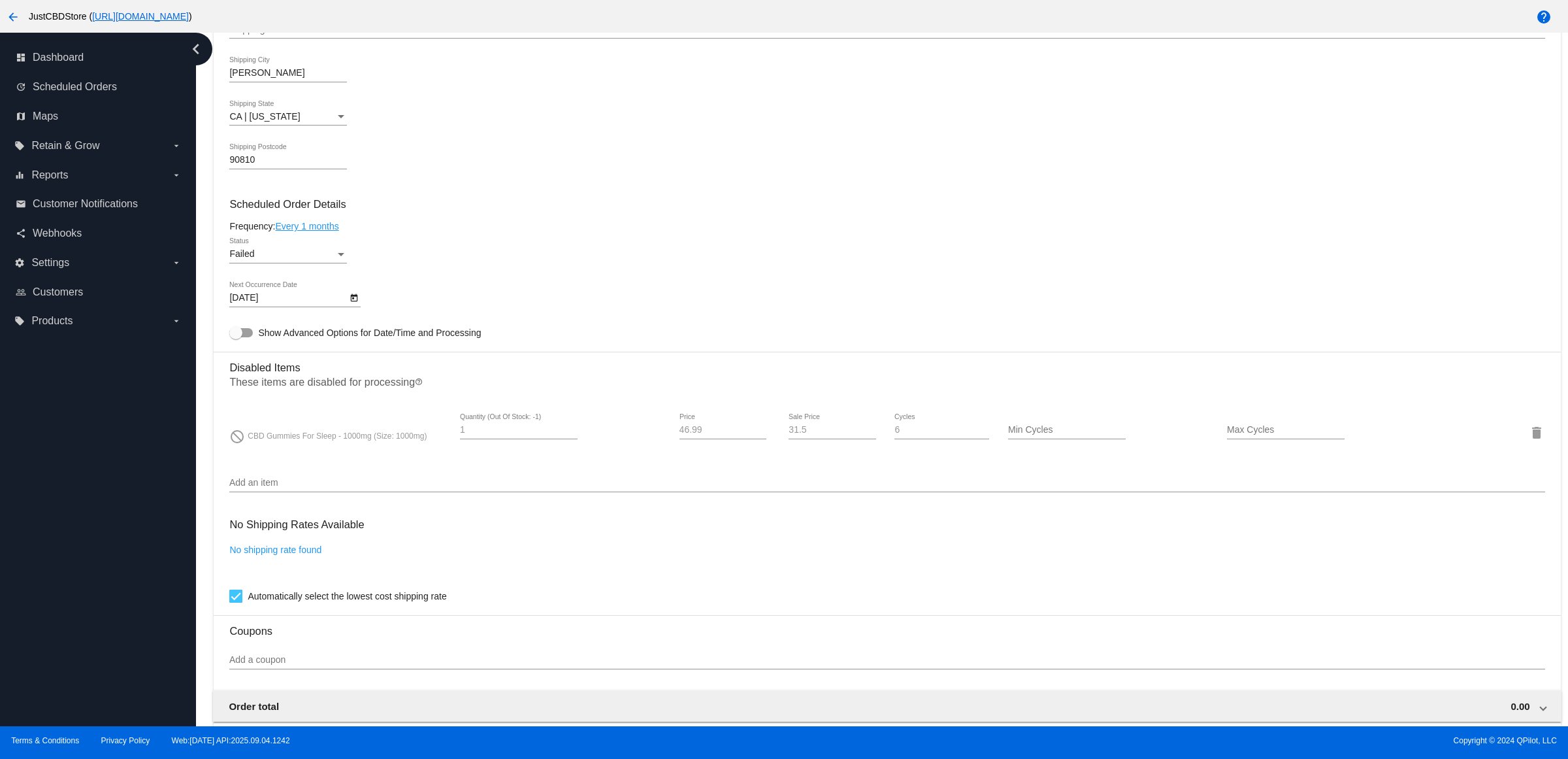
click at [334, 259] on div "Failed" at bounding box center [282, 254] width 106 height 10
click at [322, 219] on span "Active" at bounding box center [292, 214] width 117 height 27
click at [354, 319] on div "9/13/2025 Next Occurrence Date" at bounding box center [294, 300] width 132 height 38
click at [354, 306] on icon "Open calendar" at bounding box center [353, 298] width 9 height 16
click at [406, 346] on button "Next month" at bounding box center [411, 350] width 26 height 26
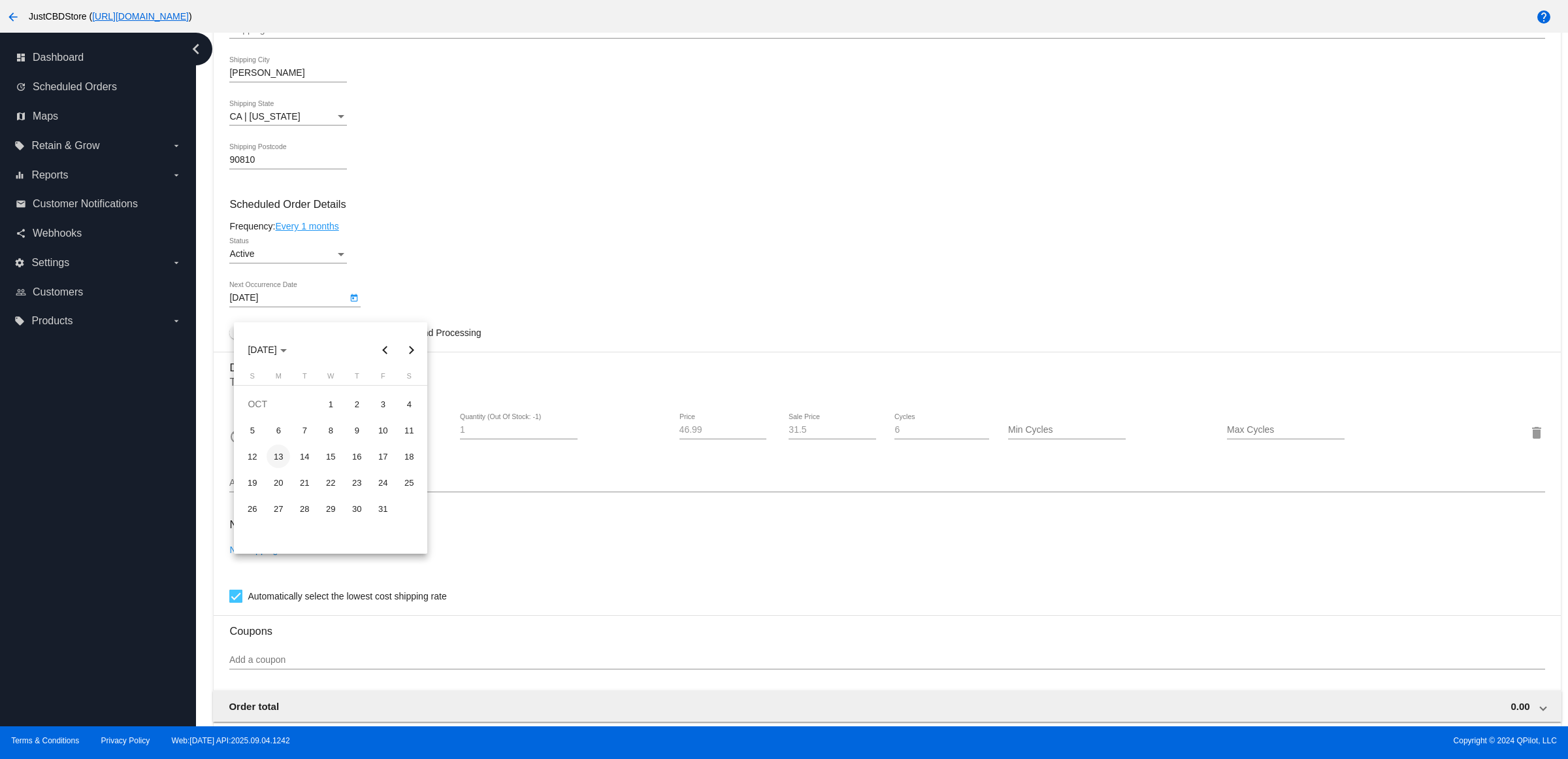
click at [283, 455] on div "13" at bounding box center [278, 456] width 23 height 23
type input "10/13/2025"
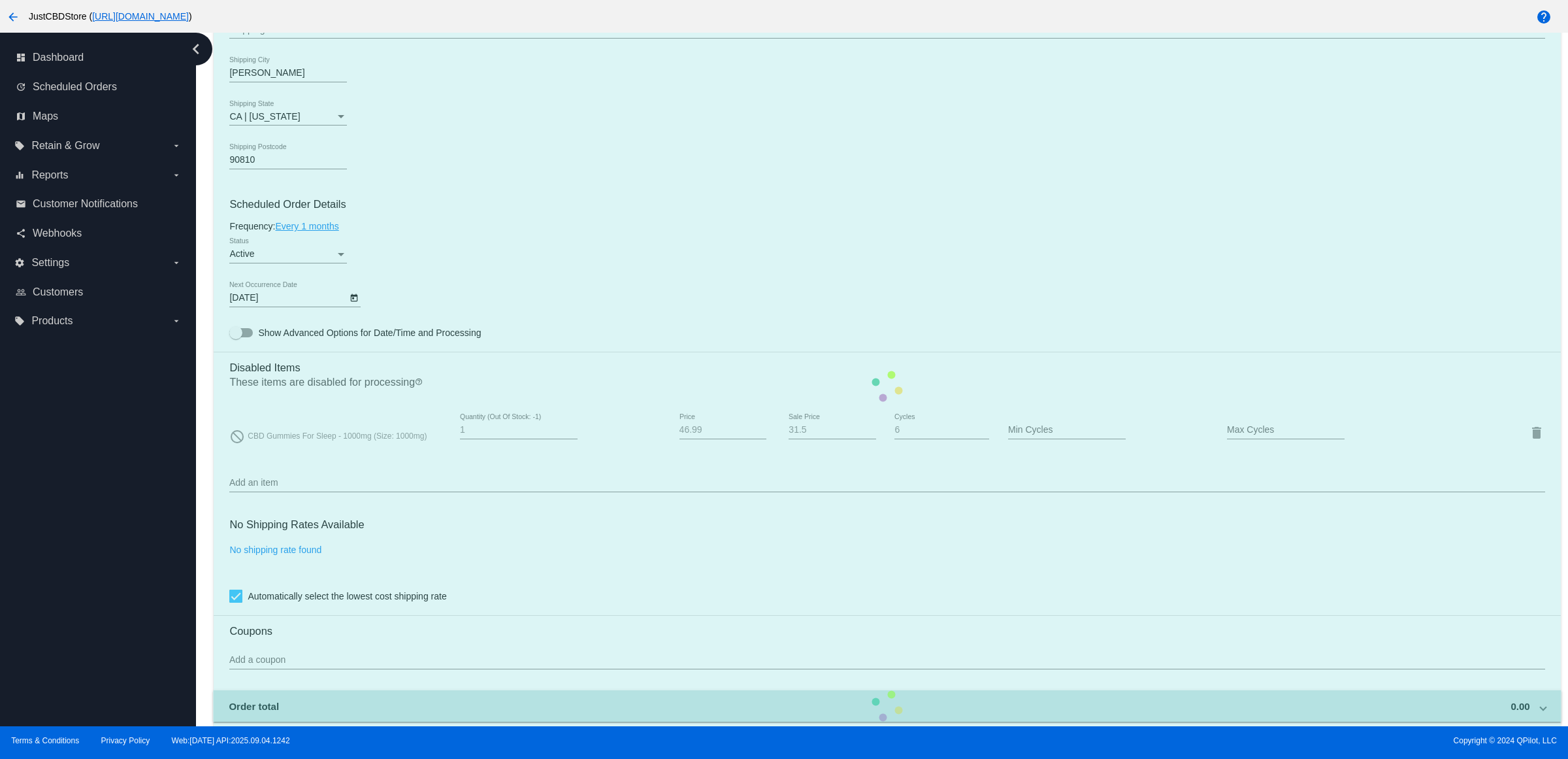
click at [449, 322] on mat-card "Customer 6310490: jason miramontes miramontes_jason@yahoo.com Customer Shipping…" at bounding box center [887, 385] width 1347 height 1337
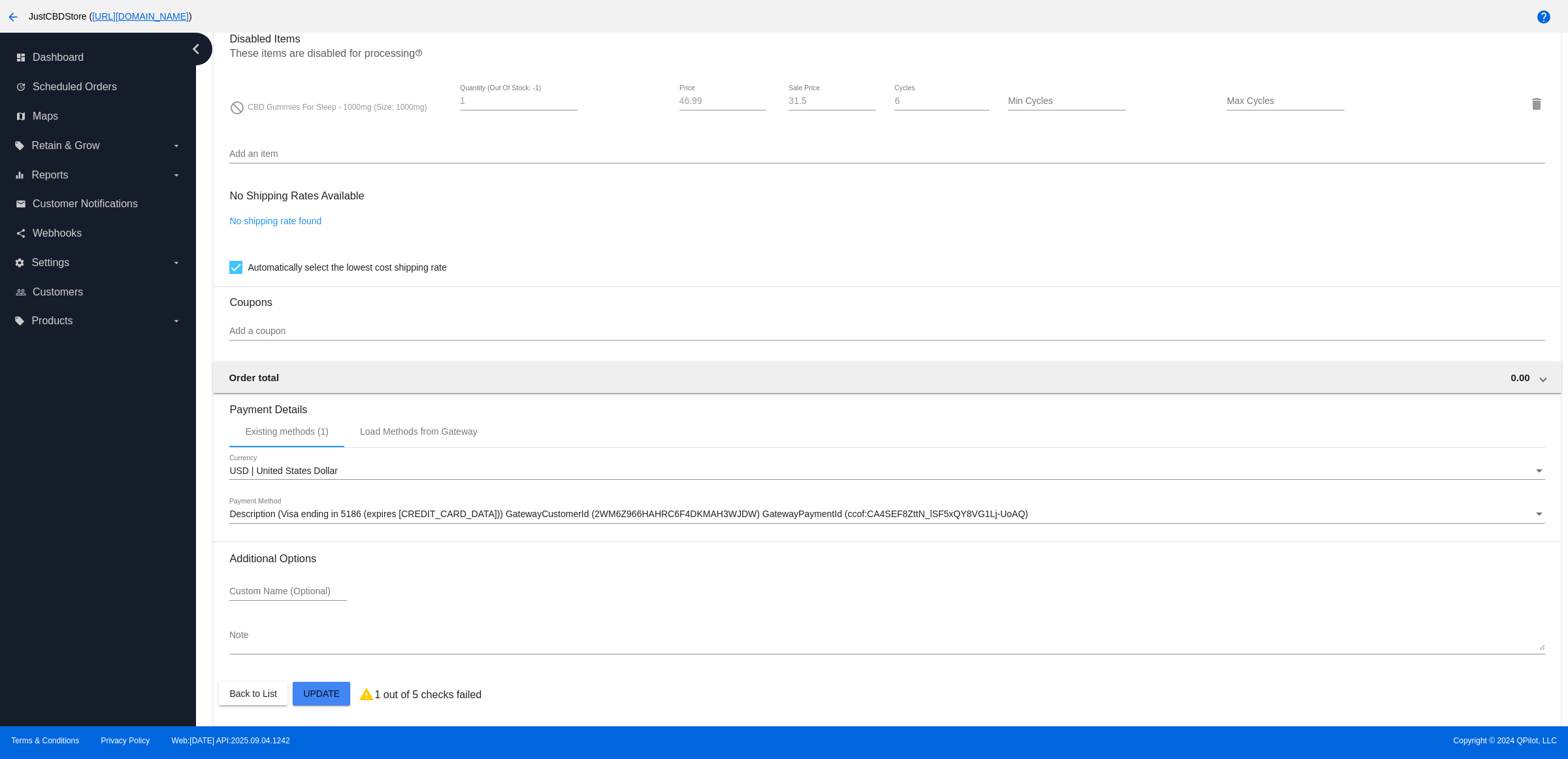
scroll to position [1004, 0]
click at [316, 685] on mat-card "Customer 6310490: jason miramontes miramontes_jason@yahoo.com Customer Shipping…" at bounding box center [887, 57] width 1347 height 1337
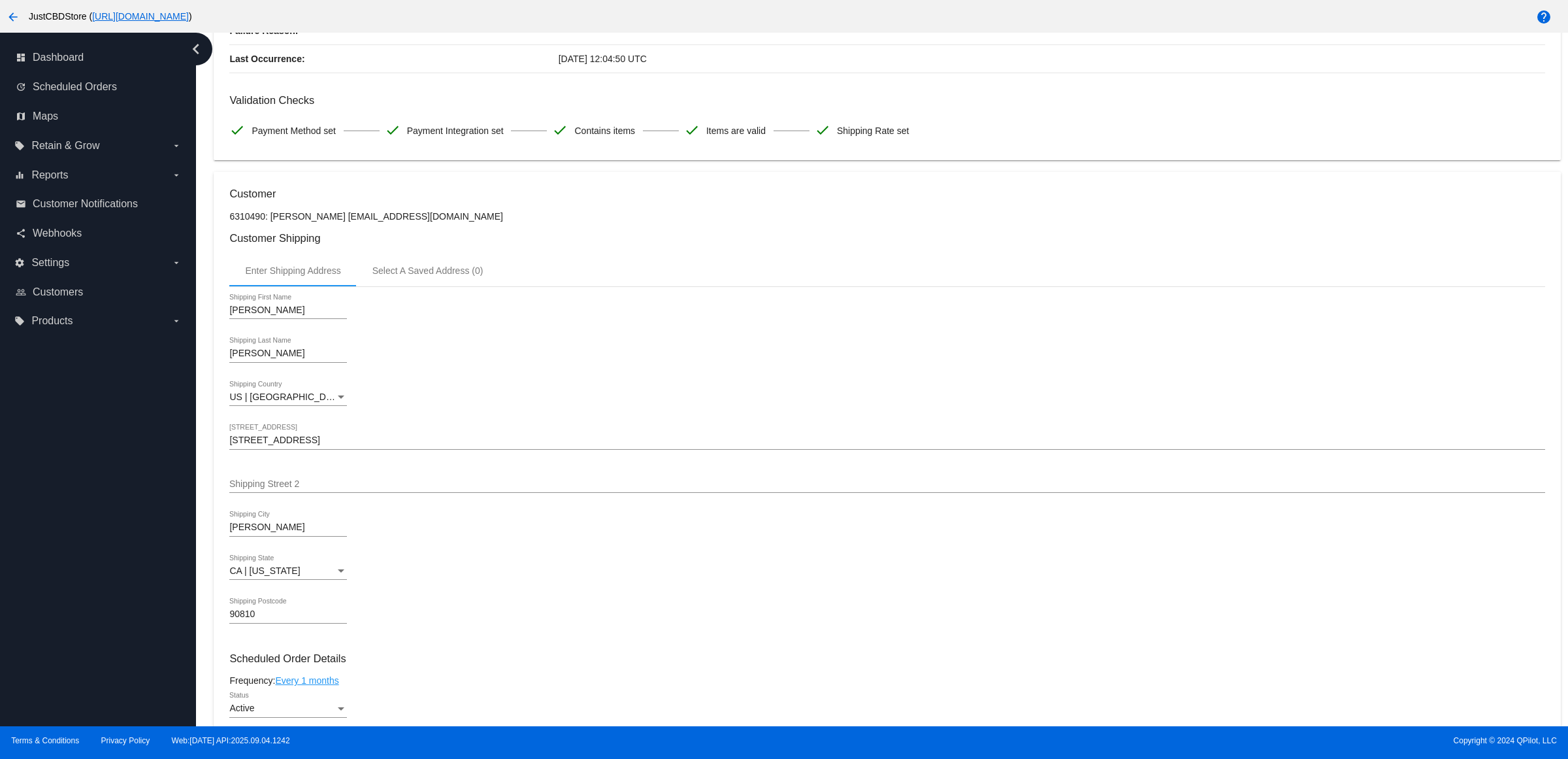
scroll to position [0, 0]
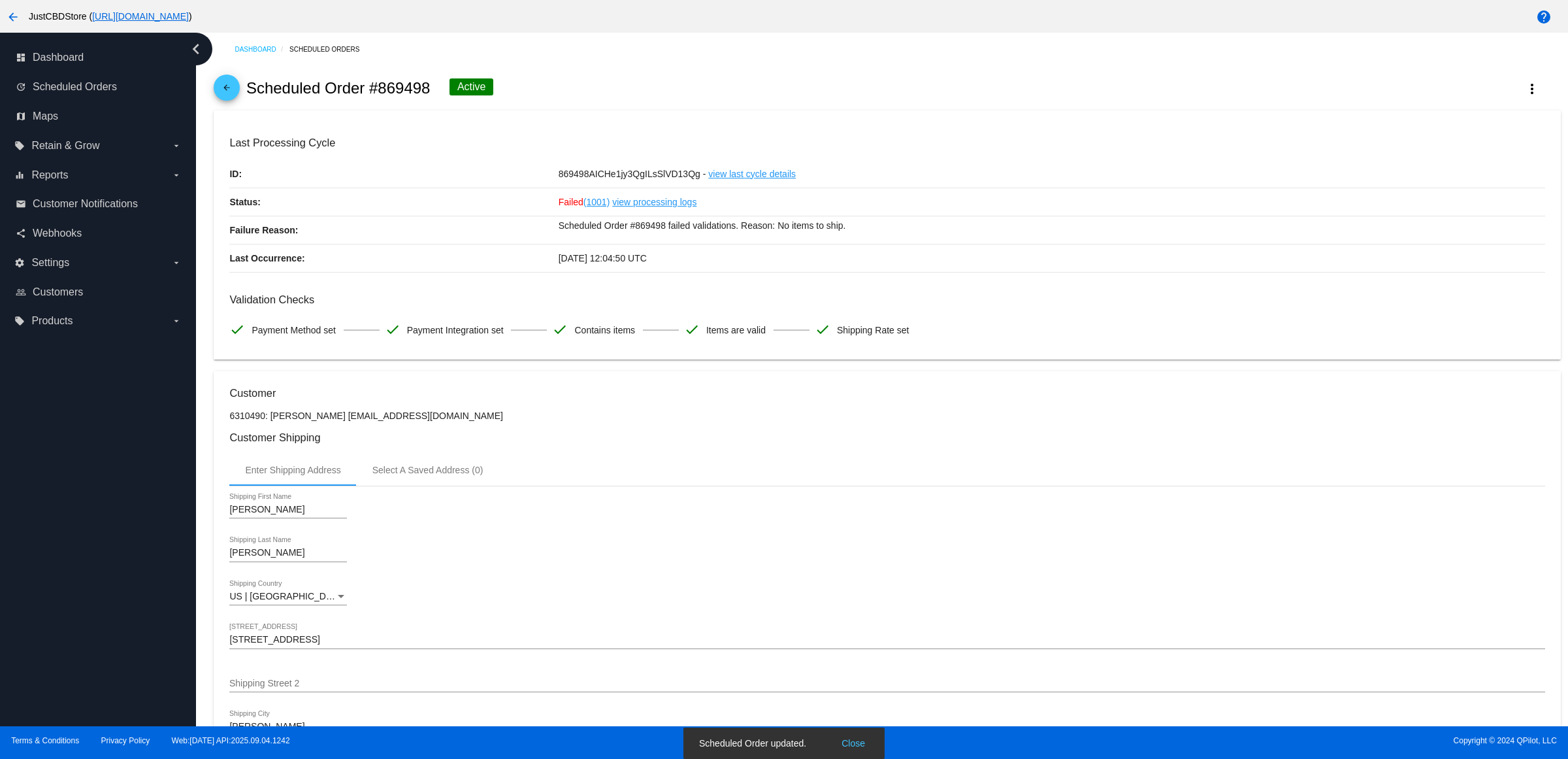
click at [231, 99] on mat-icon "arrow_back" at bounding box center [227, 91] width 16 height 16
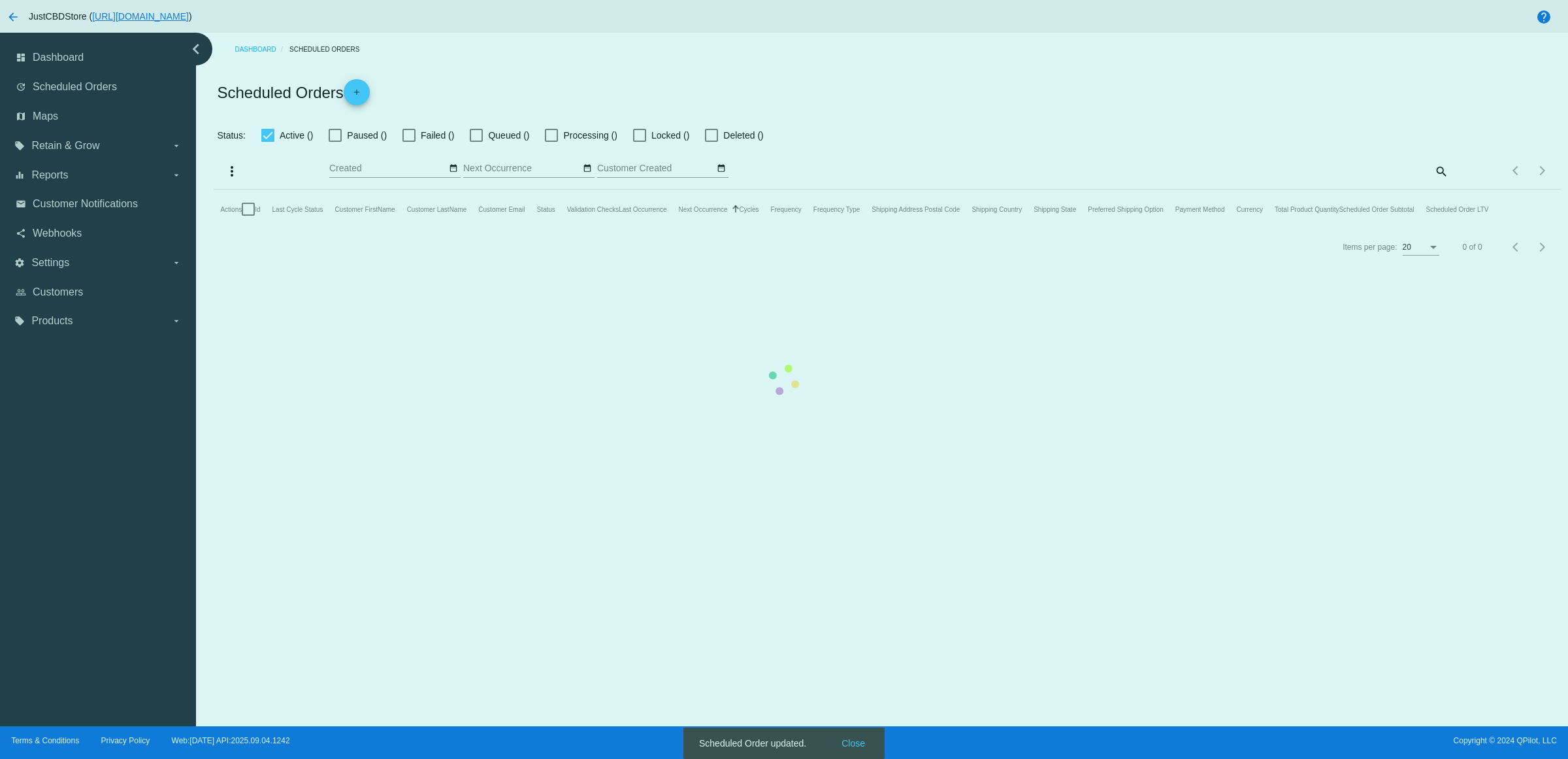
checkbox input "false"
checkbox input "true"
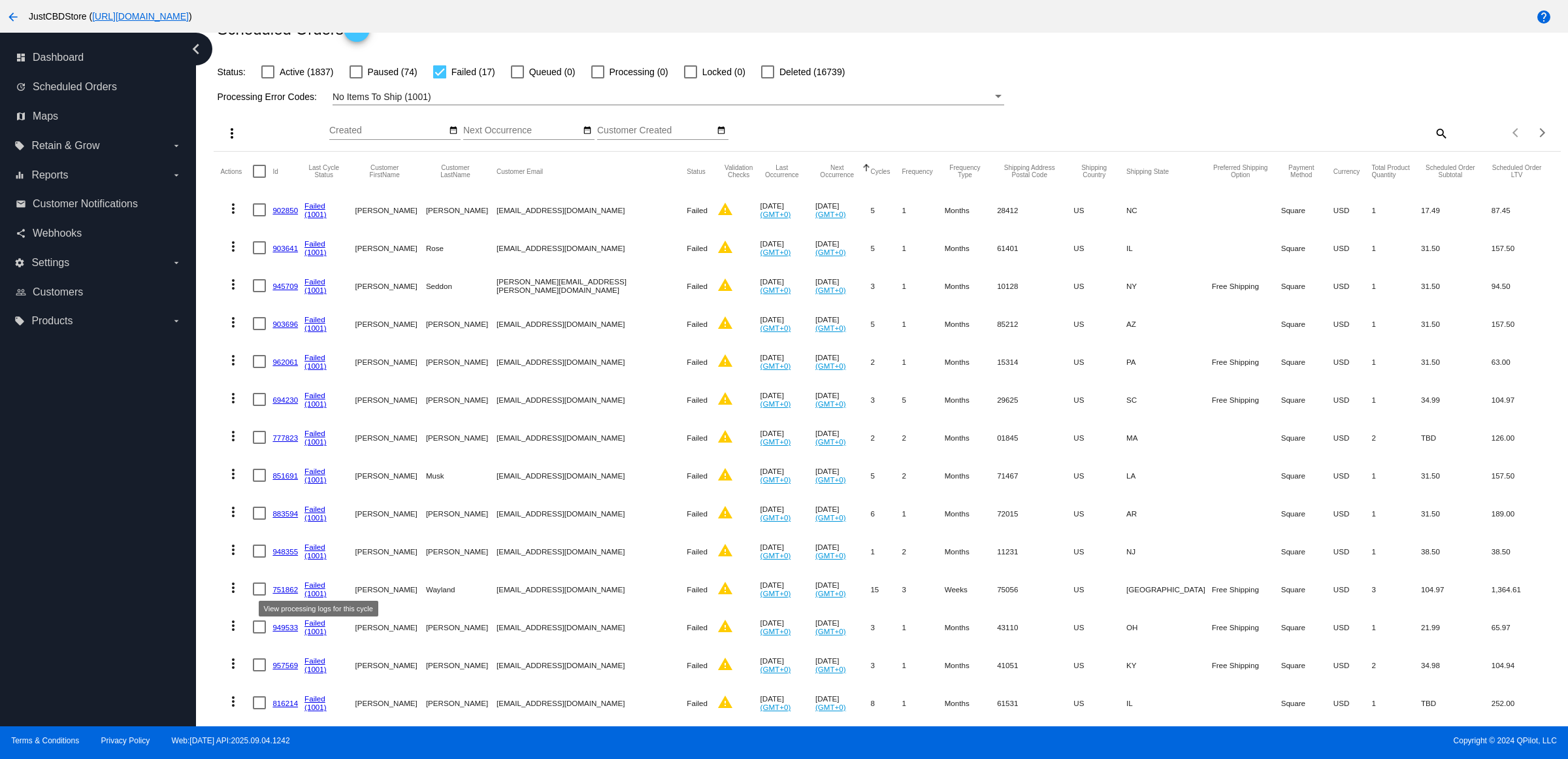
scroll to position [245, 0]
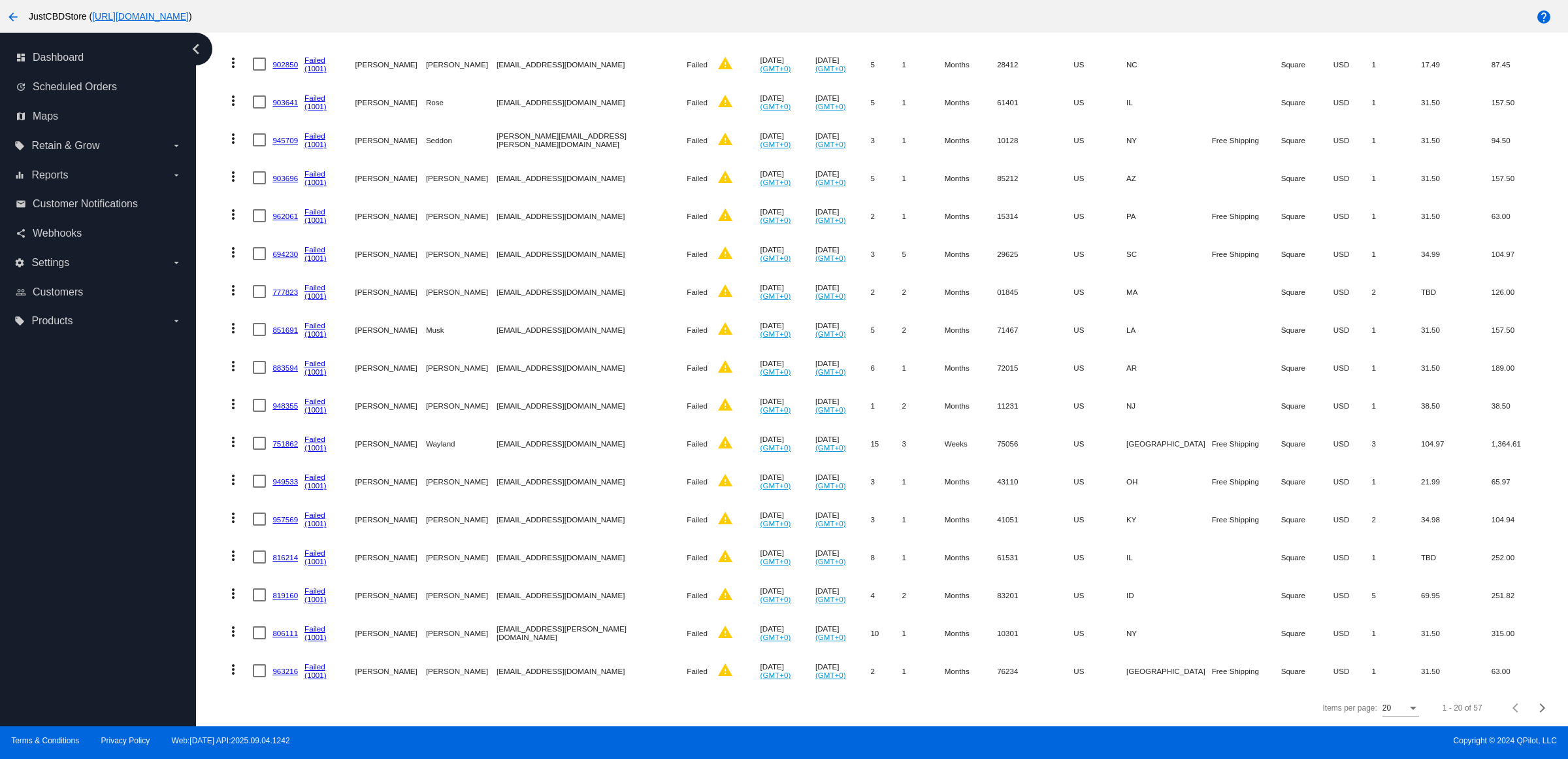
click at [291, 515] on link "957569" at bounding box center [285, 519] width 26 height 9
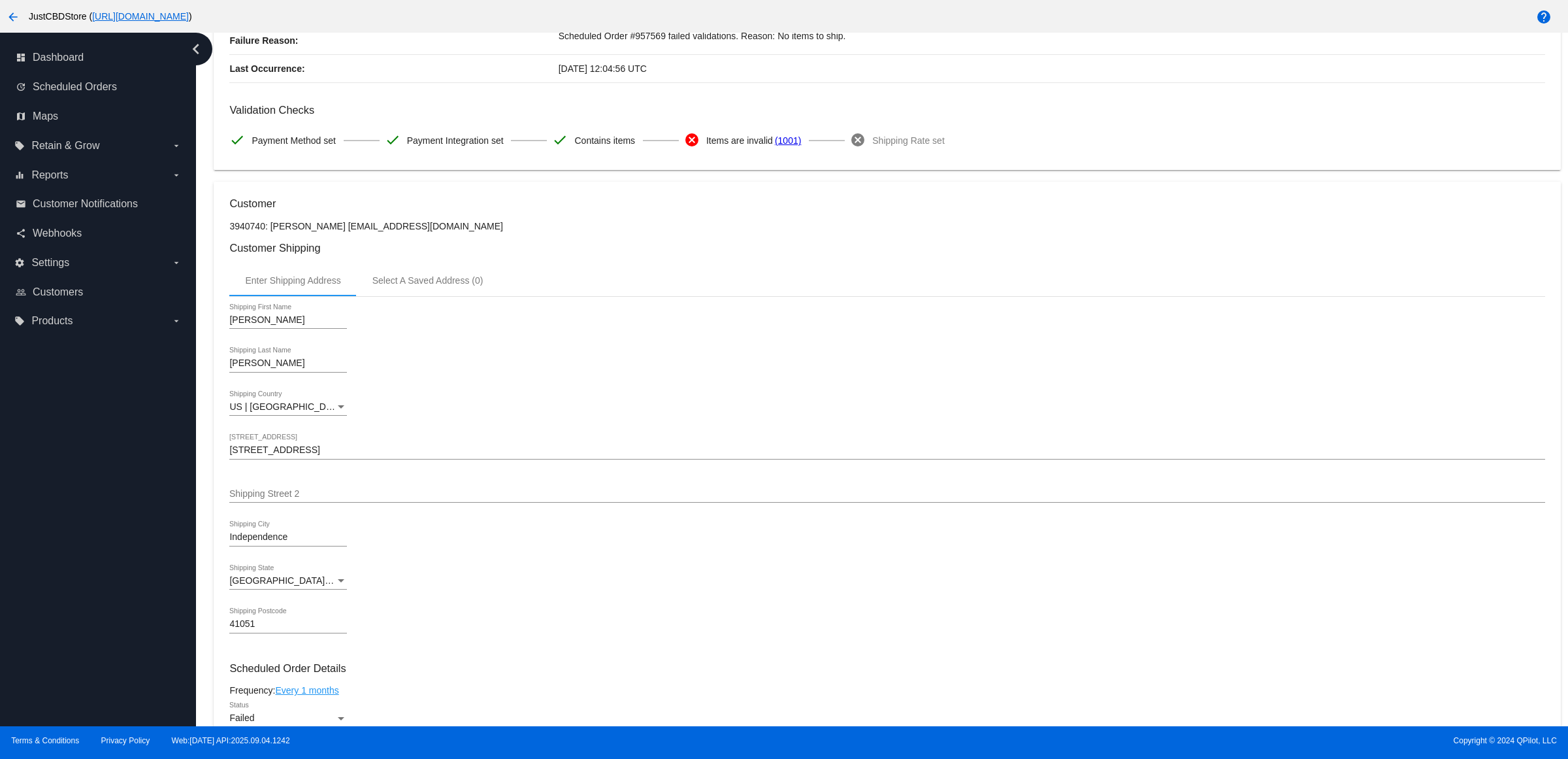
scroll to position [654, 0]
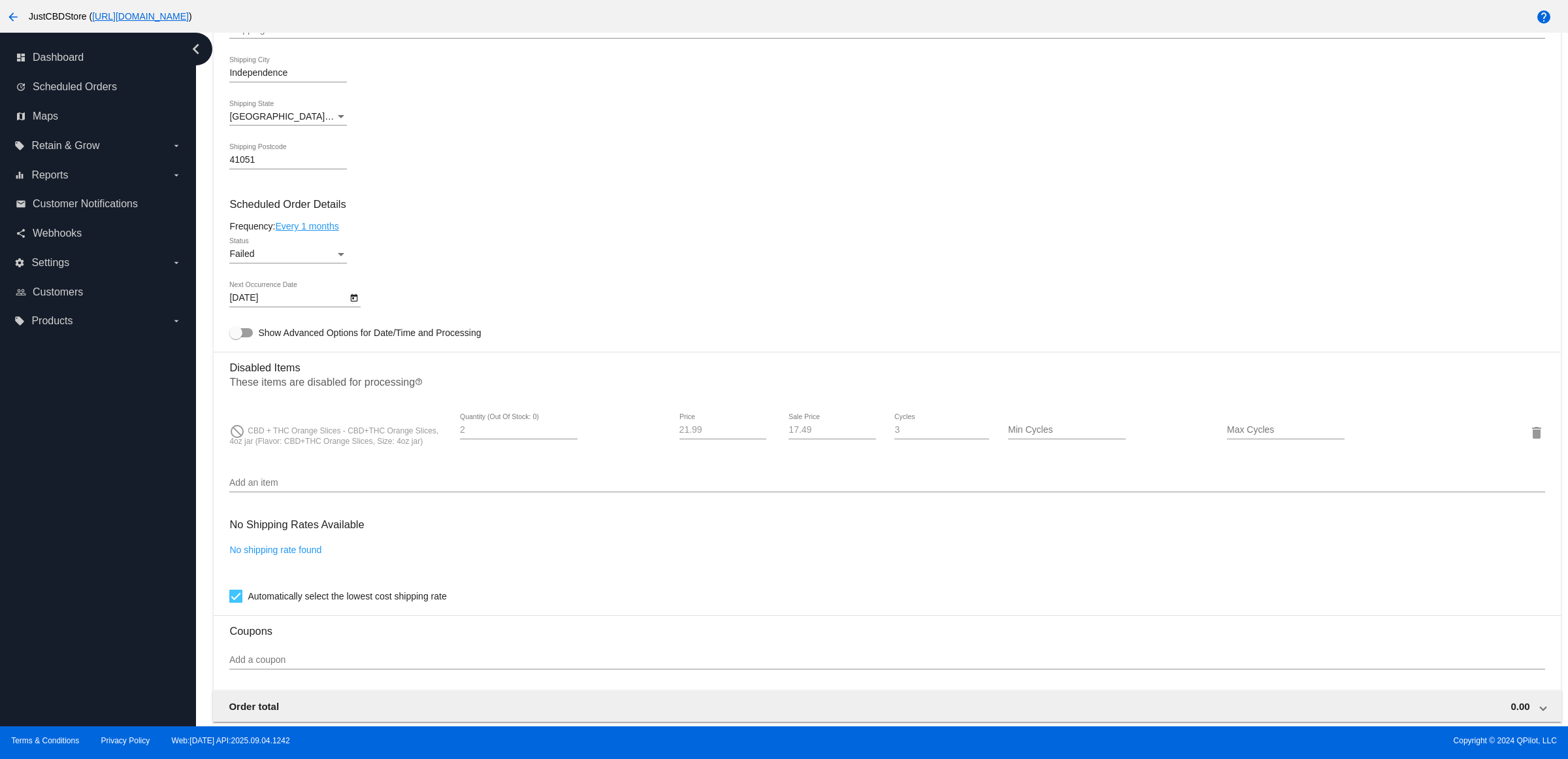
click at [347, 307] on div "9/16/2025 Next Occurrence Date" at bounding box center [287, 295] width 117 height 26
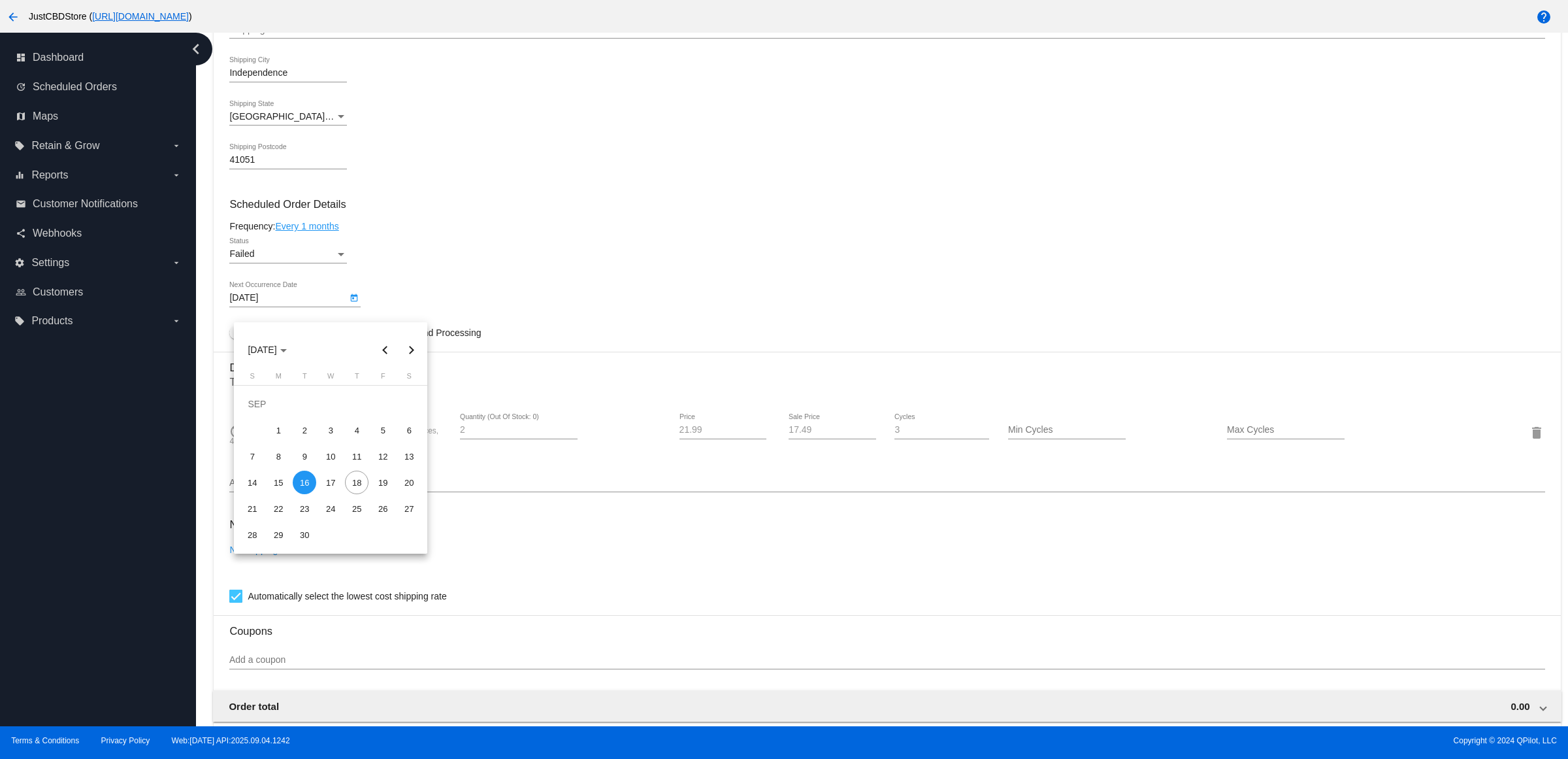
click at [360, 312] on div at bounding box center [784, 379] width 1568 height 759
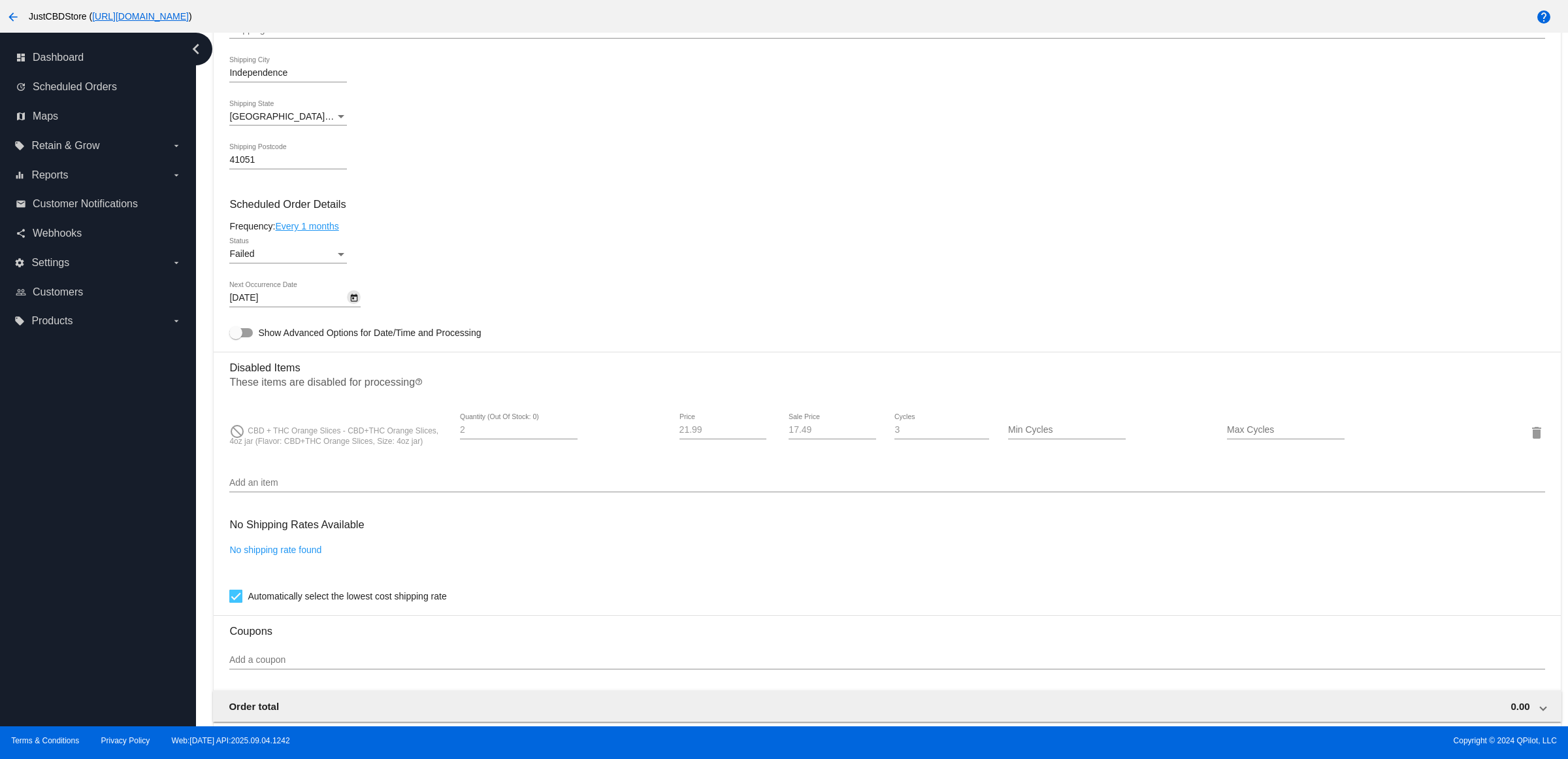
click at [357, 302] on icon "Open calendar" at bounding box center [354, 298] width 7 height 8
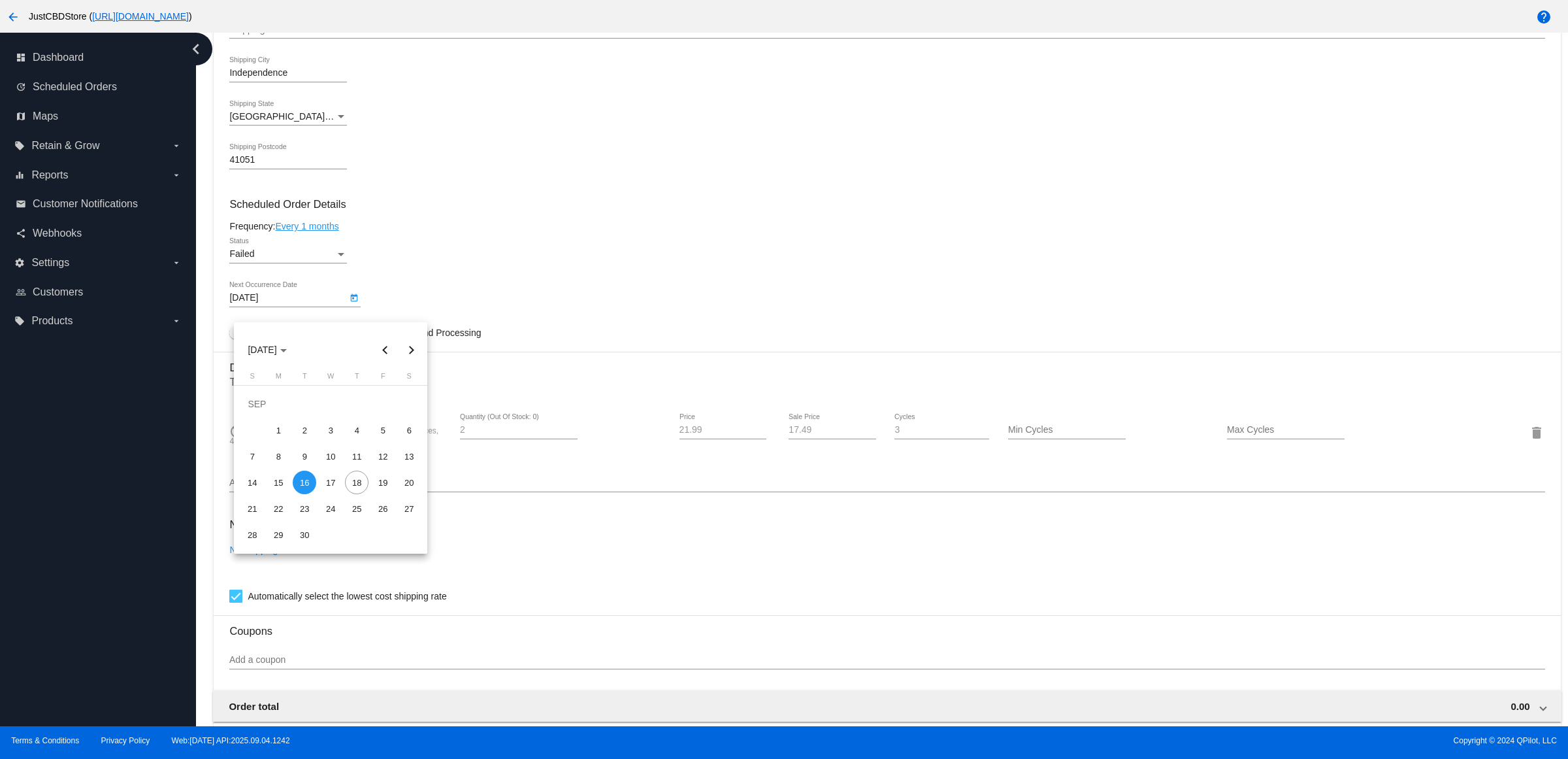
click at [410, 338] on button "Next month" at bounding box center [411, 350] width 26 height 26
click at [357, 457] on div "16" at bounding box center [356, 456] width 23 height 23
type input "[DATE]"
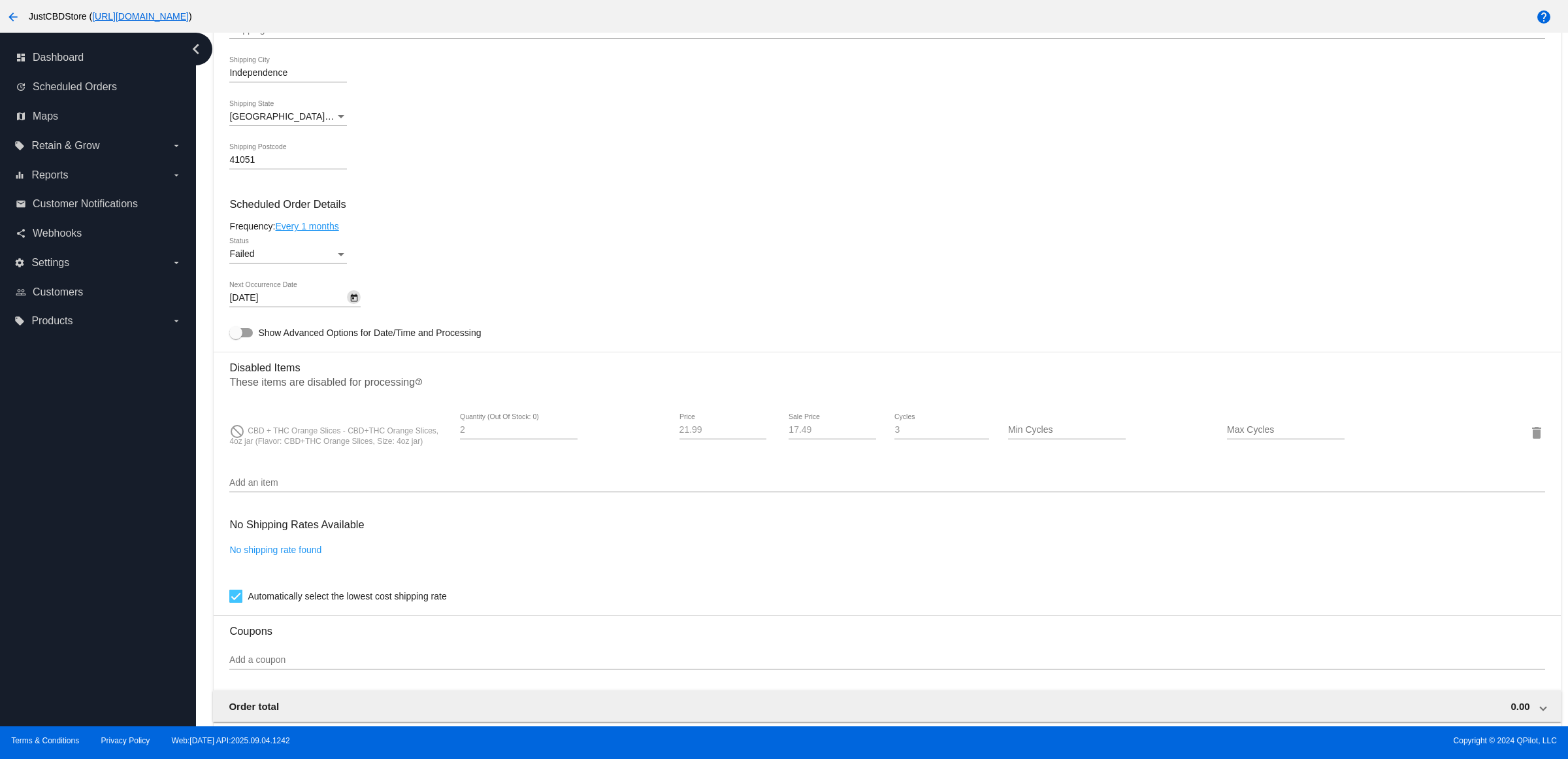
click at [334, 259] on div "Failed" at bounding box center [282, 254] width 106 height 10
click at [335, 218] on span "Active" at bounding box center [292, 214] width 117 height 27
drag, startPoint x: 395, startPoint y: 223, endPoint x: 387, endPoint y: 315, distance: 92.3
click at [397, 232] on mat-card-content "Customer 3940740: Sandra Vickers philip_vickers@yahoo.com Customer Shipping Ent…" at bounding box center [887, 364] width 1315 height 1261
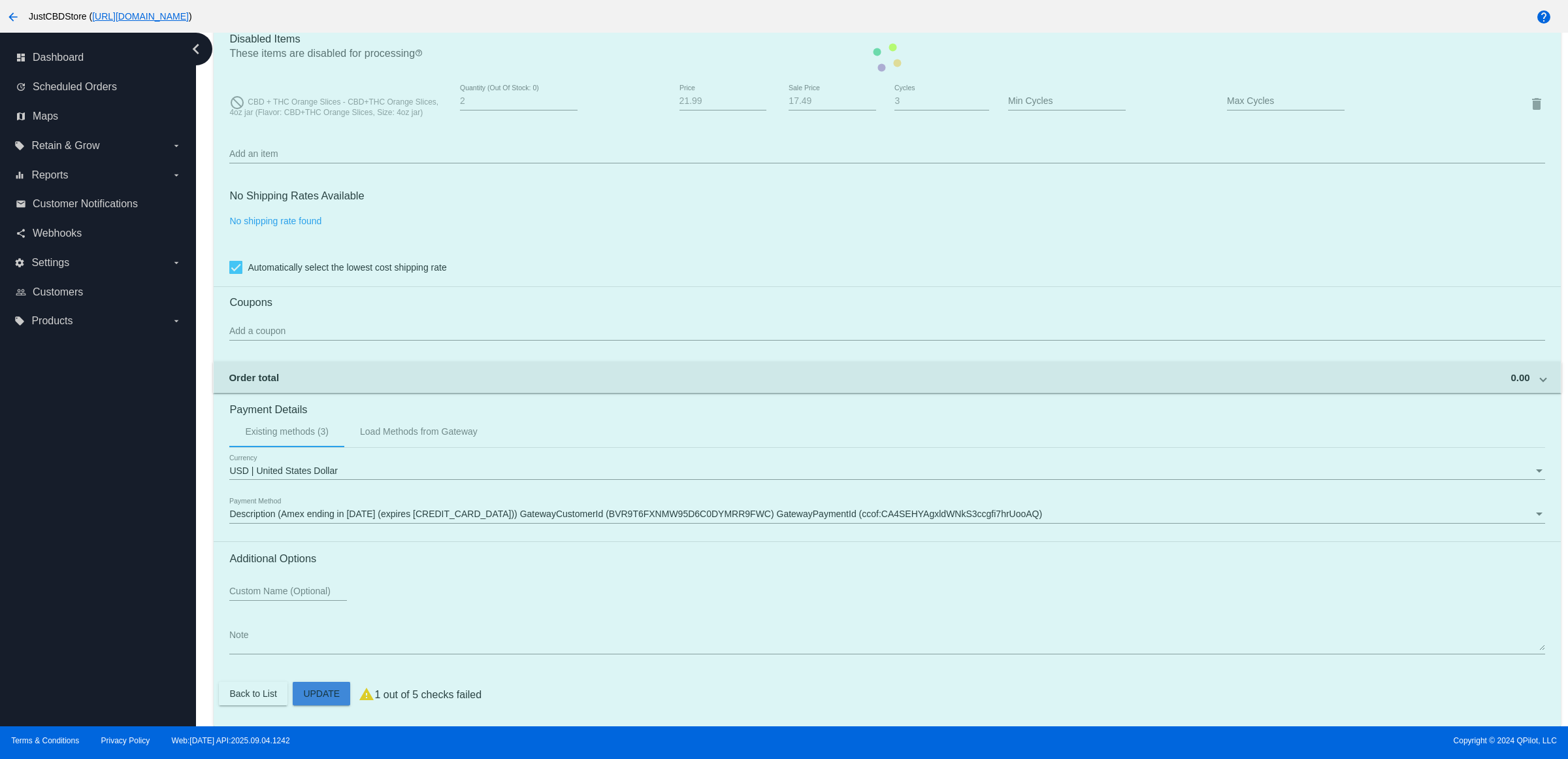
click at [325, 684] on mat-card "Customer 3940740: Sandra Vickers philip_vickers@yahoo.com Customer Shipping Ent…" at bounding box center [887, 57] width 1347 height 1337
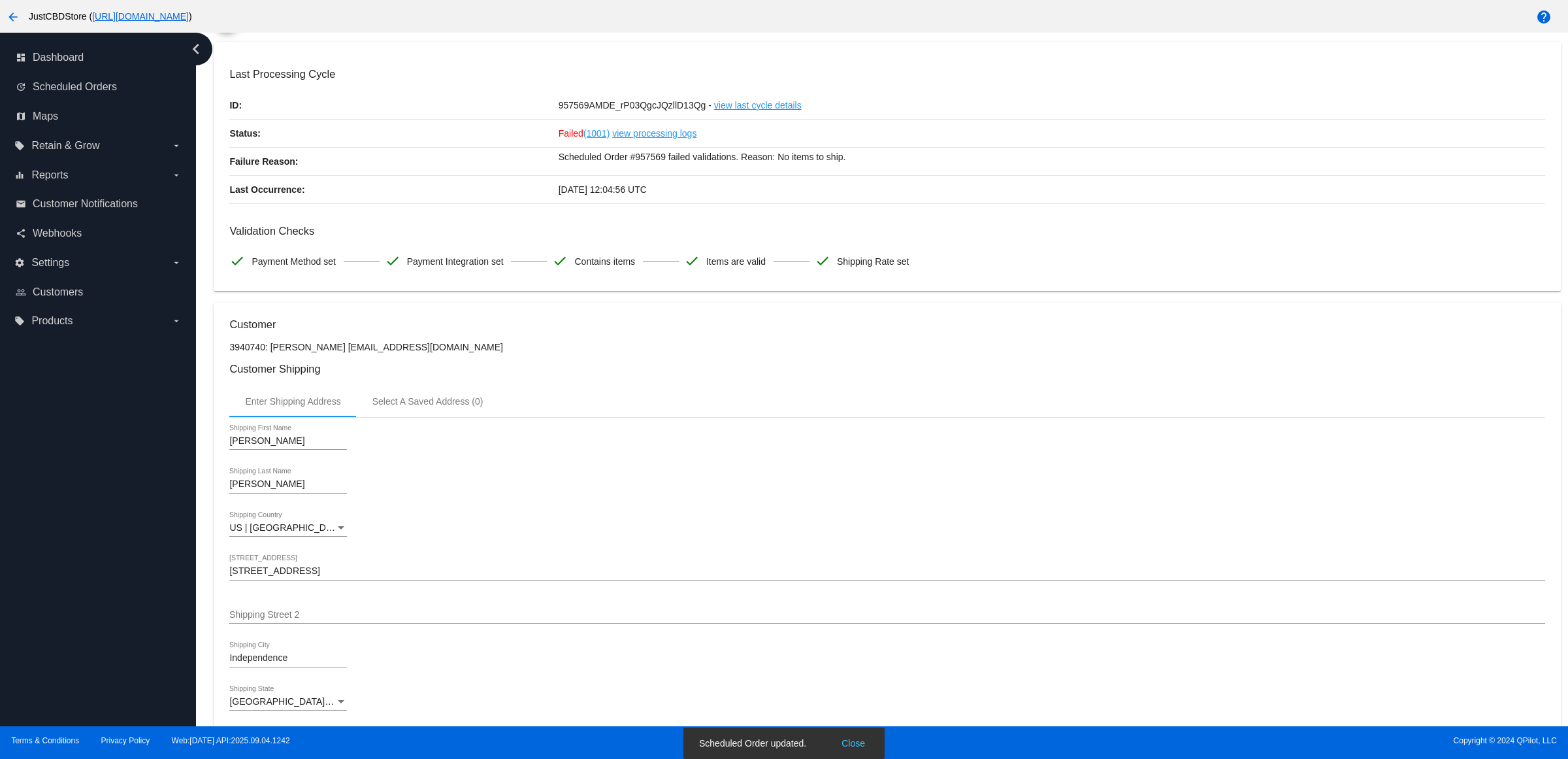
scroll to position [0, 0]
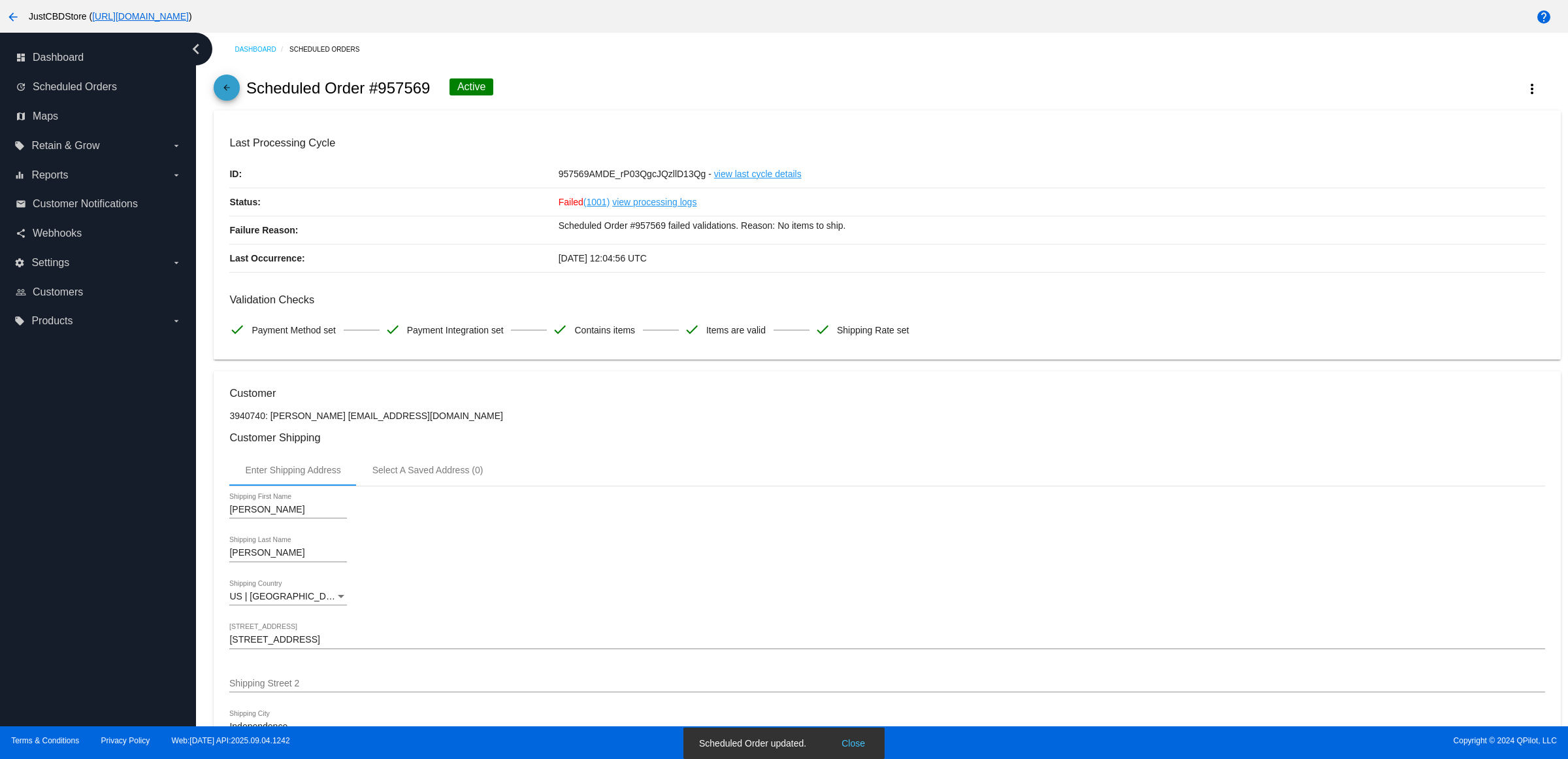
click at [227, 99] on mat-icon "arrow_back" at bounding box center [227, 91] width 16 height 16
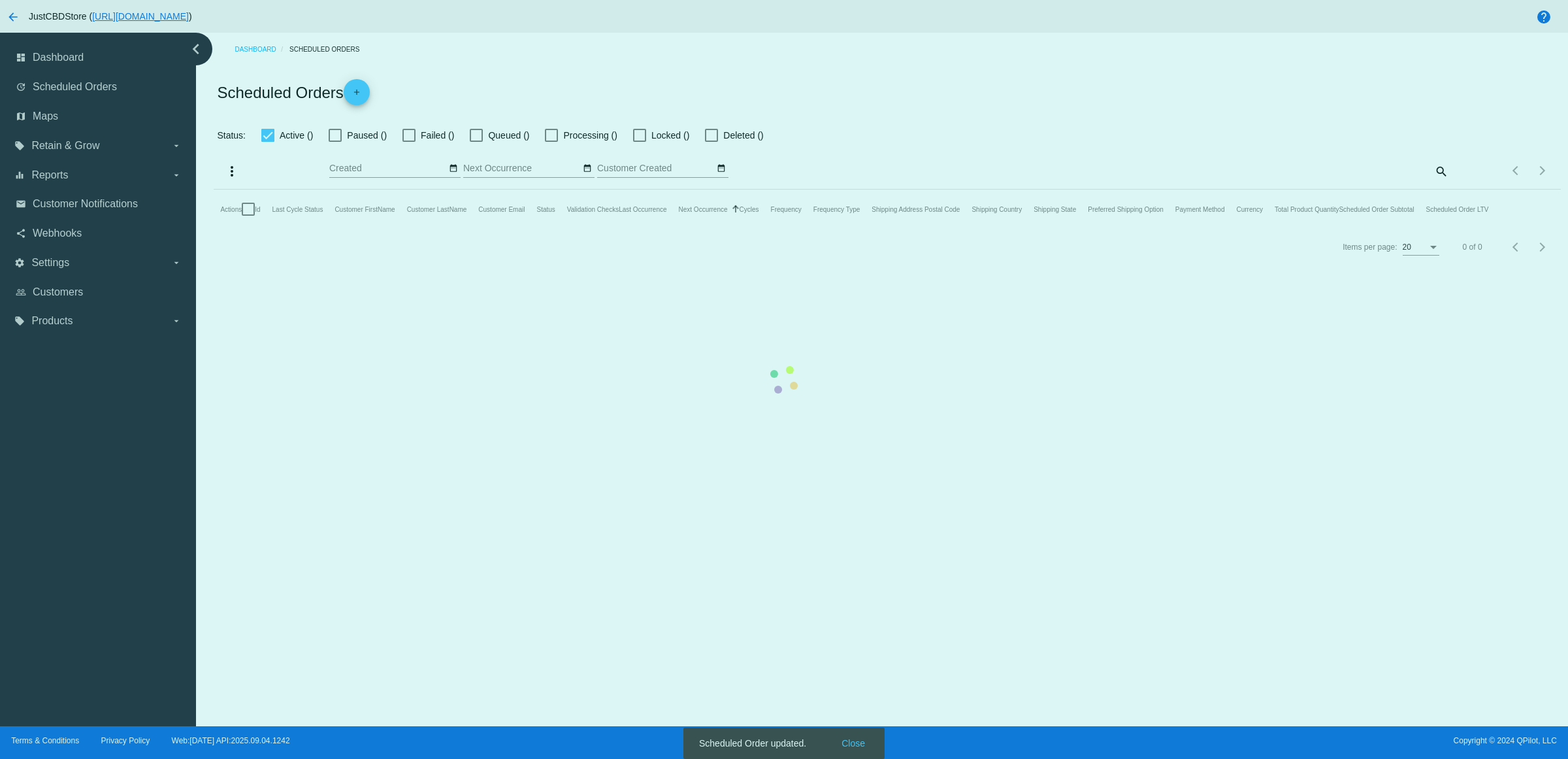
checkbox input "false"
checkbox input "true"
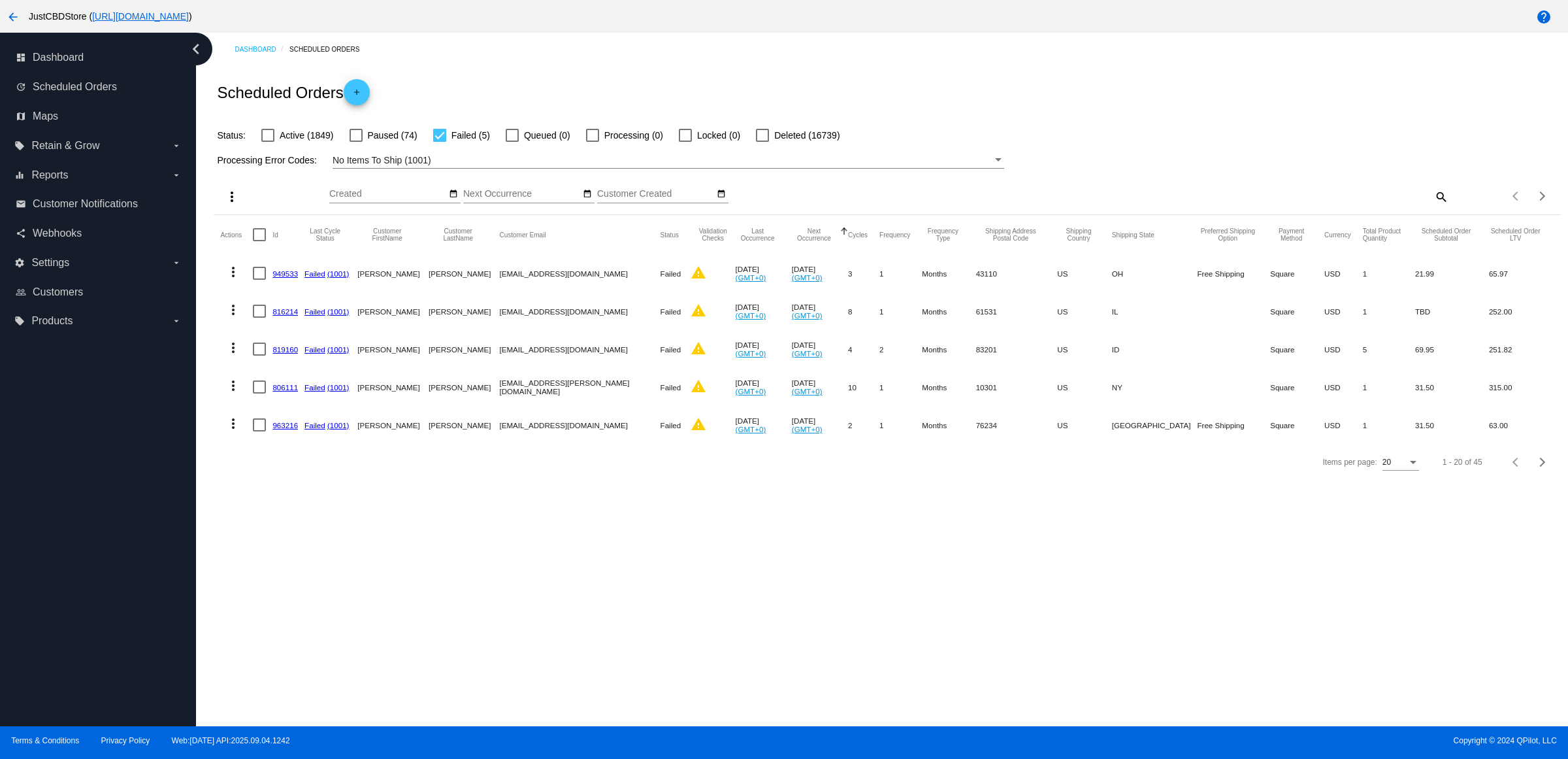
click at [1115, 594] on div "Dashboard Scheduled Orders Scheduled Orders add Status: Active (1849) Paused (7…" at bounding box center [883, 379] width 1372 height 694
drag, startPoint x: 298, startPoint y: 381, endPoint x: 298, endPoint y: 374, distance: 7.0
drag, startPoint x: 298, startPoint y: 418, endPoint x: 284, endPoint y: 409, distance: 16.6
click at [1430, 207] on div "search" at bounding box center [1281, 196] width 336 height 20
click at [1433, 207] on mat-icon "search" at bounding box center [1441, 196] width 16 height 20
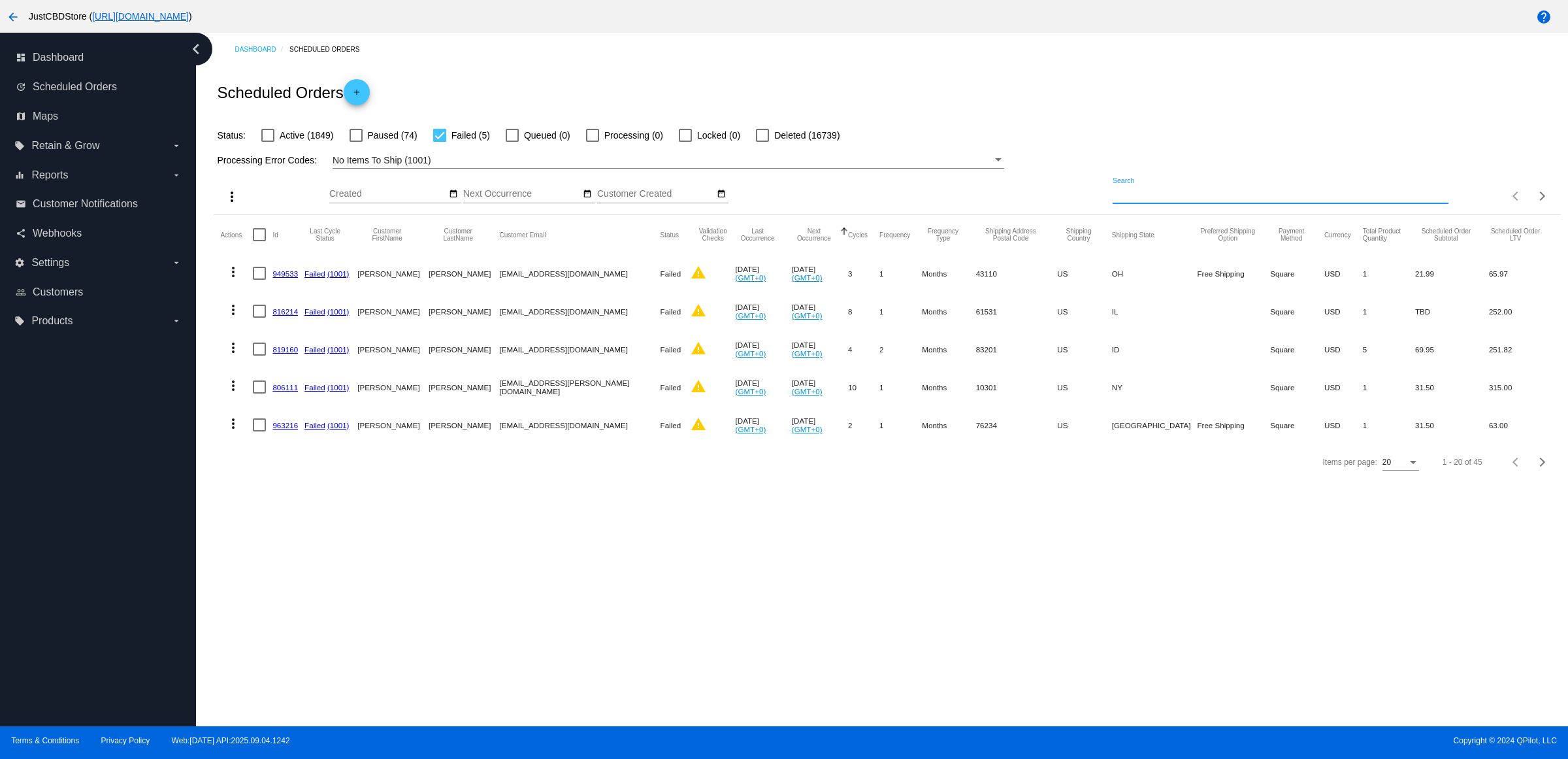
click at [1432, 200] on input "Search" at bounding box center [1281, 194] width 336 height 10
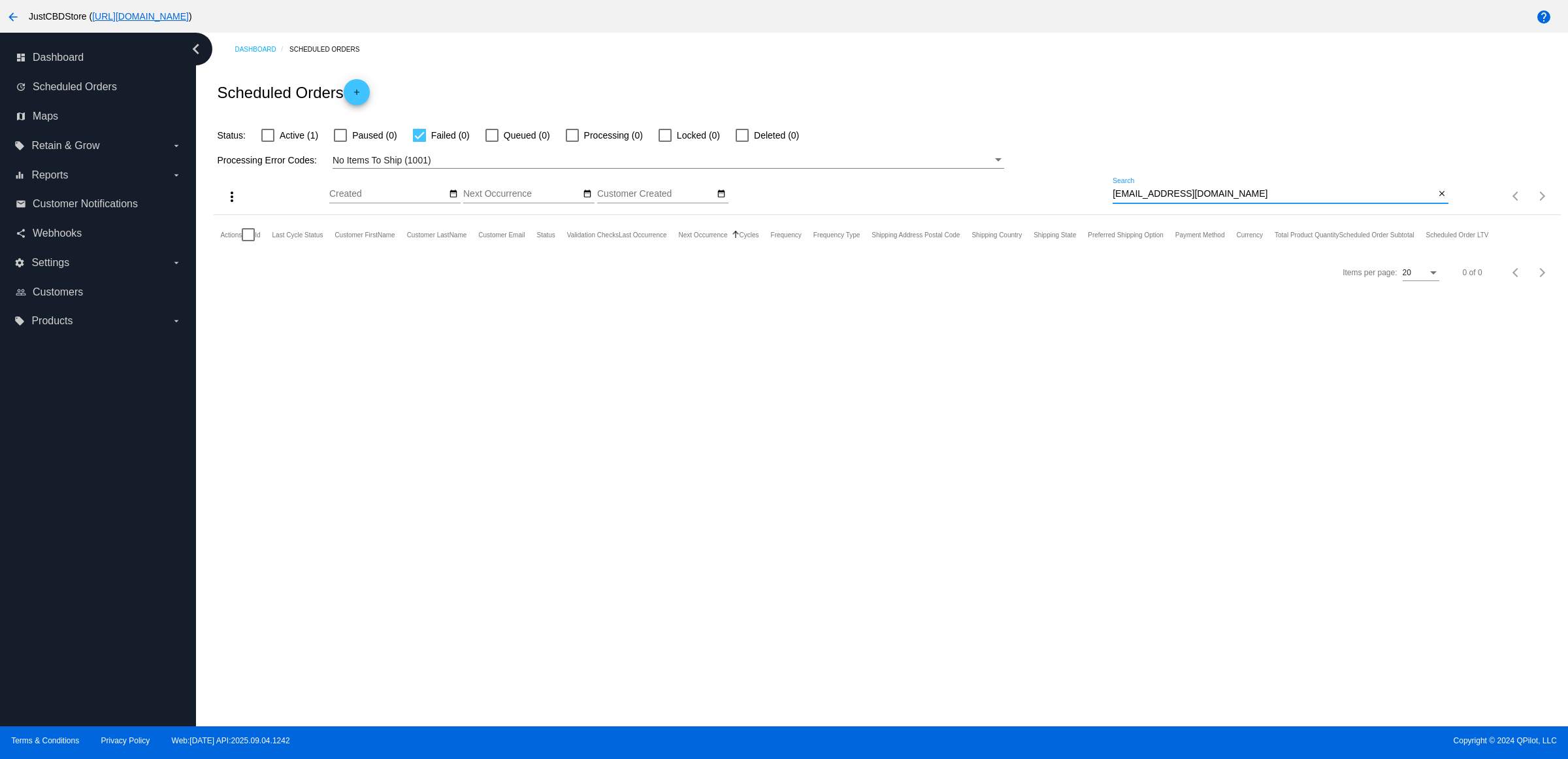
type input "lwnicholls@gmail.com"
click at [274, 142] on div at bounding box center [268, 135] width 13 height 13
click at [268, 143] on input "Active (1)" at bounding box center [267, 142] width 1 height 1
checkbox input "true"
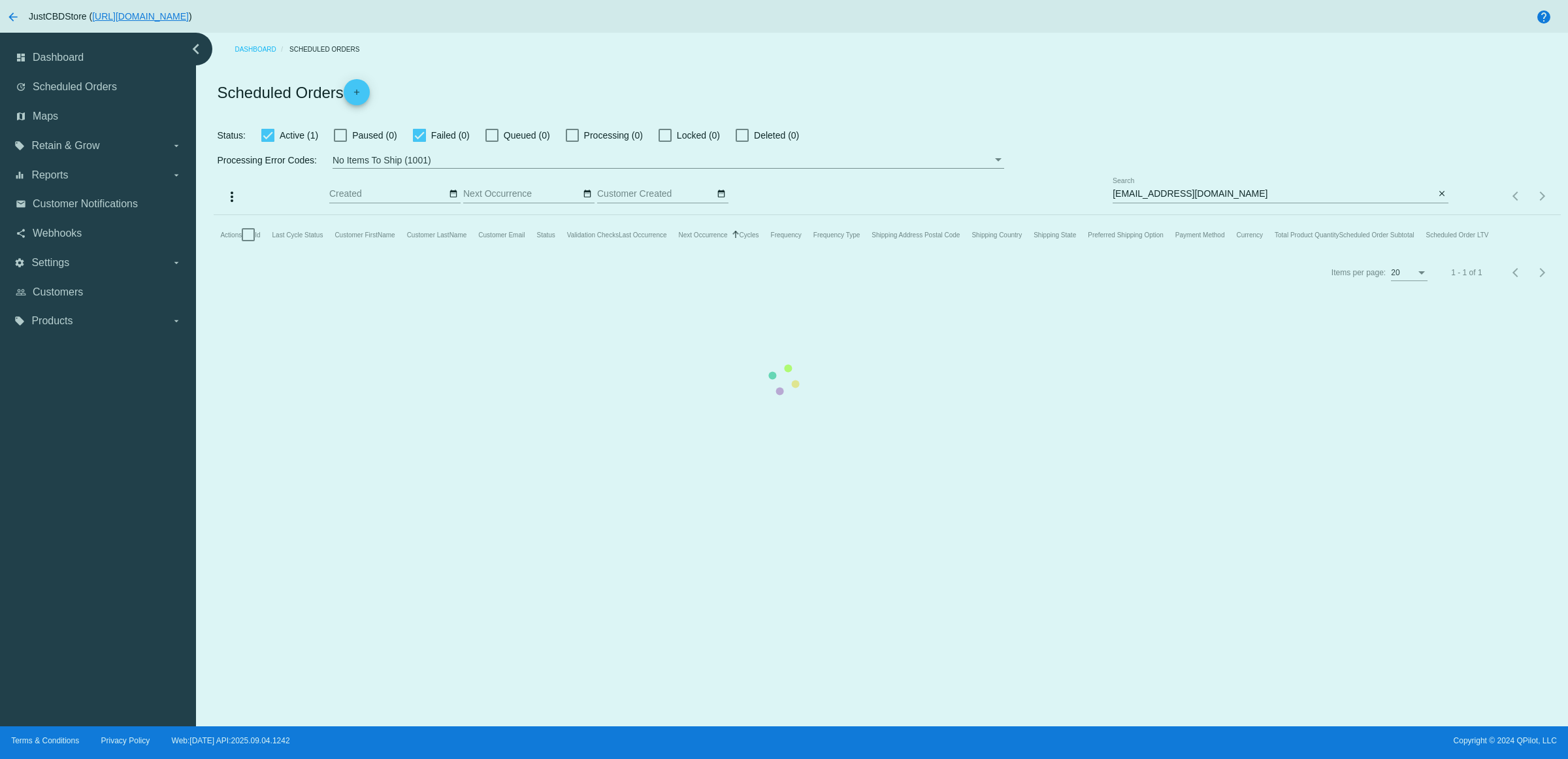
click at [820, 215] on mat-table "Actions Id Last Cycle Status Customer FirstName Customer LastName Customer Emai…" at bounding box center [887, 234] width 1347 height 39
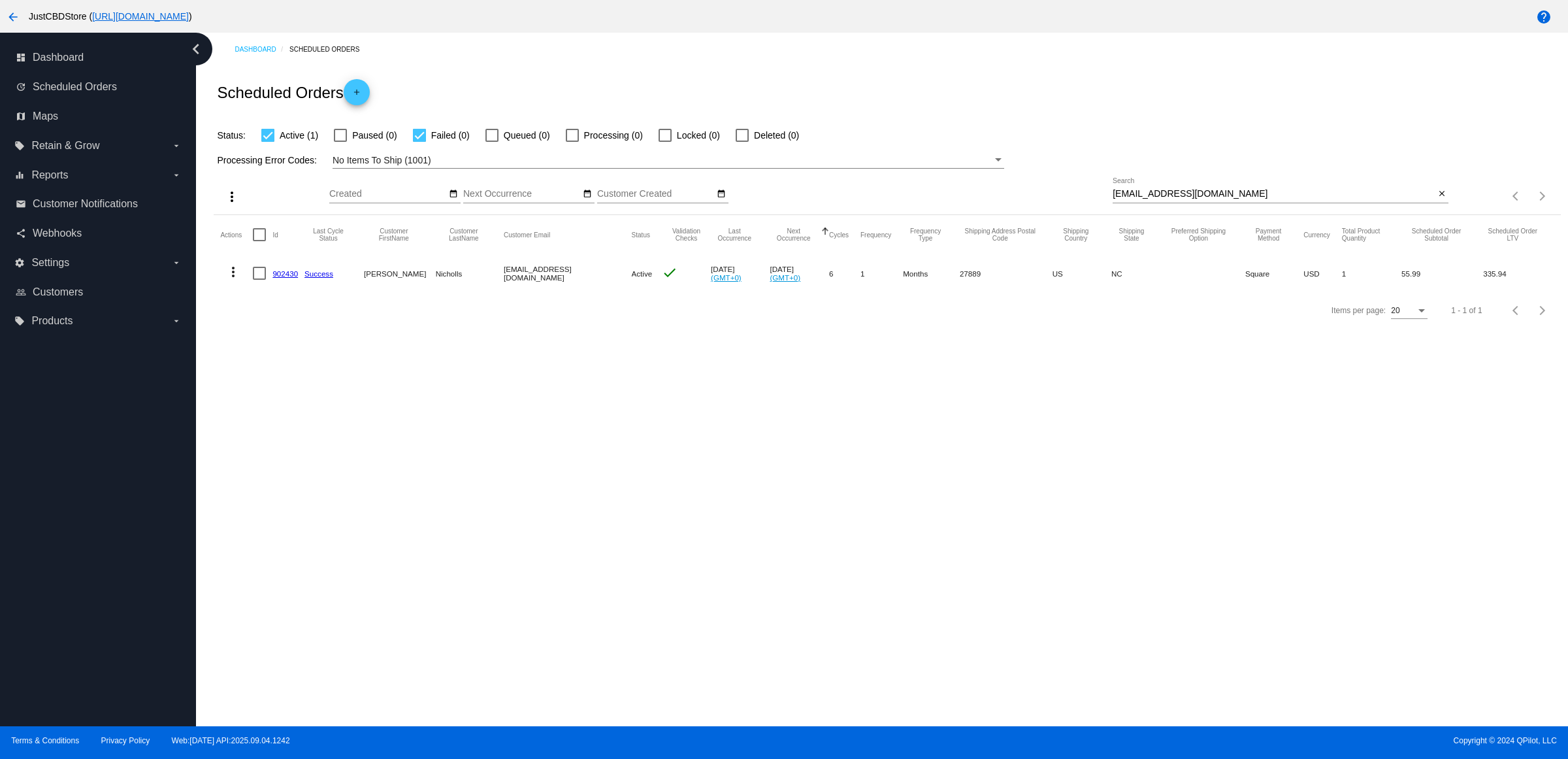
click at [748, 141] on div at bounding box center [742, 135] width 13 height 13
click at [742, 142] on input "Deleted (0)" at bounding box center [741, 142] width 1 height 1
checkbox input "true"
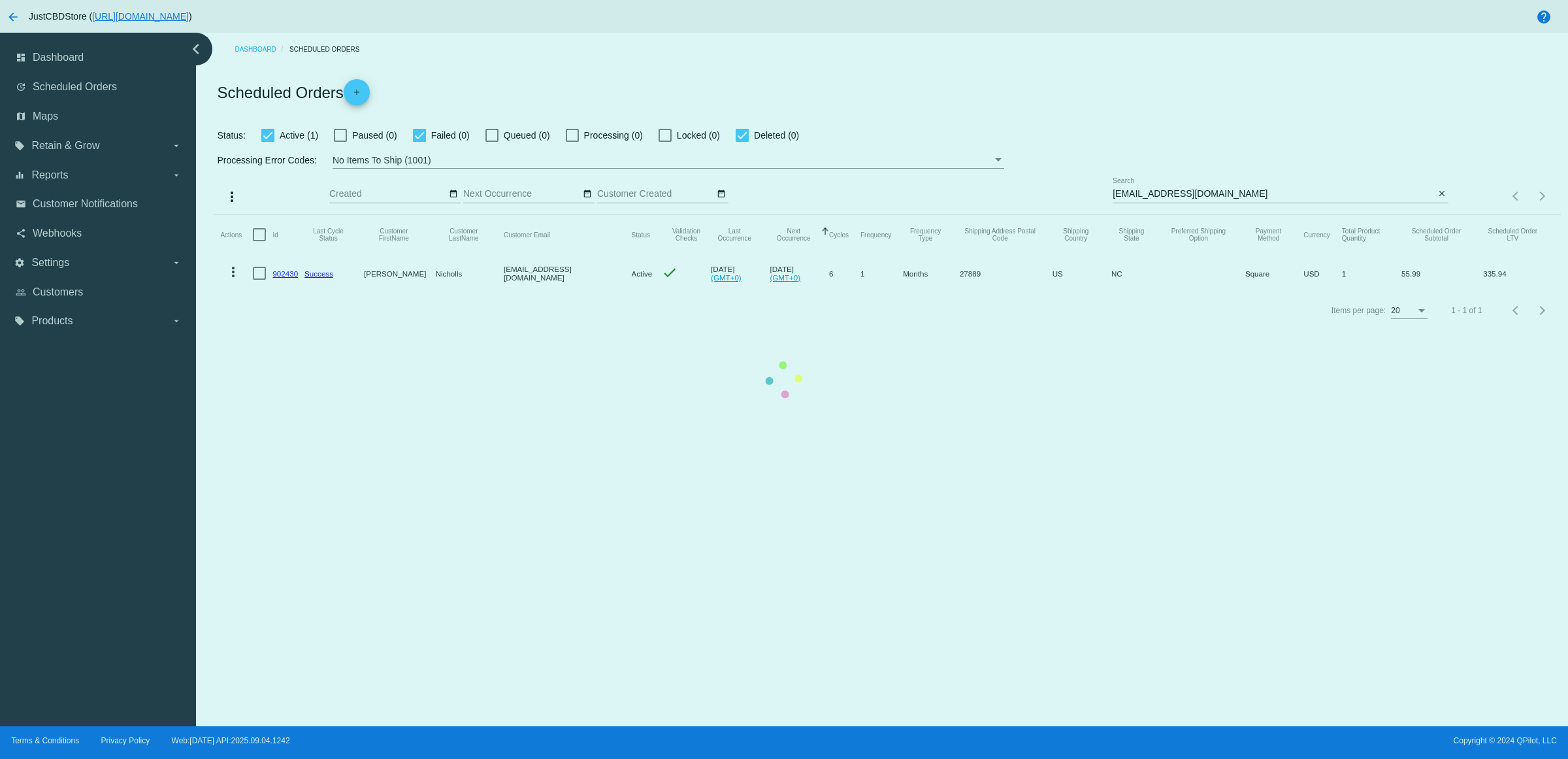
click at [291, 292] on mat-table "Actions Id Last Cycle Status Customer FirstName Customer LastName Customer Emai…" at bounding box center [887, 253] width 1347 height 77
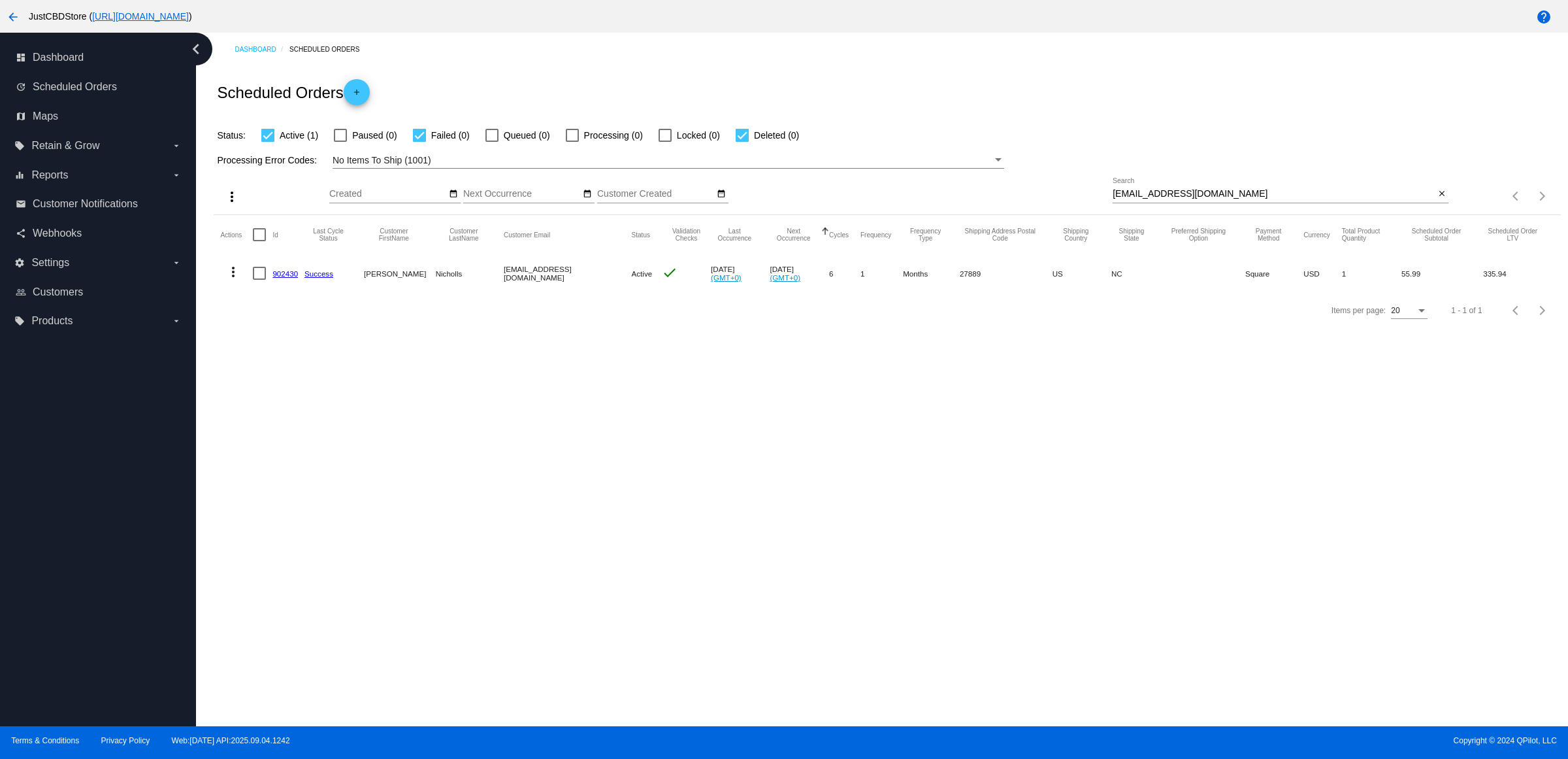
click at [291, 278] on link "902430" at bounding box center [285, 273] width 26 height 9
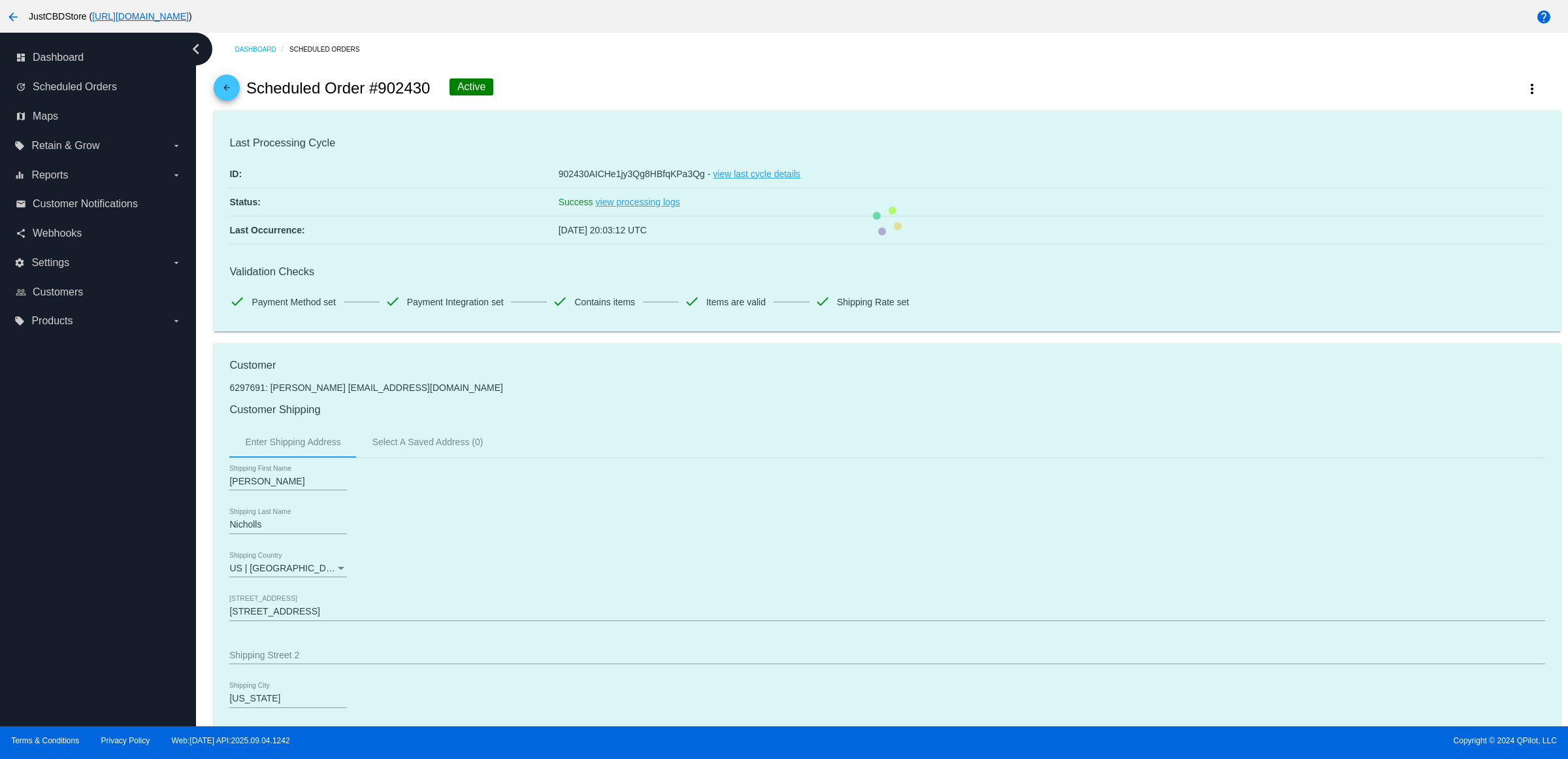
click at [221, 97] on link "arrow_back" at bounding box center [227, 87] width 26 height 26
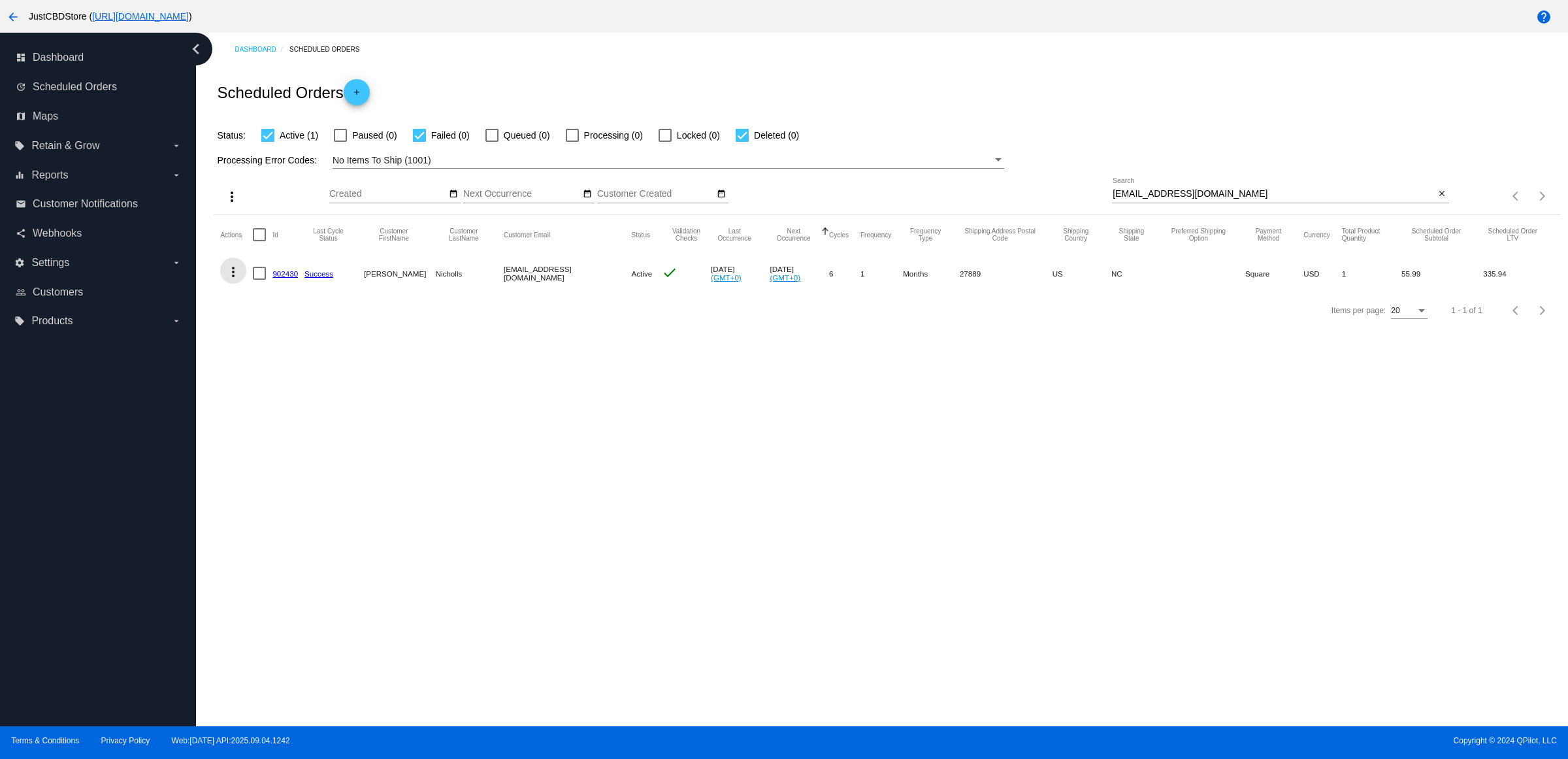
click at [241, 279] on mat-icon "more_vert" at bounding box center [234, 272] width 16 height 16
click at [314, 449] on button "delete Delete" at bounding box center [290, 453] width 130 height 31
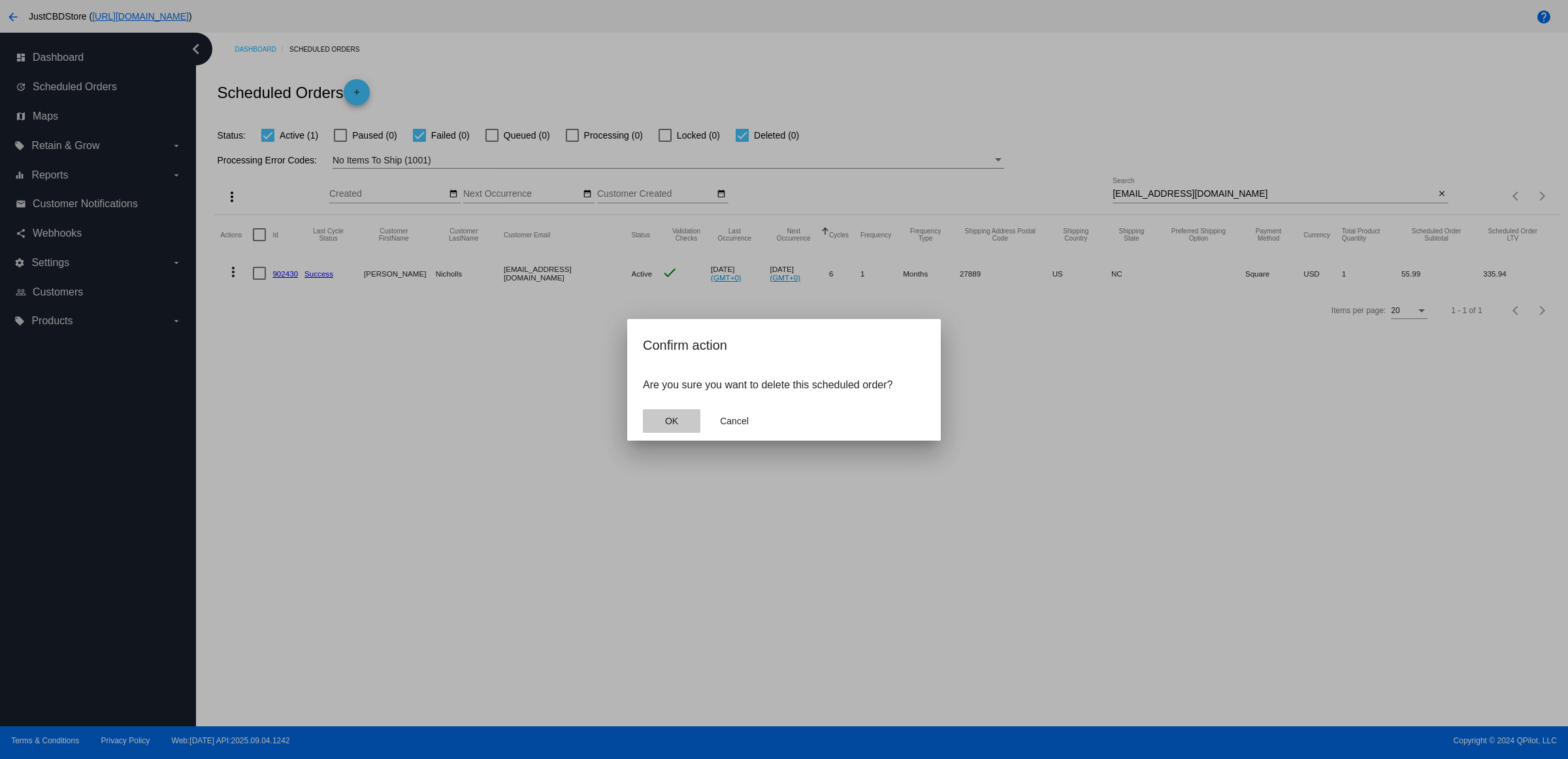
click at [664, 433] on button "OK" at bounding box center [672, 421] width 57 height 23
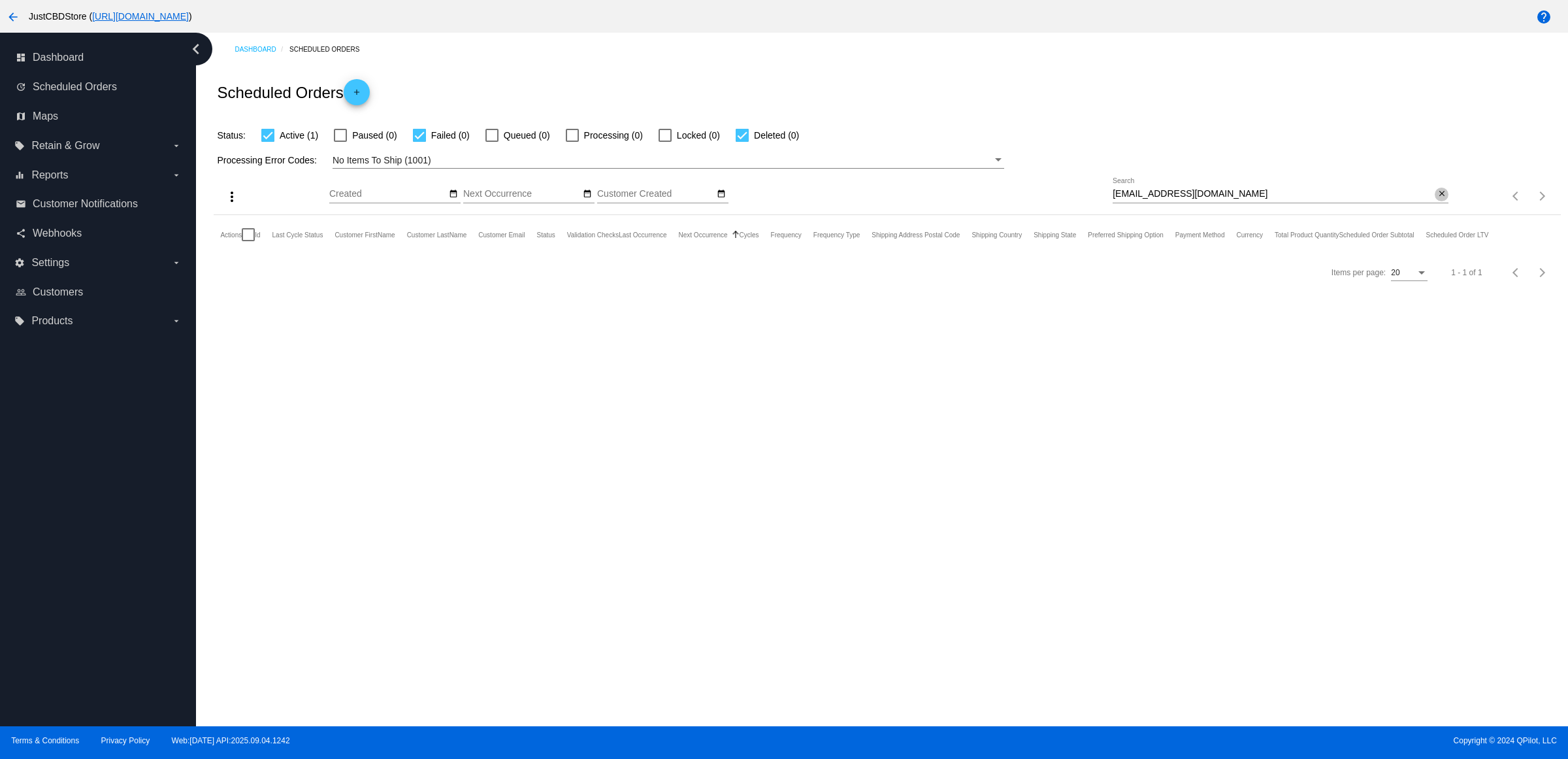
click at [1438, 199] on span "close" at bounding box center [1442, 193] width 9 height 10
click at [1429, 200] on input "debsun3142@gmail.com" at bounding box center [1274, 194] width 322 height 10
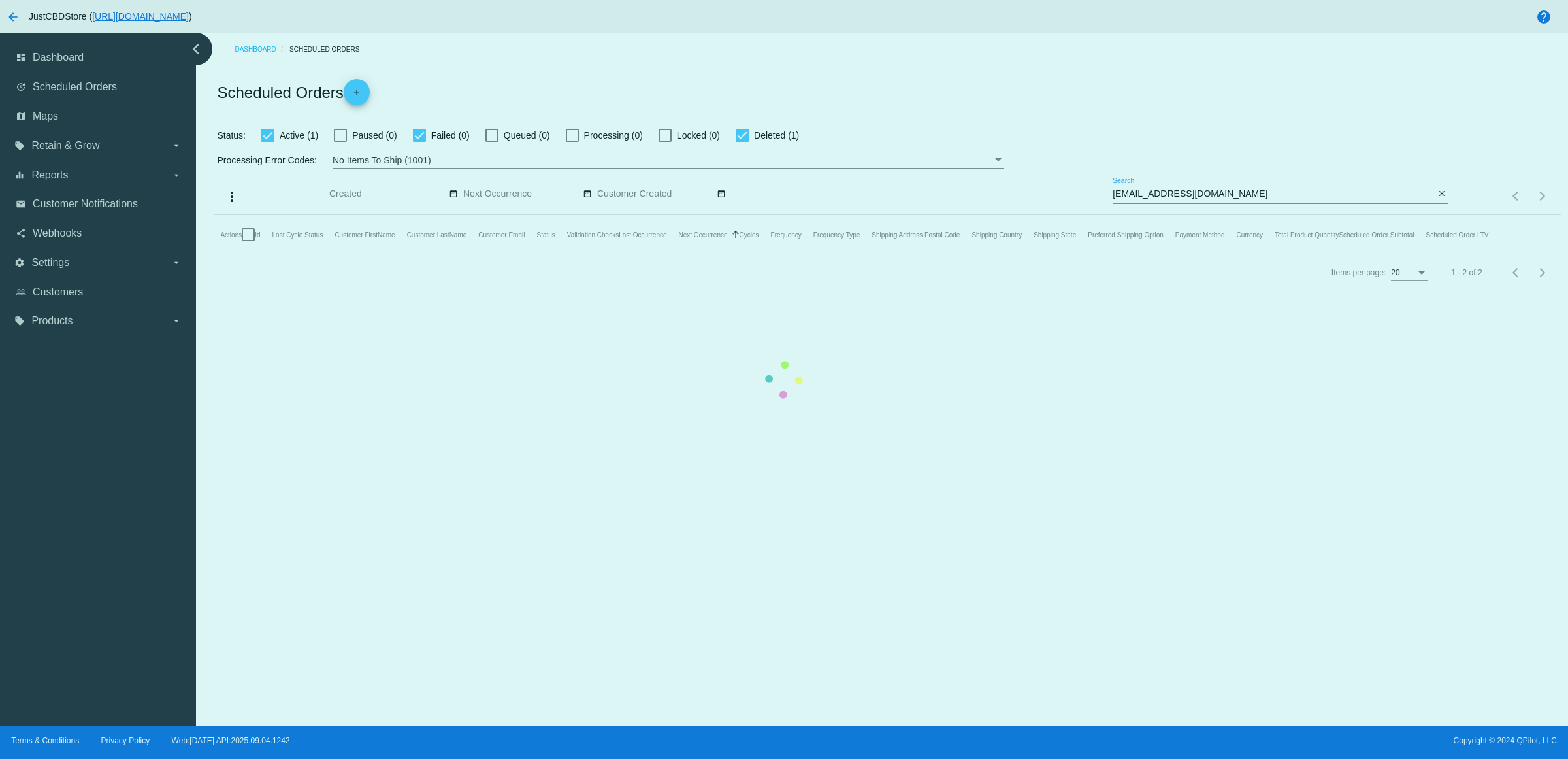
type input "debsun3142@gmail.com"
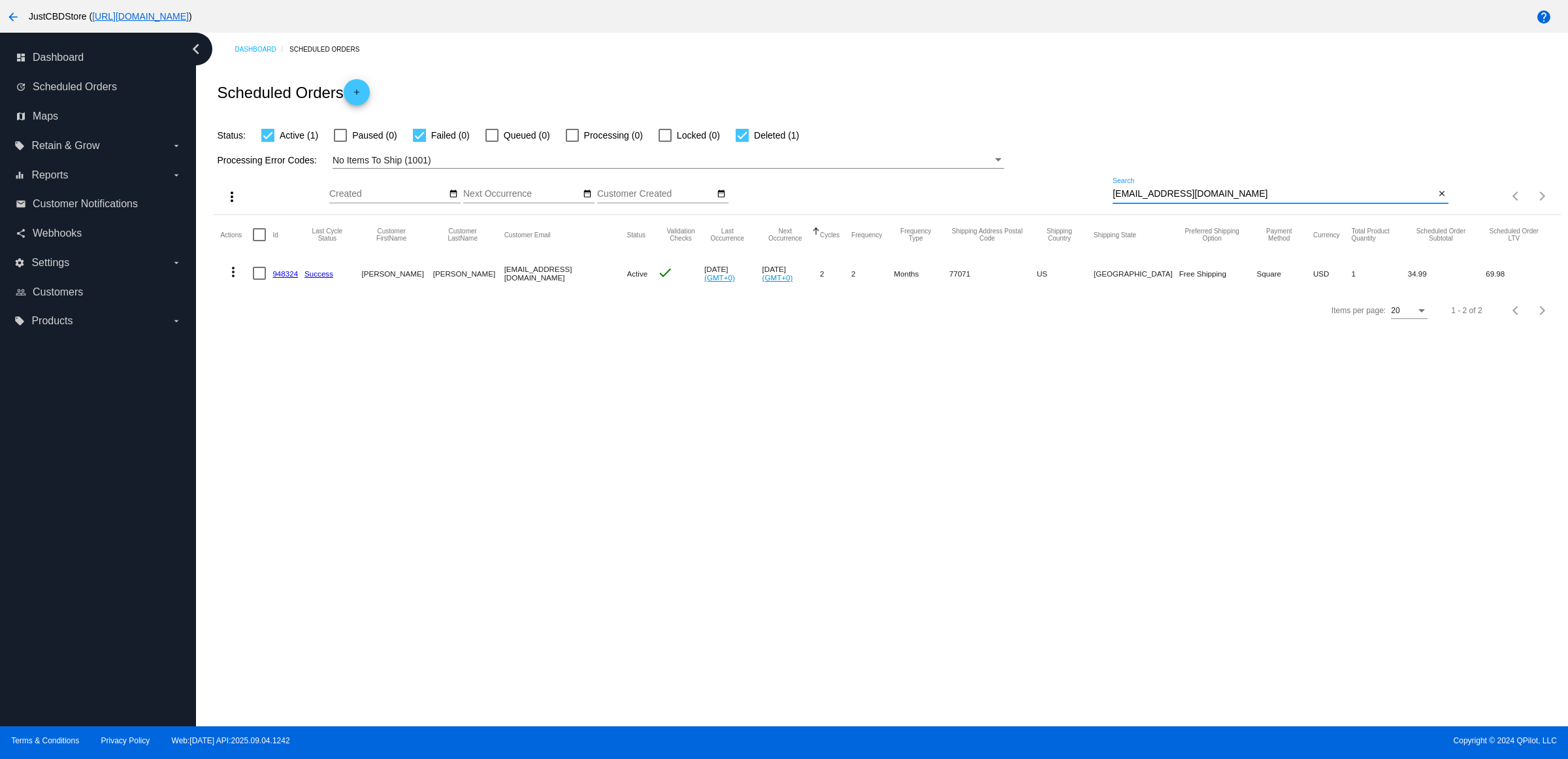
click at [229, 283] on button "more_vert" at bounding box center [233, 271] width 26 height 26
click at [283, 384] on span "Delete" at bounding box center [277, 381] width 26 height 6
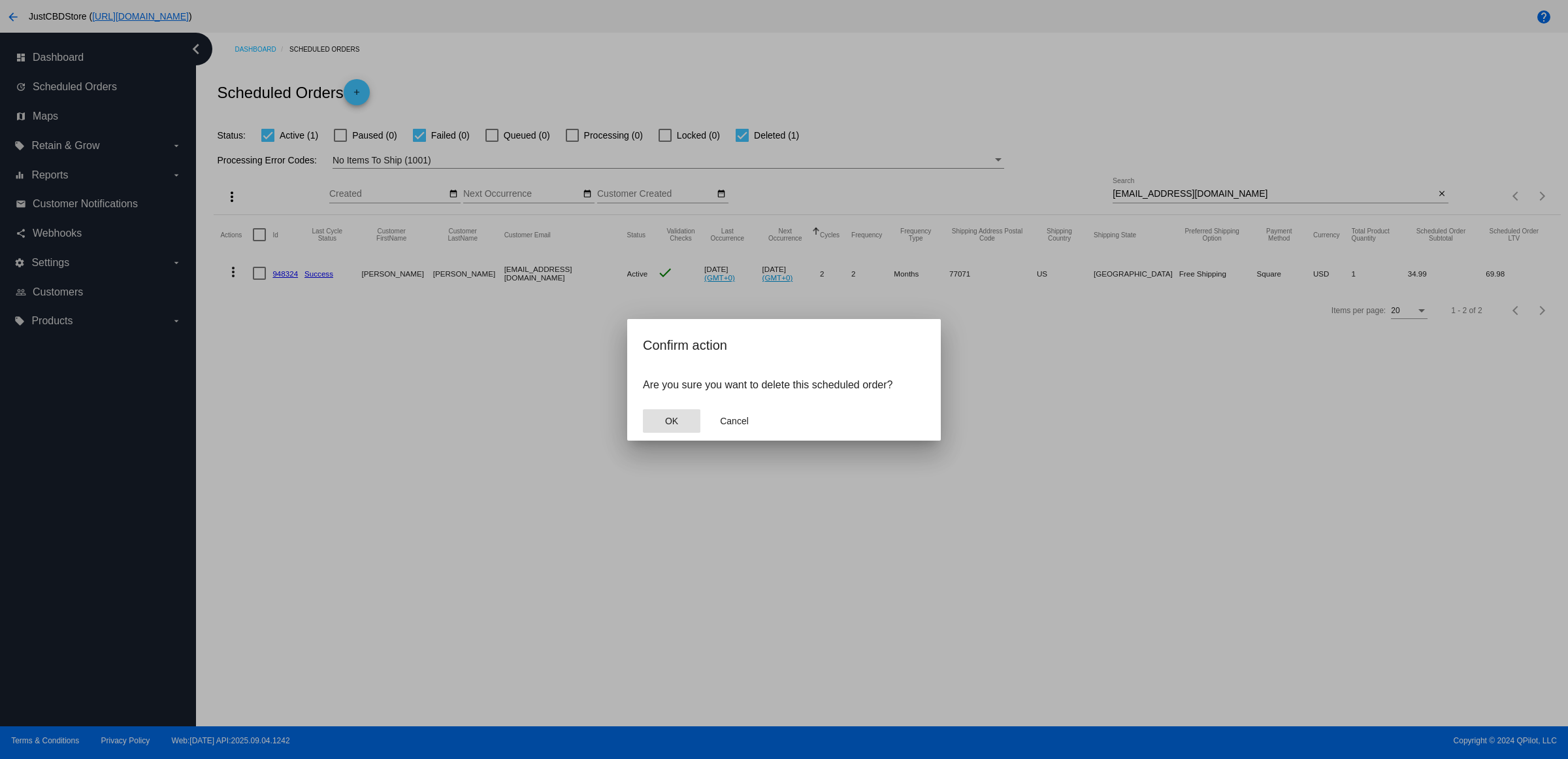
click at [658, 417] on mat-dialog-actions "OK Cancel" at bounding box center [784, 421] width 282 height 39
click at [684, 429] on button "OK" at bounding box center [672, 421] width 57 height 23
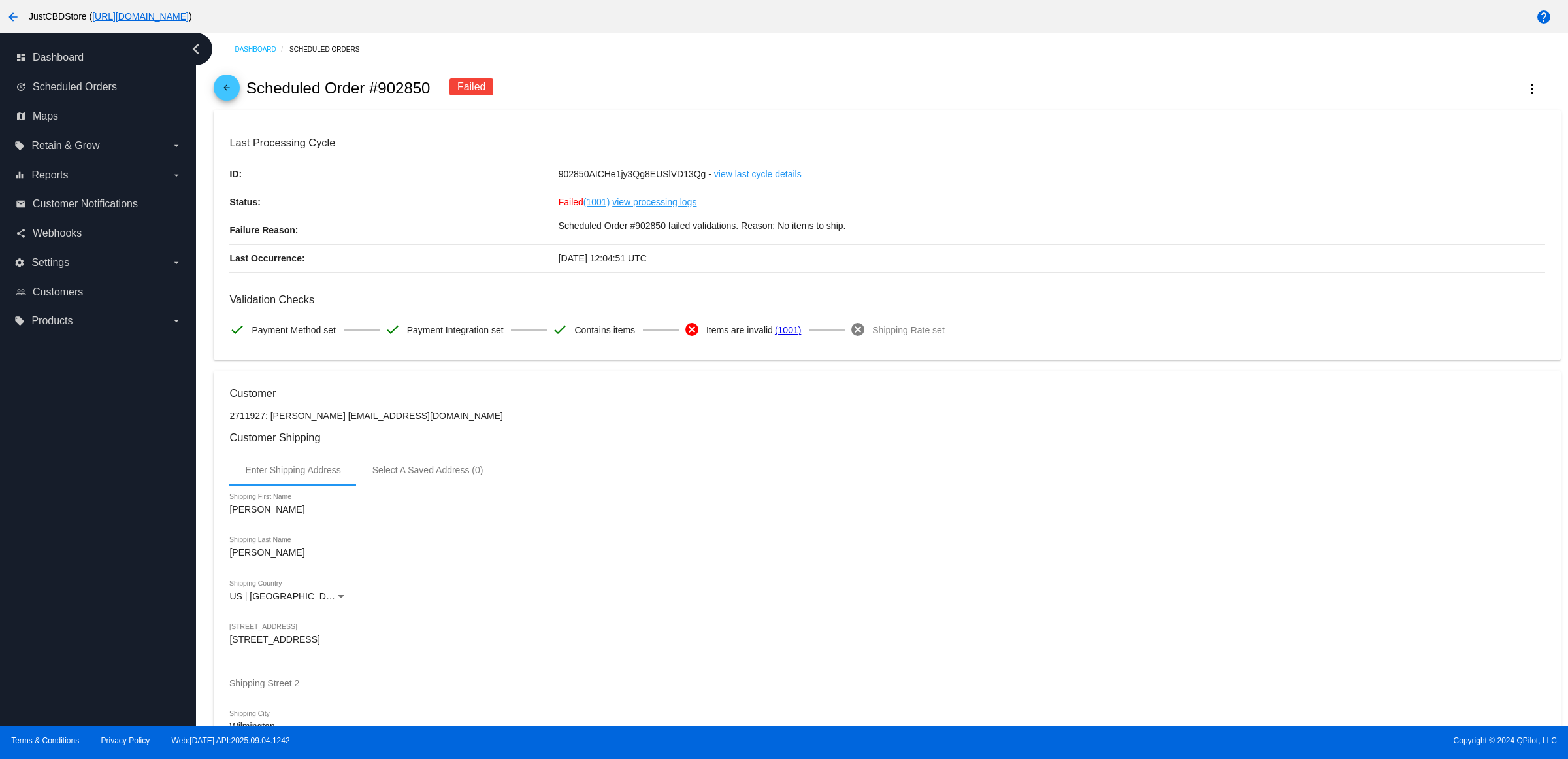
scroll to position [654, 0]
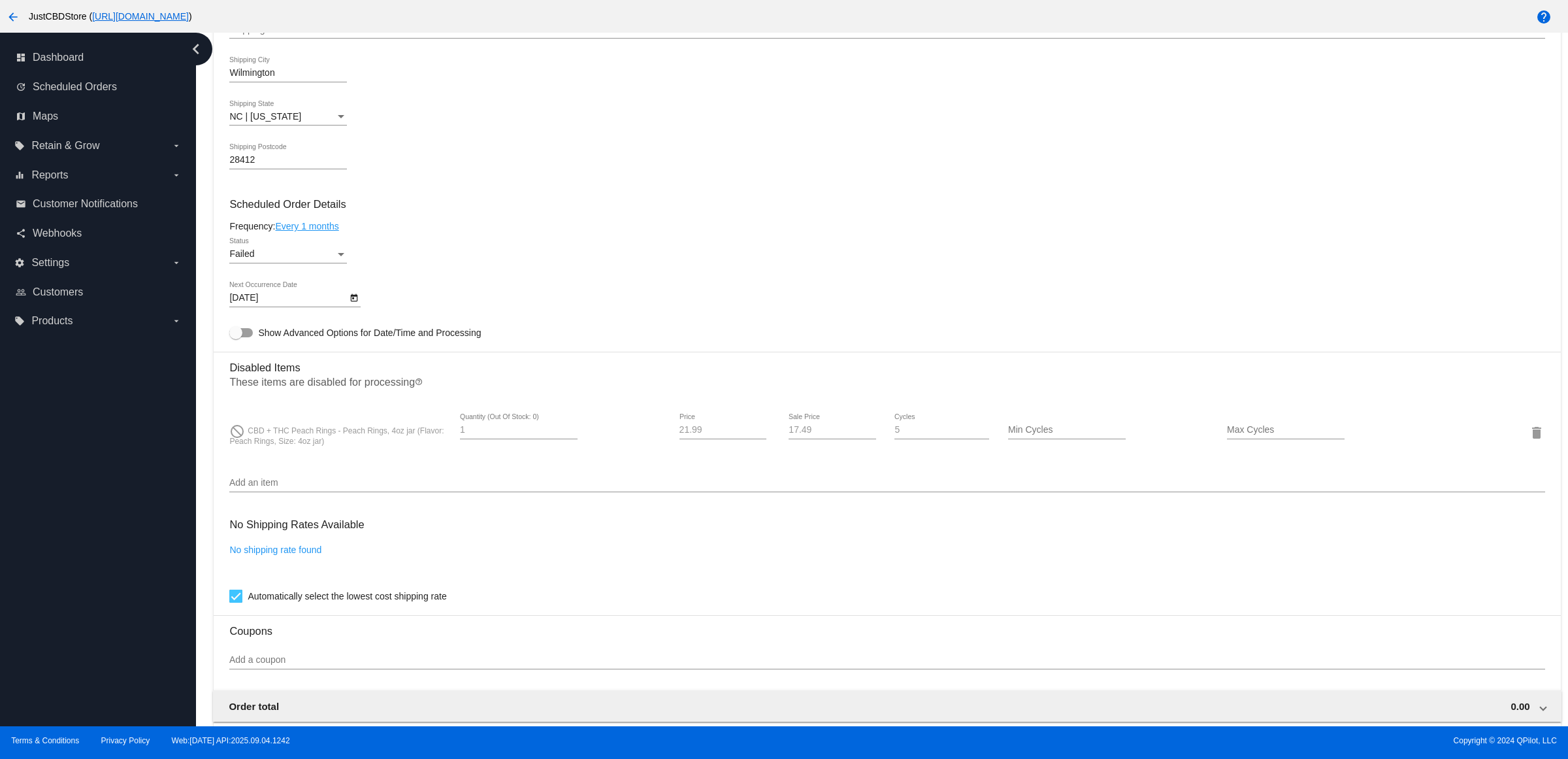
click at [350, 311] on body "arrow_back JustCBDStore ( [URL][DOMAIN_NAME] ) help dashboard Dashboard update …" at bounding box center [784, 379] width 1568 height 759
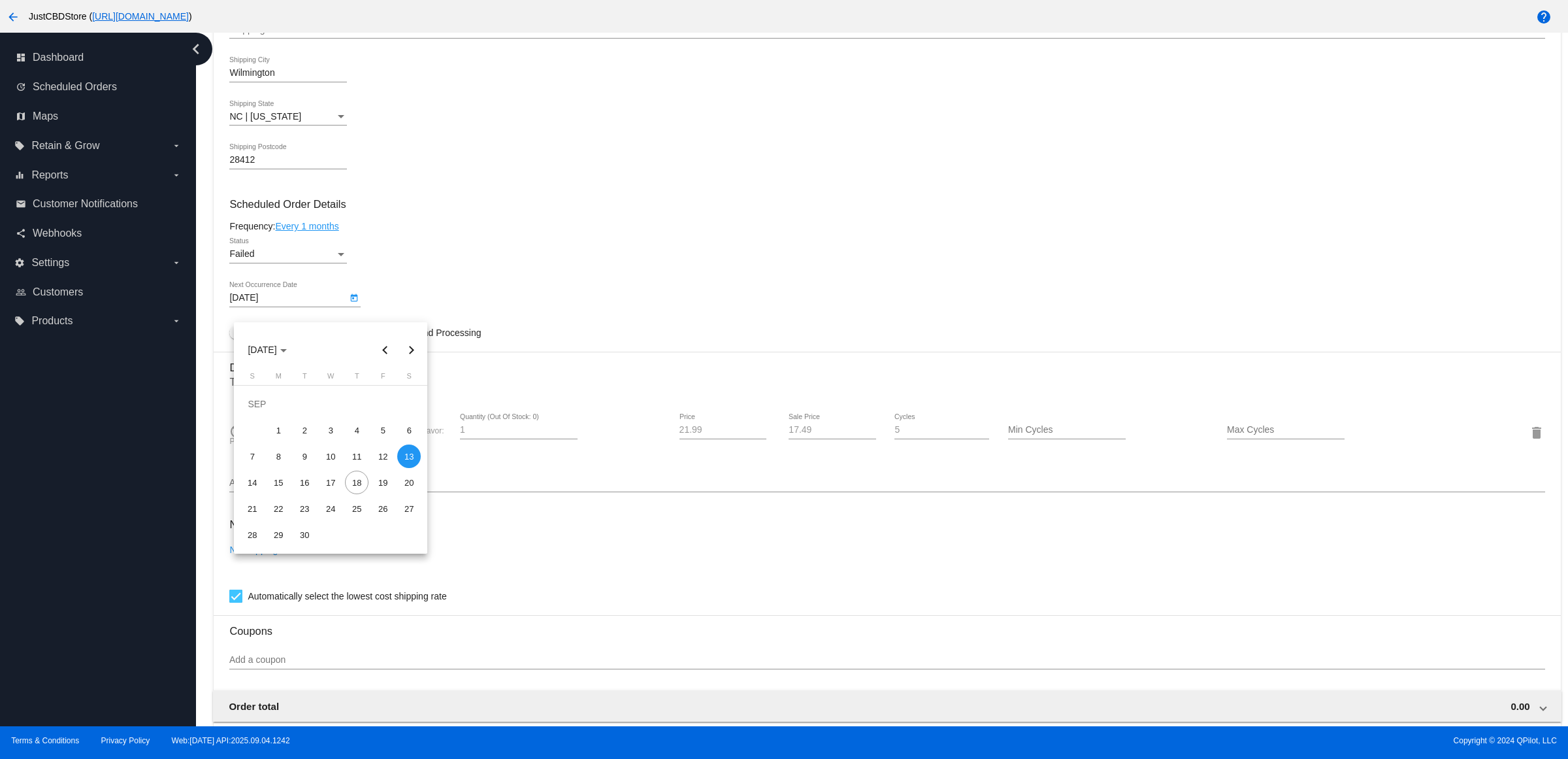
click at [355, 311] on div at bounding box center [784, 379] width 1568 height 759
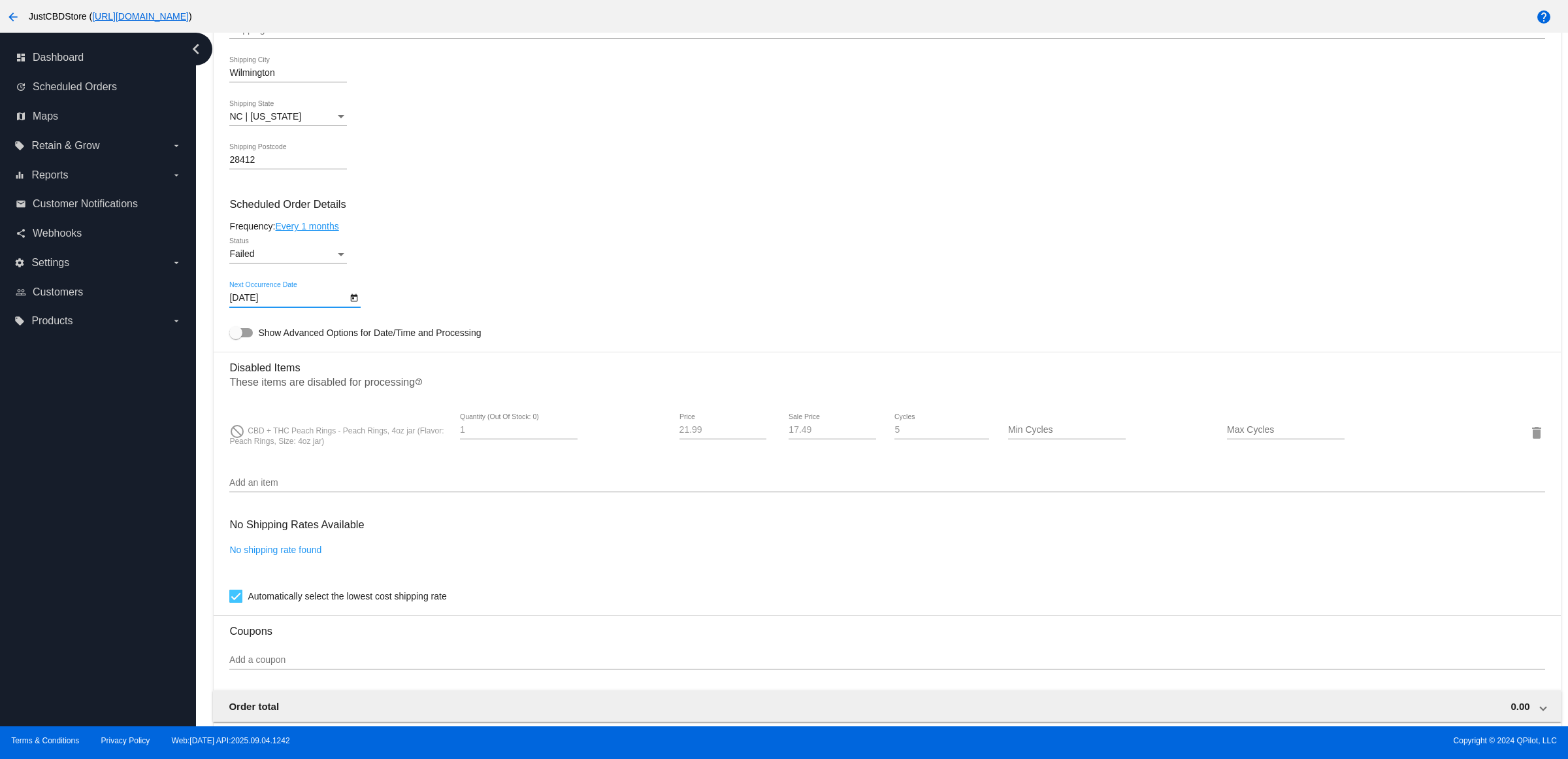
click at [355, 302] on icon "Open calendar" at bounding box center [354, 298] width 7 height 8
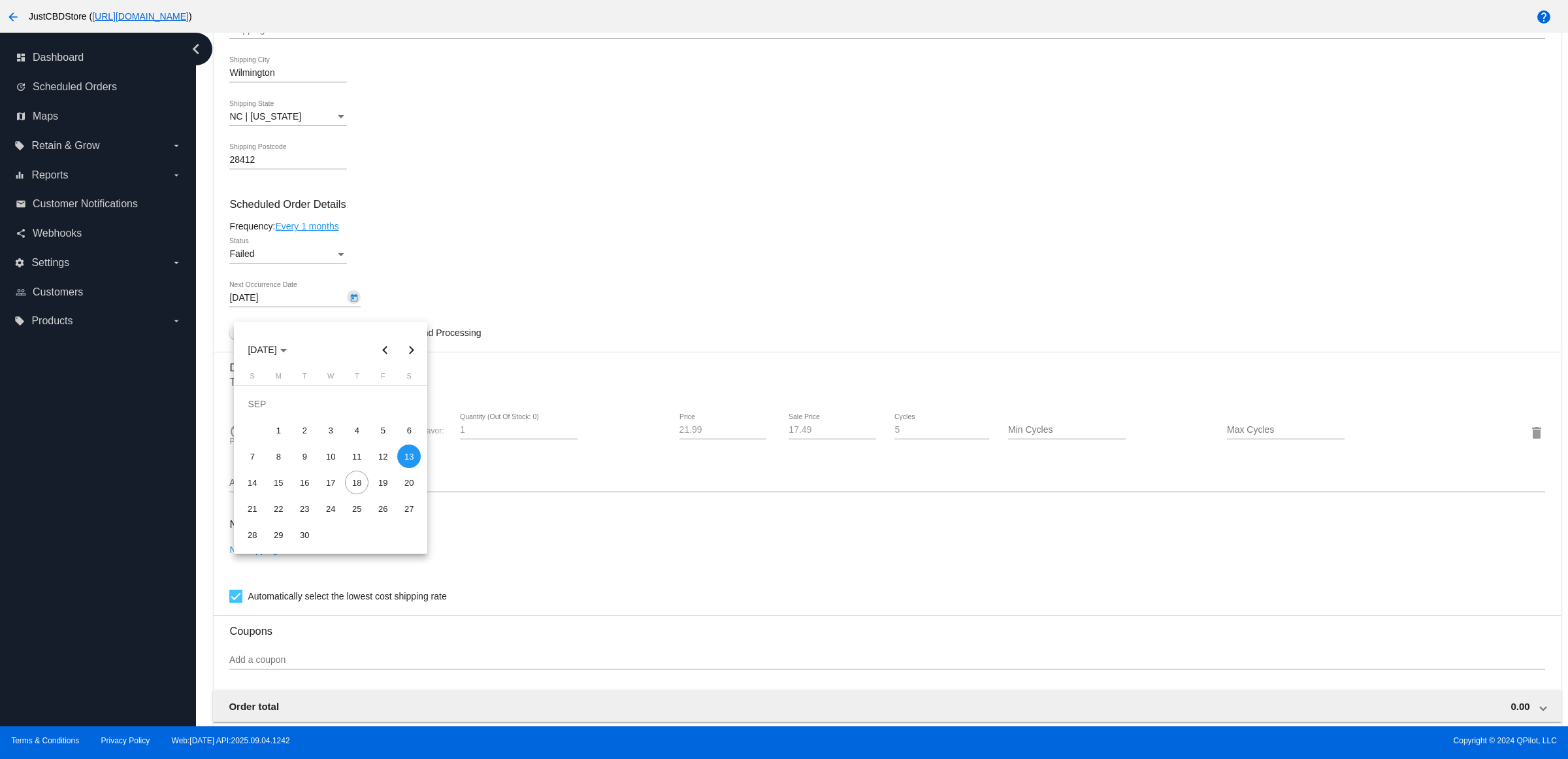
click at [409, 354] on button "Next month" at bounding box center [411, 350] width 26 height 26
click at [278, 454] on div "13" at bounding box center [278, 456] width 23 height 23
type input "10/13/2025"
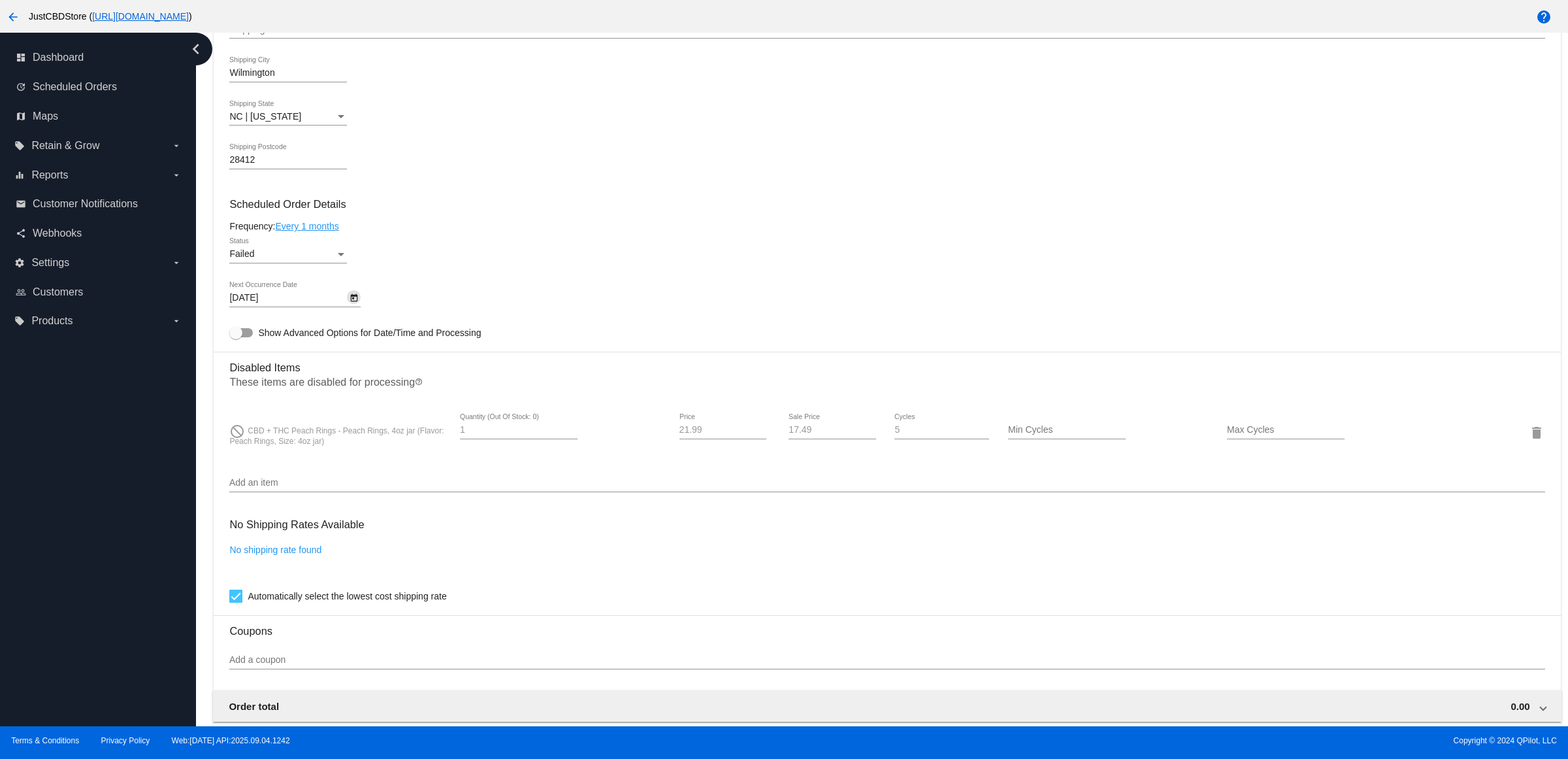
click at [298, 260] on div "Failed Status" at bounding box center [287, 251] width 117 height 26
click at [298, 212] on span "Active" at bounding box center [292, 214] width 117 height 27
drag, startPoint x: 598, startPoint y: 265, endPoint x: 550, endPoint y: 321, distance: 73.8
click at [590, 269] on div "Active Status" at bounding box center [887, 256] width 1315 height 38
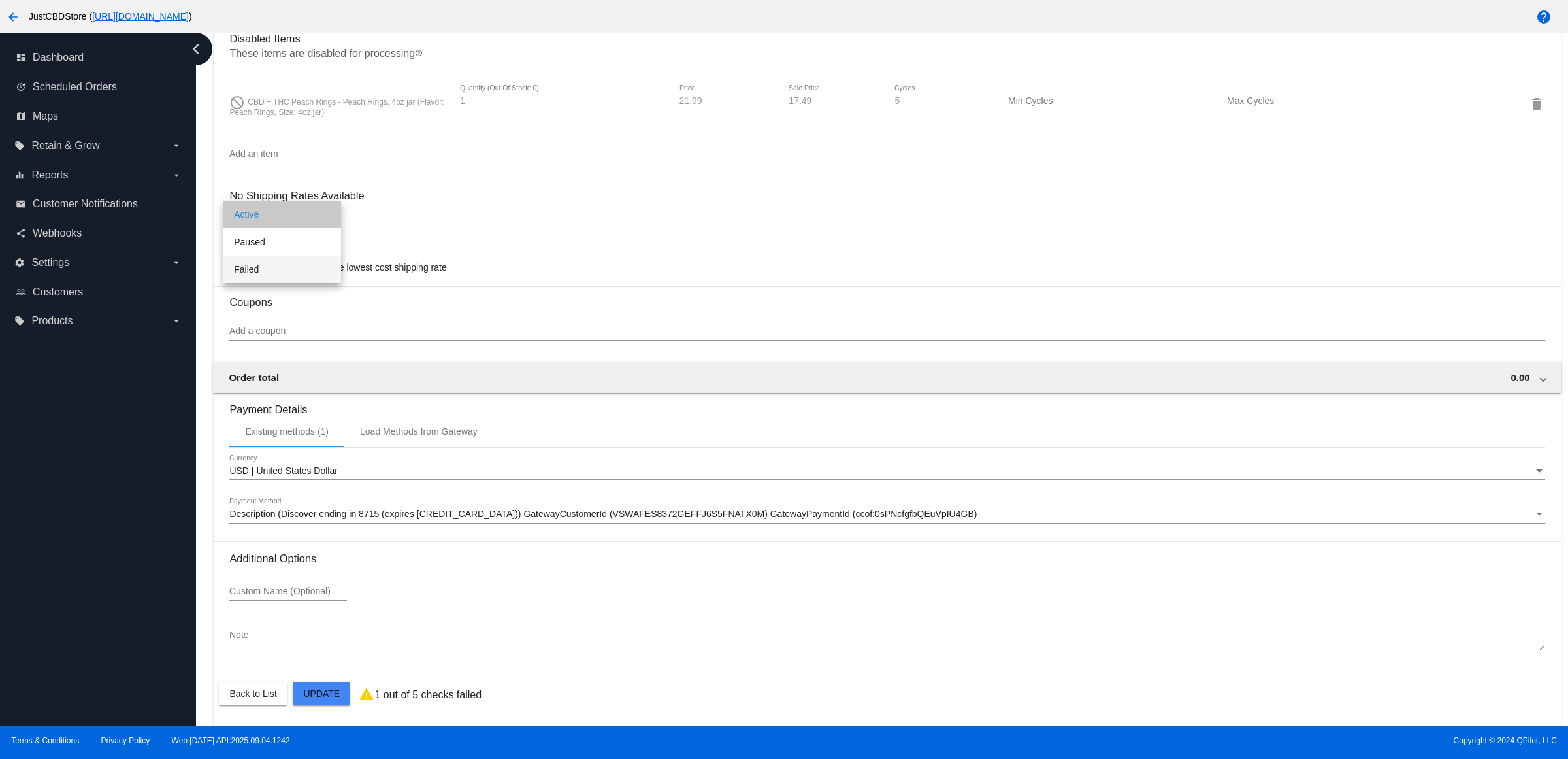
scroll to position [1004, 0]
drag, startPoint x: 319, startPoint y: 677, endPoint x: 322, endPoint y: 693, distance: 16.3
click at [319, 680] on mat-card-actions "Back to List Update" at bounding box center [887, 694] width 1337 height 34
click at [322, 693] on mat-card "Customer 2711927: Peggy Swart dswart@ec.rr.com Customer Shipping Enter Shipping…" at bounding box center [887, 57] width 1347 height 1337
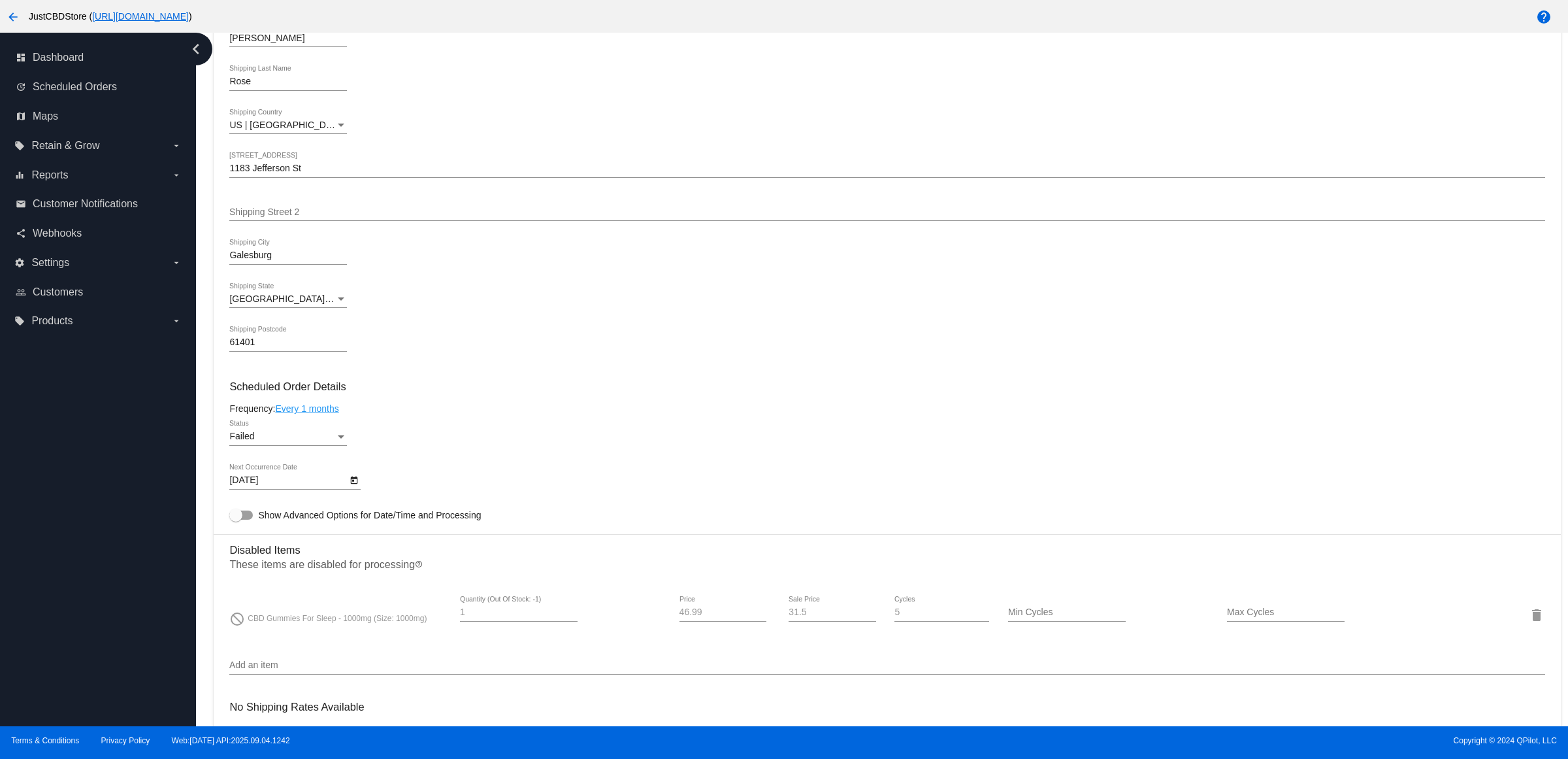
scroll to position [654, 0]
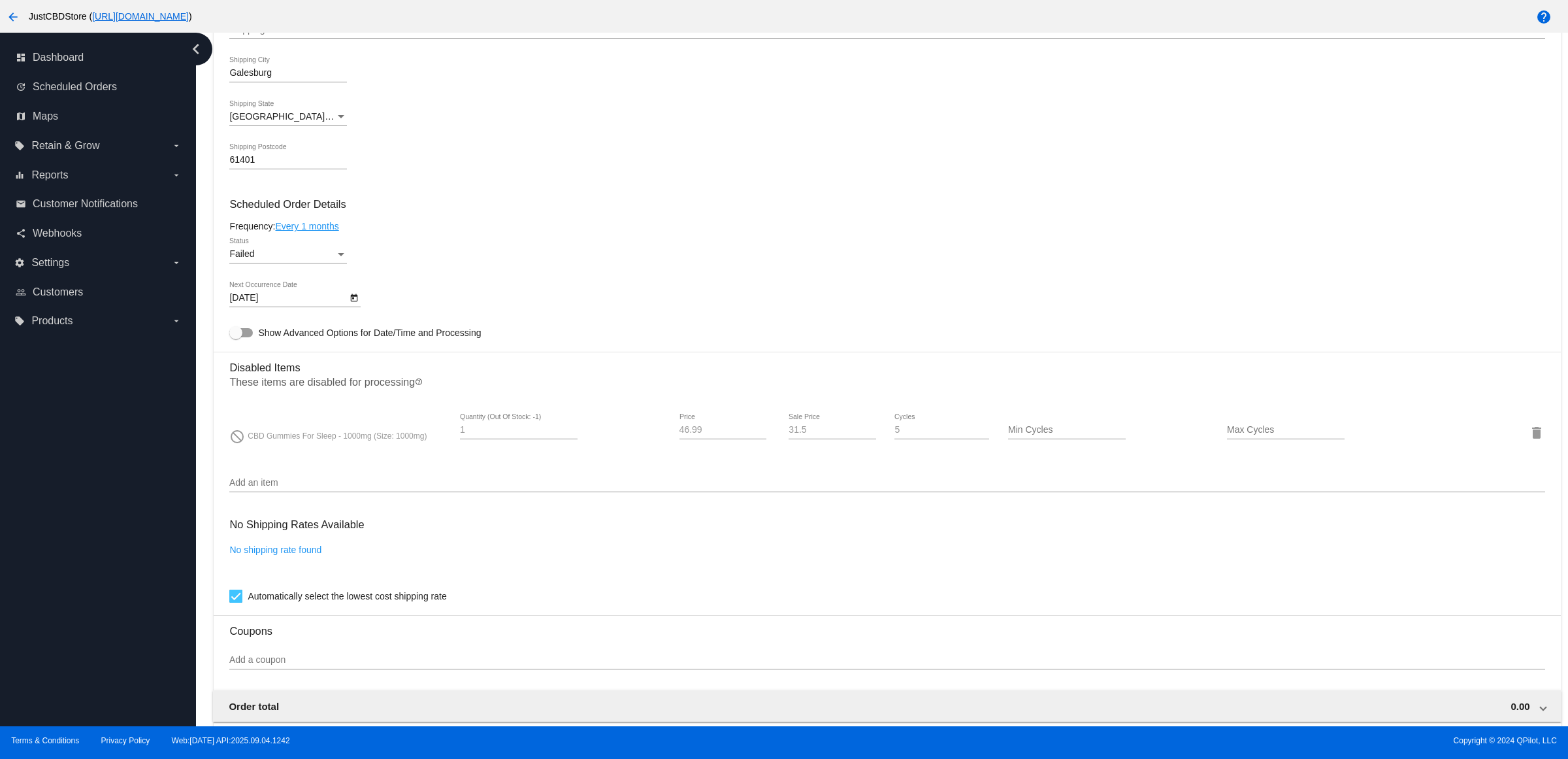
click at [356, 302] on icon "Open calendar" at bounding box center [354, 298] width 7 height 8
click at [406, 350] on button "Next month" at bounding box center [411, 350] width 26 height 26
drag, startPoint x: 276, startPoint y: 461, endPoint x: 298, endPoint y: 449, distance: 25.1
click at [276, 461] on div "13" at bounding box center [278, 456] width 23 height 23
type input "[DATE]"
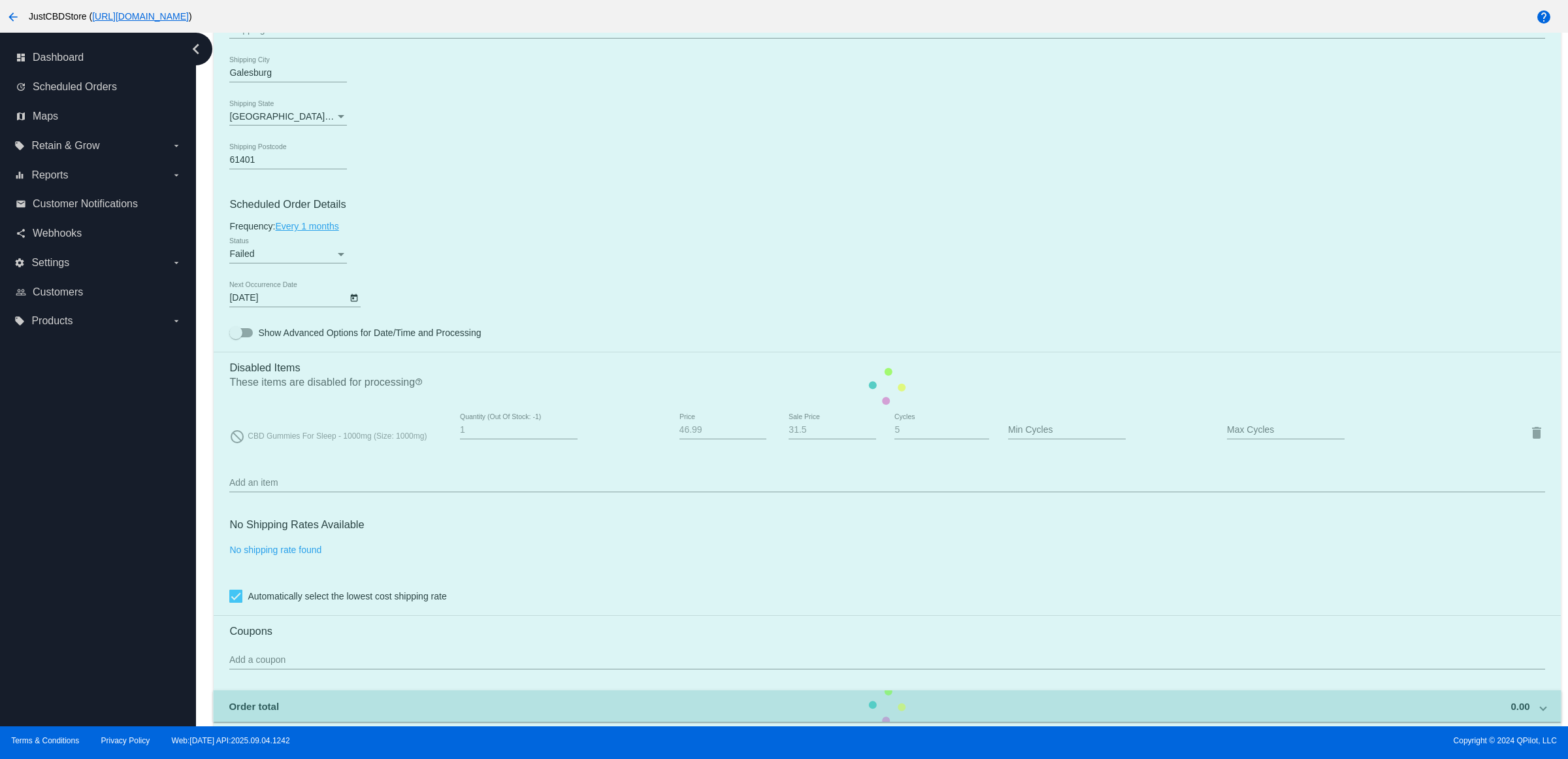
click at [468, 283] on mat-card "Customer 1811582: Jacob Rose jacobrose54@gmail.com Customer Shipping Enter Ship…" at bounding box center [887, 385] width 1347 height 1337
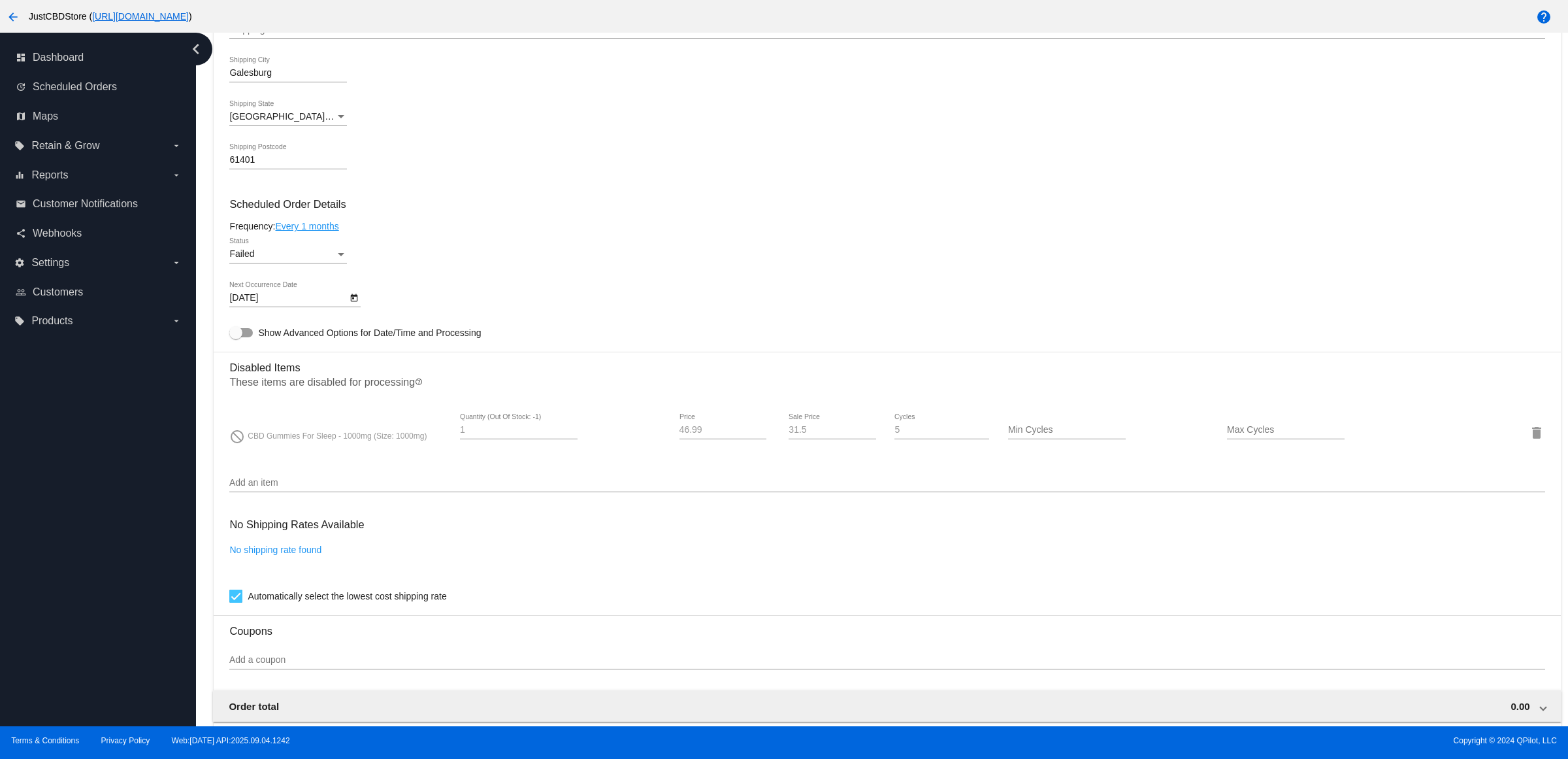
click at [343, 256] on div "Status" at bounding box center [341, 255] width 6 height 3
click at [327, 219] on span "Active" at bounding box center [292, 214] width 117 height 27
drag, startPoint x: 468, startPoint y: 218, endPoint x: 468, endPoint y: 227, distance: 9.0
click at [468, 211] on h3 "Scheduled Order Details" at bounding box center [887, 204] width 1315 height 13
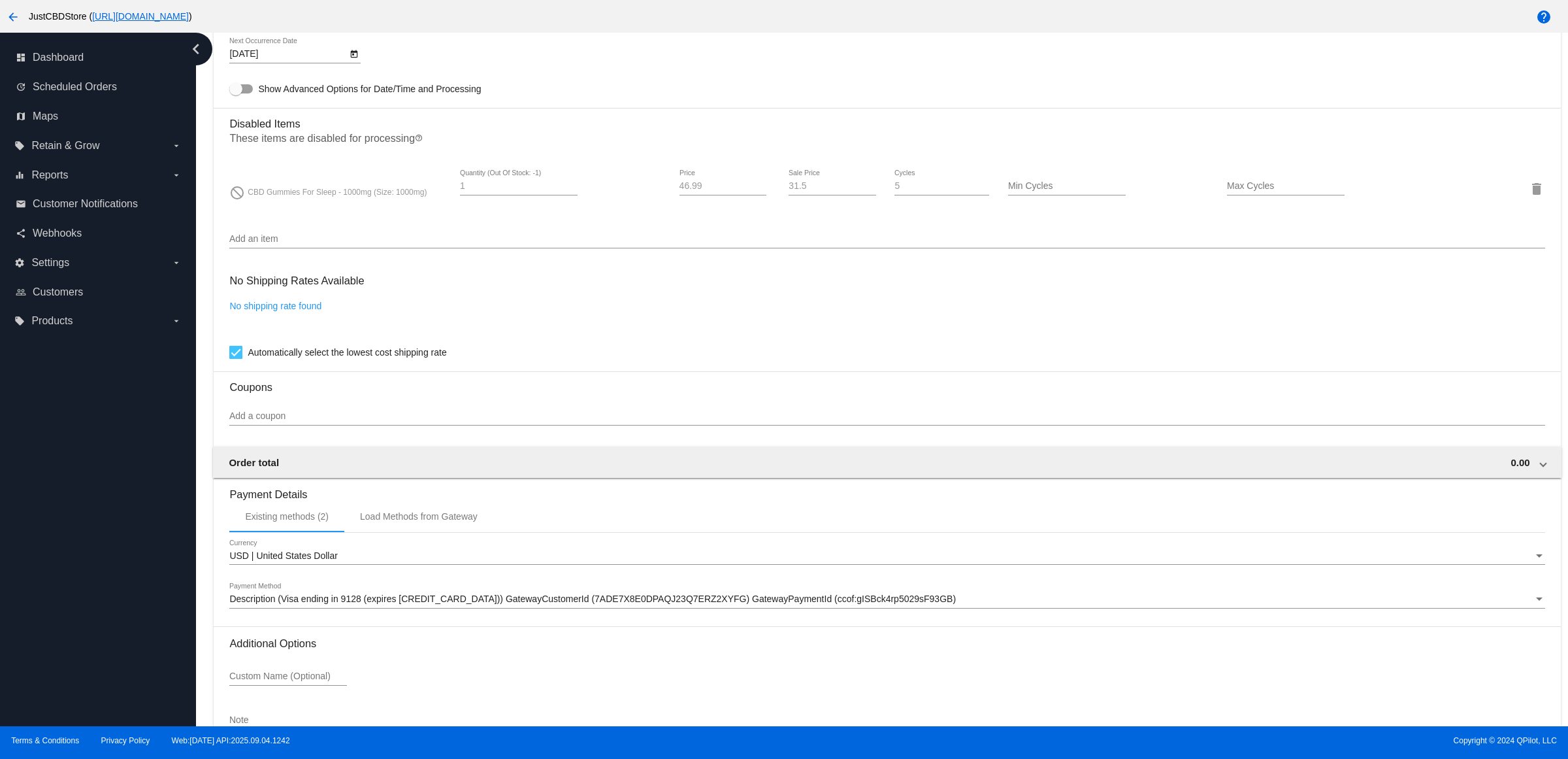
scroll to position [1004, 0]
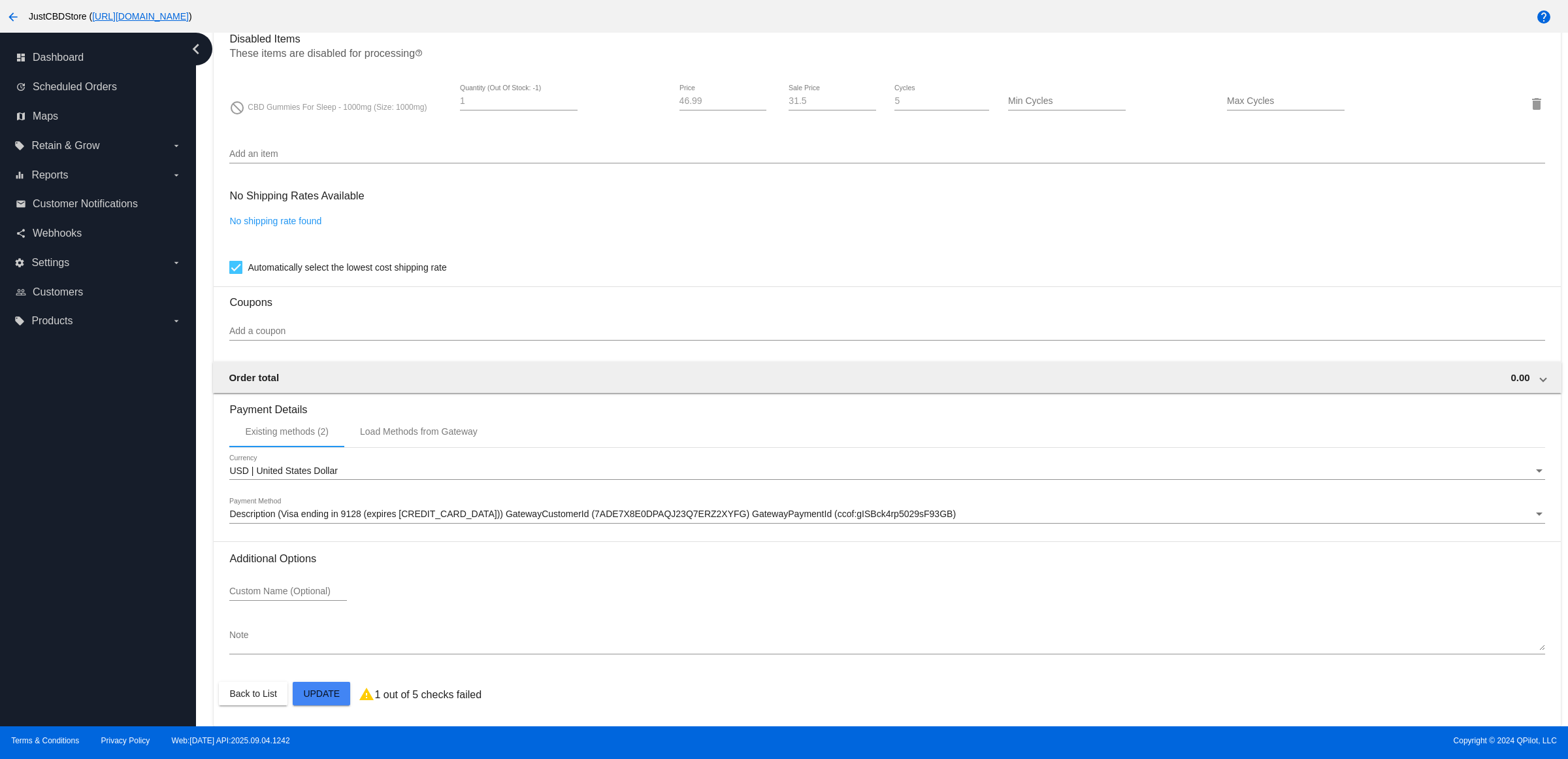
click at [321, 691] on mat-card "Customer 1811582: Jacob Rose jacobrose54@gmail.com Customer Shipping Enter Ship…" at bounding box center [887, 57] width 1347 height 1337
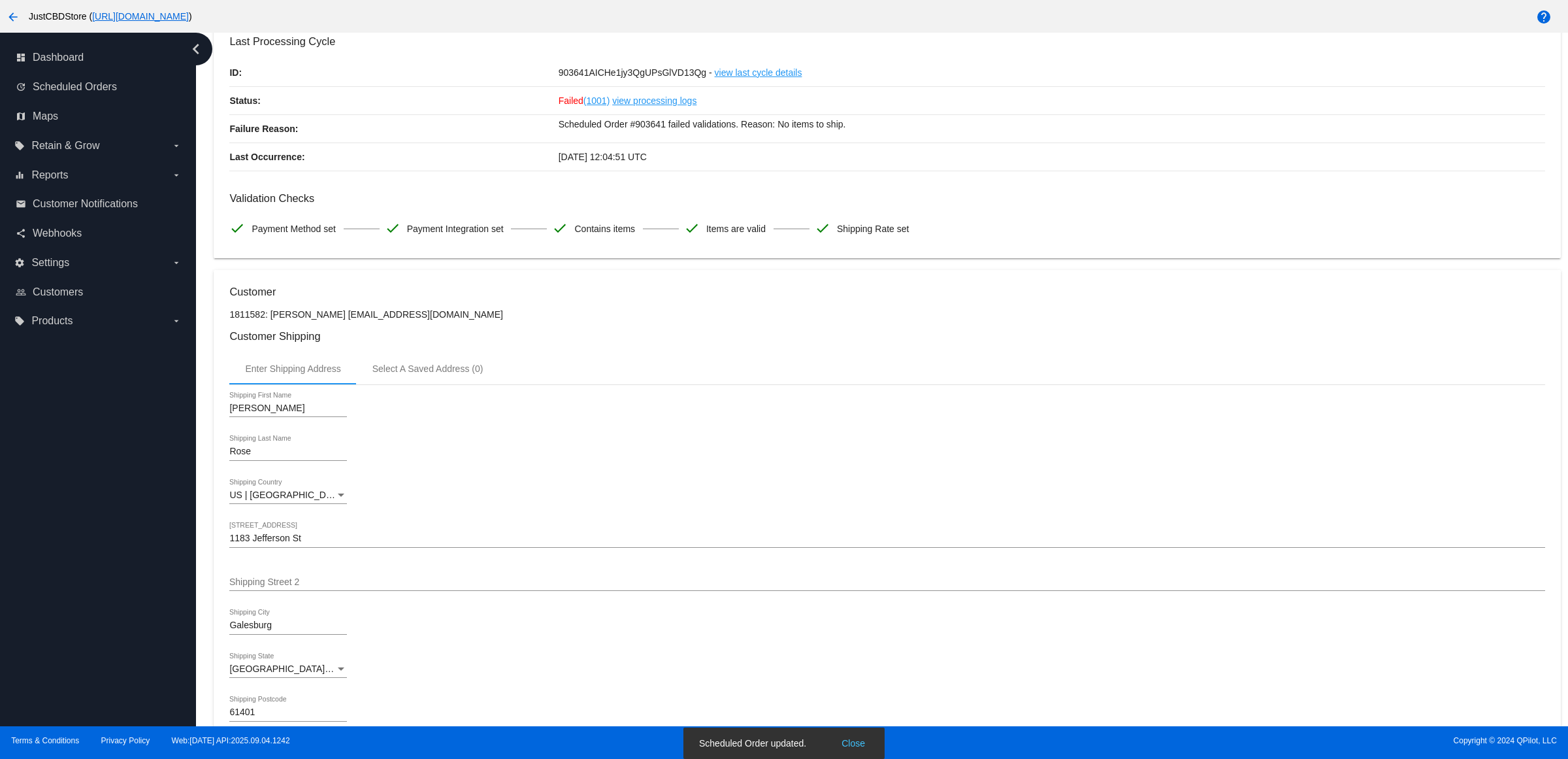
scroll to position [0, 0]
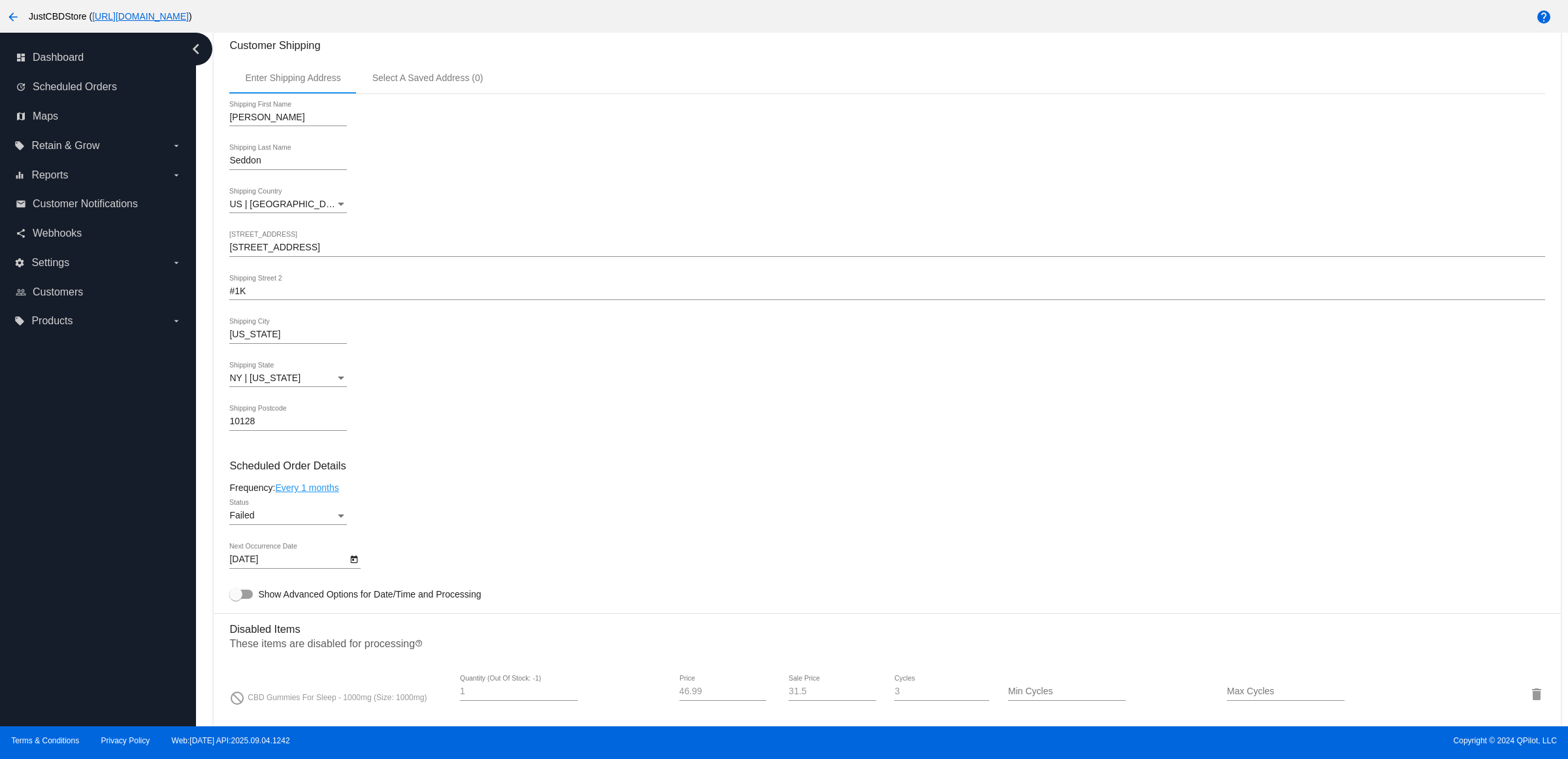
scroll to position [735, 0]
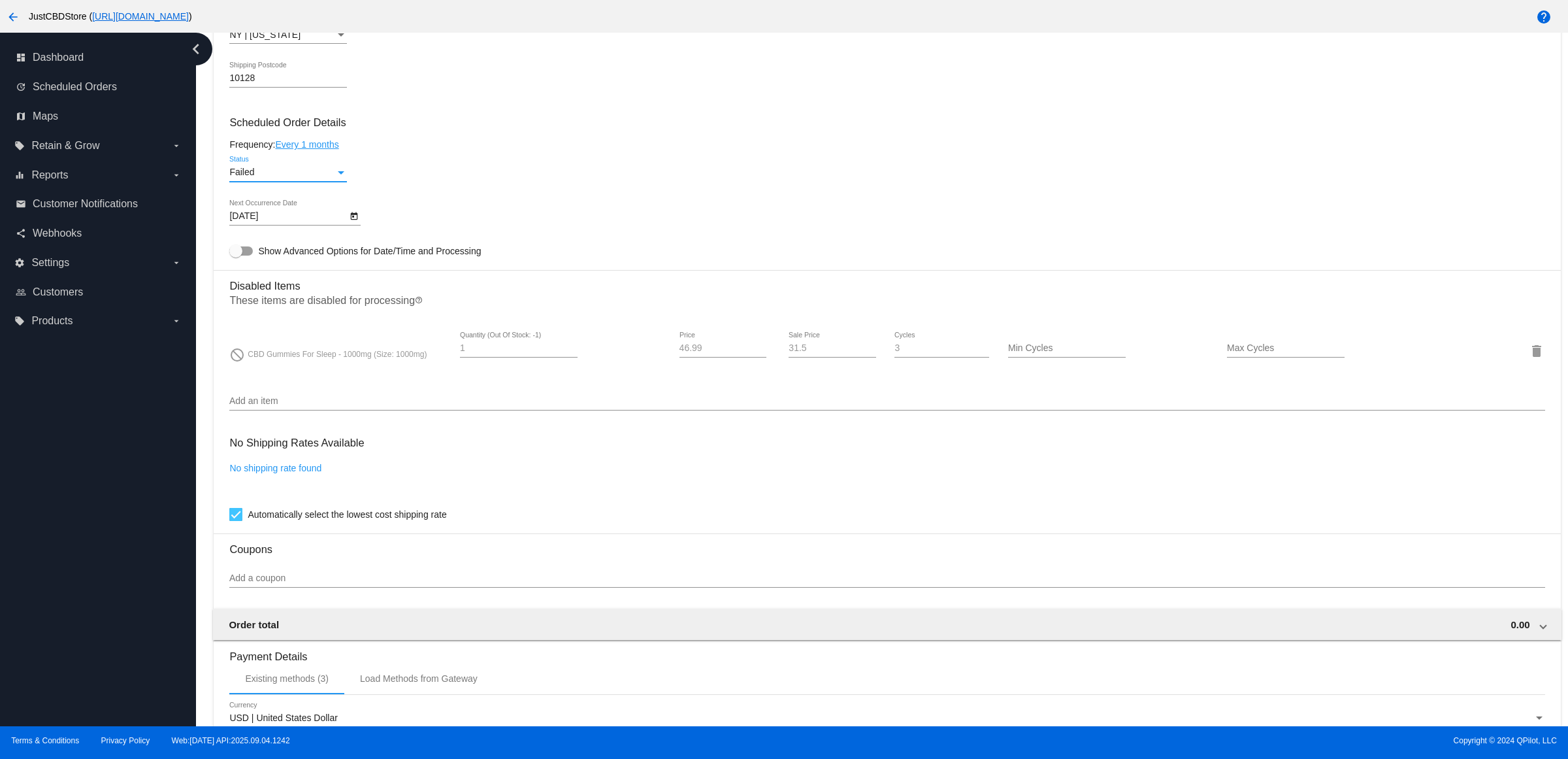
click at [324, 178] on div "Failed" at bounding box center [282, 172] width 106 height 10
click at [326, 134] on span "Active" at bounding box center [292, 132] width 117 height 27
click at [356, 224] on icon "Open calendar" at bounding box center [353, 216] width 9 height 16
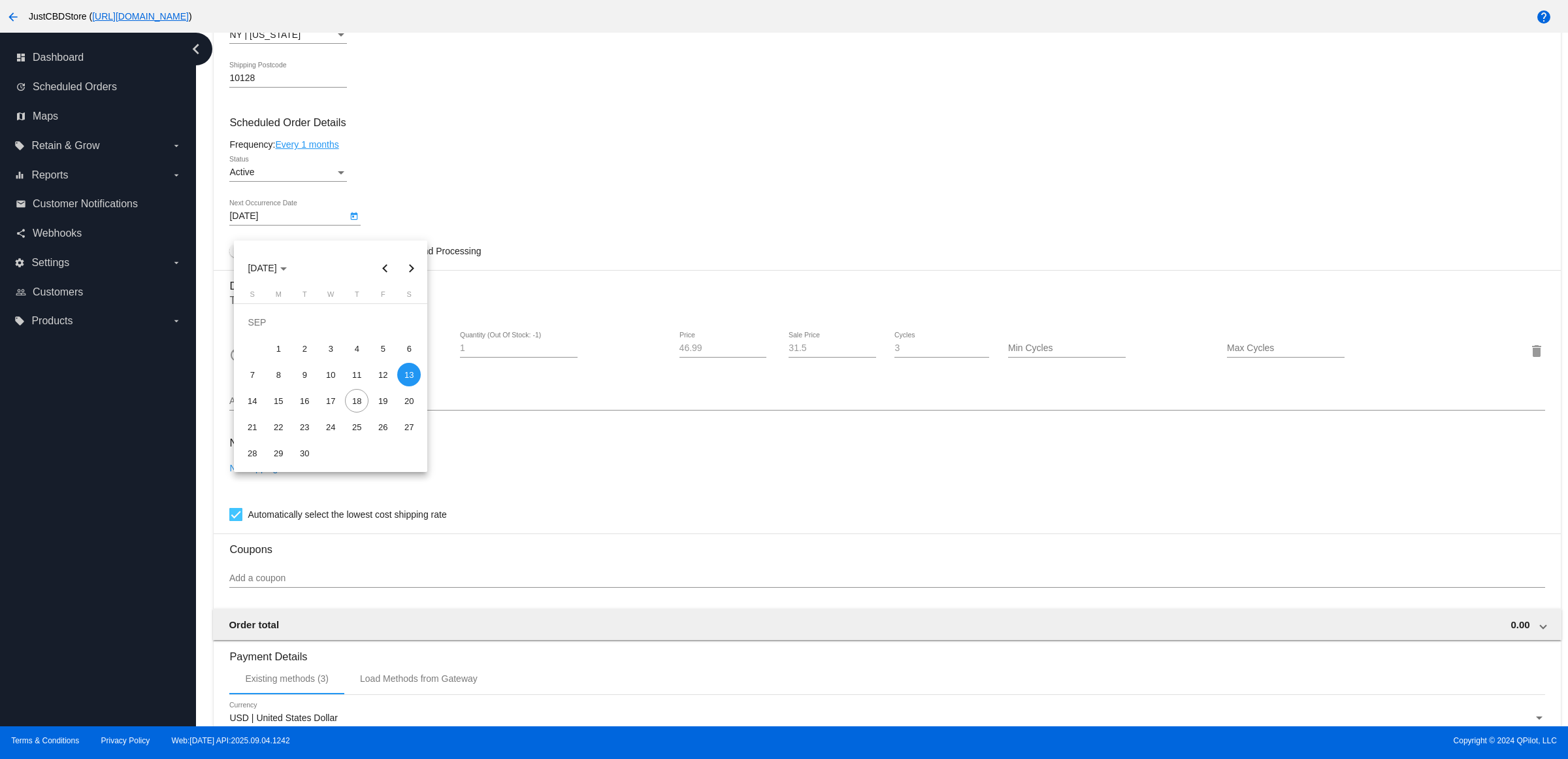
click at [418, 257] on button "Next month" at bounding box center [411, 267] width 26 height 26
click at [283, 374] on div "13" at bounding box center [278, 374] width 23 height 23
type input "[DATE]"
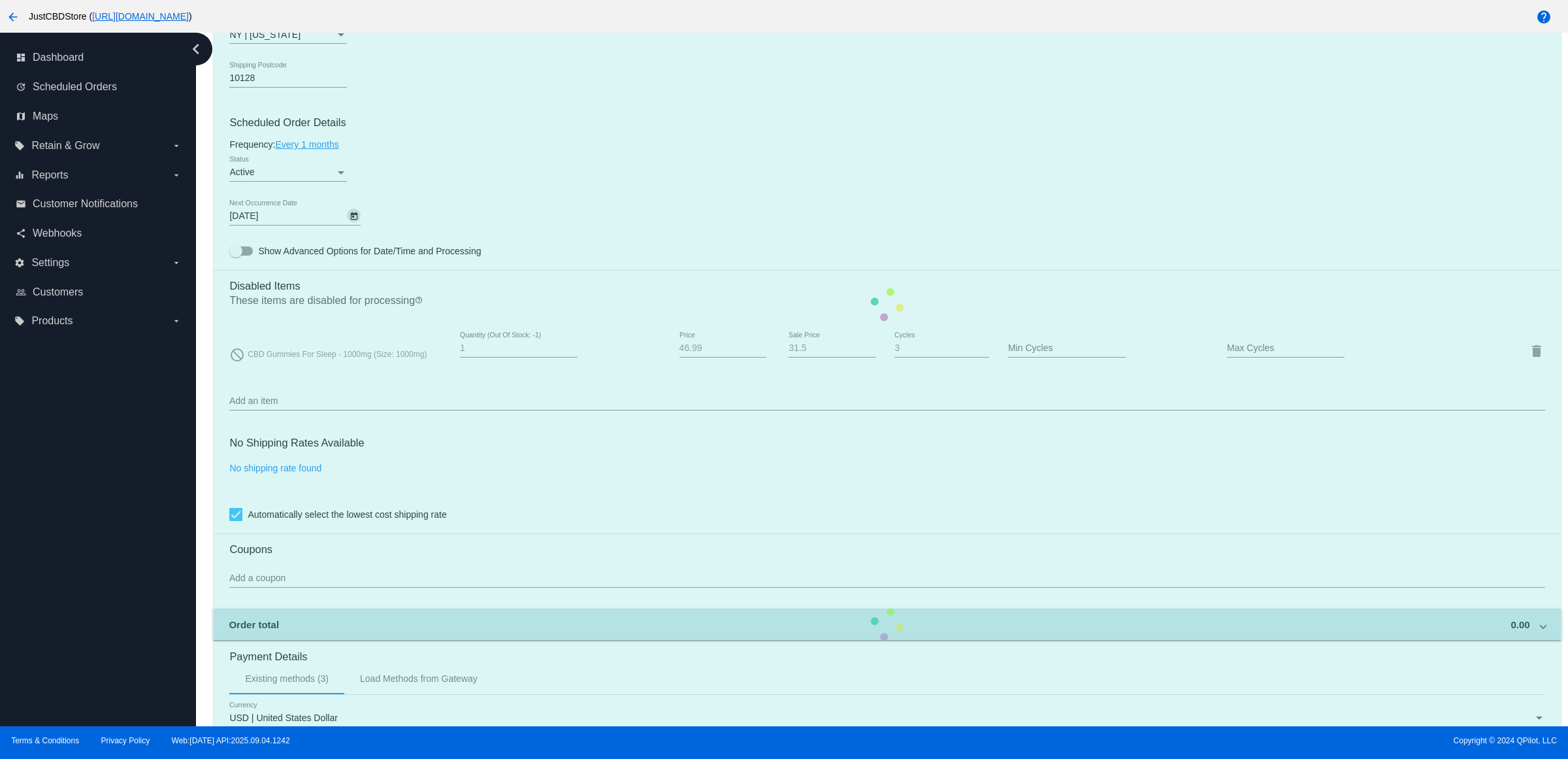
click at [395, 507] on mat-card "Customer 2385562: Joanna Seddon joanna.seddon@gmail.com Customer Shipping Enter…" at bounding box center [887, 304] width 1347 height 1337
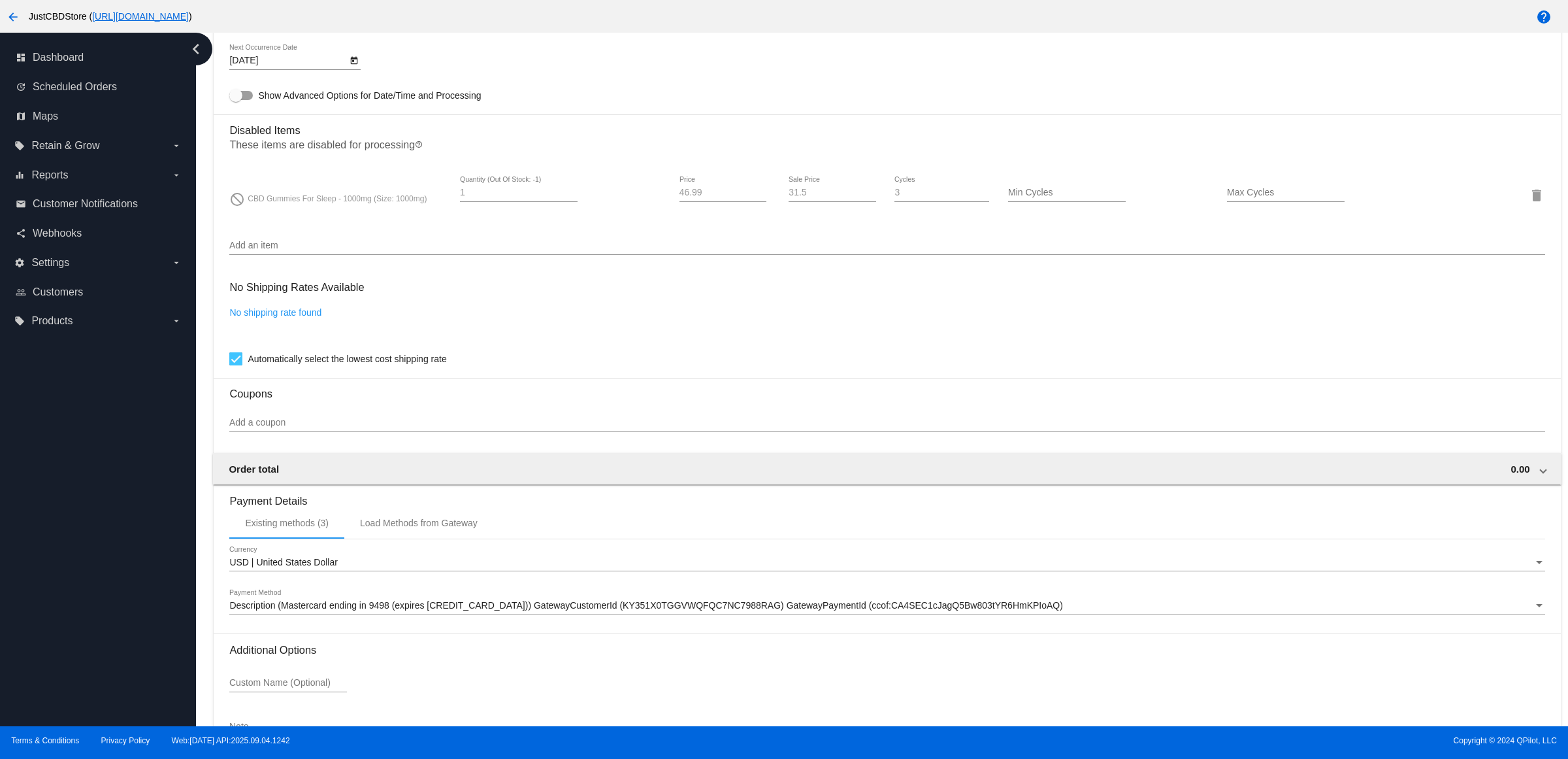
scroll to position [1004, 0]
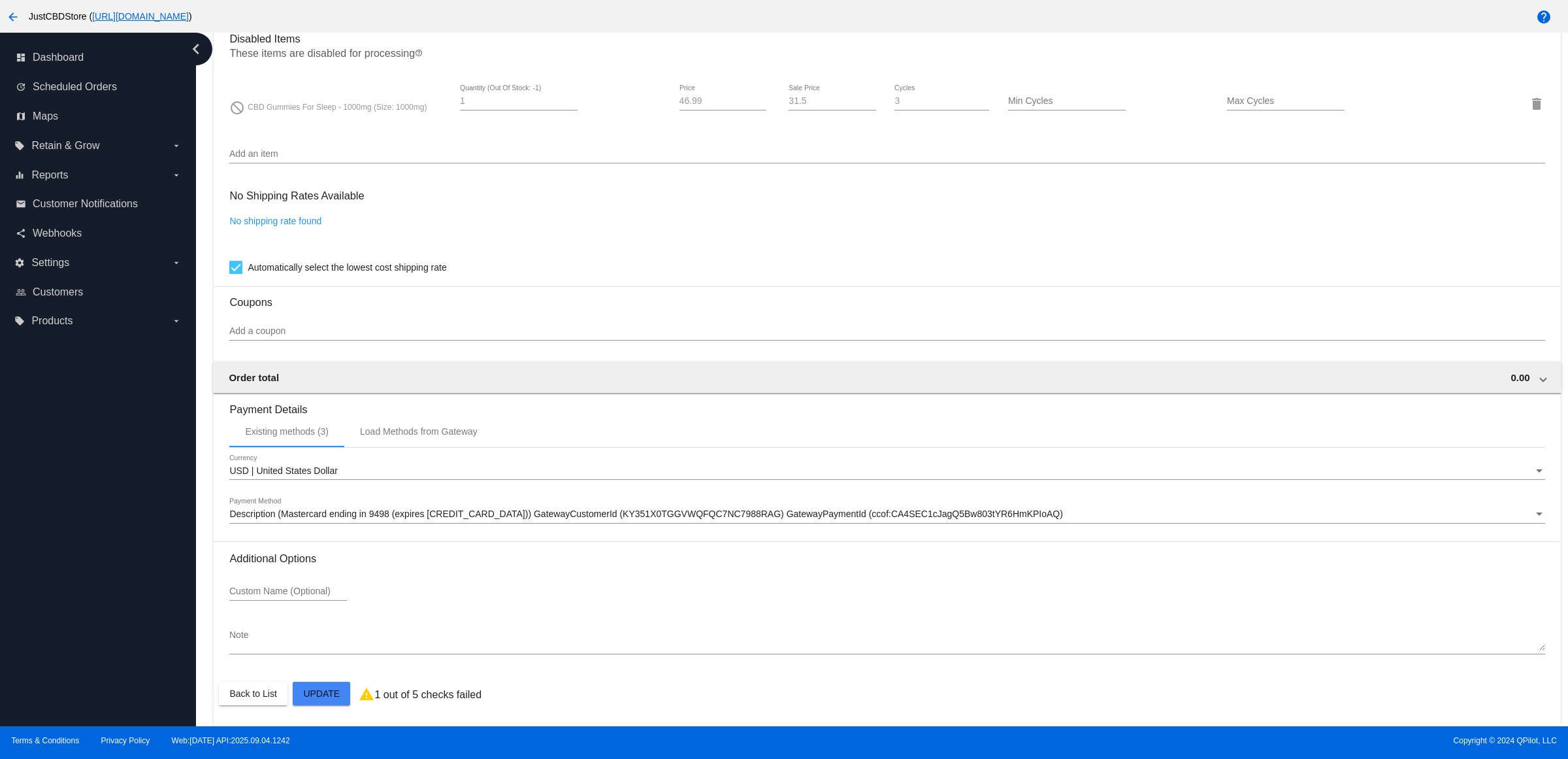
click at [324, 678] on mat-card-actions "Back to List Update" at bounding box center [887, 694] width 1337 height 34
click at [334, 706] on mat-card-actions "Back to List Update" at bounding box center [887, 694] width 1337 height 34
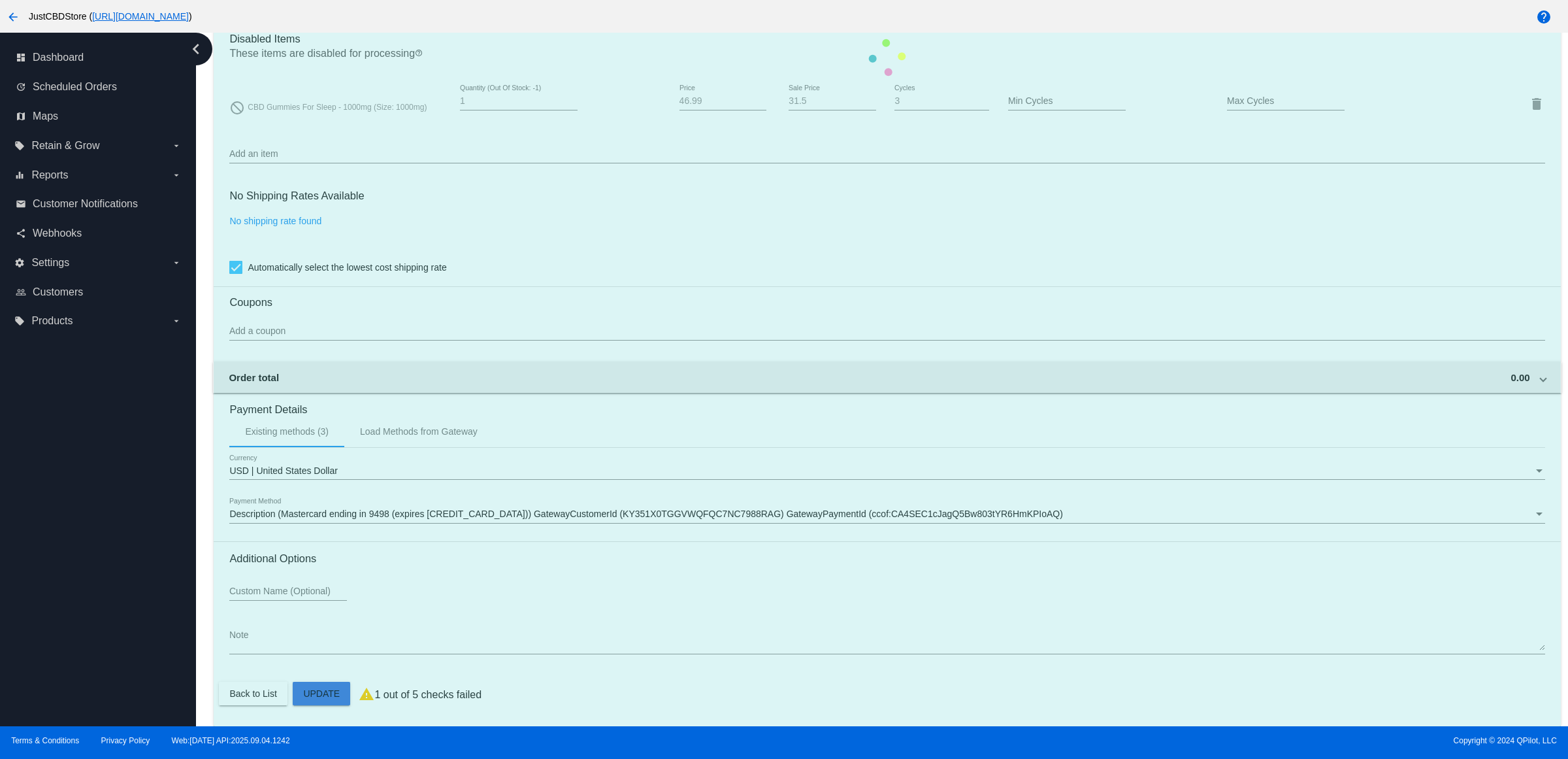
click at [334, 690] on mat-card "Customer 2385562: Joanna Seddon joanna.seddon@gmail.com Customer Shipping Enter…" at bounding box center [887, 57] width 1347 height 1337
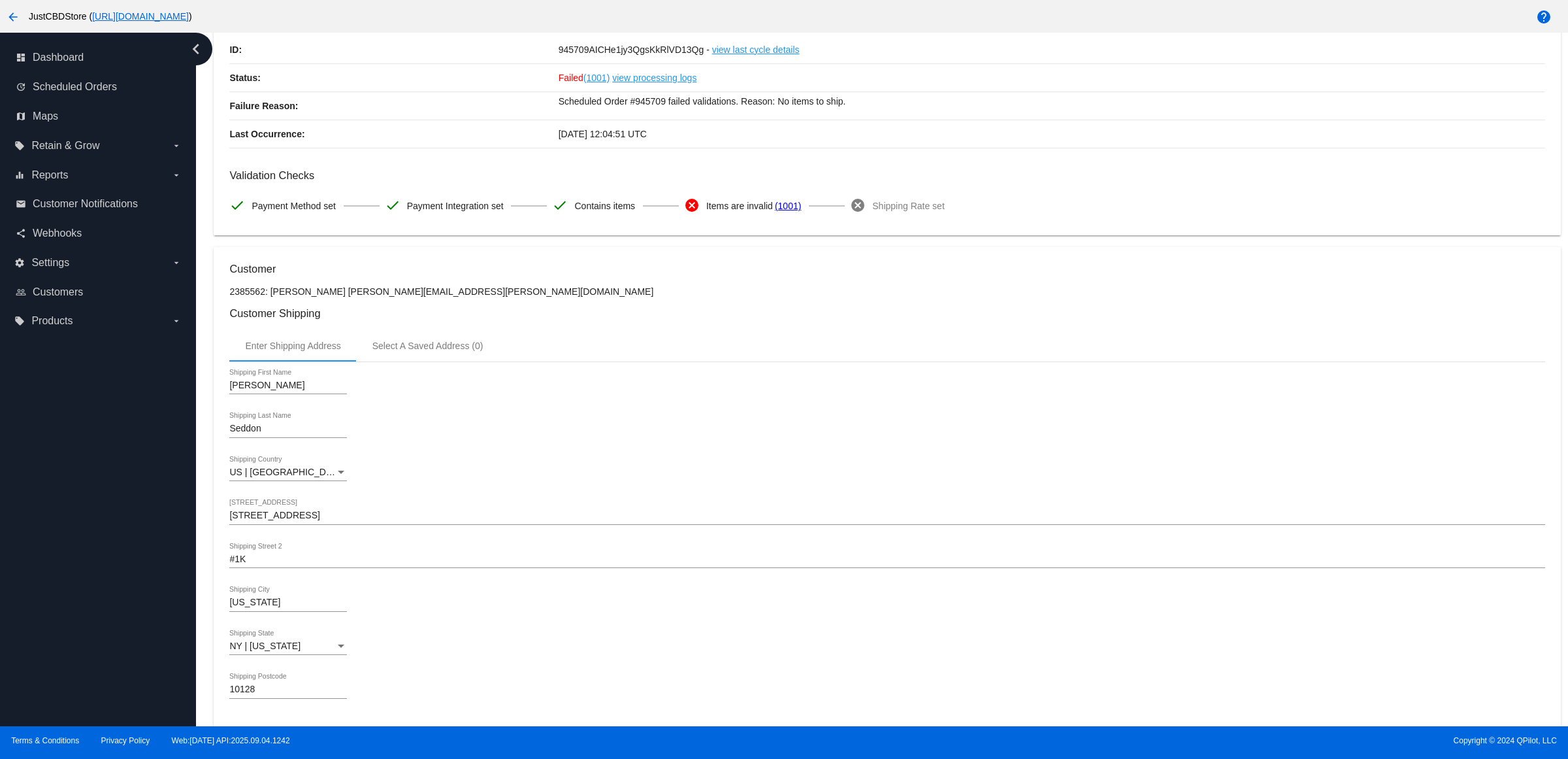
scroll to position [0, 0]
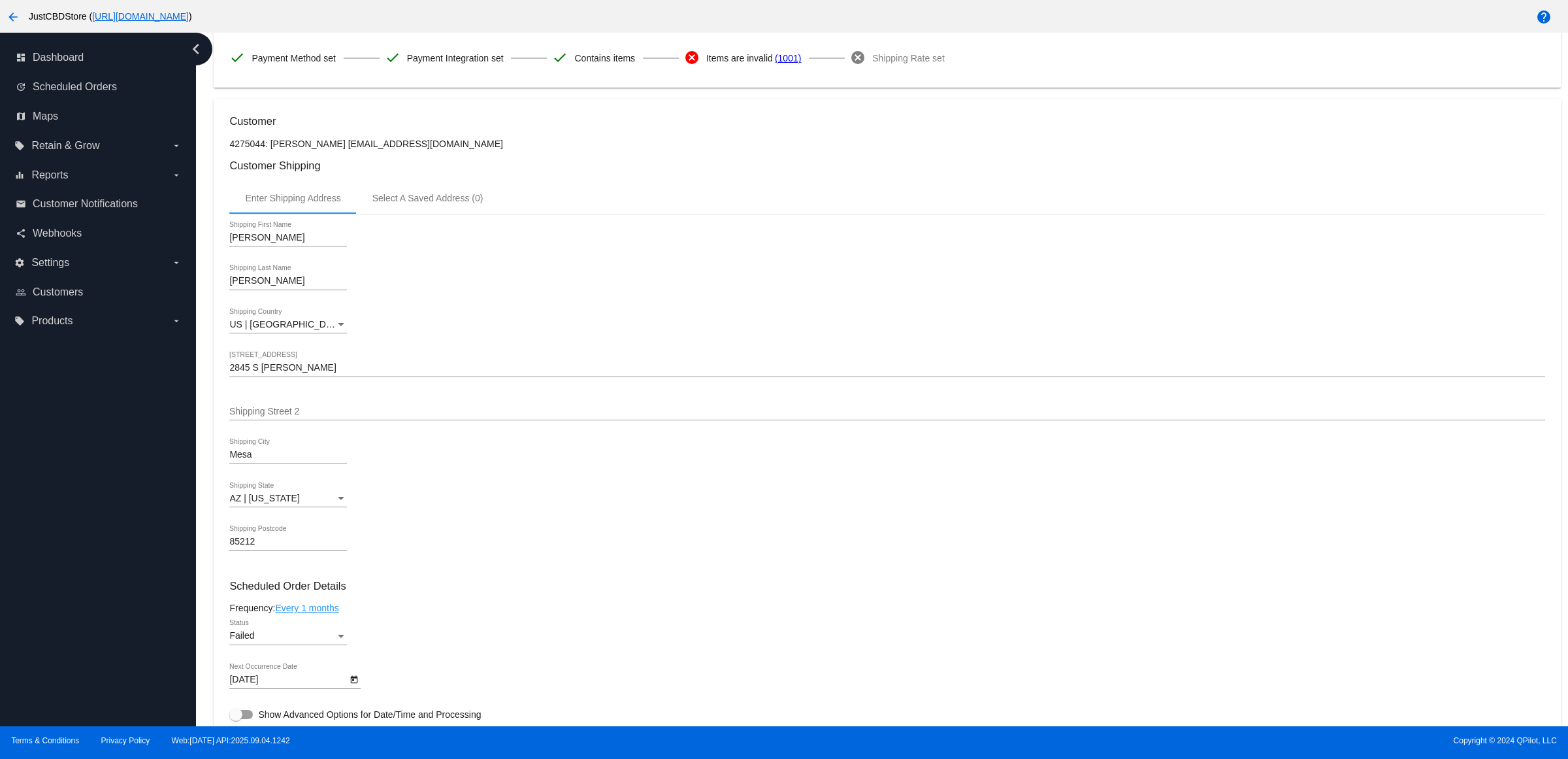
scroll to position [490, 0]
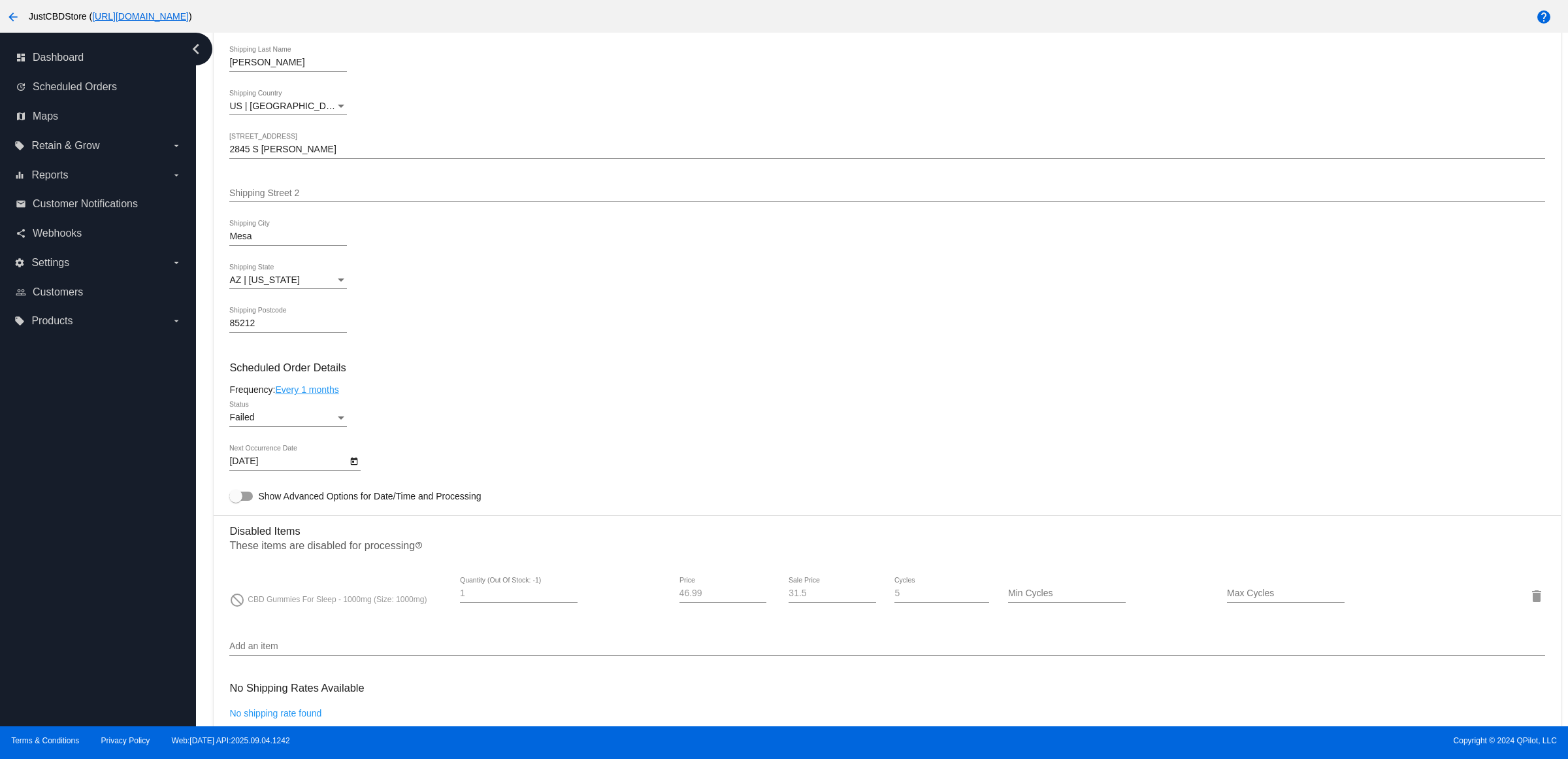
click at [352, 433] on div "Failed Status" at bounding box center [887, 420] width 1315 height 38
click at [335, 423] on div "Failed" at bounding box center [282, 417] width 106 height 10
click at [316, 378] on span "Active" at bounding box center [292, 378] width 117 height 27
click at [359, 469] on icon "Open calendar" at bounding box center [353, 461] width 9 height 16
click at [416, 511] on button "Next month" at bounding box center [411, 512] width 26 height 26
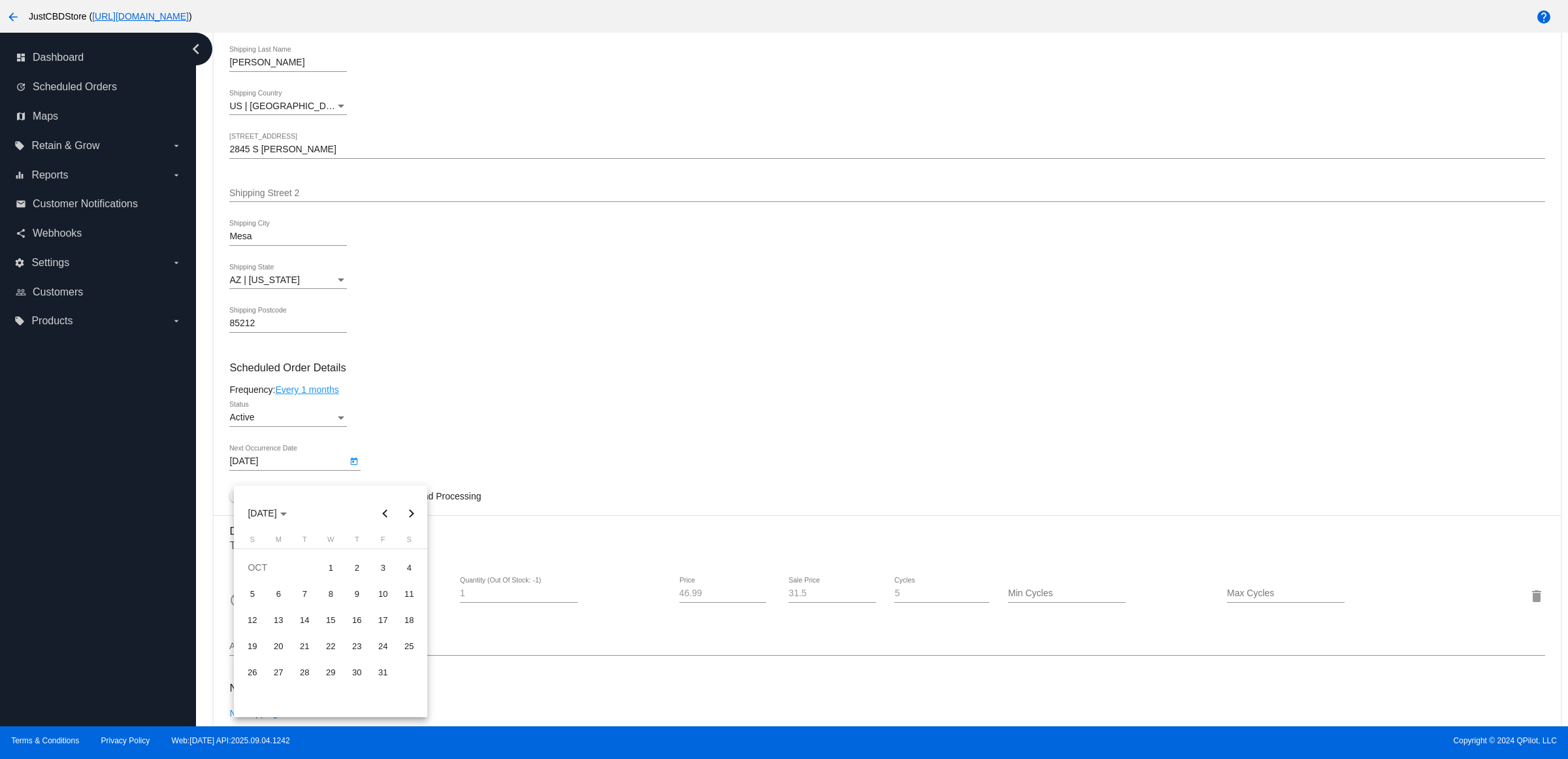
click at [306, 619] on div "14" at bounding box center [304, 619] width 23 height 23
type input "[DATE]"
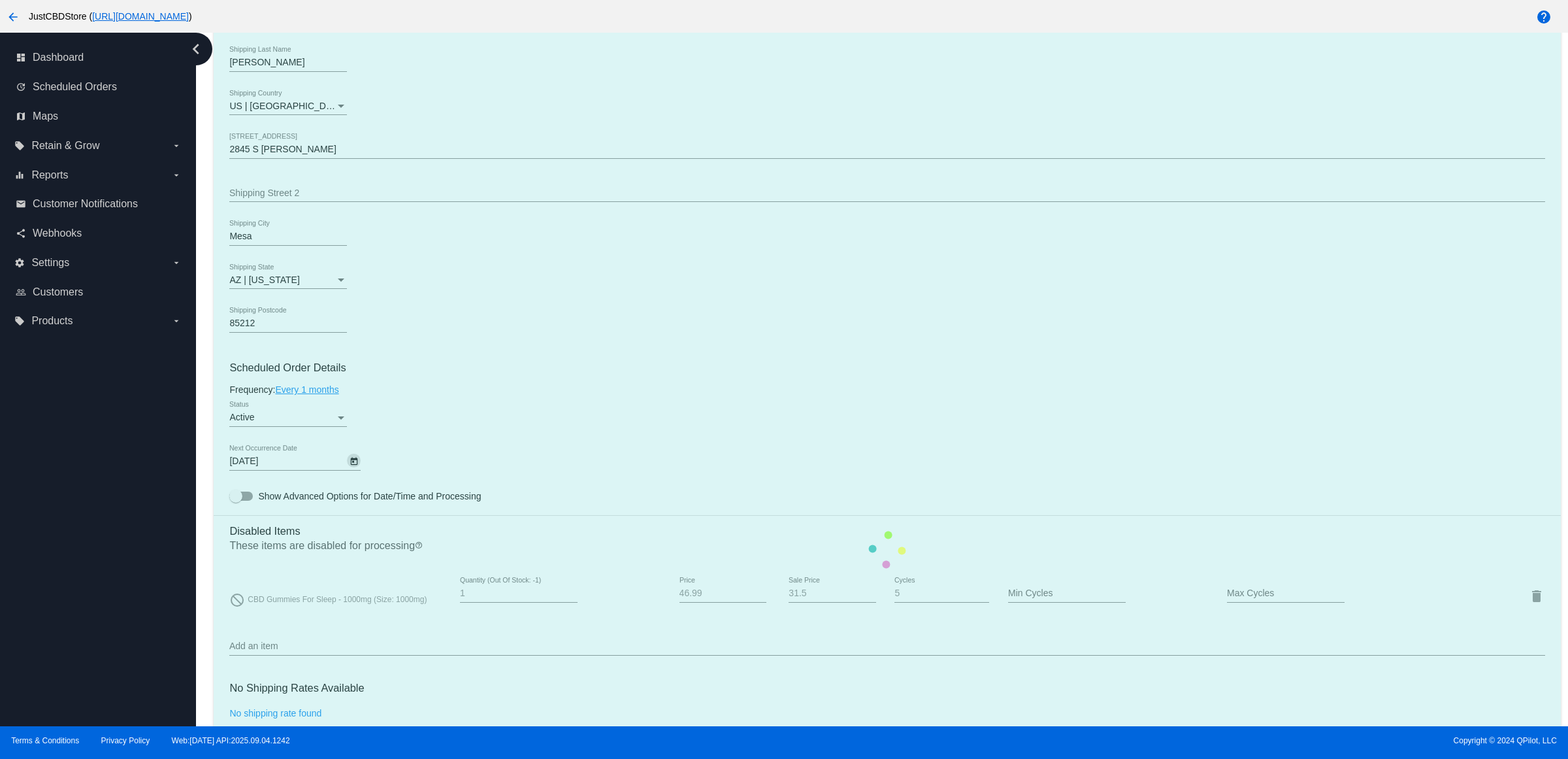
click at [489, 409] on mat-card "Customer 4275044: Kathleen Petkovsky kpetkovsky@gmail.com Customer Shipping Ent…" at bounding box center [887, 549] width 1347 height 1337
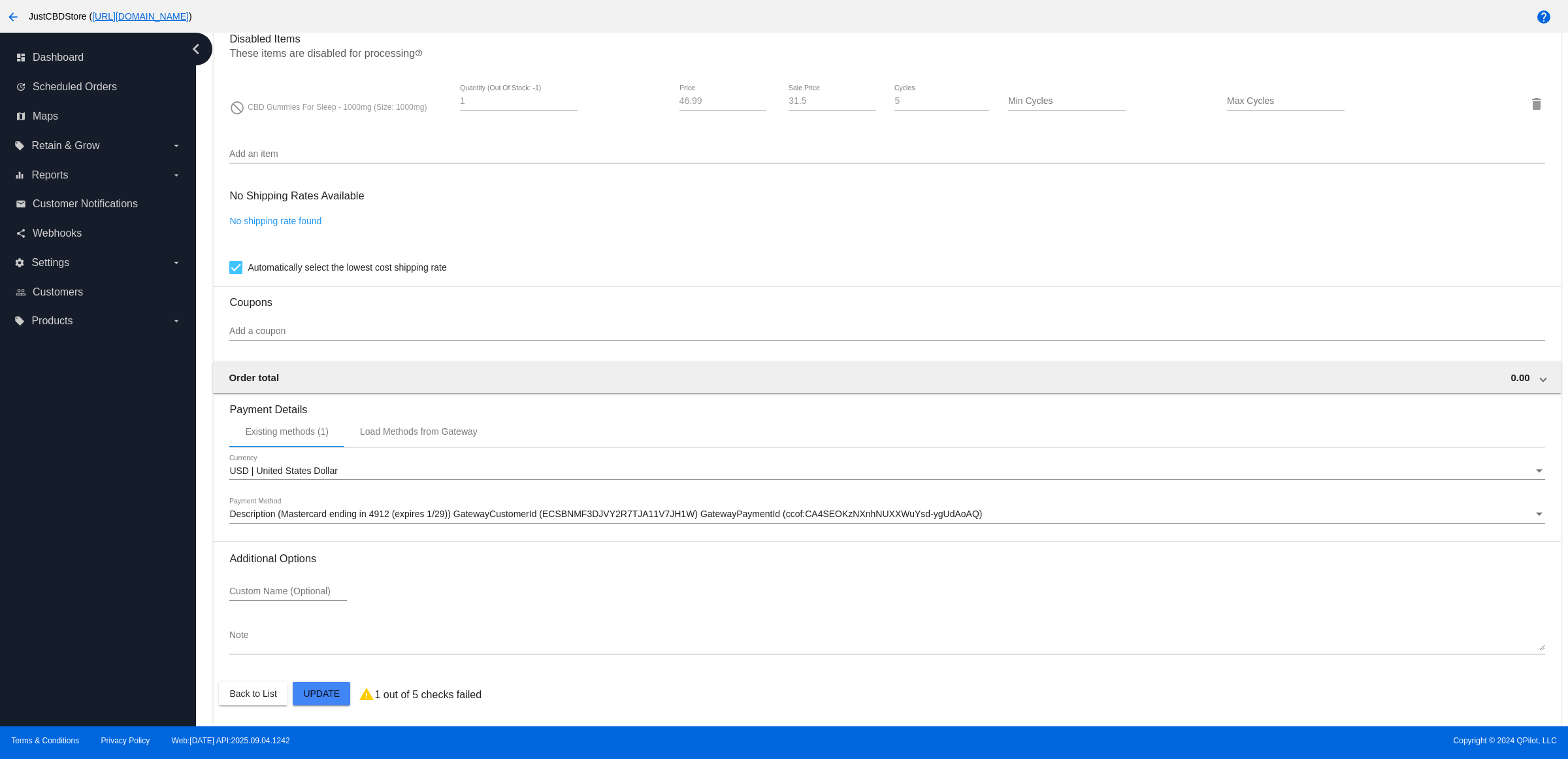
click at [330, 688] on mat-card "Customer 4275044: Kathleen Petkovsky kpetkovsky@gmail.com Customer Shipping Ent…" at bounding box center [887, 57] width 1347 height 1337
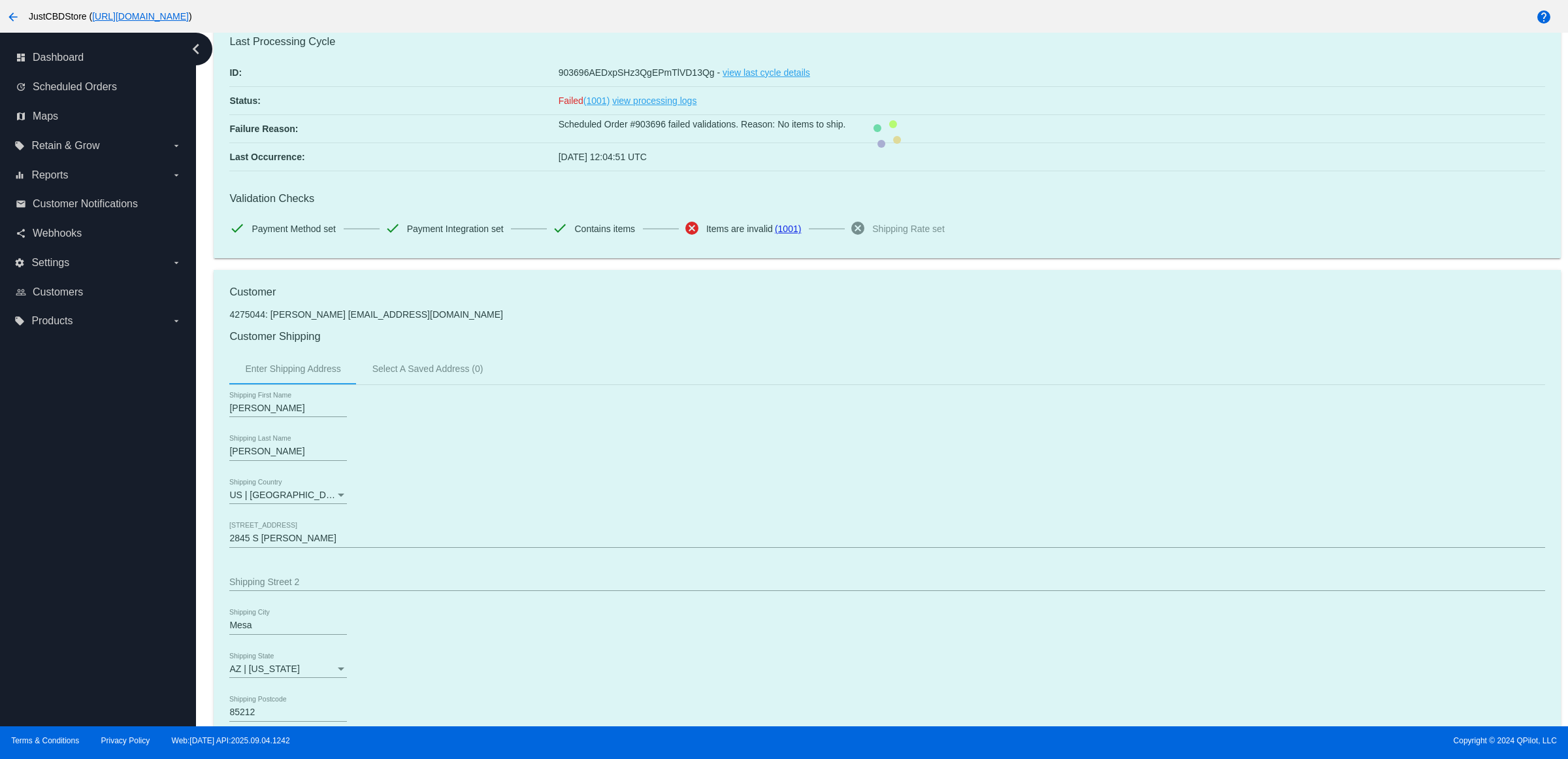
scroll to position [0, 0]
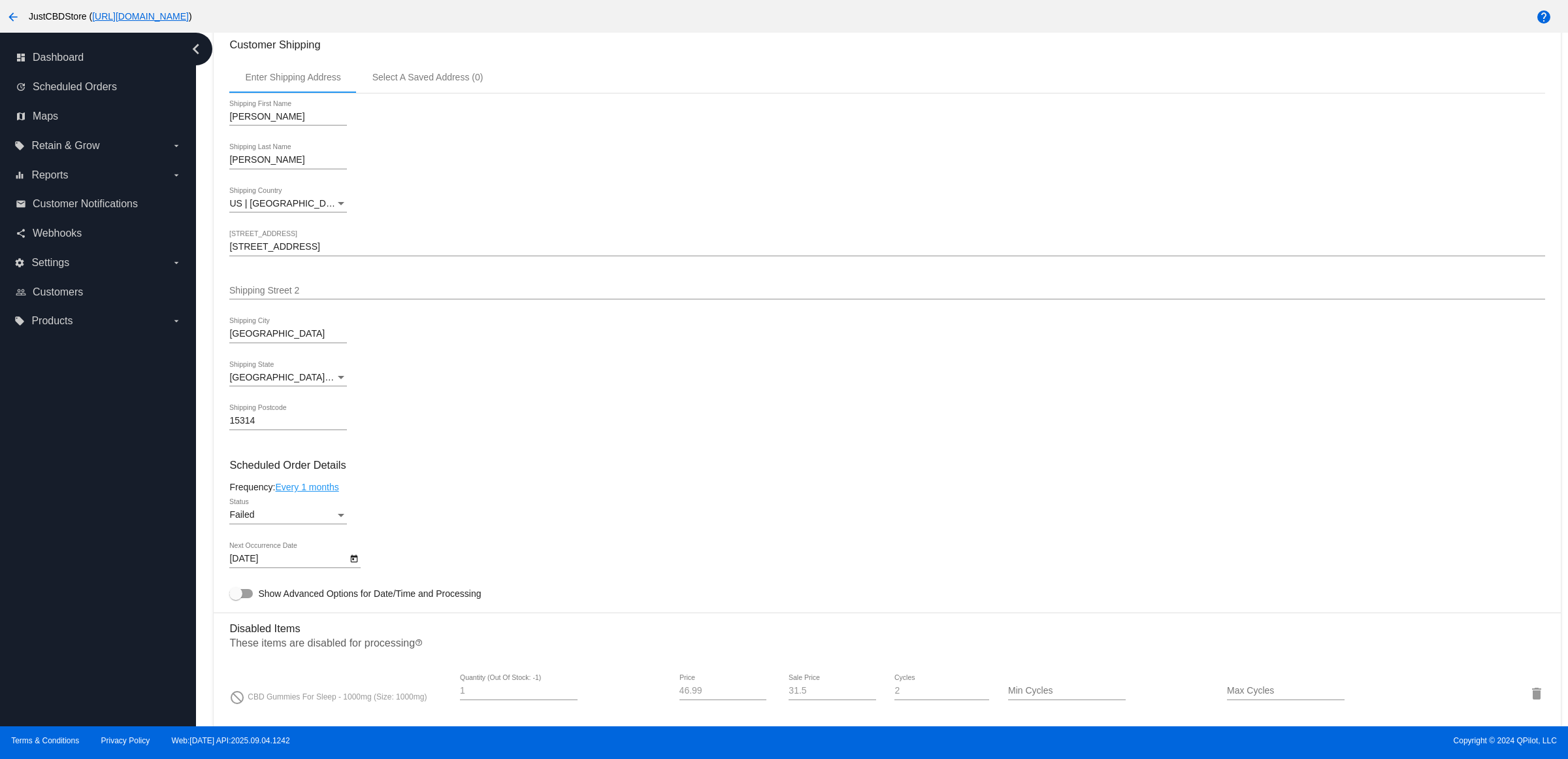
scroll to position [409, 0]
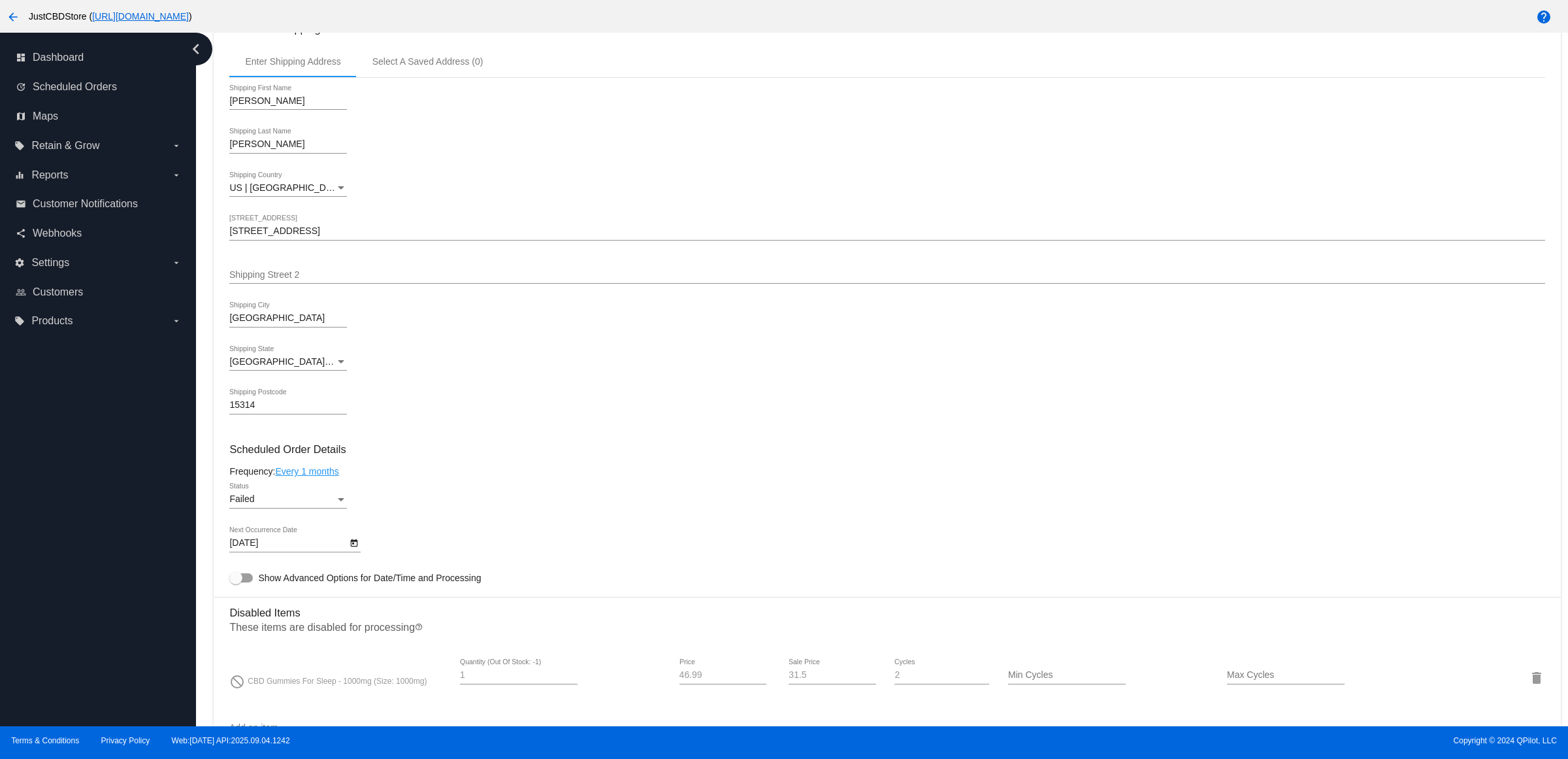
click at [322, 504] on div "Failed" at bounding box center [282, 499] width 106 height 10
click at [308, 453] on span "Active" at bounding box center [292, 459] width 117 height 27
click at [356, 551] on icon "Open calendar" at bounding box center [353, 544] width 9 height 16
click at [416, 344] on button "Next month" at bounding box center [411, 344] width 26 height 26
click at [310, 449] on div "14" at bounding box center [304, 450] width 23 height 23
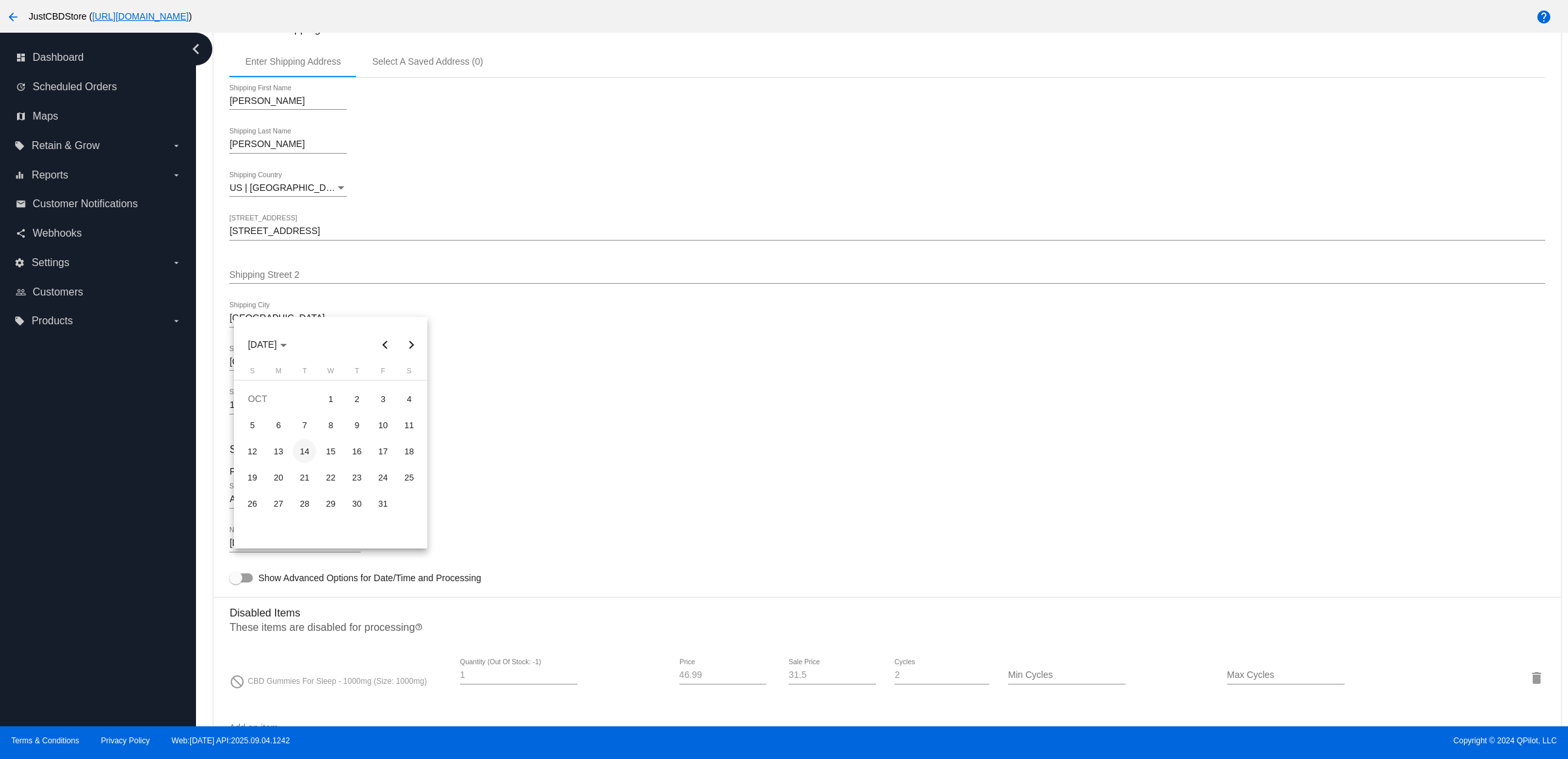
type input "10/14/2025"
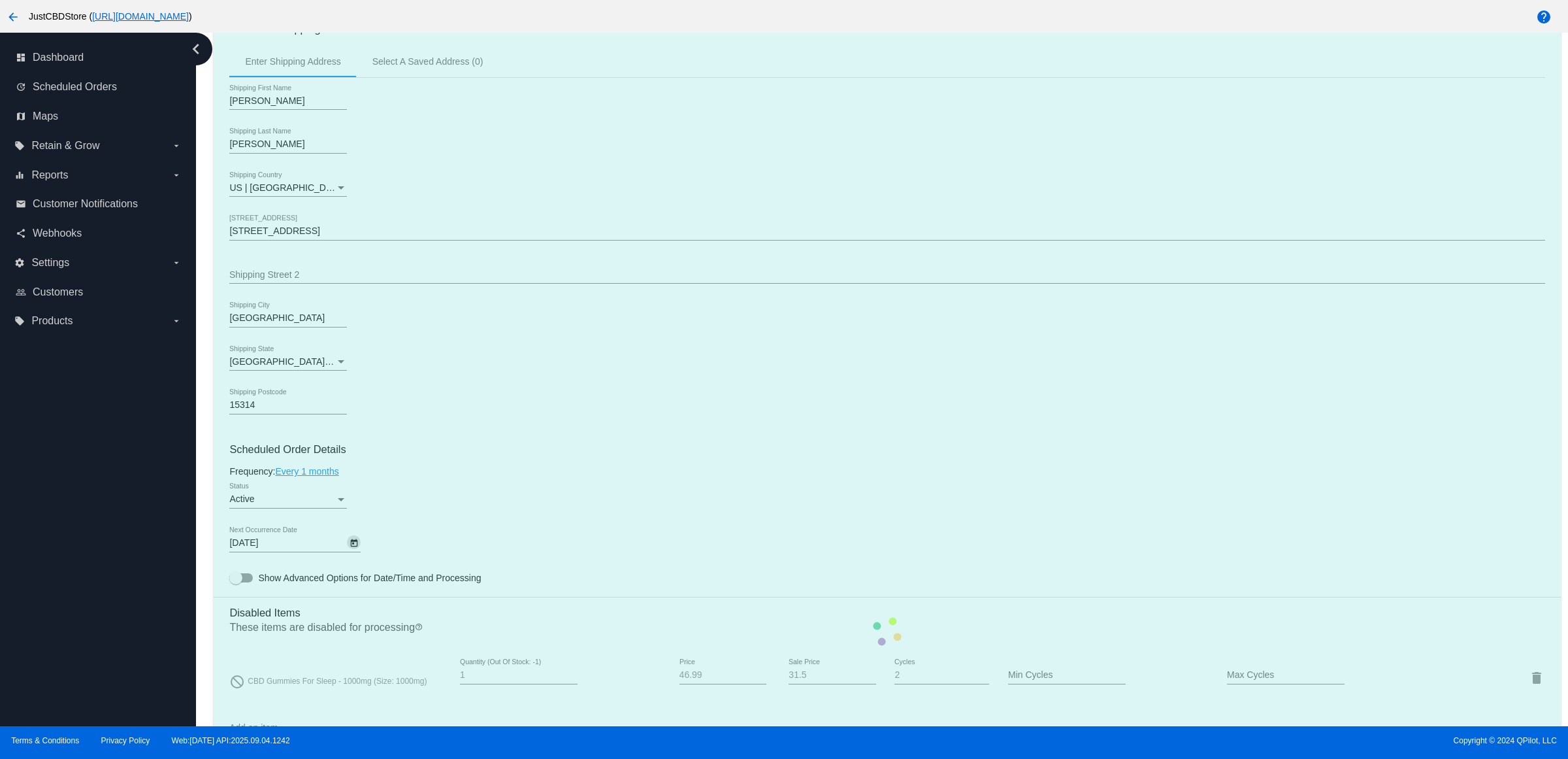
click at [616, 392] on mat-card "Customer 2744510: Joni Lee jonig75@yahoo.com Customer Shipping Enter Shipping A…" at bounding box center [887, 631] width 1347 height 1337
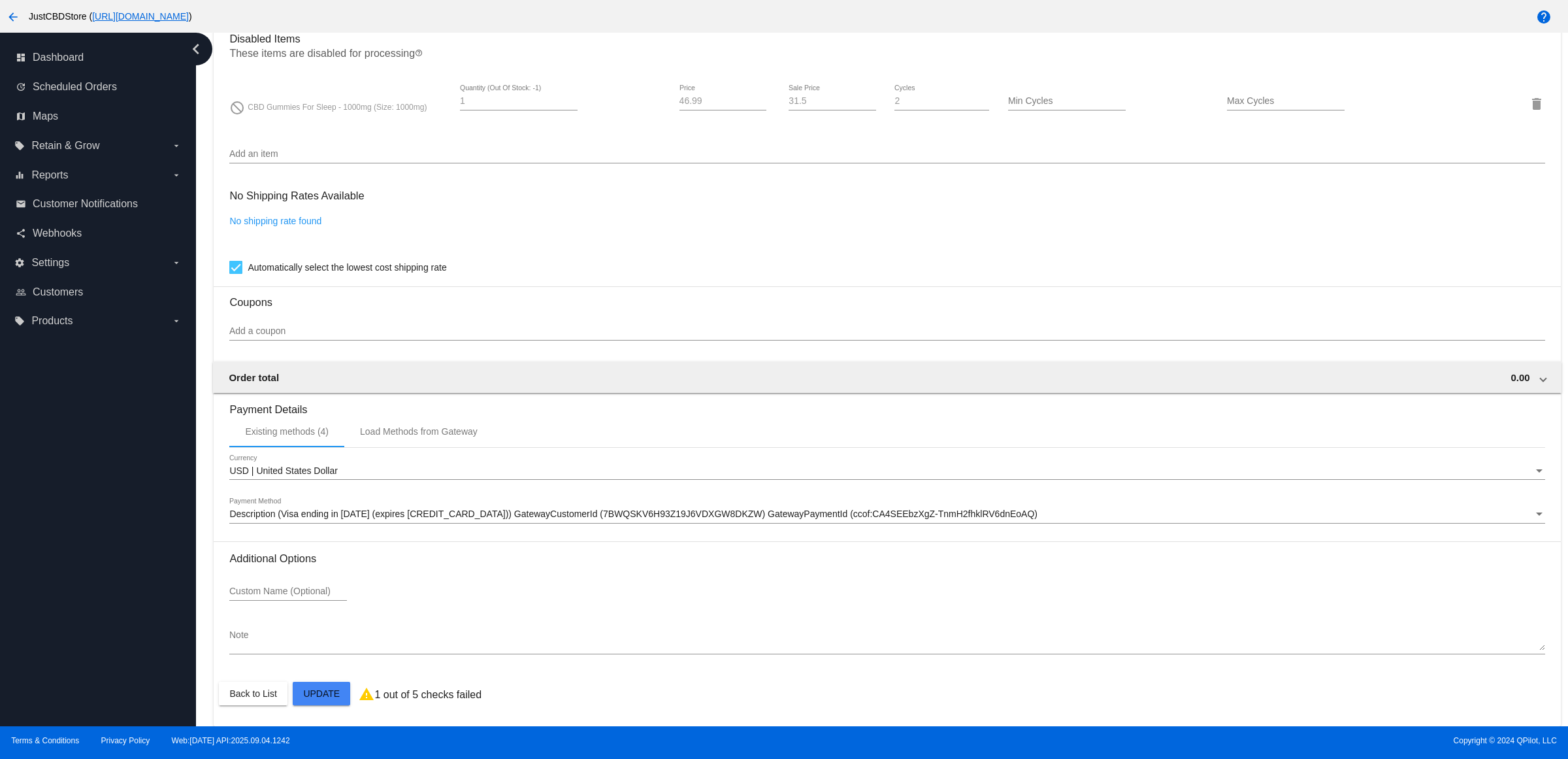
click at [327, 694] on mat-card "Customer 2744510: Joni Lee jonig75@yahoo.com Customer Shipping Enter Shipping A…" at bounding box center [887, 57] width 1347 height 1337
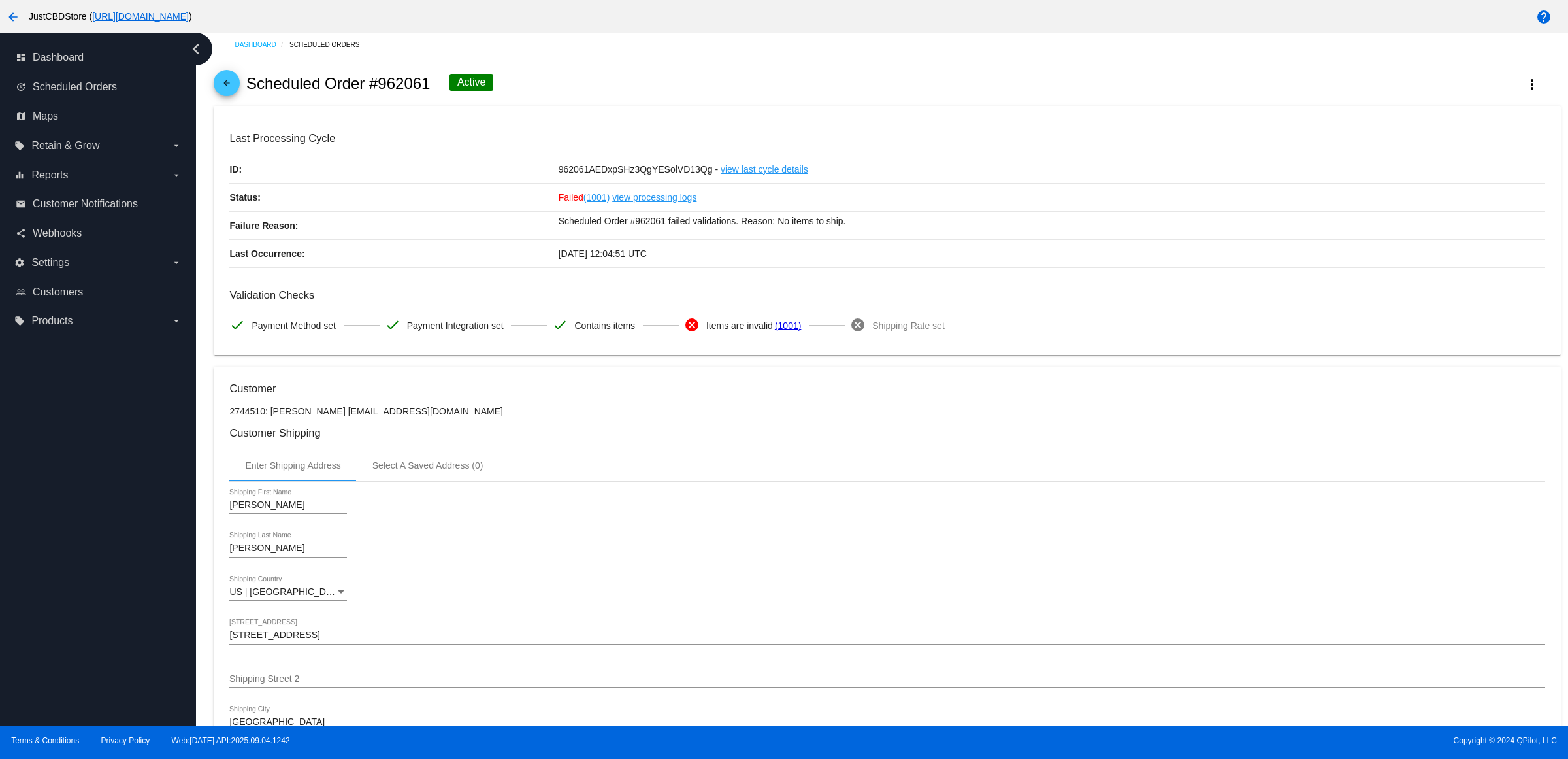
scroll to position [0, 0]
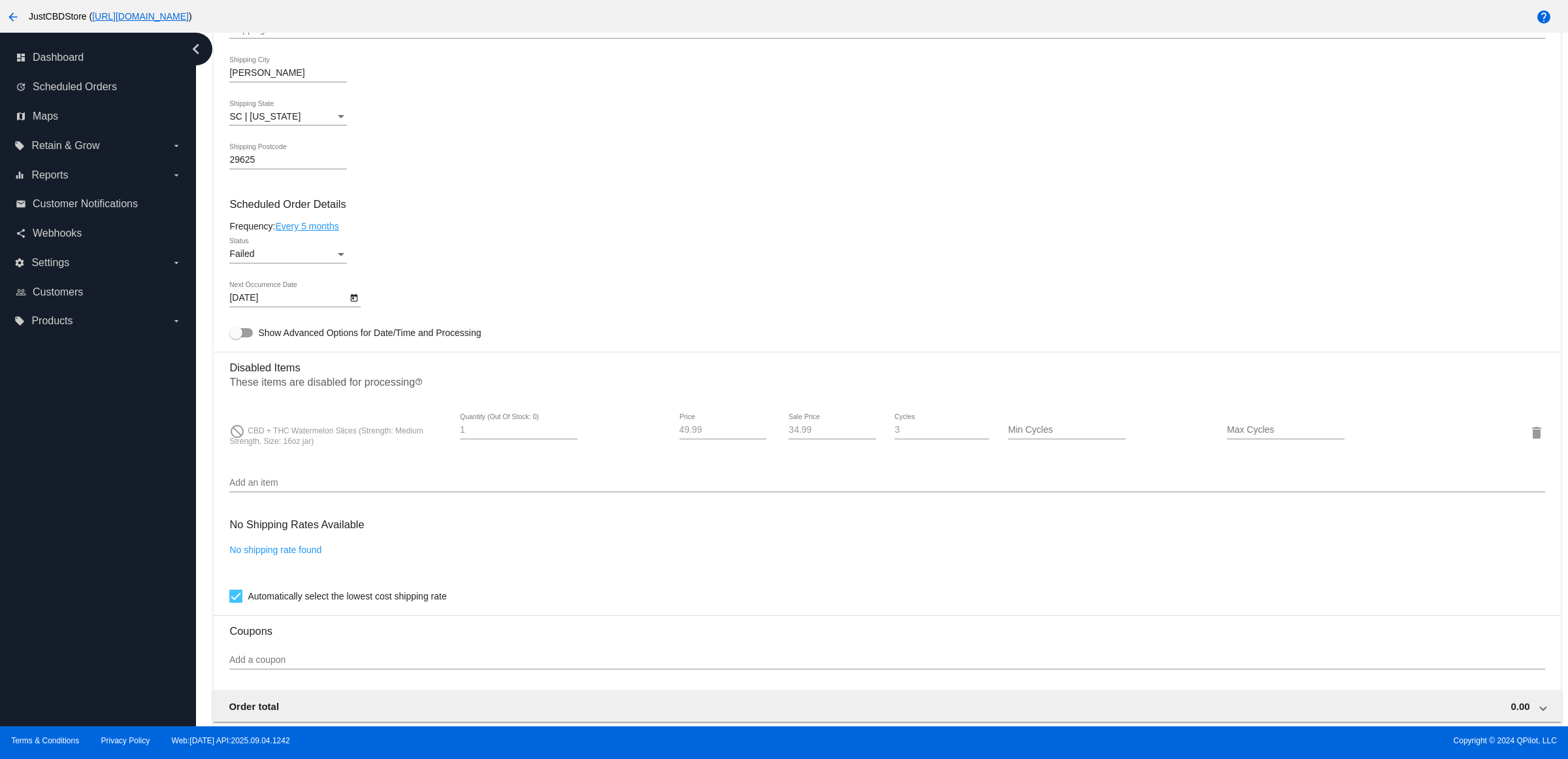
click at [342, 256] on div "Status" at bounding box center [341, 255] width 6 height 3
click at [331, 211] on span "Active" at bounding box center [292, 214] width 117 height 27
click at [361, 319] on div "9/15/2025 Next Occurrence Date" at bounding box center [294, 300] width 132 height 38
click at [352, 304] on button "Open calendar" at bounding box center [353, 297] width 14 height 14
click at [421, 342] on button "Next month" at bounding box center [411, 350] width 26 height 26
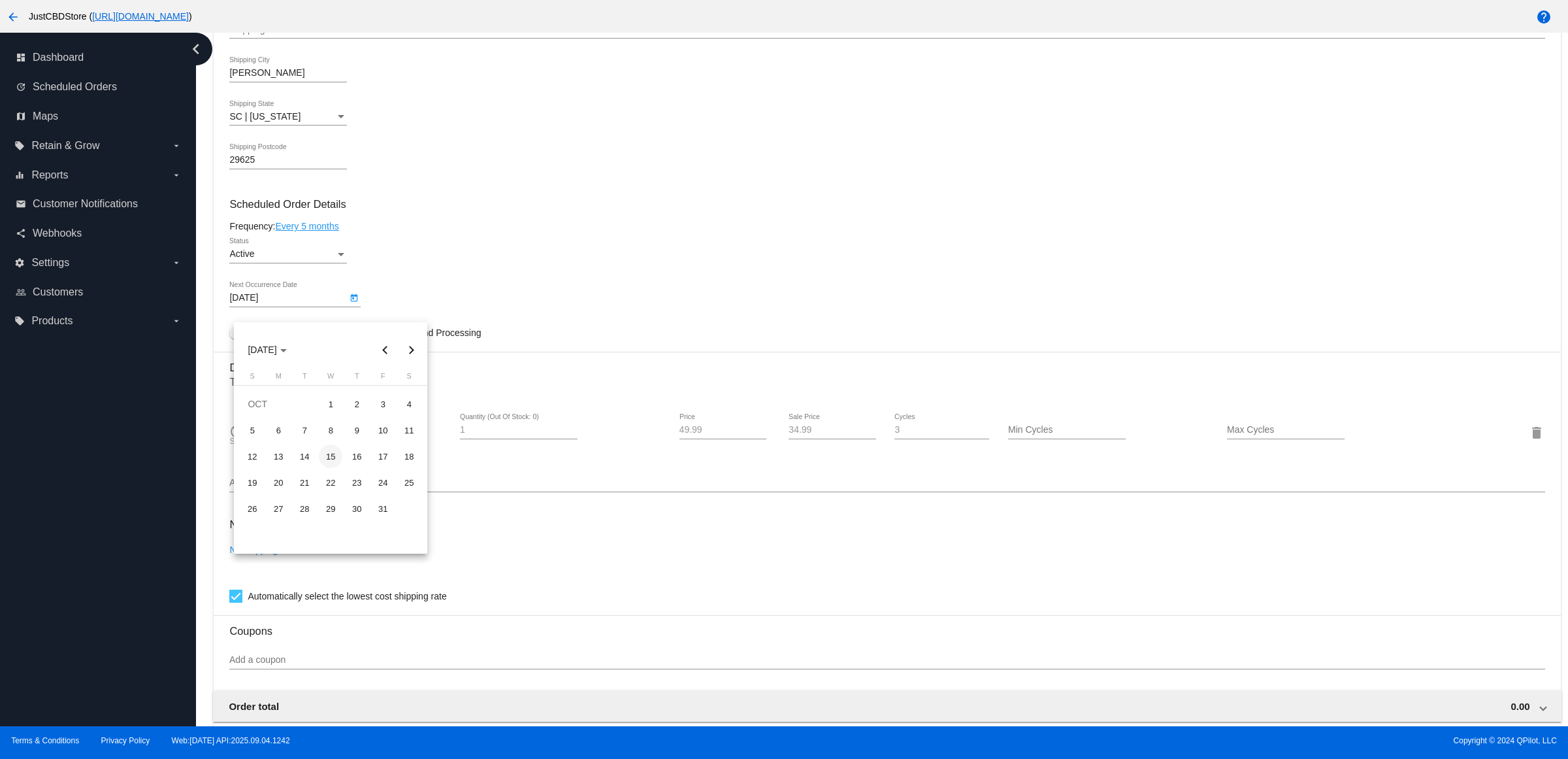
click at [334, 457] on div "15" at bounding box center [330, 456] width 23 height 23
type input "[DATE]"
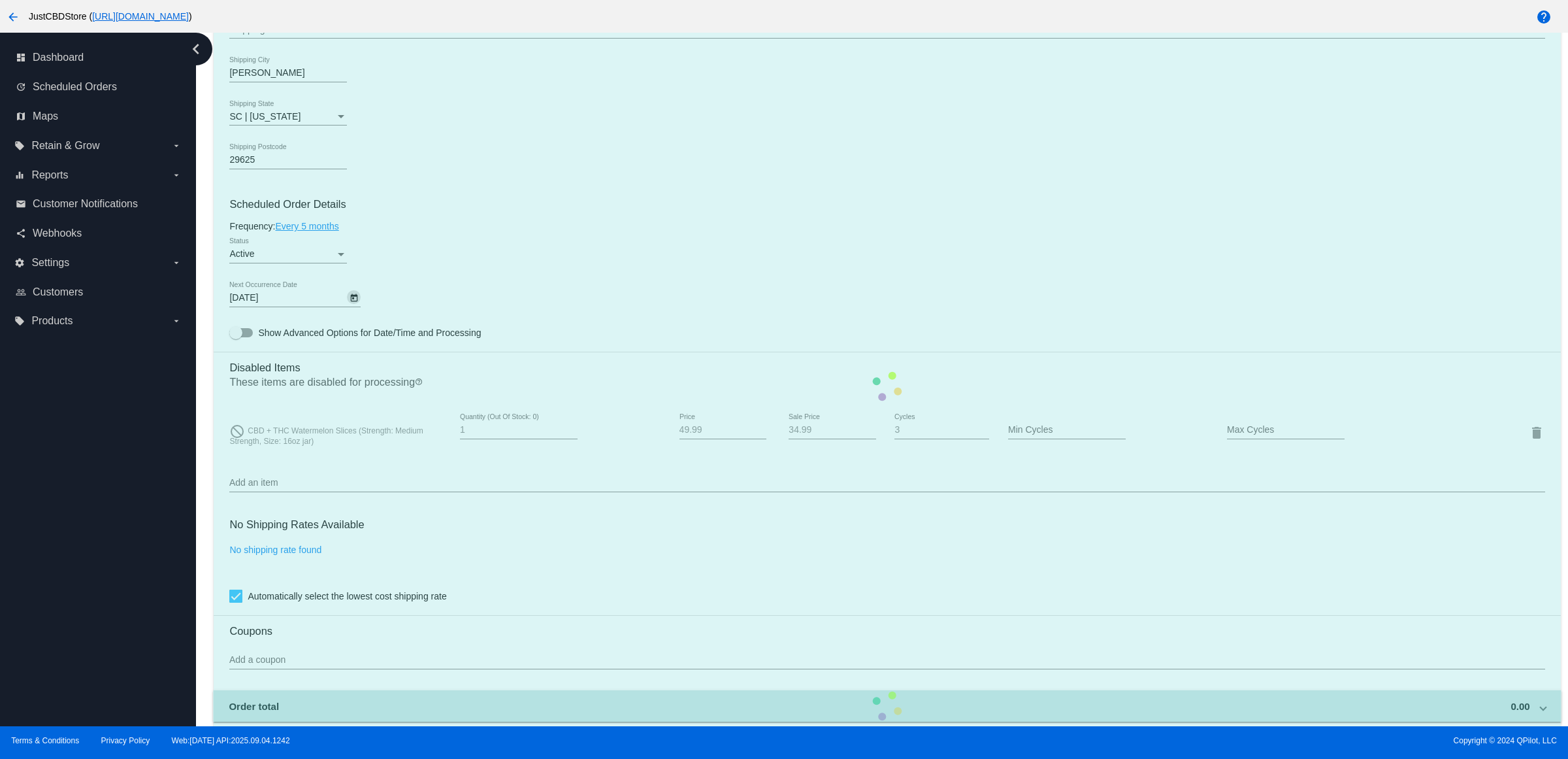
click at [544, 279] on mat-card "Customer 2652143: Racheal Kidd Rachealkidd39@gmail.com Customer Shipping Enter …" at bounding box center [887, 385] width 1347 height 1337
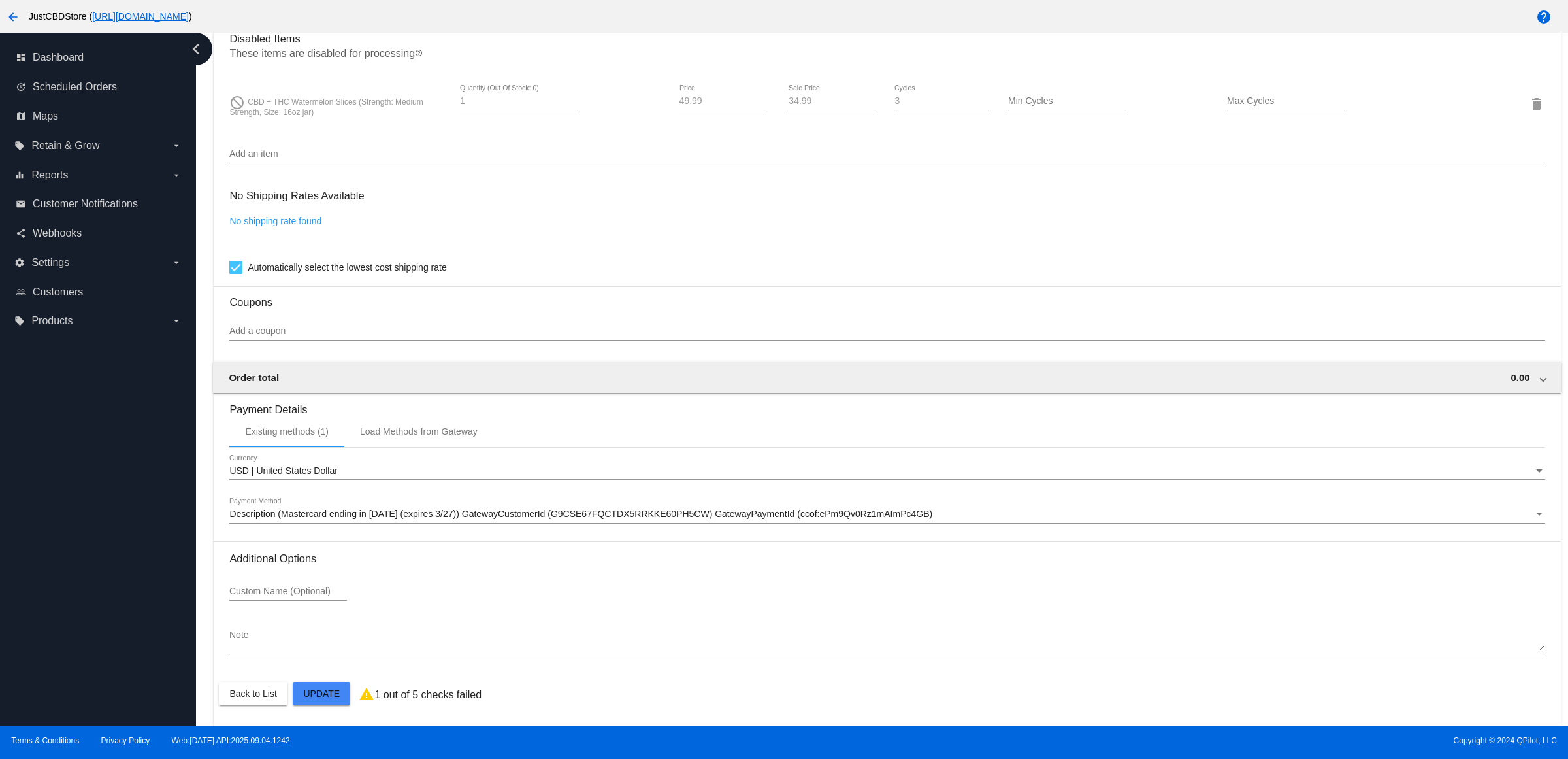
click at [348, 685] on mat-card "Customer 2652143: Racheal Kidd Rachealkidd39@gmail.com Customer Shipping Enter …" at bounding box center [887, 57] width 1347 height 1337
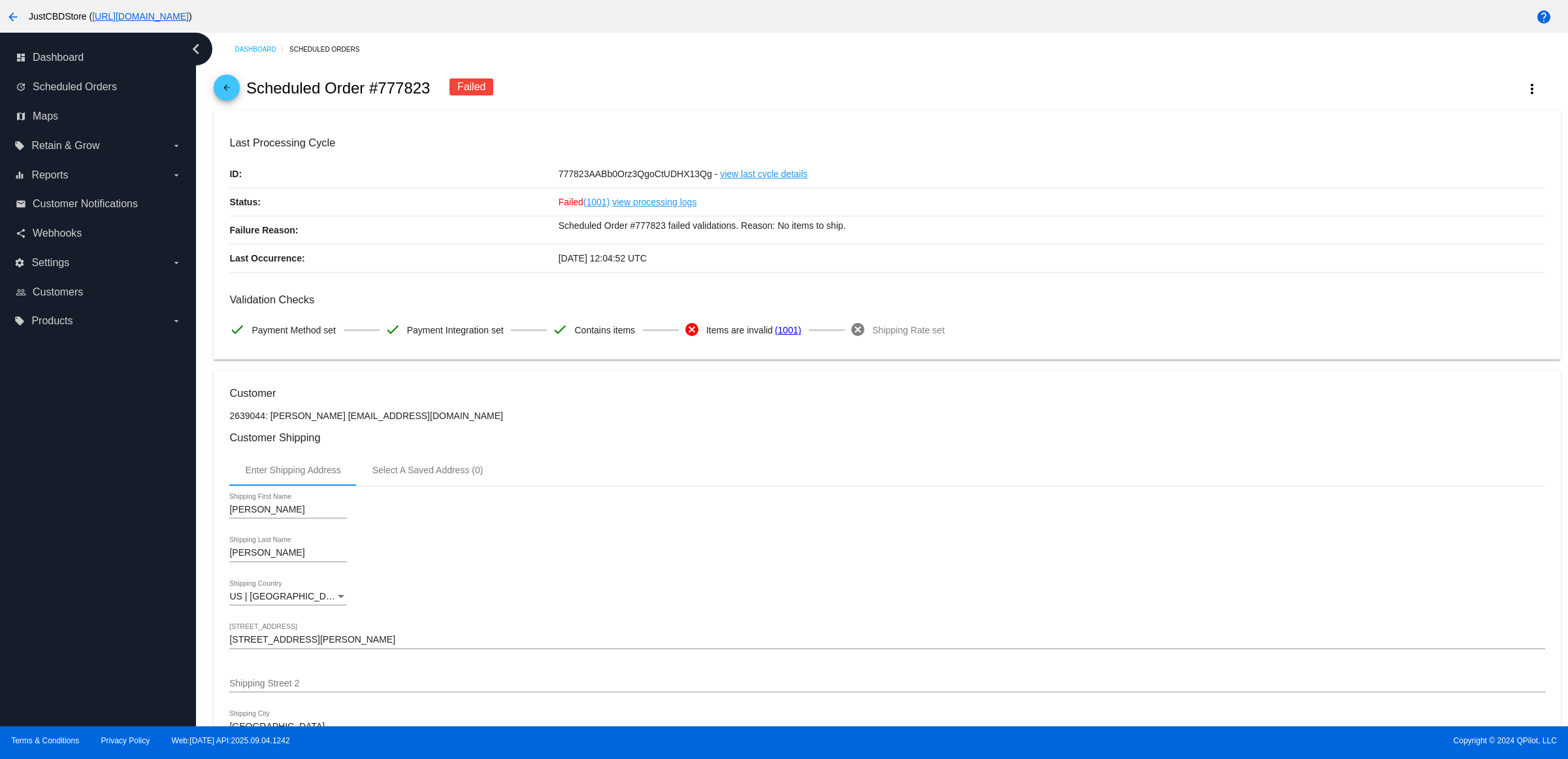
scroll to position [490, 0]
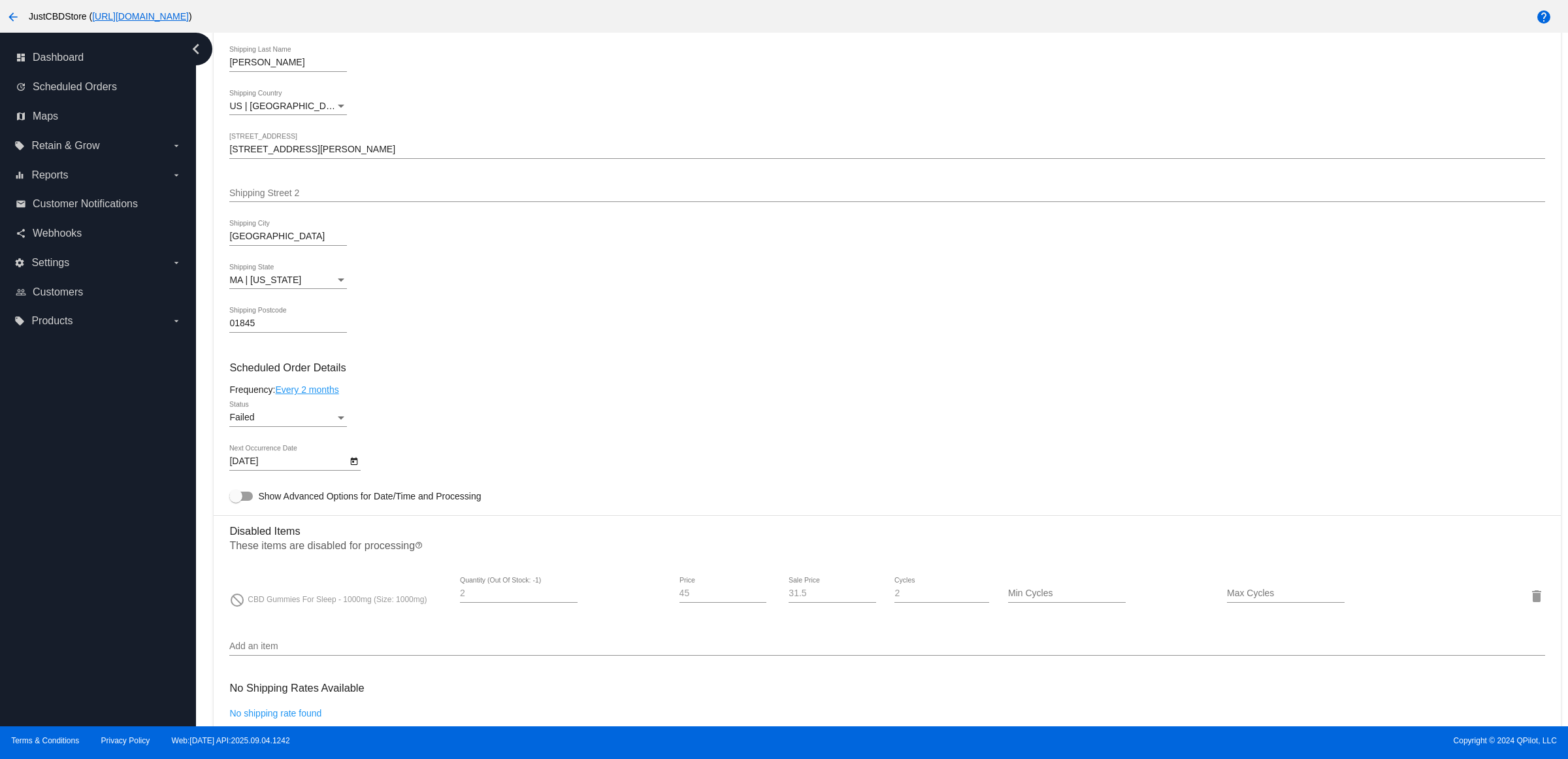
click at [335, 423] on div "Failed" at bounding box center [282, 417] width 106 height 10
click at [325, 385] on span "Active" at bounding box center [292, 378] width 117 height 27
click at [351, 468] on button "Open calendar" at bounding box center [353, 460] width 14 height 14
click at [403, 504] on button "Next month" at bounding box center [411, 512] width 26 height 26
click at [324, 624] on div "15" at bounding box center [330, 619] width 23 height 23
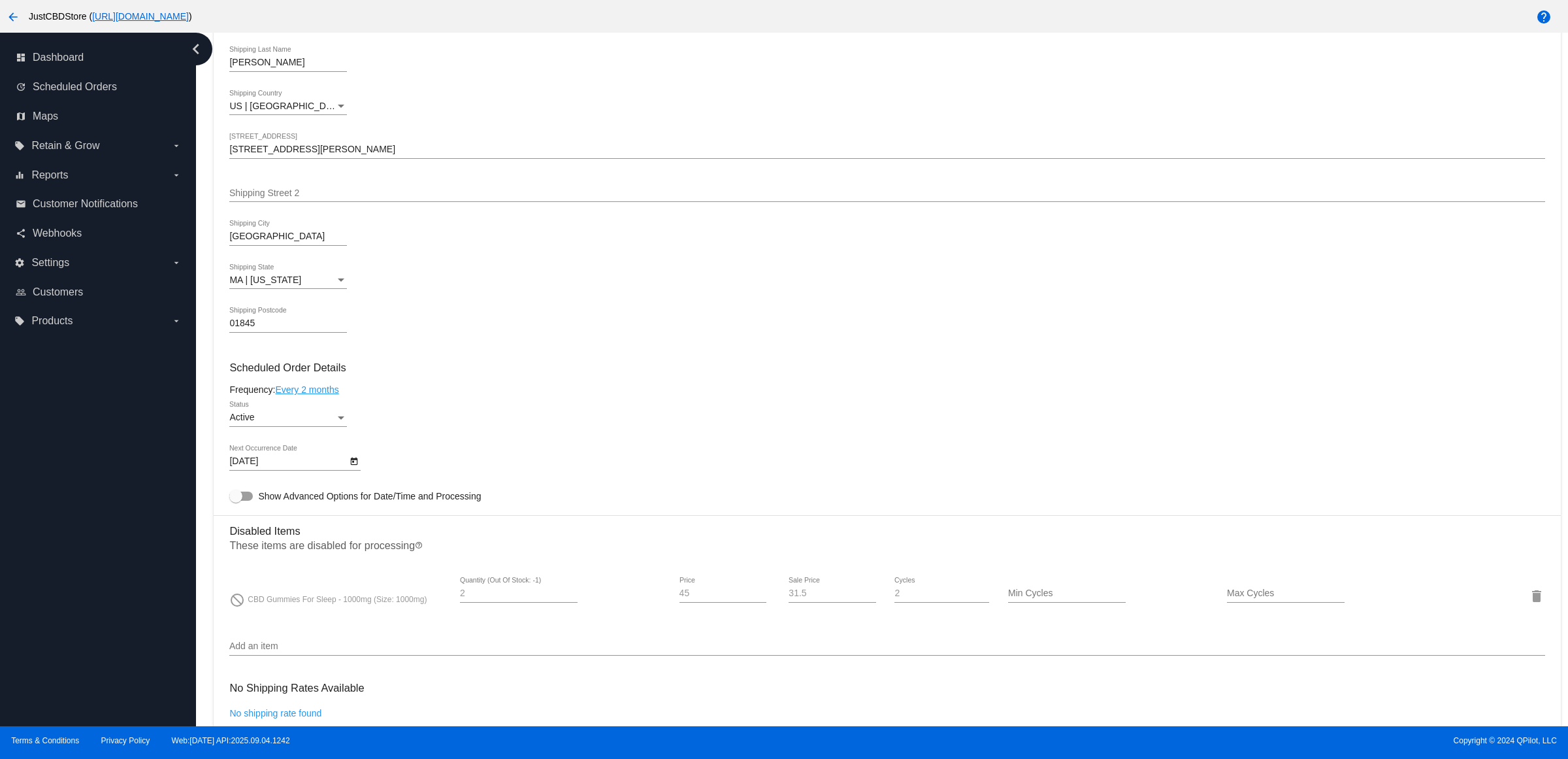
click at [485, 328] on mat-card "Customer 2639044: [PERSON_NAME] [EMAIL_ADDRESS][DOMAIN_NAME] Customer Shipping …" at bounding box center [887, 549] width 1347 height 1337
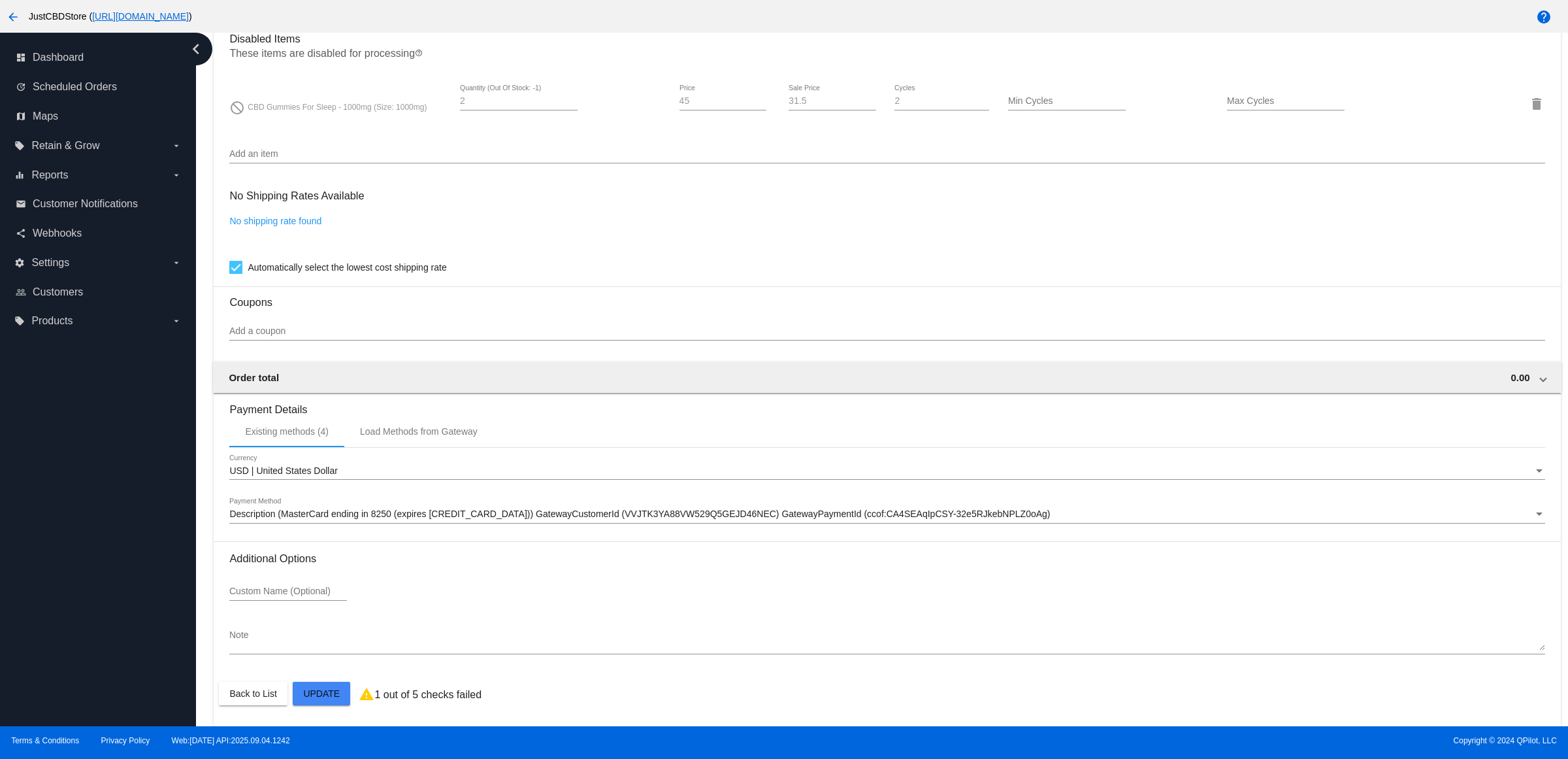
scroll to position [514, 0]
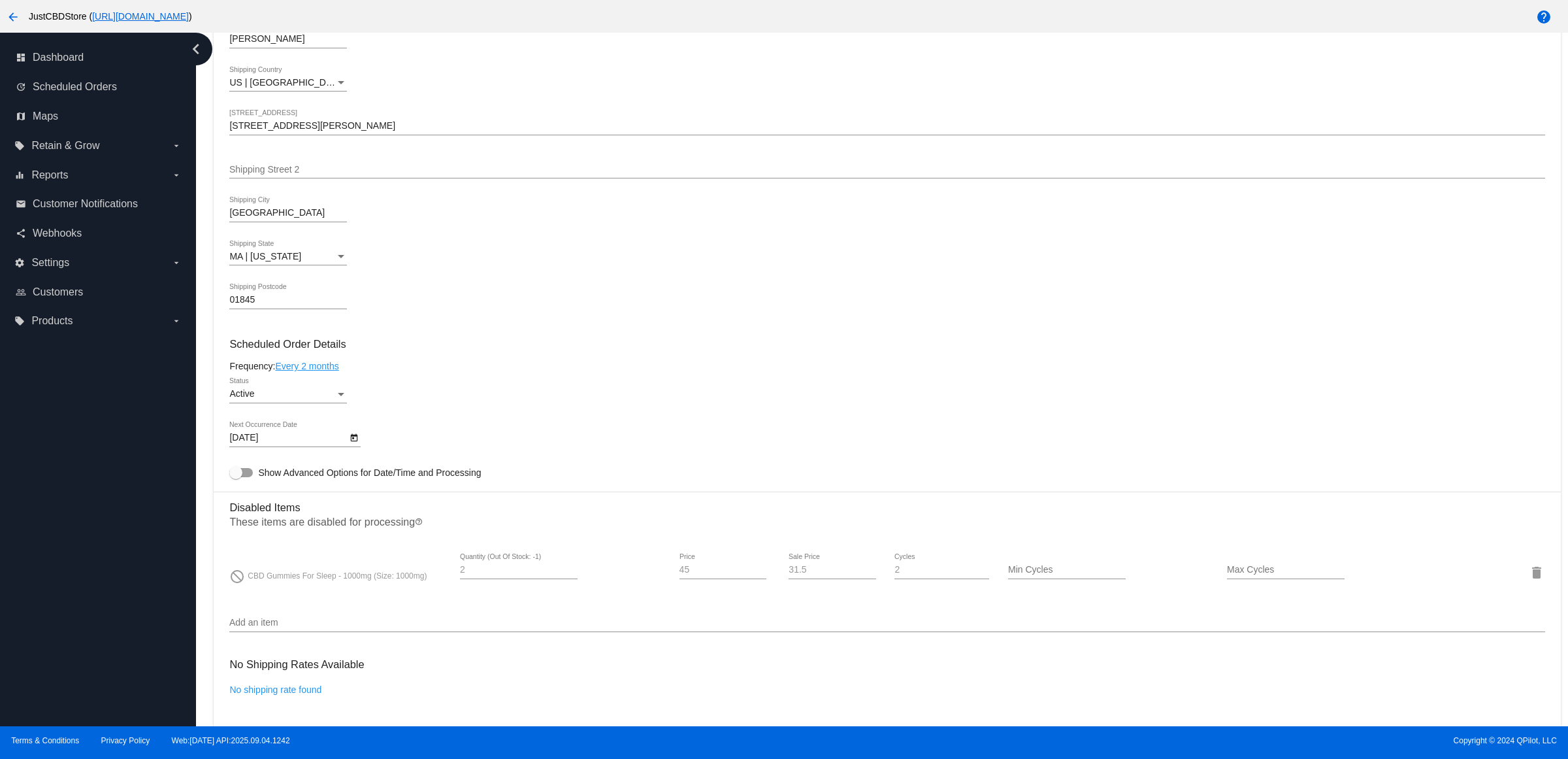
click at [354, 445] on icon "Open calendar" at bounding box center [353, 438] width 9 height 16
click at [412, 484] on button "Next month" at bounding box center [411, 489] width 26 height 26
click at [415, 590] on div "15" at bounding box center [409, 595] width 23 height 23
type input "[DATE]"
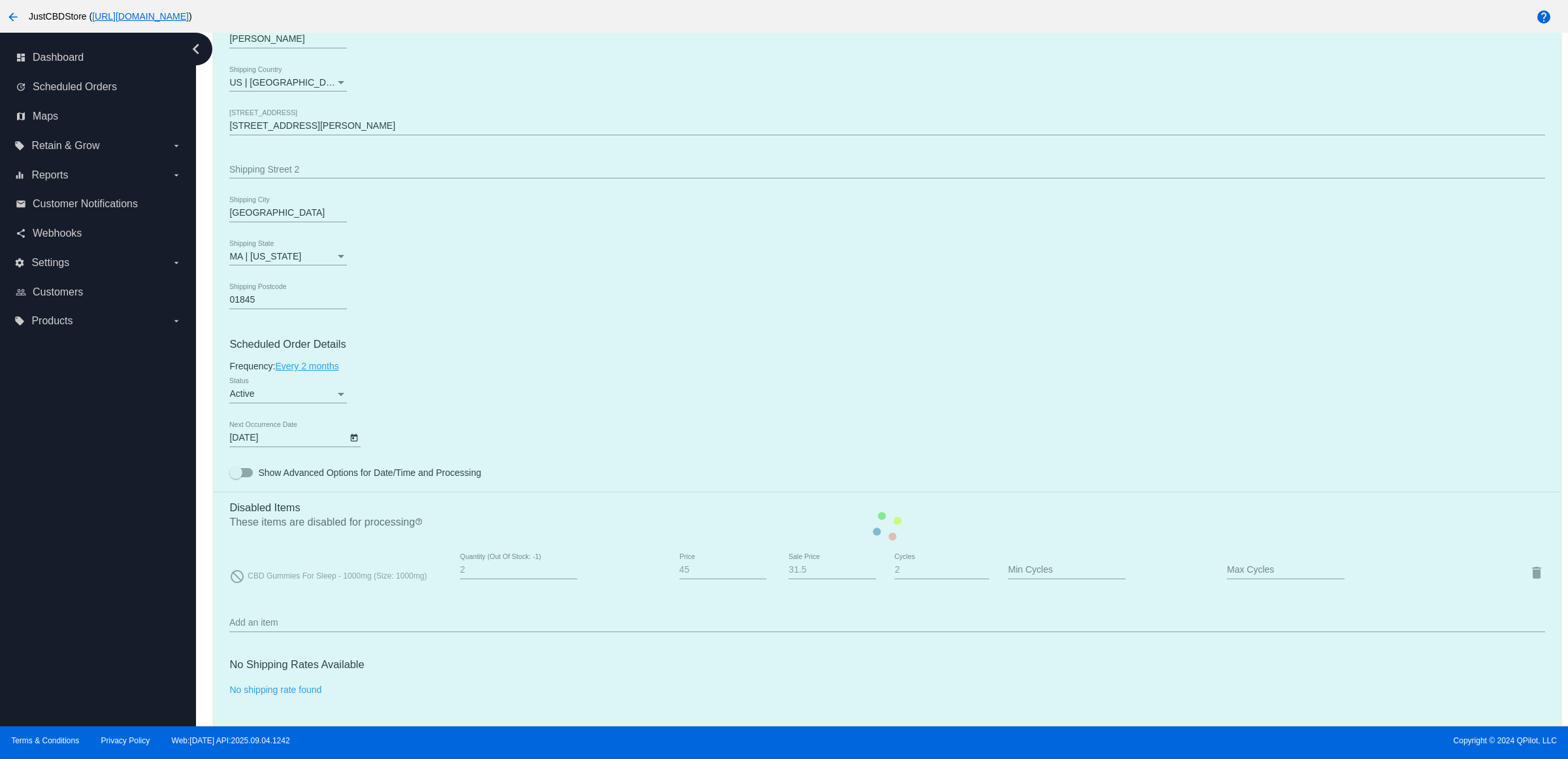
click at [484, 407] on mat-card "Customer 2639044: [PERSON_NAME] [EMAIL_ADDRESS][DOMAIN_NAME] Customer Shipping …" at bounding box center [887, 525] width 1347 height 1337
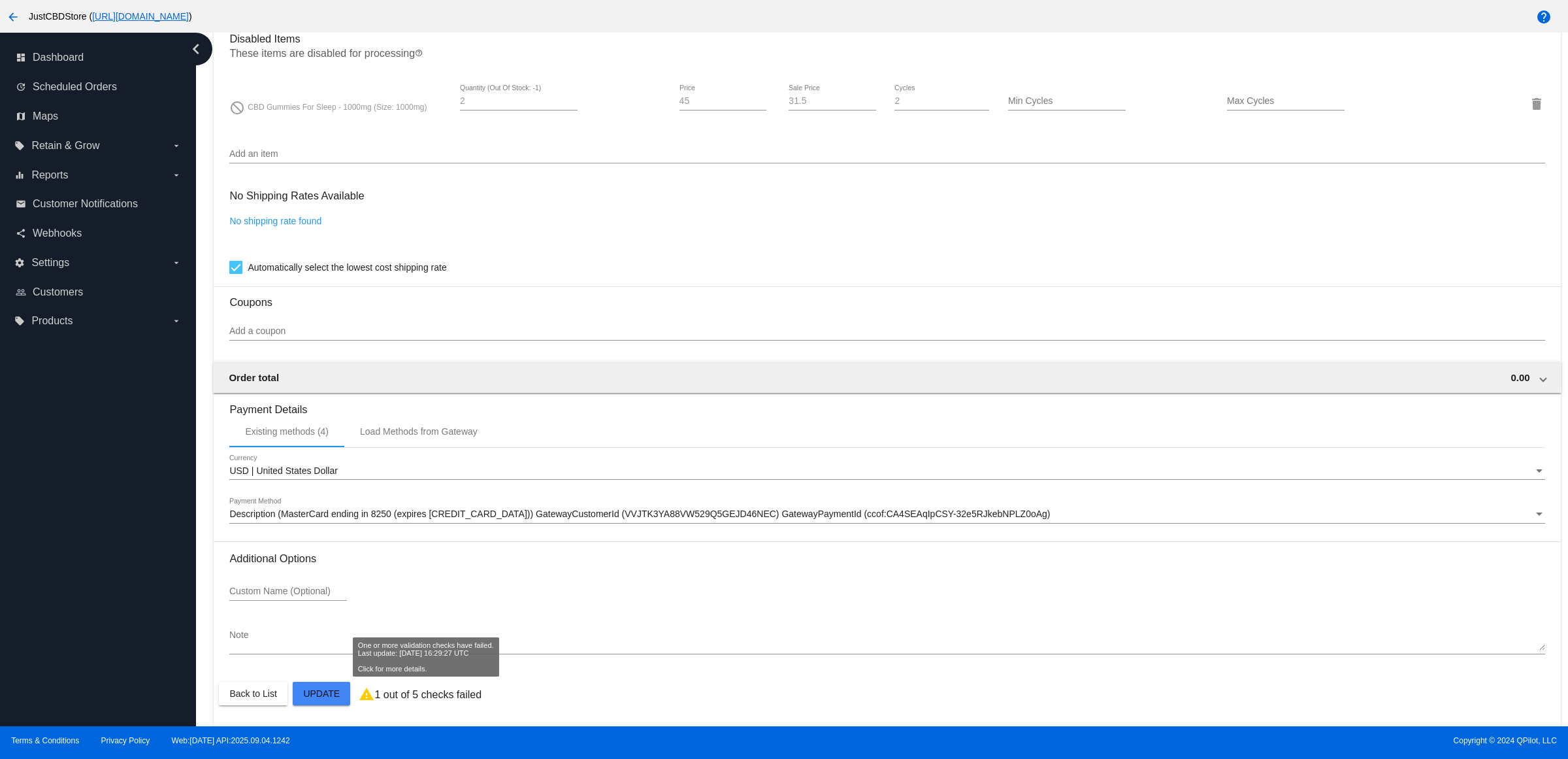
click at [338, 694] on mat-card "Customer 2639044: [PERSON_NAME] [EMAIL_ADDRESS][DOMAIN_NAME] Customer Shipping …" at bounding box center [887, 57] width 1347 height 1337
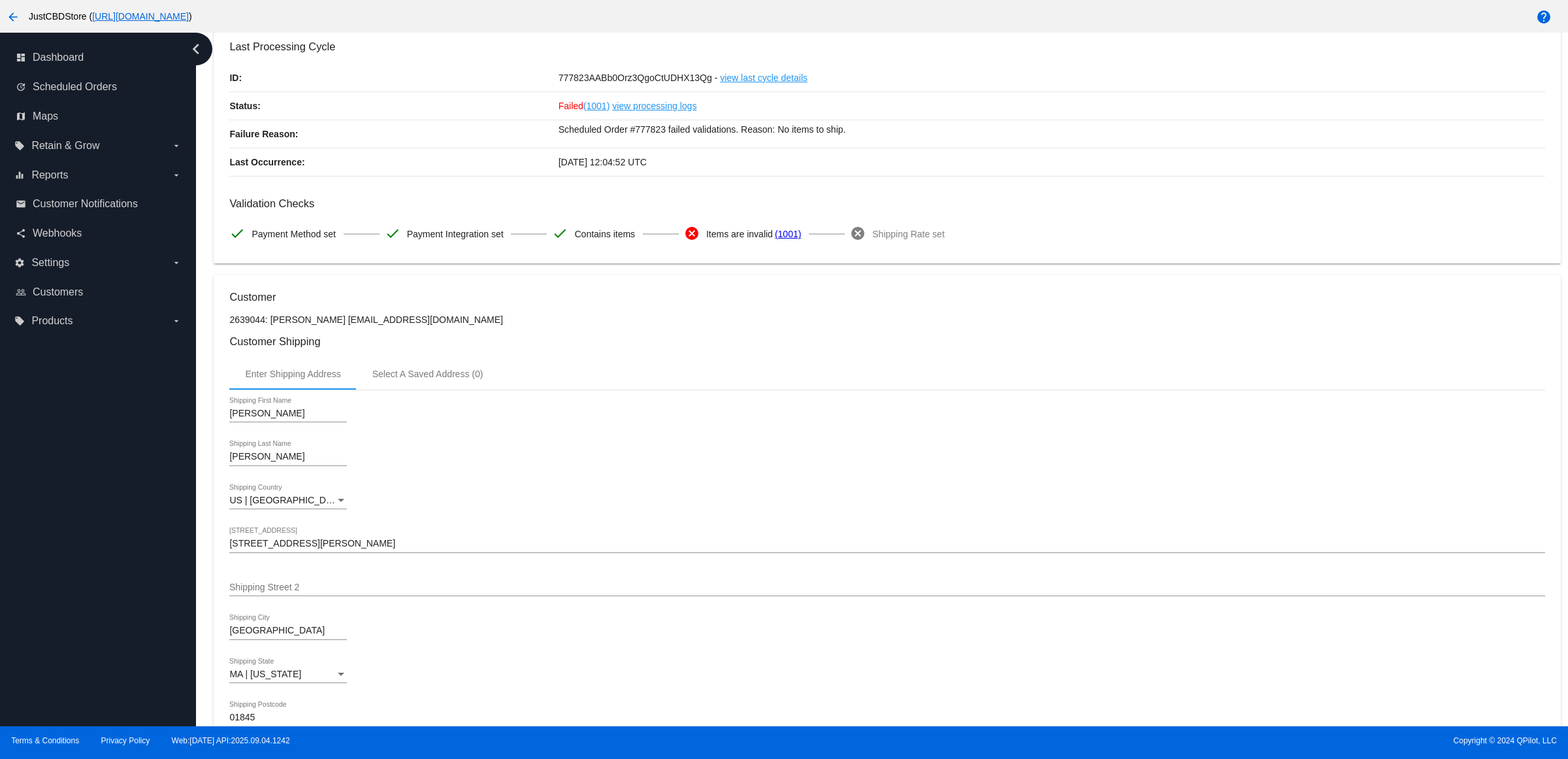
scroll to position [0, 0]
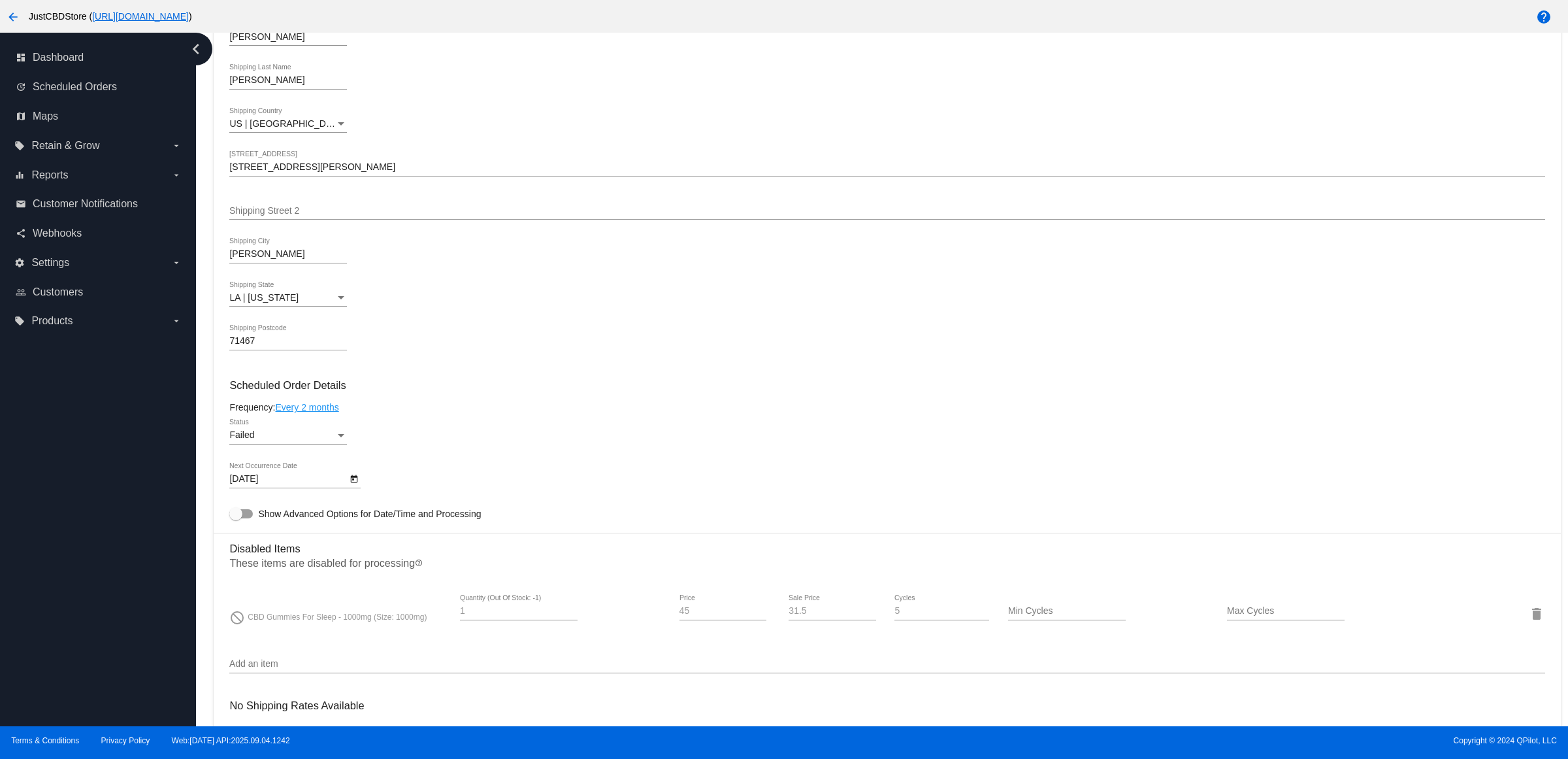
scroll to position [735, 0]
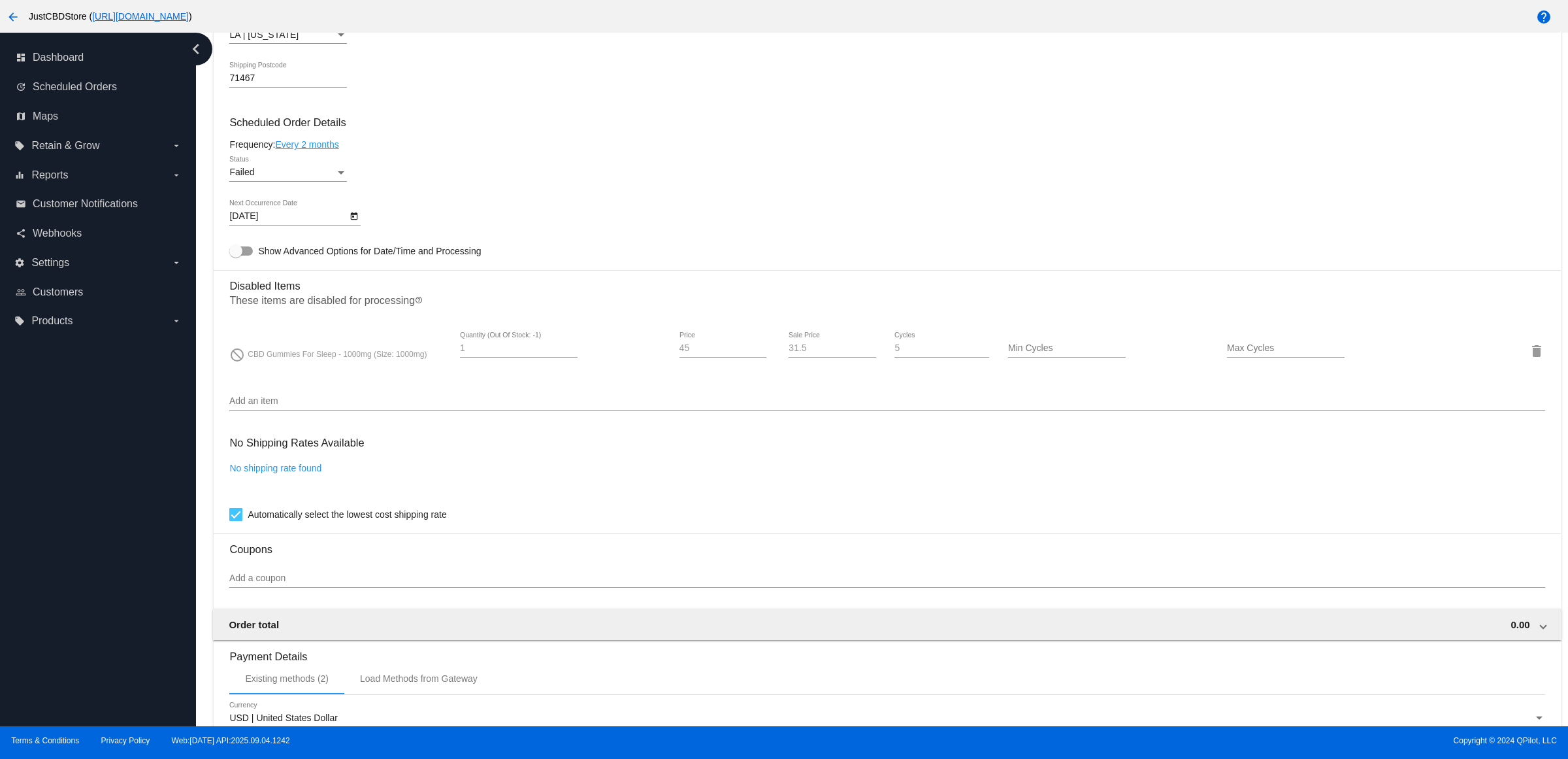
click at [367, 223] on div "9/15/2025 Next Occurrence Date" at bounding box center [887, 219] width 1315 height 38
click at [359, 224] on icon "Open calendar" at bounding box center [353, 216] width 9 height 16
click at [409, 265] on button "Next month" at bounding box center [411, 267] width 26 height 26
click at [410, 381] on div "15" at bounding box center [409, 374] width 23 height 23
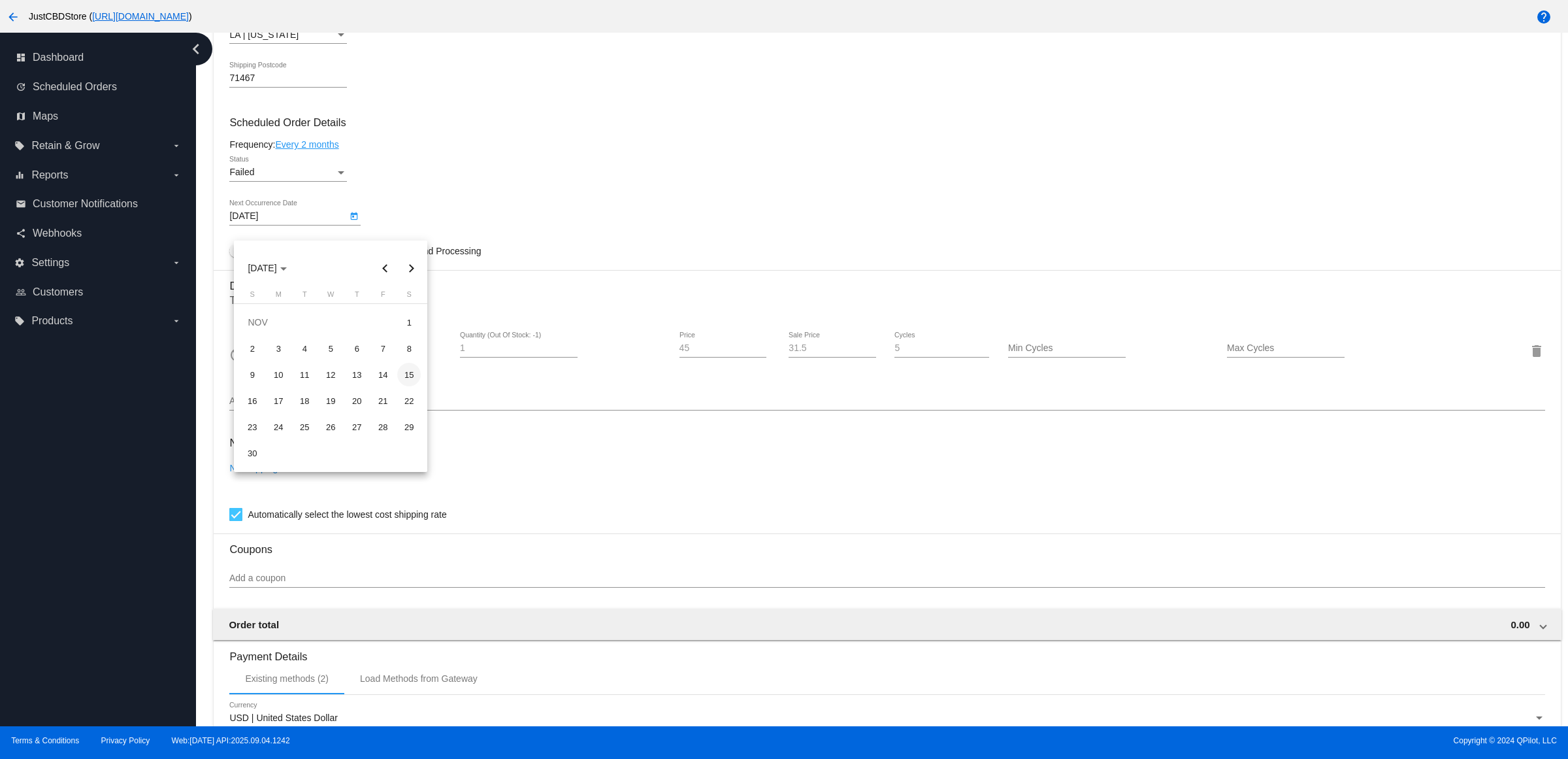
type input "11/15/2025"
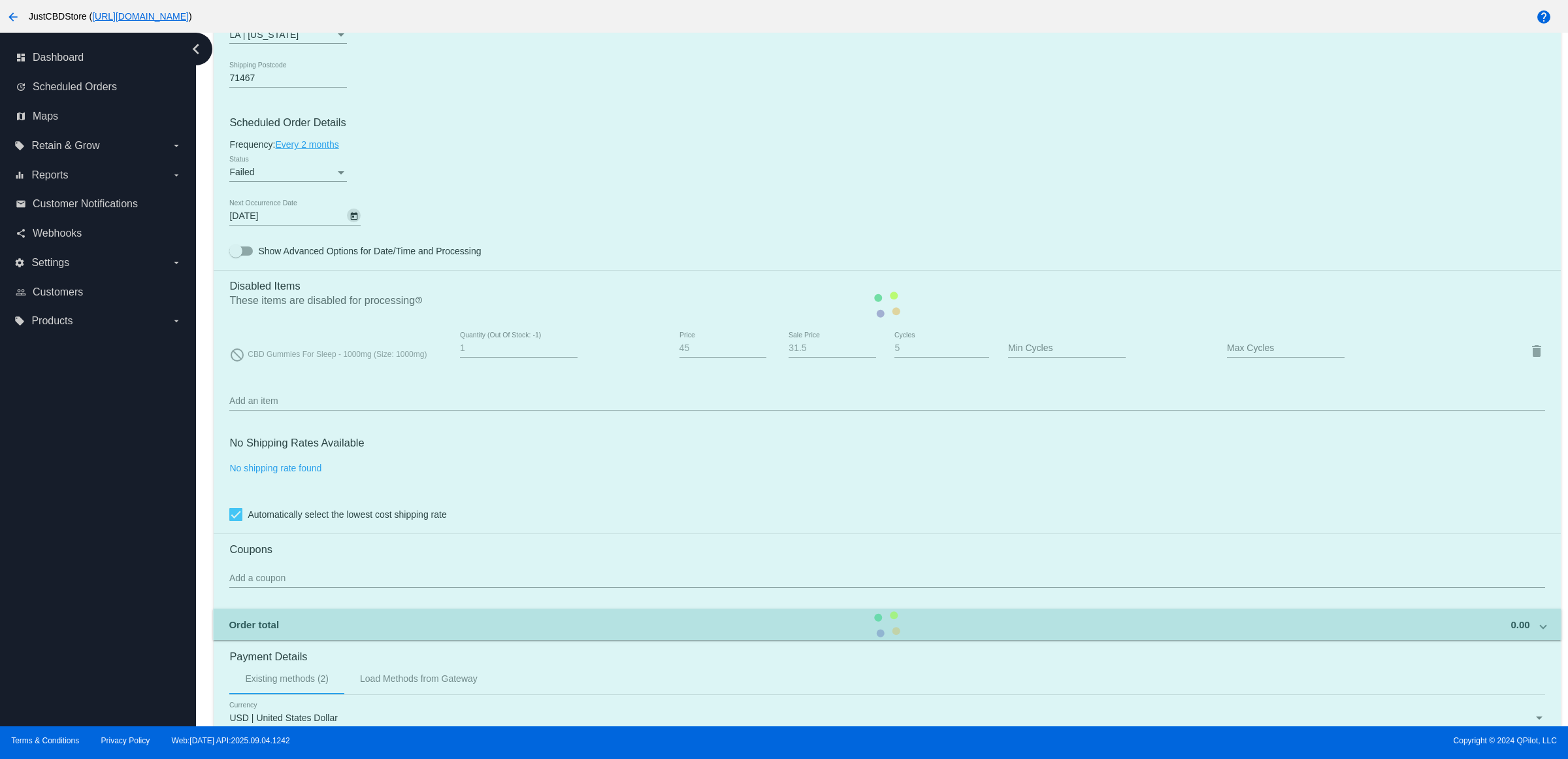
click at [335, 178] on div "Failed" at bounding box center [282, 172] width 106 height 10
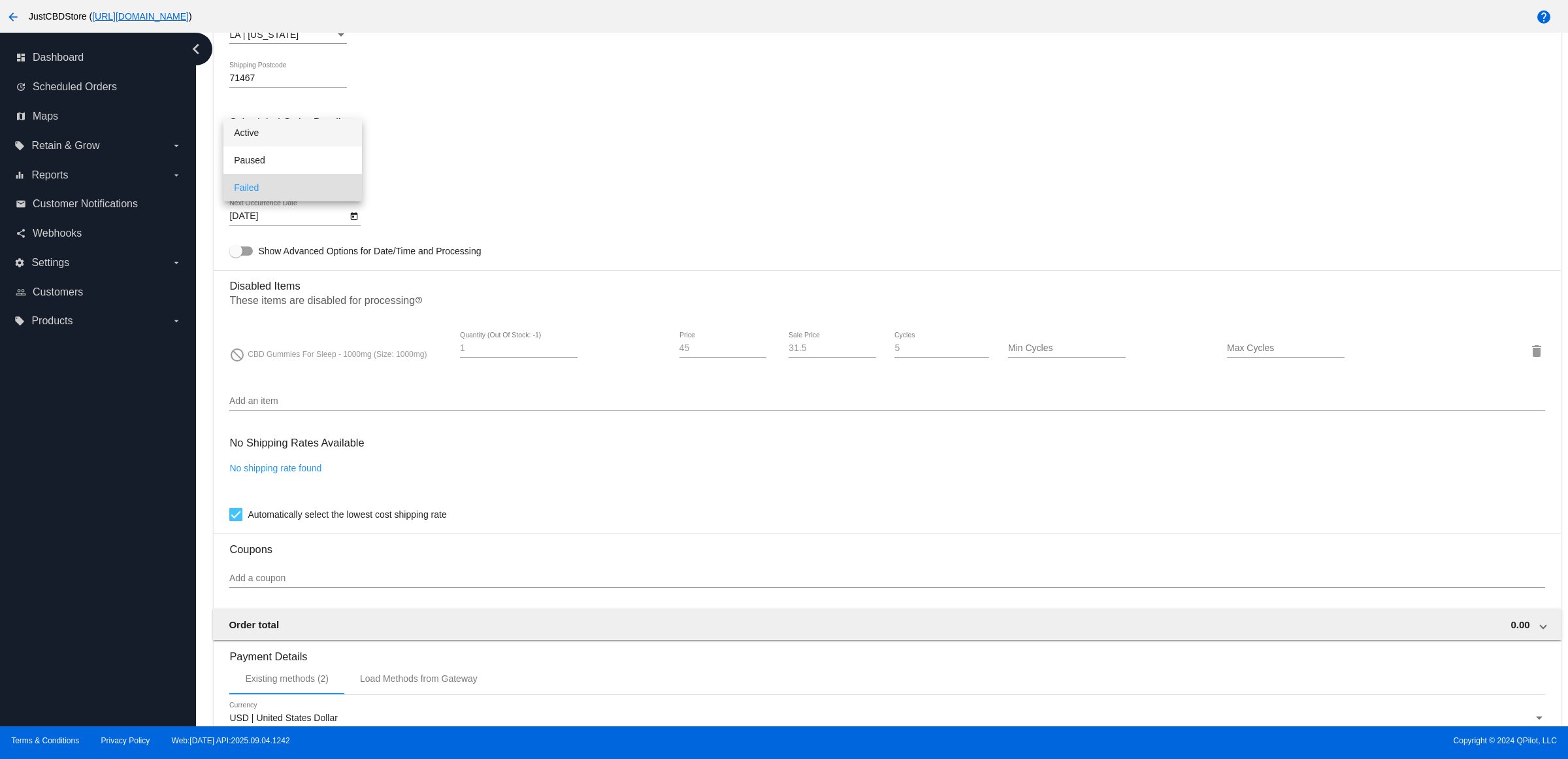
click at [324, 134] on span "Active" at bounding box center [292, 132] width 117 height 27
drag, startPoint x: 438, startPoint y: 146, endPoint x: 440, endPoint y: 215, distance: 69.0
click at [438, 148] on mat-card-content "Customer 2915757: Catherine Musk denaccline@att.net Customer Shipping Enter Shi…" at bounding box center [887, 283] width 1315 height 1261
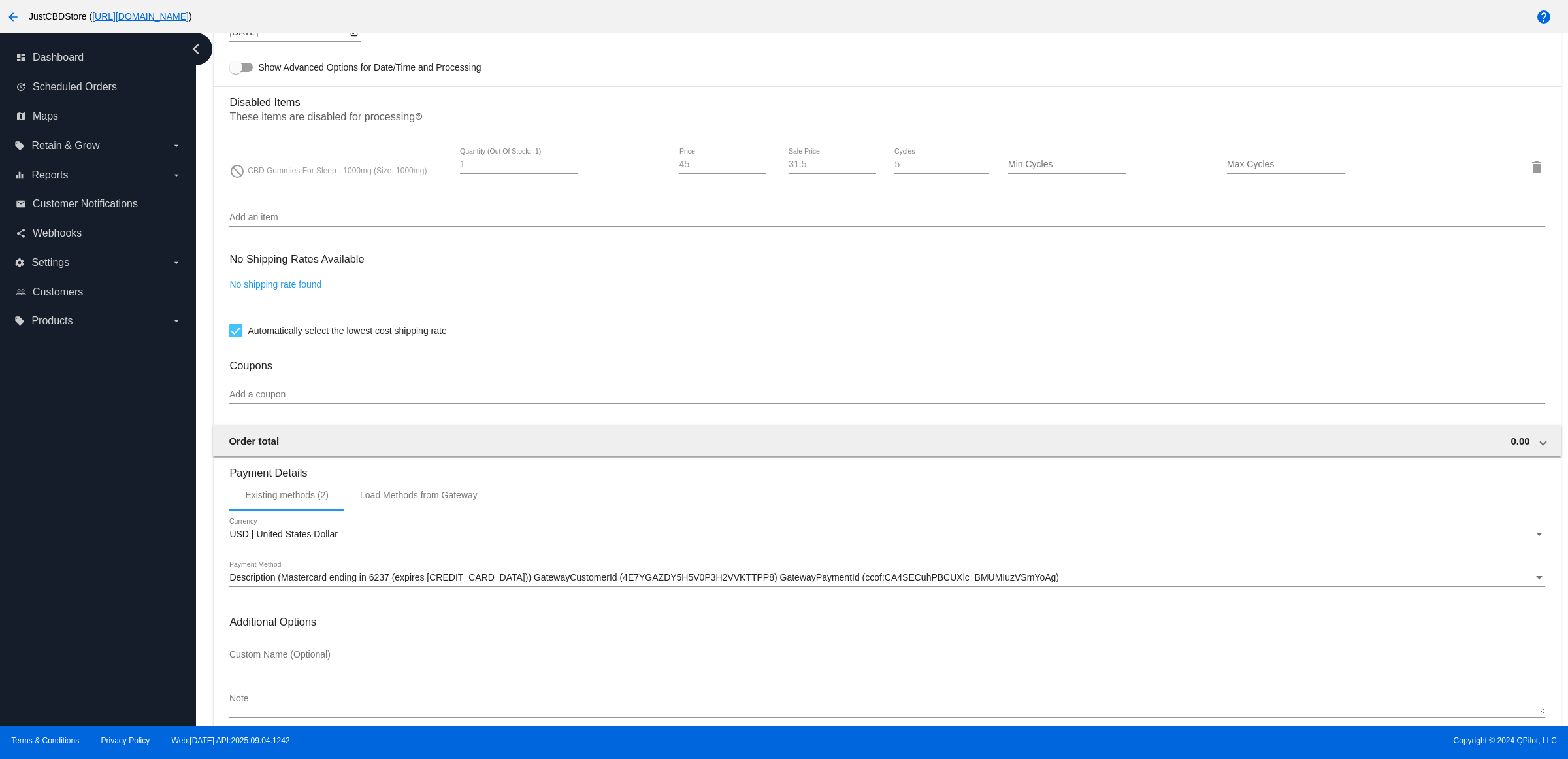
scroll to position [1004, 0]
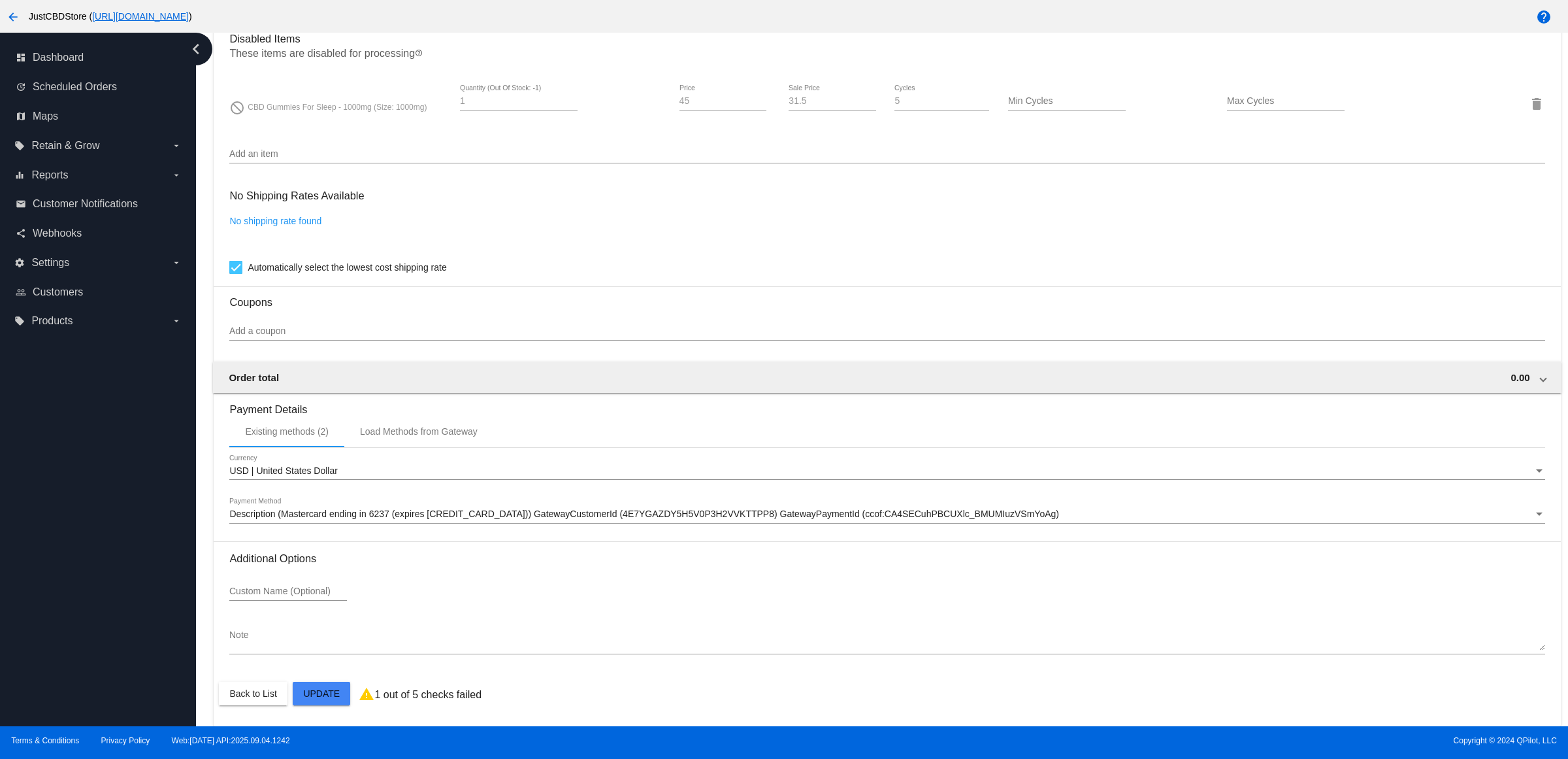
click at [319, 680] on mat-card-actions "Back to List Update" at bounding box center [887, 694] width 1337 height 34
click at [321, 686] on mat-card "Customer 2915757: Catherine Musk denaccline@att.net Customer Shipping Enter Shi…" at bounding box center [887, 57] width 1347 height 1337
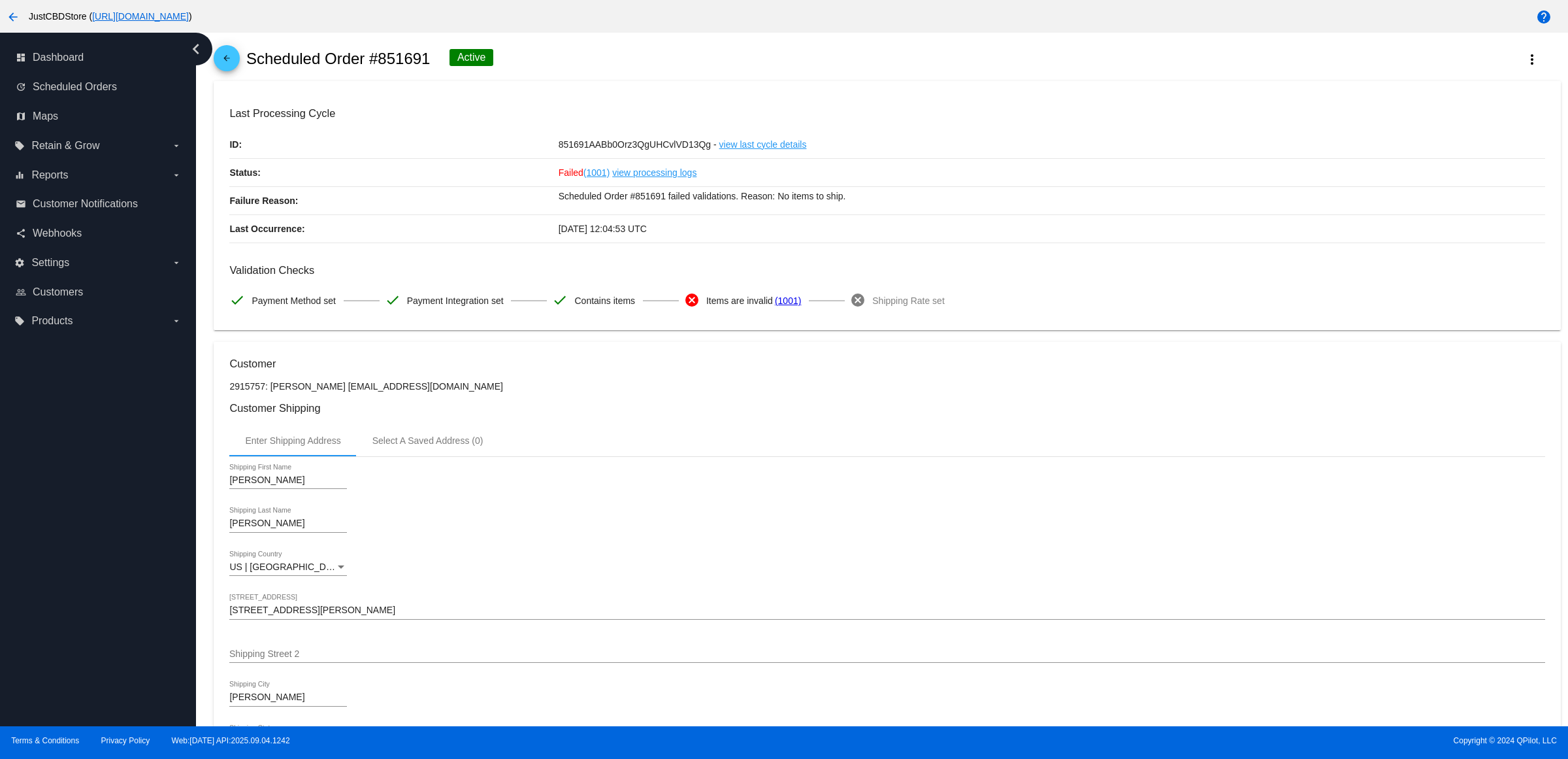
scroll to position [0, 0]
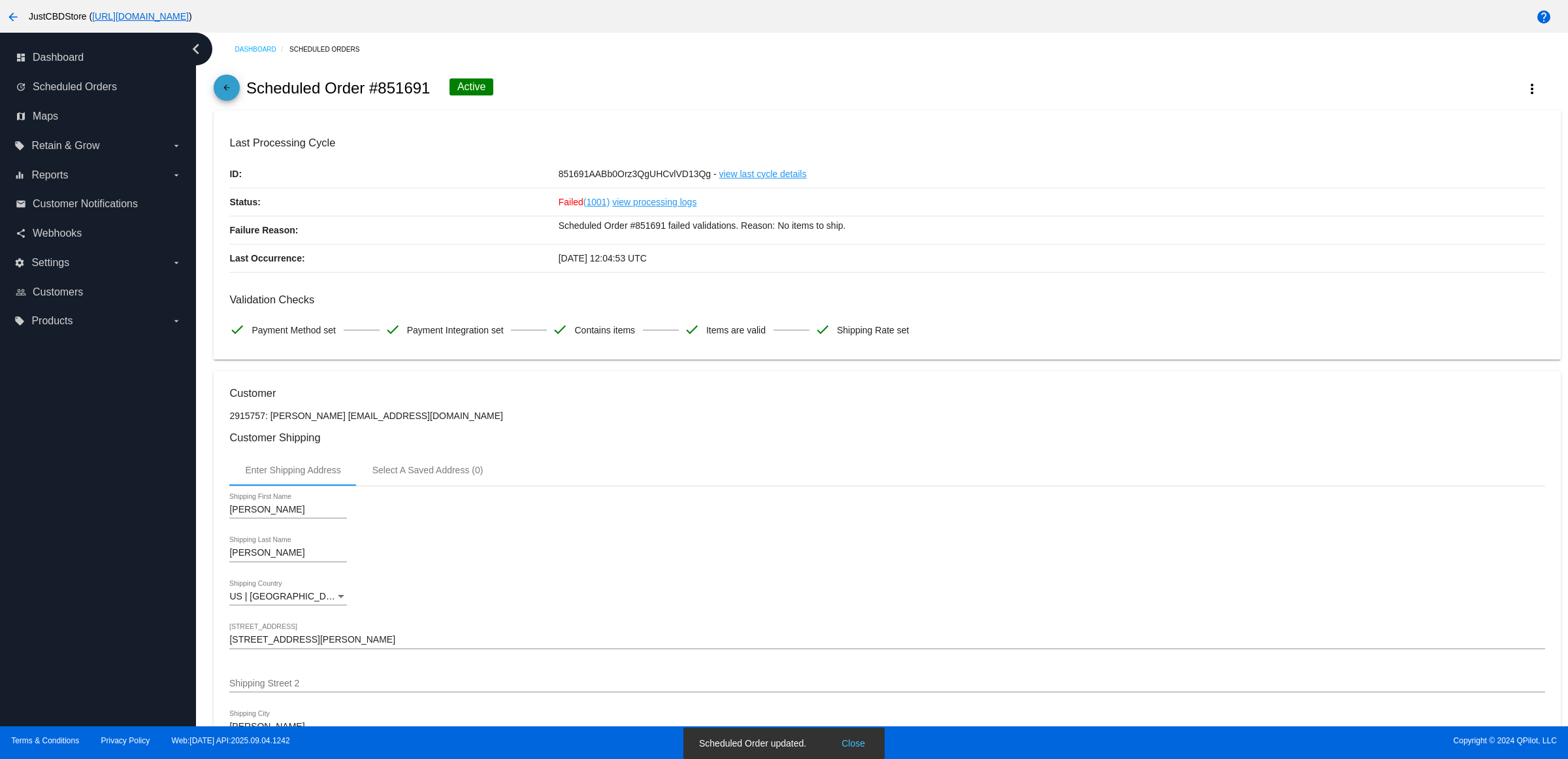
click at [222, 89] on link "arrow_back" at bounding box center [227, 87] width 26 height 26
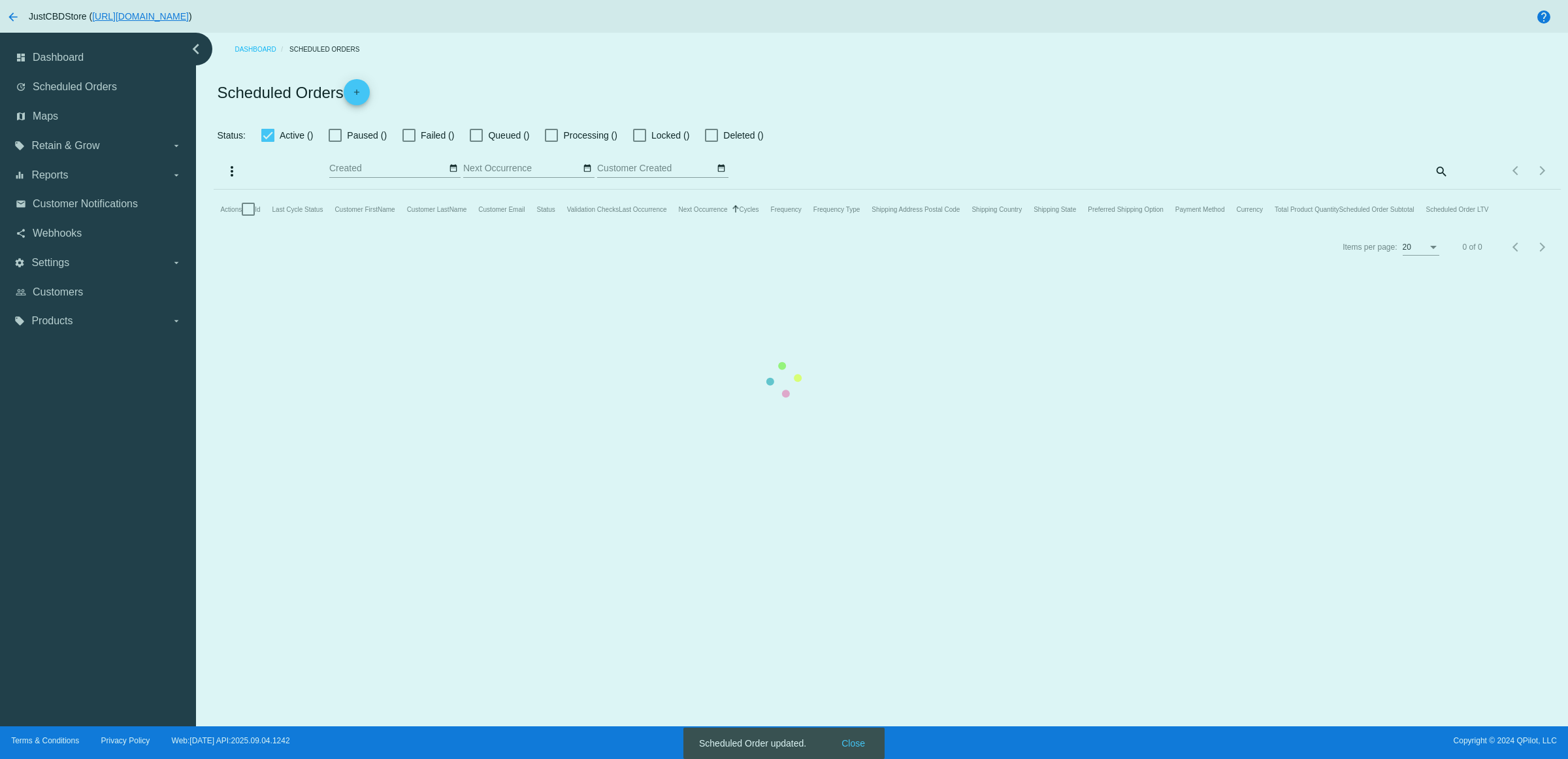
checkbox input "false"
checkbox input "true"
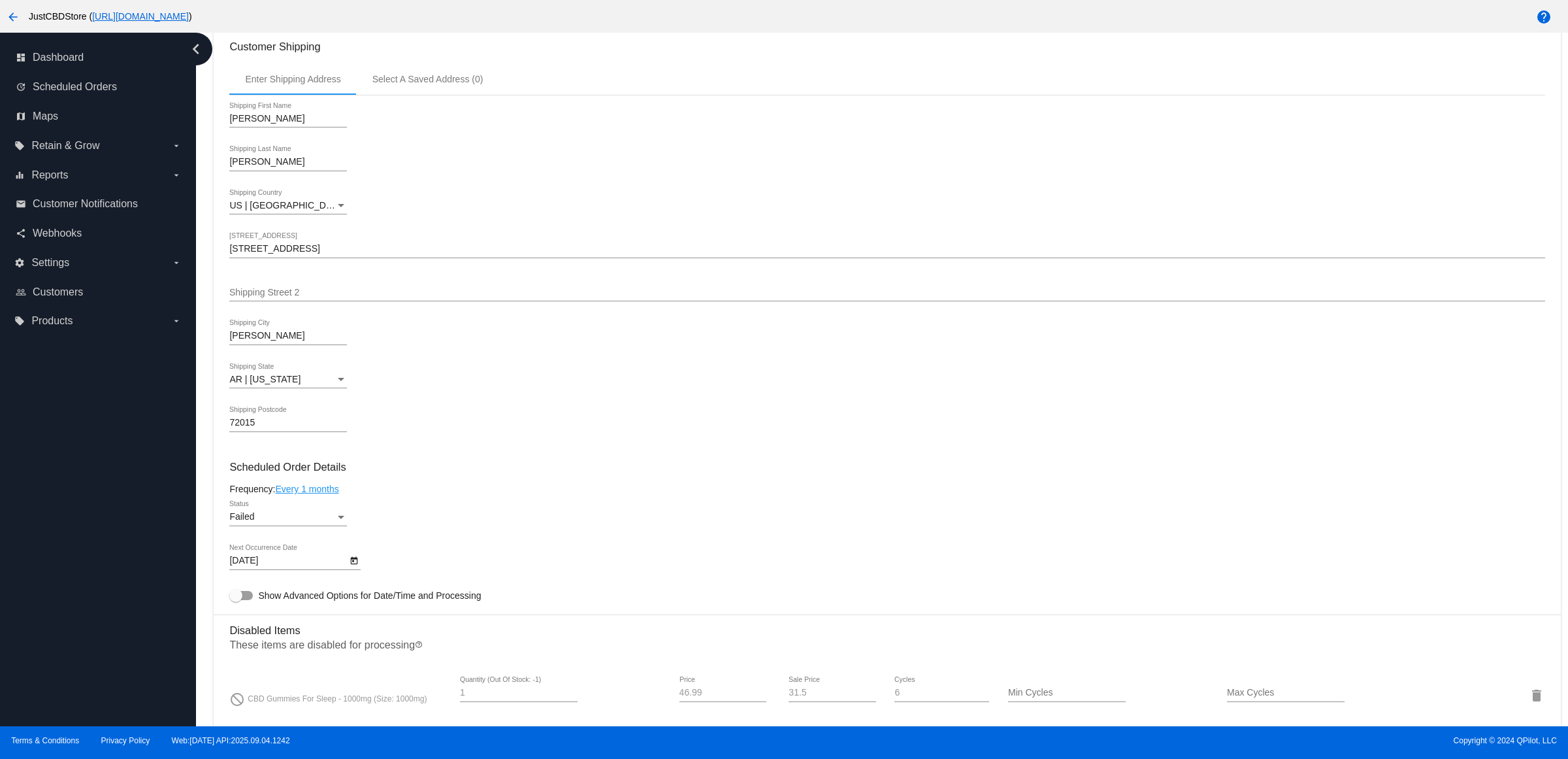
scroll to position [735, 0]
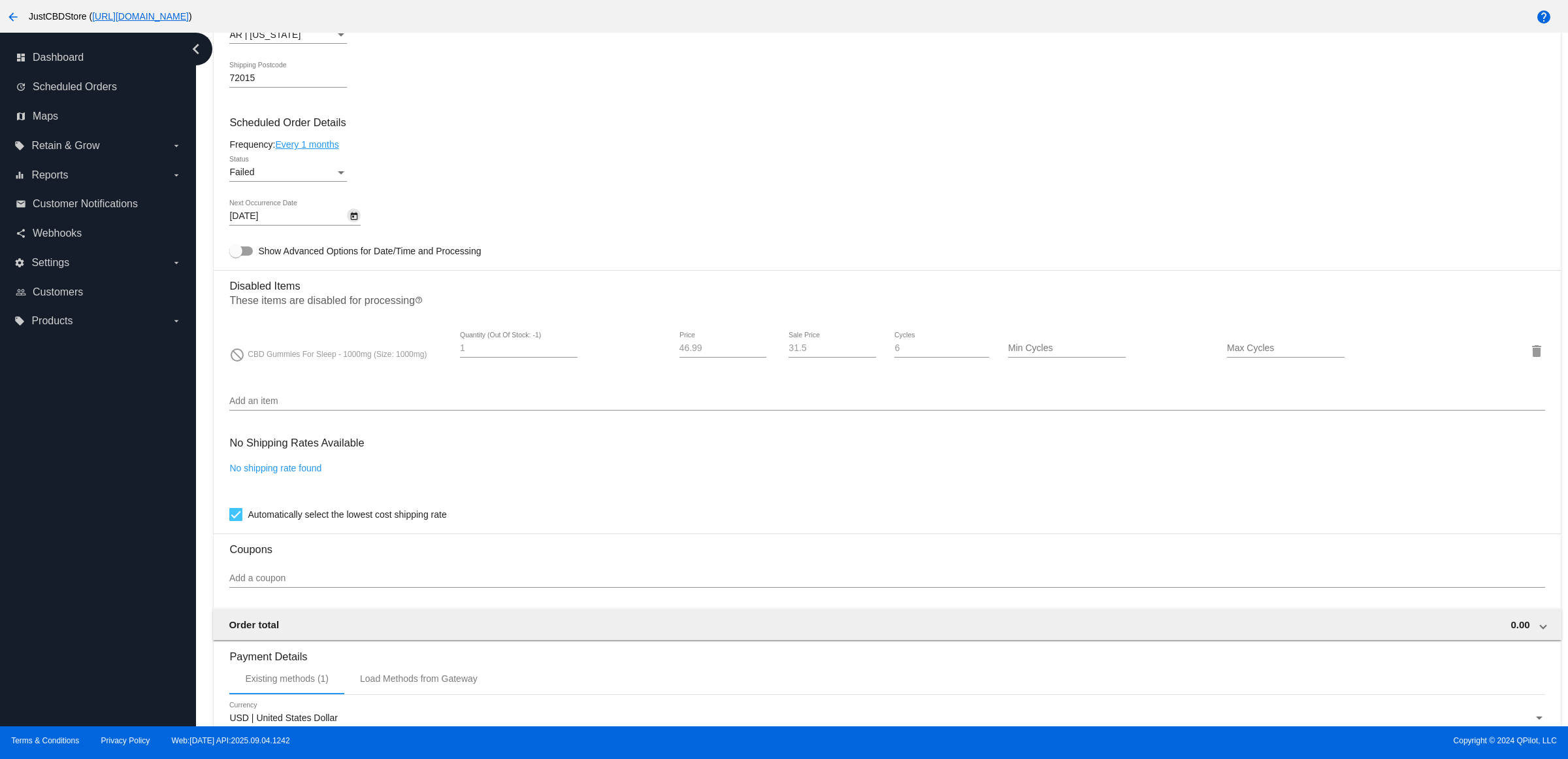
click at [357, 223] on icon "Open calendar" at bounding box center [353, 216] width 9 height 16
click at [417, 256] on button "Next month" at bounding box center [411, 267] width 26 height 26
click at [322, 367] on div "15" at bounding box center [330, 374] width 23 height 23
type input "10/15/2025"
click at [326, 178] on div "Failed" at bounding box center [282, 172] width 106 height 10
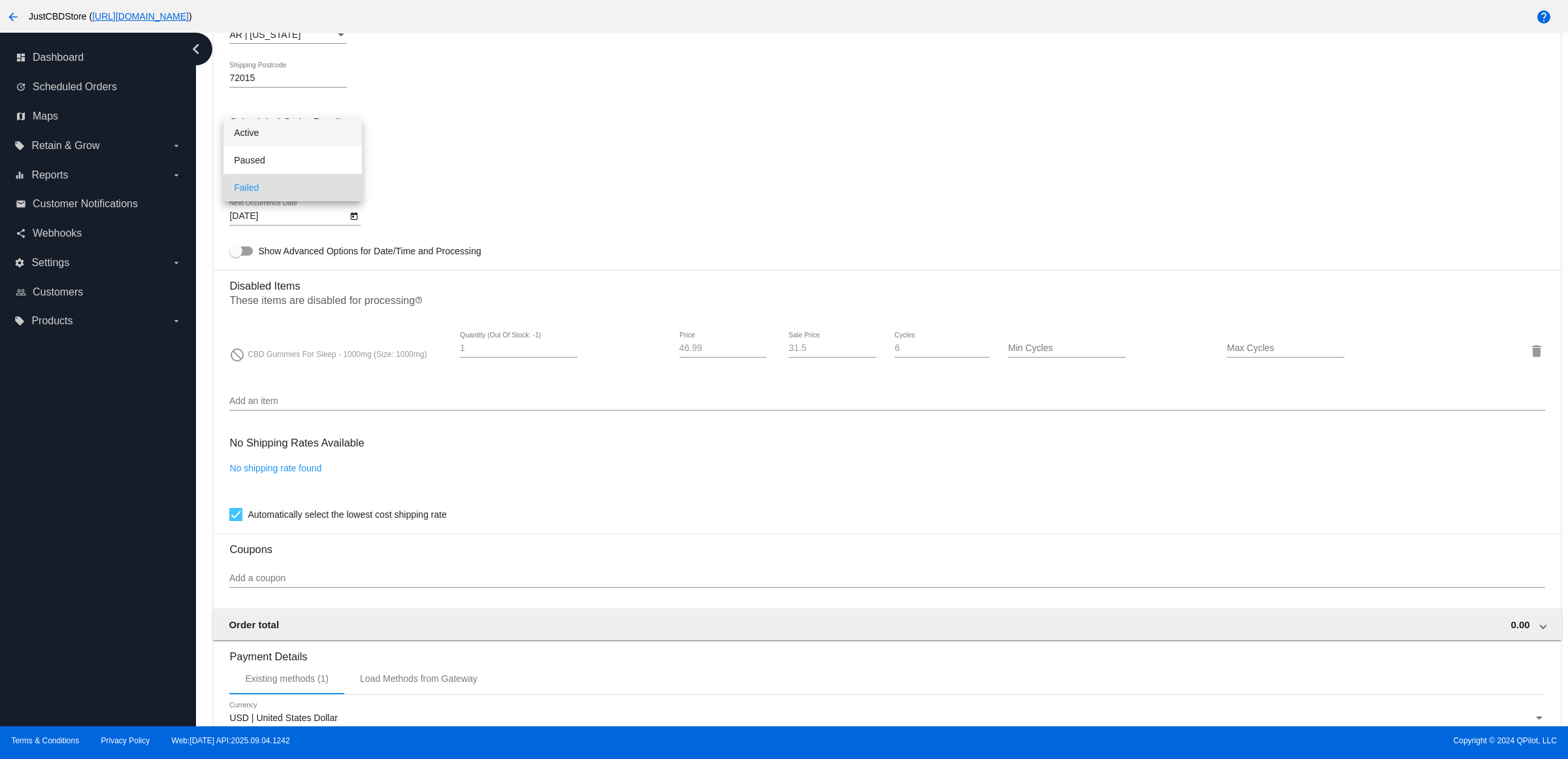
click at [344, 132] on span "Active" at bounding box center [292, 132] width 117 height 27
drag, startPoint x: 445, startPoint y: 150, endPoint x: 442, endPoint y: 198, distance: 48.1
click at [445, 156] on mat-card-content "Customer 5420600: Melanie Jenkins mobo6006@gmail.com Customer Shipping Enter Sh…" at bounding box center [887, 283] width 1315 height 1261
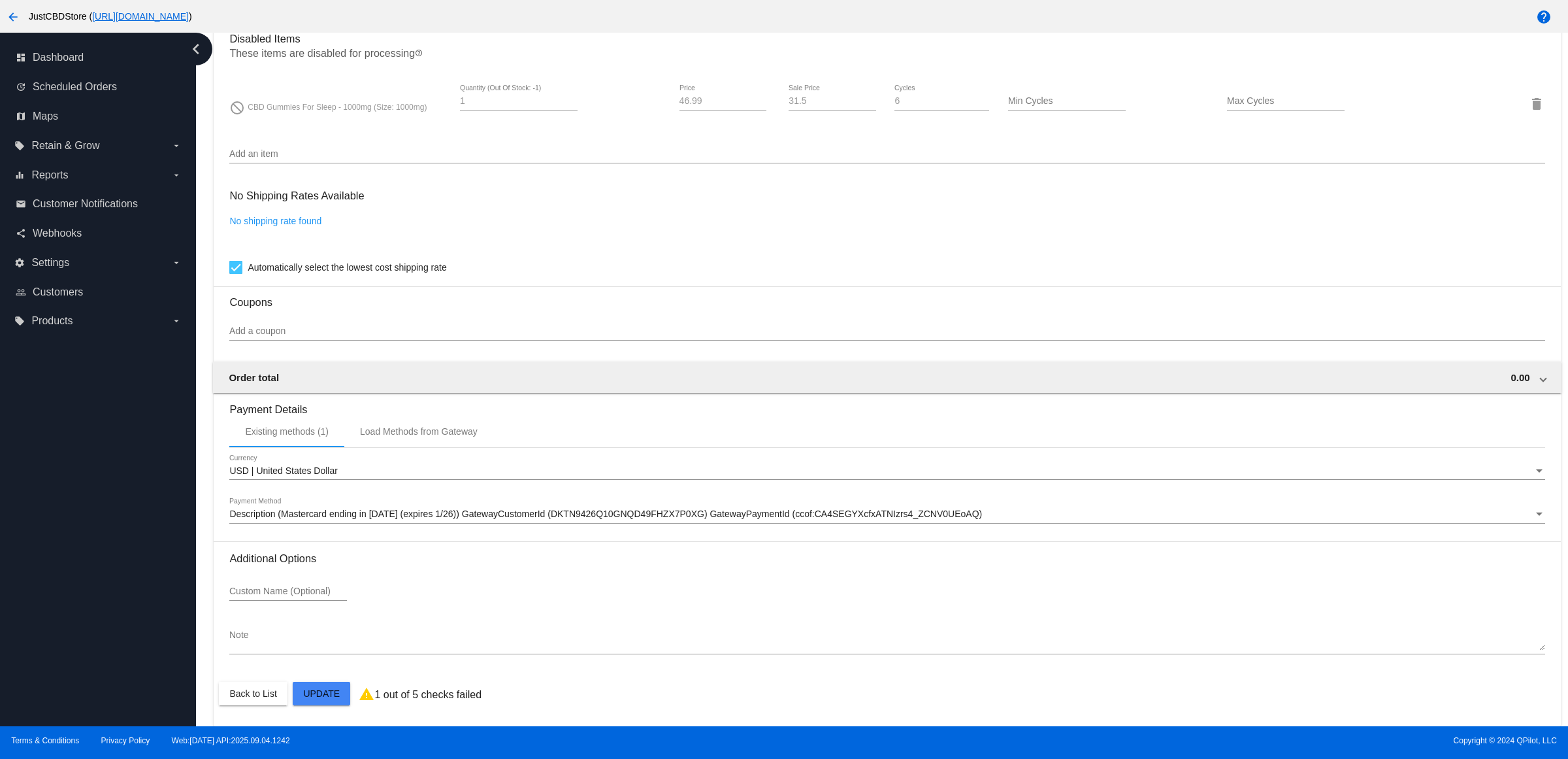
click at [332, 691] on mat-card "Customer 5420600: Melanie Jenkins mobo6006@gmail.com Customer Shipping Enter Sh…" at bounding box center [887, 57] width 1347 height 1337
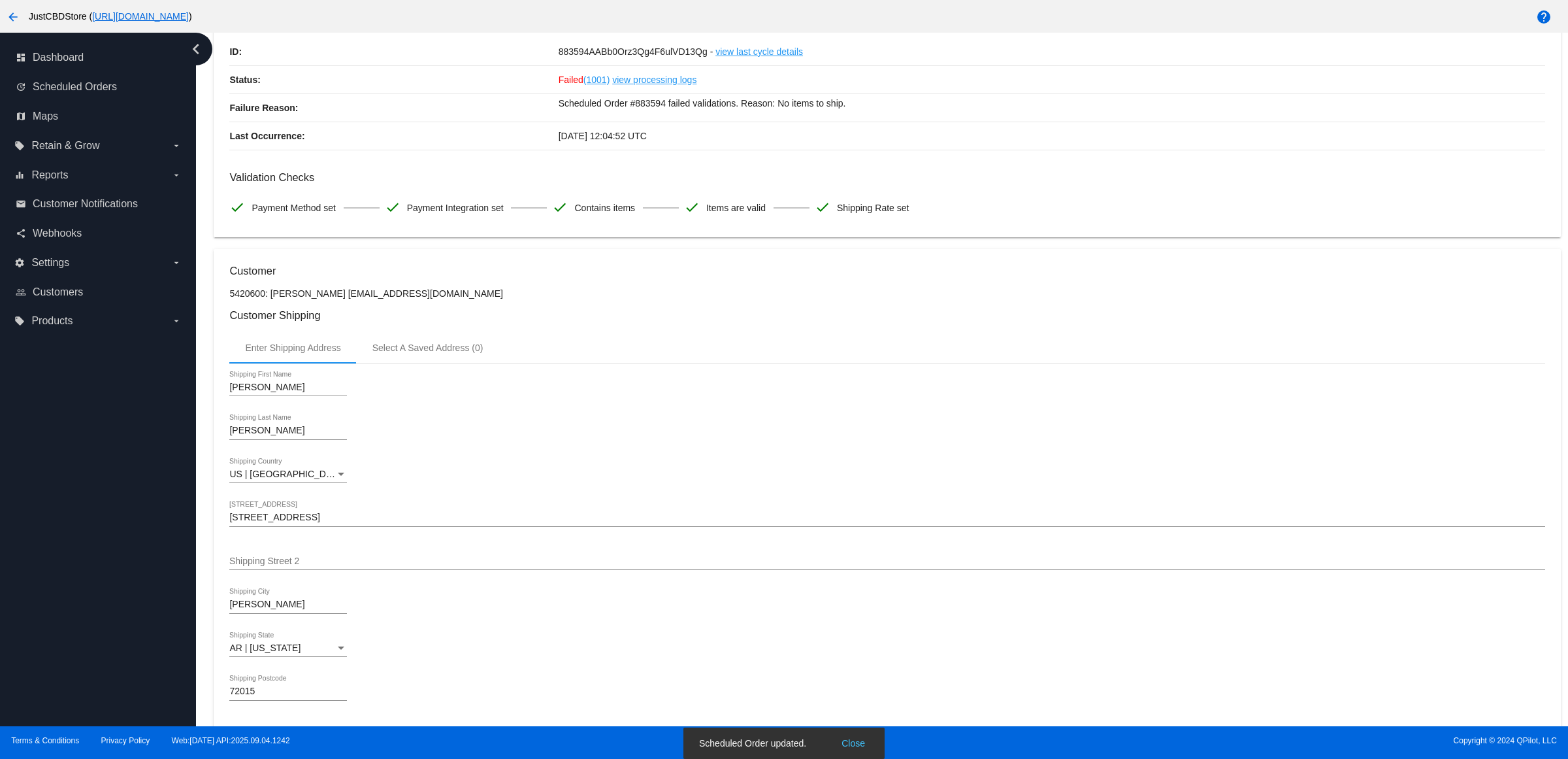
scroll to position [0, 0]
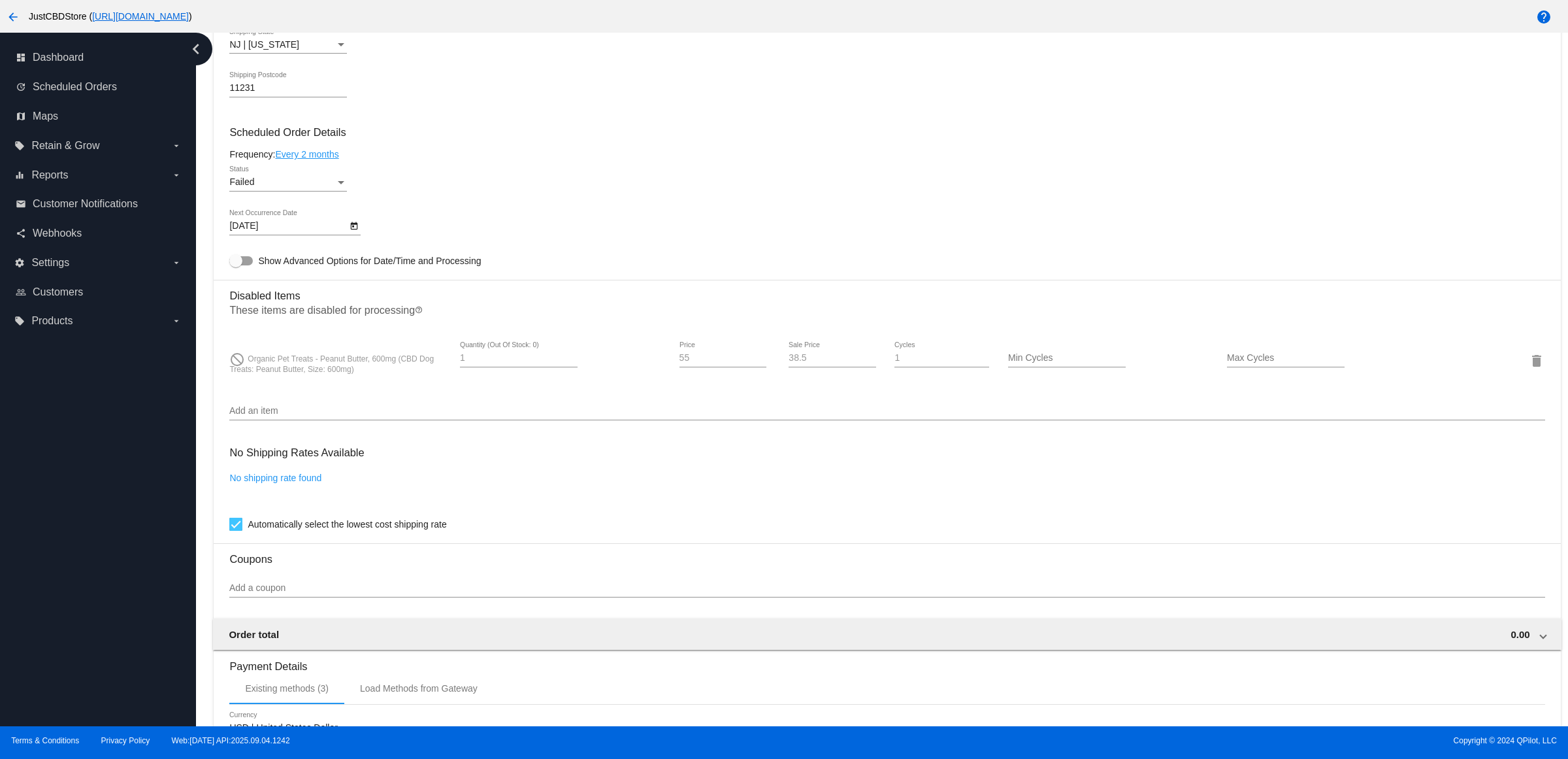
scroll to position [735, 0]
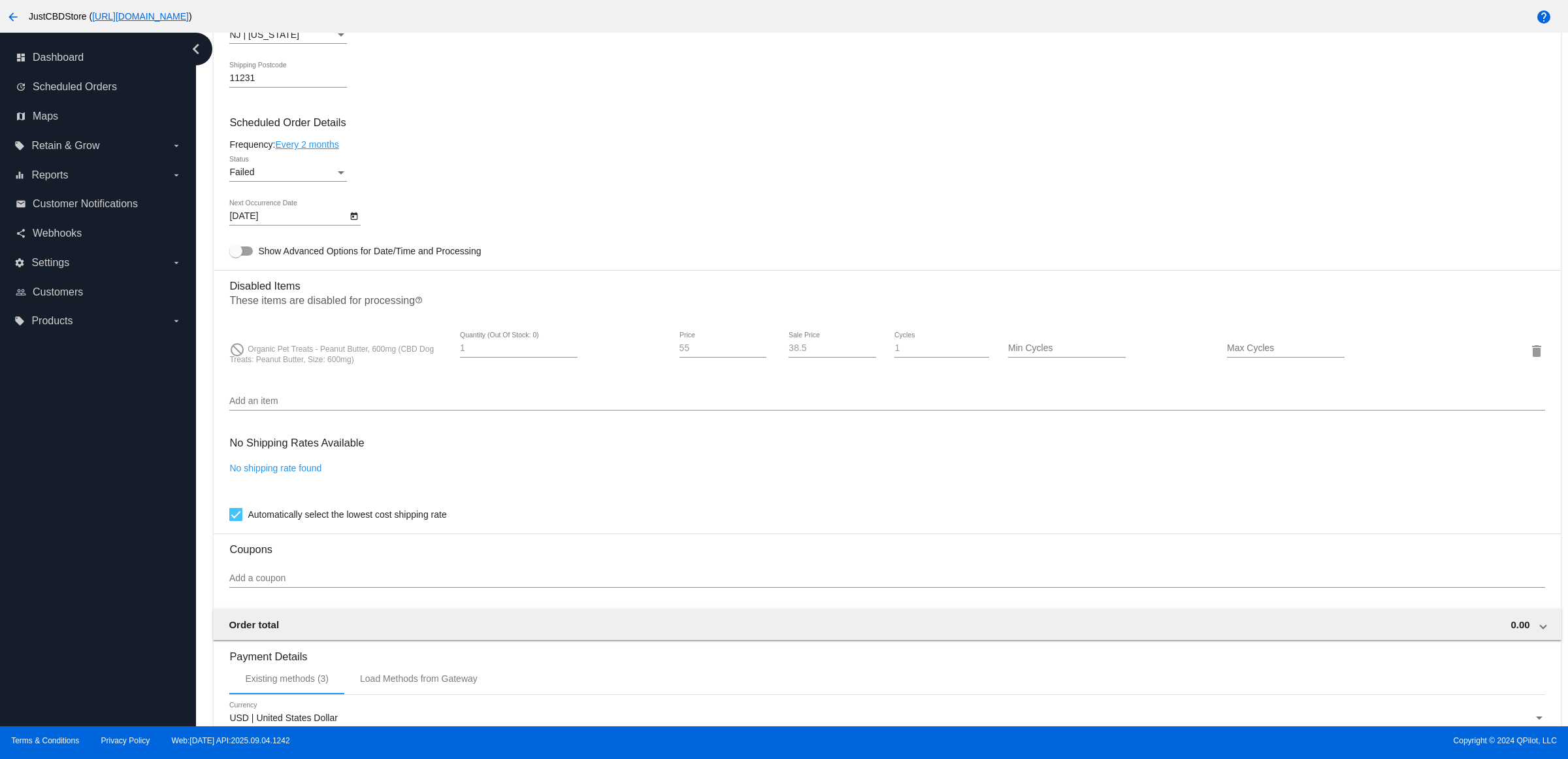
click at [361, 222] on button "Open calendar" at bounding box center [353, 215] width 14 height 14
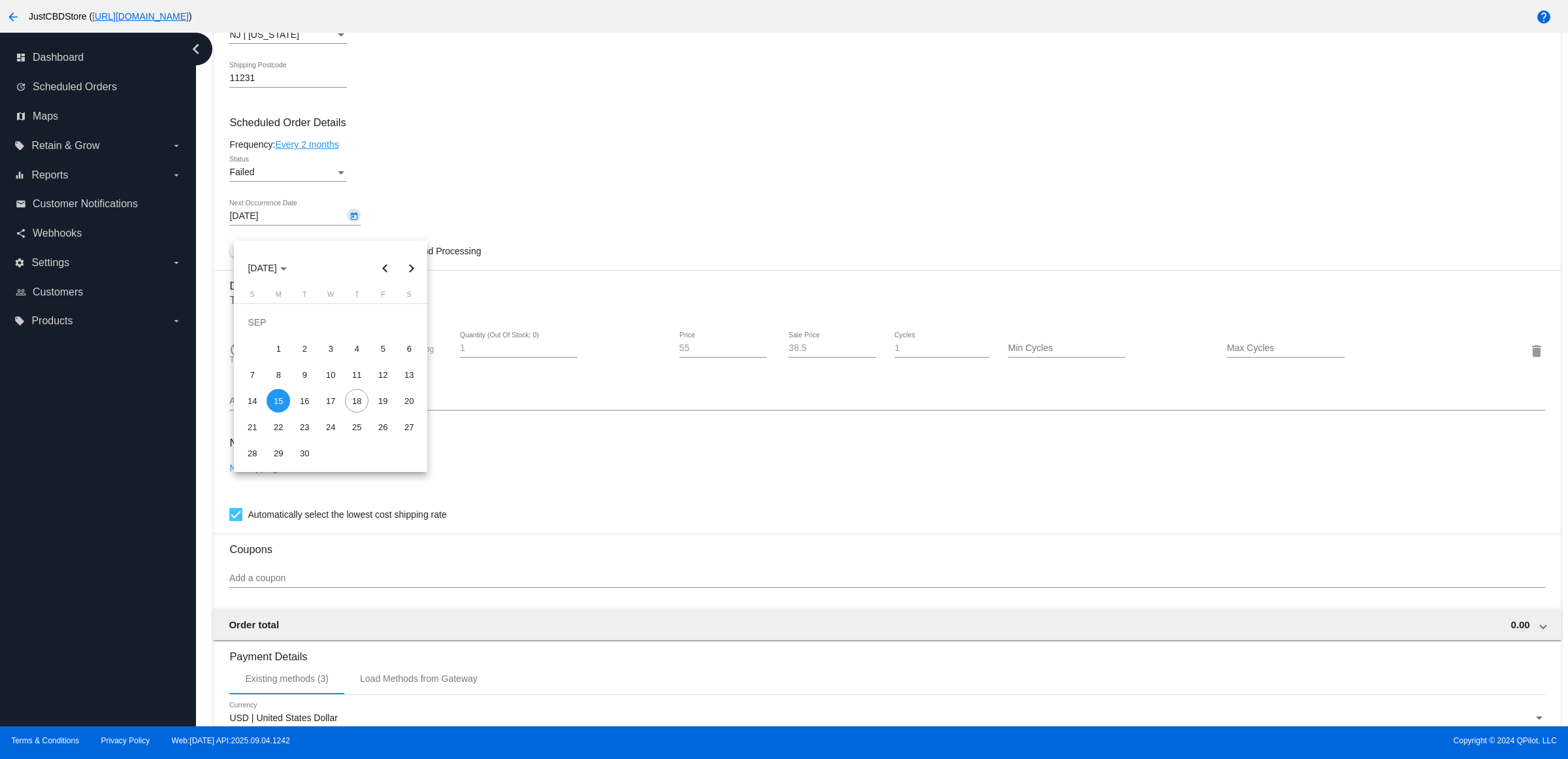
click at [407, 267] on button "Next month" at bounding box center [411, 267] width 26 height 26
drag, startPoint x: 407, startPoint y: 267, endPoint x: 380, endPoint y: 302, distance: 44.2
click at [409, 267] on button "Next month" at bounding box center [411, 267] width 26 height 26
click at [404, 377] on div "15" at bounding box center [409, 374] width 23 height 23
type input "[DATE]"
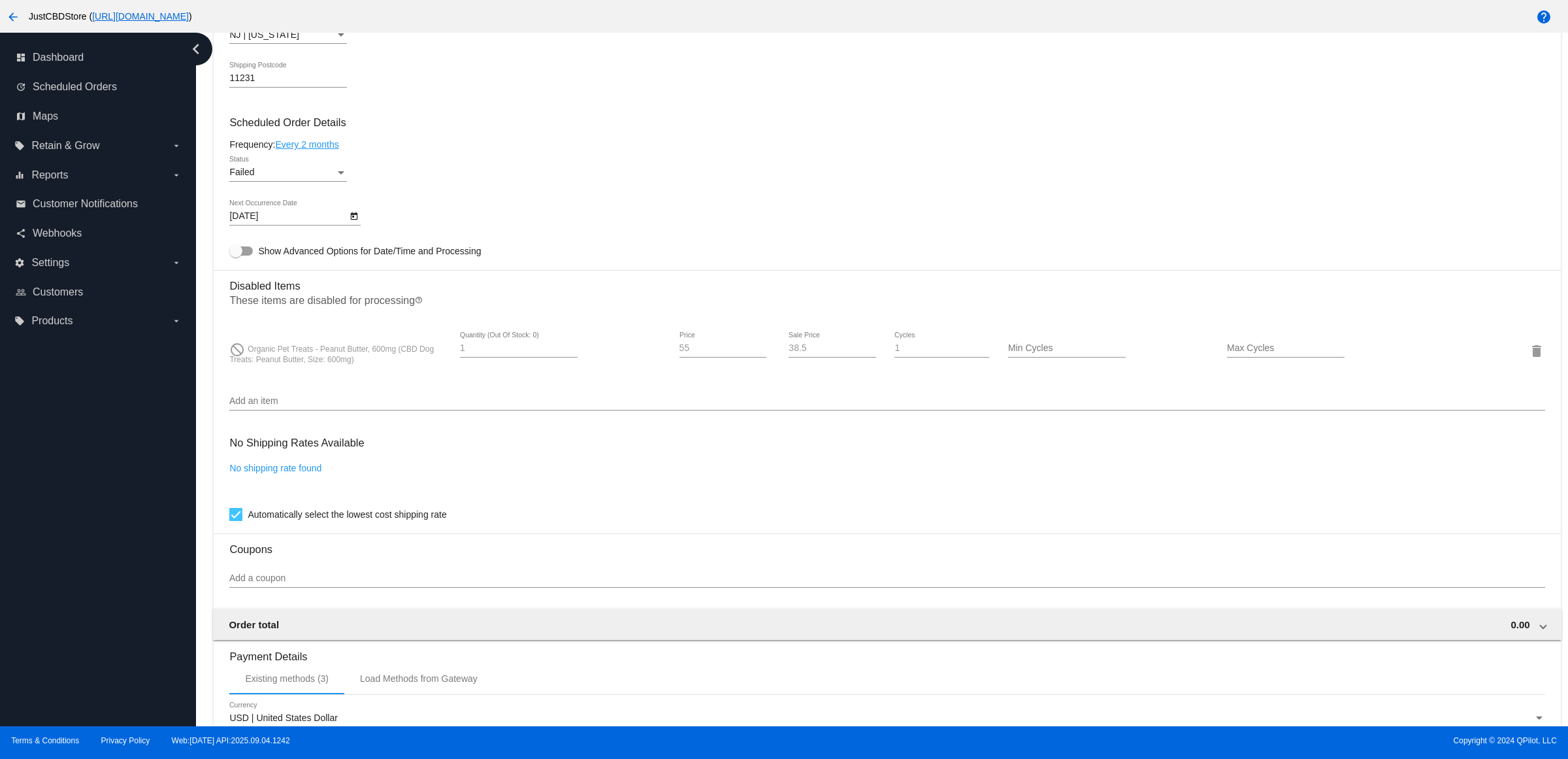
click at [340, 177] on div "Failed Status" at bounding box center [287, 169] width 117 height 26
click at [323, 125] on span "Active" at bounding box center [292, 132] width 117 height 27
drag, startPoint x: 532, startPoint y: 180, endPoint x: 478, endPoint y: 269, distance: 104.1
click at [524, 187] on div "Active Status" at bounding box center [887, 175] width 1315 height 38
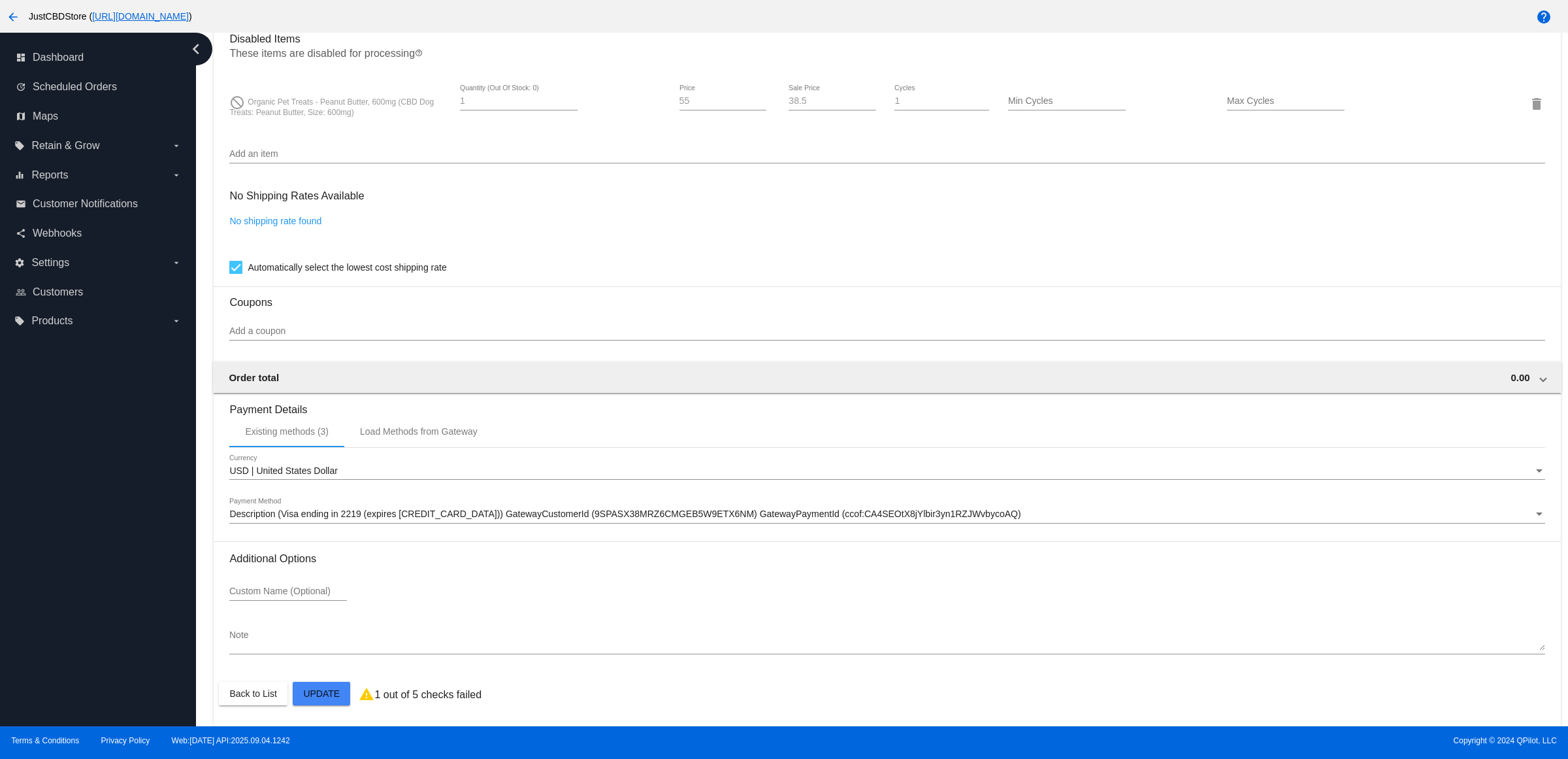
click at [324, 683] on mat-card "Customer 2631018: Ivan Torres itorres1@live.com Customer Shipping Enter Shippin…" at bounding box center [887, 57] width 1347 height 1337
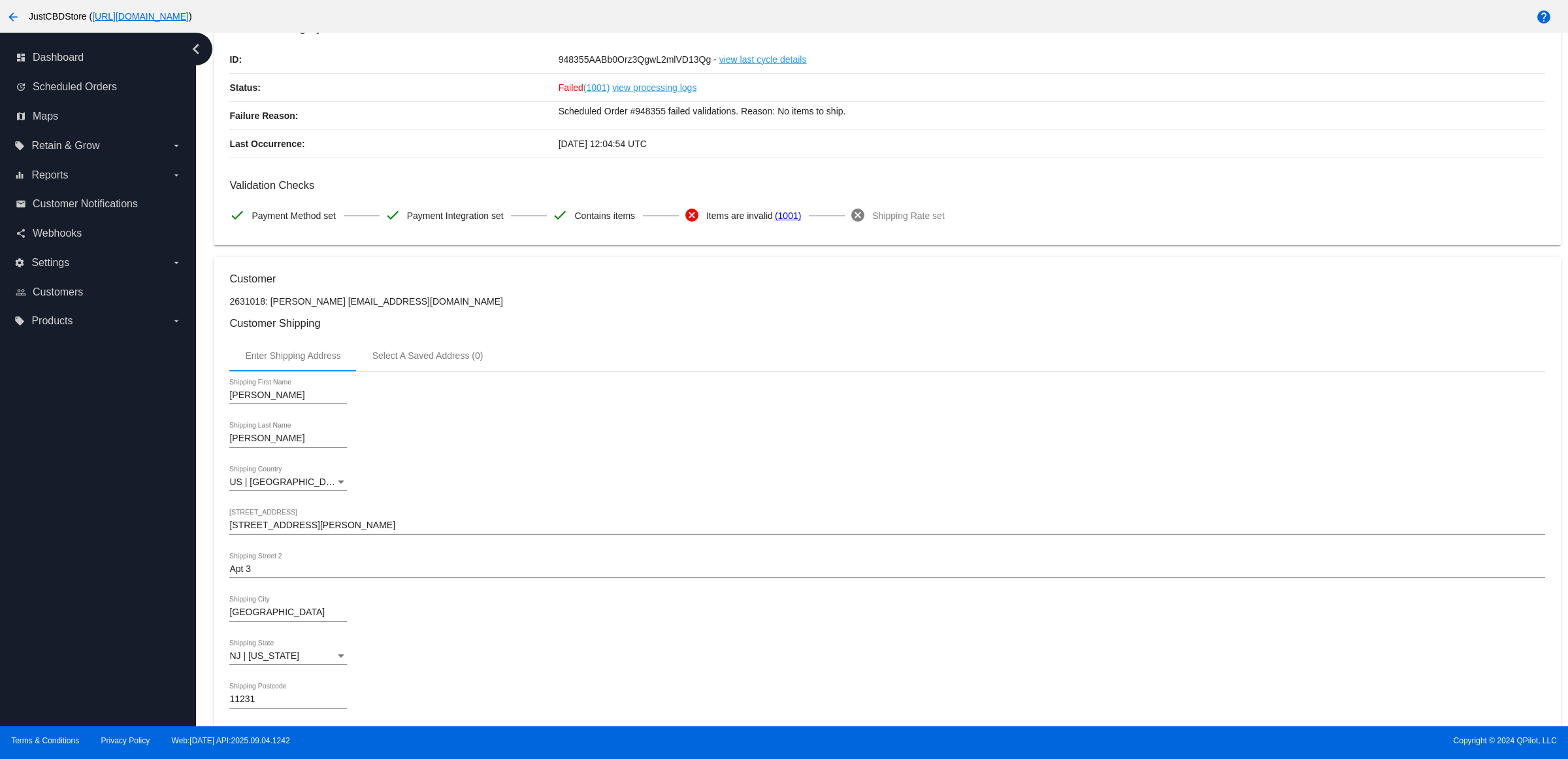
scroll to position [0, 0]
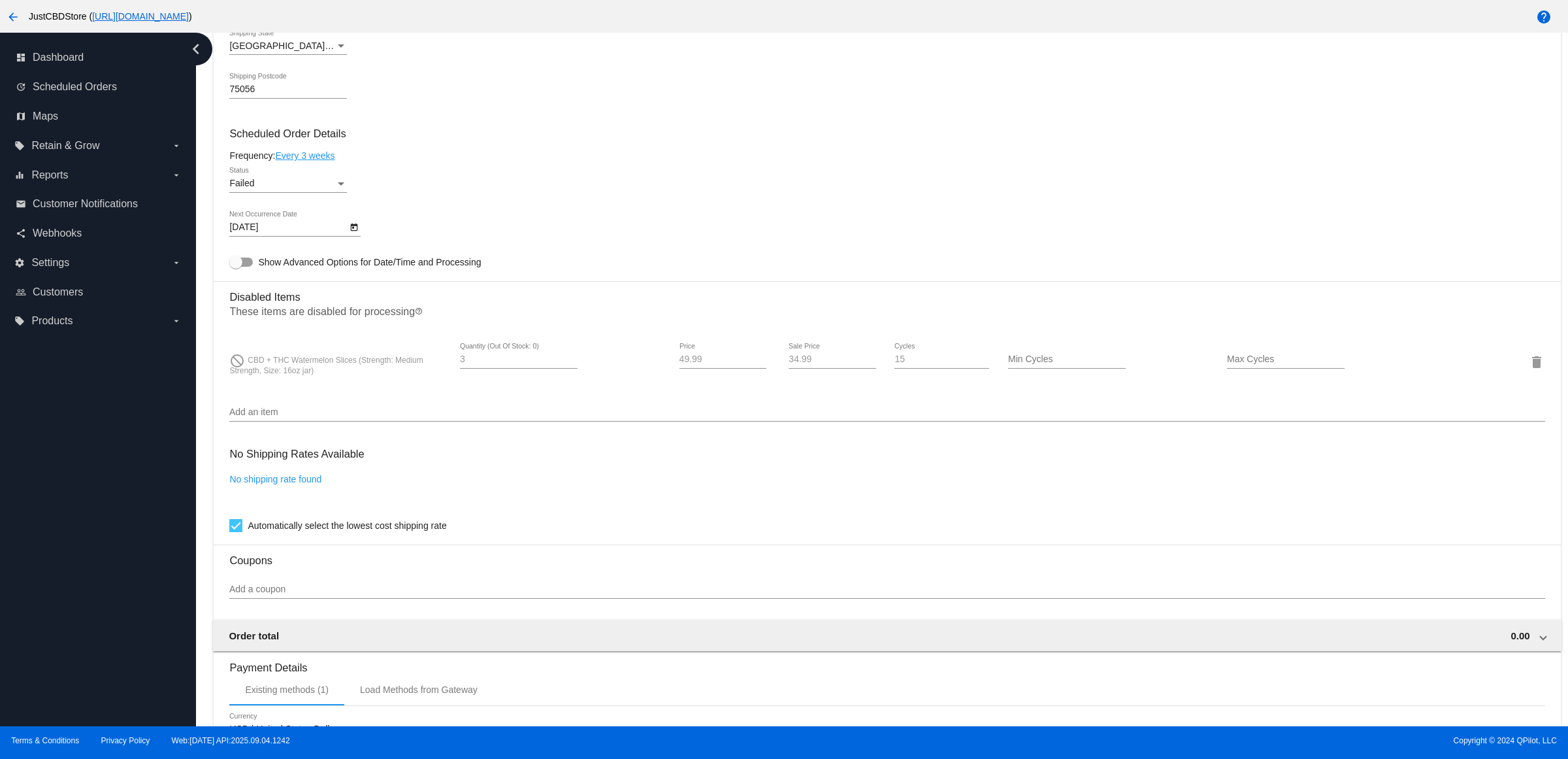
scroll to position [735, 0]
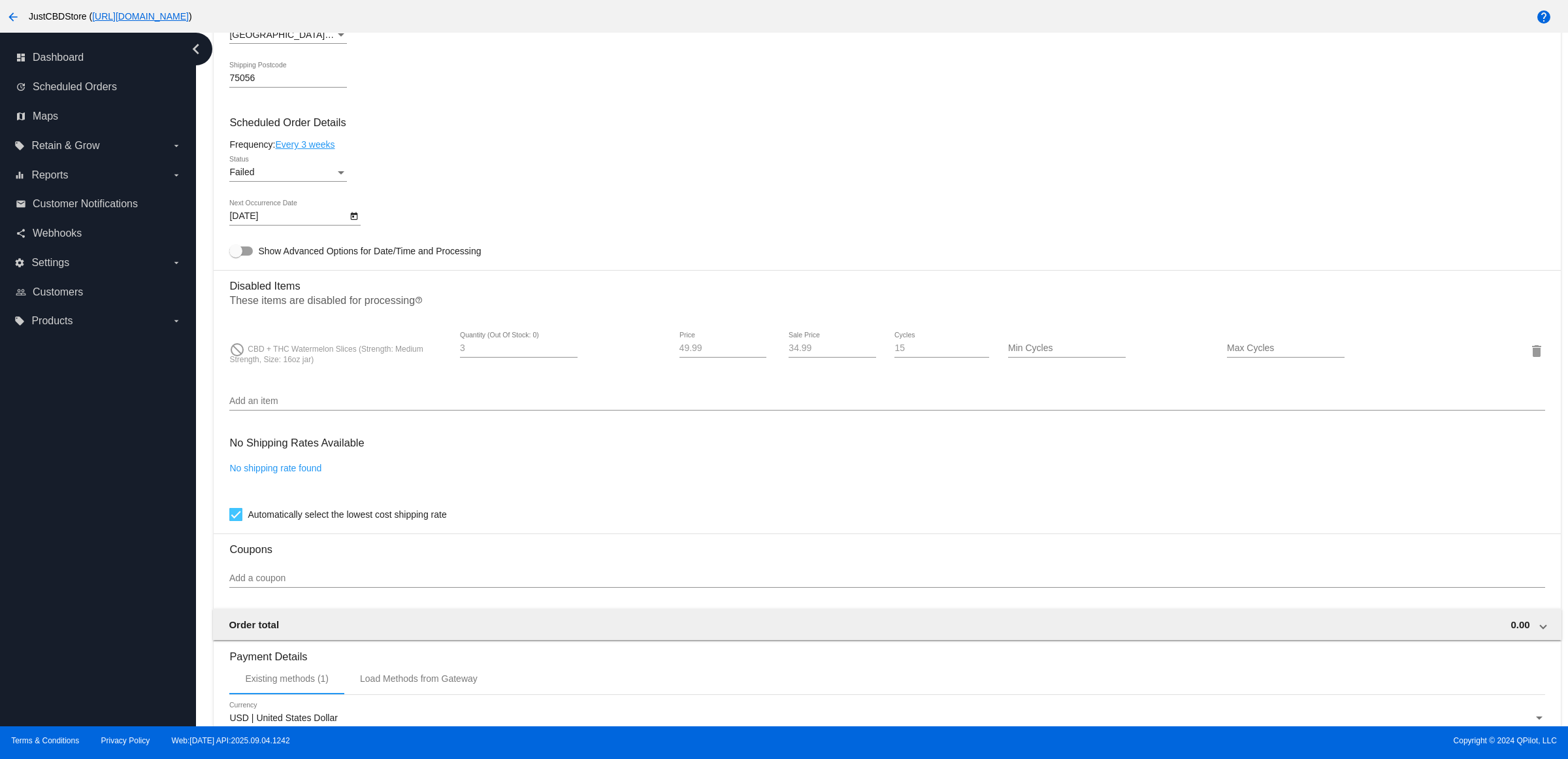
click at [355, 224] on icon "Open calendar" at bounding box center [353, 216] width 9 height 16
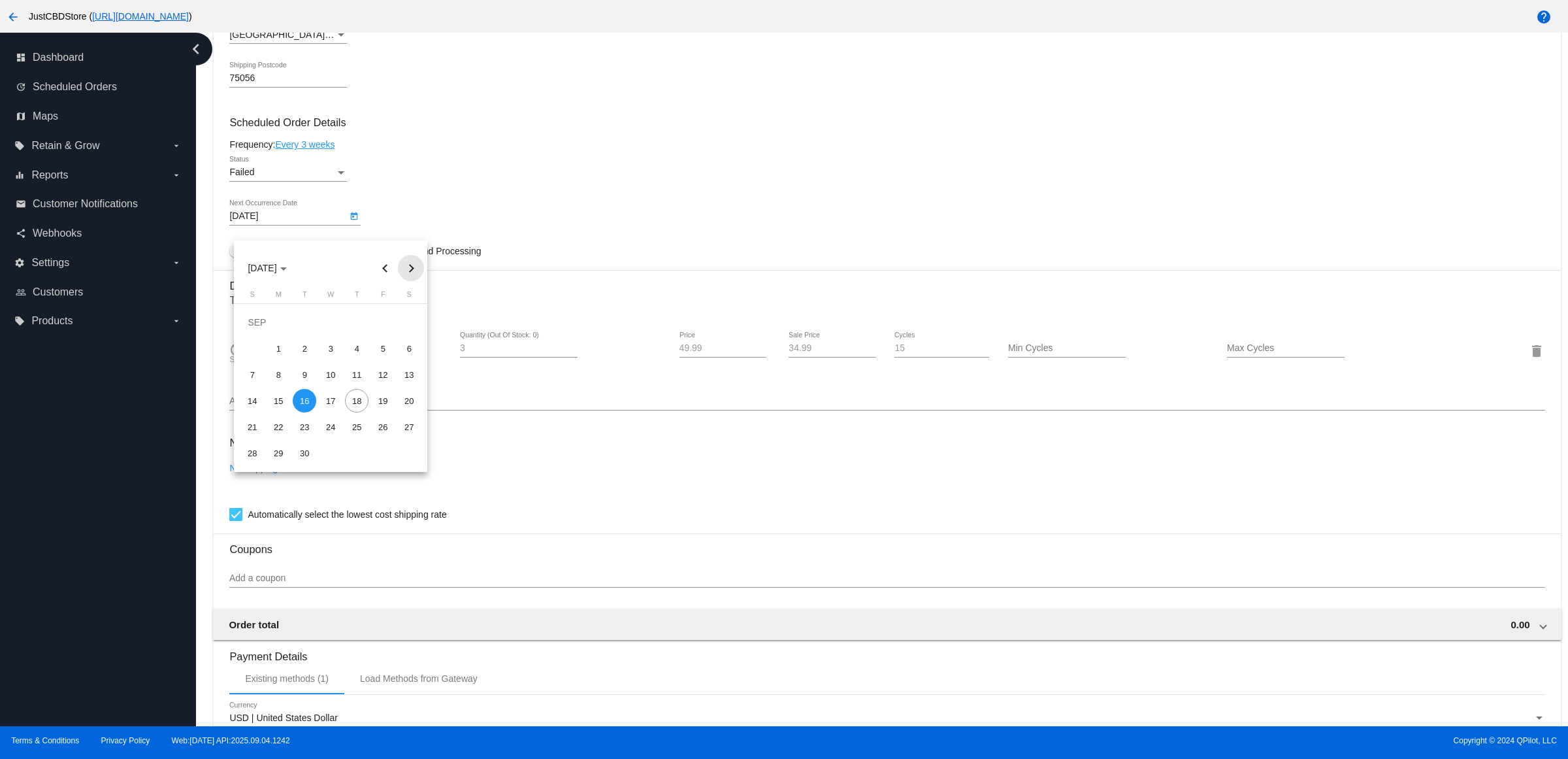
click at [419, 269] on button "Next month" at bounding box center [411, 267] width 26 height 26
click at [310, 354] on div "7" at bounding box center [304, 348] width 23 height 23
type input "[DATE]"
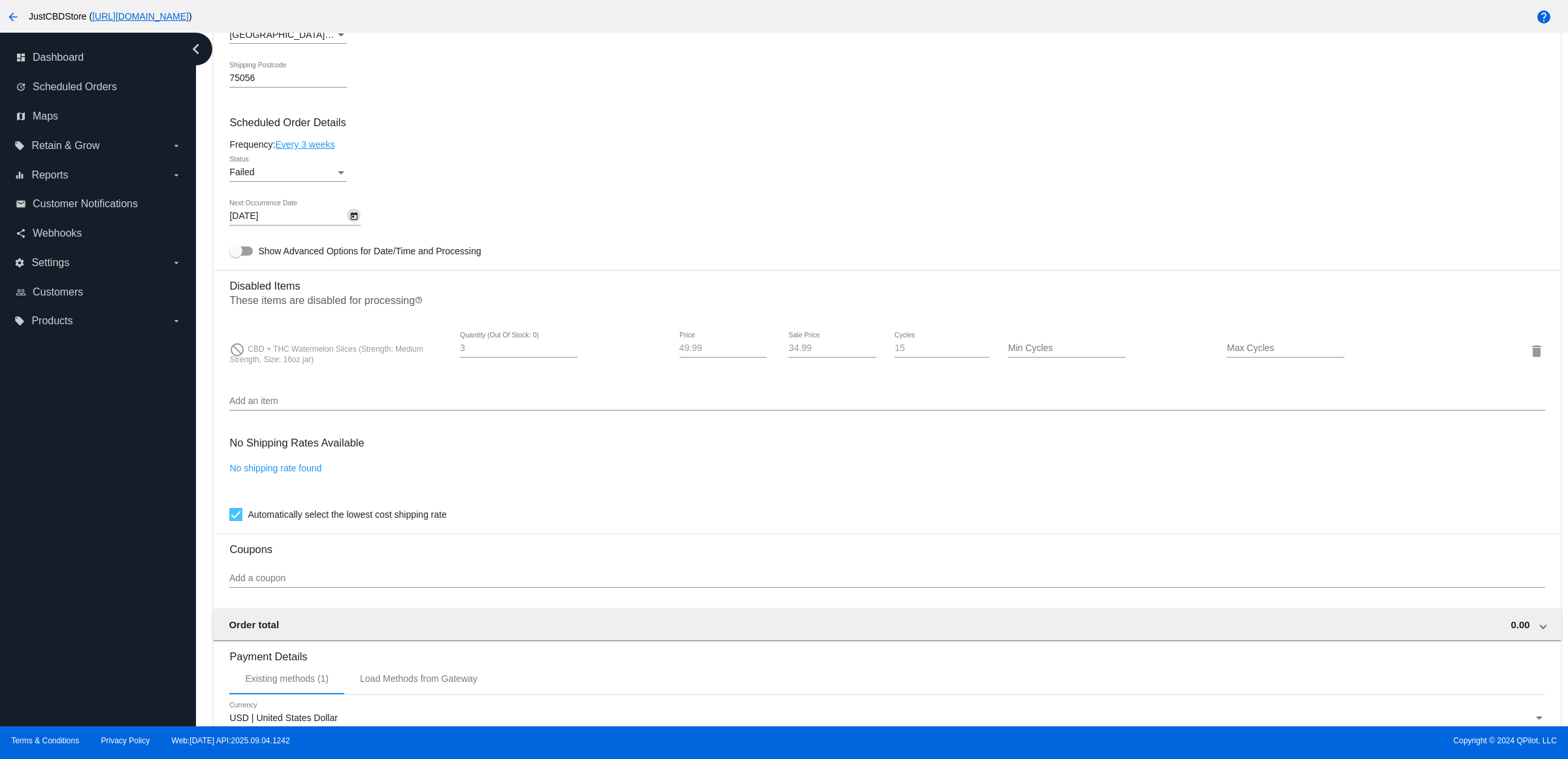
click at [314, 182] on div at bounding box center [287, 181] width 117 height 1
click at [317, 178] on div "Failed" at bounding box center [282, 172] width 106 height 10
click at [318, 128] on span "Active" at bounding box center [292, 132] width 117 height 27
click at [456, 128] on h3 "Scheduled Order Details" at bounding box center [887, 123] width 1315 height 13
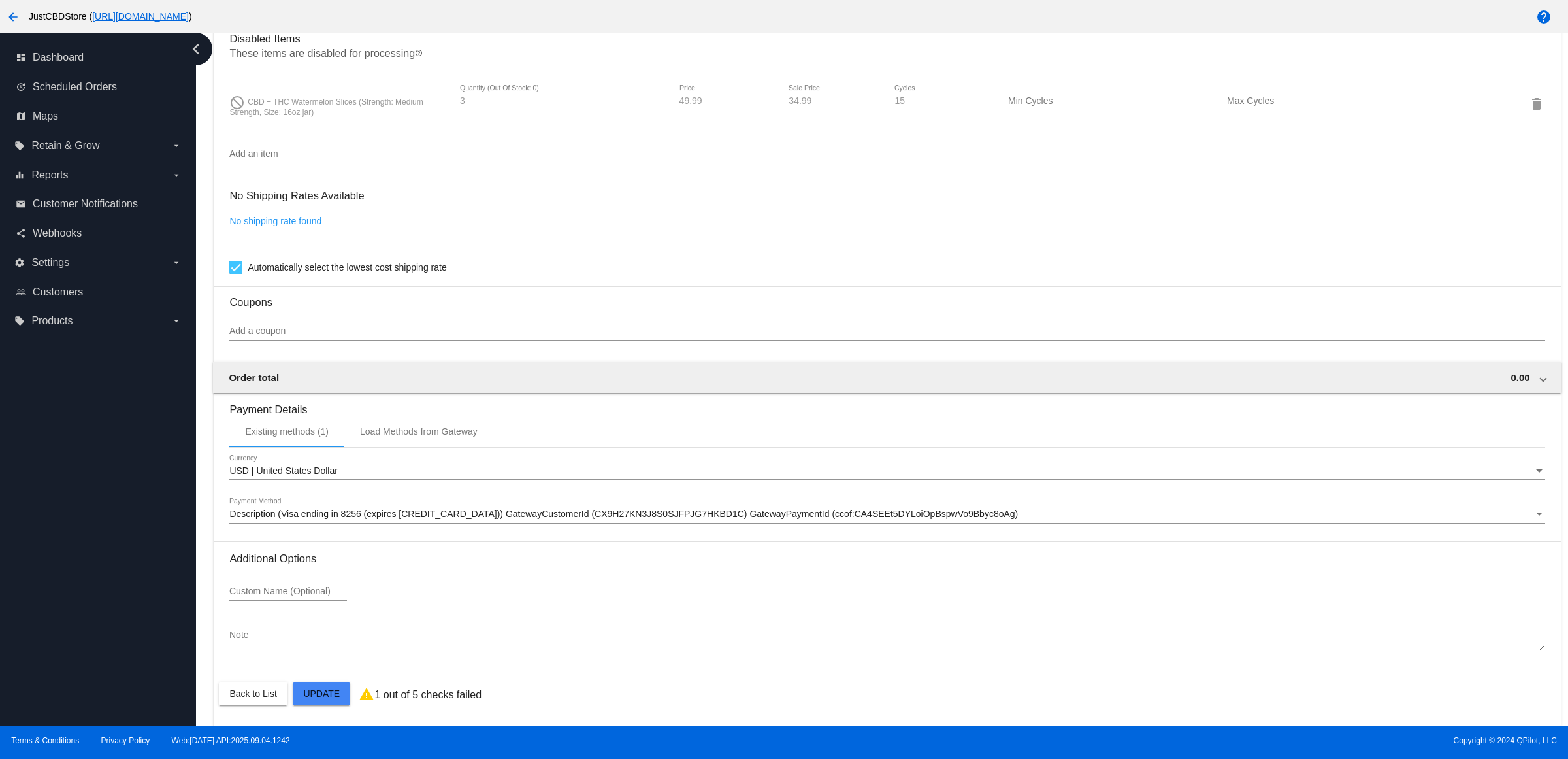
click at [320, 694] on mat-card "Customer 2772695: Karen Wayland poohwayland23@hotmail.com Customer Shipping Ent…" at bounding box center [887, 57] width 1347 height 1337
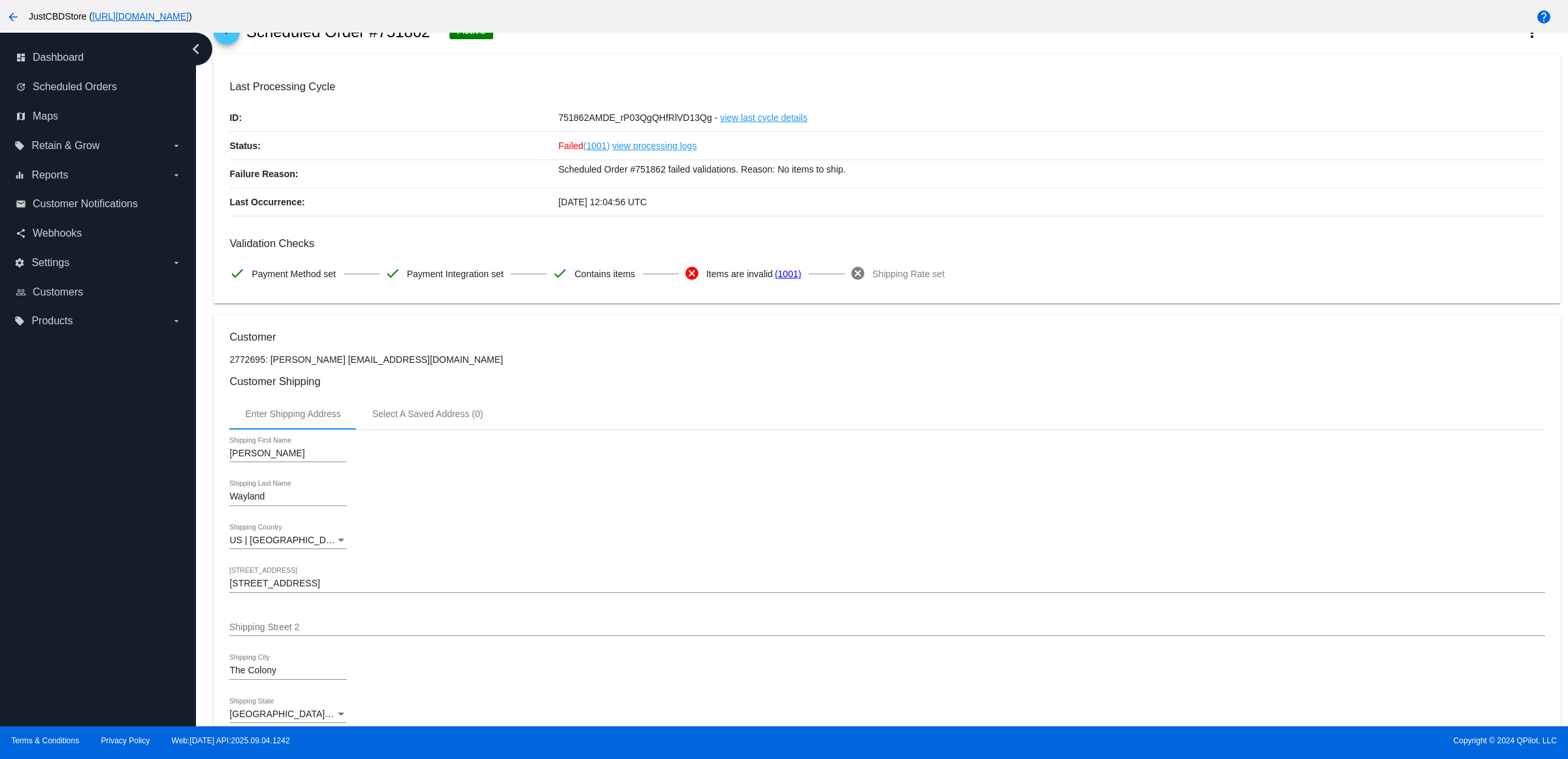
scroll to position [0, 0]
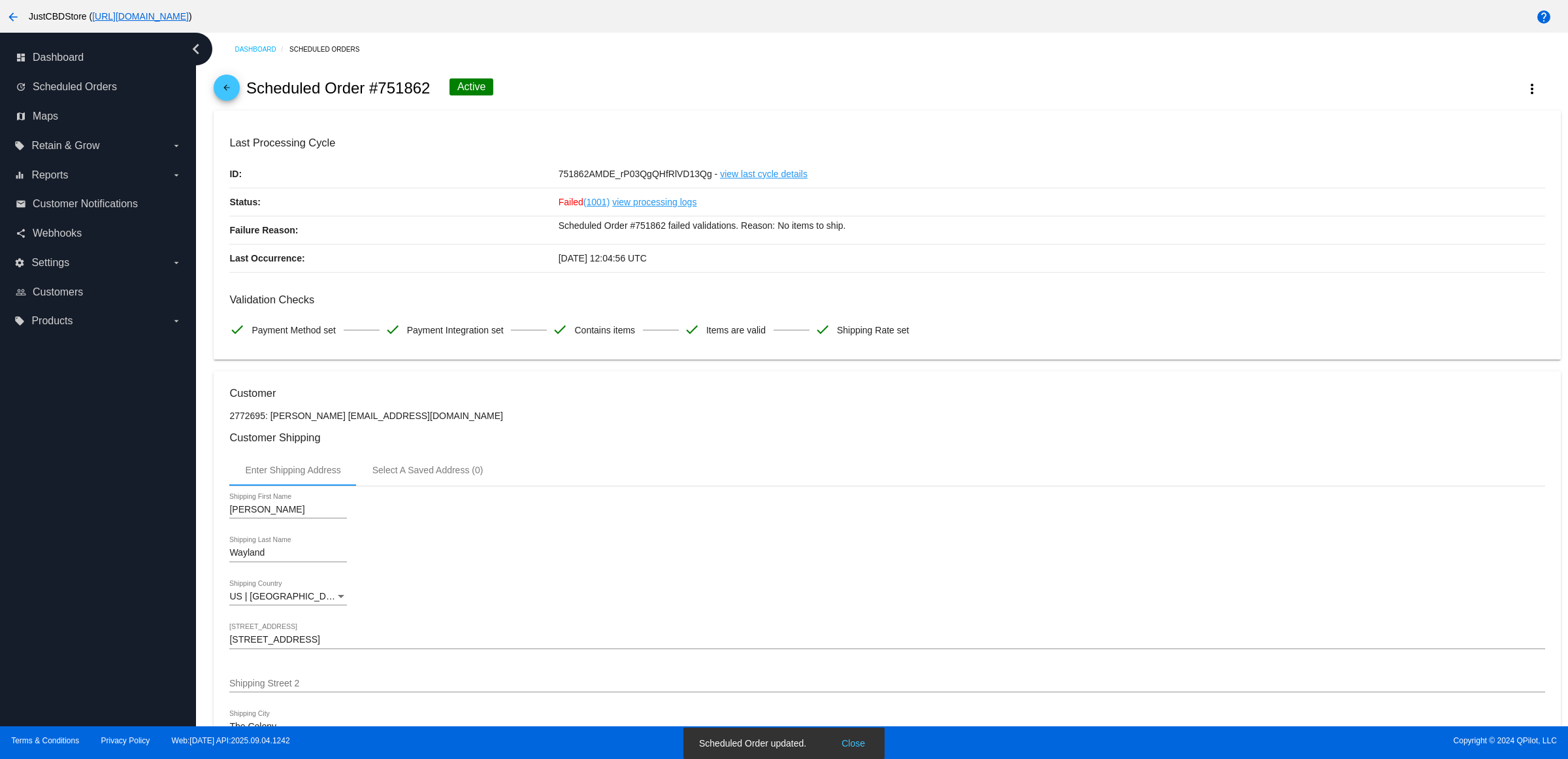
click at [232, 90] on span "arrow_back" at bounding box center [227, 90] width 16 height 32
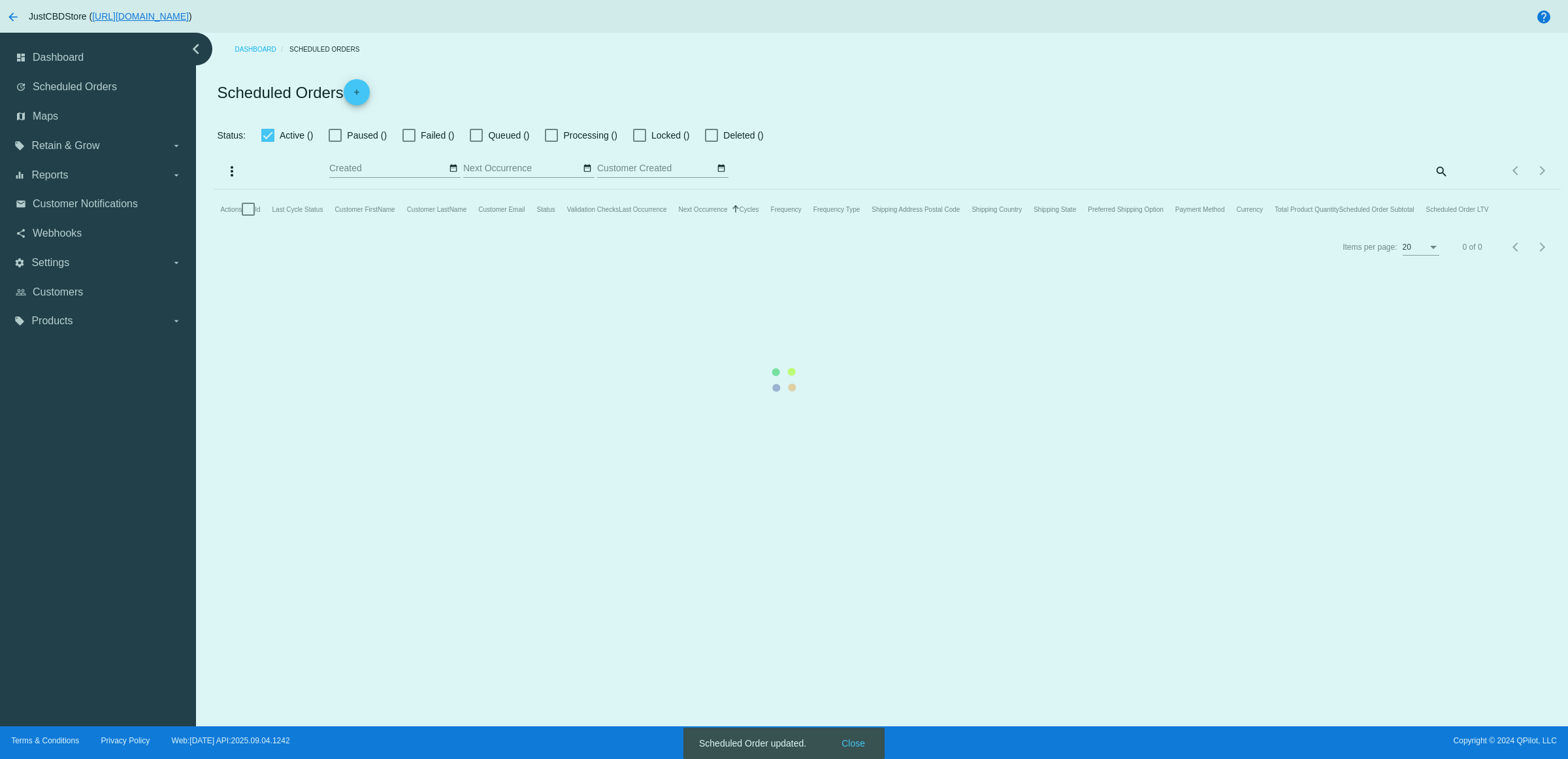
checkbox input "false"
checkbox input "true"
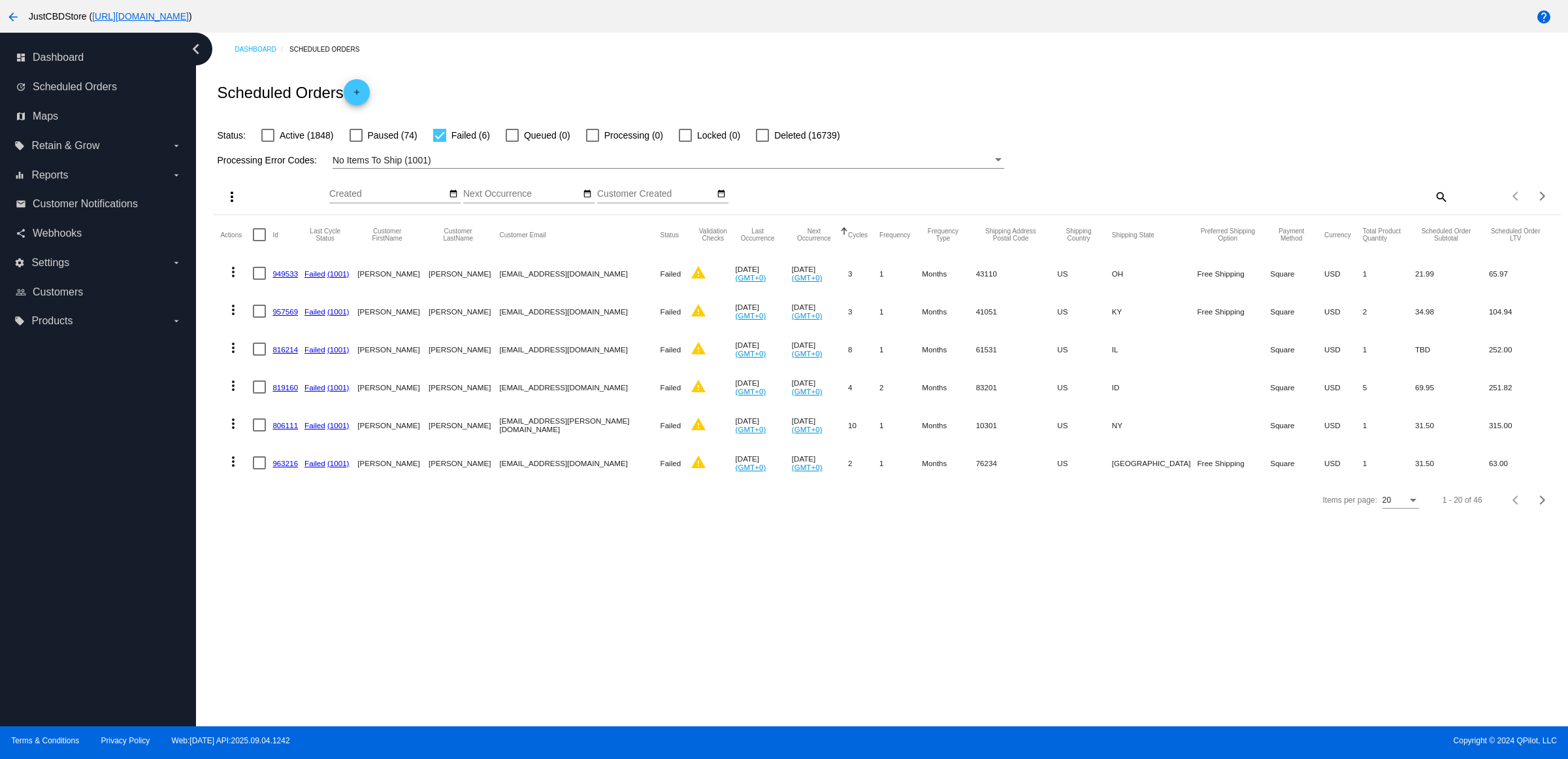
click at [295, 278] on link "949533" at bounding box center [285, 273] width 26 height 9
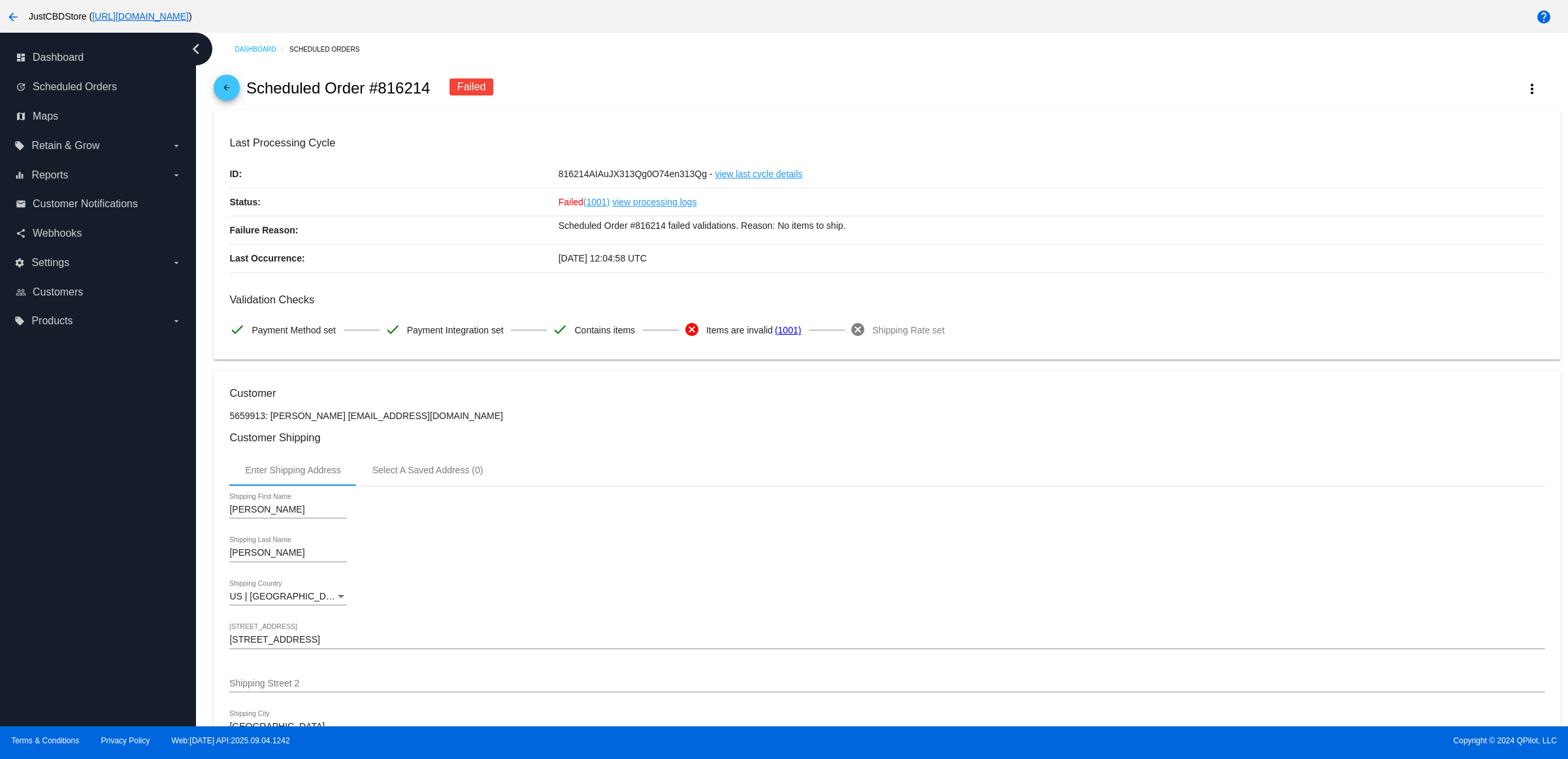
scroll to position [572, 0]
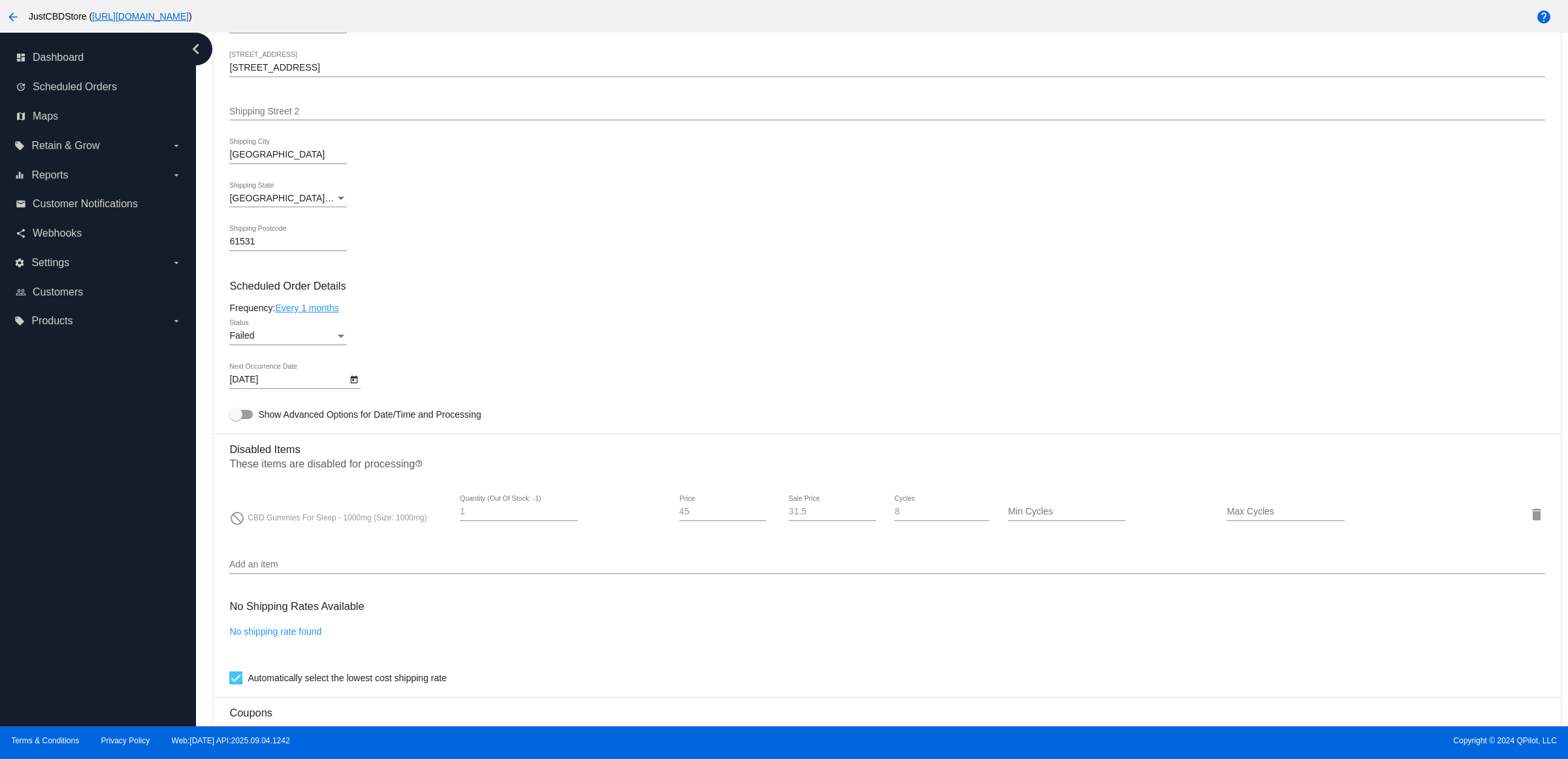
click at [341, 341] on div "Status" at bounding box center [341, 335] width 12 height 10
click at [334, 307] on span "Active" at bounding box center [292, 296] width 117 height 27
click at [358, 384] on icon "Open calendar" at bounding box center [354, 380] width 7 height 8
click at [402, 431] on button "Next month" at bounding box center [411, 431] width 26 height 26
click at [386, 534] on div "17" at bounding box center [382, 537] width 23 height 23
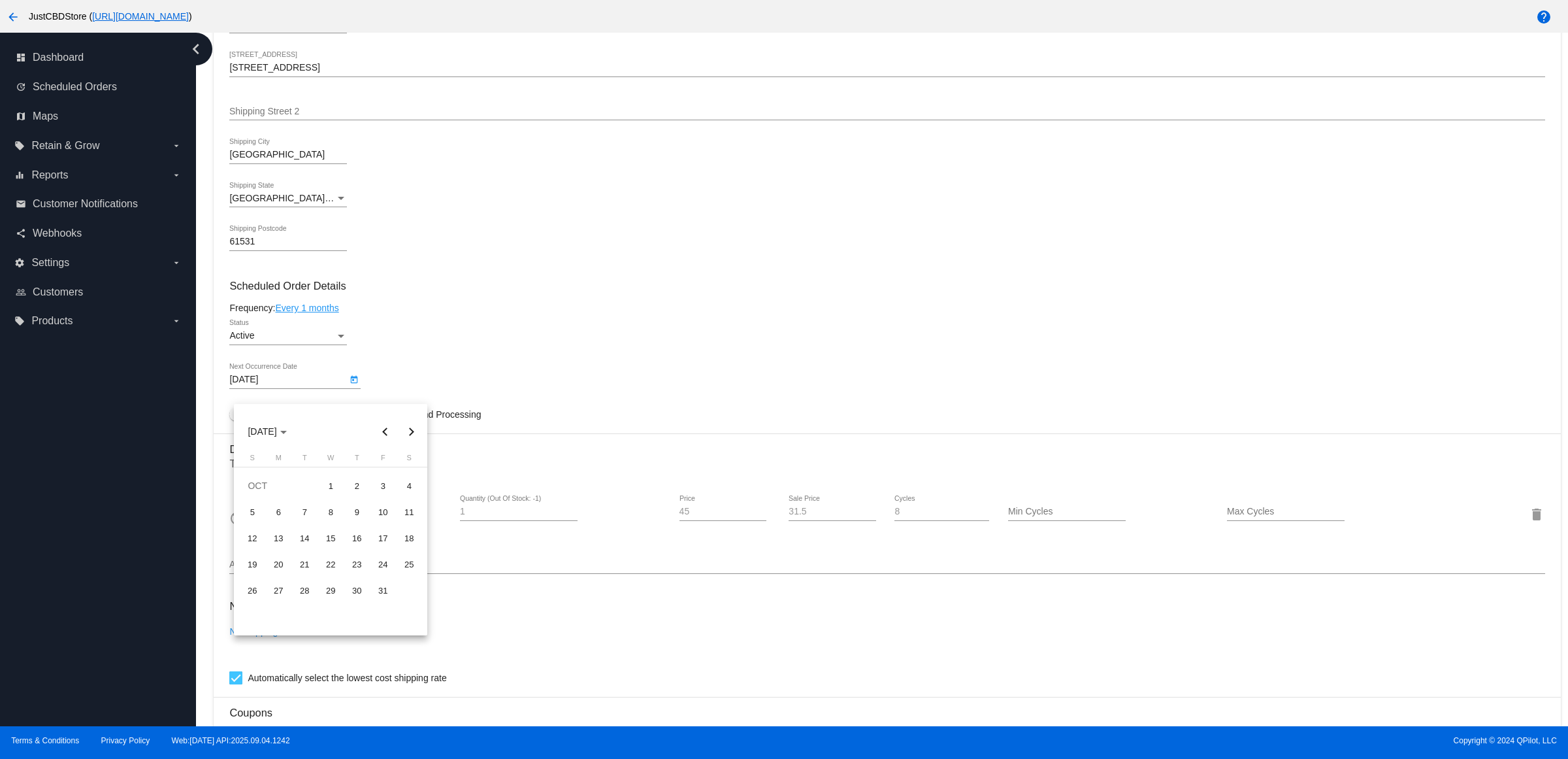
type input "10/17/2025"
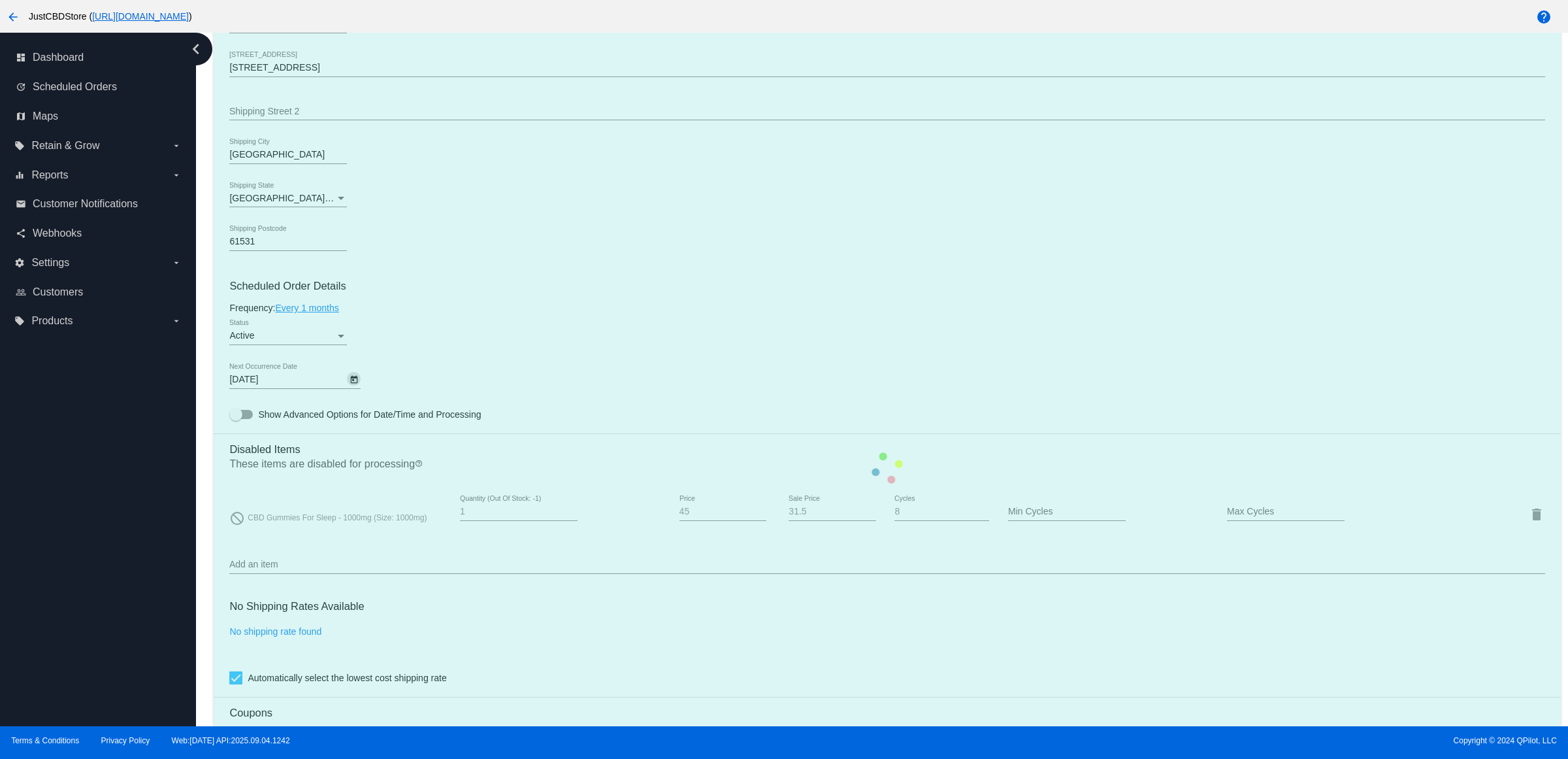
click at [559, 318] on mat-card "Customer 5659913: Kathy Blackmore ksb71759@gmail.com Customer Shipping Enter Sh…" at bounding box center [887, 468] width 1347 height 1337
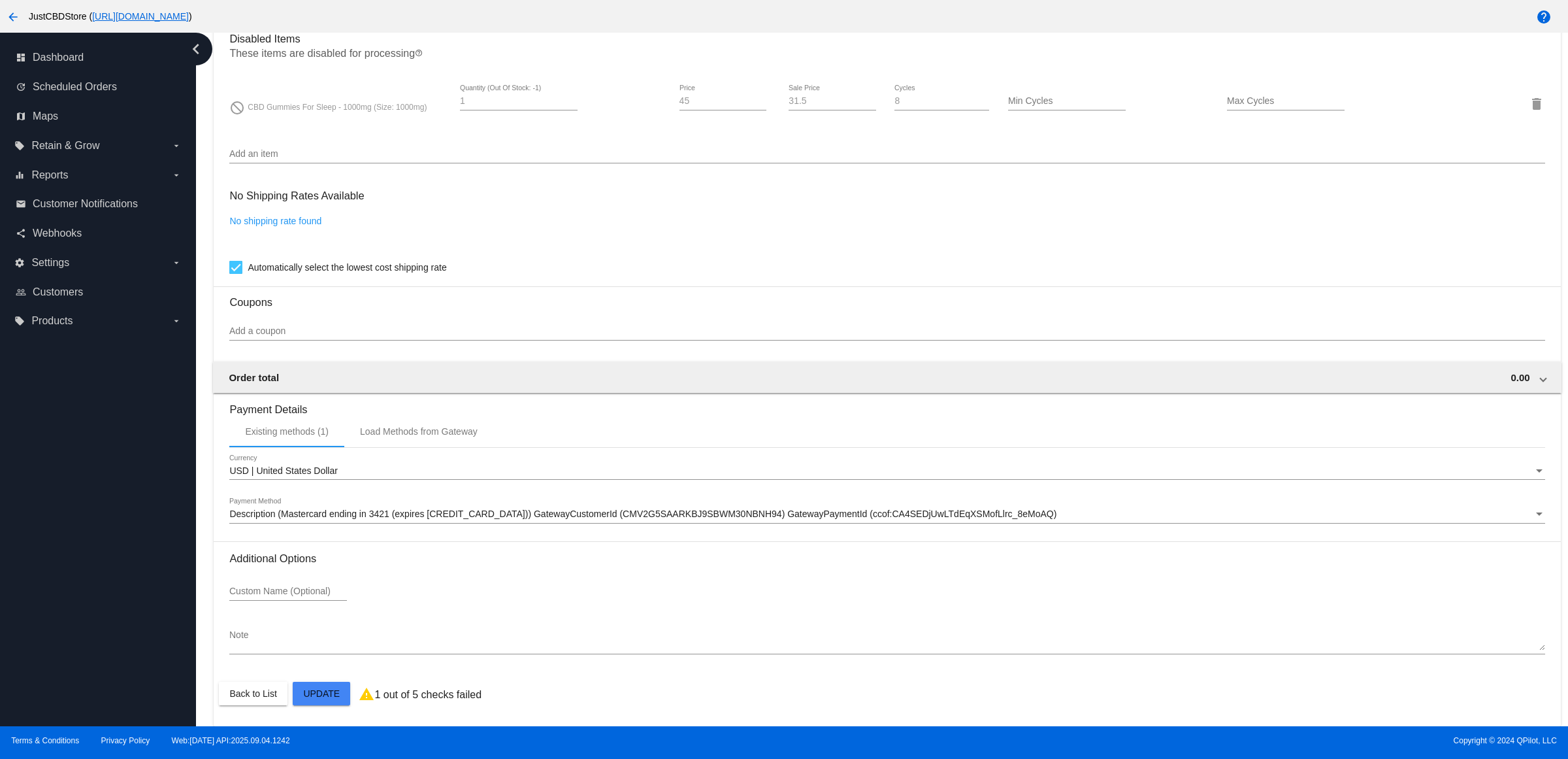
click at [317, 690] on mat-card "Customer 5659913: Kathy Blackmore ksb71759@gmail.com Customer Shipping Enter Sh…" at bounding box center [887, 57] width 1347 height 1337
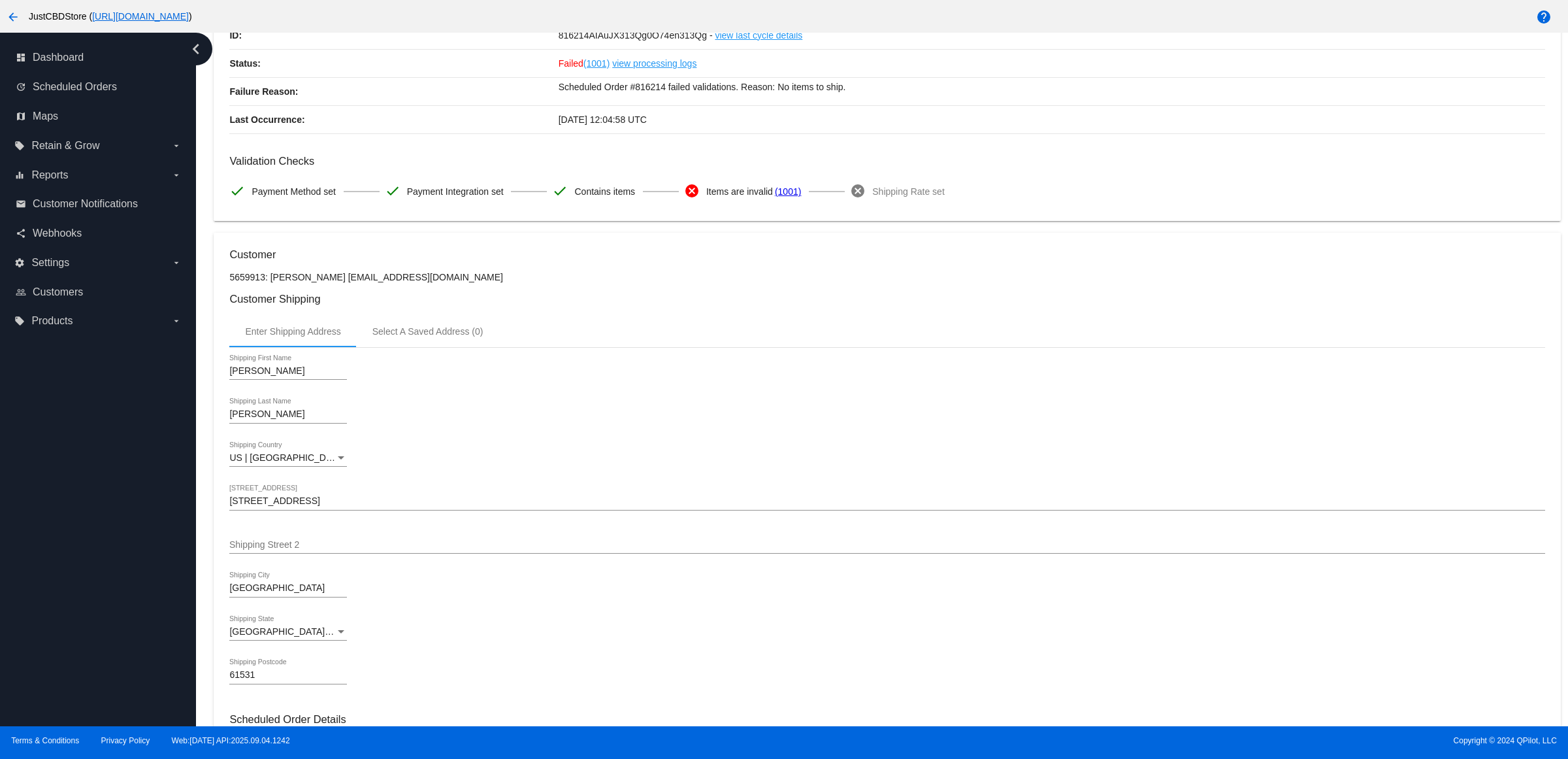
scroll to position [0, 0]
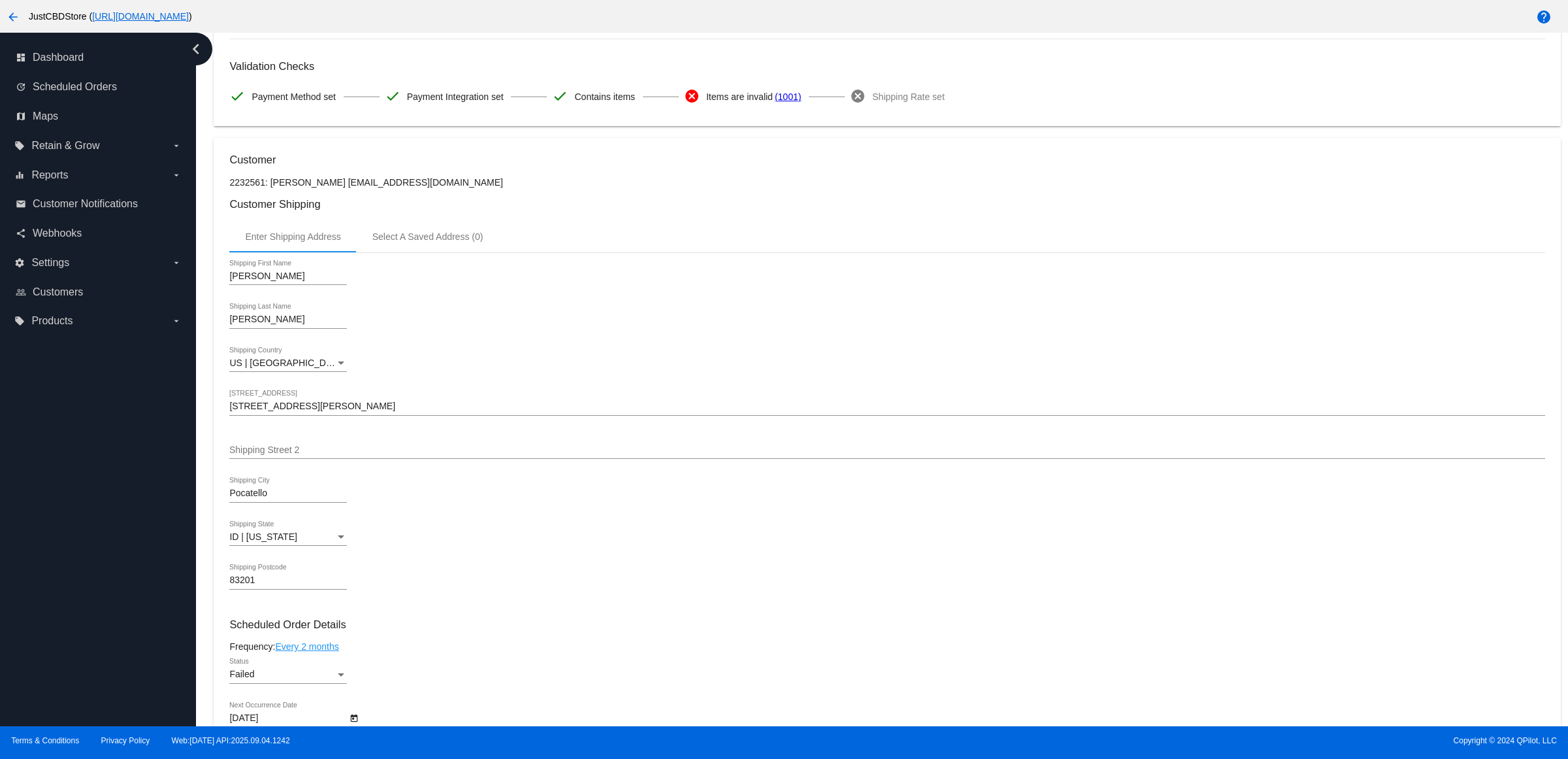
scroll to position [490, 0]
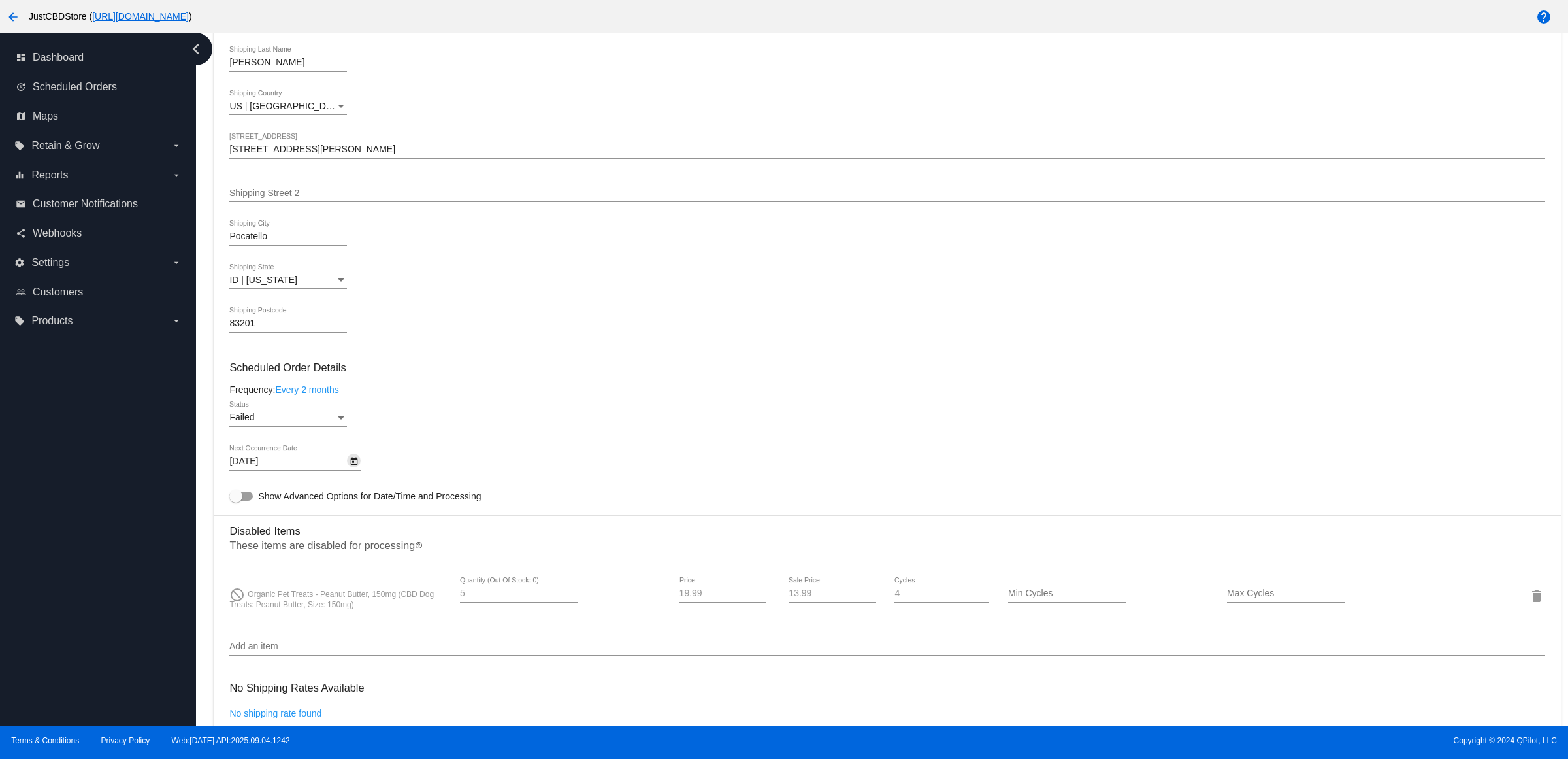
click at [361, 468] on button "Open calendar" at bounding box center [353, 460] width 14 height 14
click at [419, 511] on button "Next month" at bounding box center [411, 512] width 26 height 26
drag, startPoint x: 276, startPoint y: 651, endPoint x: 279, endPoint y: 639, distance: 12.4
click at [276, 651] on div "17" at bounding box center [278, 645] width 23 height 23
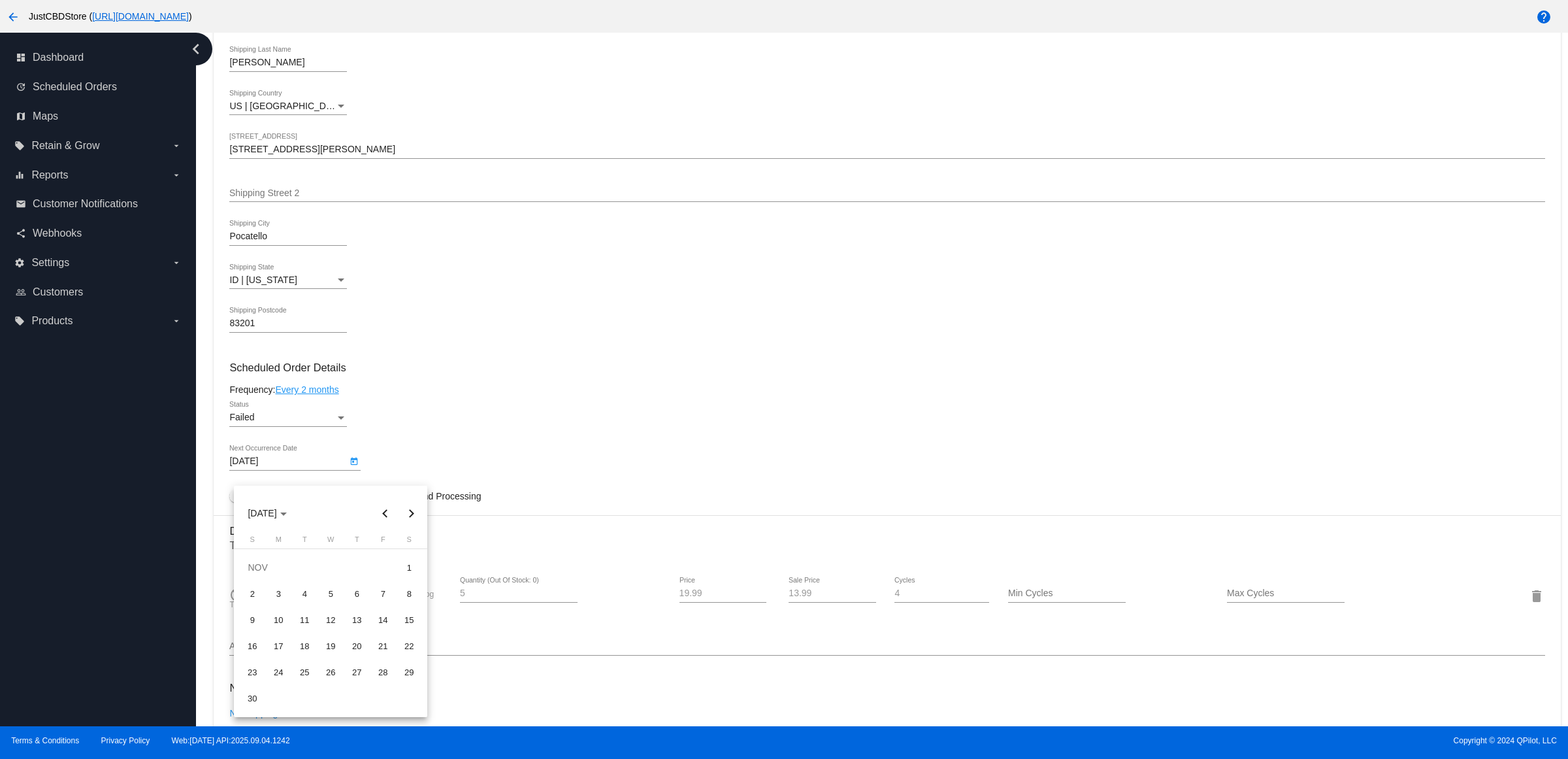
type input "11/17/2025"
click at [310, 427] on div at bounding box center [287, 426] width 117 height 1
click at [312, 423] on div "Failed" at bounding box center [282, 417] width 106 height 10
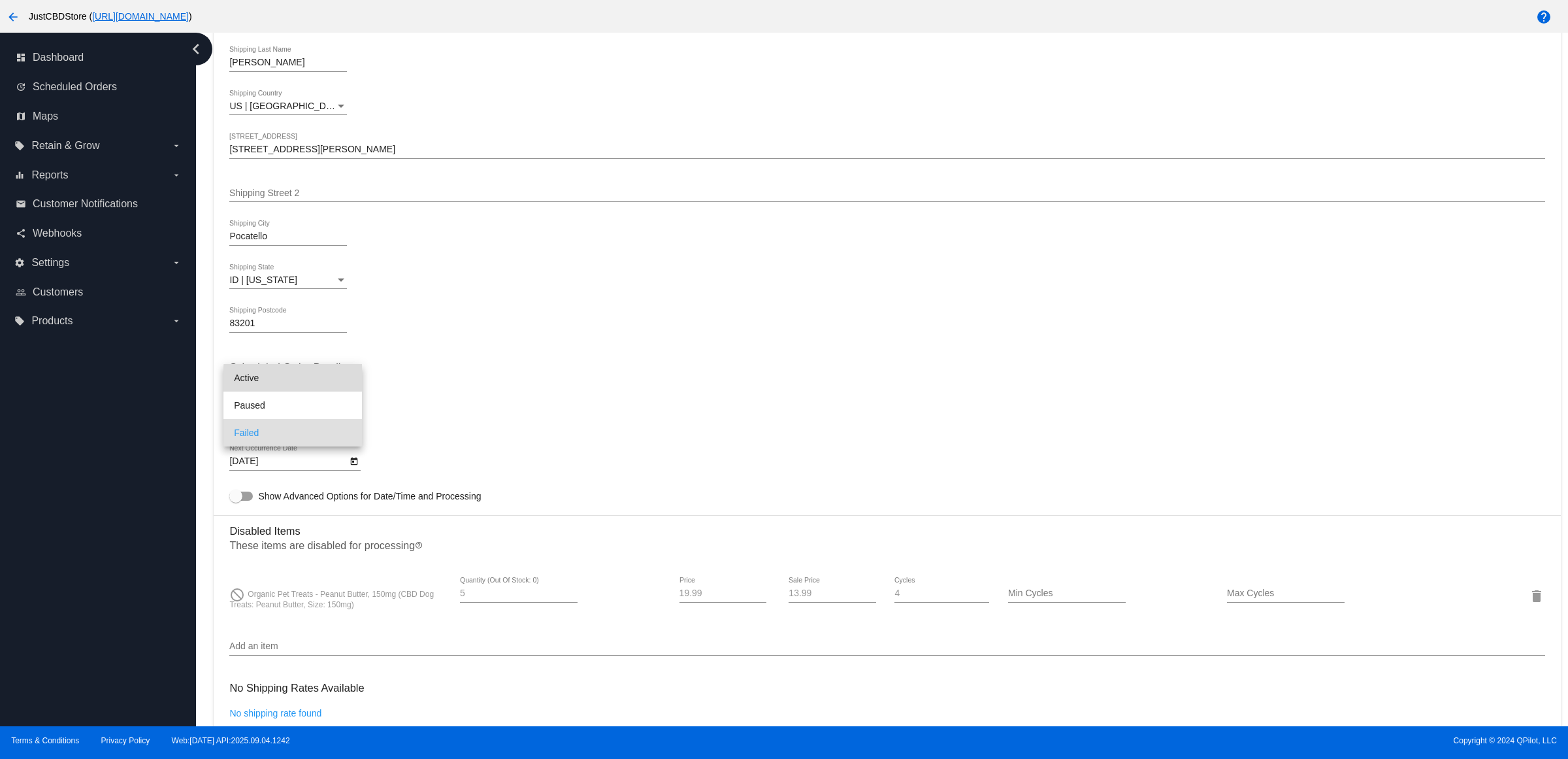
click at [338, 387] on span "Active" at bounding box center [292, 378] width 117 height 27
click at [464, 345] on div "83201 Shipping Postcode" at bounding box center [887, 326] width 1315 height 38
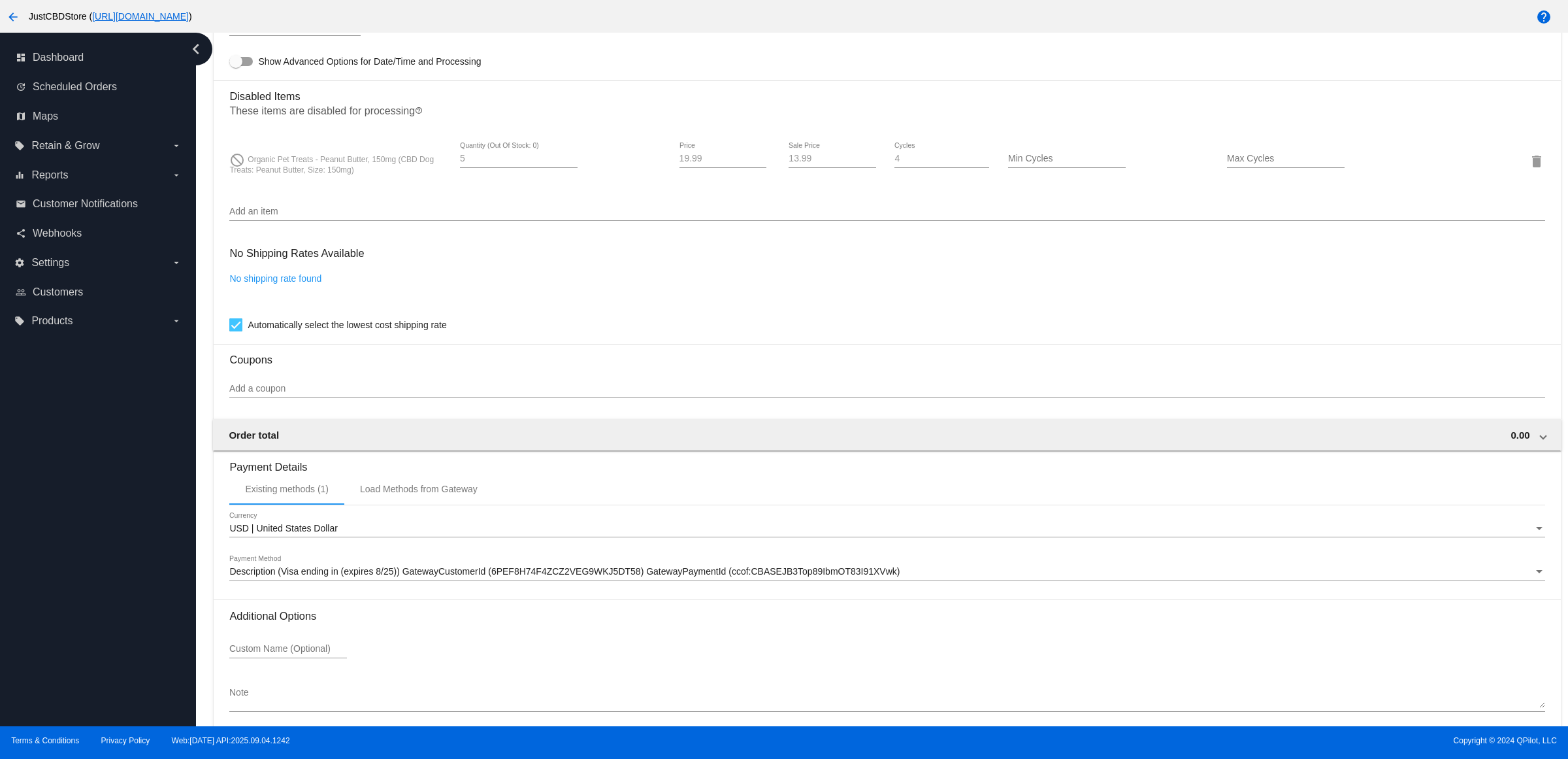
scroll to position [1004, 0]
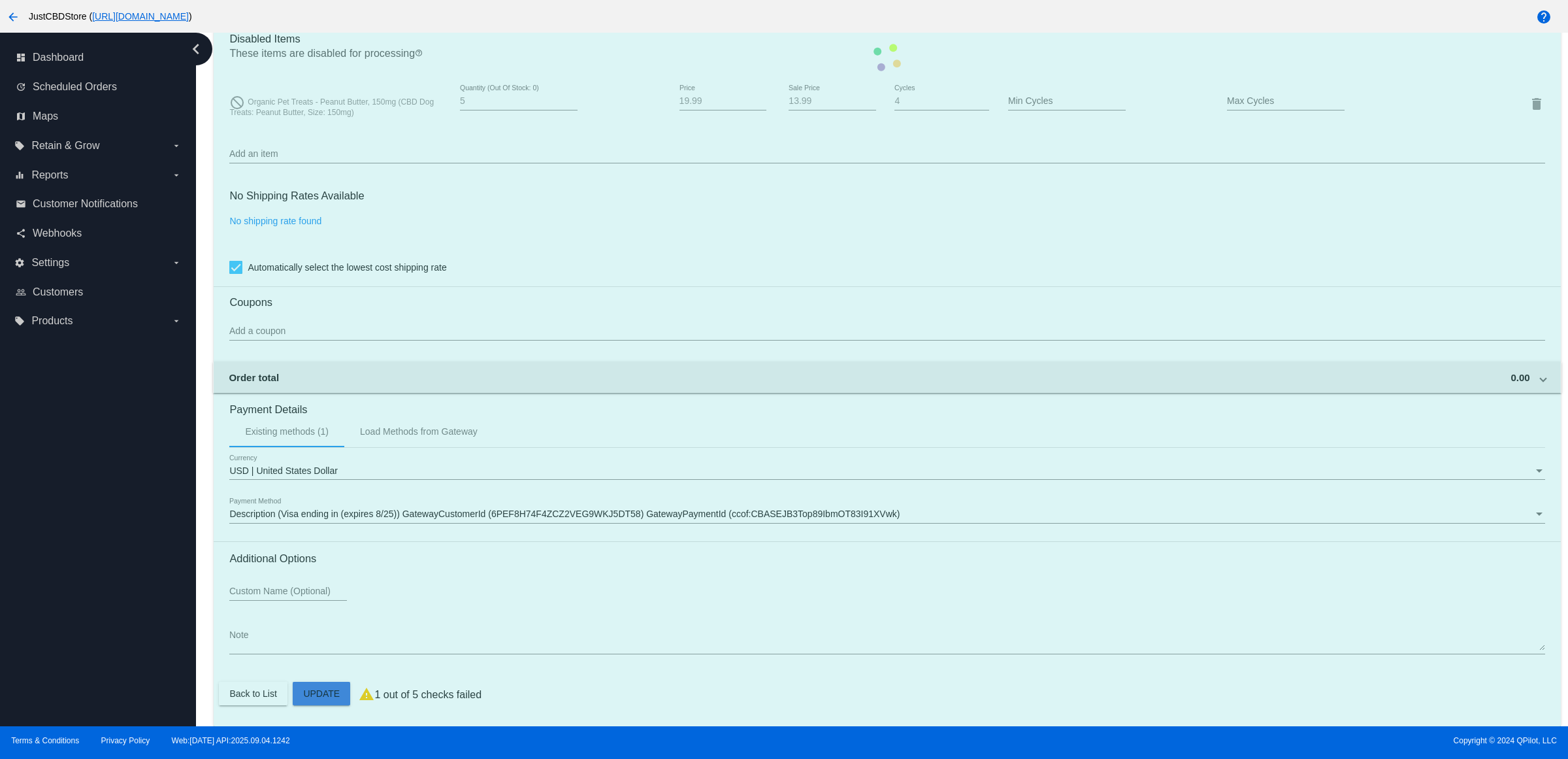
click at [330, 684] on mat-card "Customer 2232561: Ashley Kleinsmith splashley88@hotmail.com Customer Shipping E…" at bounding box center [887, 57] width 1347 height 1337
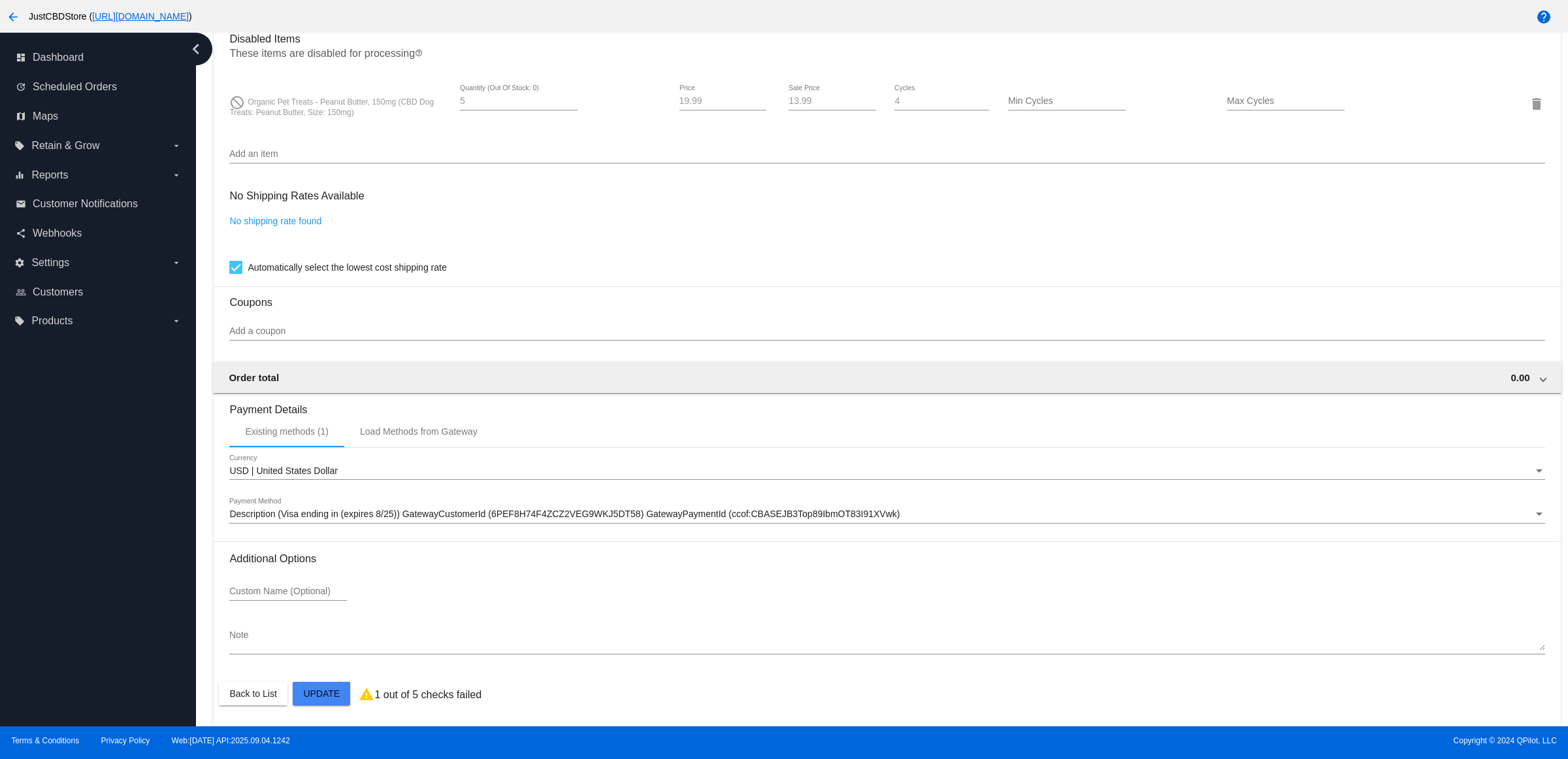
scroll to position [350, 0]
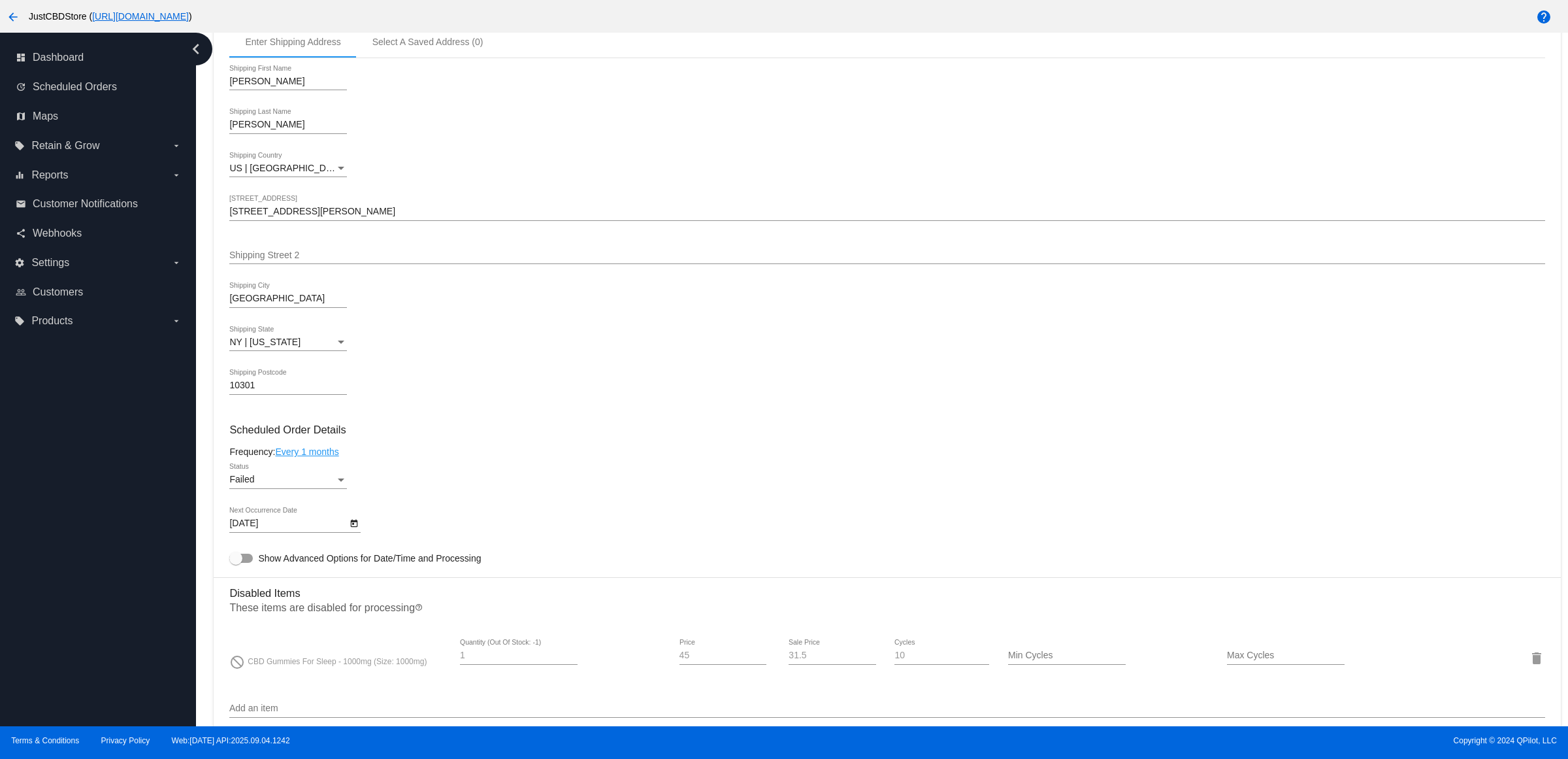
scroll to position [572, 0]
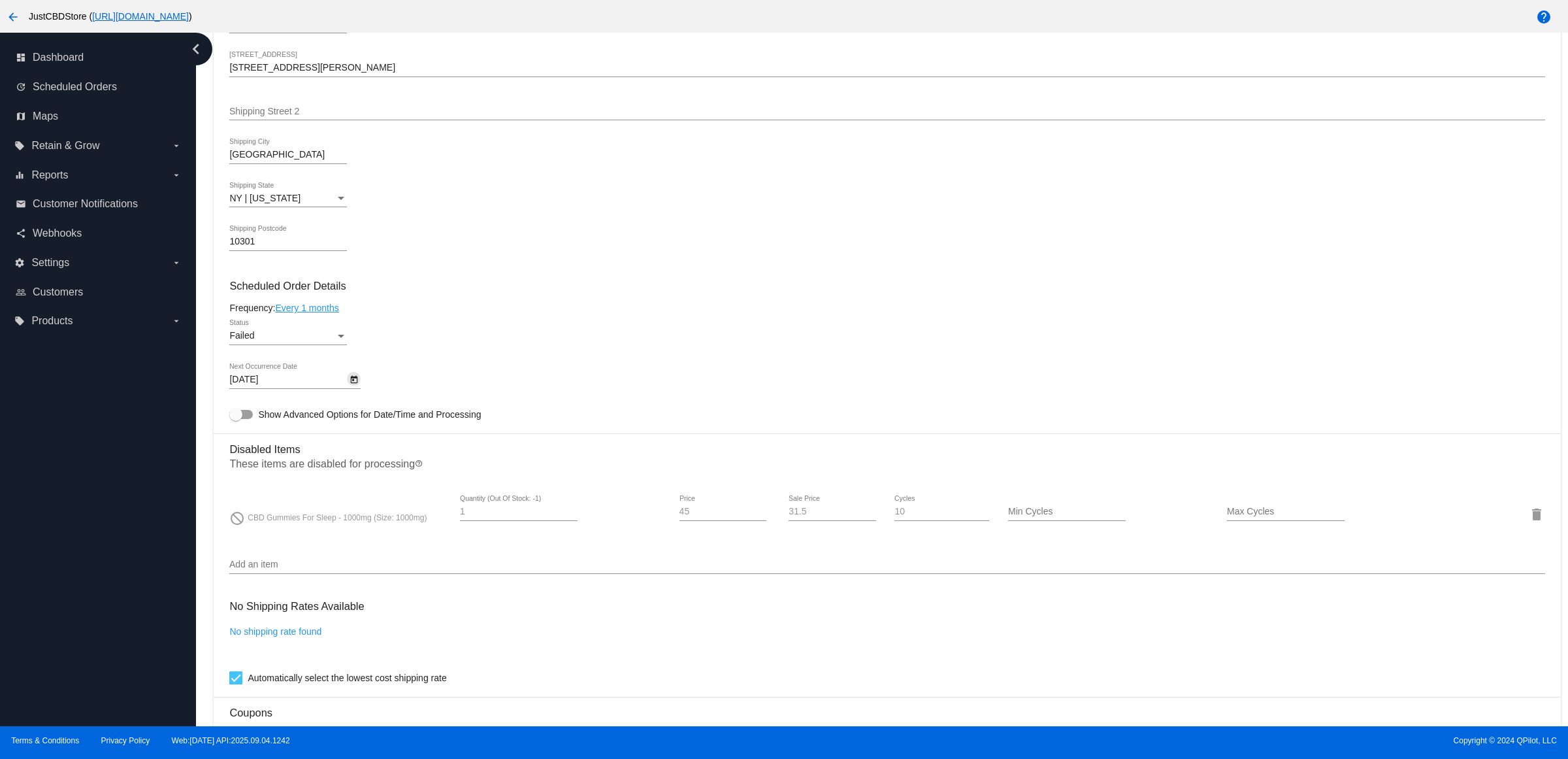
click at [357, 388] on icon "Open calendar" at bounding box center [353, 380] width 9 height 16
click at [409, 431] on button "Next month" at bounding box center [411, 431] width 26 height 26
click at [412, 534] on div "18" at bounding box center [409, 537] width 23 height 23
type input "[DATE]"
click at [334, 341] on div "Failed" at bounding box center [282, 335] width 106 height 10
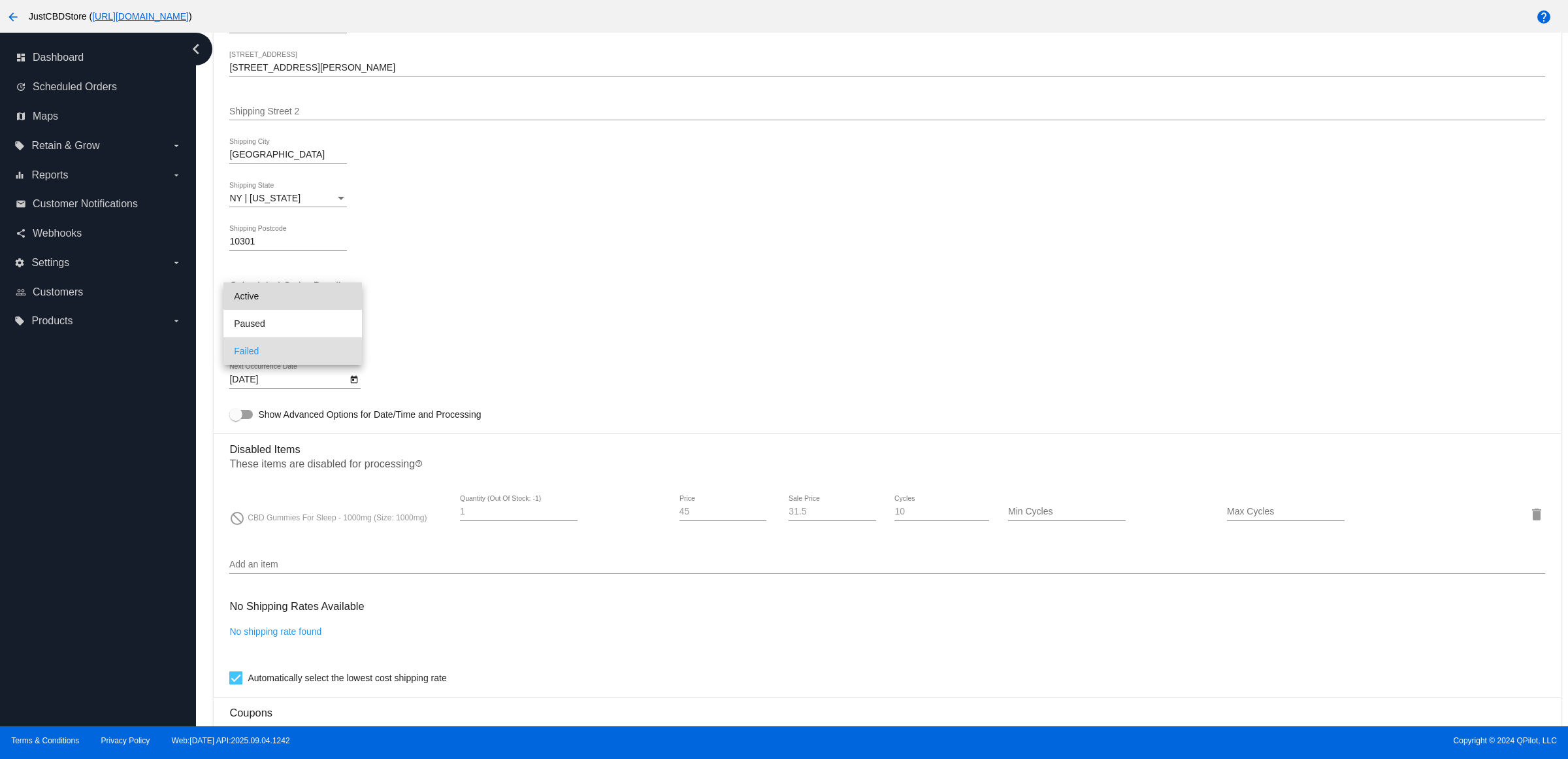
click at [322, 286] on span "Active" at bounding box center [292, 296] width 117 height 27
drag, startPoint x: 410, startPoint y: 309, endPoint x: 412, endPoint y: 350, distance: 41.0
click at [421, 318] on mat-card-content "Customer 3974822: [PERSON_NAME] [PERSON_NAME][EMAIL_ADDRESS][DOMAIN_NAME] Custo…" at bounding box center [887, 445] width 1315 height 1261
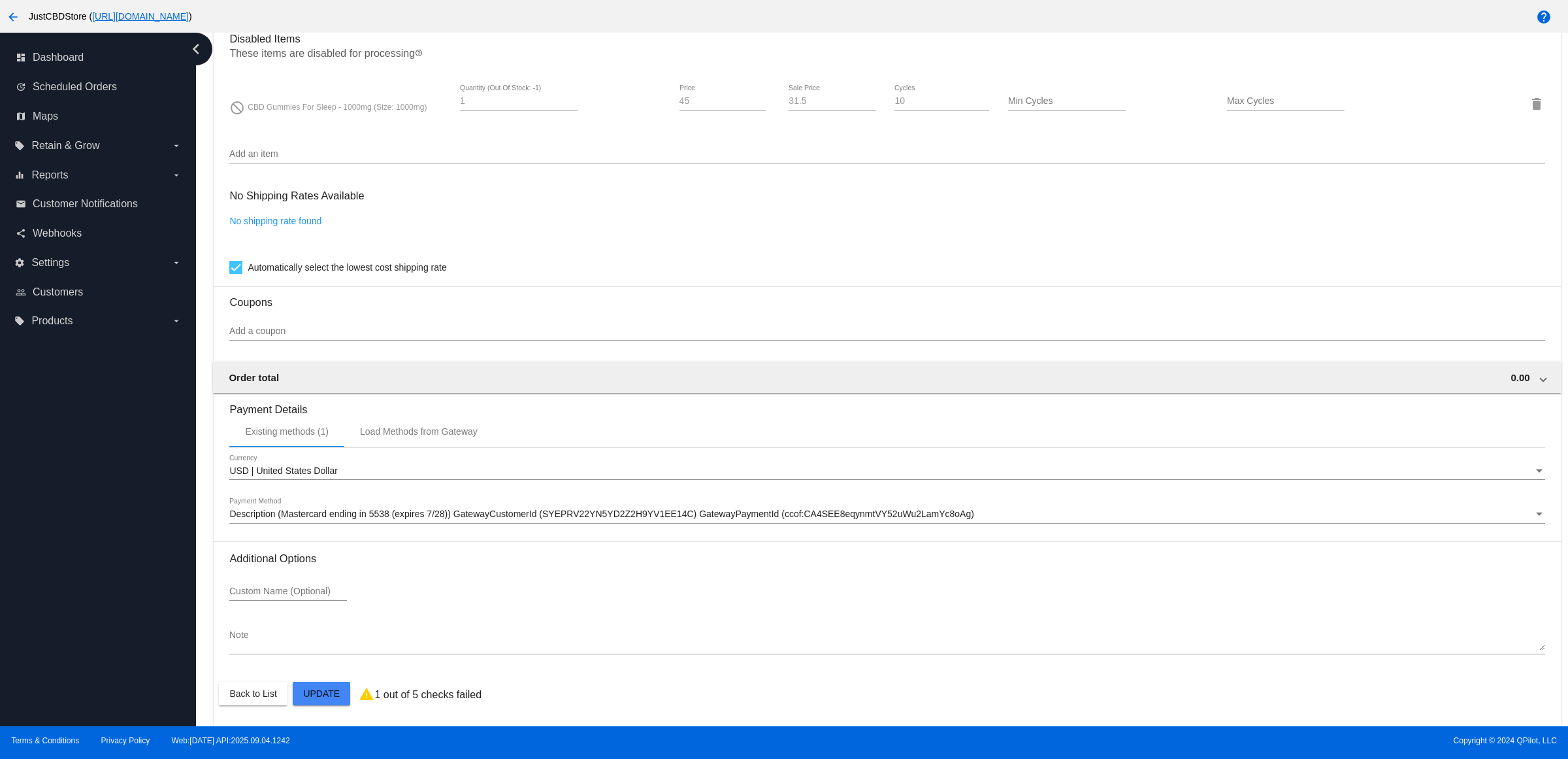
click at [340, 694] on mat-card "Customer 3974822: Jennifer Holliday jenn.holliday@me.com Customer Shipping Ente…" at bounding box center [887, 57] width 1347 height 1337
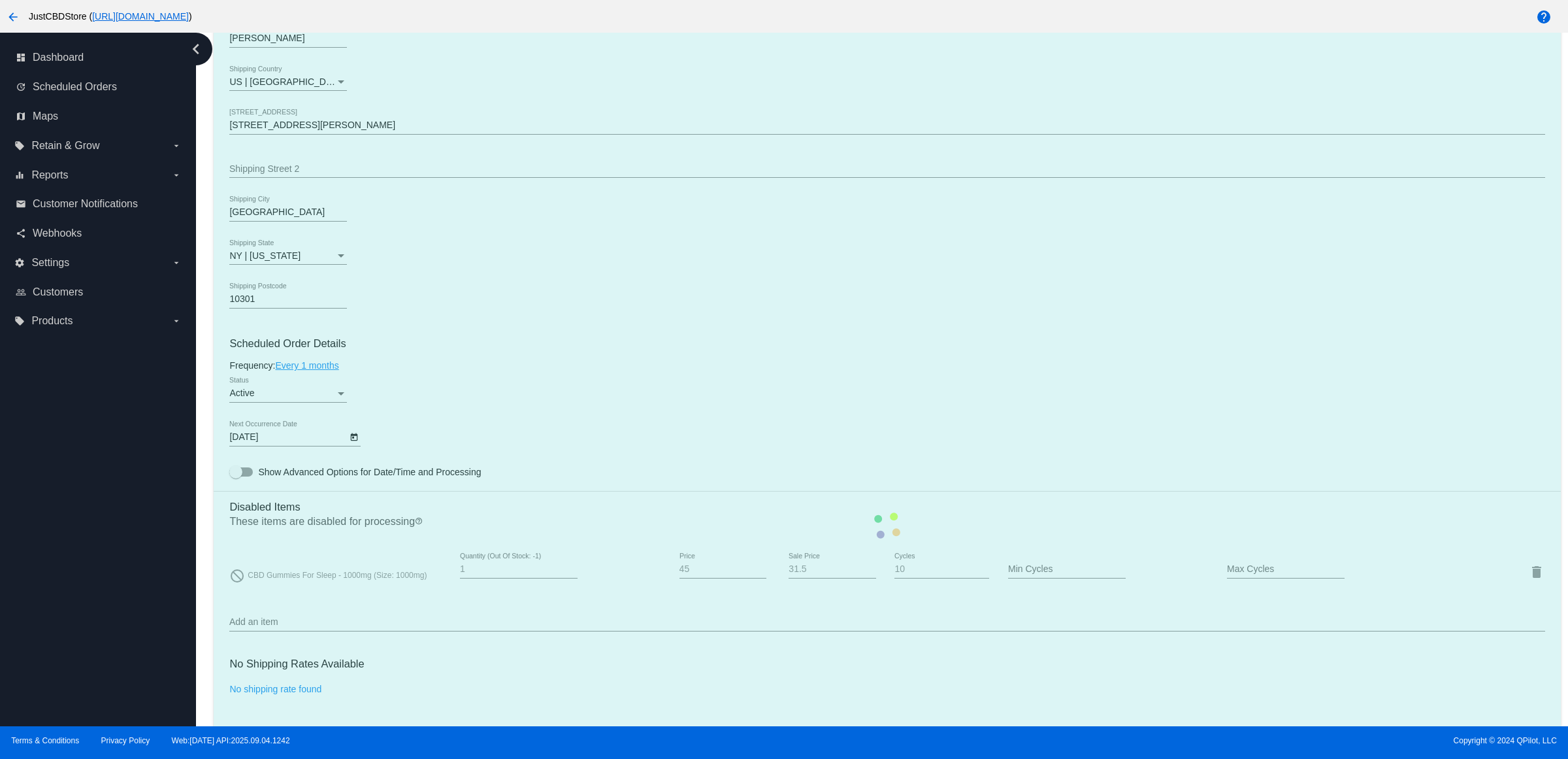
scroll to position [350, 0]
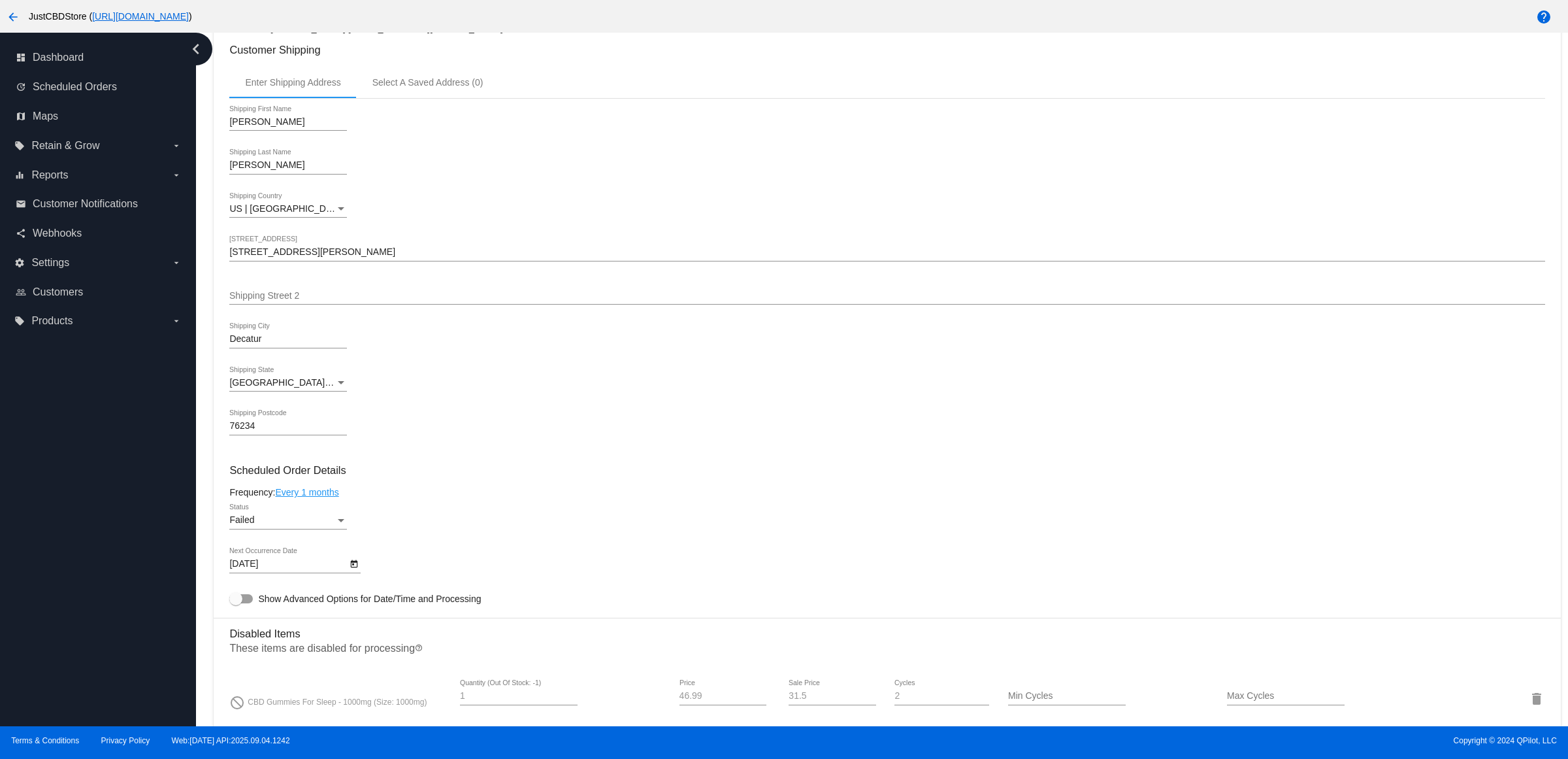
scroll to position [409, 0]
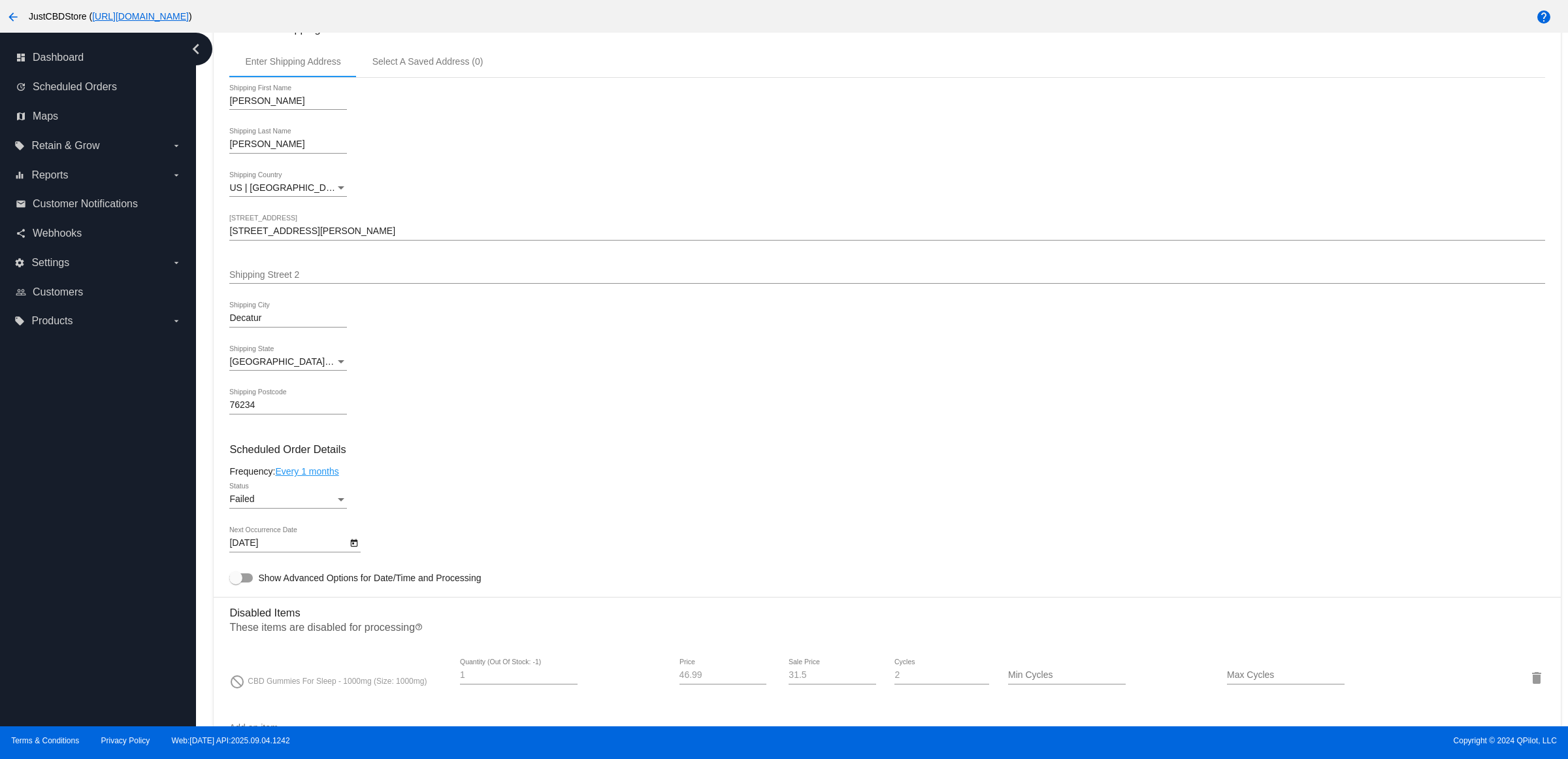
click at [338, 508] on div "Failed Status" at bounding box center [287, 496] width 117 height 26
drag, startPoint x: 324, startPoint y: 463, endPoint x: 337, endPoint y: 484, distance: 24.7
click at [324, 462] on span "Active" at bounding box center [292, 459] width 117 height 27
click at [357, 551] on icon "Open calendar" at bounding box center [353, 544] width 9 height 16
click at [405, 331] on div "[DATE]" at bounding box center [330, 344] width 187 height 26
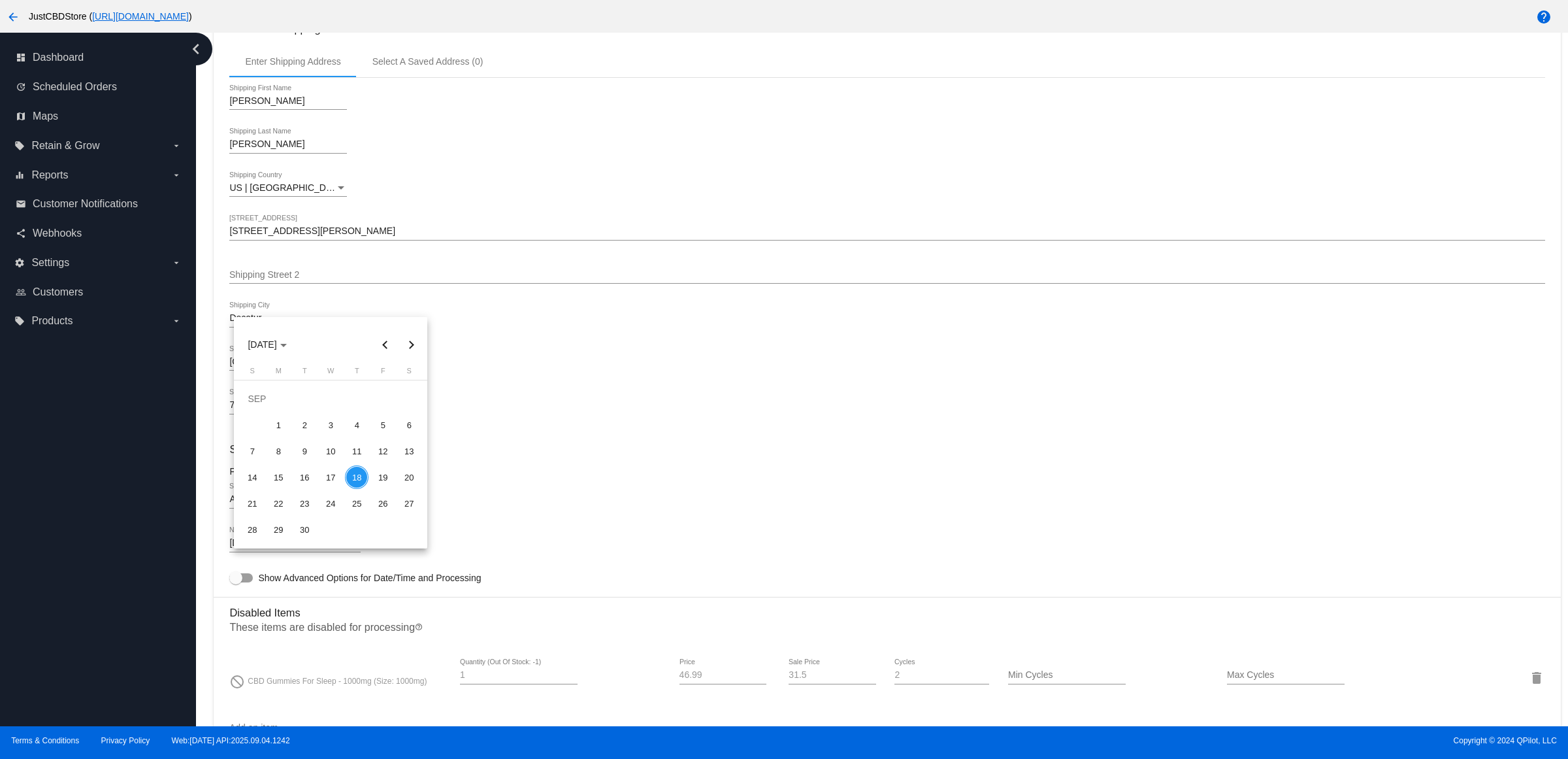
click at [409, 338] on button "Next month" at bounding box center [411, 344] width 26 height 26
click at [413, 452] on div "18" at bounding box center [409, 450] width 23 height 23
type input "[DATE]"
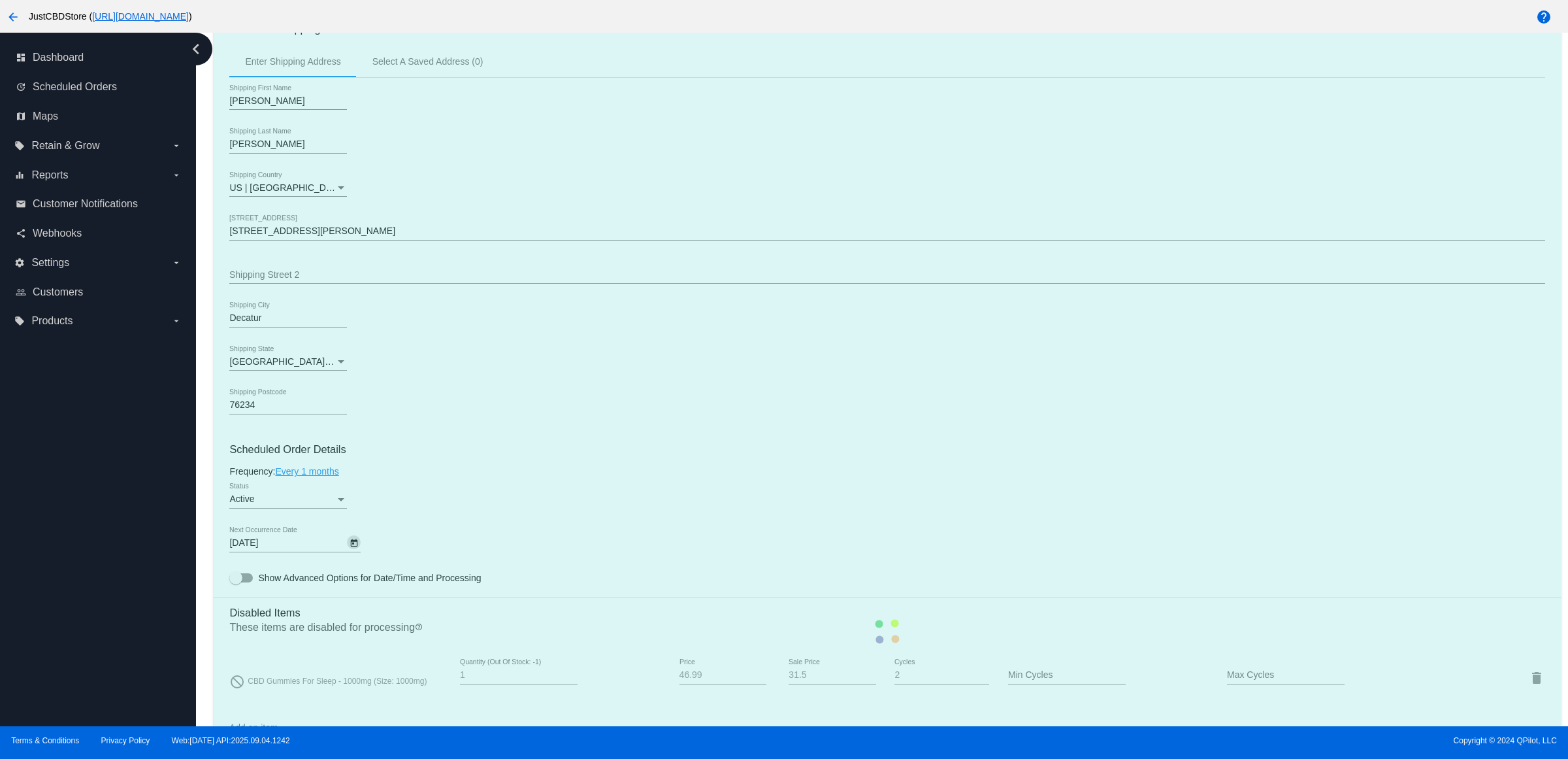
click at [560, 431] on mat-card "Customer 2409517: [PERSON_NAME] [EMAIL_ADDRESS][DOMAIN_NAME] Customer Shipping …" at bounding box center [887, 631] width 1347 height 1337
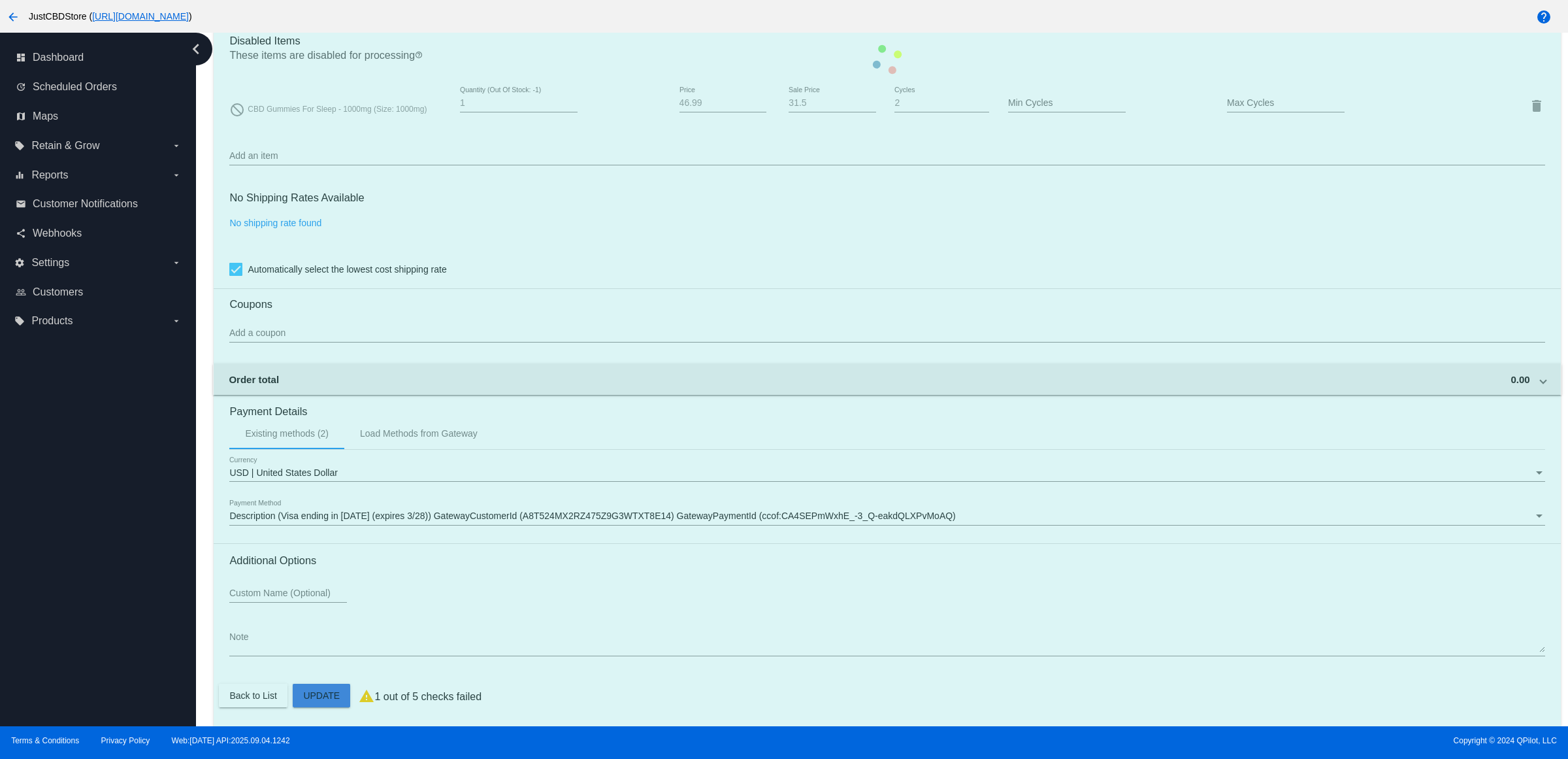
click at [338, 716] on mat-card "Customer 2409517: [PERSON_NAME] [EMAIL_ADDRESS][DOMAIN_NAME] Customer Shipping …" at bounding box center [887, 59] width 1347 height 1337
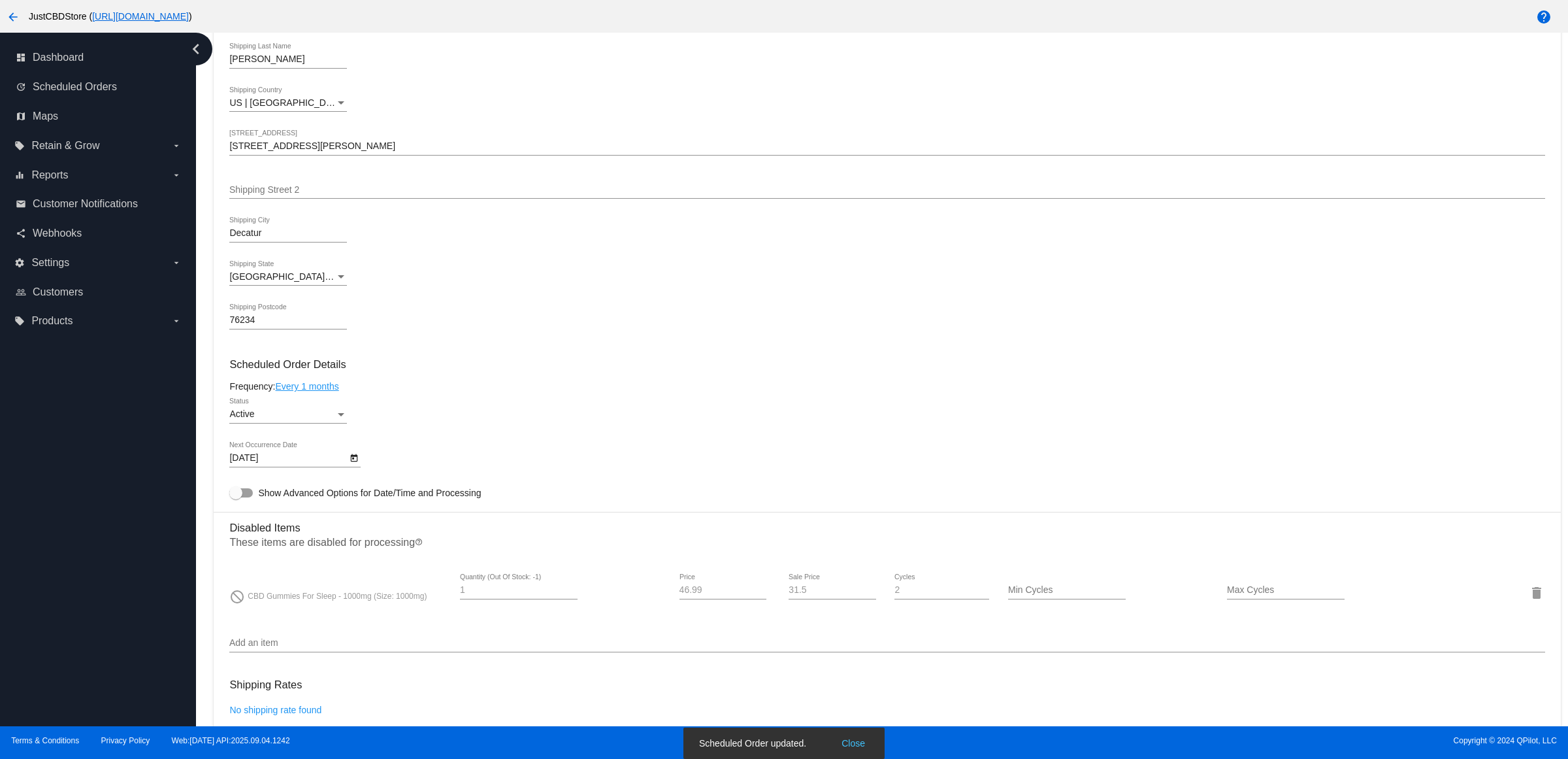
scroll to position [0, 0]
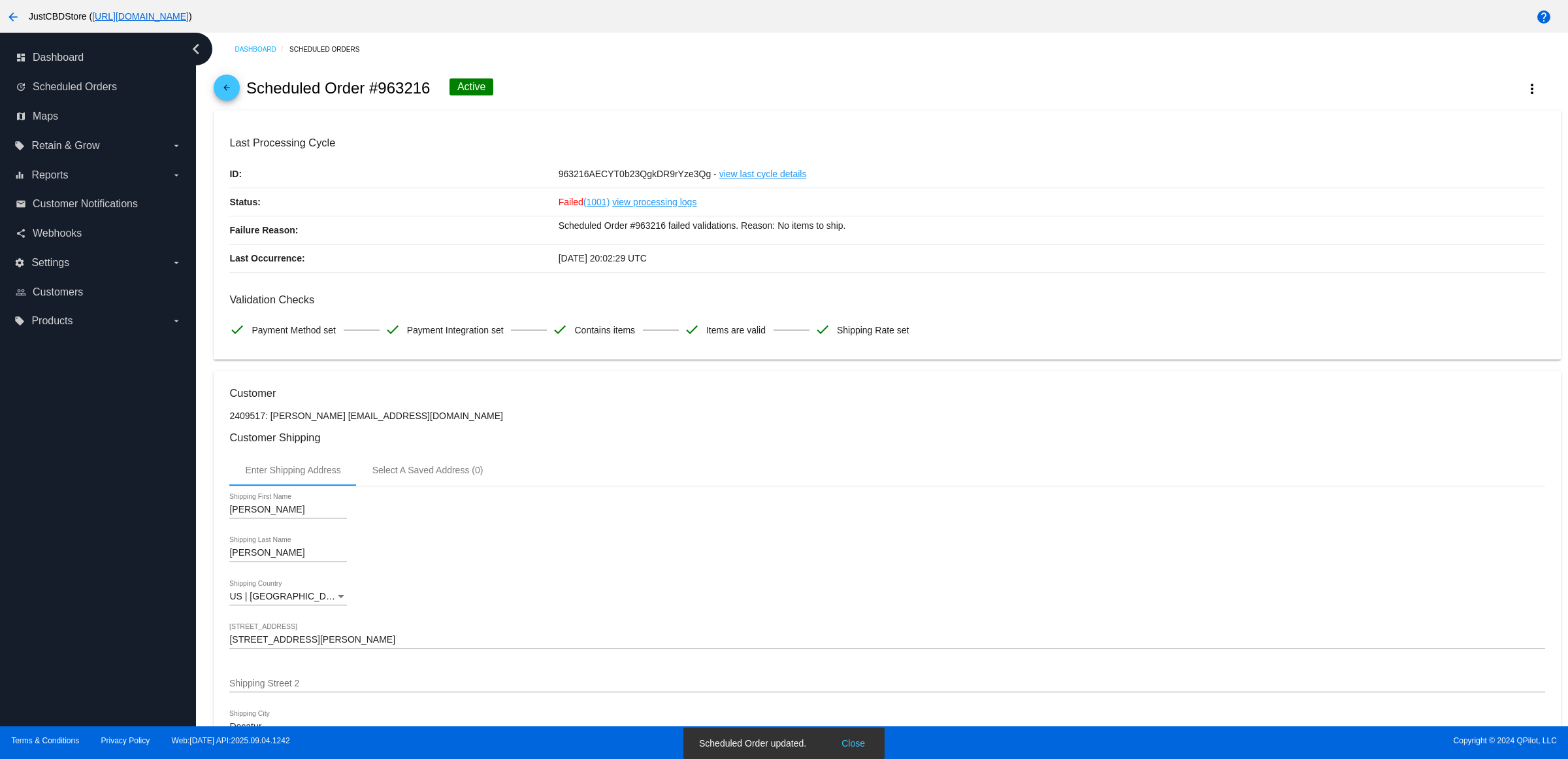
click at [220, 93] on link "arrow_back" at bounding box center [227, 87] width 26 height 26
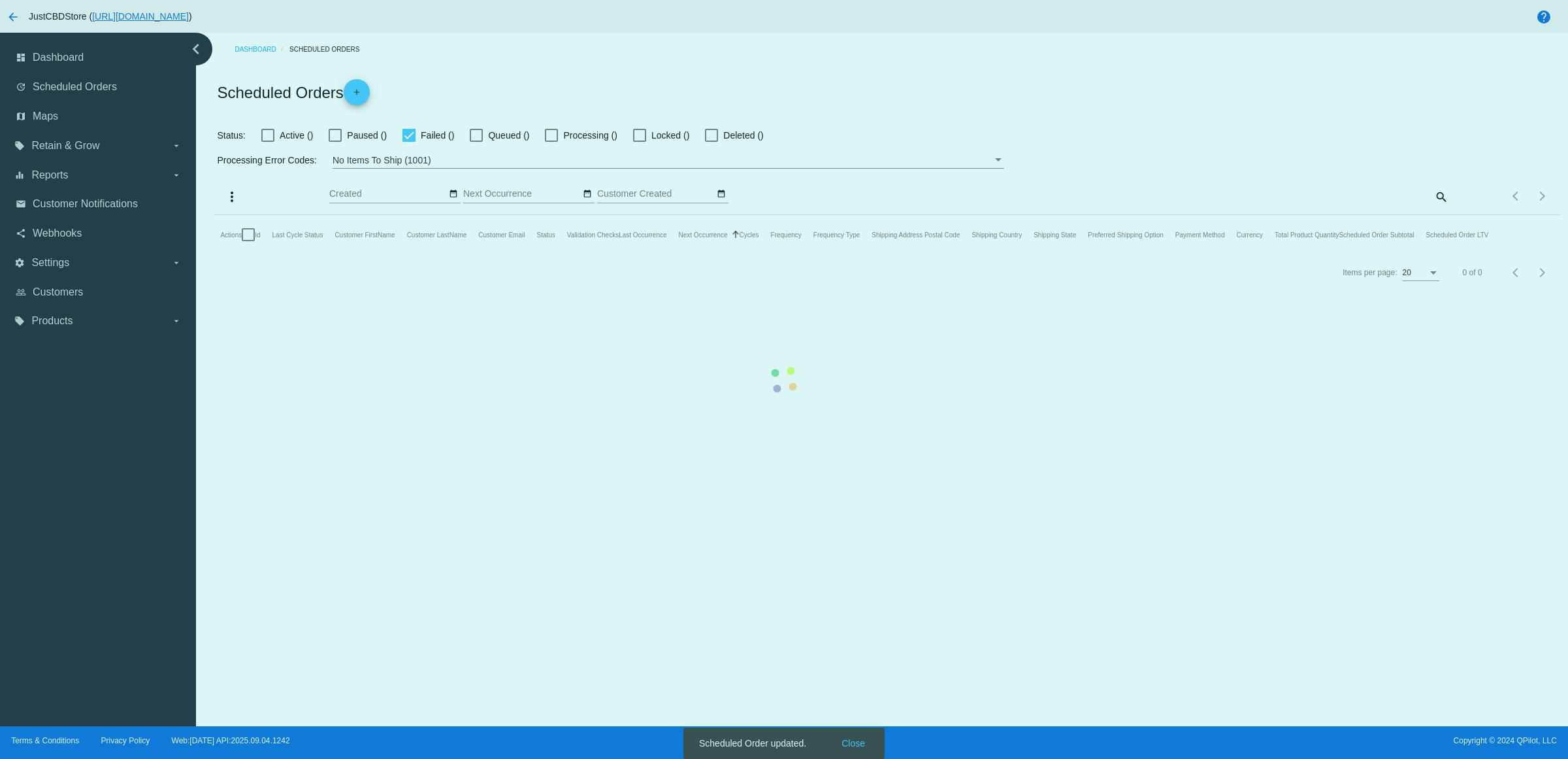
checkbox input "false"
checkbox input "true"
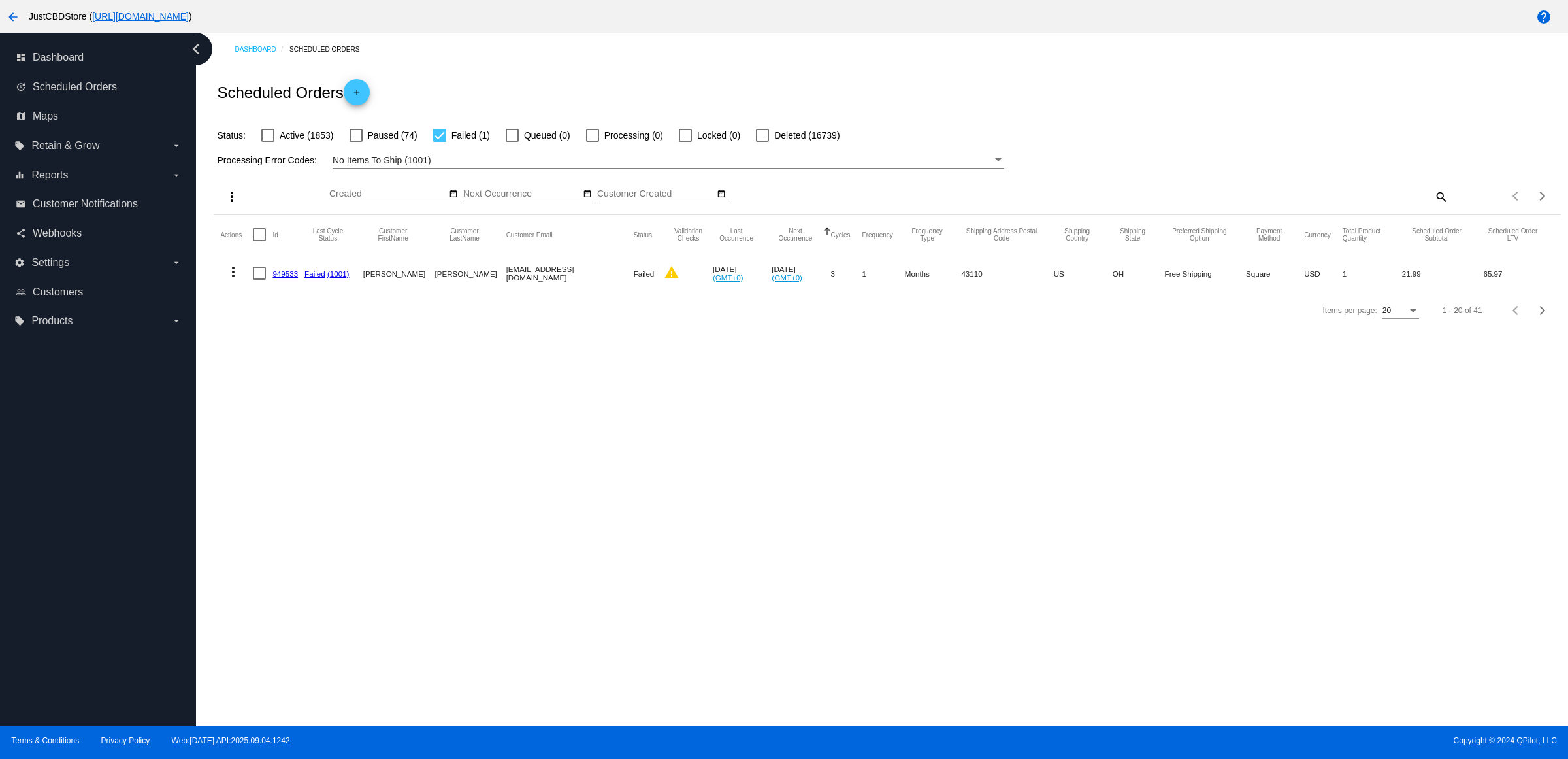
click at [298, 278] on link "949533" at bounding box center [285, 273] width 26 height 9
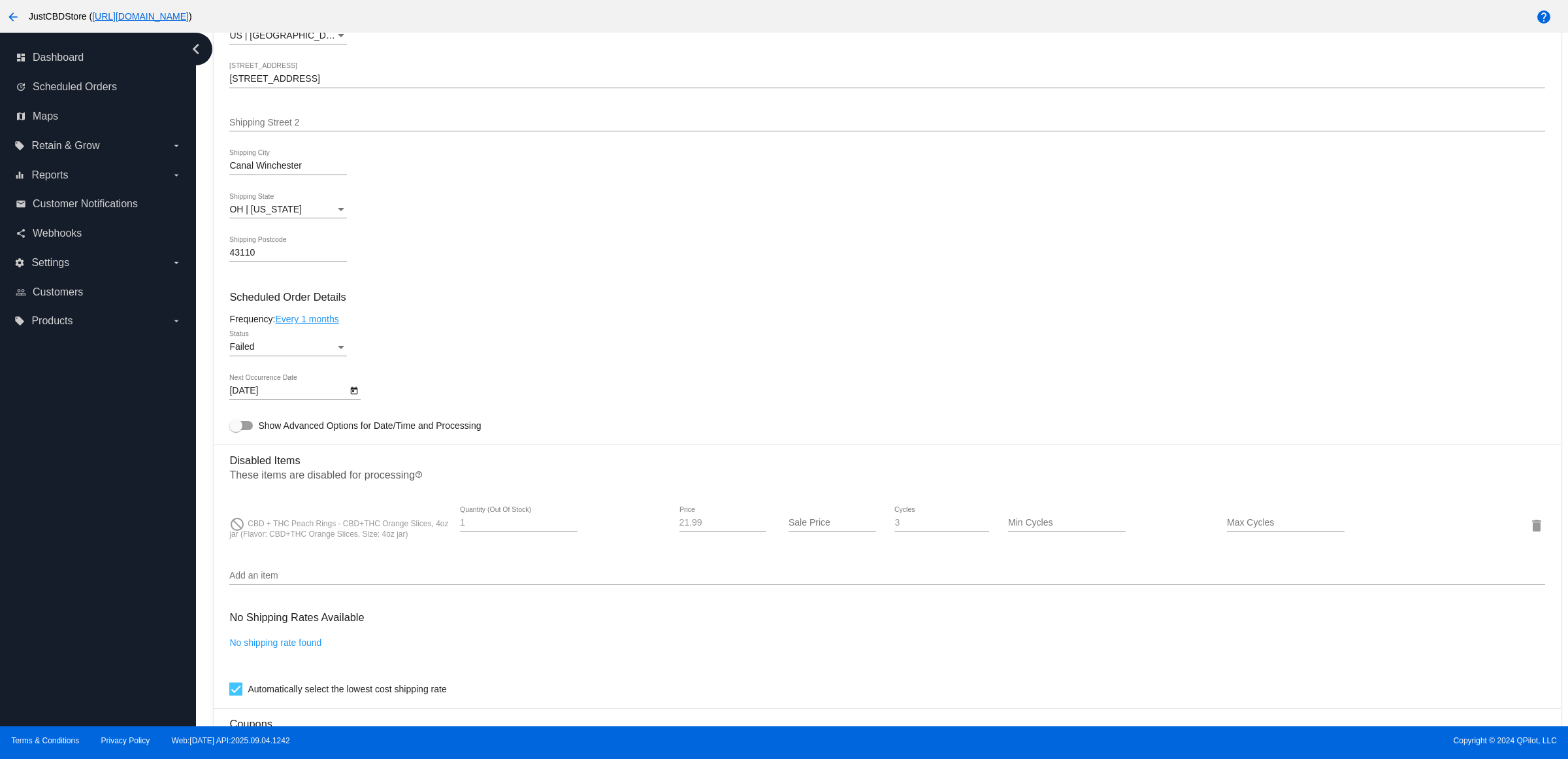
scroll to position [735, 0]
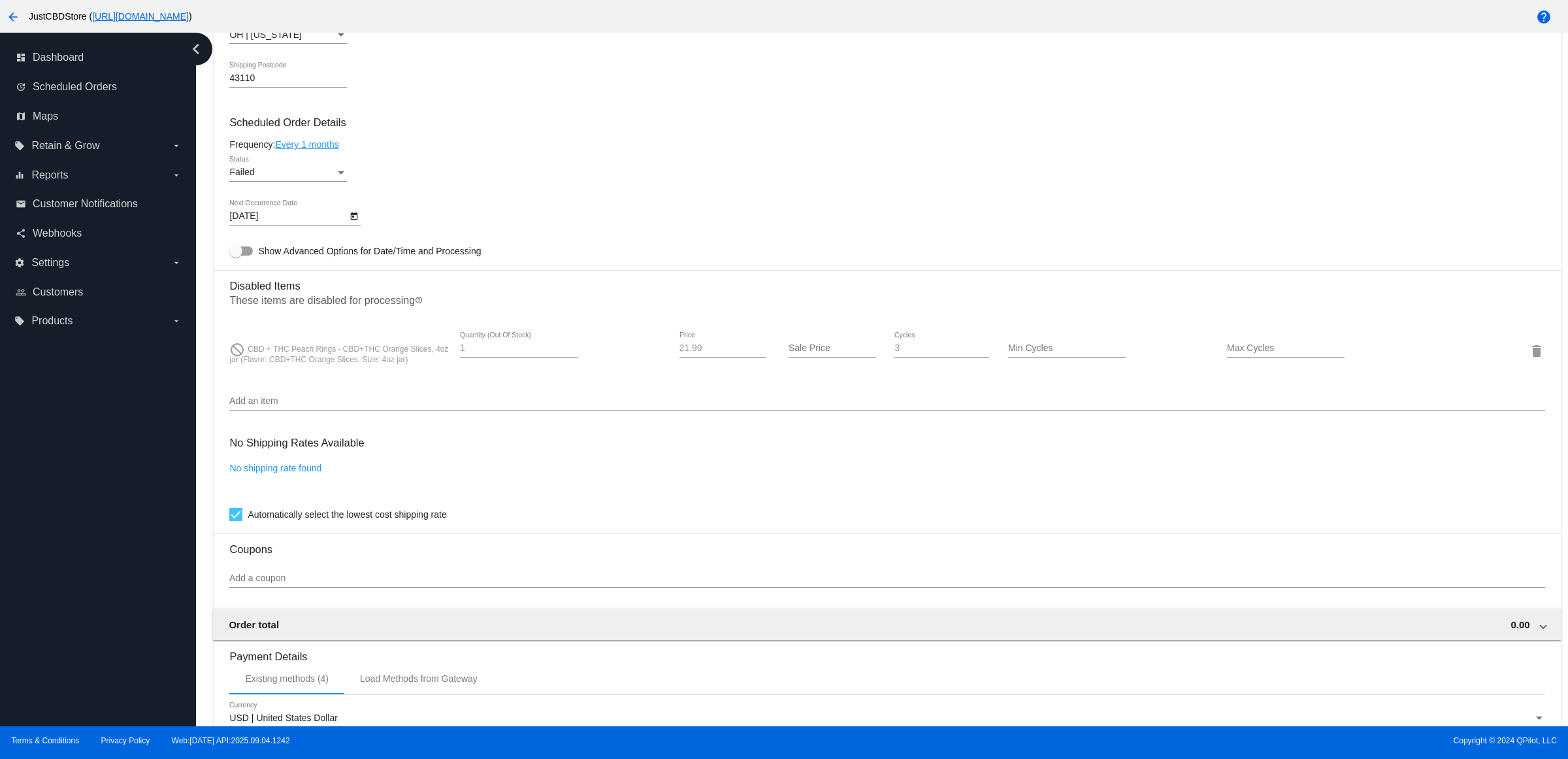
click at [361, 222] on div at bounding box center [353, 215] width 14 height 14
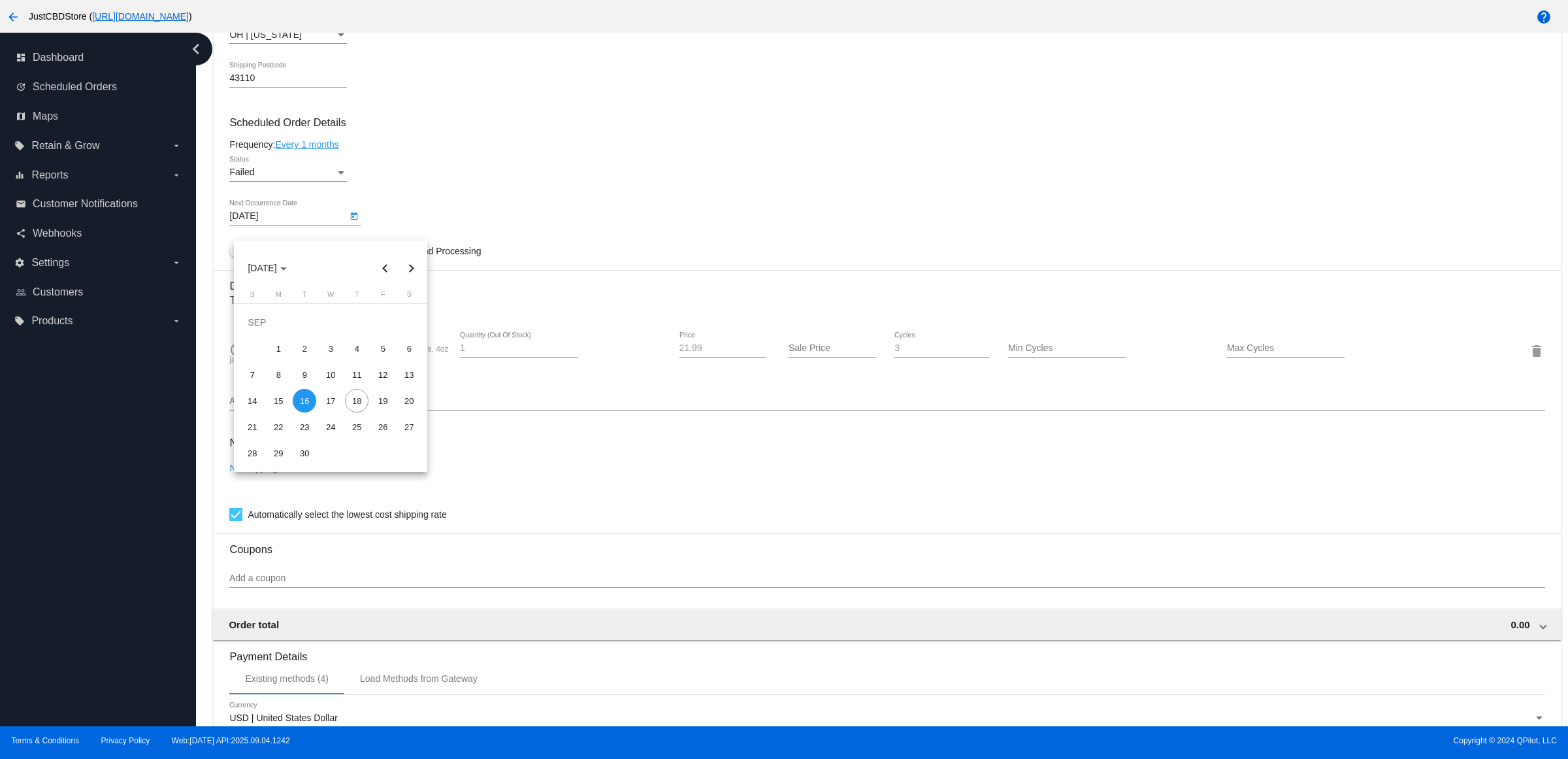
click at [413, 262] on button "Next month" at bounding box center [411, 267] width 26 height 26
click at [353, 376] on div "16" at bounding box center [356, 374] width 23 height 23
type input "[DATE]"
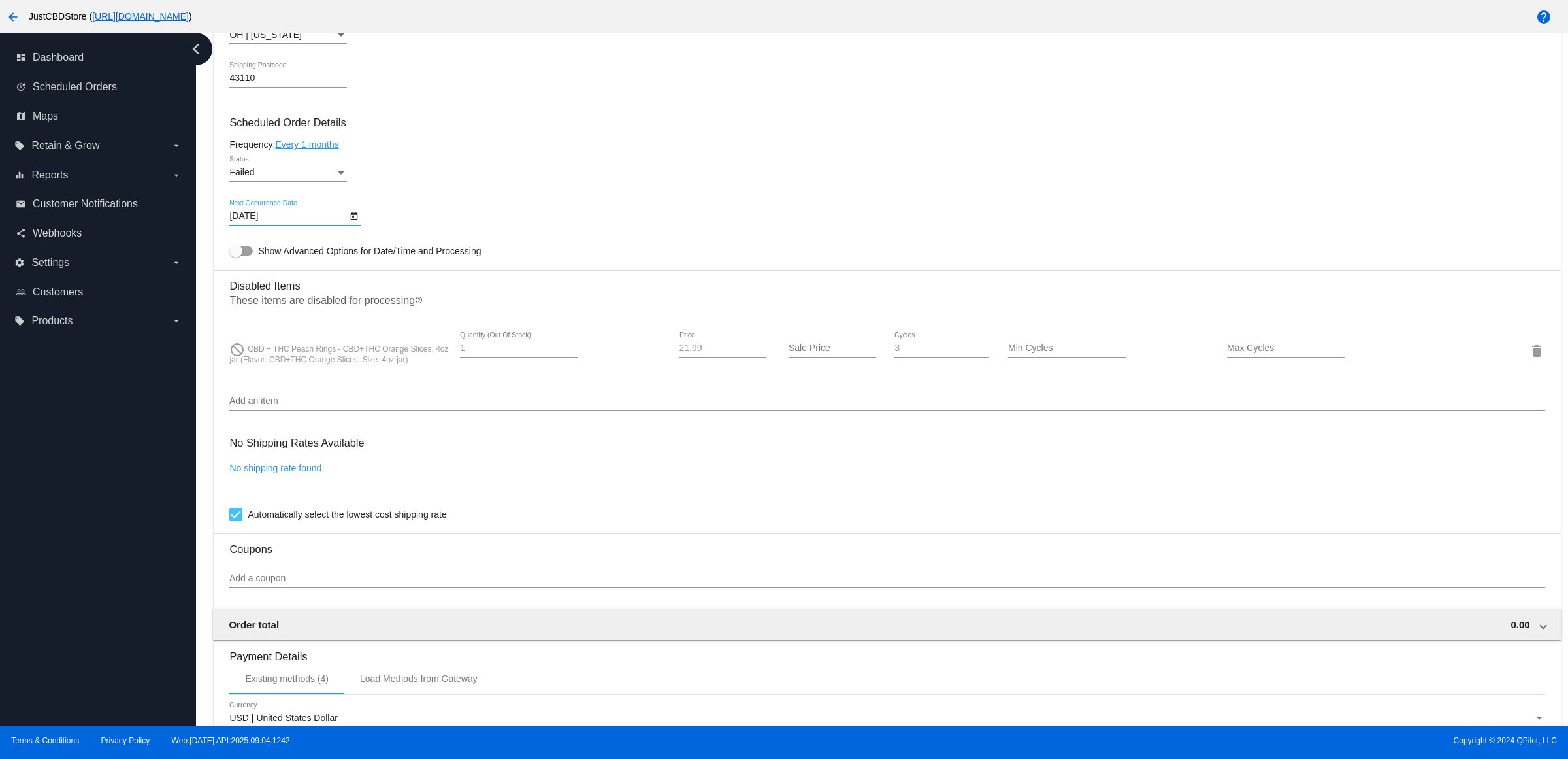
click at [347, 178] on div "Status" at bounding box center [341, 172] width 12 height 10
click at [330, 134] on span "Active" at bounding box center [292, 132] width 117 height 27
click at [422, 150] on div "Frequency: Every 1 months" at bounding box center [887, 144] width 1315 height 10
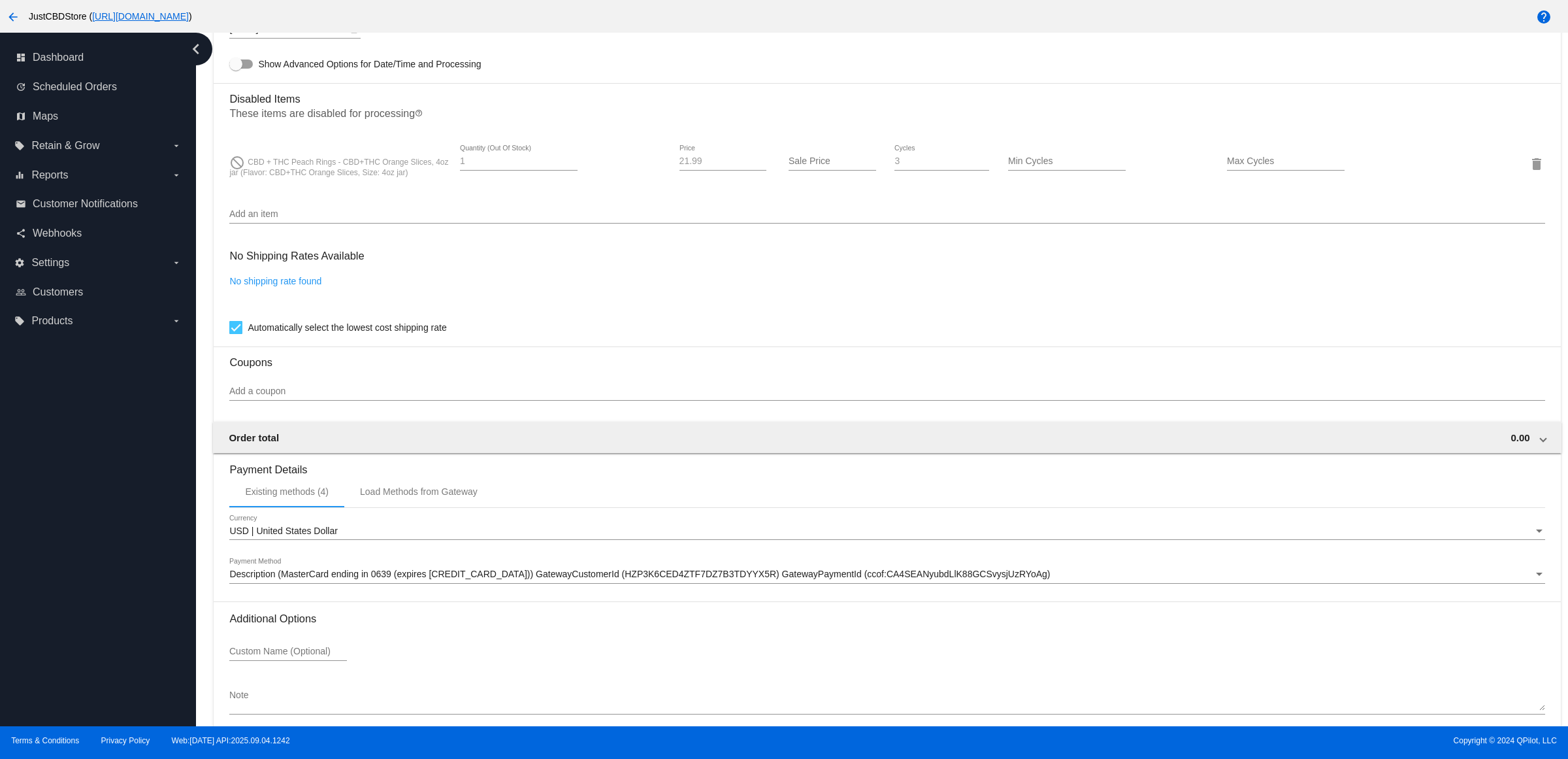
scroll to position [1007, 0]
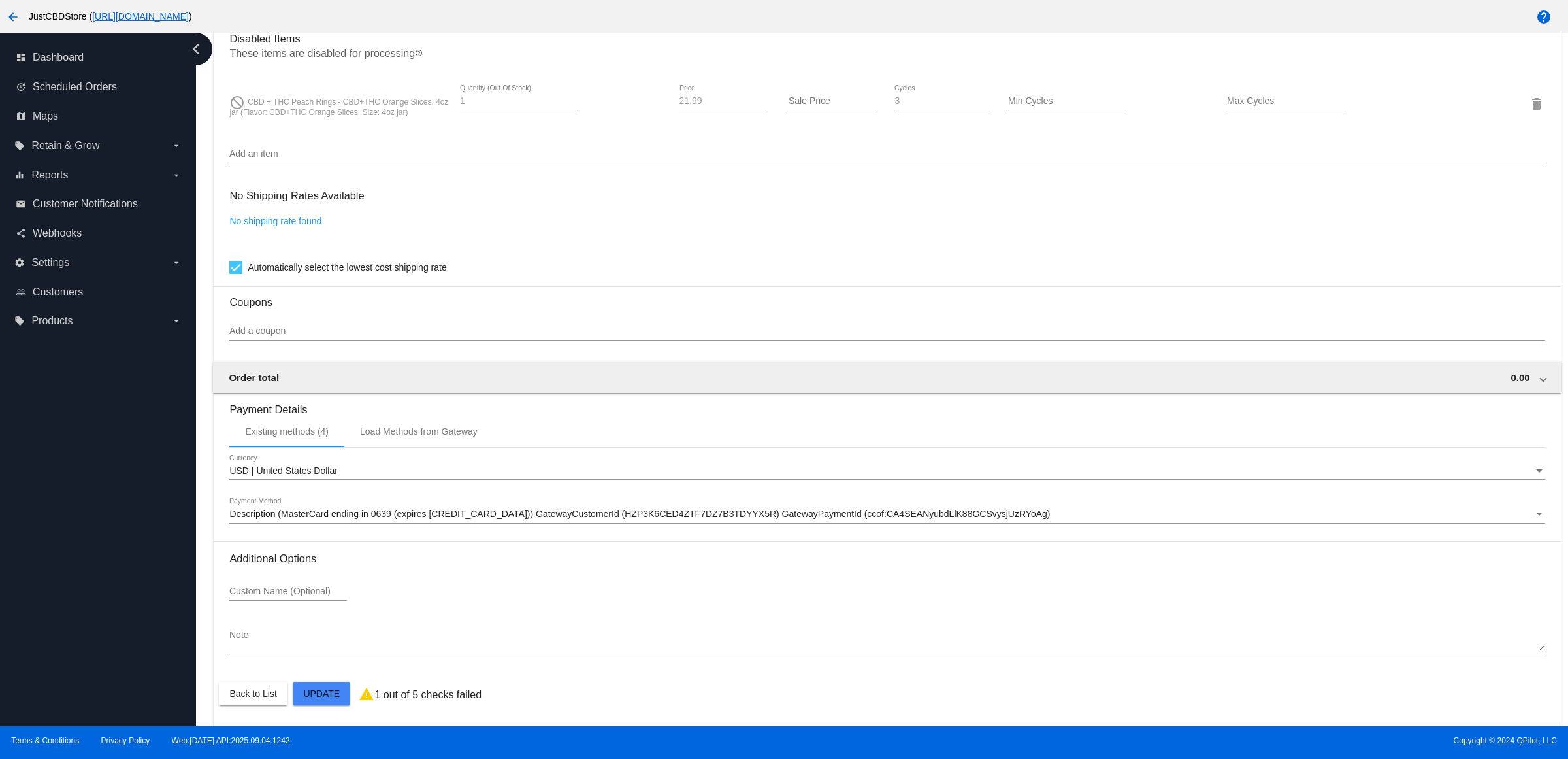
click at [319, 674] on mat-card "Customer 3724800: [PERSON_NAME] [EMAIL_ADDRESS][DOMAIN_NAME] Customer Shipping …" at bounding box center [887, 57] width 1347 height 1337
click at [328, 687] on mat-card "Customer 3724800: [PERSON_NAME] [EMAIL_ADDRESS][DOMAIN_NAME] Customer Shipping …" at bounding box center [887, 57] width 1347 height 1337
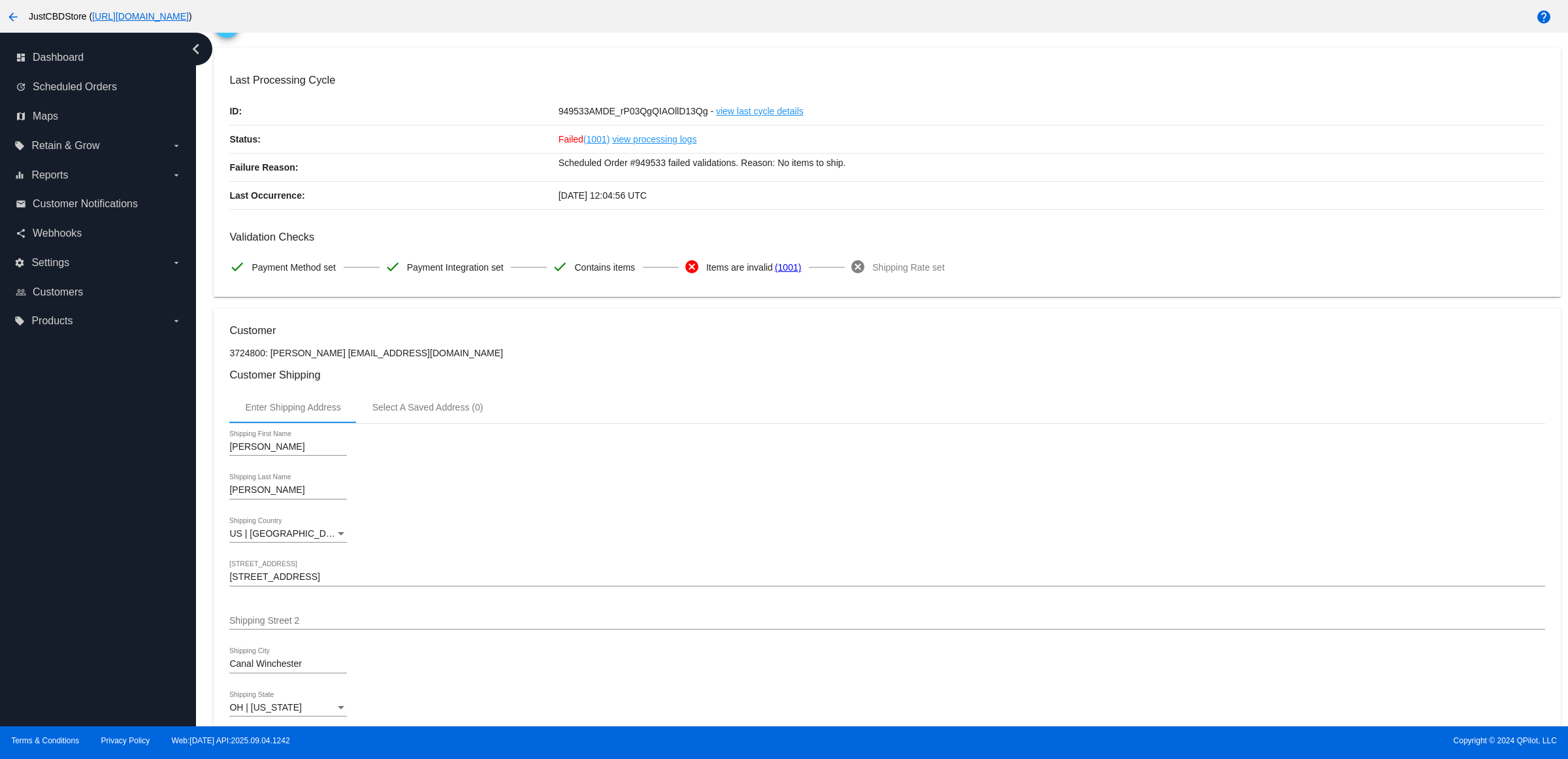
scroll to position [0, 0]
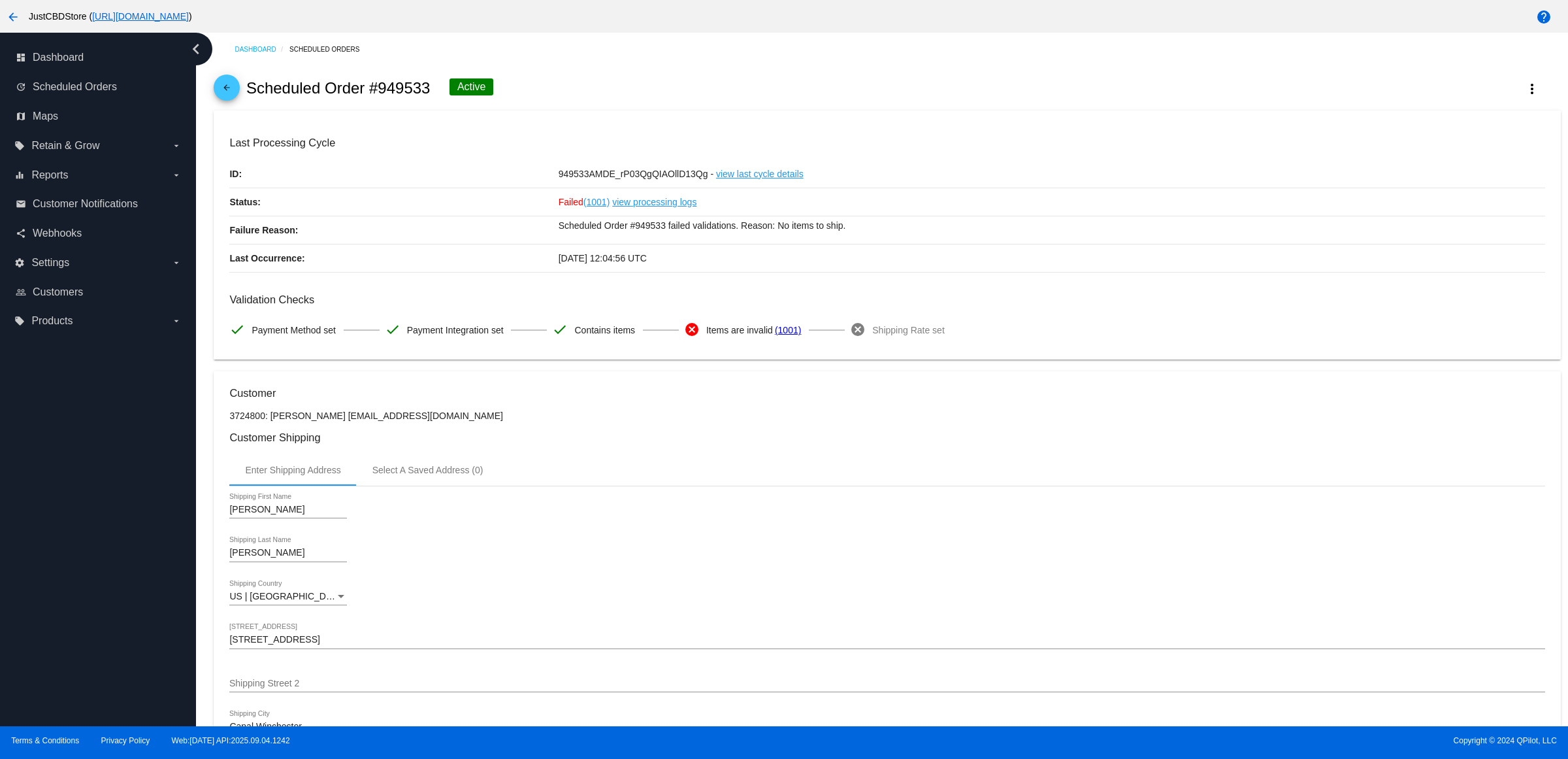
click at [240, 96] on link "arrow_back" at bounding box center [227, 87] width 26 height 26
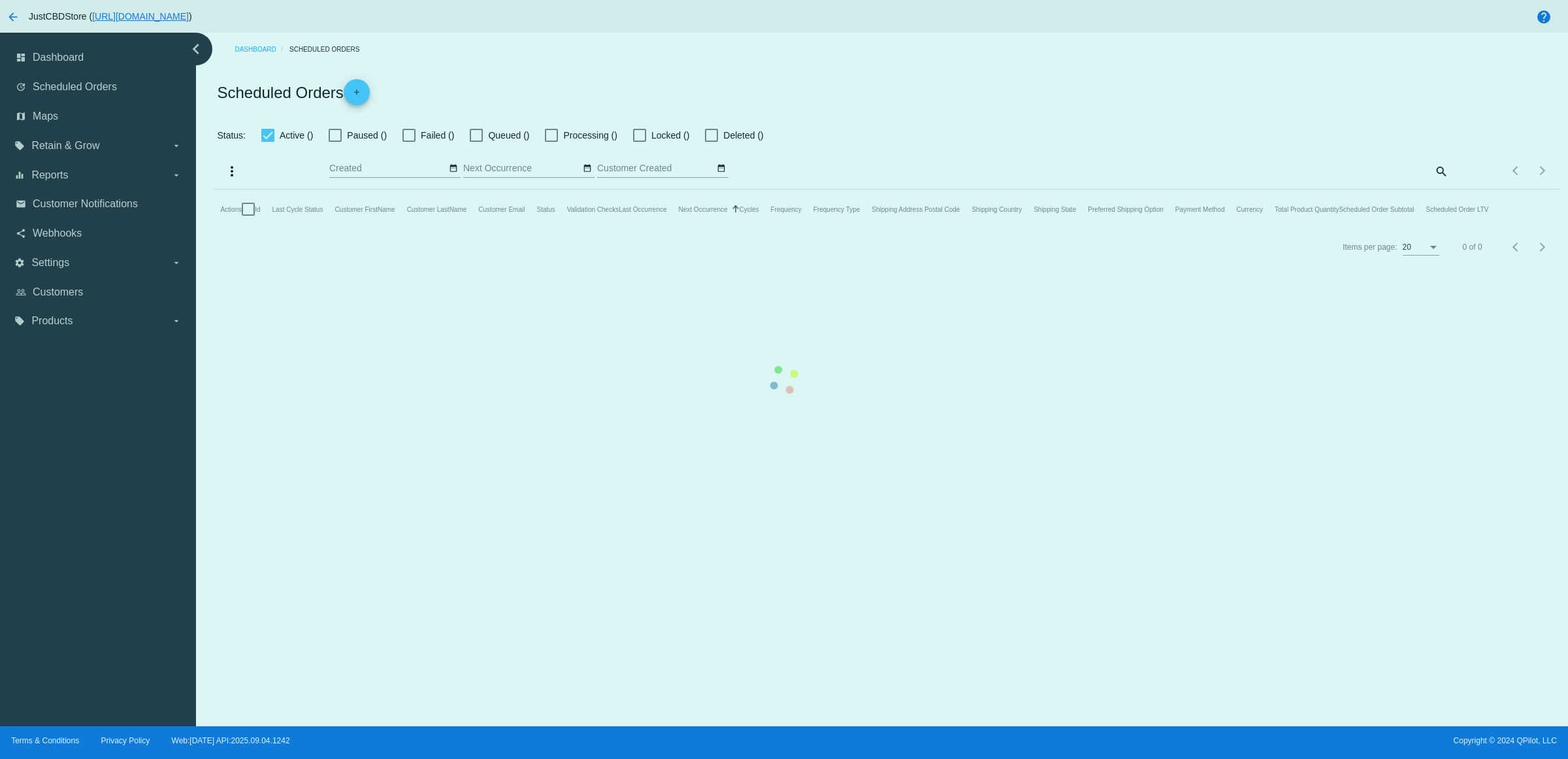
checkbox input "false"
checkbox input "true"
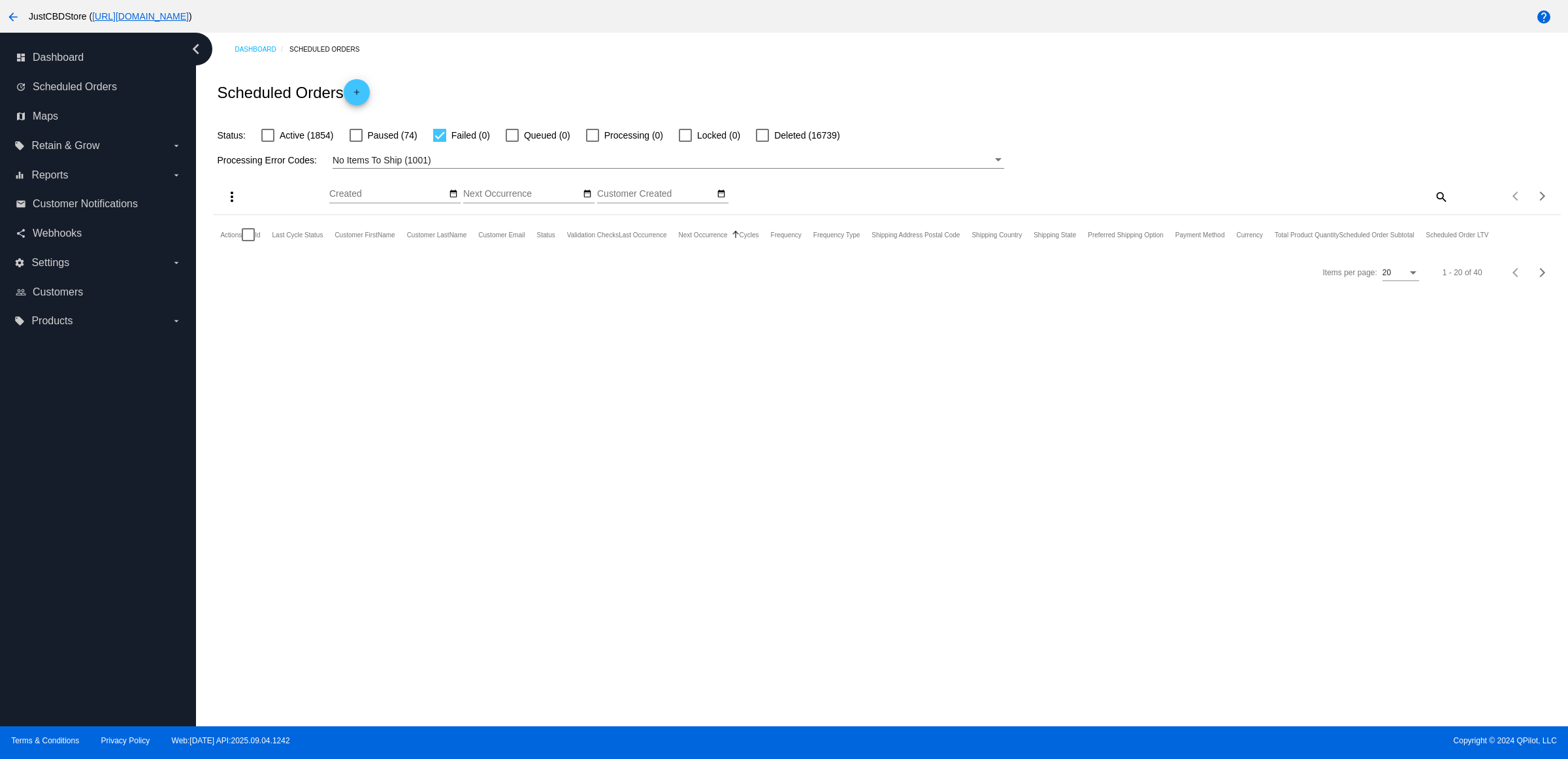
click at [324, 143] on span "Active (1854)" at bounding box center [306, 136] width 53 height 16
click at [268, 143] on input "Active (1854)" at bounding box center [267, 142] width 1 height 1
checkbox input "true"
